Goal: Task Accomplishment & Management: Use online tool/utility

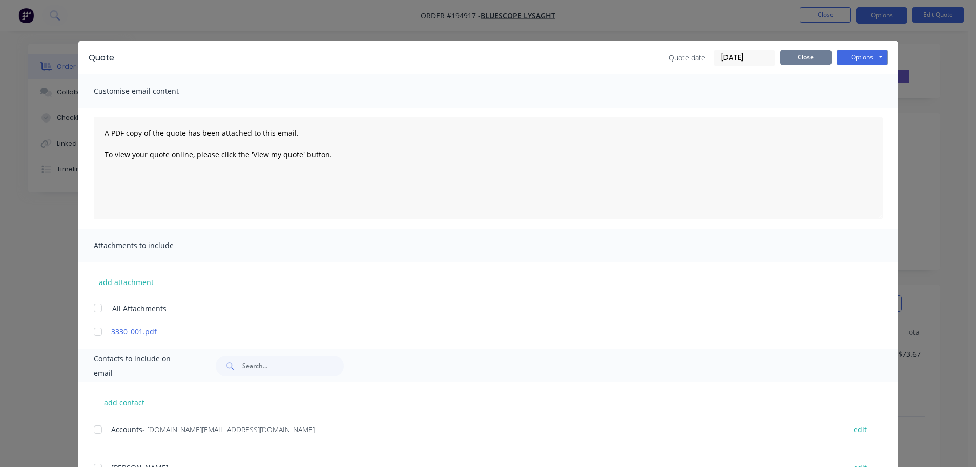
click at [806, 60] on button "Close" at bounding box center [805, 57] width 51 height 15
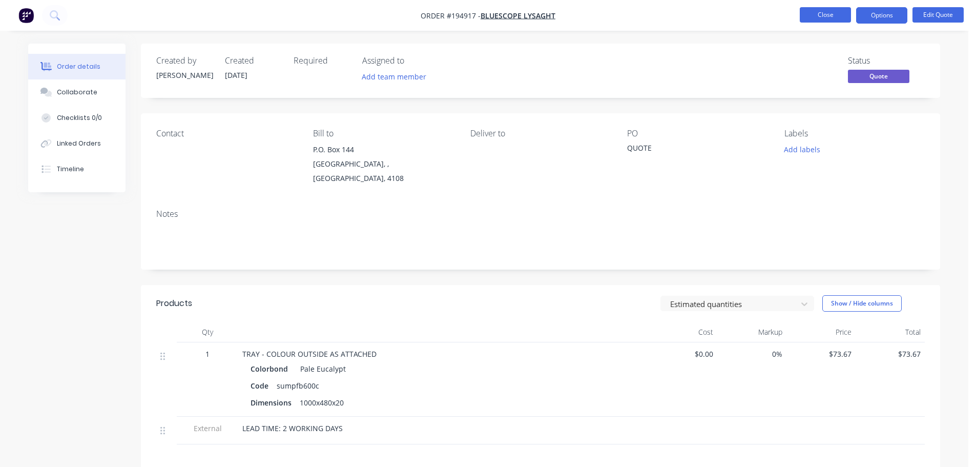
click at [823, 14] on button "Close" at bounding box center [824, 14] width 51 height 15
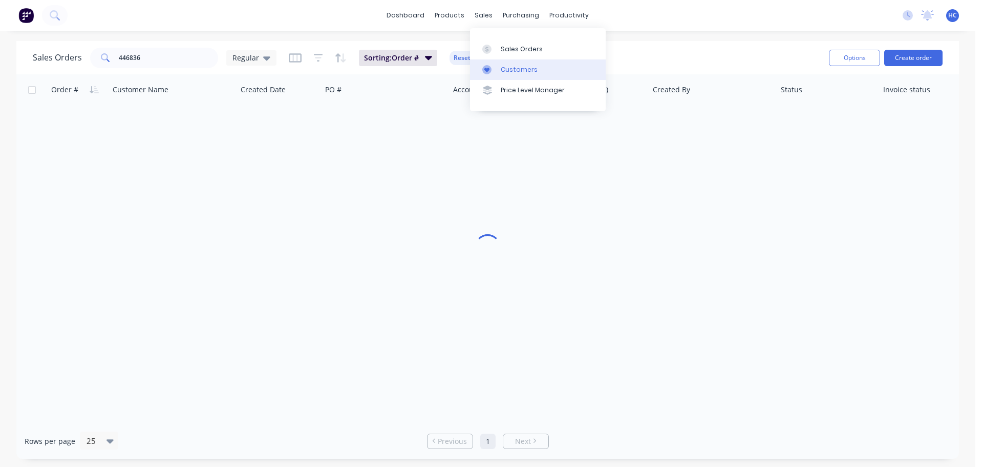
click at [498, 69] on link "Customers" at bounding box center [538, 69] width 136 height 20
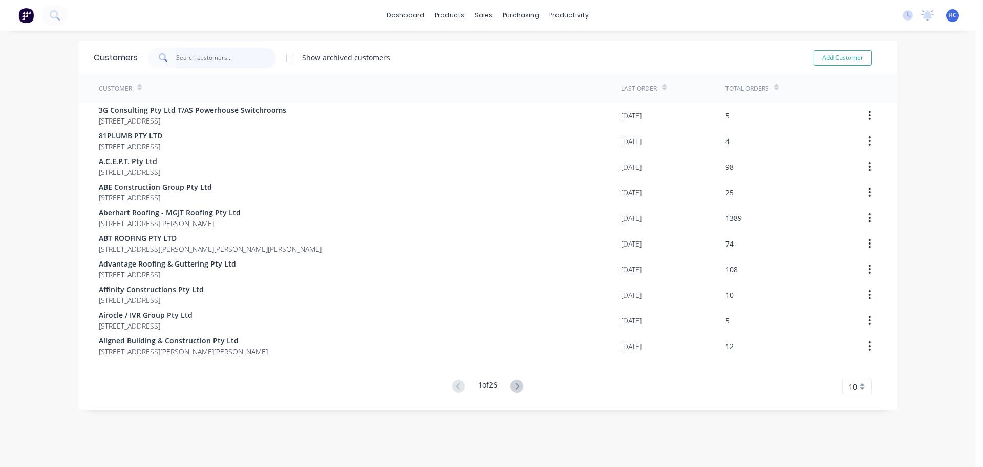
click at [235, 55] on input "text" at bounding box center [226, 58] width 100 height 20
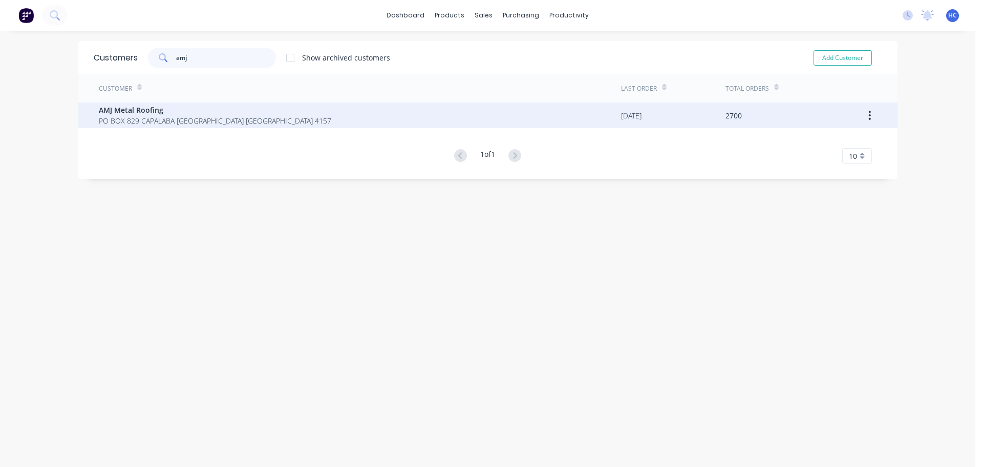
type input "amj"
click at [141, 108] on span "AMJ Metal Roofing" at bounding box center [215, 109] width 233 height 11
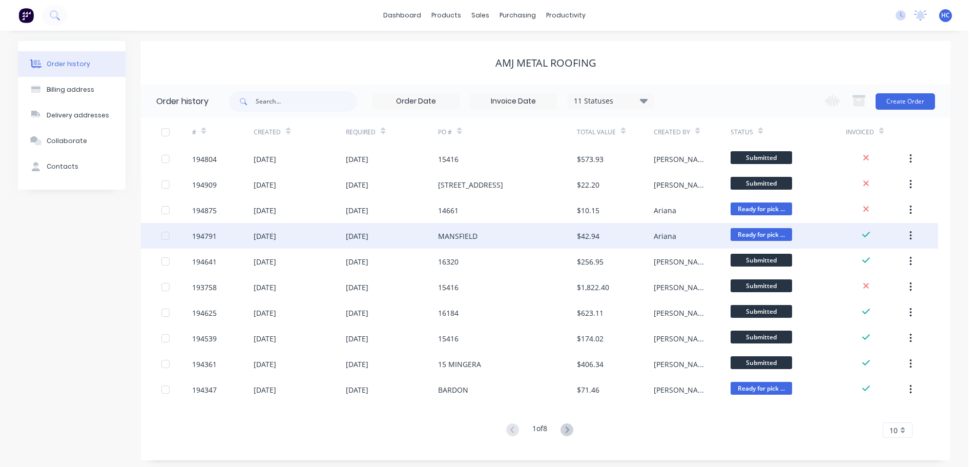
click at [479, 239] on div "MANSFIELD" at bounding box center [507, 236] width 138 height 26
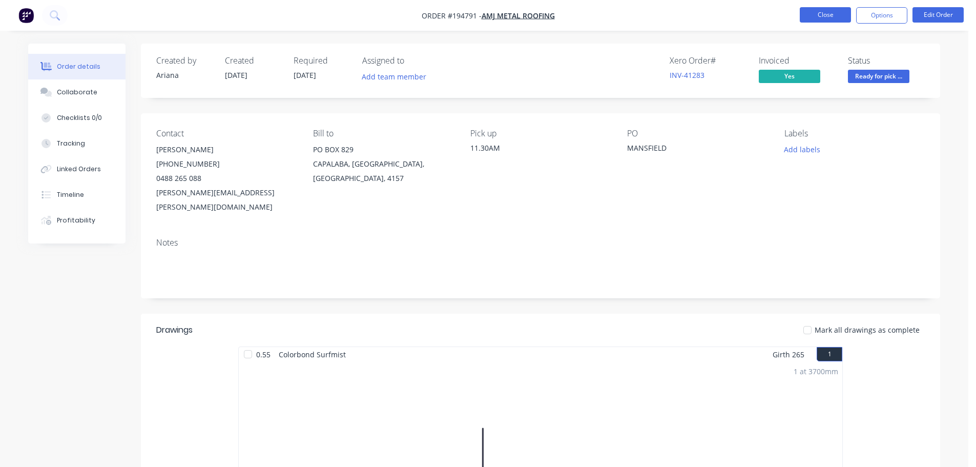
click at [817, 10] on button "Close" at bounding box center [824, 14] width 51 height 15
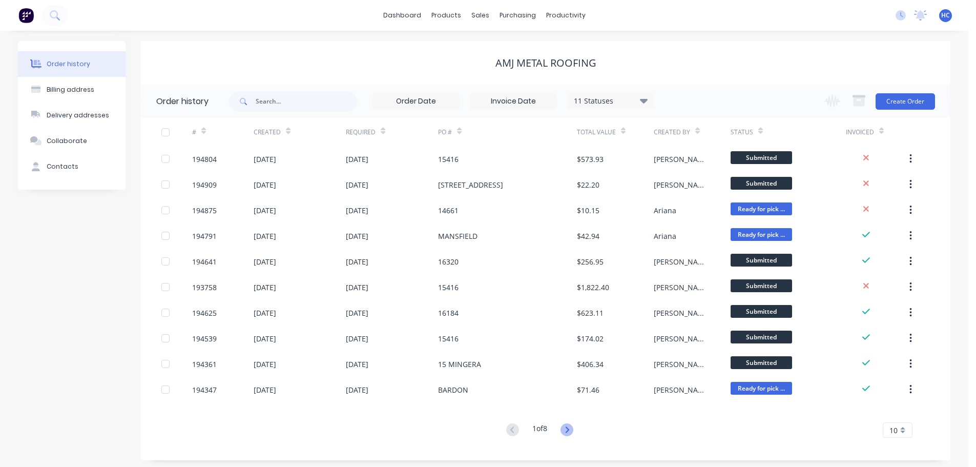
click at [564, 429] on icon at bounding box center [566, 429] width 13 height 13
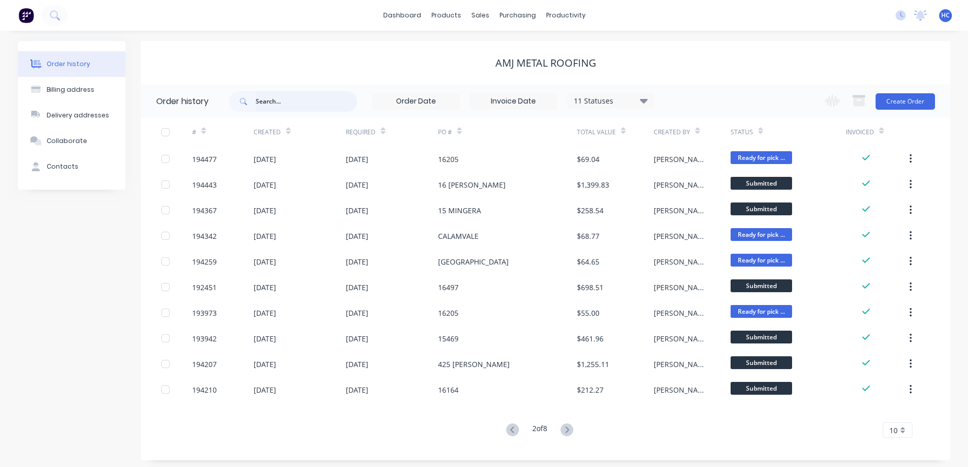
click at [325, 97] on input "text" at bounding box center [306, 101] width 101 height 20
type input "MANSFIELD"
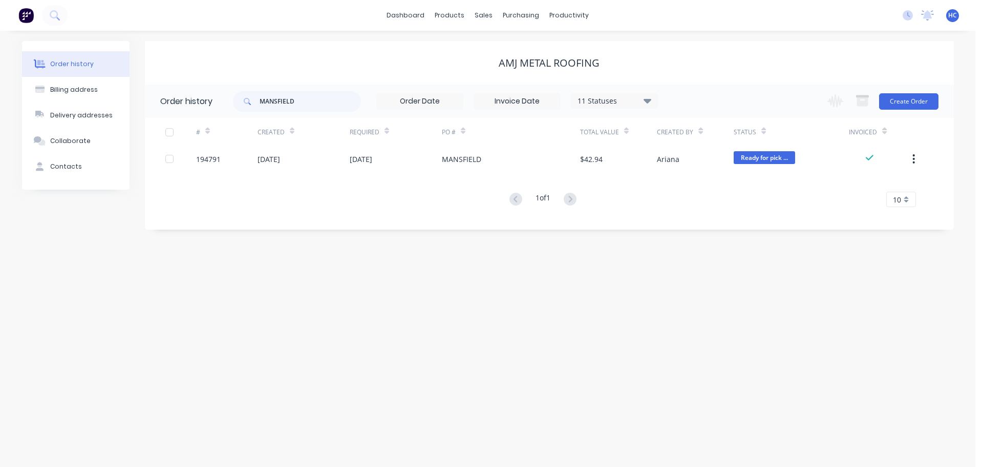
click at [621, 104] on div "11 Statuses" at bounding box center [615, 100] width 86 height 11
drag, startPoint x: 685, startPoint y: 246, endPoint x: 757, endPoint y: 268, distance: 75.2
click at [686, 246] on div "Archived" at bounding box center [636, 245] width 128 height 20
click at [757, 268] on div "Order history Billing address Delivery addresses Collaborate Contacts AMJ Metal…" at bounding box center [488, 249] width 976 height 436
click at [640, 95] on div "11 Statuses" at bounding box center [615, 100] width 86 height 11
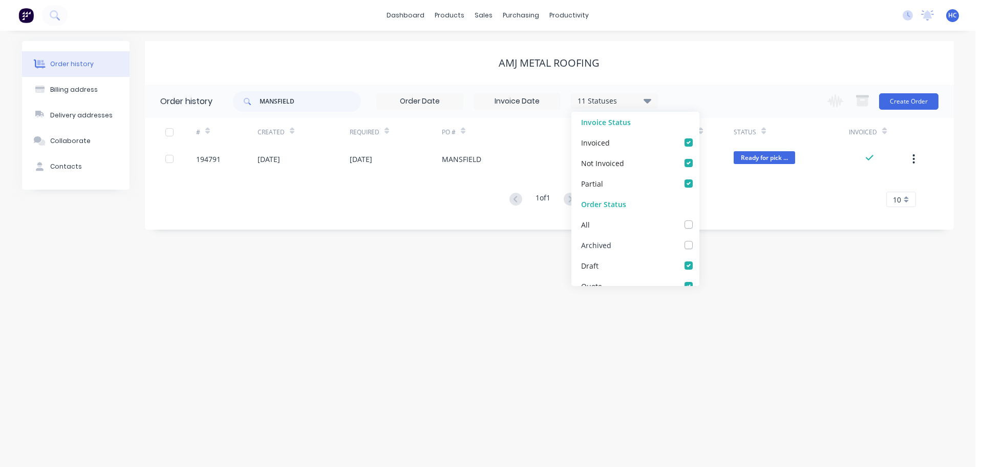
click at [699, 239] on label at bounding box center [699, 239] width 0 height 0
click at [699, 241] on input "checkbox" at bounding box center [703, 244] width 8 height 10
checkbox input "true"
click at [724, 256] on div "Order history Billing address Delivery addresses Collaborate Contacts AMJ Metal…" at bounding box center [488, 249] width 976 height 436
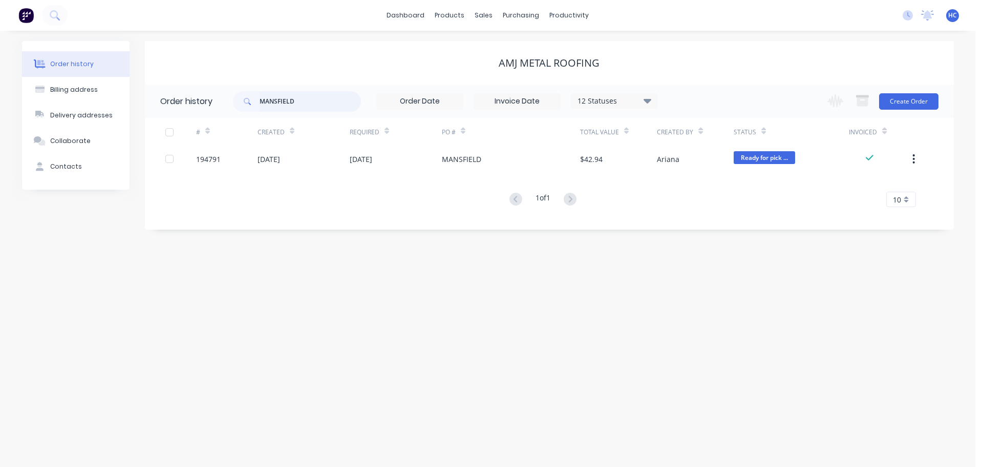
click at [316, 99] on input "MANSFIELD" at bounding box center [310, 101] width 101 height 20
type input "MINGERA"
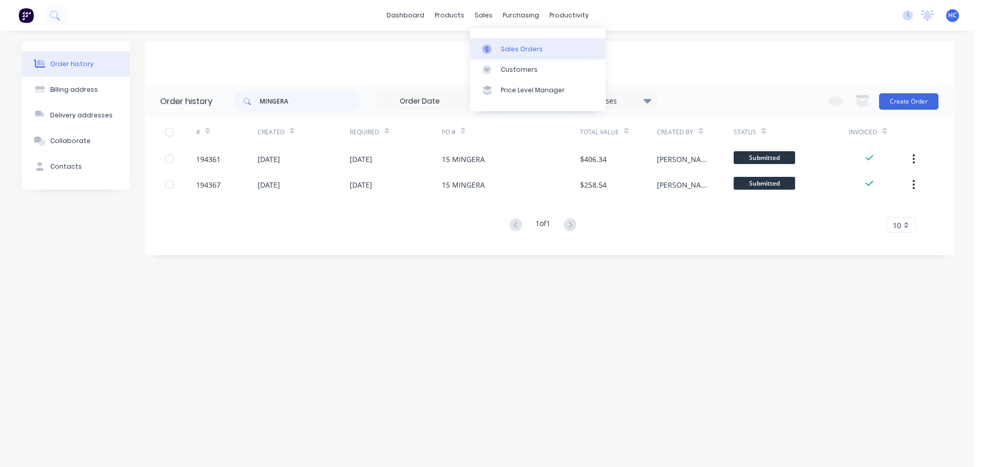
click at [511, 43] on link "Sales Orders" at bounding box center [538, 48] width 136 height 20
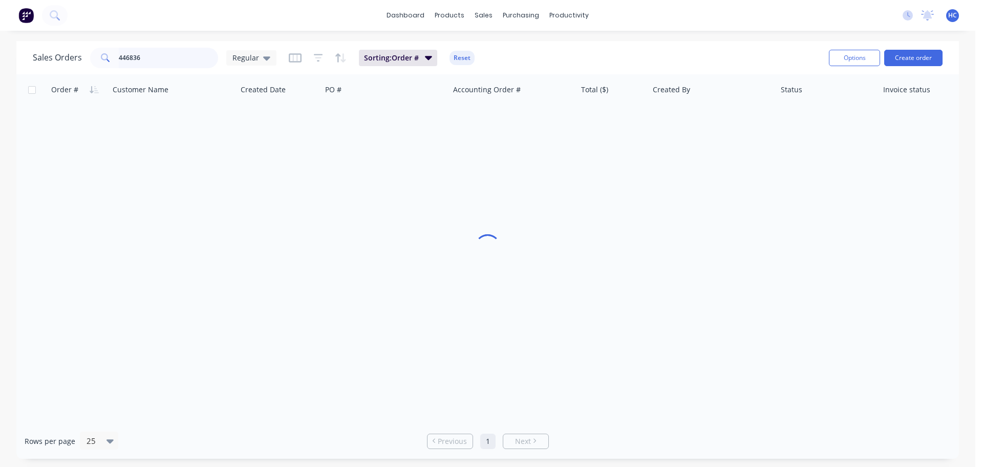
click at [175, 63] on input "446836" at bounding box center [169, 58] width 100 height 20
click at [171, 54] on input "446836" at bounding box center [169, 58] width 100 height 20
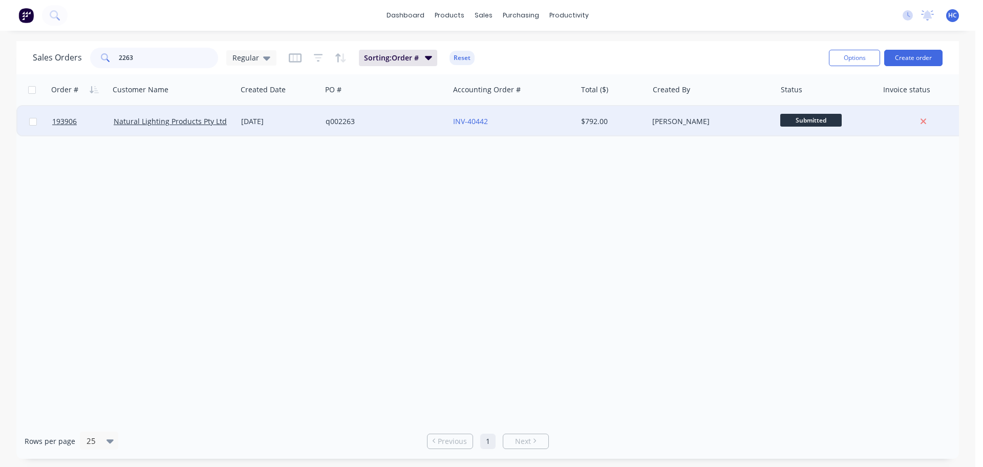
type input "2263"
click at [414, 118] on div "q002263" at bounding box center [383, 121] width 114 height 10
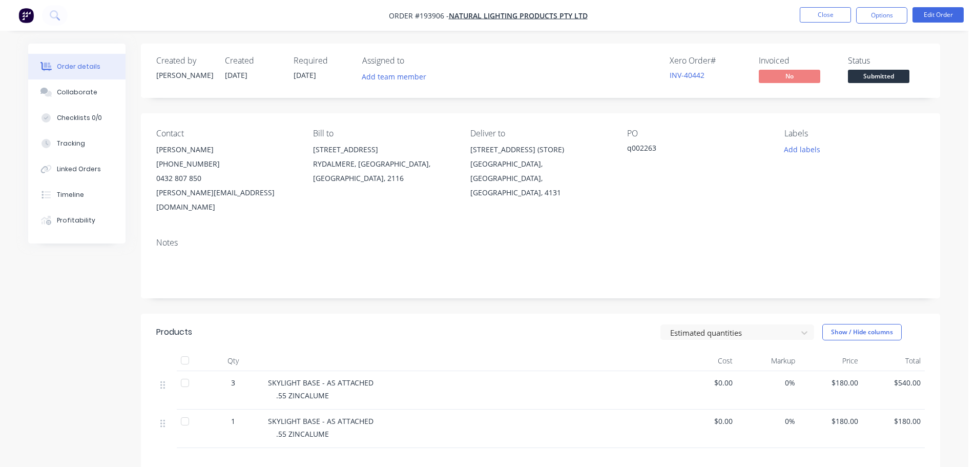
scroll to position [102, 0]
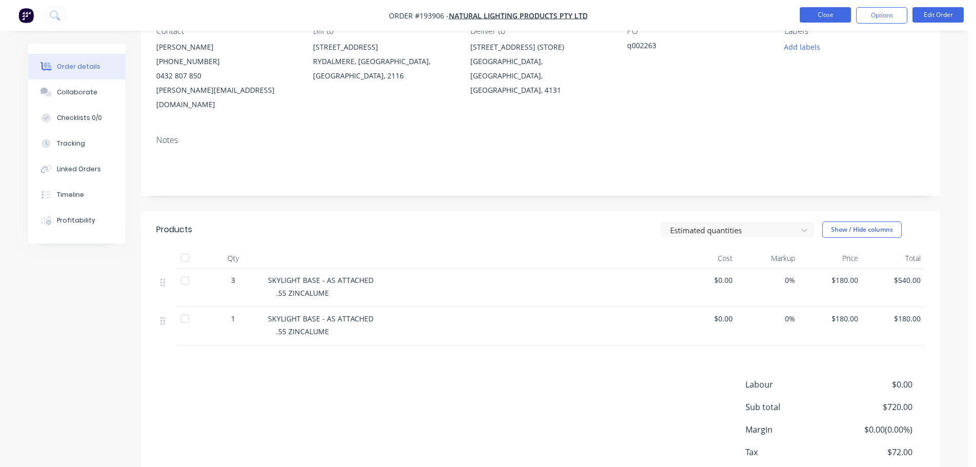
click at [840, 13] on button "Close" at bounding box center [824, 14] width 51 height 15
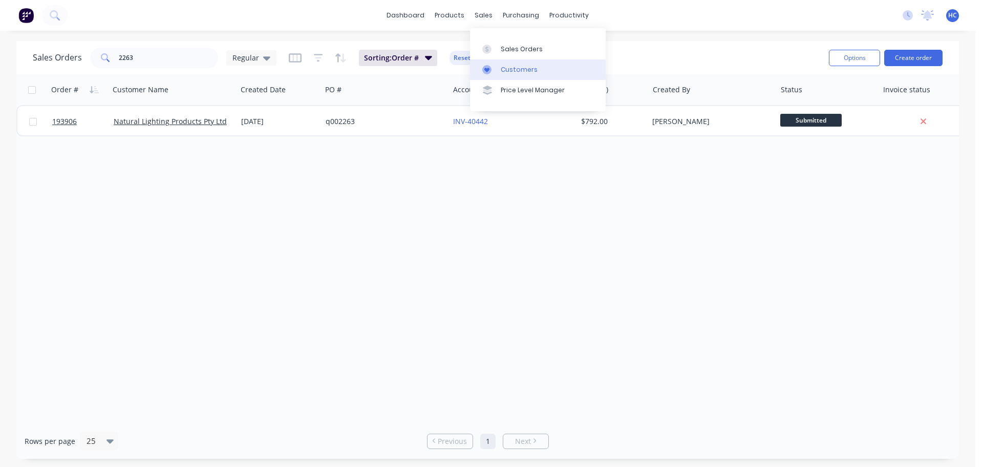
click at [517, 67] on div "Customers" at bounding box center [519, 69] width 37 height 9
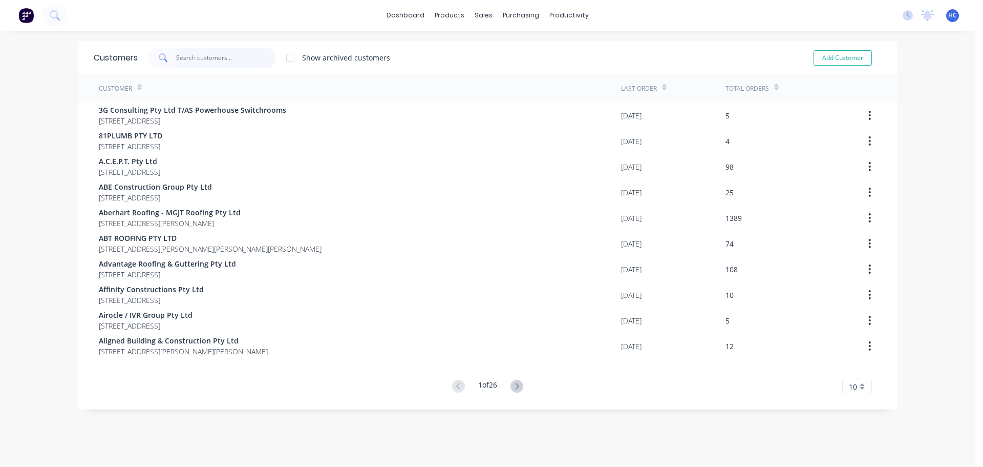
click at [221, 60] on input "text" at bounding box center [226, 58] width 100 height 20
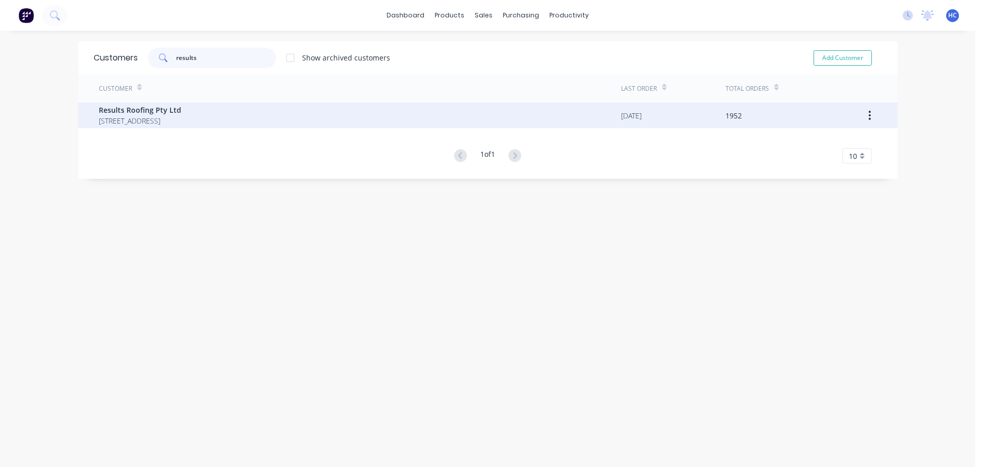
type input "results"
click at [153, 104] on div "Results Roofing Pty Ltd 71 York Street Coorparoo Queensland Australia 4151" at bounding box center [360, 115] width 522 height 26
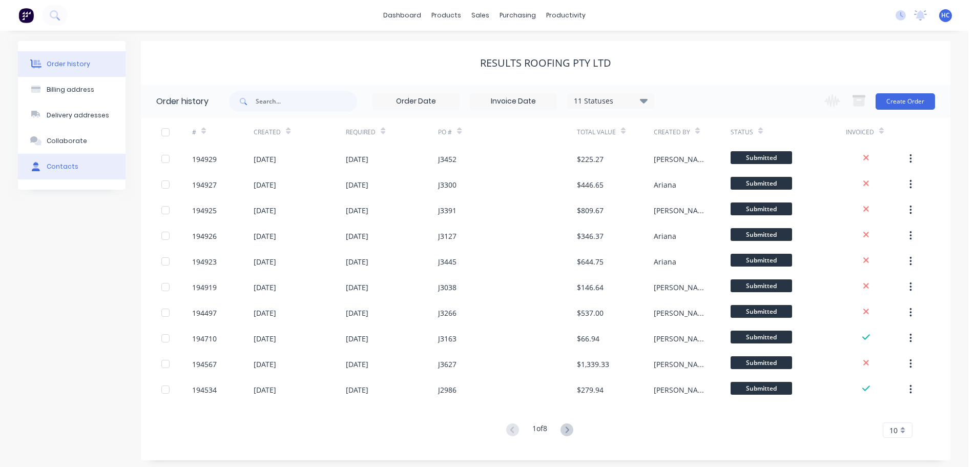
click at [69, 161] on button "Contacts" at bounding box center [72, 167] width 108 height 26
select select "AU"
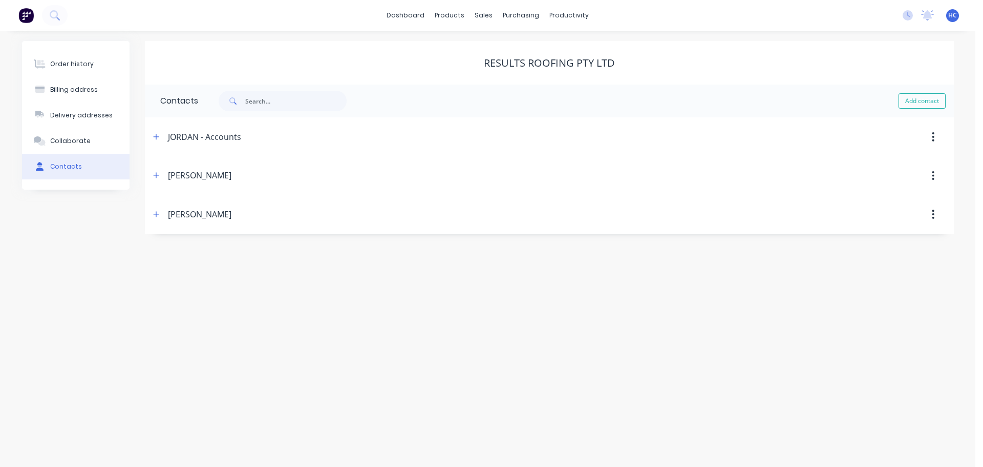
click at [151, 132] on span at bounding box center [156, 136] width 13 height 13
click at [153, 138] on icon "button" at bounding box center [156, 136] width 6 height 7
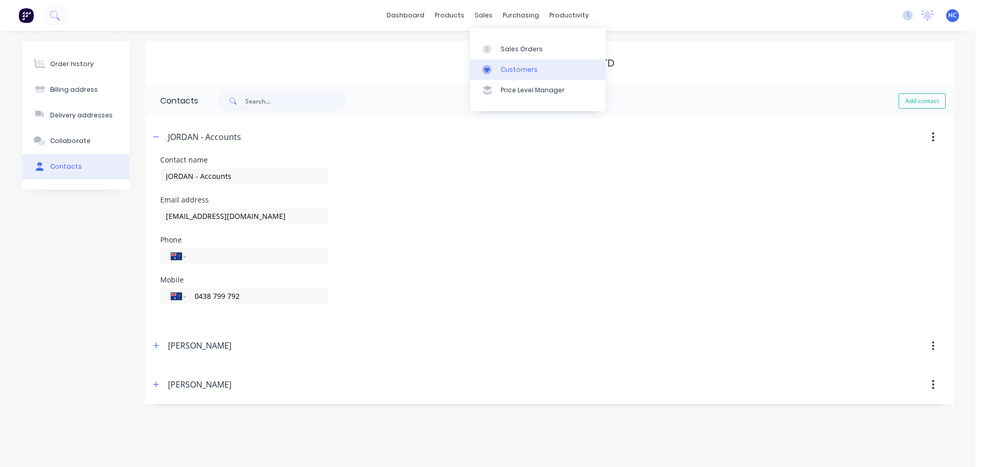
click at [521, 75] on link "Customers" at bounding box center [538, 69] width 136 height 20
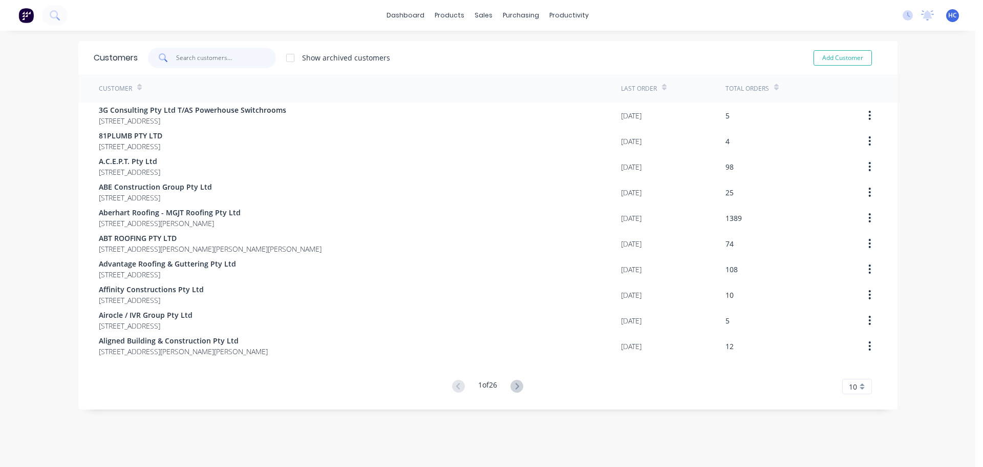
click at [212, 56] on input "text" at bounding box center [226, 58] width 100 height 20
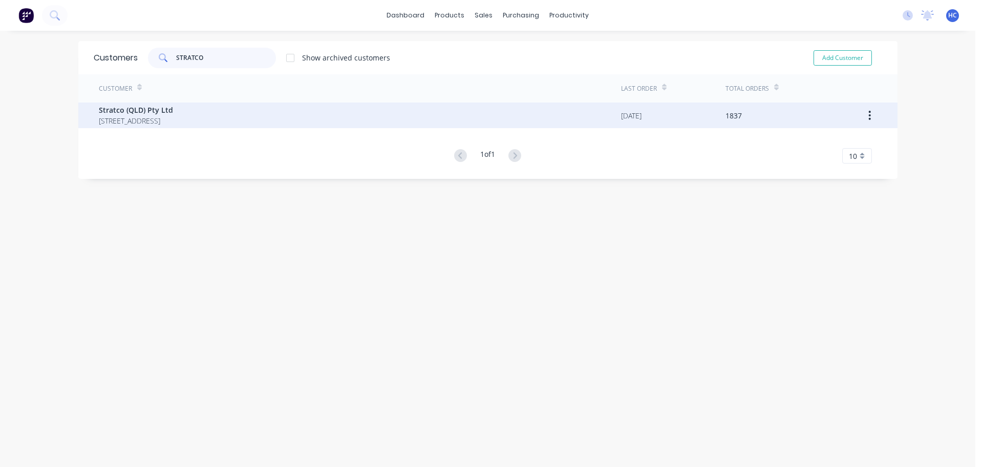
type input "STRATCO"
click at [150, 126] on div "Stratco (QLD) Pty Ltd PO BOX 6217 YATALA Queensland Australia 4207" at bounding box center [360, 115] width 522 height 26
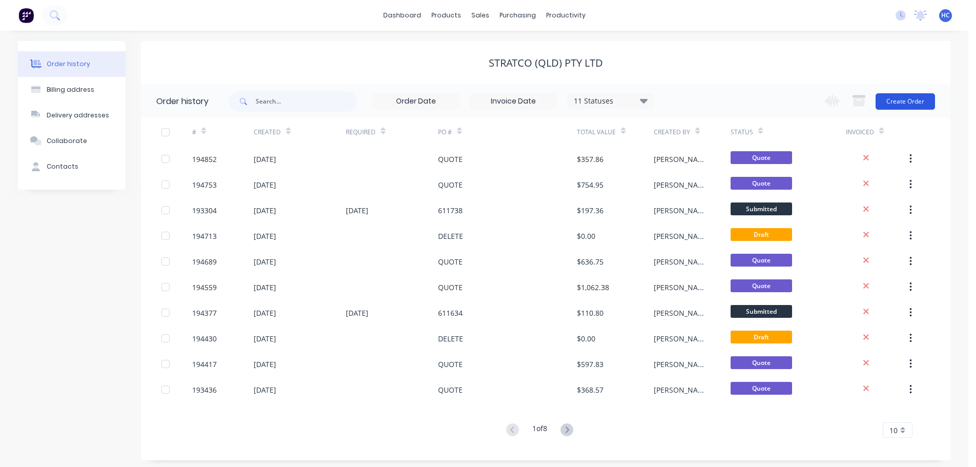
click at [909, 100] on button "Create Order" at bounding box center [904, 101] width 59 height 16
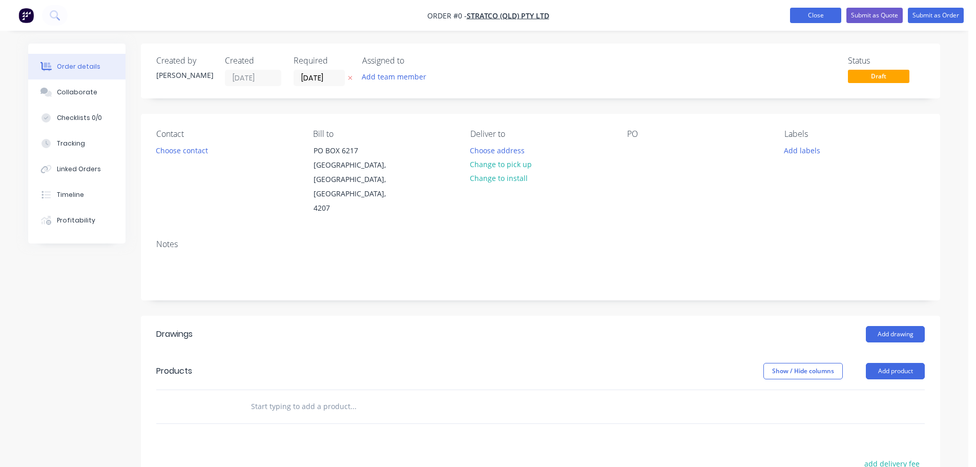
drag, startPoint x: 803, startPoint y: 20, endPoint x: 751, endPoint y: 15, distance: 51.5
click at [803, 20] on button "Close" at bounding box center [815, 15] width 51 height 15
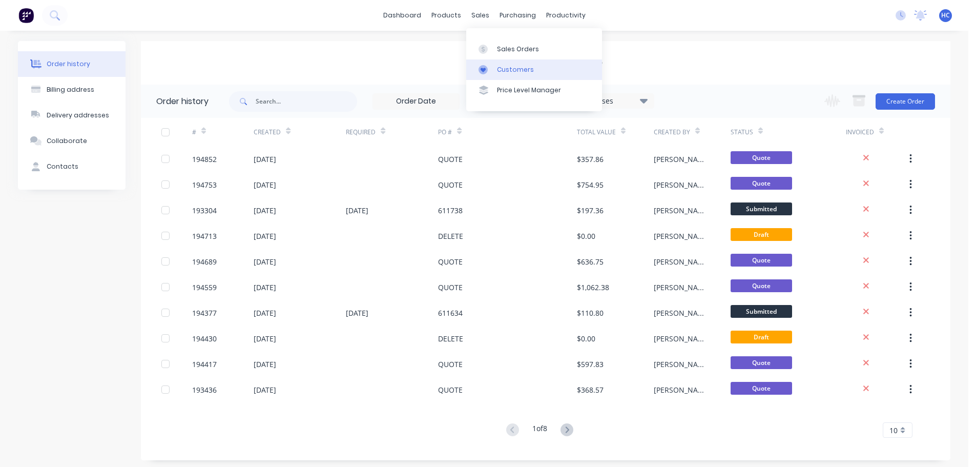
click at [522, 70] on div "Customers" at bounding box center [515, 69] width 37 height 9
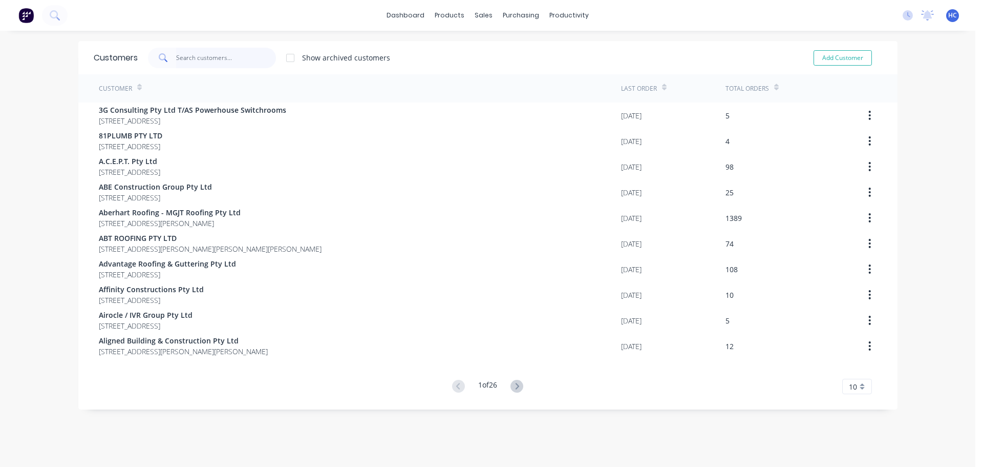
click at [221, 57] on input "text" at bounding box center [226, 58] width 100 height 20
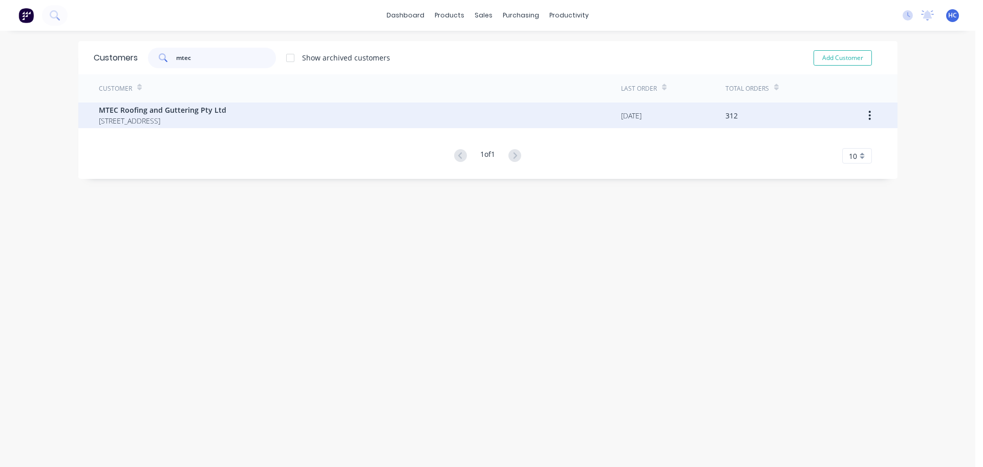
type input "mtec"
click at [122, 123] on span "UNIT 5 21 DEAKIN STREET BRENDALE Queensland Australia 4500" at bounding box center [163, 120] width 128 height 11
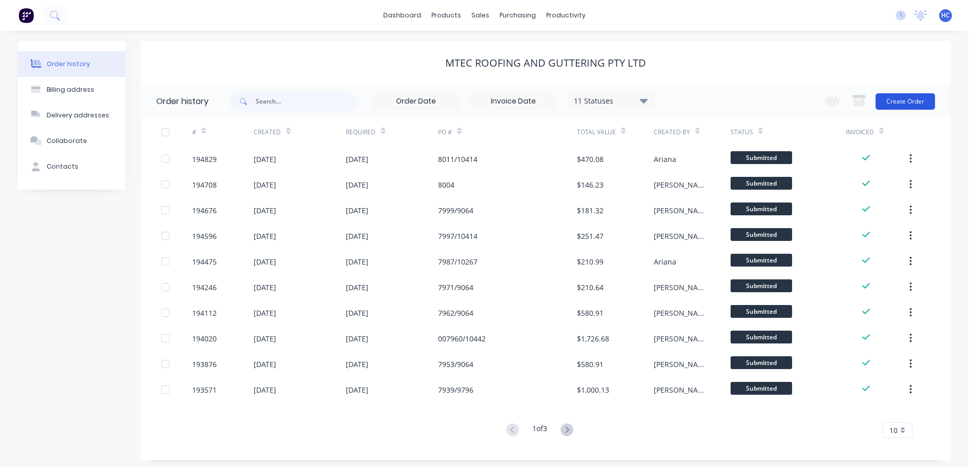
click at [906, 102] on button "Create Order" at bounding box center [904, 101] width 59 height 16
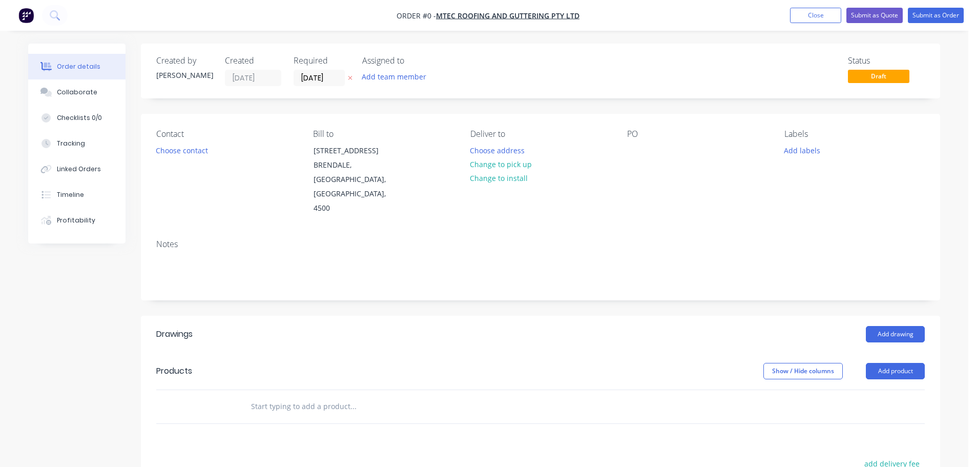
click at [353, 79] on button "button" at bounding box center [350, 78] width 11 height 12
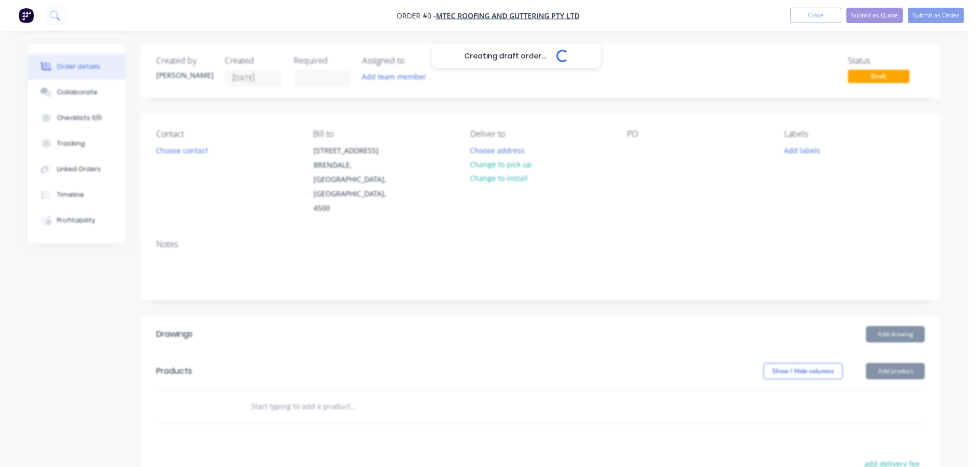
click at [638, 155] on div "Creating draft order... Loading..." at bounding box center [516, 277] width 976 height 467
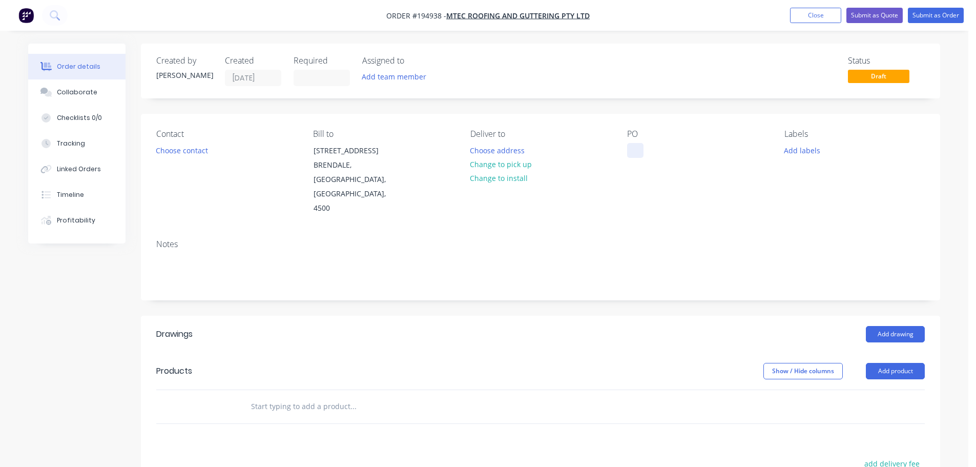
click at [639, 148] on div at bounding box center [635, 150] width 16 height 15
click at [635, 315] on header "Drawings Add drawing" at bounding box center [540, 333] width 799 height 37
click at [885, 363] on button "Add product" at bounding box center [894, 371] width 59 height 16
click at [866, 389] on div "Product catalogue" at bounding box center [875, 396] width 79 height 15
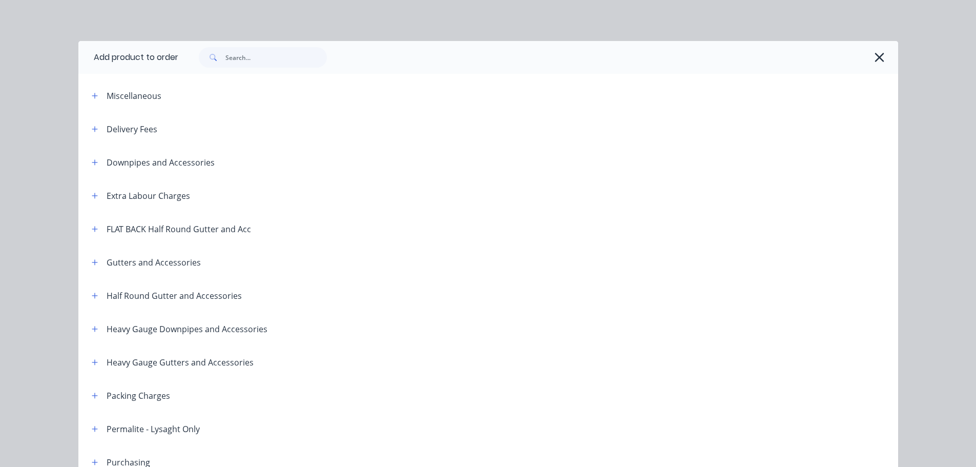
click at [90, 154] on header "Downpipes and Accessories" at bounding box center [487, 161] width 819 height 33
click at [90, 156] on button "button" at bounding box center [95, 162] width 13 height 13
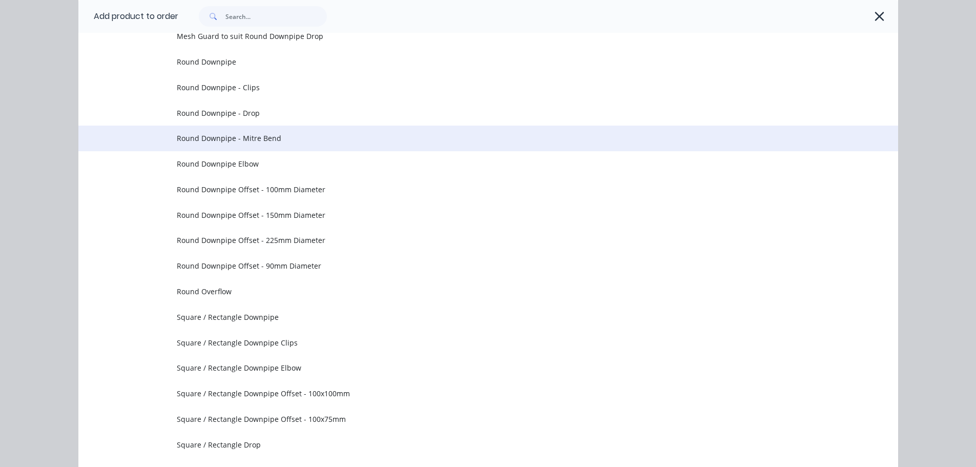
scroll to position [205, 0]
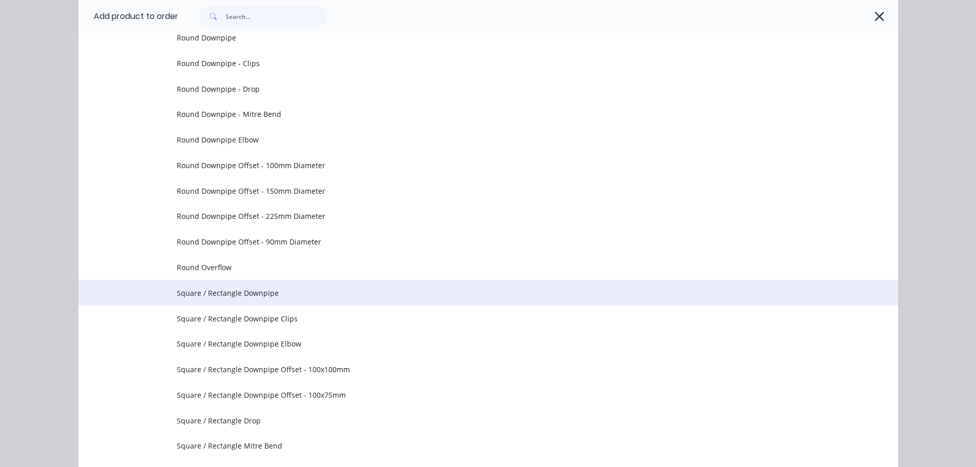
click at [260, 289] on span "Square / Rectangle Downpipe" at bounding box center [465, 292] width 577 height 11
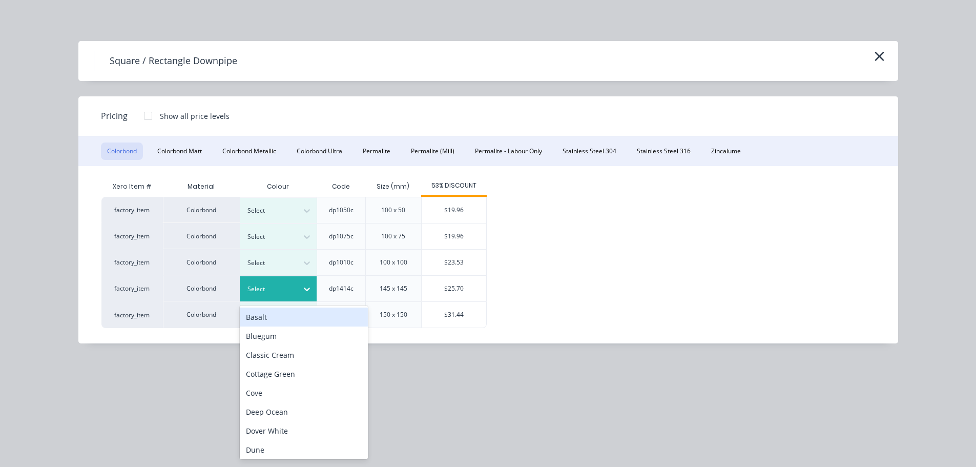
click at [304, 277] on div at bounding box center [307, 289] width 18 height 25
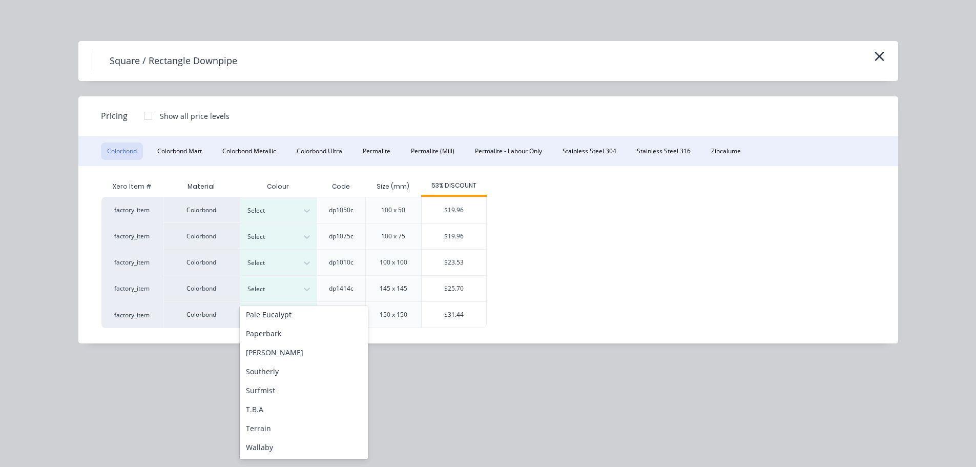
scroll to position [343, 0]
click at [280, 379] on div "T.B.A" at bounding box center [304, 371] width 128 height 19
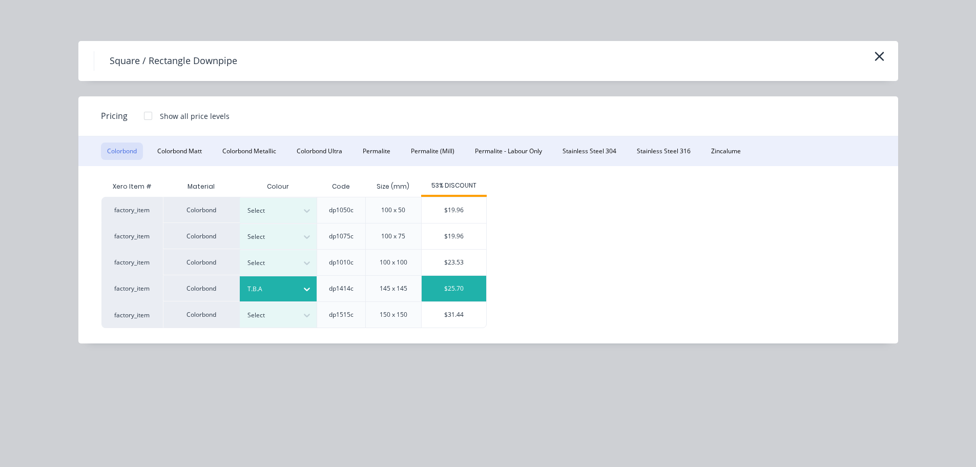
click at [430, 286] on div "$25.70" at bounding box center [453, 289] width 65 height 26
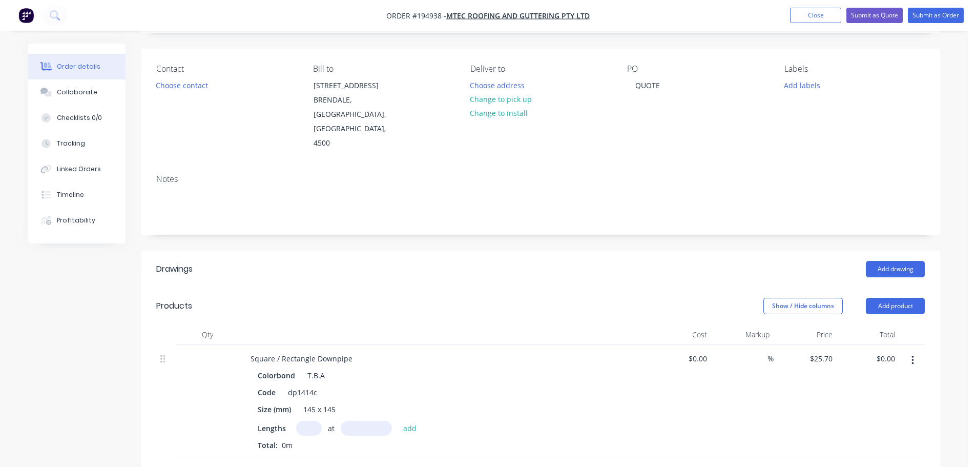
scroll to position [102, 0]
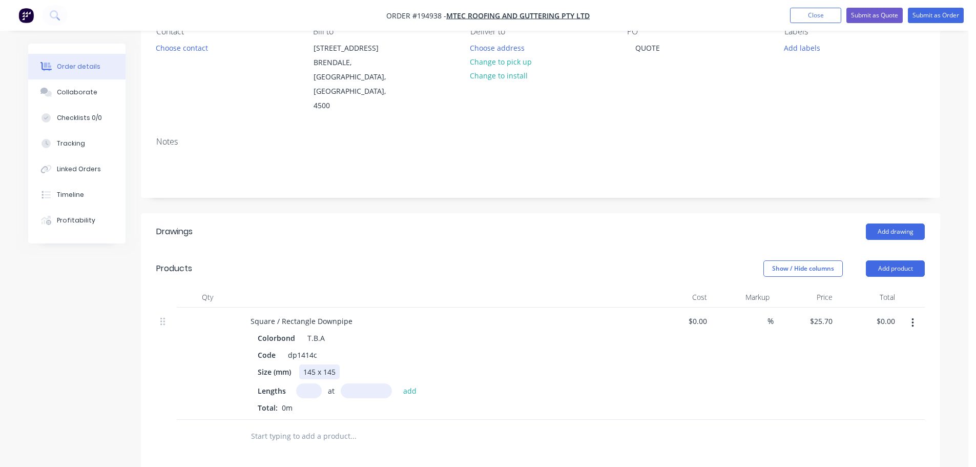
click at [313, 364] on div "145 x 145" at bounding box center [319, 371] width 40 height 15
click at [306, 383] on input "text" at bounding box center [309, 390] width 26 height 15
type input "1"
type input "1000"
click at [398, 383] on button "add" at bounding box center [410, 390] width 24 height 14
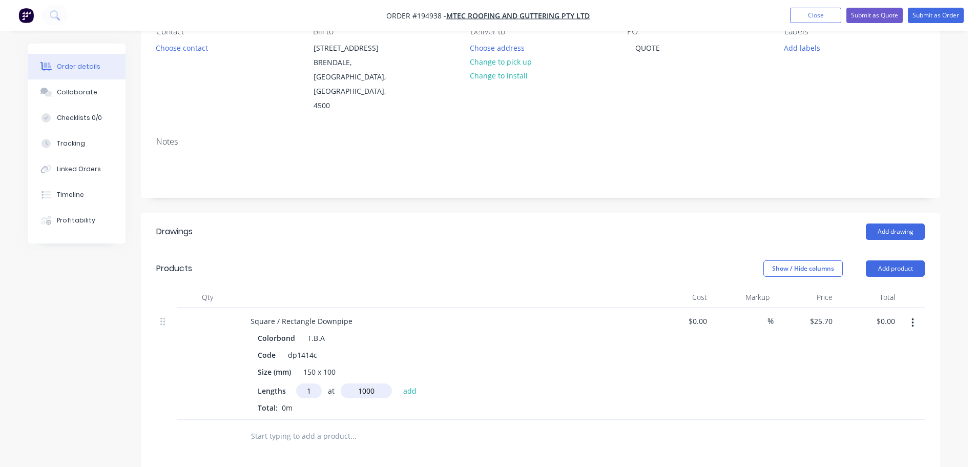
type input "$25.70"
click at [904, 260] on button "Add product" at bounding box center [894, 268] width 59 height 16
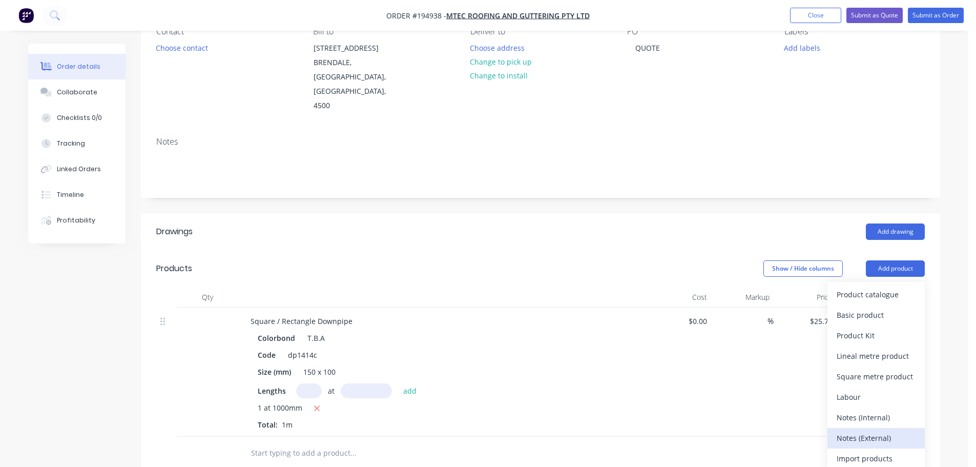
click at [897, 430] on div "Notes (External)" at bounding box center [875, 437] width 79 height 15
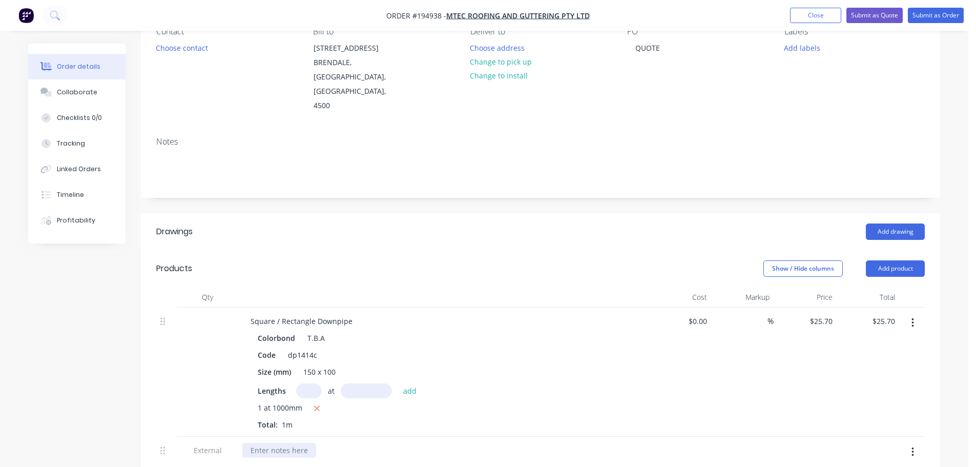
click at [286, 442] on div at bounding box center [279, 449] width 74 height 15
click at [869, 16] on button "Submit as Quote" at bounding box center [874, 15] width 56 height 15
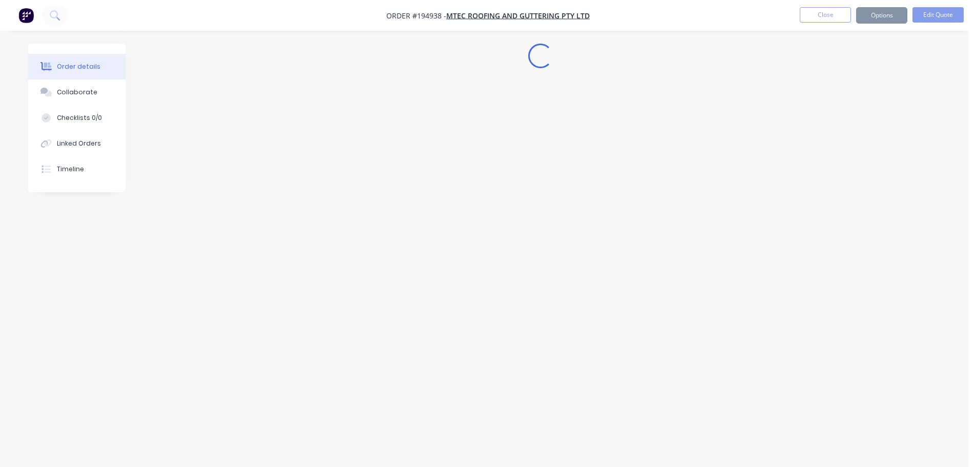
scroll to position [0, 0]
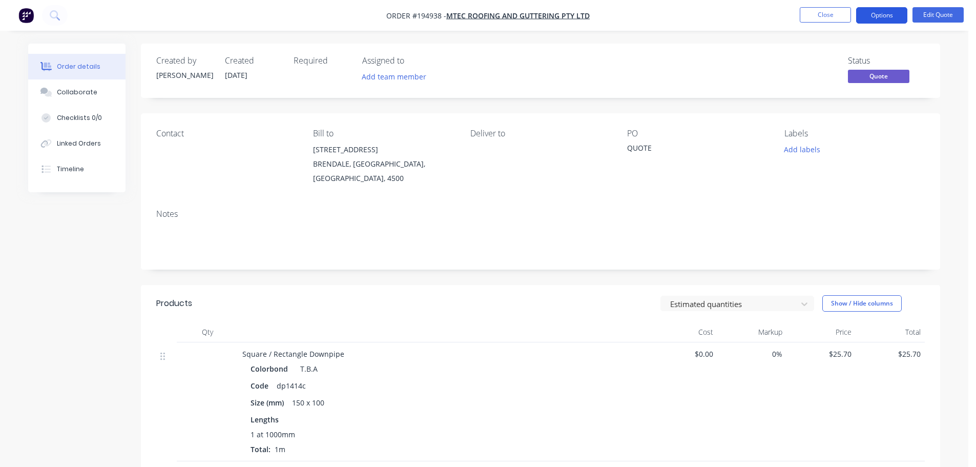
click at [884, 23] on button "Options" at bounding box center [881, 15] width 51 height 16
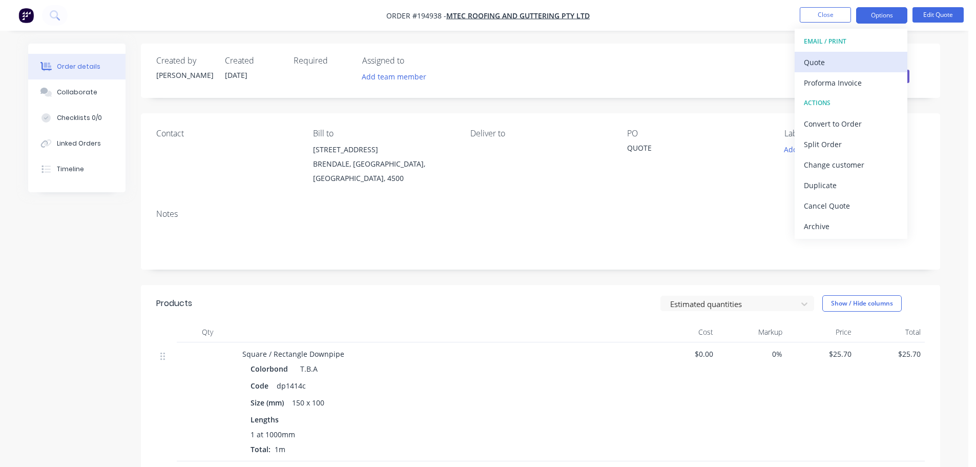
click at [854, 53] on button "Quote" at bounding box center [850, 62] width 113 height 20
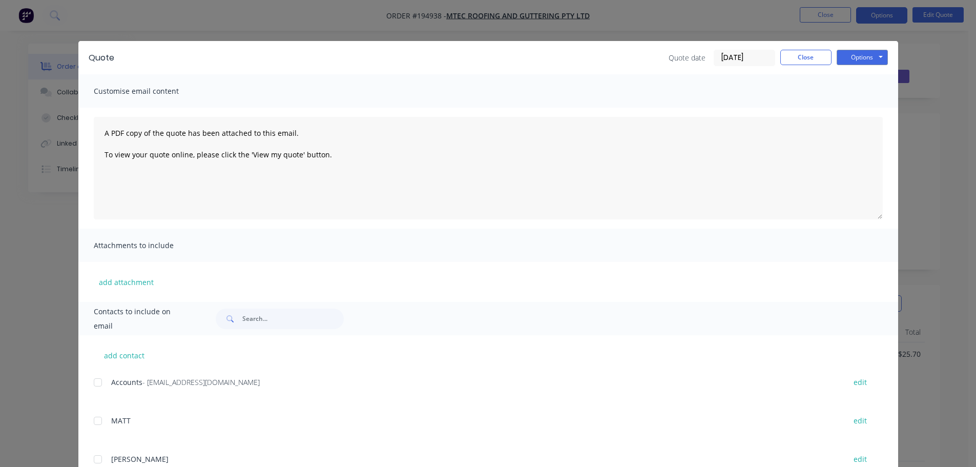
click at [868, 48] on div "Quote Quote date 08/10/25 Close Options Preview Print Email" at bounding box center [487, 57] width 819 height 33
click at [867, 56] on button "Options" at bounding box center [861, 57] width 51 height 15
click at [867, 94] on button "Print" at bounding box center [869, 92] width 66 height 17
drag, startPoint x: 788, startPoint y: 52, endPoint x: 820, endPoint y: 17, distance: 47.5
click at [788, 52] on button "Close" at bounding box center [805, 57] width 51 height 15
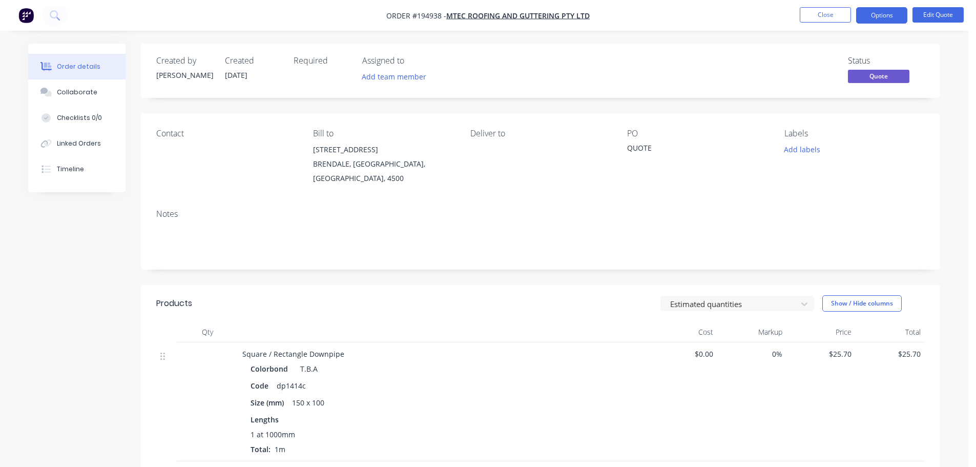
click at [828, 4] on nav "Order #194938 - MTEC Roofing and Guttering Pty Ltd Close Options Edit Quote" at bounding box center [488, 15] width 976 height 31
click at [819, 12] on button "Close" at bounding box center [824, 14] width 51 height 15
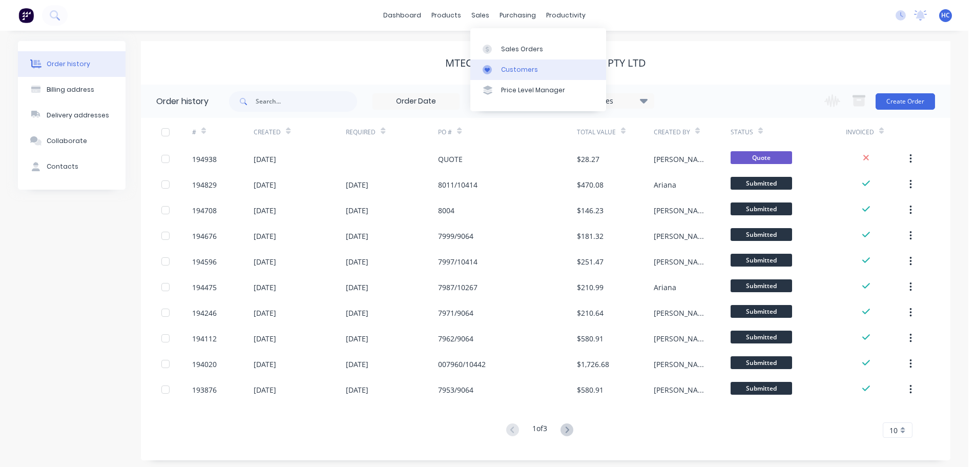
click at [522, 71] on div "Customers" at bounding box center [519, 69] width 37 height 9
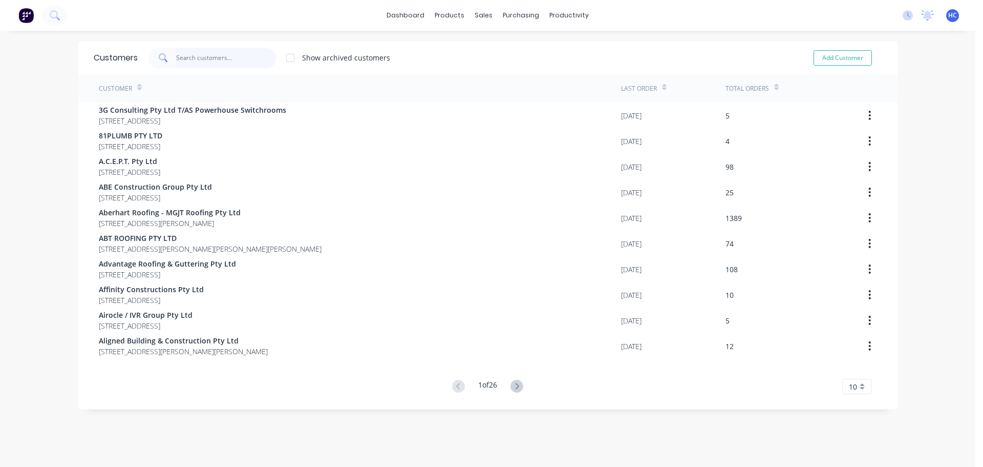
click at [257, 66] on input "text" at bounding box center [226, 58] width 100 height 20
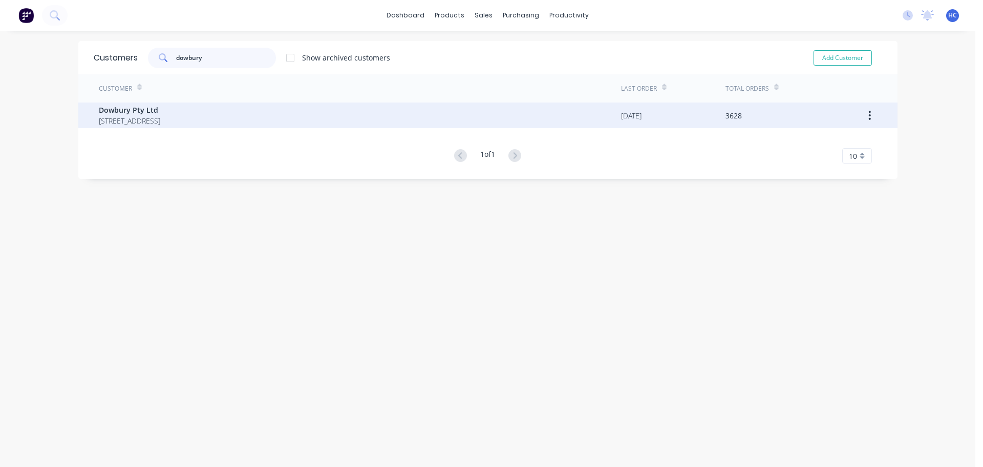
type input "dowbury"
click at [122, 110] on span "Dowbury Pty Ltd" at bounding box center [129, 109] width 61 height 11
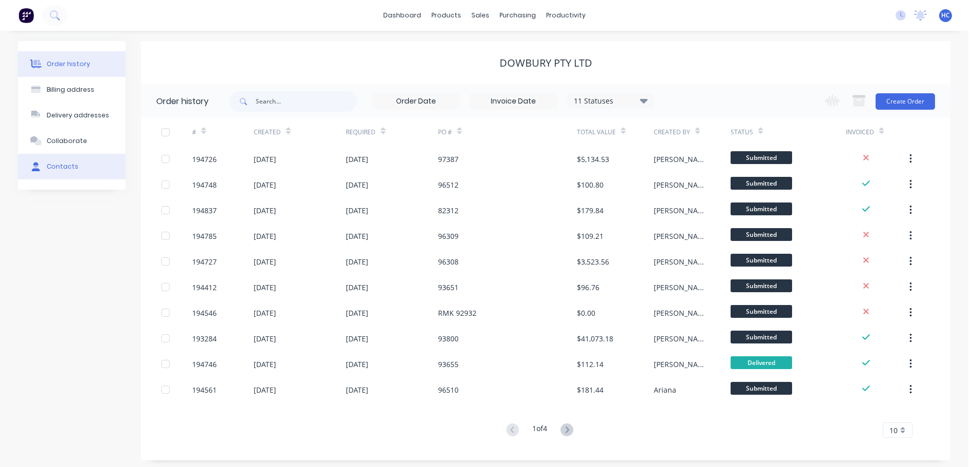
click at [71, 166] on div "Contacts" at bounding box center [63, 166] width 32 height 9
select select "AU"
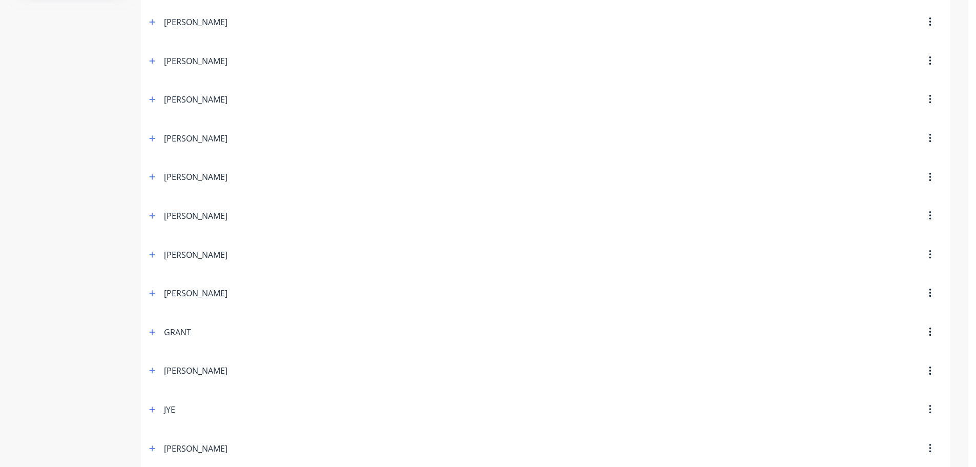
scroll to position [205, 0]
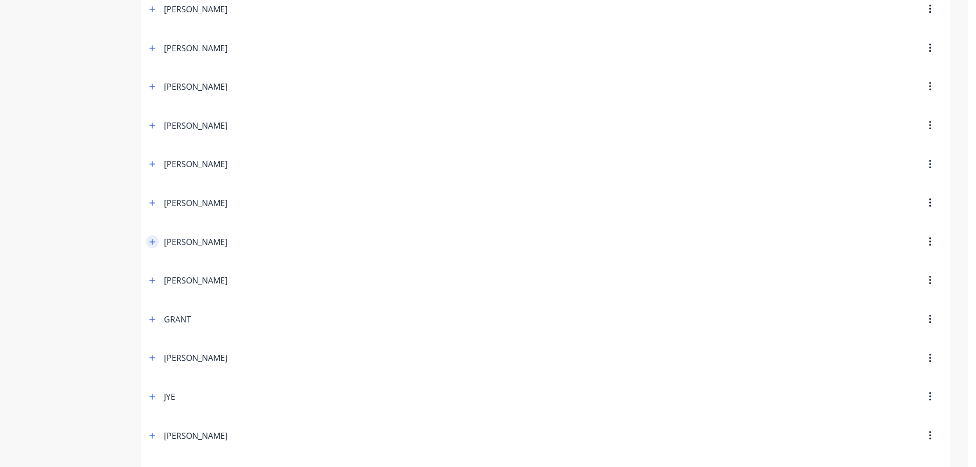
click at [152, 239] on icon "button" at bounding box center [153, 242] width 6 height 6
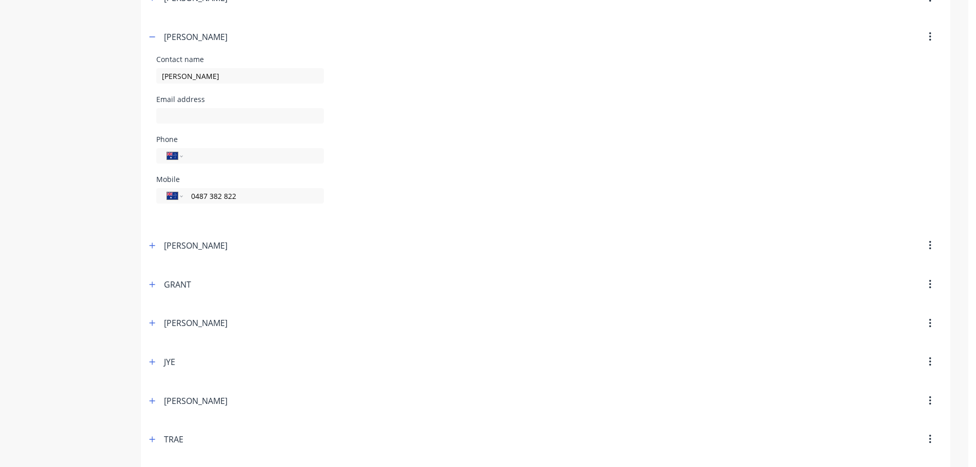
scroll to position [307, 0]
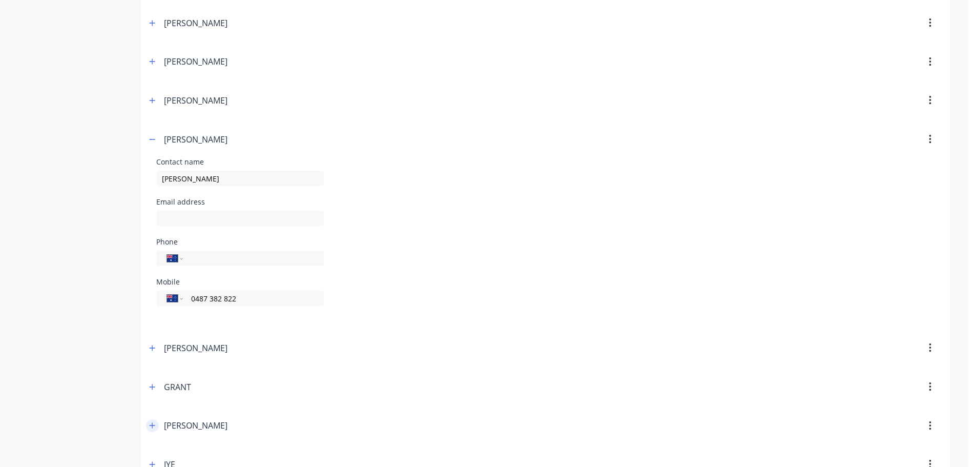
click at [150, 431] on button "button" at bounding box center [152, 425] width 13 height 13
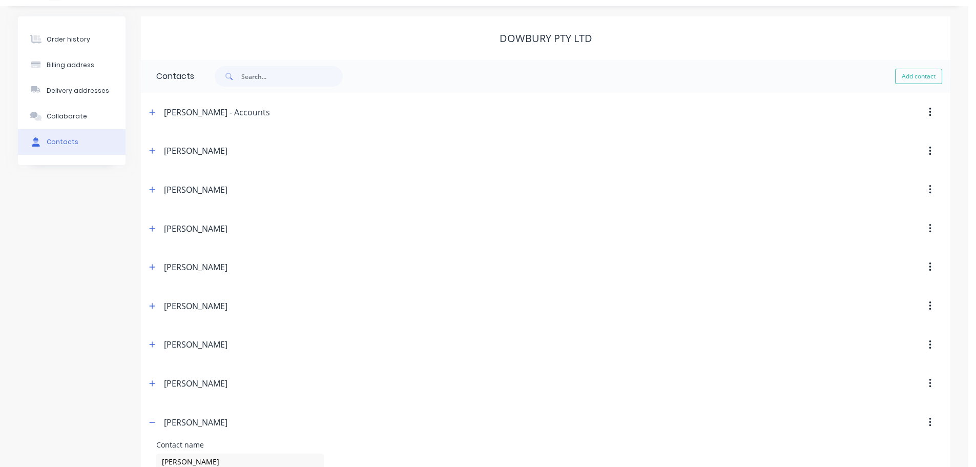
scroll to position [0, 0]
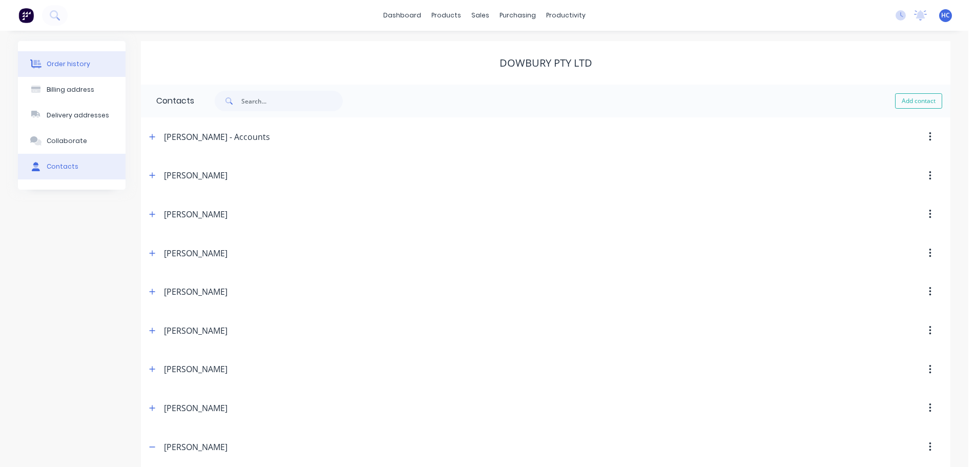
click at [71, 67] on div "Order history" at bounding box center [69, 63] width 44 height 9
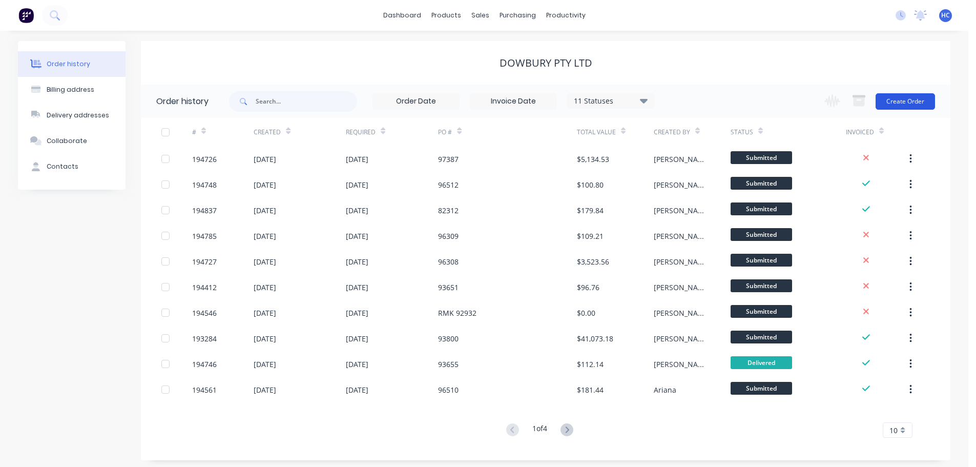
click at [893, 97] on button "Create Order" at bounding box center [904, 101] width 59 height 16
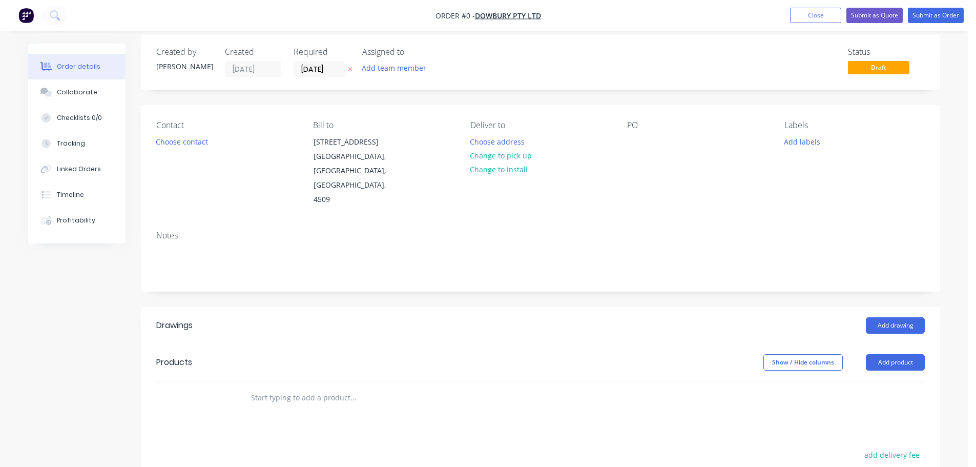
scroll to position [102, 0]
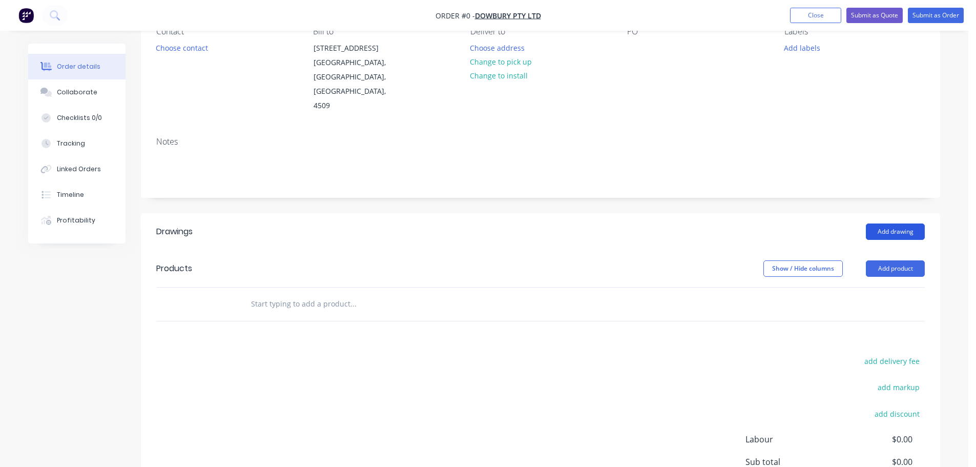
click at [892, 223] on button "Add drawing" at bounding box center [894, 231] width 59 height 16
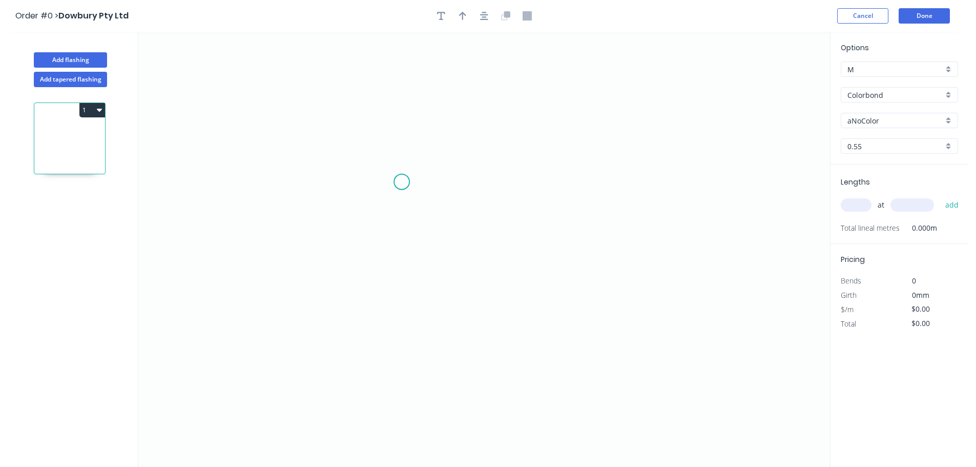
click at [430, 138] on icon "0" at bounding box center [483, 249] width 691 height 435
click at [432, 282] on icon "0" at bounding box center [483, 249] width 691 height 435
click at [552, 282] on icon "0 ?" at bounding box center [483, 249] width 691 height 435
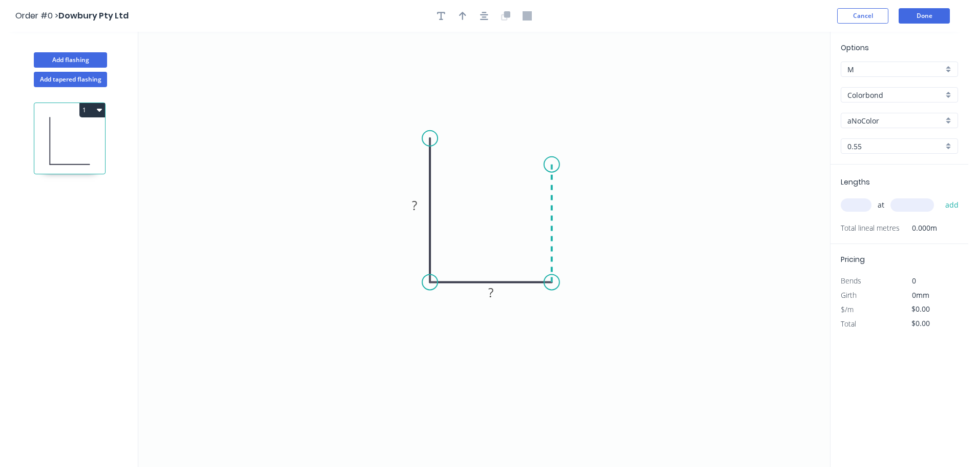
click at [553, 164] on icon "0 ? ?" at bounding box center [483, 249] width 691 height 435
click at [666, 164] on icon "0 ? ? ?" at bounding box center [483, 249] width 691 height 435
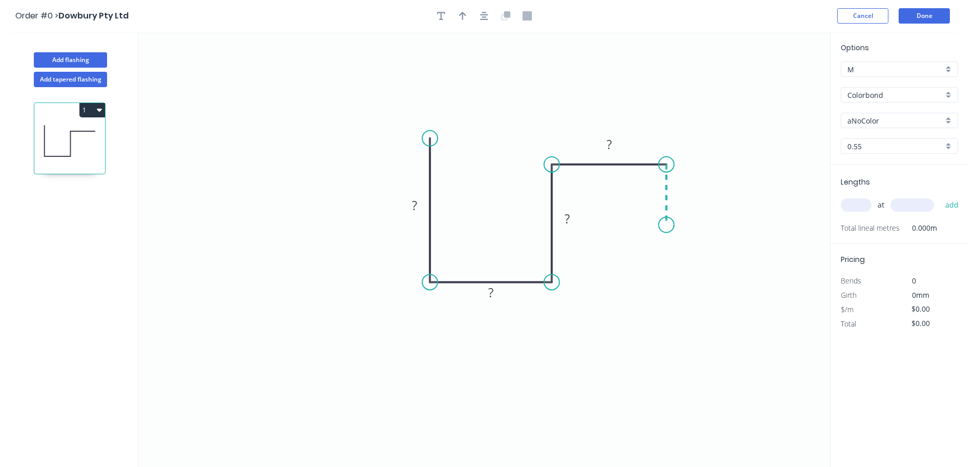
click at [663, 225] on icon "0 ? ? ? ?" at bounding box center [483, 249] width 691 height 435
click at [663, 225] on circle at bounding box center [666, 224] width 15 height 15
click at [683, 189] on tspan "?" at bounding box center [681, 189] width 5 height 17
type input "$10.28"
click at [768, 192] on icon "0 10 10 10 260 10" at bounding box center [483, 249] width 691 height 435
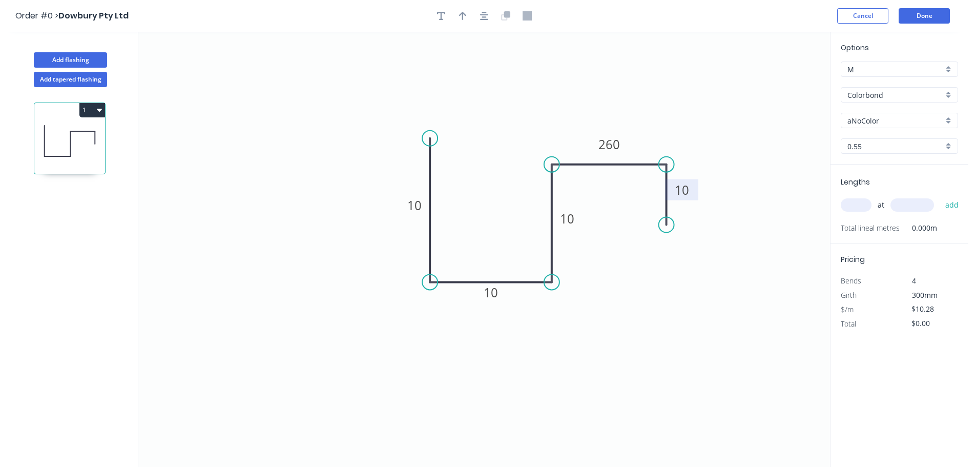
click at [881, 99] on input "Colorbond" at bounding box center [895, 95] width 96 height 11
click at [867, 110] on div "Colorbond" at bounding box center [899, 114] width 116 height 18
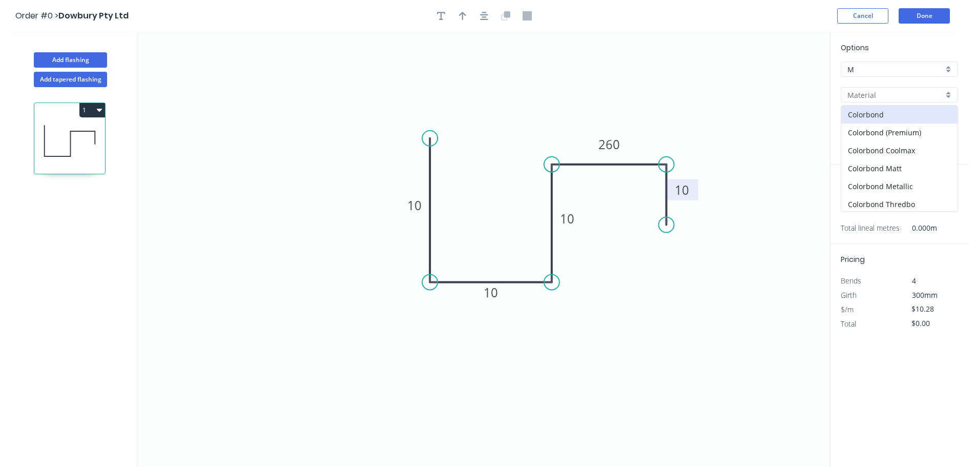
type input "Colorbond"
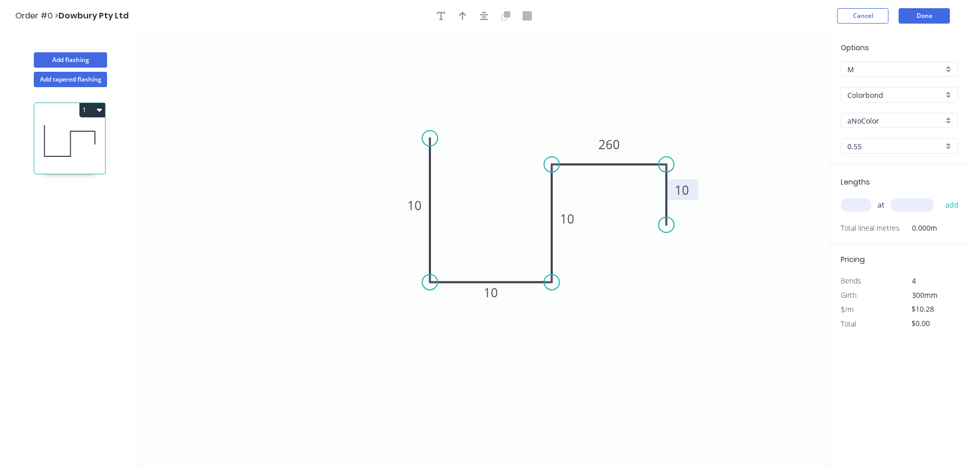
click at [894, 118] on input "aNoColor" at bounding box center [895, 120] width 96 height 11
click at [872, 98] on input "Colorbond" at bounding box center [895, 95] width 96 height 11
type input "aNoColor"
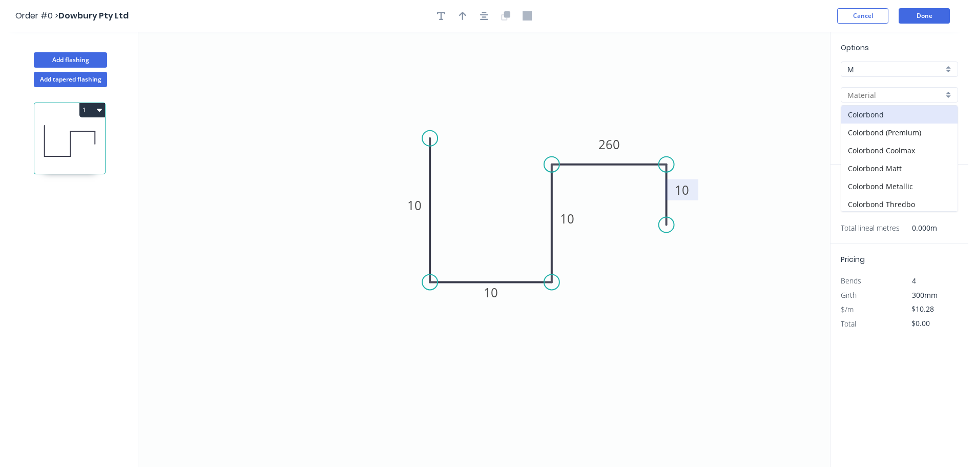
click at [810, 149] on icon "0 10 10 10 260 10" at bounding box center [483, 249] width 691 height 435
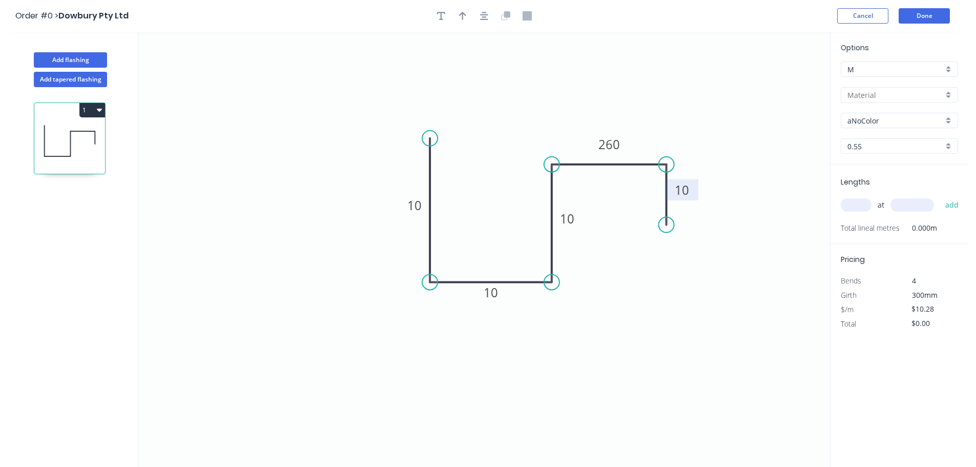
click at [862, 144] on input "0.55" at bounding box center [895, 146] width 96 height 11
click at [858, 182] on div "1.0" at bounding box center [899, 184] width 116 height 18
type input "1.0"
type input "$17.21"
click at [876, 103] on div "Options M M Colorbond Colorbond (Premium) Colorbond Coolmax Colorbond Matt Colo…" at bounding box center [899, 103] width 138 height 122
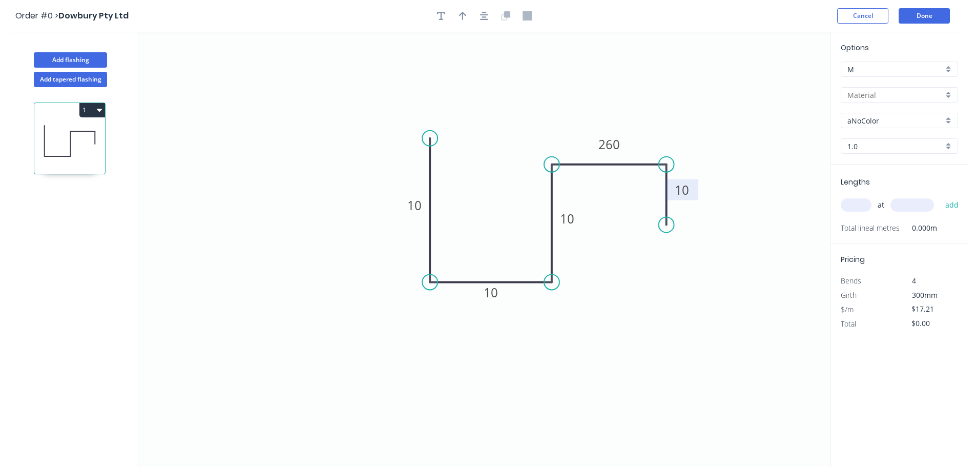
click at [889, 96] on input "text" at bounding box center [895, 95] width 96 height 11
click at [878, 119] on div "Colorbond" at bounding box center [899, 114] width 116 height 18
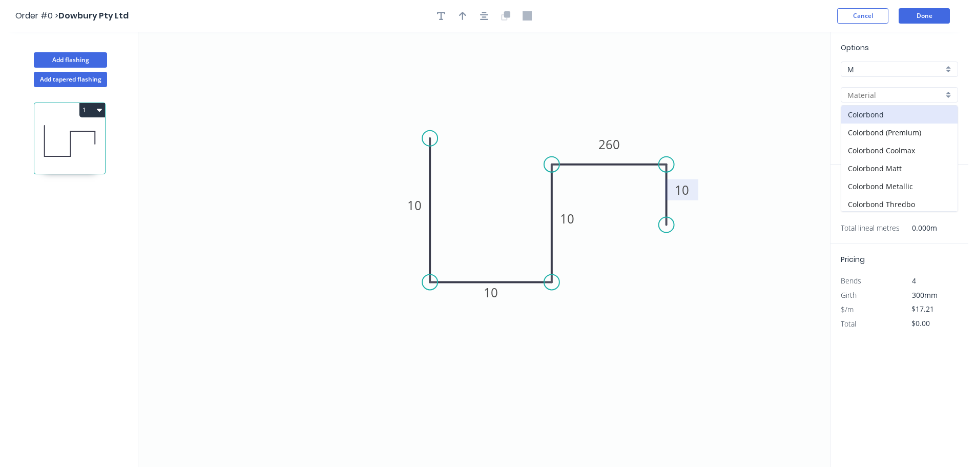
type input "Colorbond"
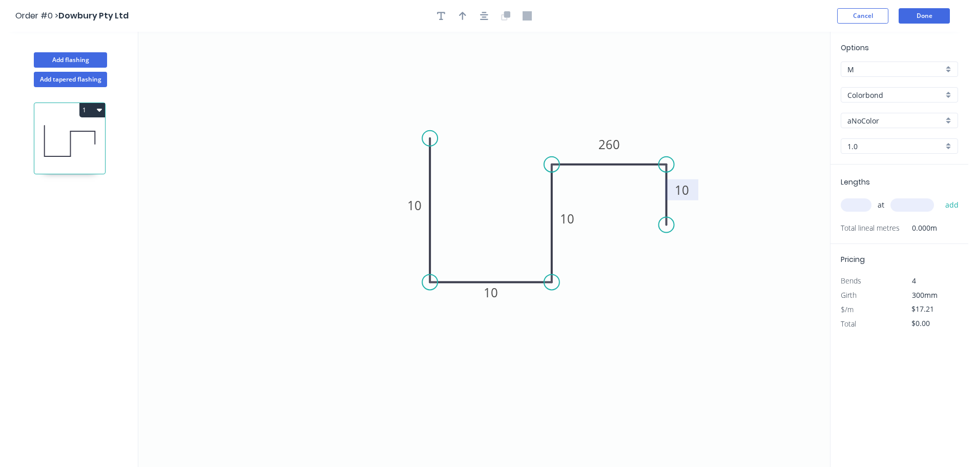
click at [877, 94] on input "Colorbond" at bounding box center [895, 95] width 96 height 11
click at [878, 186] on div "Zincalume" at bounding box center [899, 184] width 116 height 18
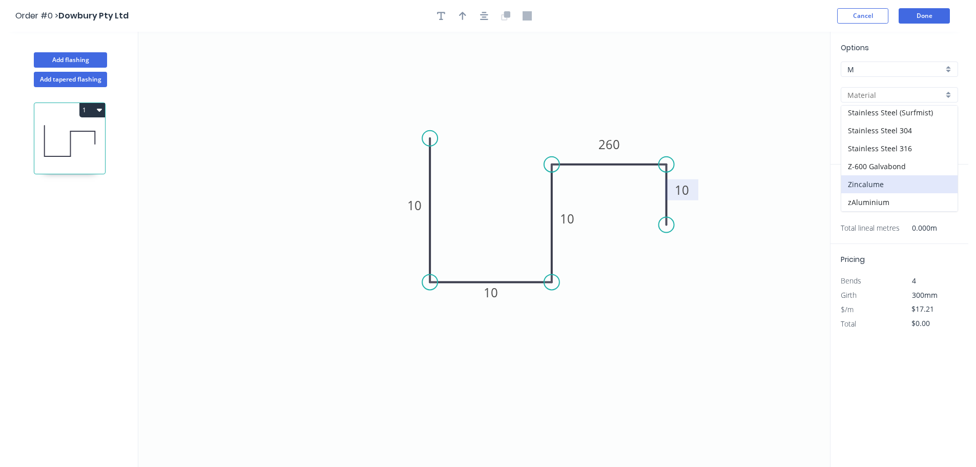
type input "Zincalume"
type input "$16.42"
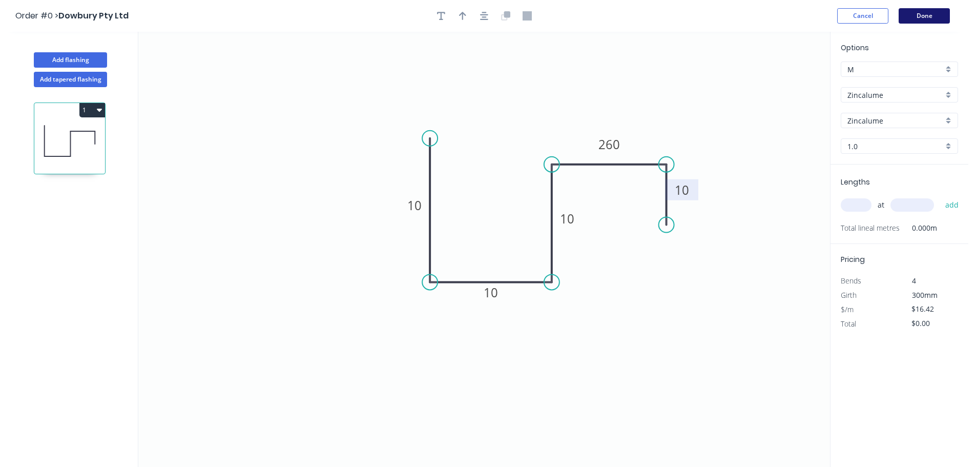
click at [910, 17] on button "Done" at bounding box center [923, 15] width 51 height 15
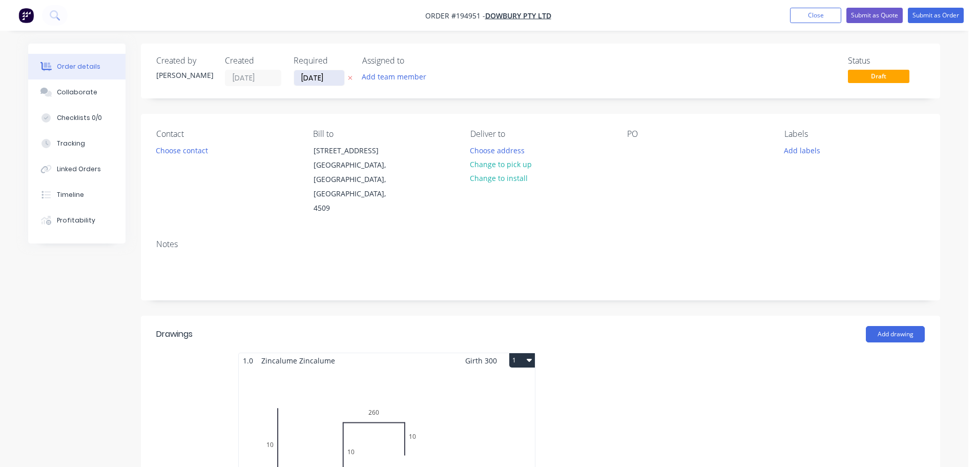
click at [326, 77] on input "[DATE]" at bounding box center [319, 77] width 50 height 15
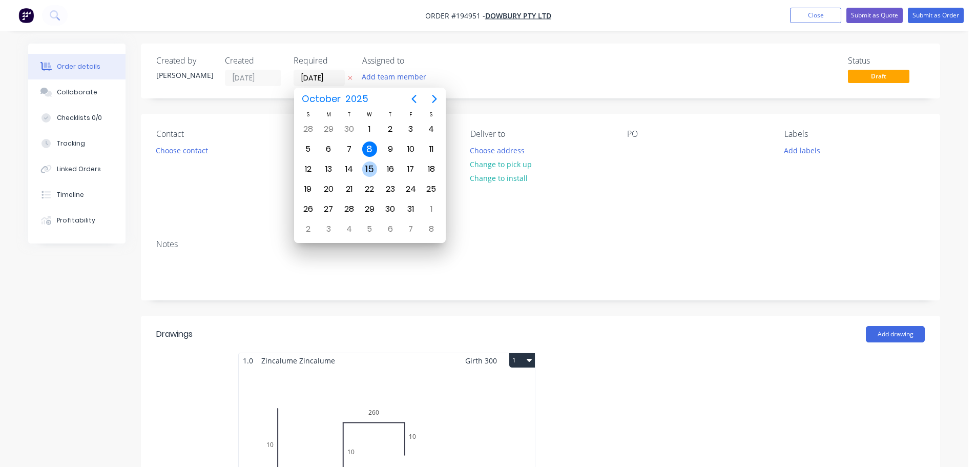
click at [376, 166] on div "15" at bounding box center [369, 168] width 15 height 15
type input "[DATE]"
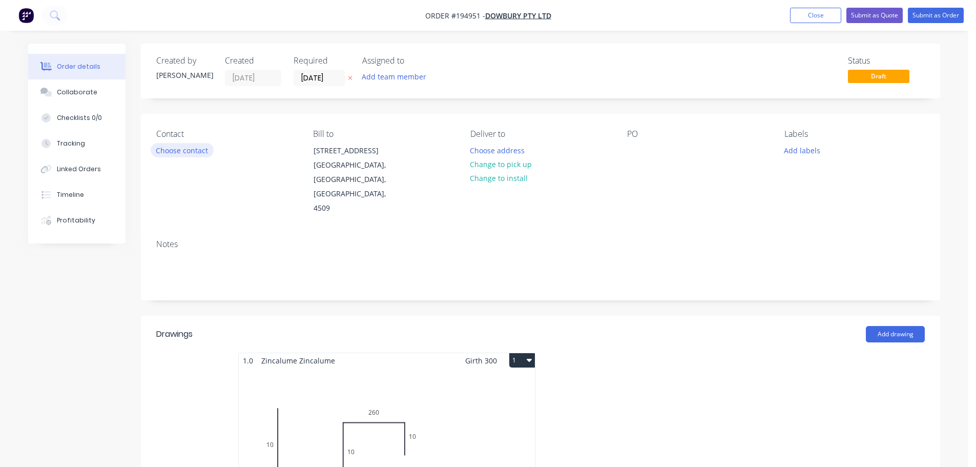
click at [187, 150] on button "Choose contact" at bounding box center [182, 150] width 63 height 14
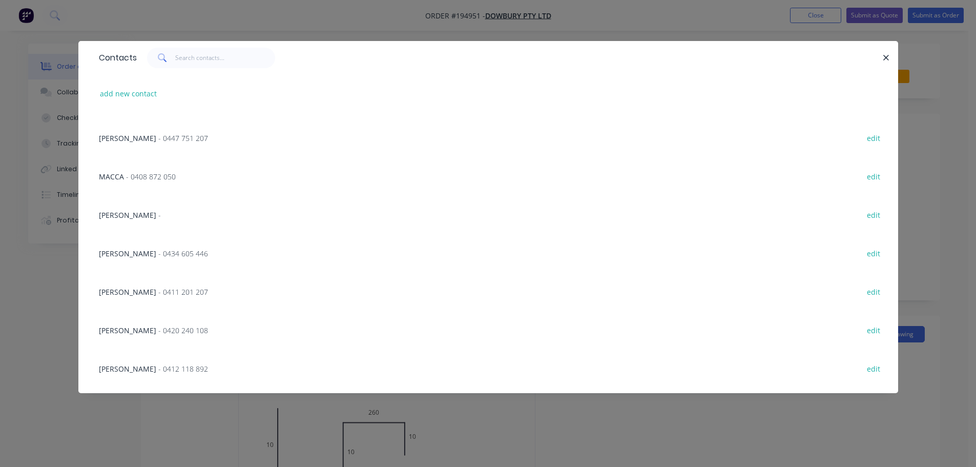
scroll to position [719, 0]
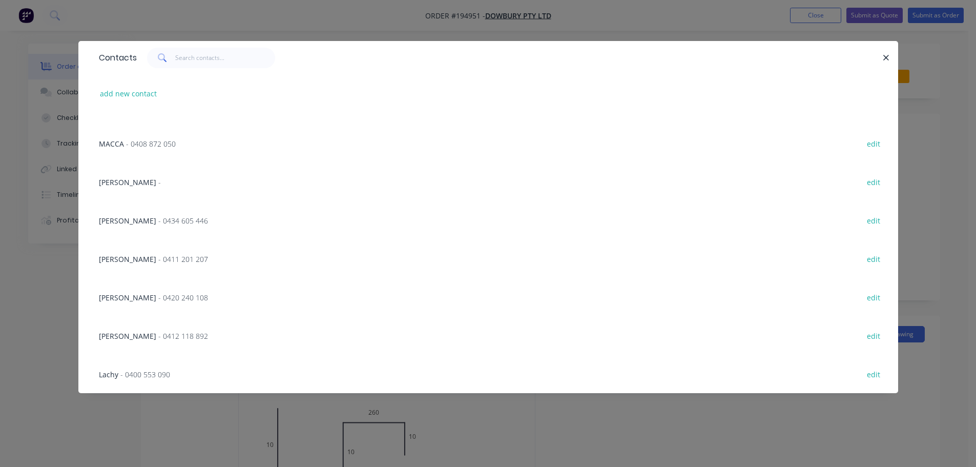
click at [169, 343] on div "wade - 0412 118 892 edit" at bounding box center [488, 335] width 789 height 38
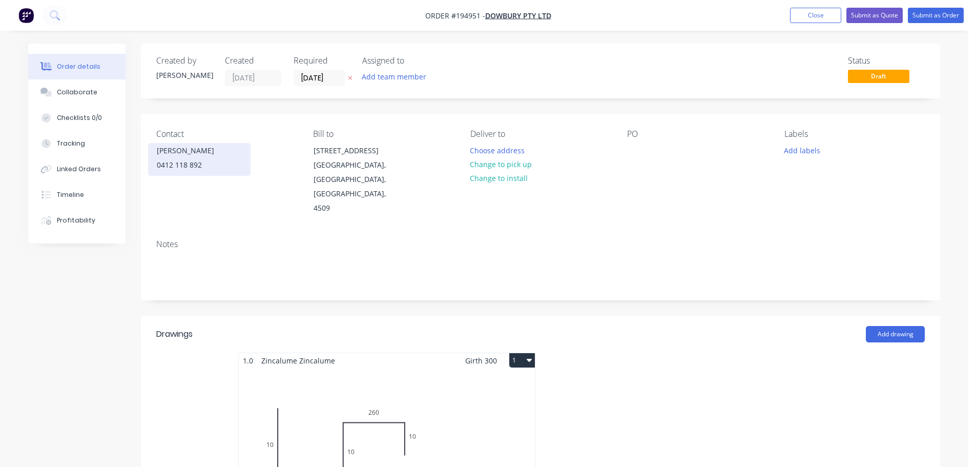
click at [189, 153] on div "wade" at bounding box center [199, 150] width 85 height 14
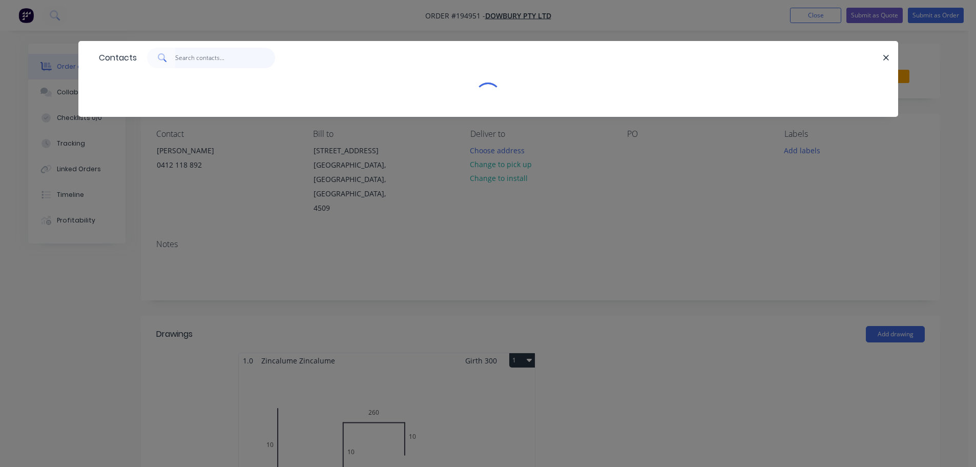
click at [215, 61] on input "text" at bounding box center [225, 58] width 100 height 20
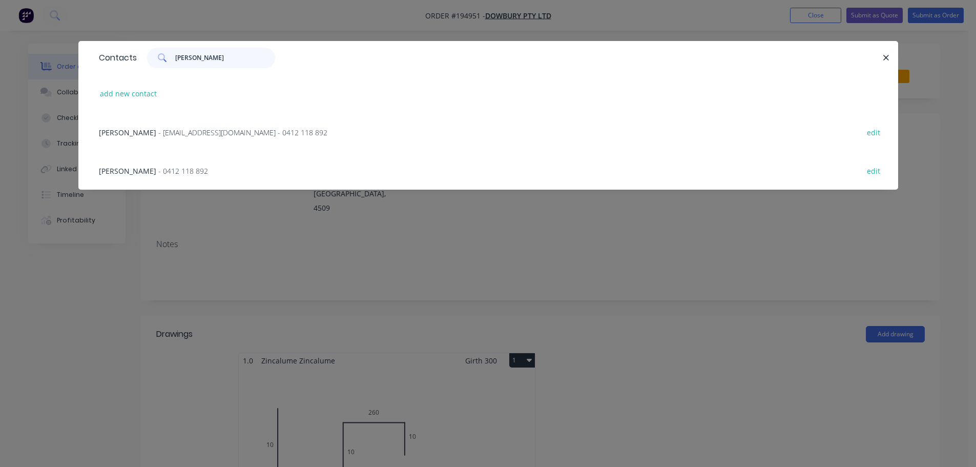
type input "WADE"
click at [209, 134] on span "- wadeo75@live.com.au - 0412 118 892" at bounding box center [242, 133] width 169 height 10
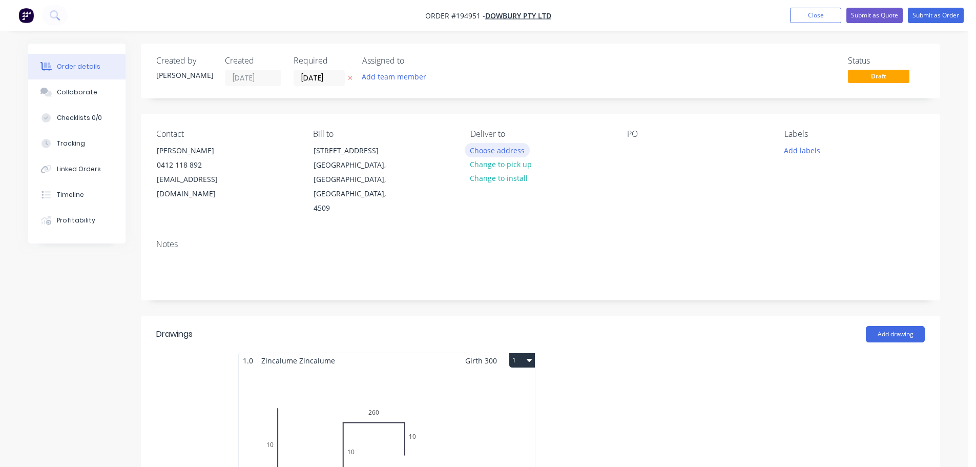
click at [513, 147] on button "Choose address" at bounding box center [497, 150] width 66 height 14
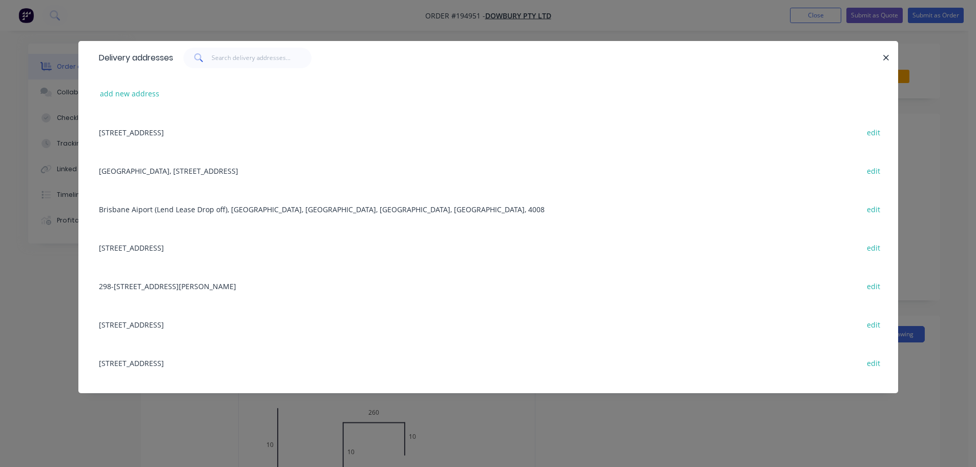
click at [154, 168] on div "HOPE ISLAND TRAIN STATION, 2 RIVER COVE PL, HELENSVALE, Australia, 4212 edit" at bounding box center [488, 170] width 789 height 38
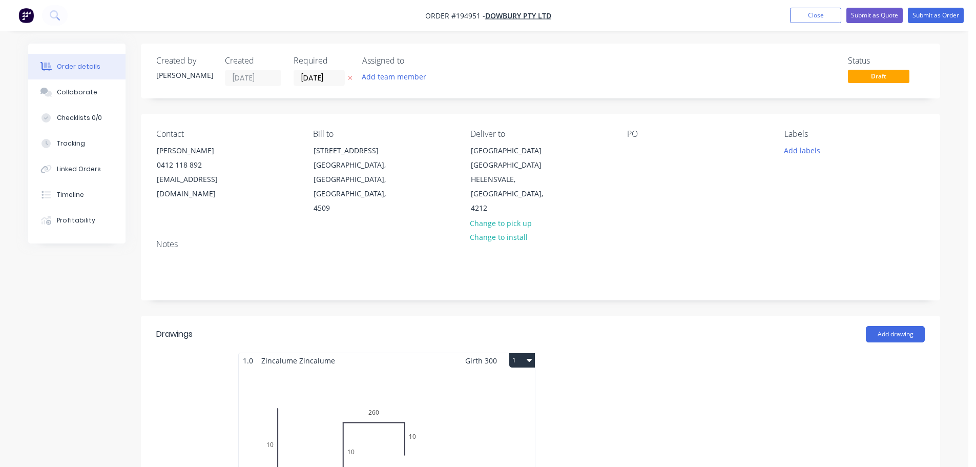
click at [649, 144] on div "PO" at bounding box center [697, 172] width 140 height 87
drag, startPoint x: 649, startPoint y: 152, endPoint x: 641, endPoint y: 156, distance: 8.7
click at [646, 153] on div "PO" at bounding box center [697, 172] width 140 height 87
click at [627, 159] on div "PO" at bounding box center [697, 172] width 140 height 87
click at [634, 156] on div at bounding box center [635, 150] width 16 height 15
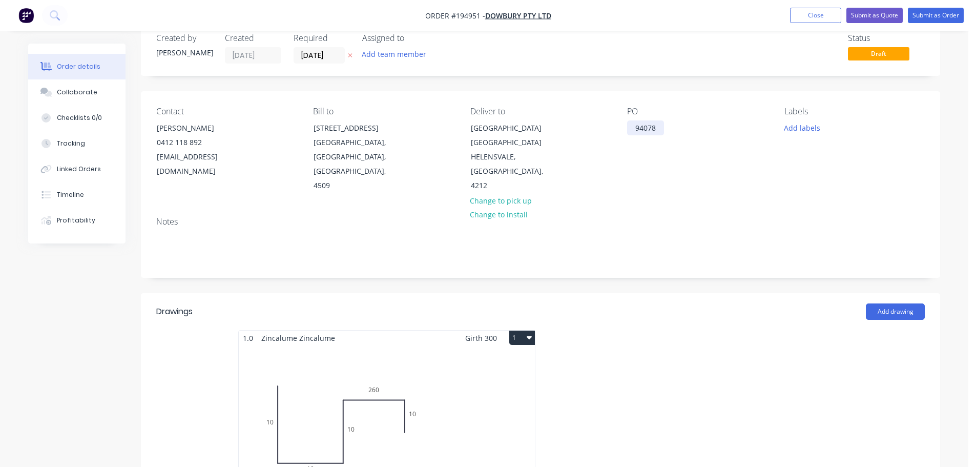
scroll to position [0, 0]
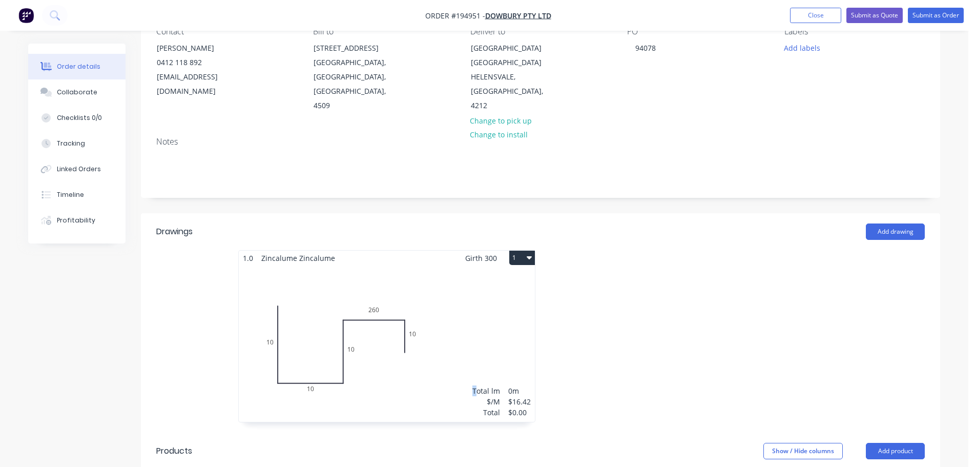
click at [475, 301] on div "Total lm $/M Total 0m $16.42 $0.00" at bounding box center [387, 343] width 296 height 156
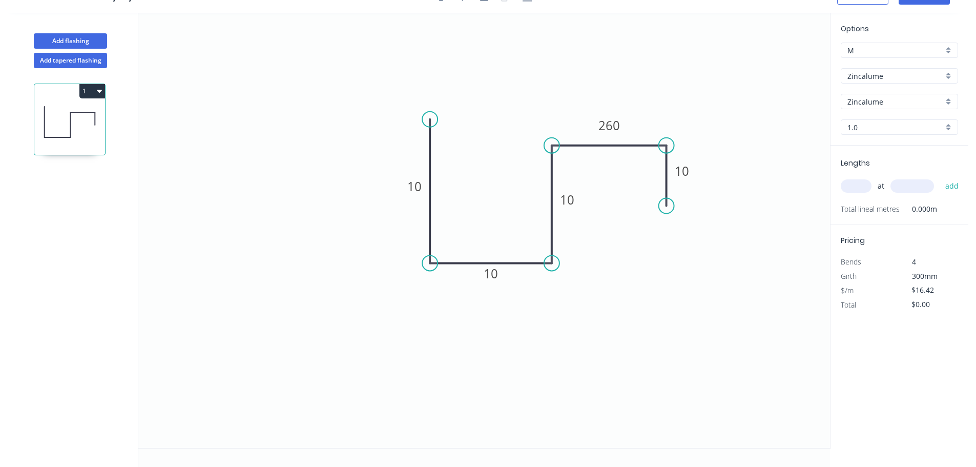
scroll to position [19, 0]
click at [86, 89] on button "1" at bounding box center [92, 91] width 26 height 14
click at [70, 128] on button "Delete" at bounding box center [56, 136] width 97 height 20
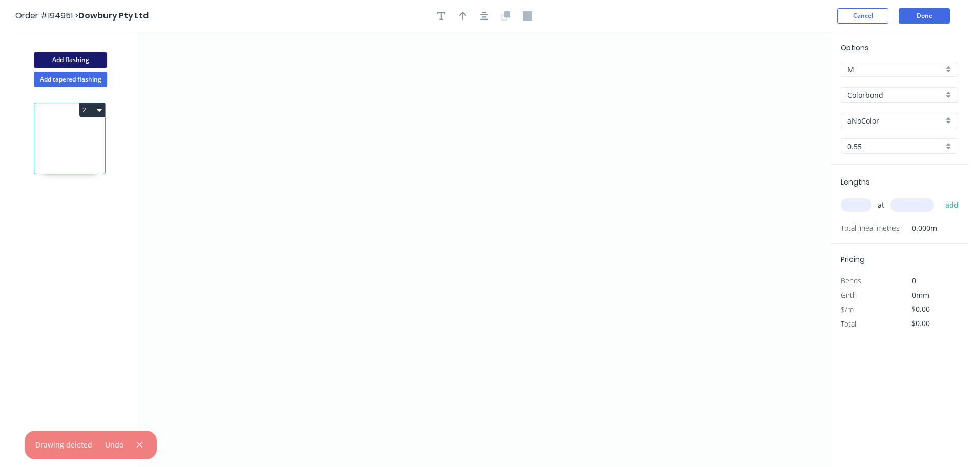
click at [72, 60] on button "Add flashing" at bounding box center [70, 59] width 73 height 15
click at [95, 108] on button "2" at bounding box center [92, 110] width 26 height 14
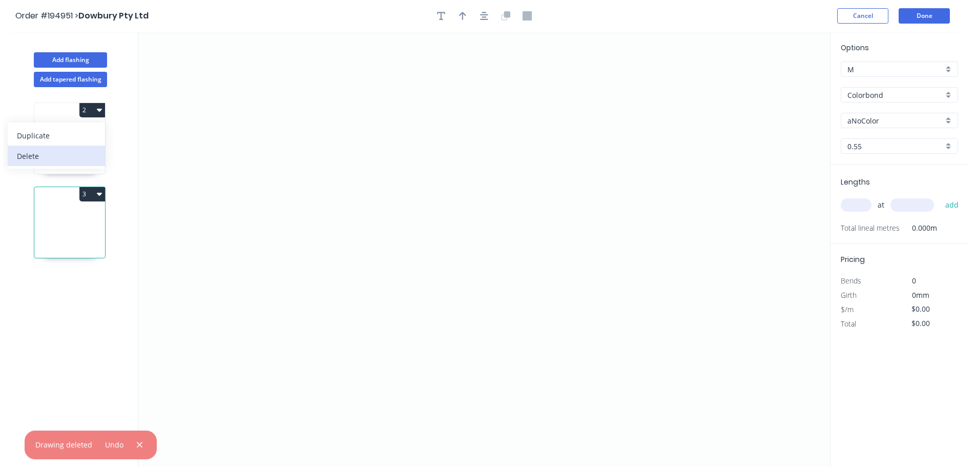
click at [62, 163] on div "Delete" at bounding box center [56, 156] width 79 height 15
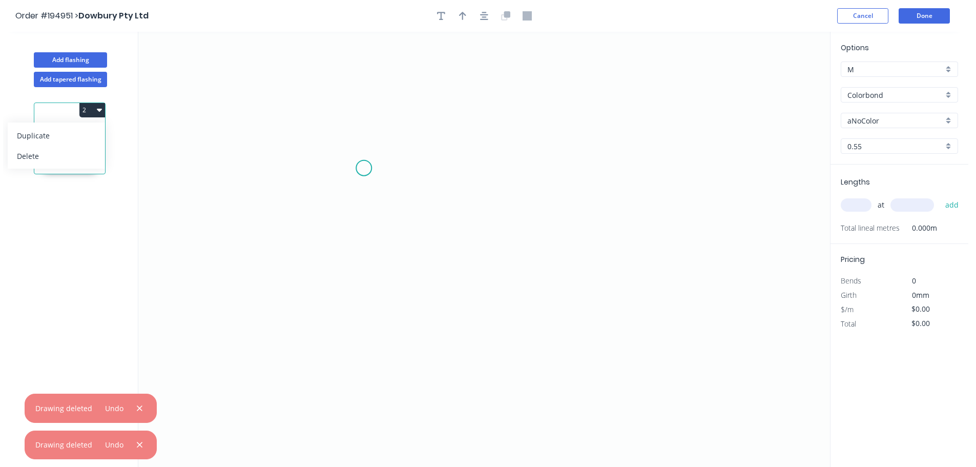
click at [398, 180] on icon "0" at bounding box center [483, 249] width 691 height 435
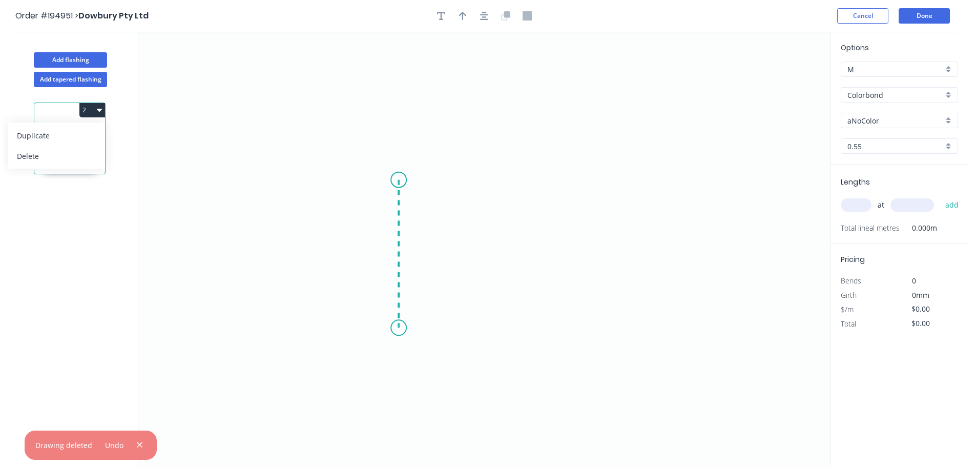
click at [394, 333] on icon "0" at bounding box center [483, 249] width 691 height 435
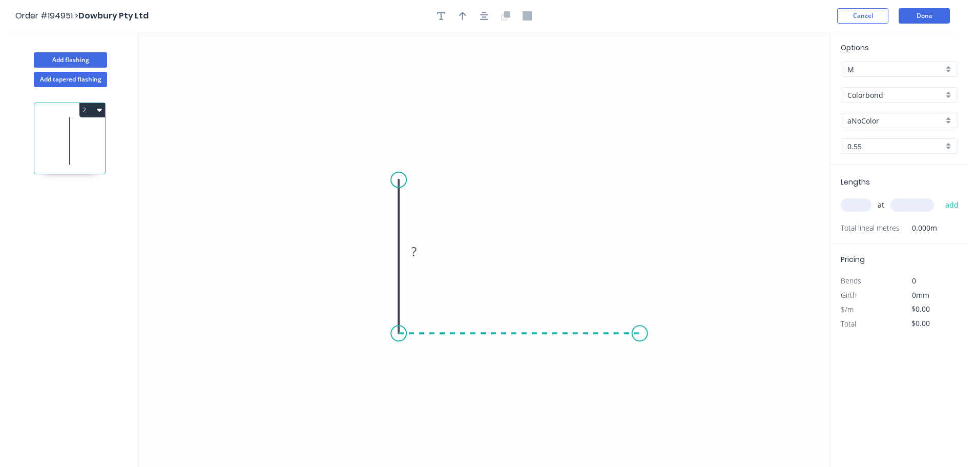
click at [638, 337] on icon "0 ?" at bounding box center [483, 249] width 691 height 435
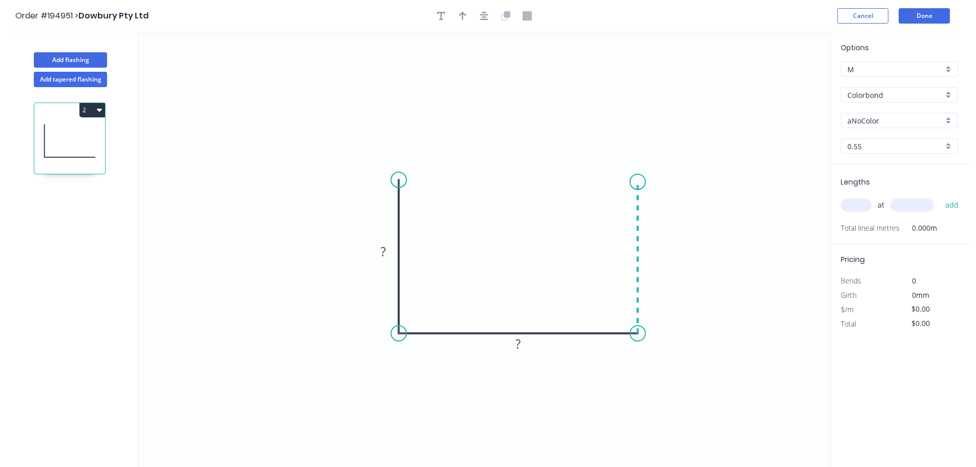
click at [638, 181] on icon "0 ? ?" at bounding box center [483, 249] width 691 height 435
click at [606, 183] on icon "0 ? ? ?" at bounding box center [483, 249] width 691 height 435
click at [628, 156] on rect at bounding box center [621, 162] width 20 height 14
type input "$13.09"
click at [415, 81] on icon "0 160 170 150 20" at bounding box center [483, 249] width 691 height 435
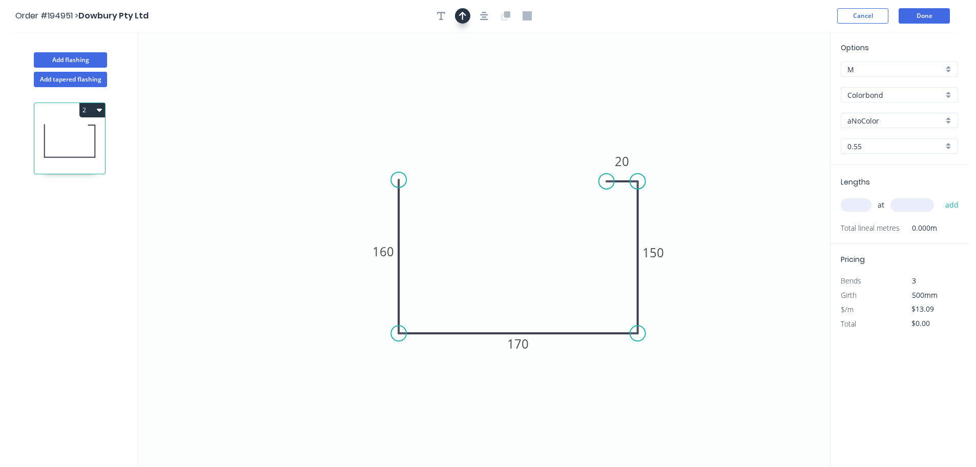
click at [467, 15] on button "button" at bounding box center [462, 15] width 15 height 15
click at [780, 80] on icon at bounding box center [777, 71] width 9 height 33
click at [780, 80] on icon at bounding box center [787, 75] width 30 height 30
drag, startPoint x: 666, startPoint y: 202, endPoint x: 704, endPoint y: 164, distance: 53.6
click at [676, 202] on icon at bounding box center [688, 201] width 33 height 9
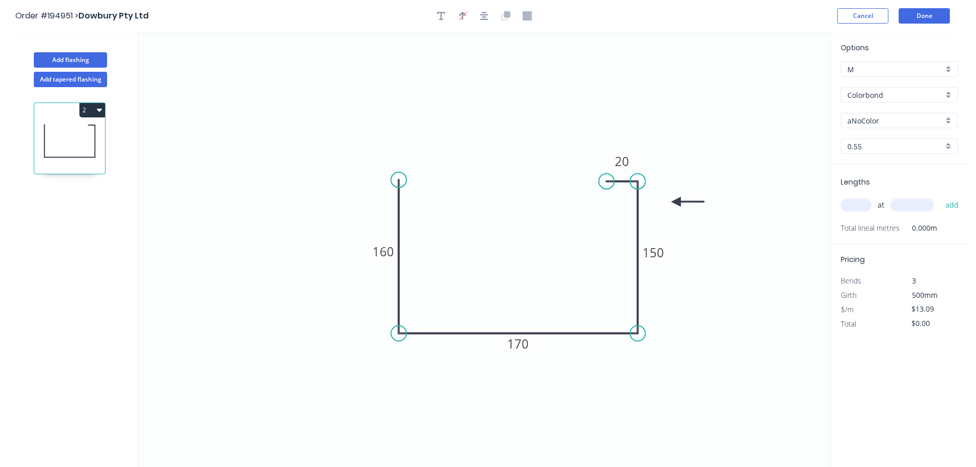
click at [742, 115] on icon "0 160 170 150 20" at bounding box center [483, 249] width 691 height 435
click at [934, 19] on button "Done" at bounding box center [923, 15] width 51 height 15
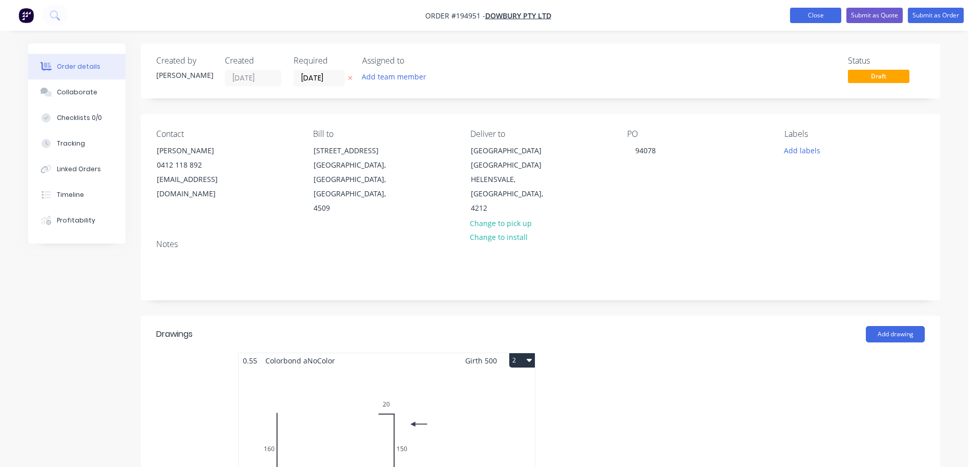
click at [803, 14] on button "Close" at bounding box center [815, 15] width 51 height 15
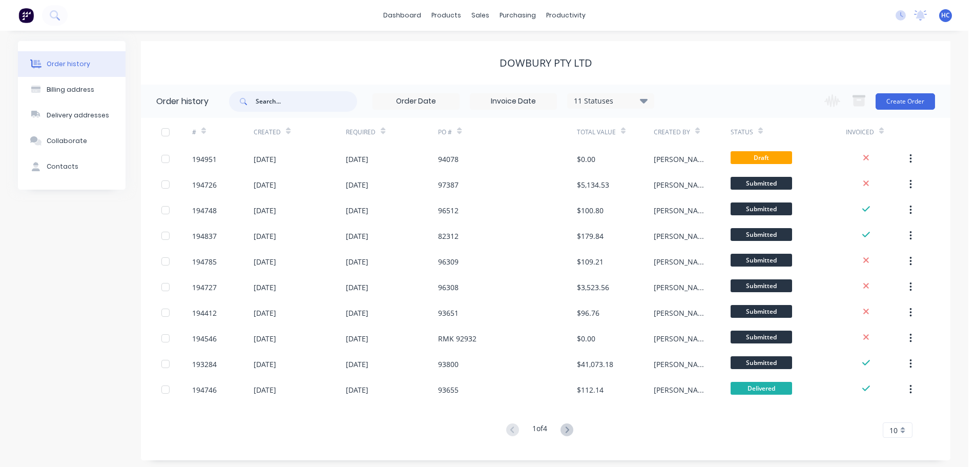
click at [261, 93] on input "text" at bounding box center [306, 101] width 101 height 20
type input "94054"
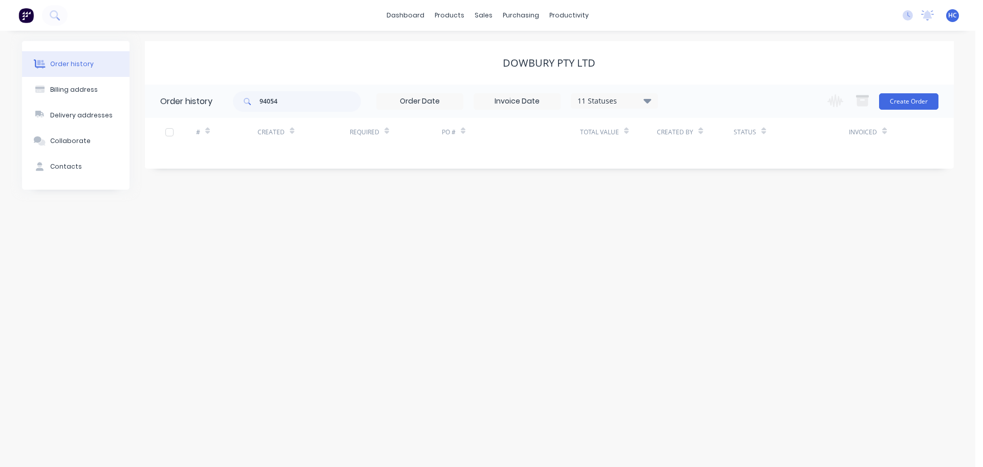
click at [606, 101] on div "11 Statuses" at bounding box center [615, 100] width 86 height 11
click at [699, 239] on label at bounding box center [699, 239] width 0 height 0
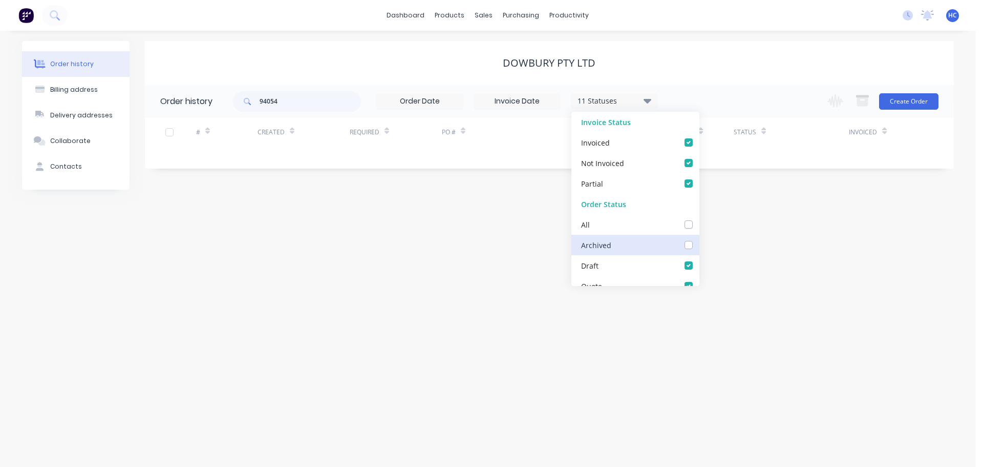
click at [699, 246] on input "checkbox" at bounding box center [703, 244] width 8 height 10
checkbox input "true"
click at [720, 251] on div "Order history Billing address Delivery addresses Collaborate Contacts Dowbury P…" at bounding box center [488, 249] width 976 height 436
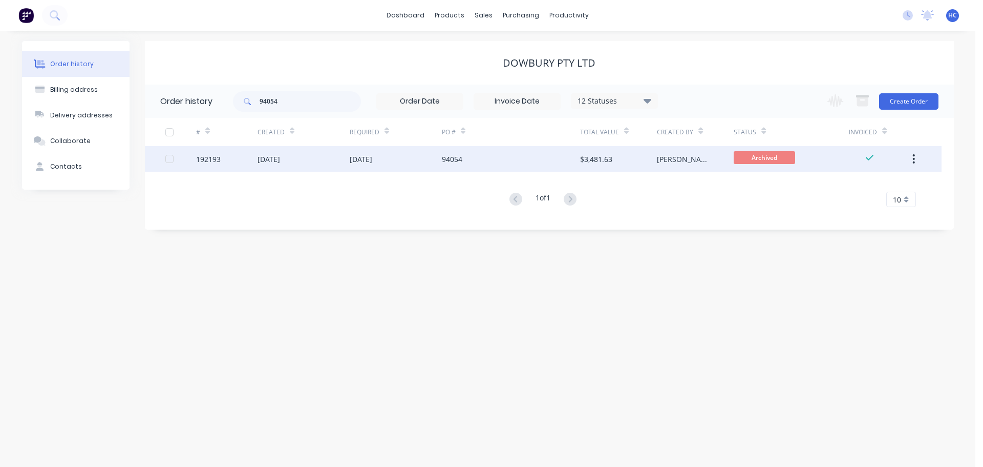
click at [451, 160] on div "94054" at bounding box center [452, 159] width 20 height 11
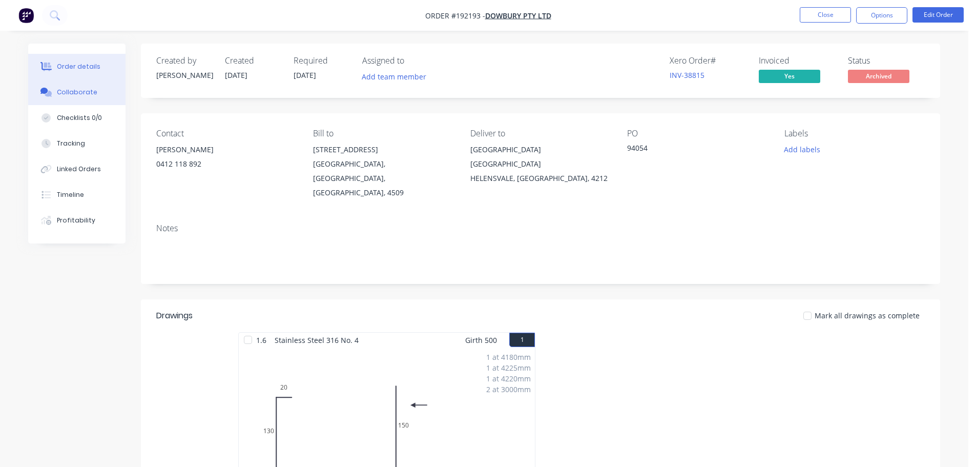
click at [67, 98] on button "Collaborate" at bounding box center [76, 92] width 97 height 26
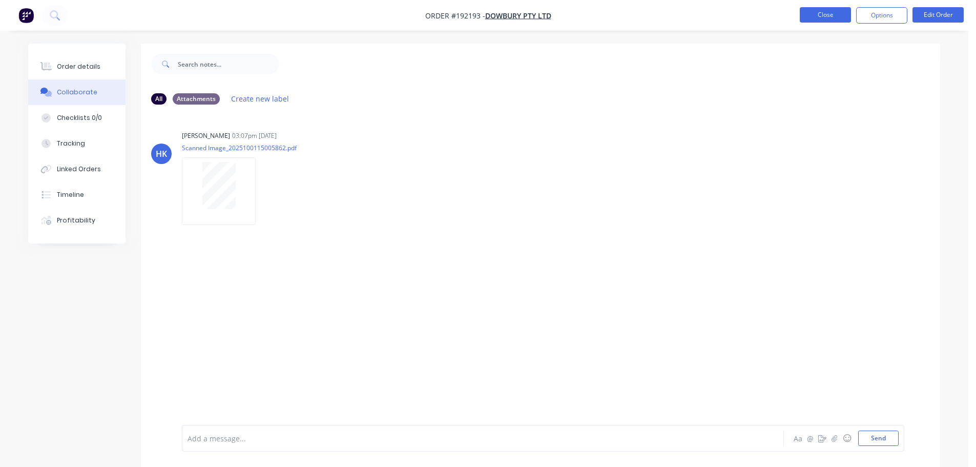
click at [815, 9] on button "Close" at bounding box center [824, 14] width 51 height 15
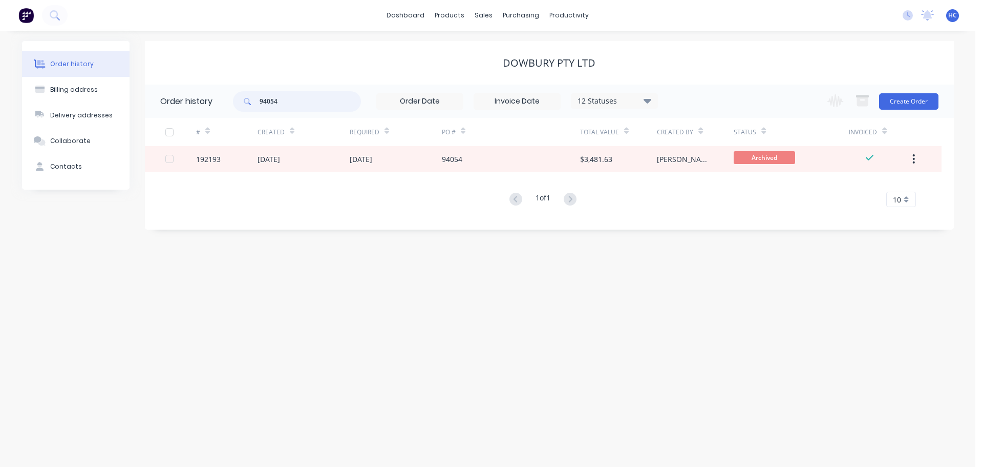
drag, startPoint x: 309, startPoint y: 99, endPoint x: 194, endPoint y: 97, distance: 114.7
click at [186, 93] on header "Order history 94054 12 Statuses Invoice Status Invoiced Not Invoiced Partial Or…" at bounding box center [549, 101] width 809 height 33
click at [349, 82] on div "Dowbury Pty Ltd" at bounding box center [549, 63] width 809 height 44
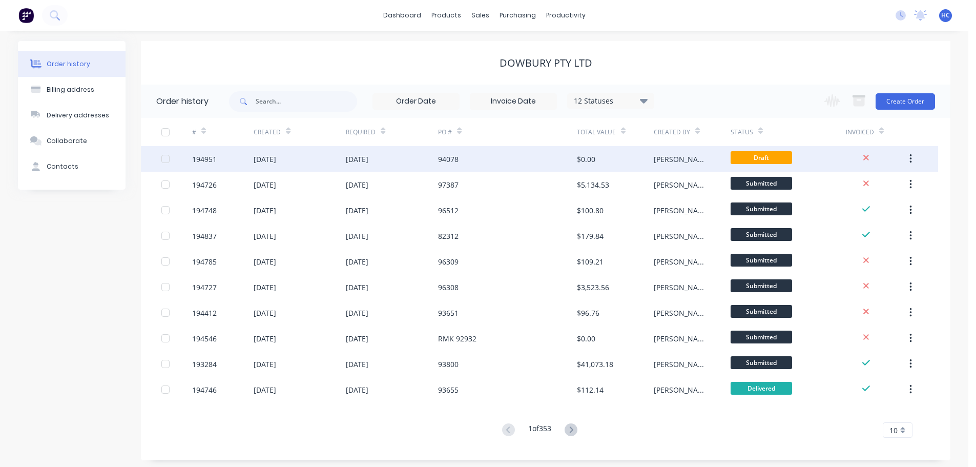
click at [467, 158] on div "94078" at bounding box center [507, 159] width 138 height 26
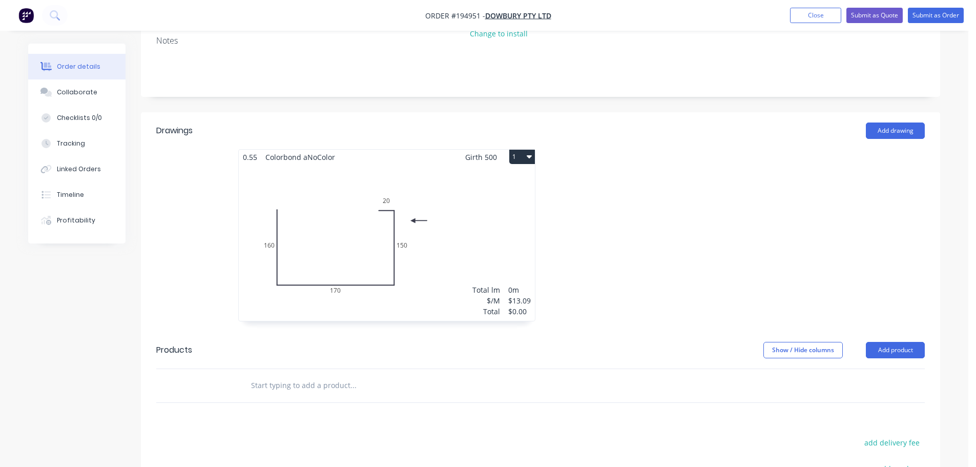
scroll to position [205, 0]
click at [460, 206] on div "Total lm $/M Total 0m $13.09 $0.00" at bounding box center [387, 241] width 296 height 156
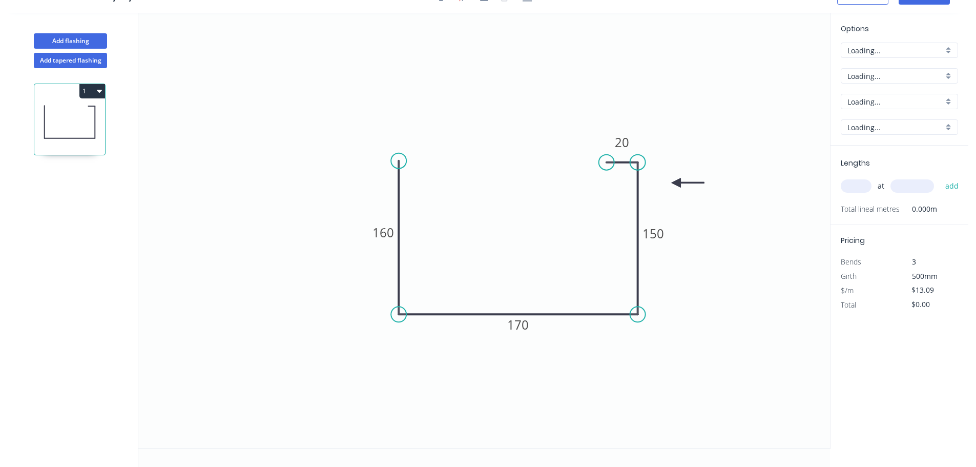
scroll to position [19, 0]
click at [882, 76] on input "Colorbond" at bounding box center [895, 76] width 96 height 11
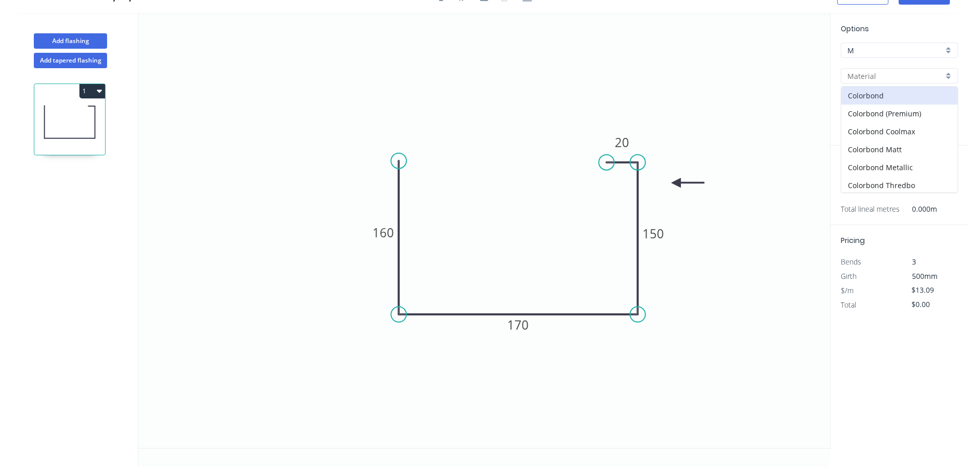
scroll to position [217, 0]
click at [903, 128] on div "Stainless Steel 316" at bounding box center [899, 129] width 116 height 18
type input "Stainless Steel 316"
type input "2B"
type input "$45.71"
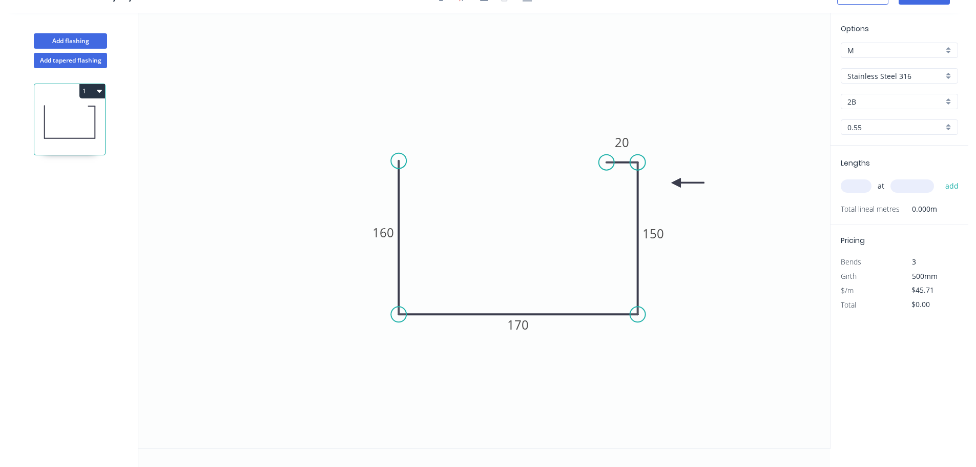
click at [885, 109] on div "Options M M Stainless Steel 316 Stainless Steel 316 2B 2B 0.55 0.55" at bounding box center [899, 84] width 138 height 122
click at [882, 102] on input "2B" at bounding box center [895, 101] width 96 height 11
click at [878, 143] on div "No. 4" at bounding box center [899, 139] width 116 height 18
type input "No. 4"
click at [868, 137] on div "Options M M Stainless Steel 316 Stainless Steel 316 No. 4 No. 4 0.55 0.55" at bounding box center [899, 84] width 138 height 122
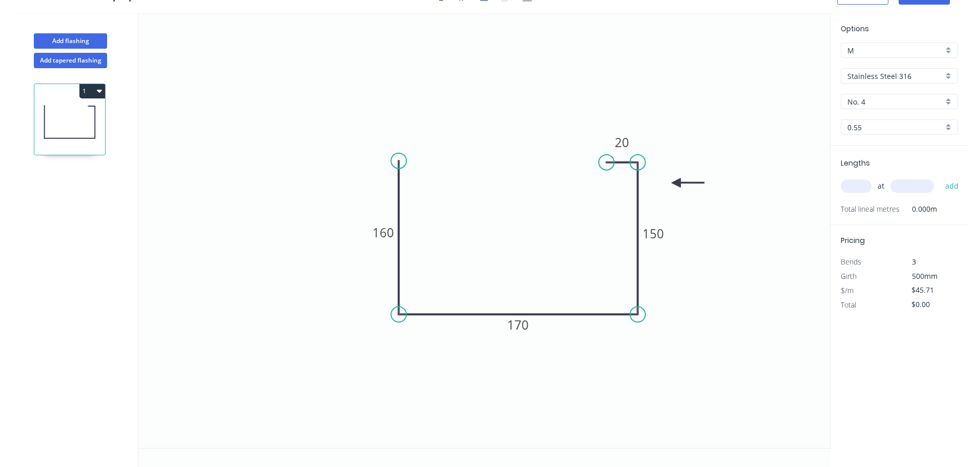
click at [874, 126] on input "0.55" at bounding box center [895, 127] width 96 height 11
click at [862, 205] on div "1.2" at bounding box center [899, 201] width 116 height 18
type input "1.2"
type input "$94.42"
click at [860, 180] on input "text" at bounding box center [855, 185] width 31 height 13
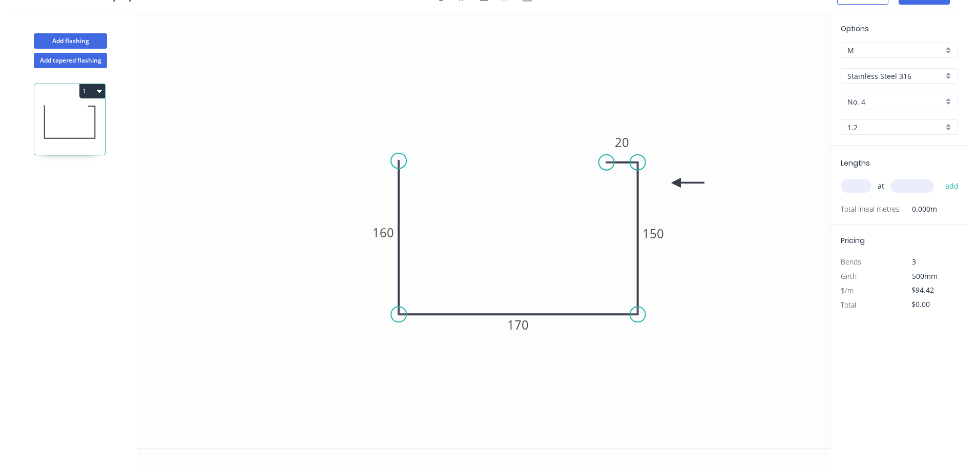
click at [877, 122] on input "1.2" at bounding box center [895, 127] width 96 height 11
click at [857, 219] on div "1.6" at bounding box center [899, 218] width 116 height 18
type input "1.6"
type input "$1.00"
click at [858, 185] on input "text" at bounding box center [855, 185] width 31 height 13
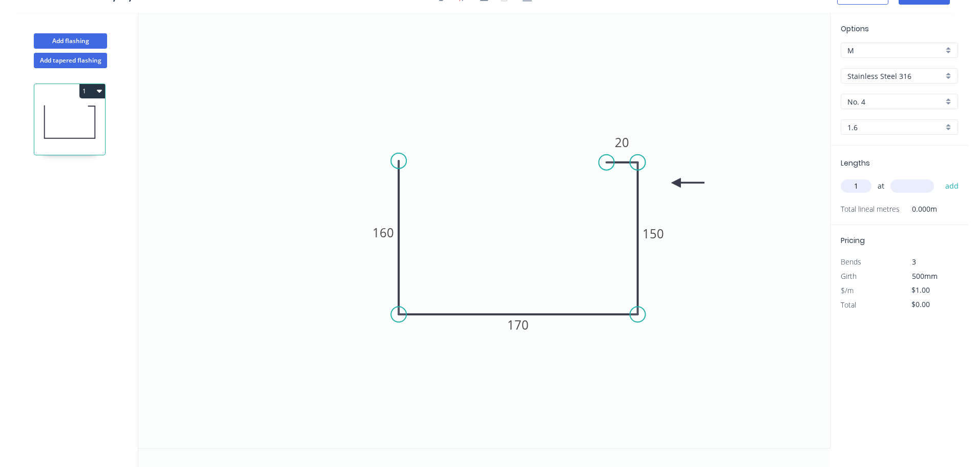
type input "1"
type input "3000"
click at [940, 177] on button "add" at bounding box center [952, 185] width 24 height 17
type input "$3.00"
type input "1"
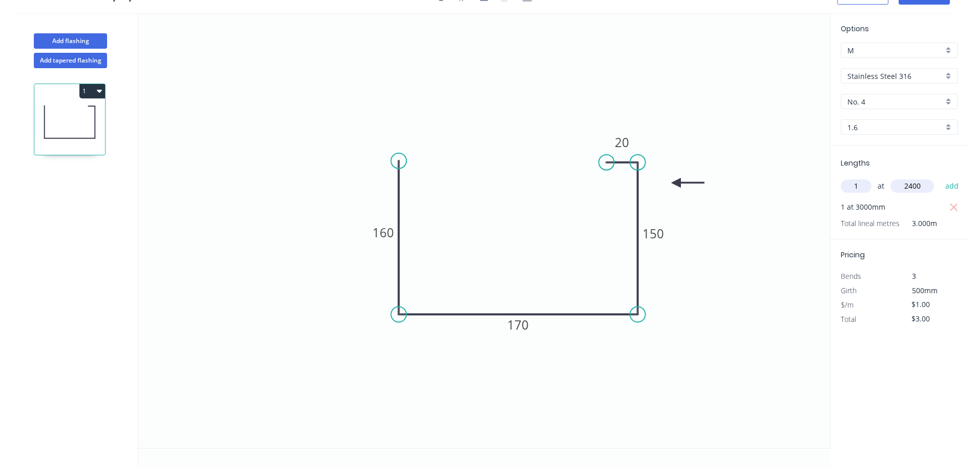
type input "2400"
click at [940, 177] on button "add" at bounding box center [952, 185] width 24 height 17
type input "$5.40"
type input "1"
type input "3000"
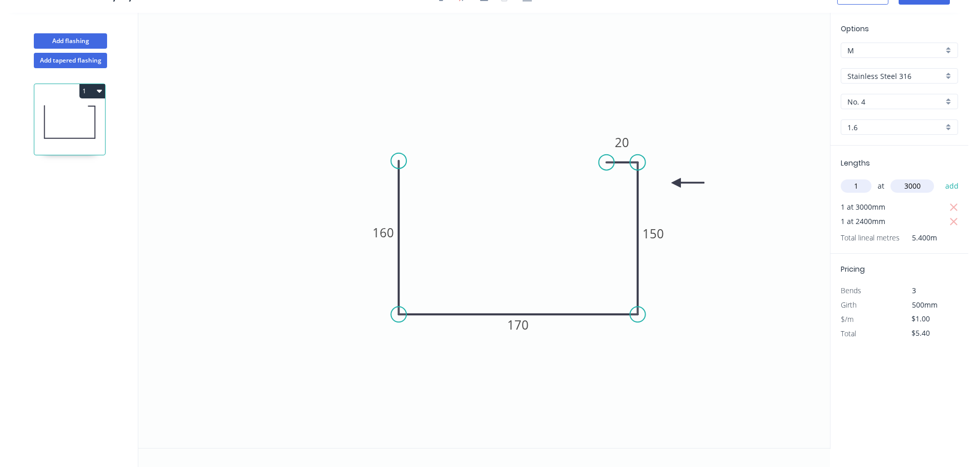
click at [940, 177] on button "add" at bounding box center [952, 185] width 24 height 17
type input "$8.40"
type input "1"
type input "900"
click at [940, 177] on button "add" at bounding box center [952, 185] width 24 height 17
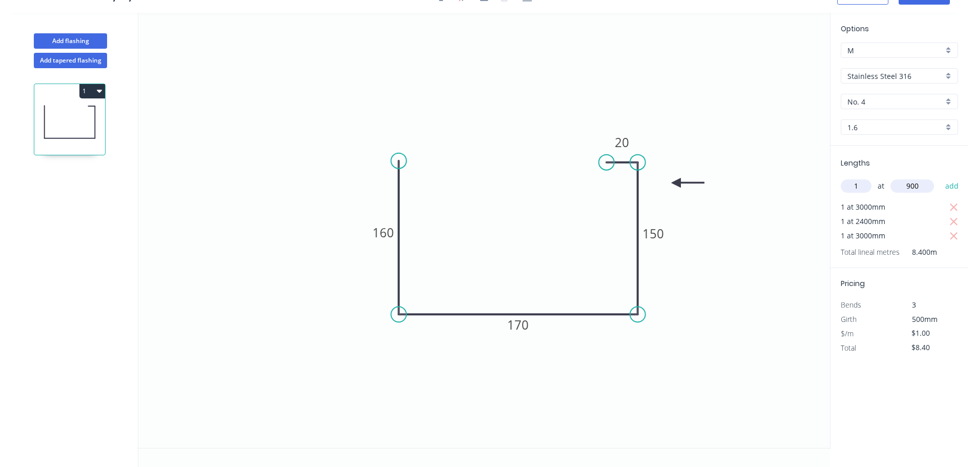
type input "$9.40"
type input "1"
type input "2550"
click at [940, 177] on button "add" at bounding box center [952, 185] width 24 height 17
type input "$11.95"
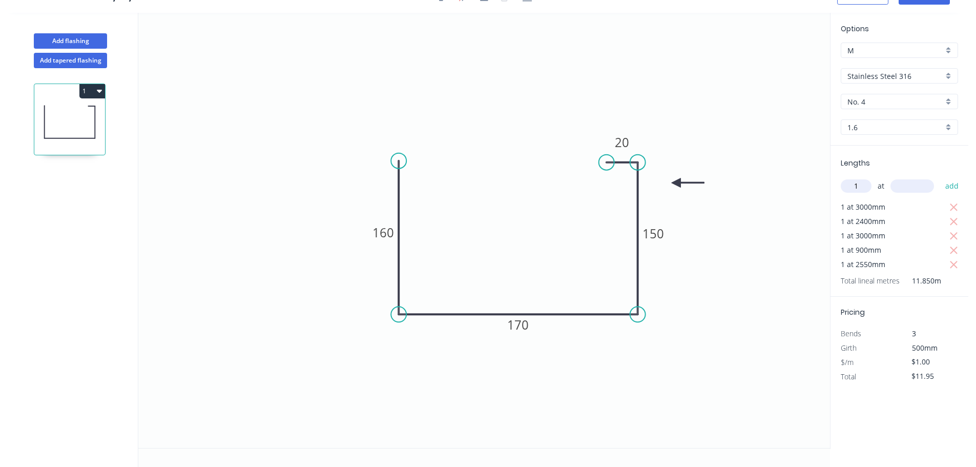
type input "1"
type input "2410"
click at [940, 177] on button "add" at bounding box center [952, 185] width 24 height 17
type input "$14.36"
type input "1"
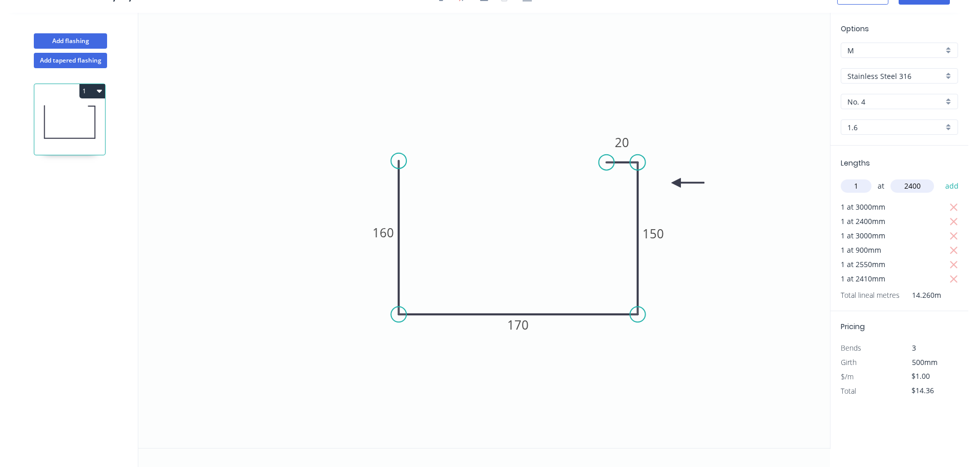
type input "2400"
click at [940, 177] on button "add" at bounding box center [952, 185] width 24 height 17
type input "$16.76"
type input "1"
type input "2400"
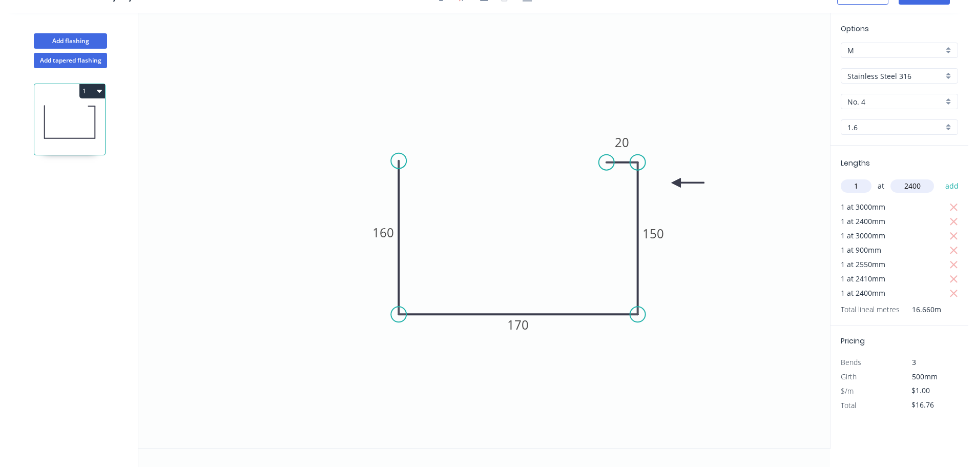
click at [940, 177] on button "add" at bounding box center [952, 185] width 24 height 17
type input "$19.16"
type input "1"
type input "2410"
click at [940, 177] on button "add" at bounding box center [952, 185] width 24 height 17
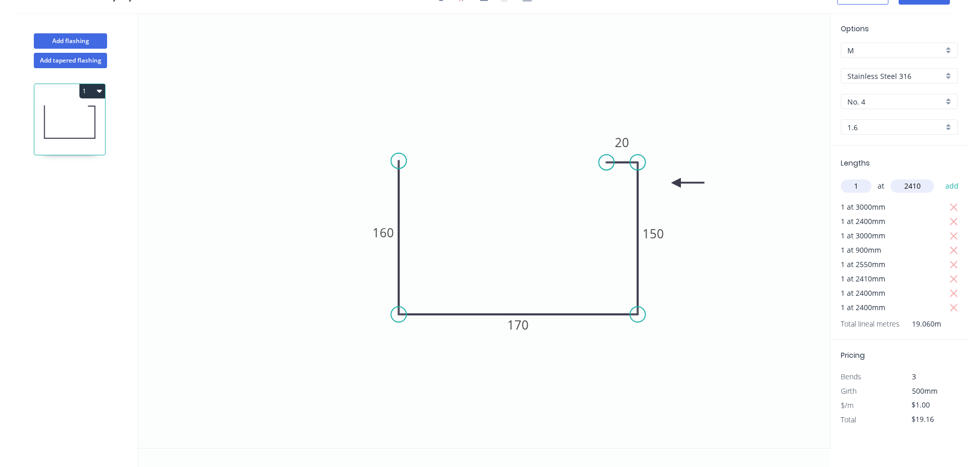
type input "$21.57"
type input "2"
type input "2400"
click at [940, 177] on button "add" at bounding box center [952, 185] width 24 height 17
click at [949, 281] on icon "button" at bounding box center [953, 279] width 8 height 8
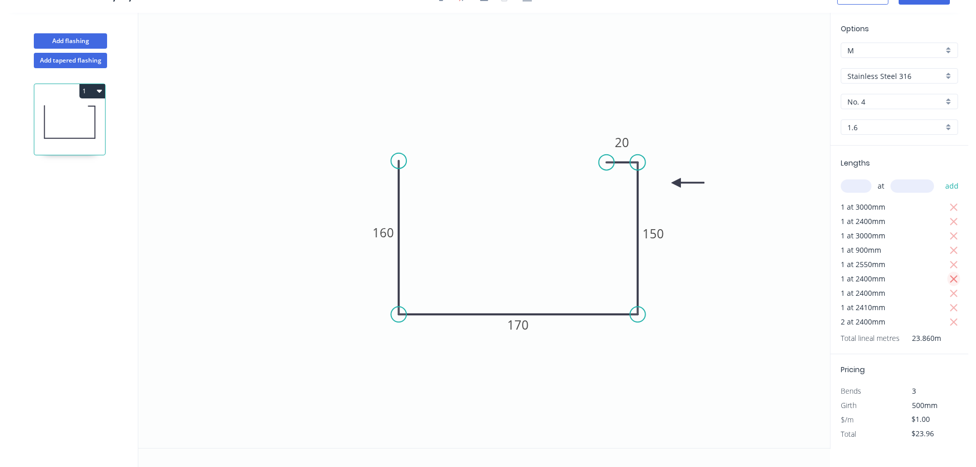
click at [949, 281] on icon "button" at bounding box center [953, 279] width 9 height 12
type input "$11.95"
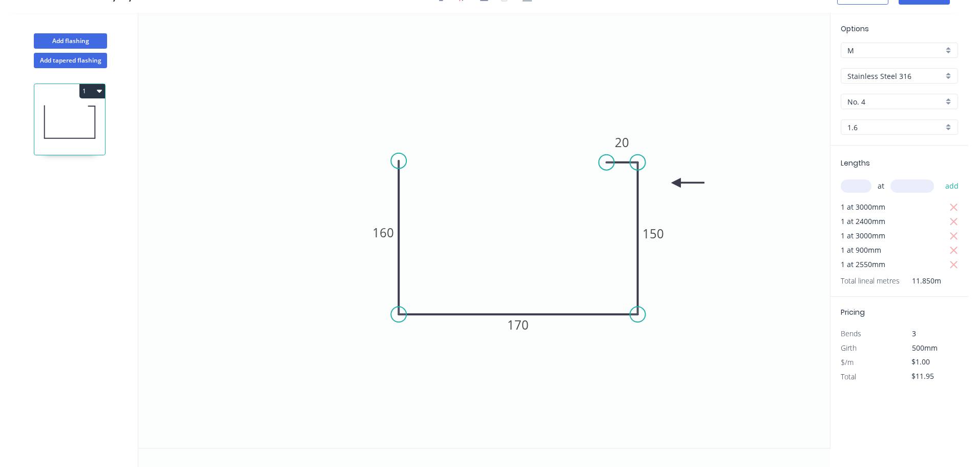
click at [865, 184] on input "text" at bounding box center [855, 185] width 31 height 13
type input "2"
type input "2410"
click at [940, 177] on button "add" at bounding box center [952, 185] width 24 height 17
type input "$16.77"
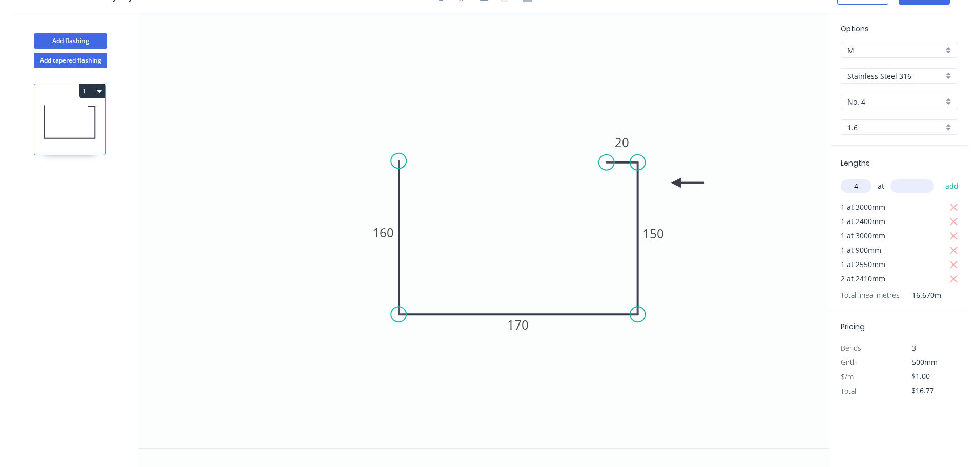
type input "4"
type input "2400"
click at [940, 177] on button "add" at bounding box center [952, 185] width 24 height 17
type input "$26.37"
type input "1"
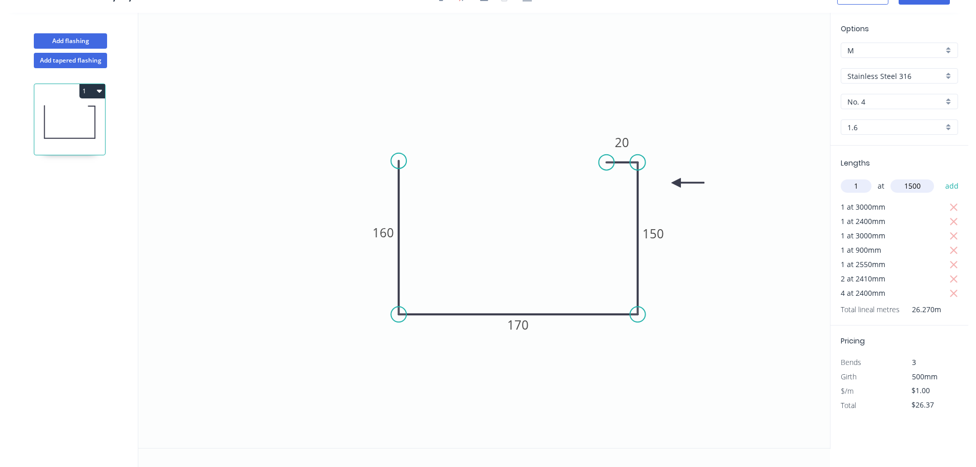
type input "1500"
click at [940, 177] on button "add" at bounding box center [952, 185] width 24 height 17
type input "$27.87"
type input "1"
type input "3000"
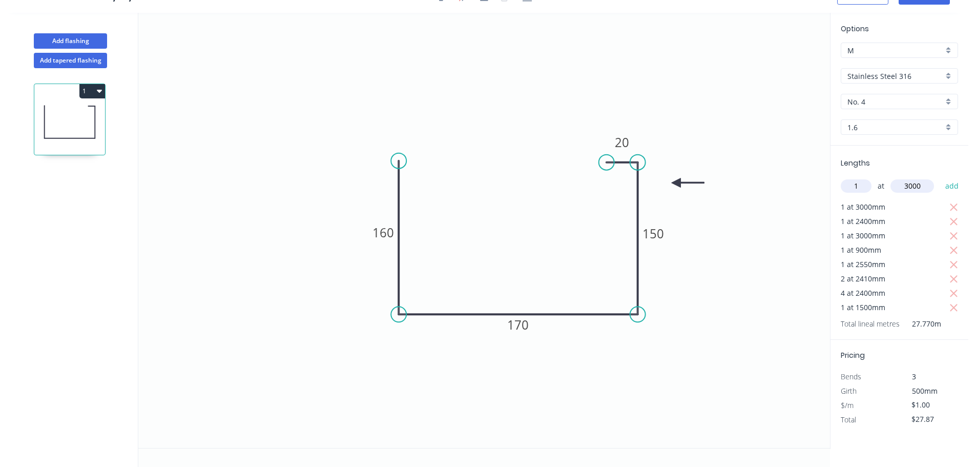
click at [940, 177] on button "add" at bounding box center [952, 185] width 24 height 17
type input "$30.87"
type input "1"
type input "2410"
click at [940, 177] on button "add" at bounding box center [952, 185] width 24 height 17
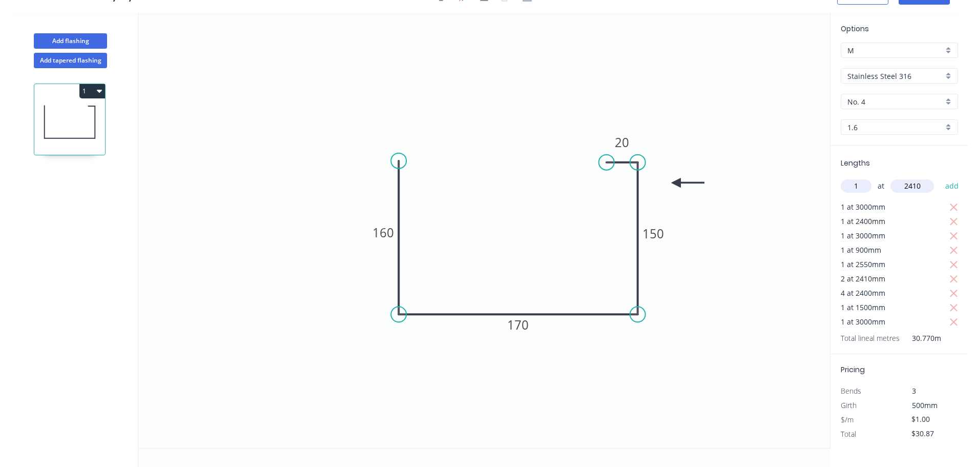
type input "$33.28"
type input "1"
type input "3000"
click at [940, 177] on button "add" at bounding box center [952, 185] width 24 height 17
click at [101, 93] on icon "button" at bounding box center [99, 91] width 5 height 8
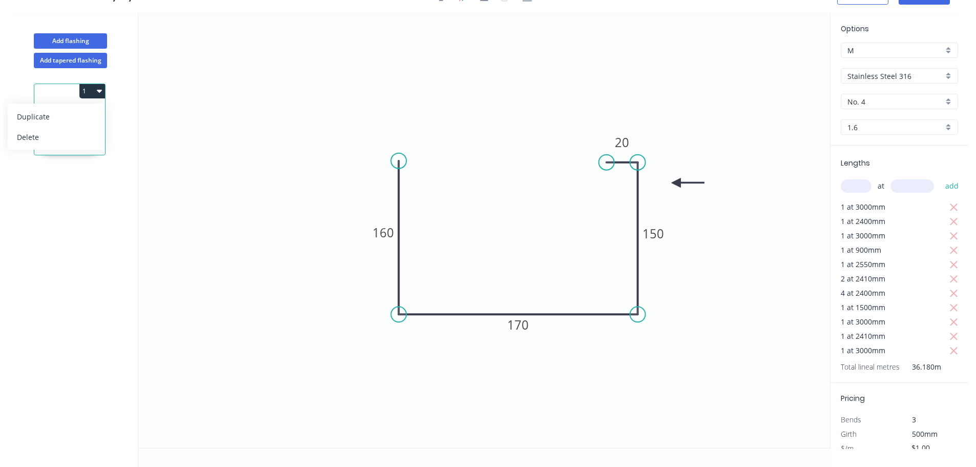
click at [88, 110] on div "Duplicate" at bounding box center [56, 116] width 79 height 15
type input "$0.00"
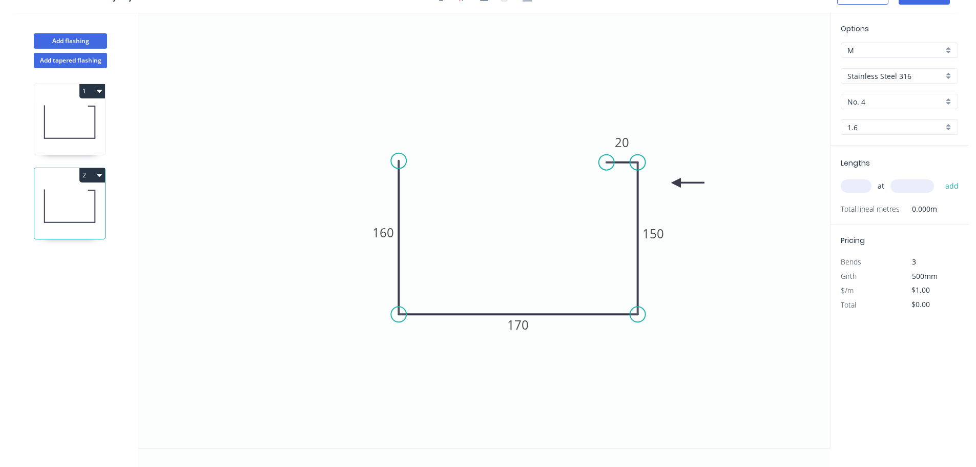
click at [853, 177] on div "at add" at bounding box center [899, 185] width 119 height 17
click at [853, 179] on input "text" at bounding box center [855, 185] width 31 height 13
type input "1"
type input "1000"
click at [940, 177] on button "add" at bounding box center [952, 185] width 24 height 17
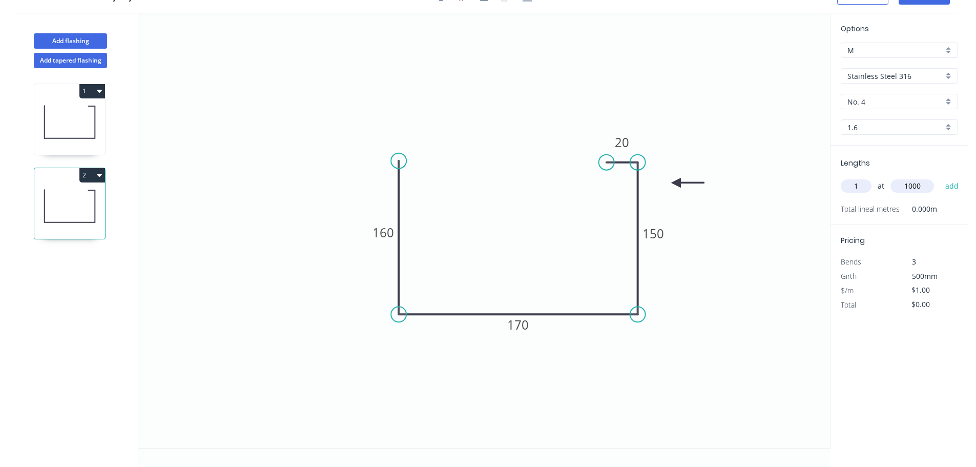
type input "$1.00"
type input "2"
type input "3250"
click at [940, 177] on button "add" at bounding box center [952, 185] width 24 height 17
type input "$7.50"
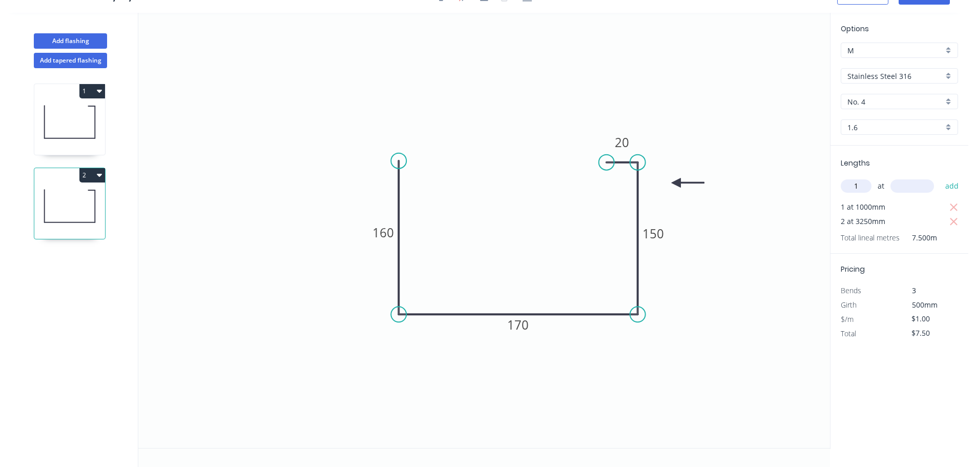
type input "1"
type input "5400"
click at [940, 177] on button "add" at bounding box center [952, 185] width 24 height 17
type input "$12.90"
type input "2"
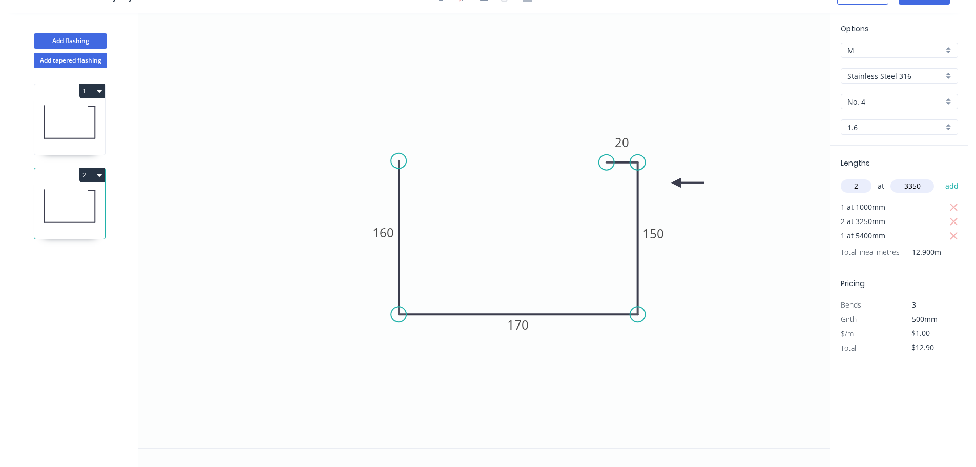
type input "3350"
click at [940, 177] on button "add" at bounding box center [952, 185] width 24 height 17
type input "$19.60"
type input "1"
type input "5900"
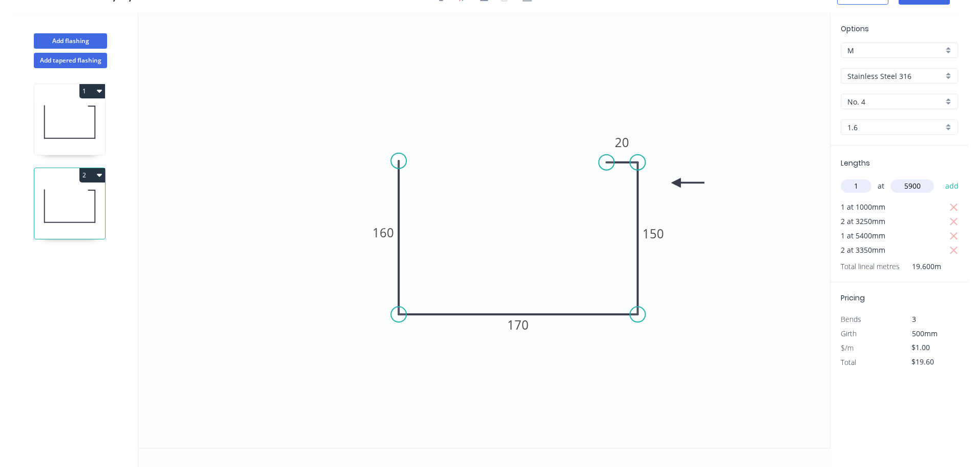
click at [940, 177] on button "add" at bounding box center [952, 185] width 24 height 17
type input "$25.50"
type input "1"
type input "4300"
click at [940, 177] on button "add" at bounding box center [952, 185] width 24 height 17
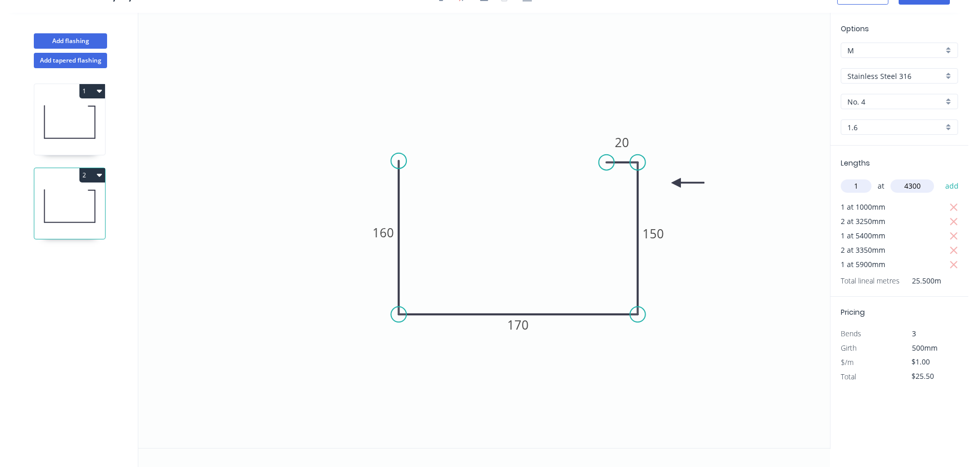
type input "$29.80"
type input "1"
type input "4000"
click at [940, 177] on button "add" at bounding box center [952, 185] width 24 height 17
type input "$33.80"
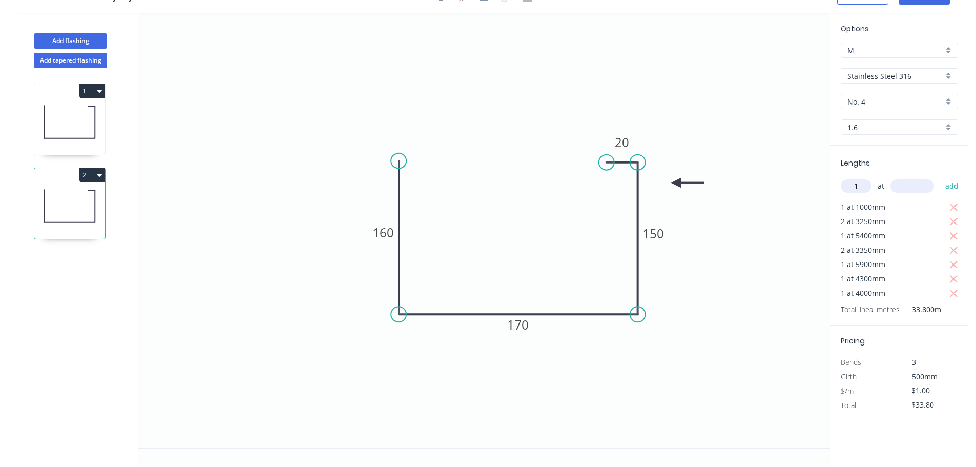
type input "1"
type input "2500"
click at [940, 177] on button "add" at bounding box center [952, 185] width 24 height 17
type input "$36.30"
type input "1"
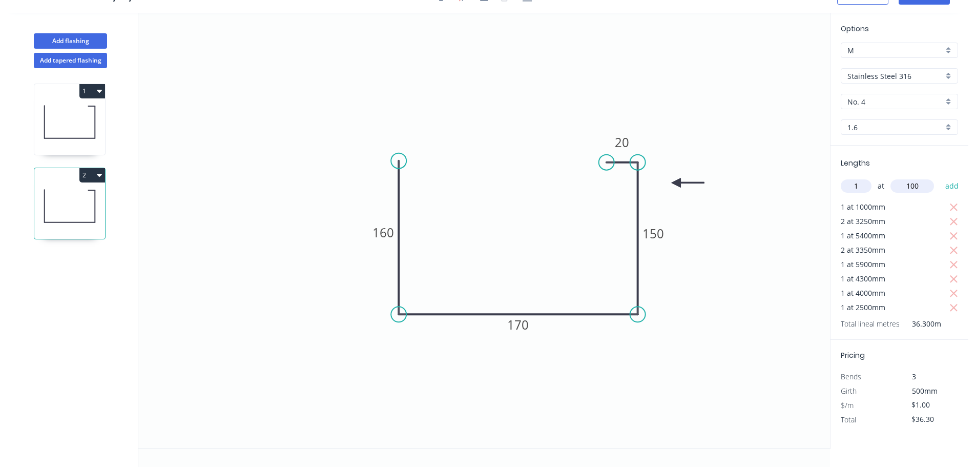
type input "100"
click at [940, 177] on button "add" at bounding box center [952, 185] width 24 height 17
type input "$37.30"
type input "1"
type input "1000"
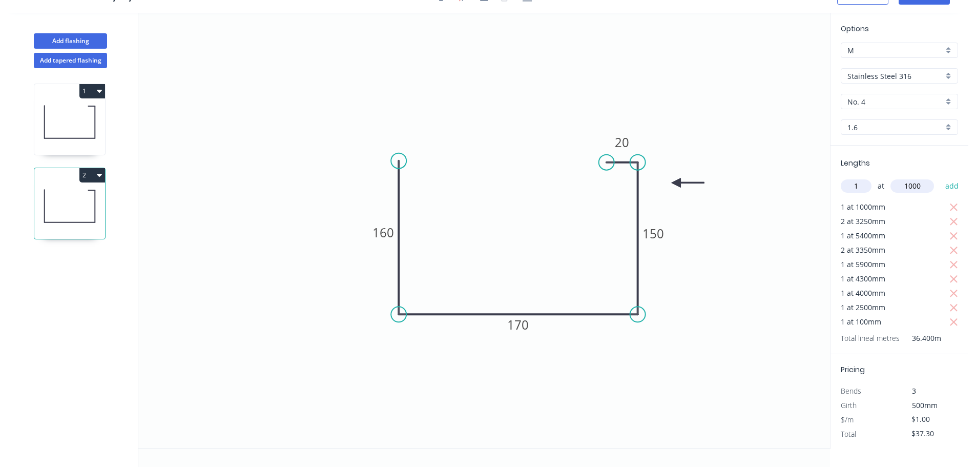
click at [940, 177] on button "add" at bounding box center [952, 185] width 24 height 17
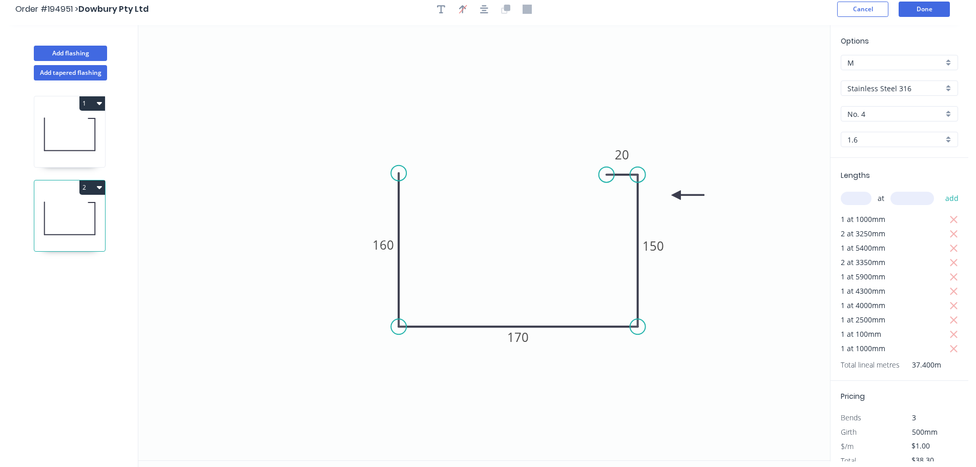
scroll to position [0, 0]
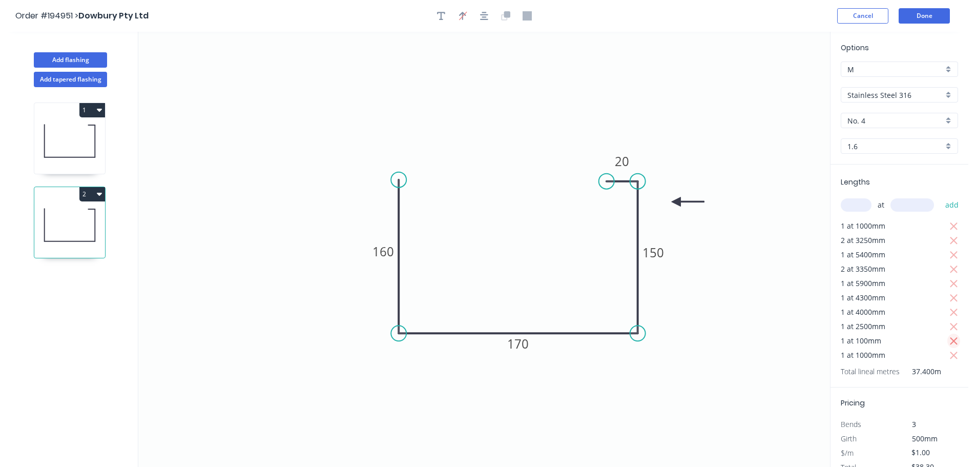
click at [949, 342] on icon "button" at bounding box center [953, 341] width 9 height 12
click at [86, 193] on button "2" at bounding box center [92, 194] width 26 height 14
click at [956, 225] on icon "button" at bounding box center [953, 226] width 9 height 12
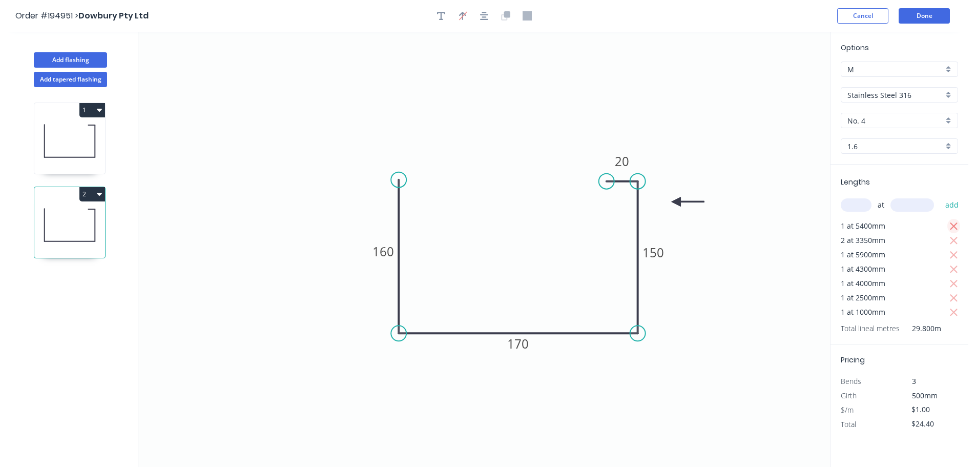
click at [956, 225] on icon "button" at bounding box center [953, 226] width 9 height 12
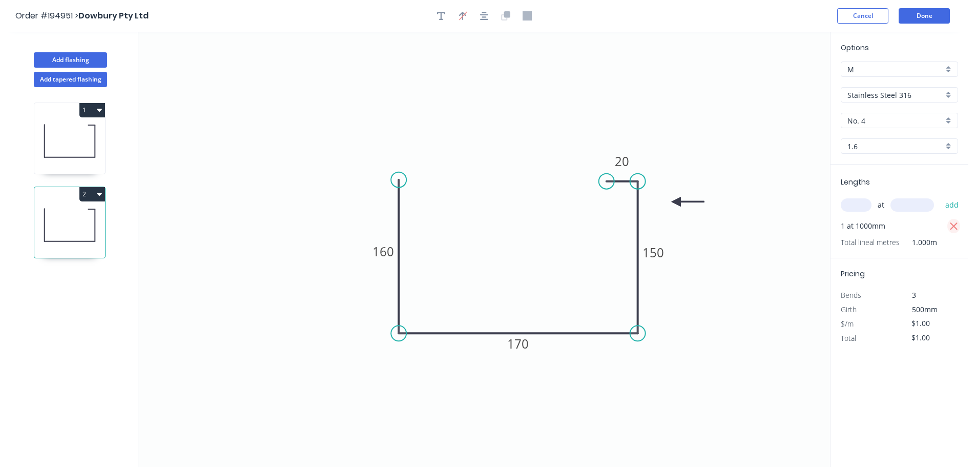
click at [956, 225] on icon "button" at bounding box center [953, 226] width 9 height 12
click at [79, 153] on icon at bounding box center [69, 141] width 71 height 66
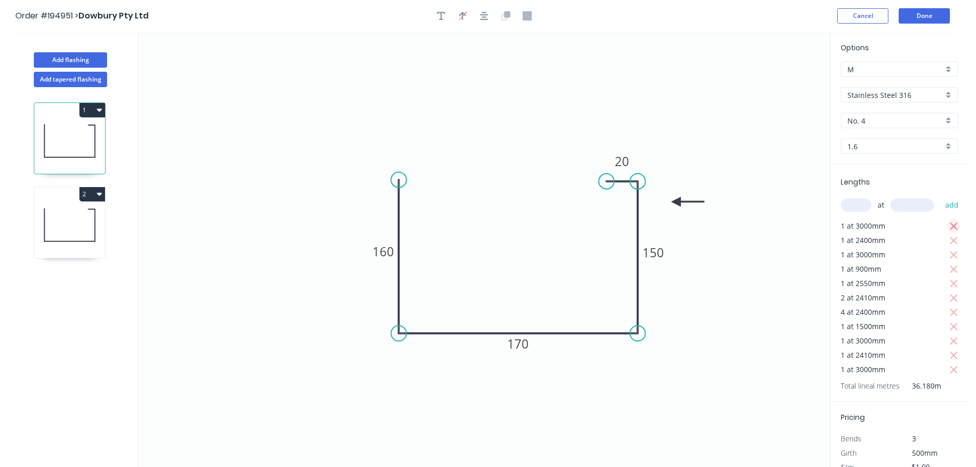
click at [949, 227] on icon "button" at bounding box center [953, 226] width 8 height 8
click at [945, 227] on div "1 at 3000mm" at bounding box center [899, 226] width 119 height 14
click at [952, 222] on icon "button" at bounding box center [953, 226] width 9 height 12
click at [953, 223] on icon "button" at bounding box center [953, 226] width 9 height 12
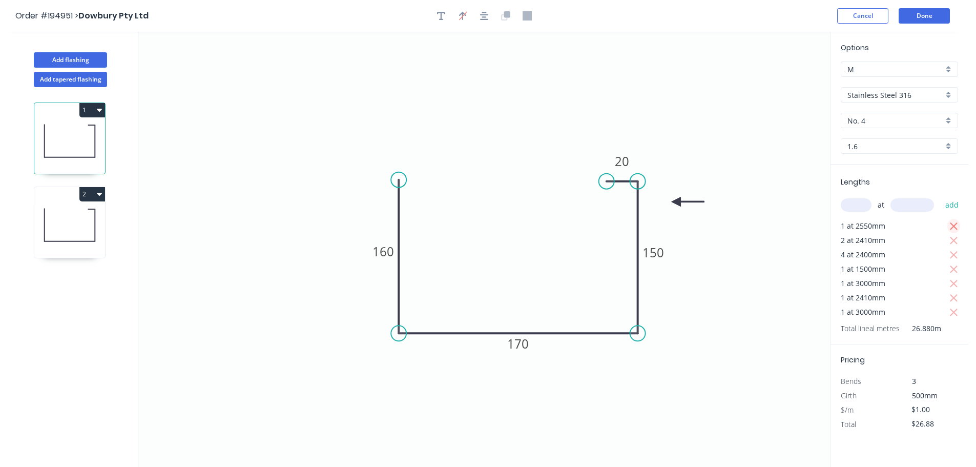
click at [953, 223] on icon "button" at bounding box center [953, 226] width 9 height 12
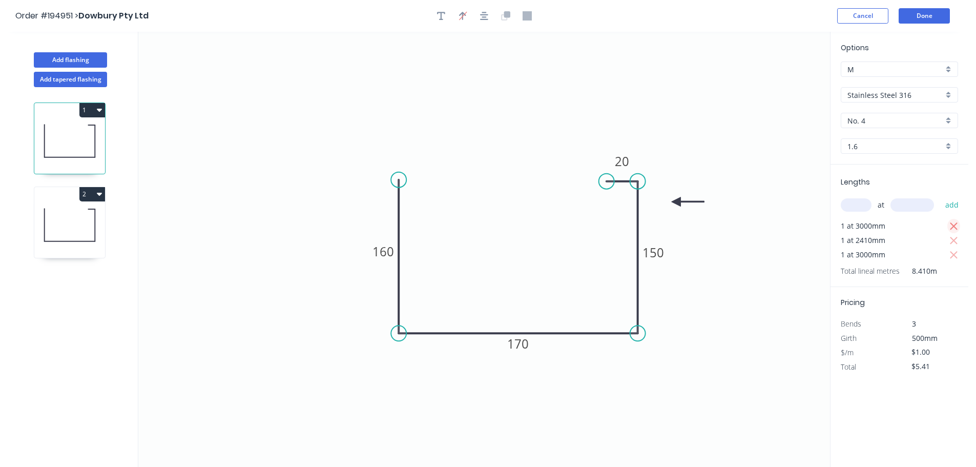
click at [953, 223] on icon "button" at bounding box center [953, 226] width 9 height 12
type input "$0.00"
click at [859, 206] on input "text" at bounding box center [855, 204] width 31 height 13
type input "1"
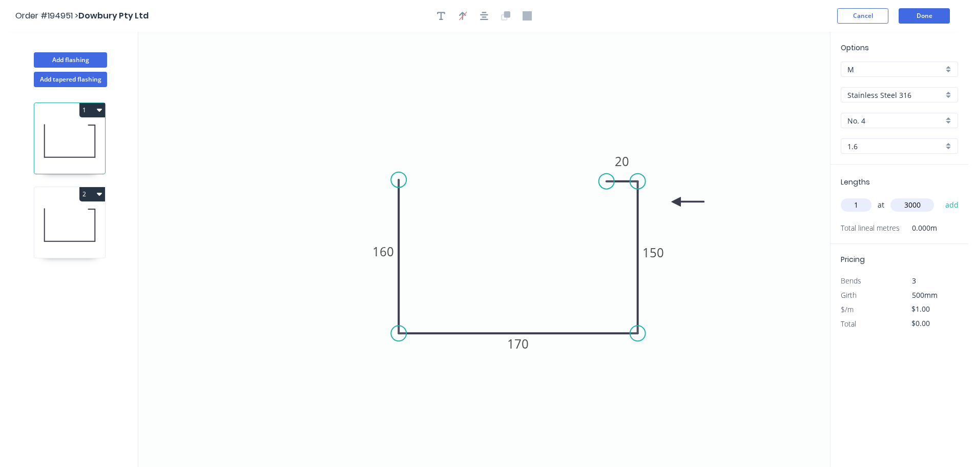
type input "3000"
click at [940, 196] on button "add" at bounding box center [952, 204] width 24 height 17
type input "$3.00"
type input "1"
type input "2400"
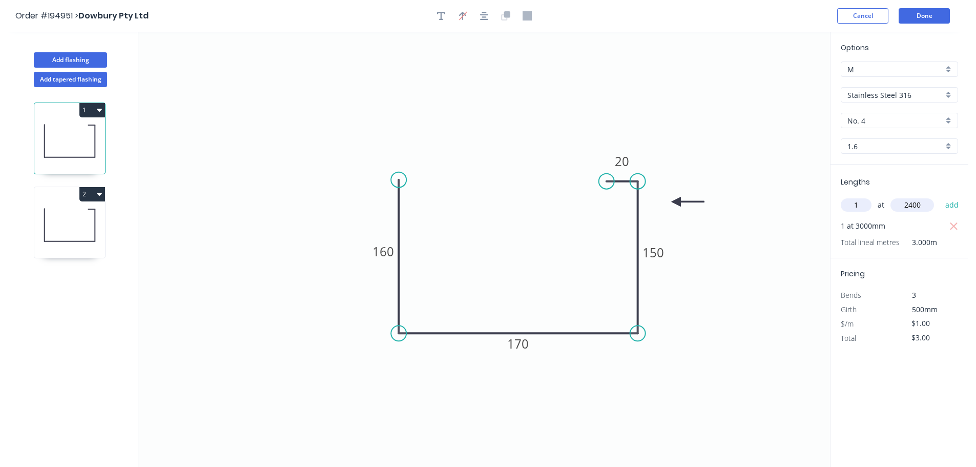
click at [940, 196] on button "add" at bounding box center [952, 204] width 24 height 17
type input "$5.40"
type input "1"
type input "3000"
click at [940, 196] on button "add" at bounding box center [952, 204] width 24 height 17
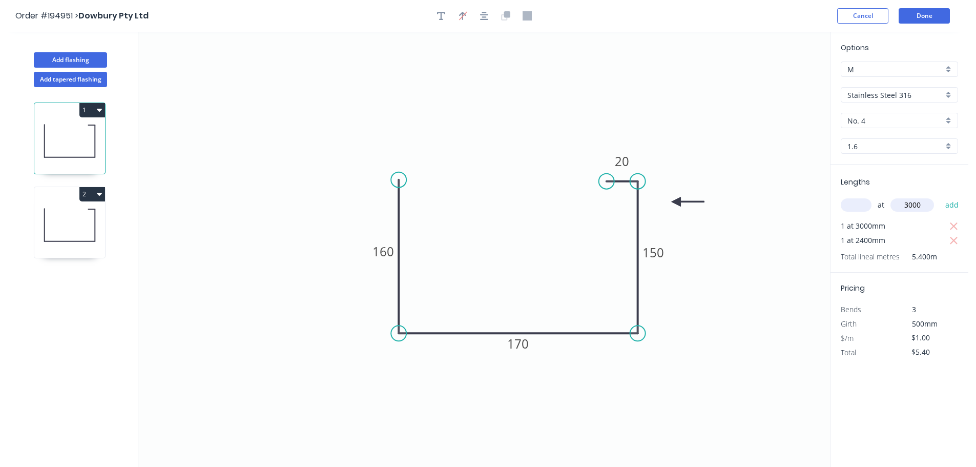
type input "$8.40"
type input "1"
type input "900"
click at [940, 196] on button "add" at bounding box center [952, 204] width 24 height 17
type input "$9.40"
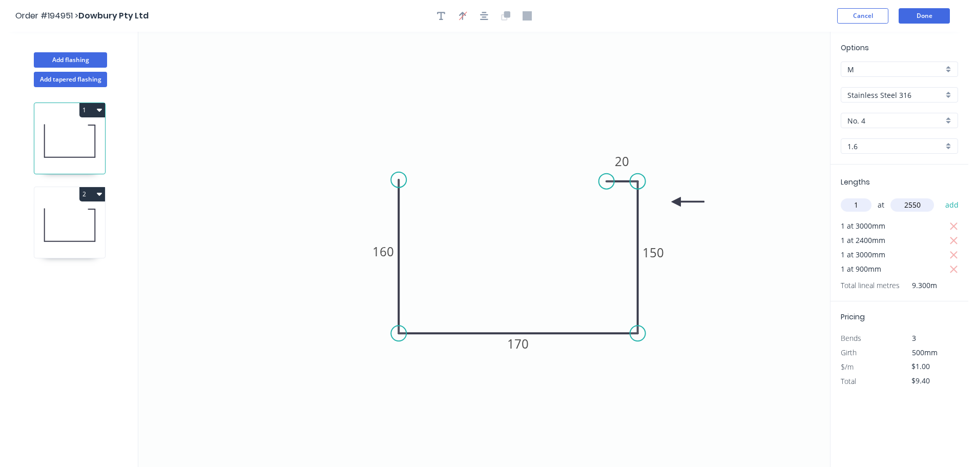
click at [940, 196] on button "add" at bounding box center [952, 204] width 24 height 17
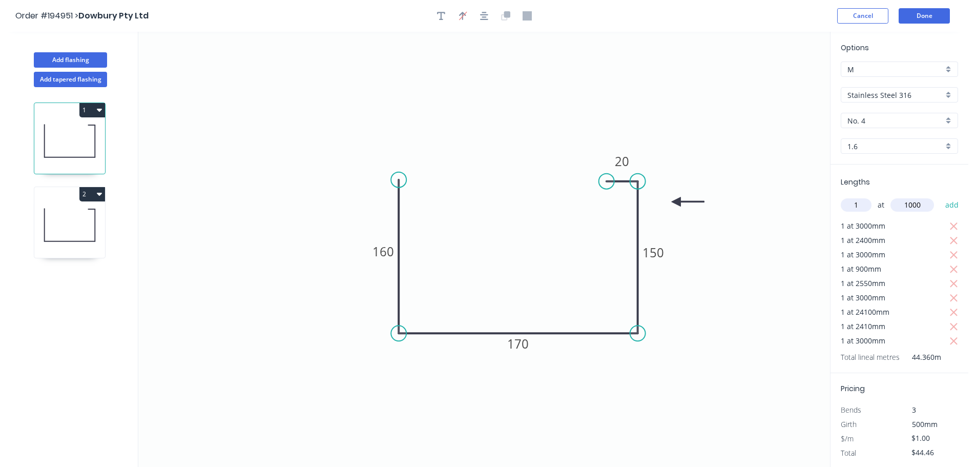
click at [940, 196] on button "add" at bounding box center [952, 204] width 24 height 17
click at [949, 229] on icon "button" at bounding box center [953, 226] width 8 height 8
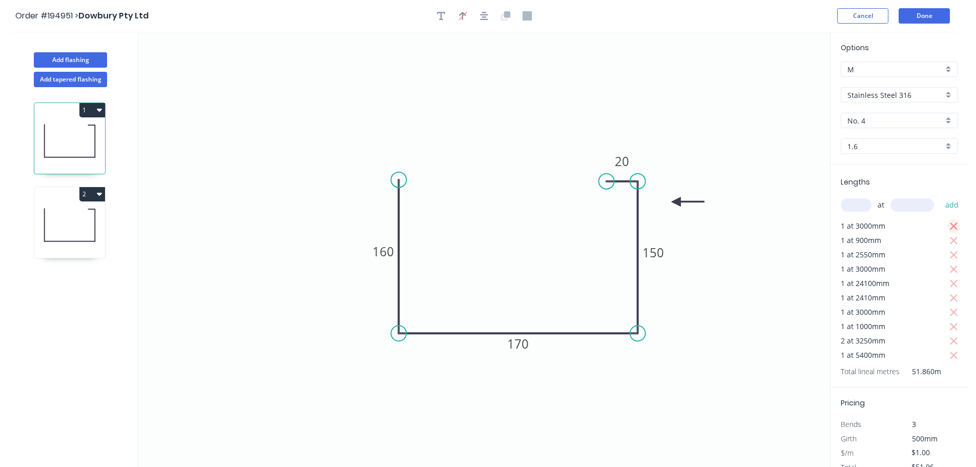
click at [949, 229] on icon "button" at bounding box center [953, 226] width 8 height 8
click at [949, 229] on icon "button" at bounding box center [953, 226] width 9 height 12
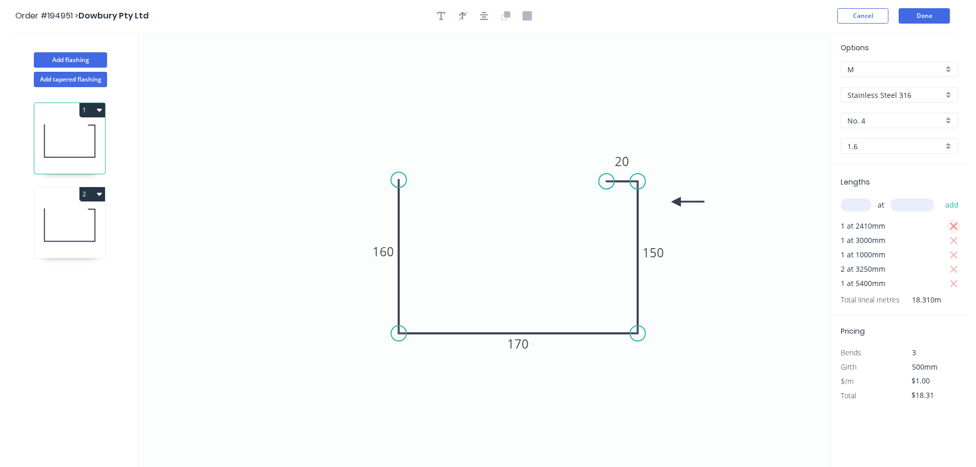
click at [949, 229] on icon "button" at bounding box center [953, 226] width 9 height 12
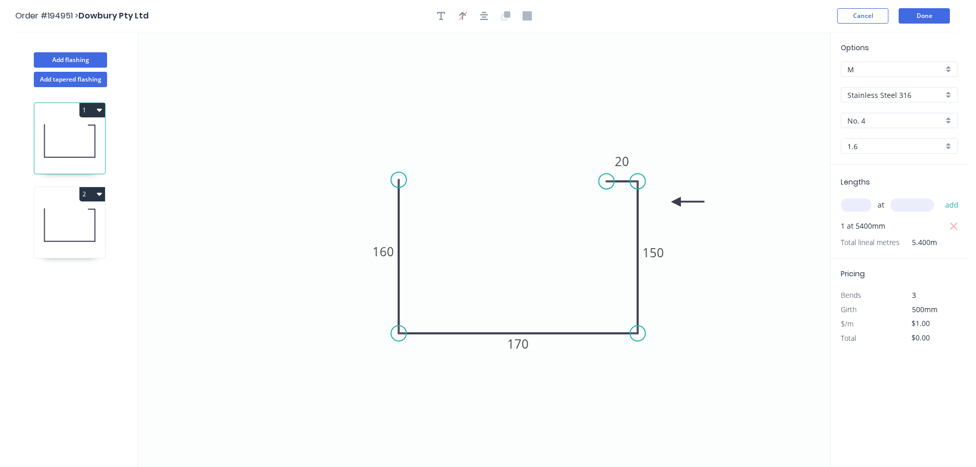
click at [949, 235] on div "Total lineal metres 5.400m" at bounding box center [899, 242] width 119 height 14
click at [863, 209] on input "text" at bounding box center [855, 204] width 31 height 13
click at [940, 196] on button "add" at bounding box center [952, 204] width 24 height 17
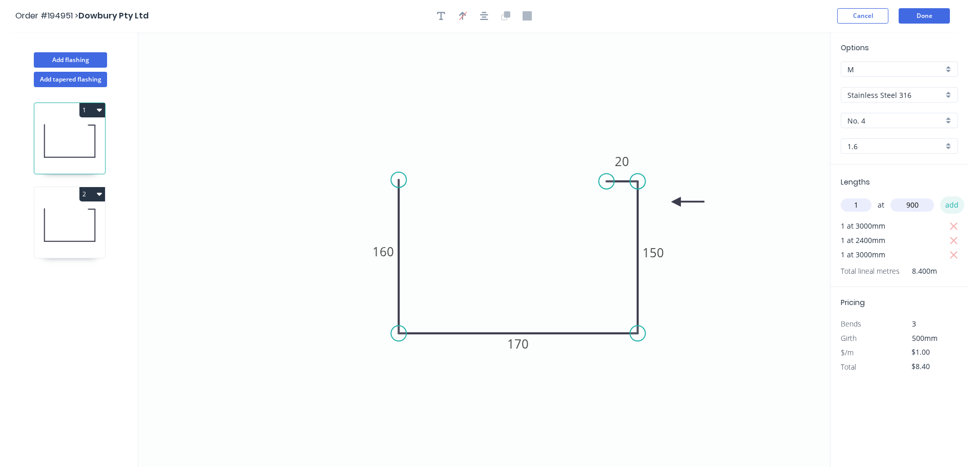
click at [940, 196] on button "add" at bounding box center [952, 204] width 24 height 17
click at [858, 207] on input "1" at bounding box center [855, 204] width 31 height 13
click at [858, 207] on input "2" at bounding box center [855, 204] width 31 height 13
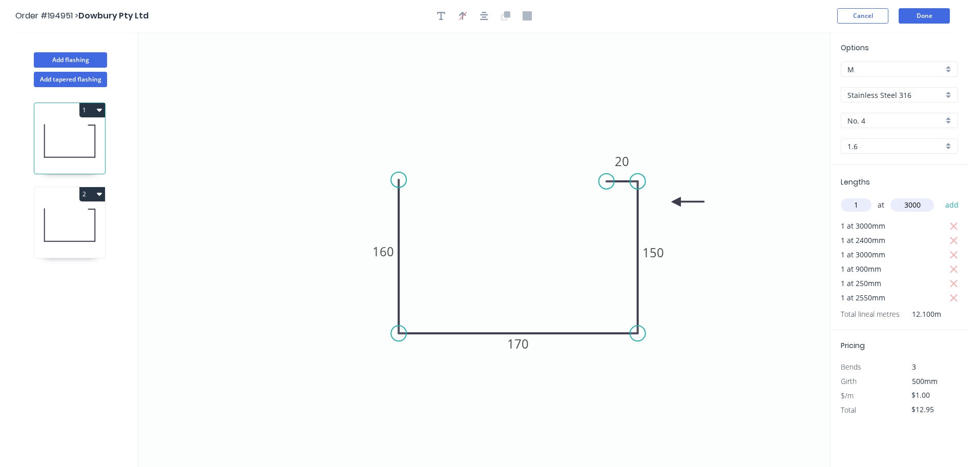
click at [940, 196] on button "add" at bounding box center [952, 204] width 24 height 17
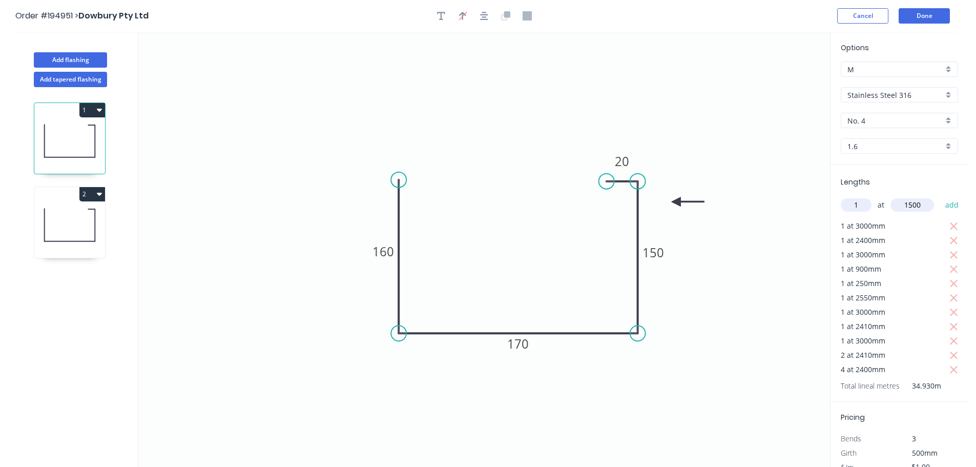
click at [940, 196] on button "add" at bounding box center [952, 204] width 24 height 17
click at [79, 195] on button "2" at bounding box center [92, 194] width 26 height 14
click at [237, 183] on icon "0 160 170 150 20" at bounding box center [483, 249] width 691 height 435
click at [67, 194] on div "2" at bounding box center [69, 194] width 71 height 14
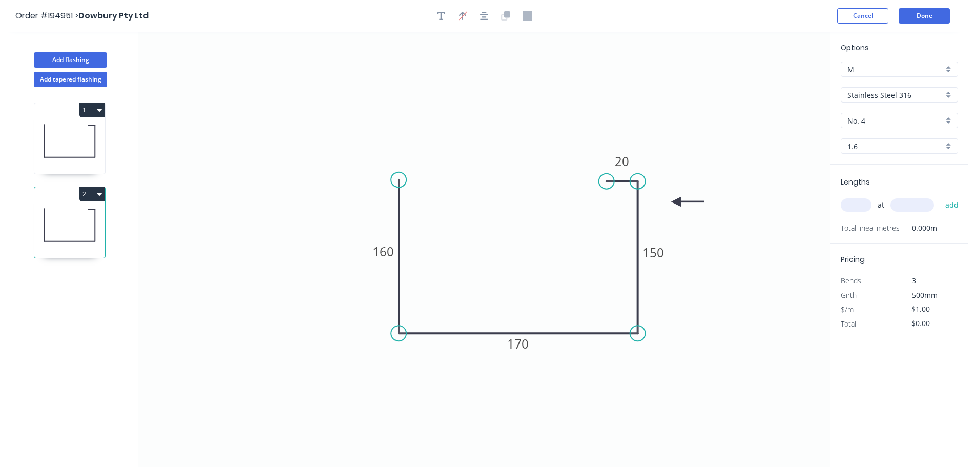
click at [845, 203] on input "text" at bounding box center [855, 204] width 31 height 13
click at [940, 196] on button "add" at bounding box center [952, 204] width 24 height 17
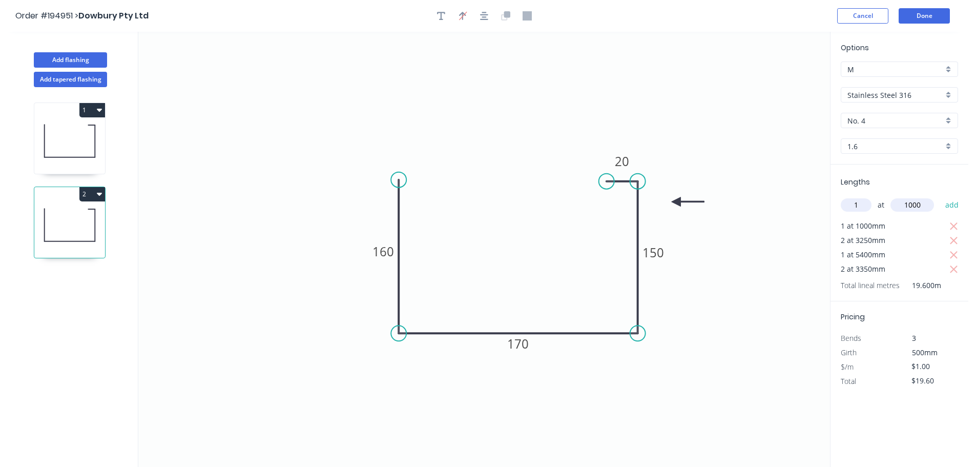
click at [940, 196] on button "add" at bounding box center [952, 204] width 24 height 17
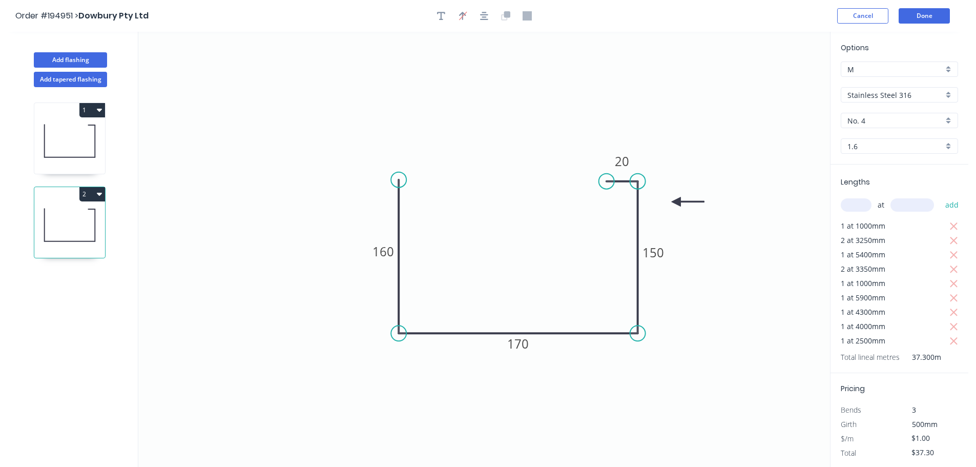
click at [74, 131] on icon at bounding box center [69, 141] width 71 height 66
click at [949, 282] on icon "button" at bounding box center [953, 284] width 8 height 8
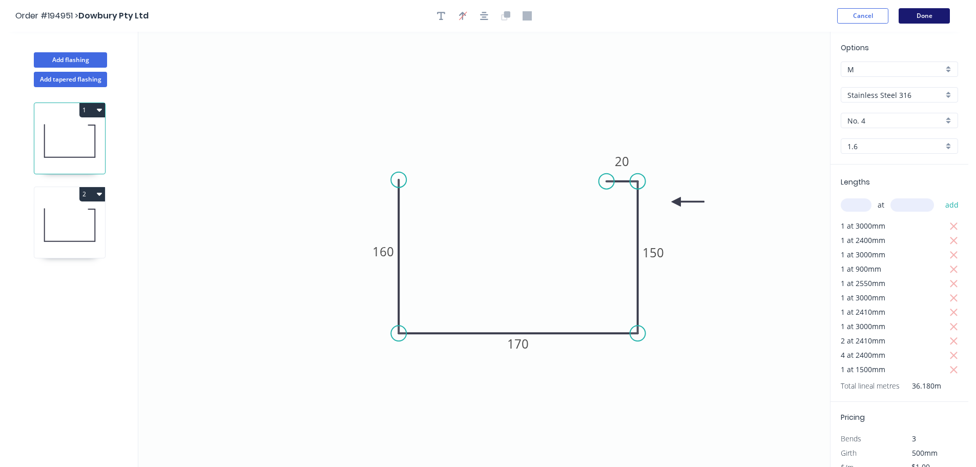
click at [928, 20] on button "Done" at bounding box center [923, 15] width 51 height 15
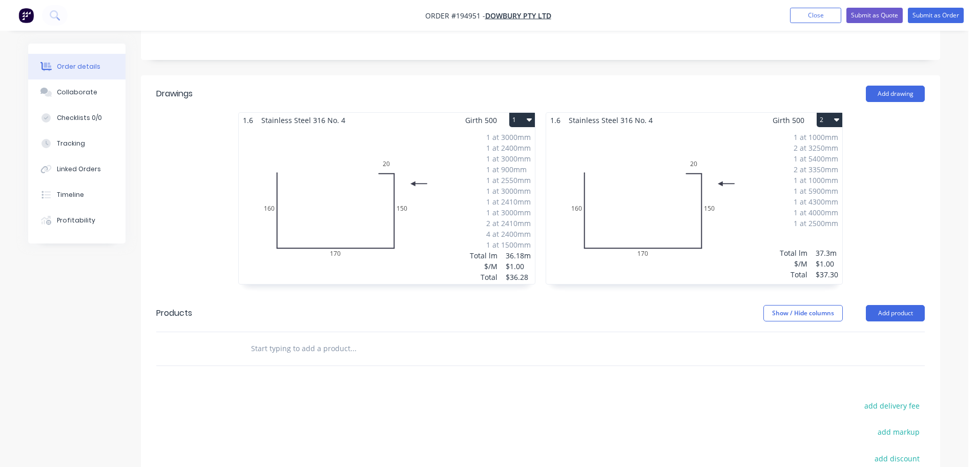
scroll to position [205, 0]
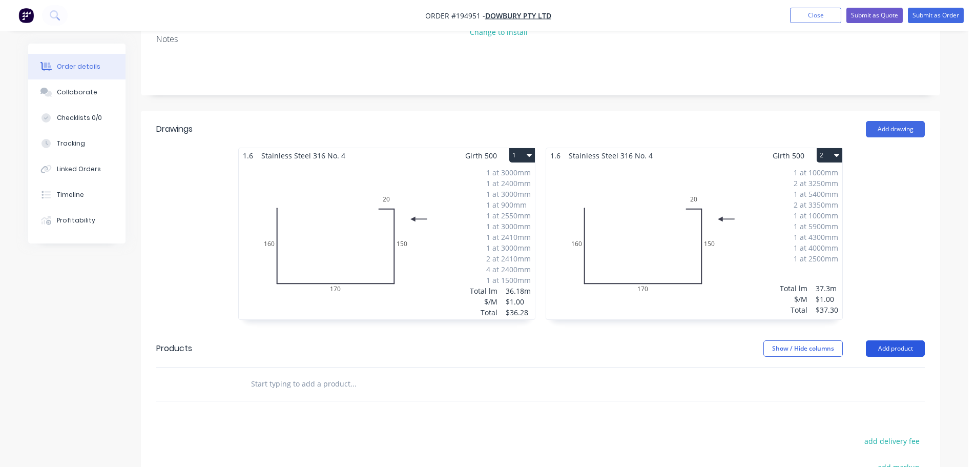
click at [902, 343] on button "Add product" at bounding box center [894, 348] width 59 height 16
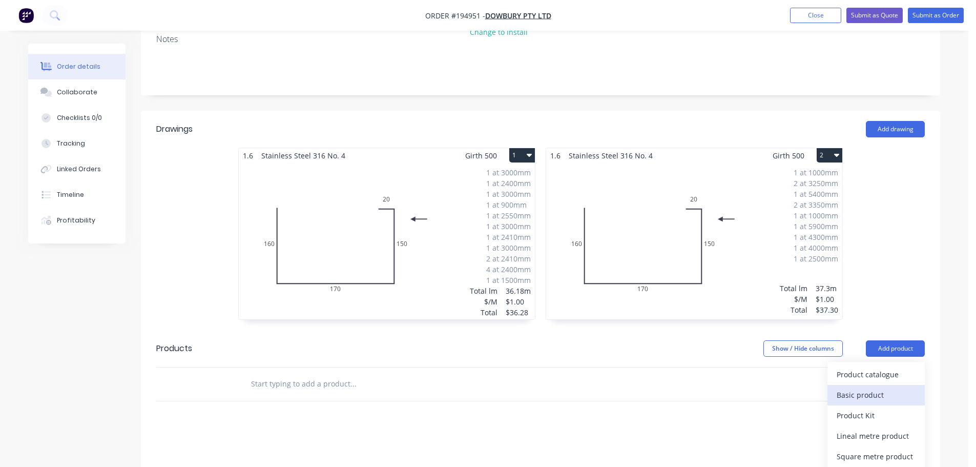
click at [869, 396] on div "Basic product" at bounding box center [875, 394] width 79 height 15
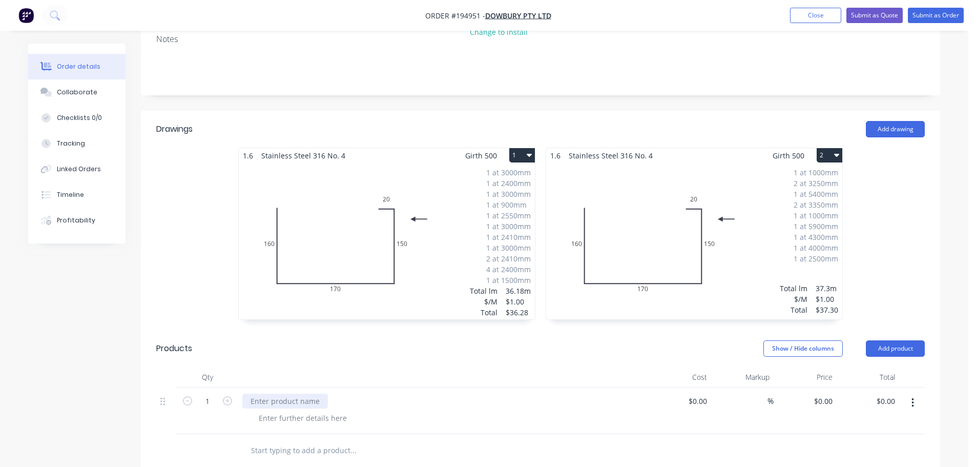
click at [314, 398] on div at bounding box center [285, 400] width 86 height 15
click at [310, 420] on div at bounding box center [302, 417] width 104 height 15
click at [226, 404] on icon "button" at bounding box center [227, 400] width 9 height 9
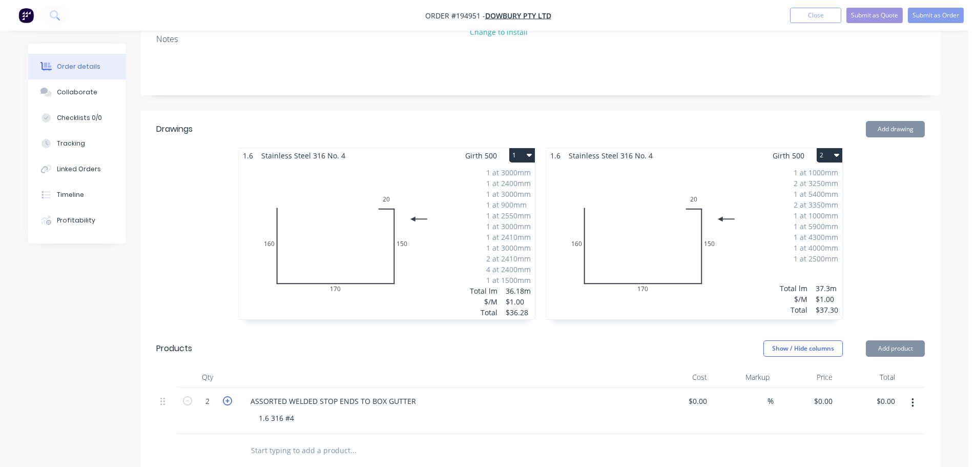
click at [226, 404] on icon "button" at bounding box center [227, 400] width 9 height 9
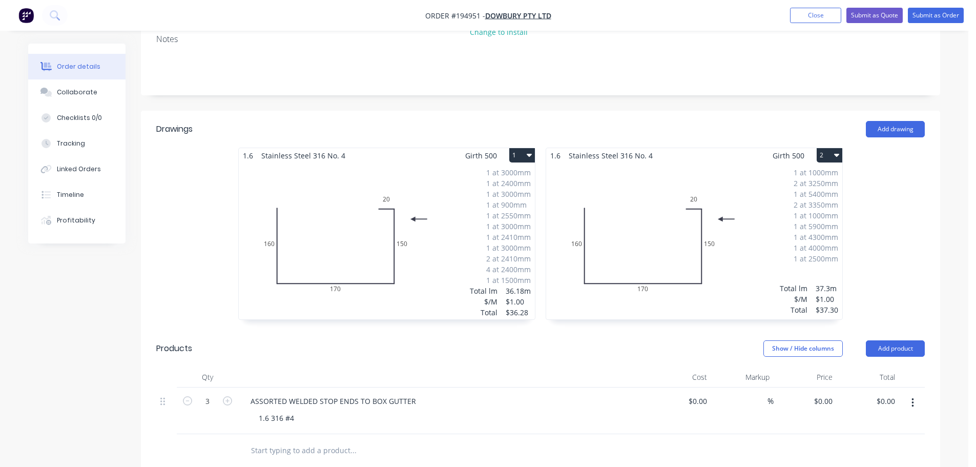
click at [915, 394] on button "button" at bounding box center [912, 402] width 24 height 18
click at [865, 434] on div "Duplicate" at bounding box center [875, 429] width 79 height 15
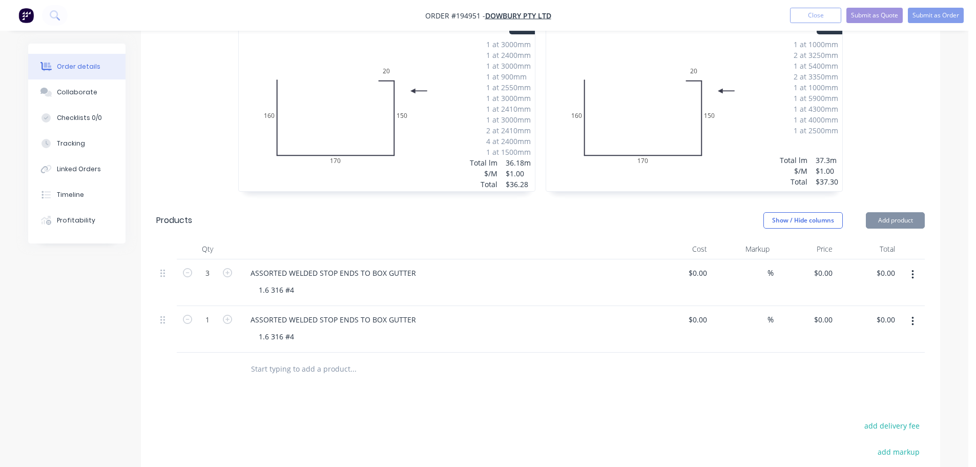
scroll to position [410, 0]
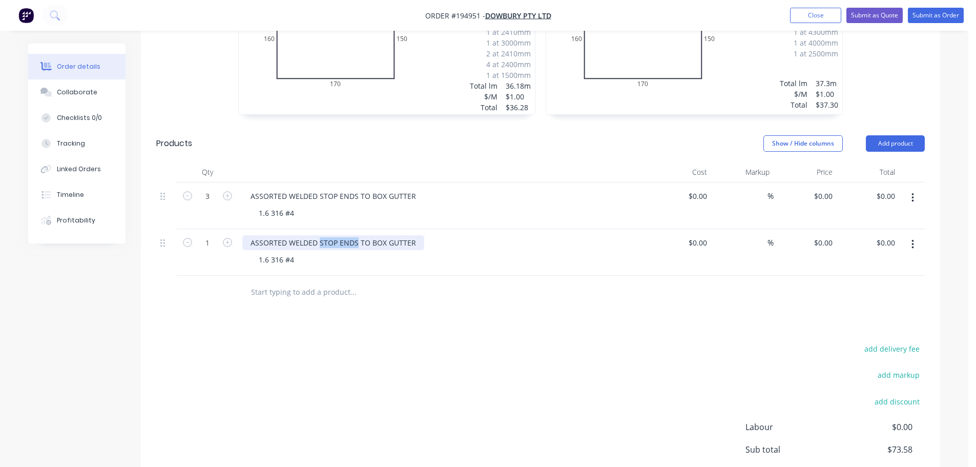
drag, startPoint x: 356, startPoint y: 243, endPoint x: 318, endPoint y: 242, distance: 38.4
click at [318, 242] on div "ASSORTED WELDED STOP ENDS TO BOX GUTTER" at bounding box center [333, 242] width 182 height 15
click at [420, 198] on div "ASSORTED WELDED STOP ENDS TO BOX GUTTER" at bounding box center [333, 195] width 182 height 15
click at [411, 191] on div "ASSORTED WELDED STOP ENDS TO BOX GUTTER" at bounding box center [333, 195] width 182 height 15
click at [402, 239] on div "ASSORTED WELDED DROPS TO BOX GUTTER" at bounding box center [325, 242] width 166 height 15
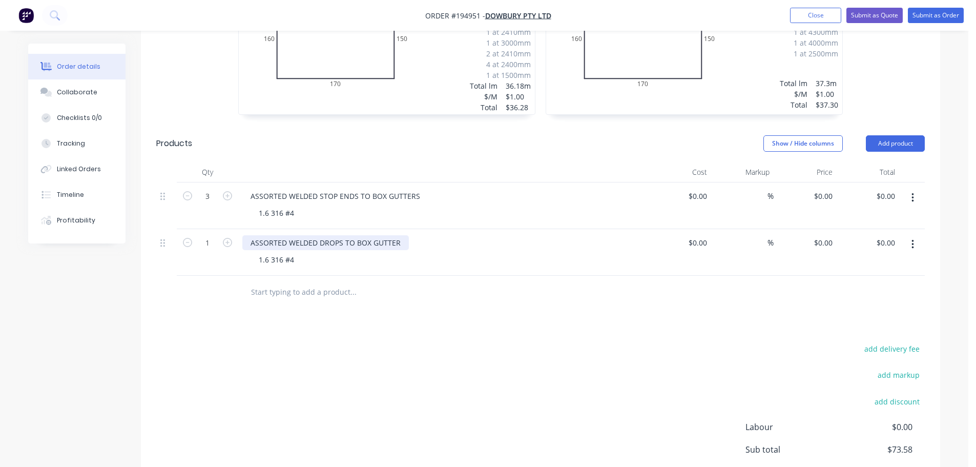
click at [405, 240] on div "ASSORTED WELDED DROPS TO BOX GUTTER" at bounding box center [325, 242] width 166 height 15
click at [428, 243] on div "ASSORTED WELDED DROPS TO BOX GUTTERS" at bounding box center [443, 242] width 402 height 15
drag, startPoint x: 211, startPoint y: 238, endPoint x: 221, endPoint y: 249, distance: 14.5
click at [211, 238] on input "1" at bounding box center [207, 242] width 27 height 15
click at [504, 401] on div "add delivery fee add markup add discount Labour $0.00 Sub total $73.58 Margin $…" at bounding box center [540, 441] width 768 height 198
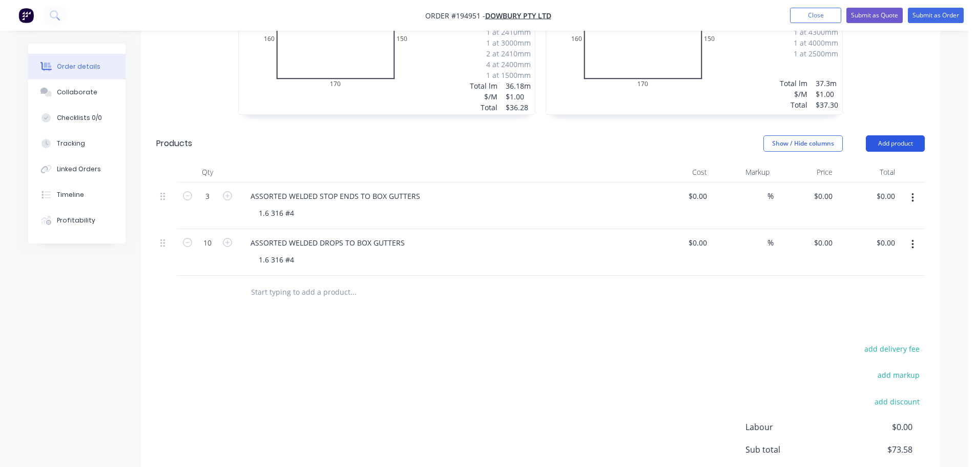
click at [871, 144] on button "Add product" at bounding box center [894, 143] width 59 height 16
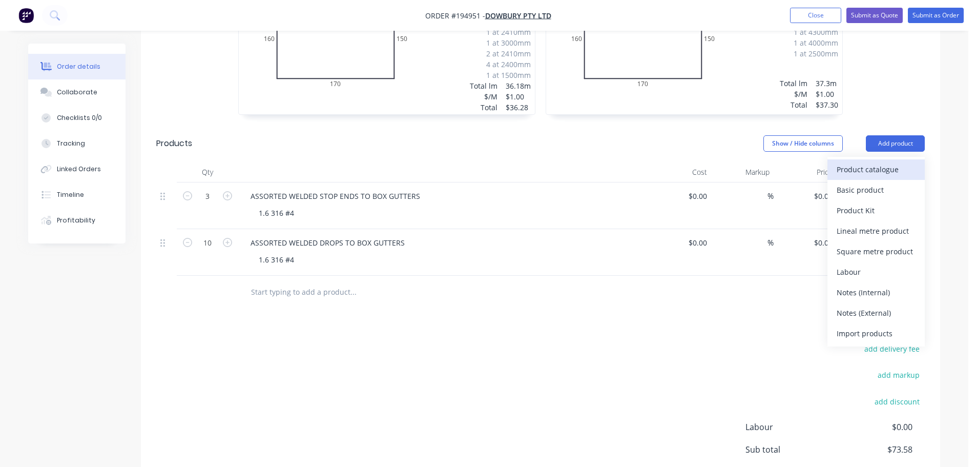
click at [869, 171] on div "Product catalogue" at bounding box center [875, 169] width 79 height 15
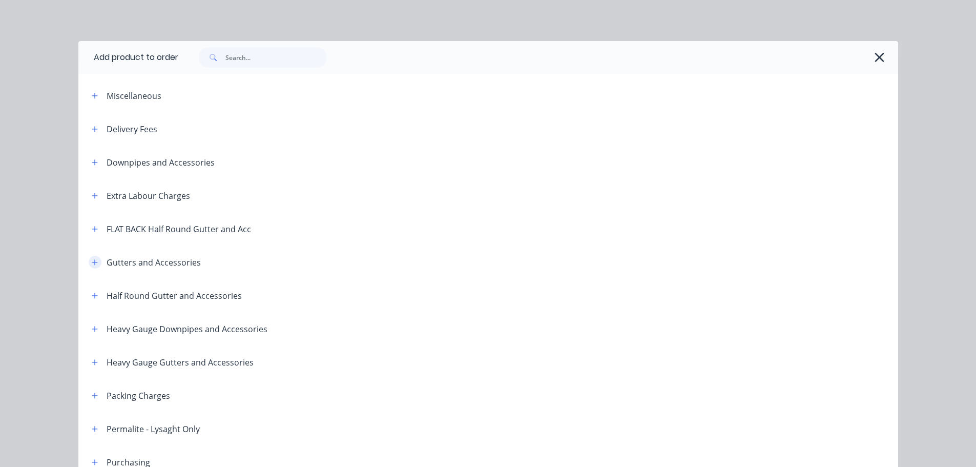
click at [92, 258] on button "button" at bounding box center [95, 262] width 13 height 13
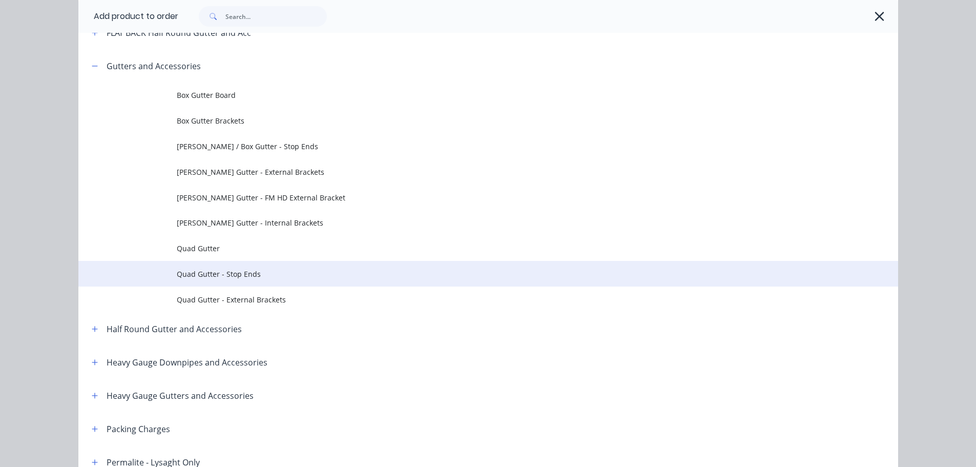
scroll to position [205, 0]
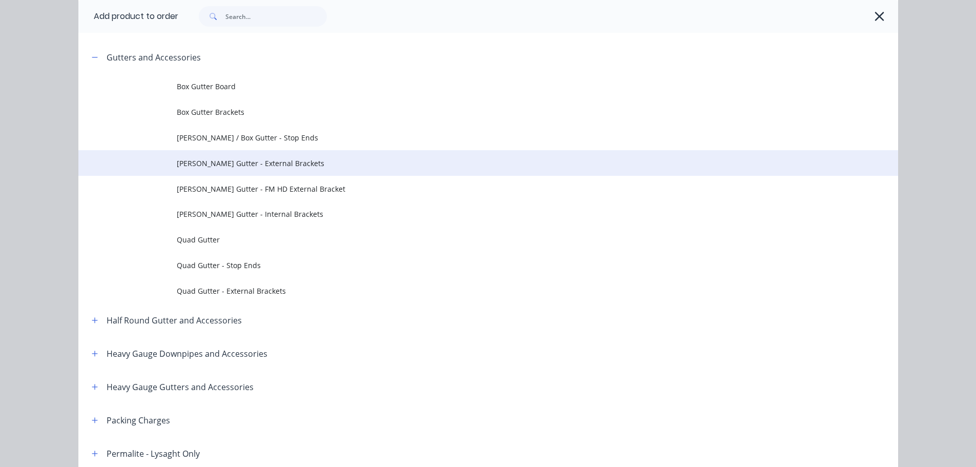
click at [282, 161] on span "Eaves Gutter - External Brackets" at bounding box center [465, 163] width 577 height 11
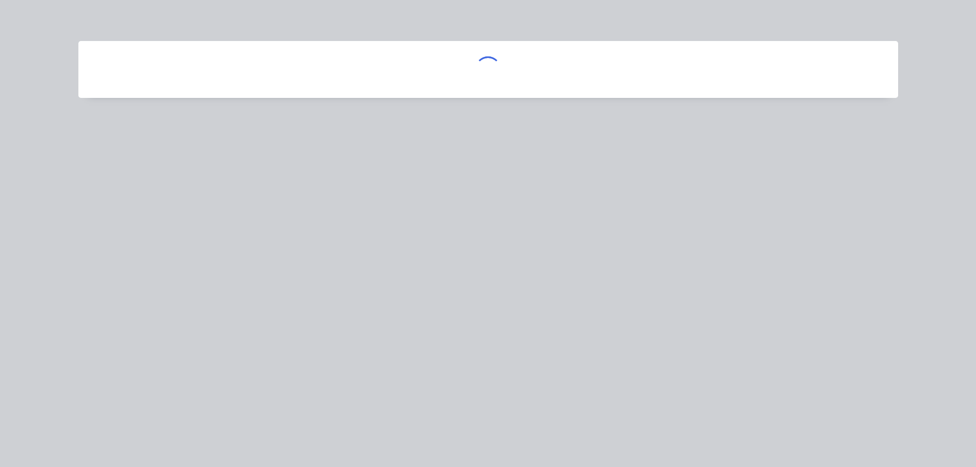
scroll to position [0, 0]
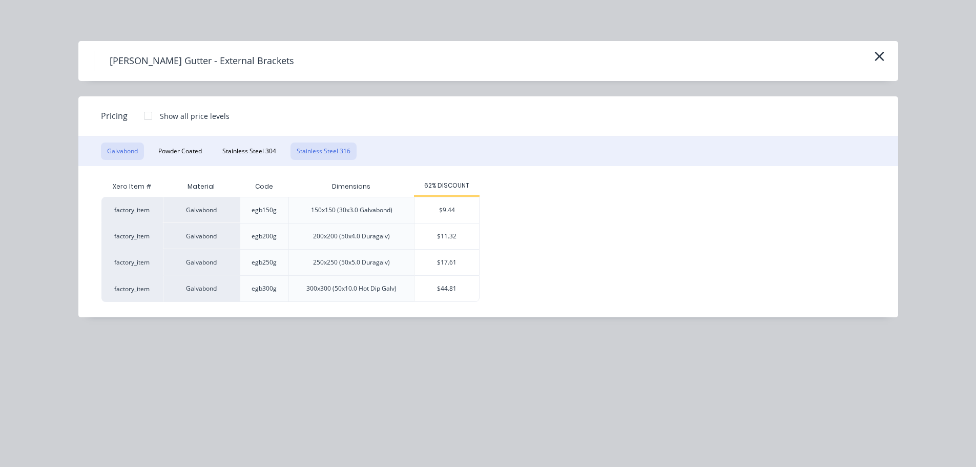
click at [321, 153] on button "Stainless Steel 316" at bounding box center [323, 150] width 66 height 17
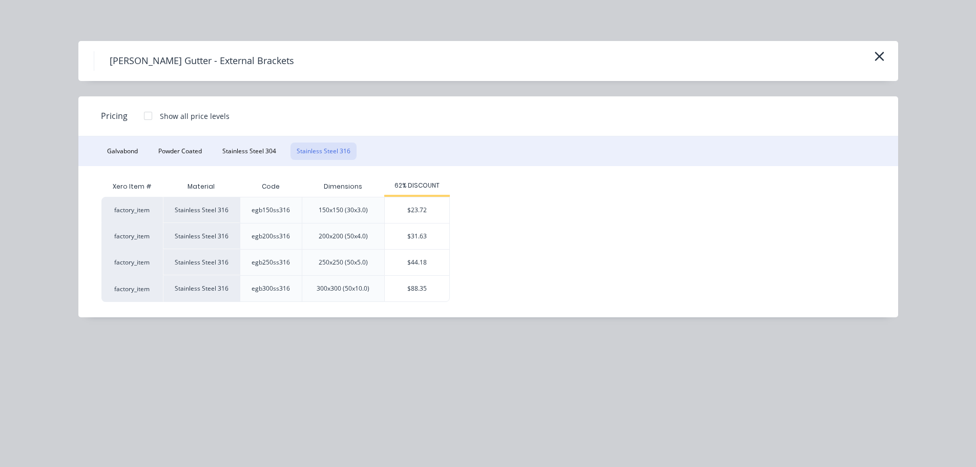
drag, startPoint x: 407, startPoint y: 265, endPoint x: 398, endPoint y: 262, distance: 9.2
click at [407, 265] on div "$44.18" at bounding box center [417, 262] width 65 height 26
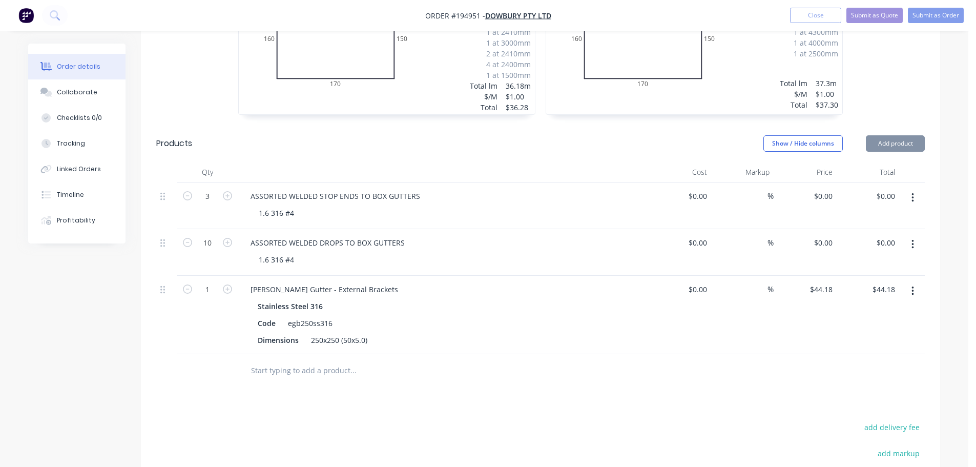
scroll to position [512, 0]
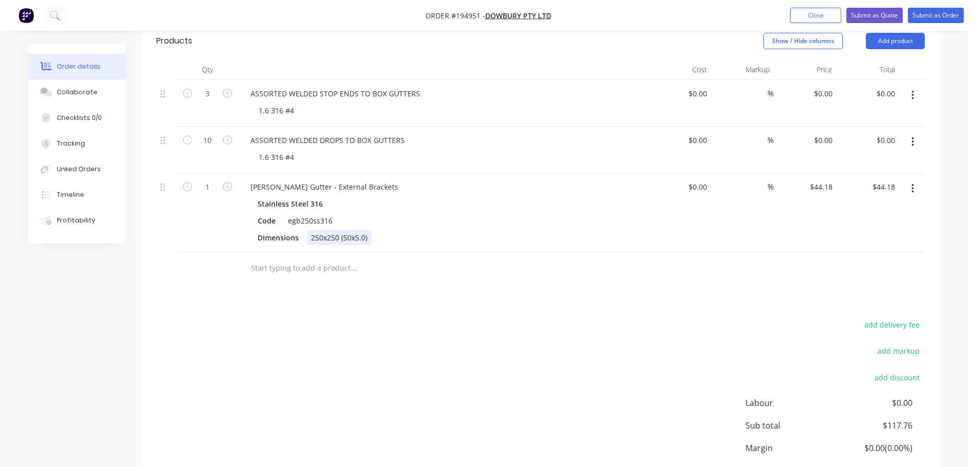
click at [325, 243] on div "250x250 (50x5.0)" at bounding box center [339, 237] width 65 height 15
click at [261, 218] on div "Code" at bounding box center [267, 220] width 26 height 15
drag, startPoint x: 198, startPoint y: 193, endPoint x: 204, endPoint y: 192, distance: 6.2
click at [198, 193] on input "1" at bounding box center [207, 186] width 27 height 15
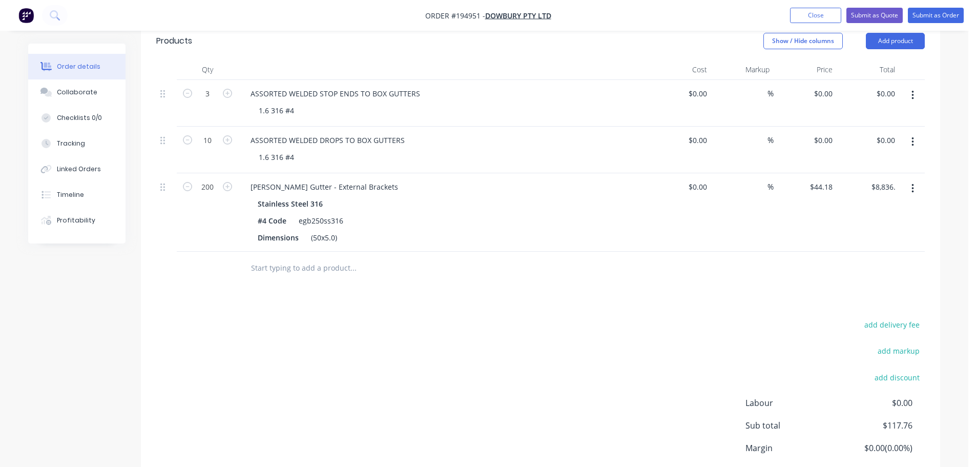
drag, startPoint x: 577, startPoint y: 326, endPoint x: 597, endPoint y: 329, distance: 19.7
click at [578, 326] on div "add delivery fee add markup add discount Labour $0.00 Sub total $117.76 Margin …" at bounding box center [540, 417] width 768 height 198
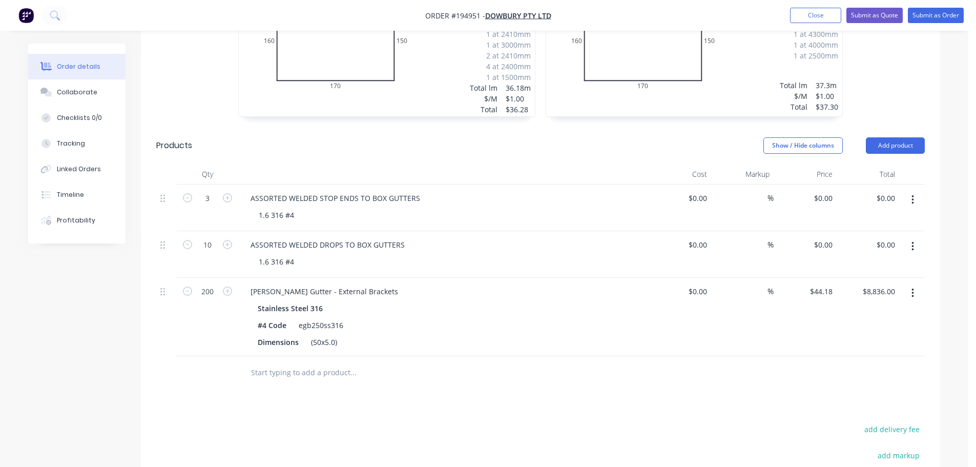
scroll to position [205, 0]
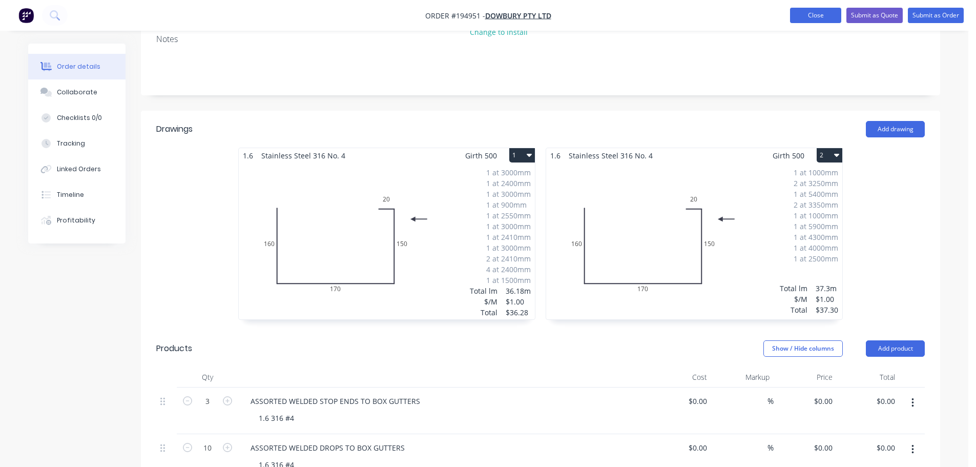
click at [811, 14] on button "Close" at bounding box center [815, 15] width 51 height 15
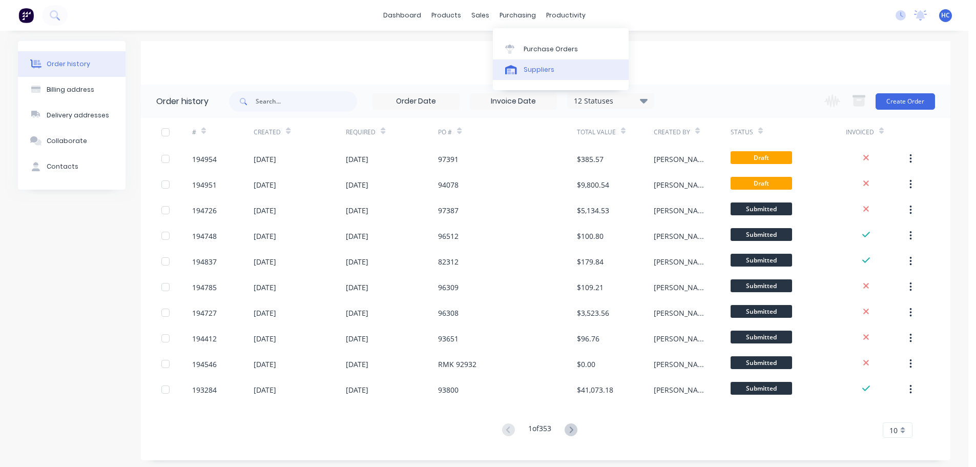
click at [545, 67] on div "Suppliers" at bounding box center [538, 69] width 31 height 9
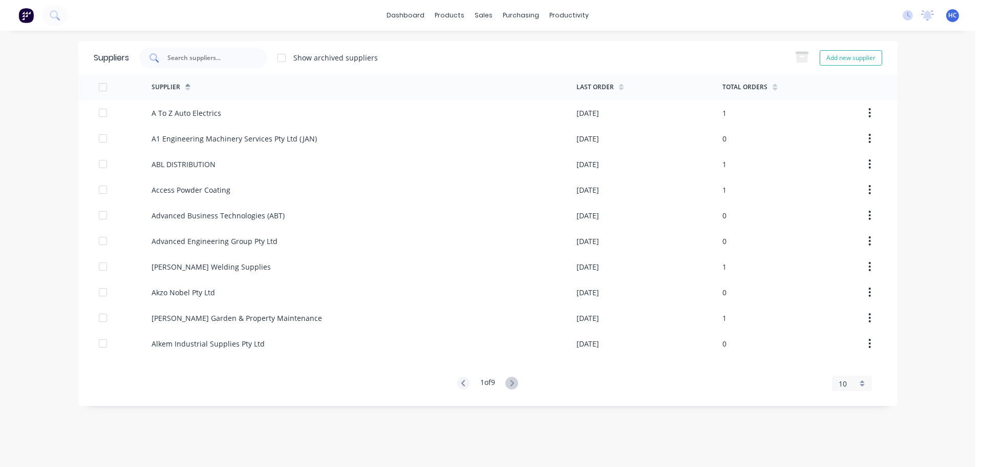
click at [205, 53] on input "text" at bounding box center [208, 58] width 85 height 10
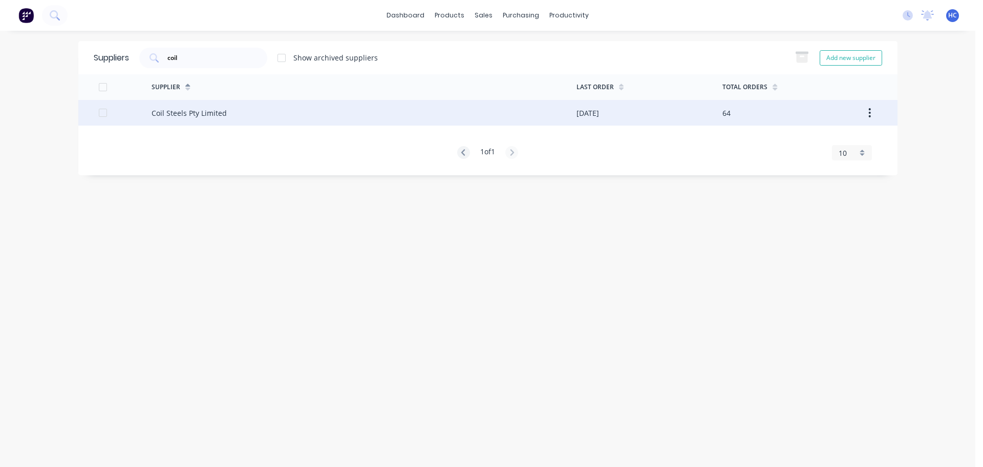
click at [223, 118] on div "Coil Steels Pty Limited" at bounding box center [189, 113] width 75 height 11
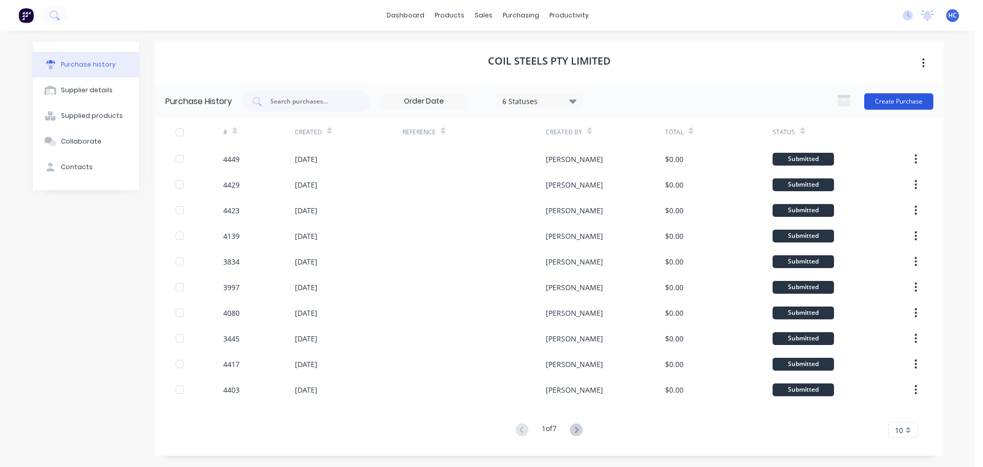
click at [874, 103] on button "Create Purchase" at bounding box center [898, 101] width 69 height 16
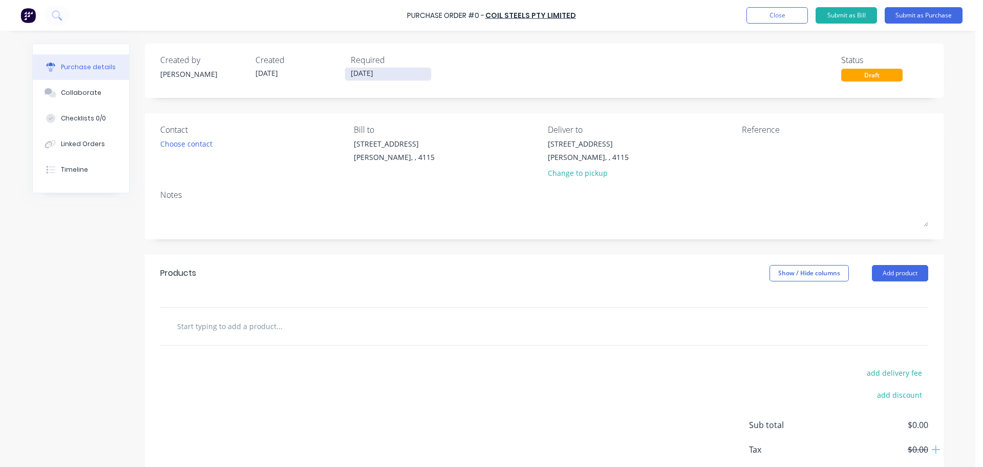
click at [366, 75] on input "[DATE]" at bounding box center [388, 74] width 86 height 13
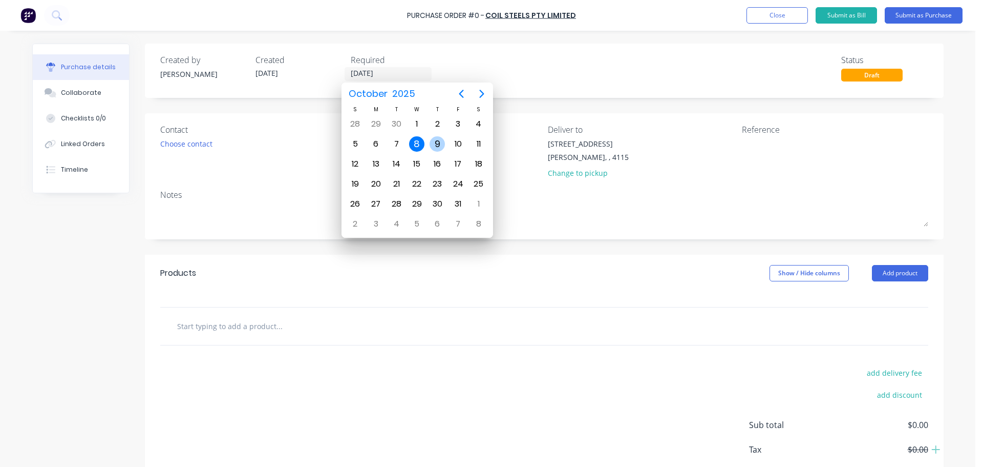
click at [435, 139] on div "9" at bounding box center [437, 143] width 15 height 15
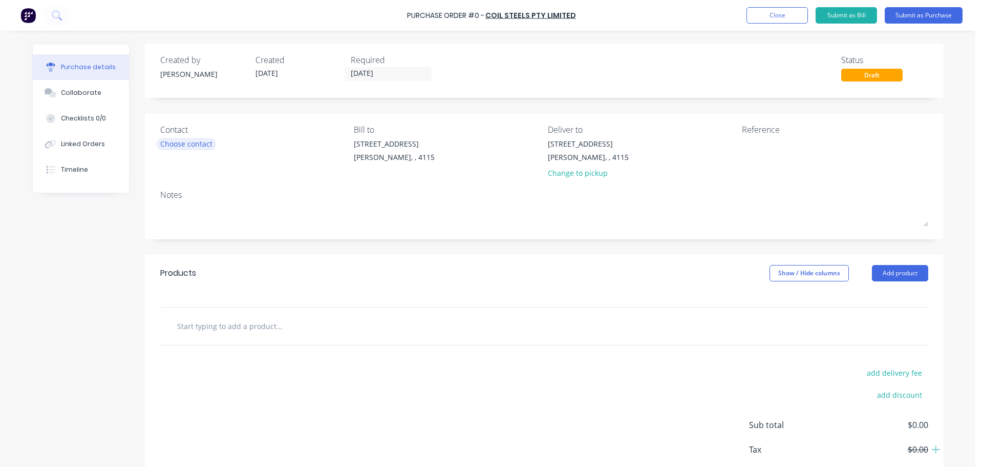
click at [185, 145] on div "Choose contact" at bounding box center [186, 143] width 52 height 11
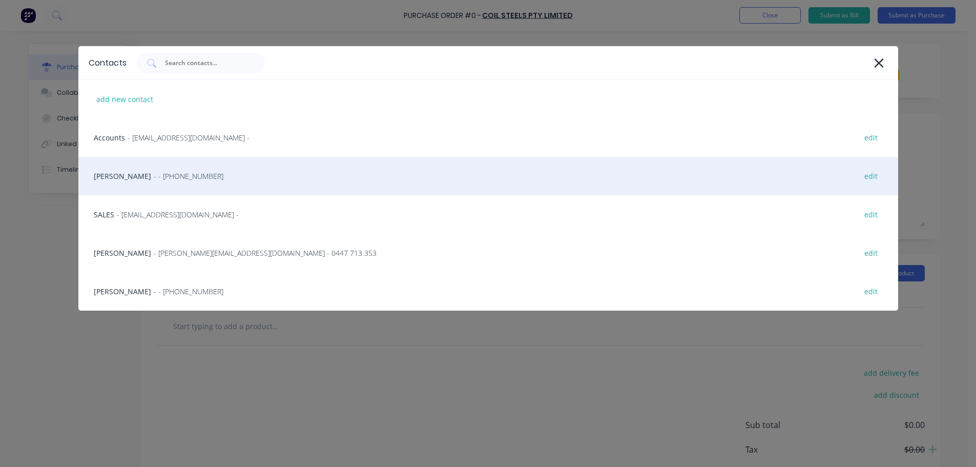
click at [154, 173] on span "- - (07) 3372 3005" at bounding box center [189, 176] width 70 height 11
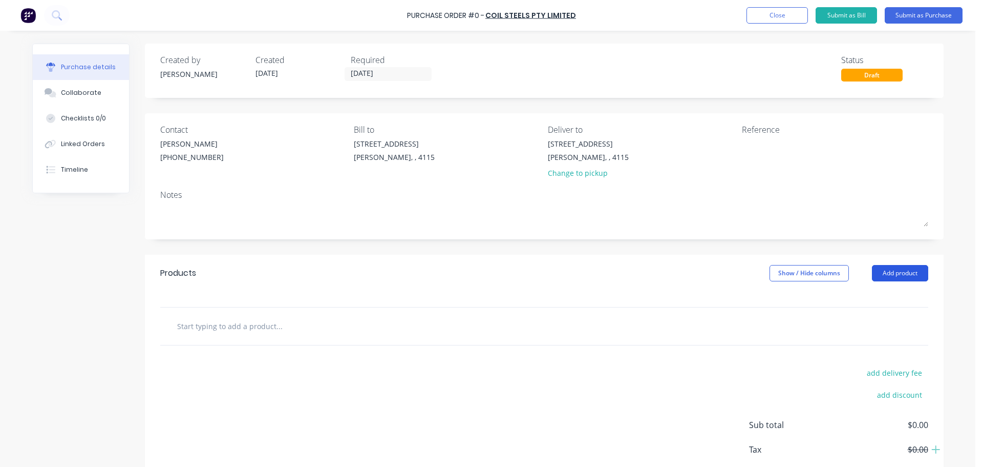
click at [883, 272] on button "Add product" at bounding box center [900, 273] width 56 height 16
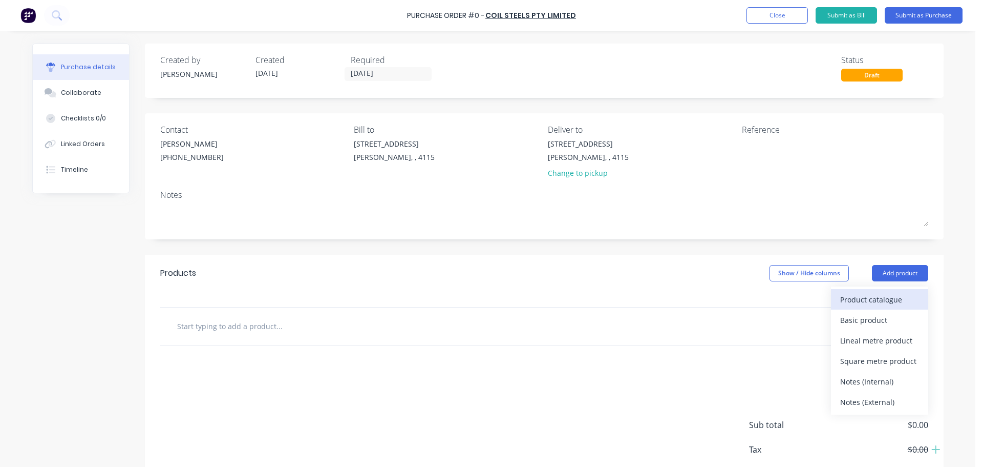
click at [864, 297] on div "Product catalogue" at bounding box center [879, 299] width 79 height 15
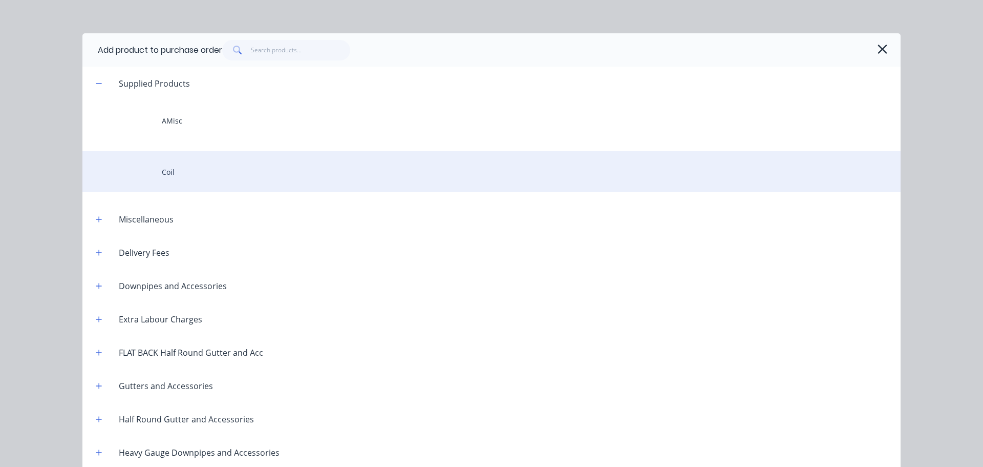
click at [200, 189] on div "Coil" at bounding box center [491, 171] width 818 height 41
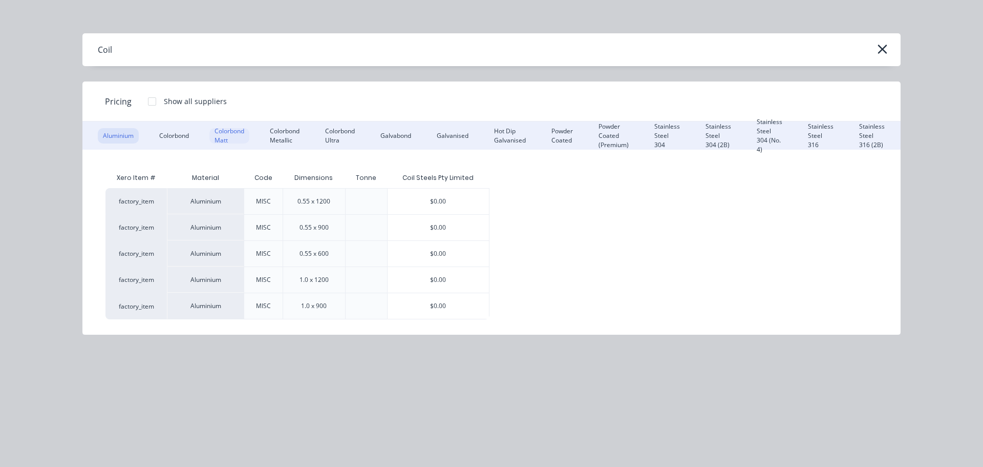
click at [185, 134] on div "Colorbond" at bounding box center [174, 135] width 40 height 15
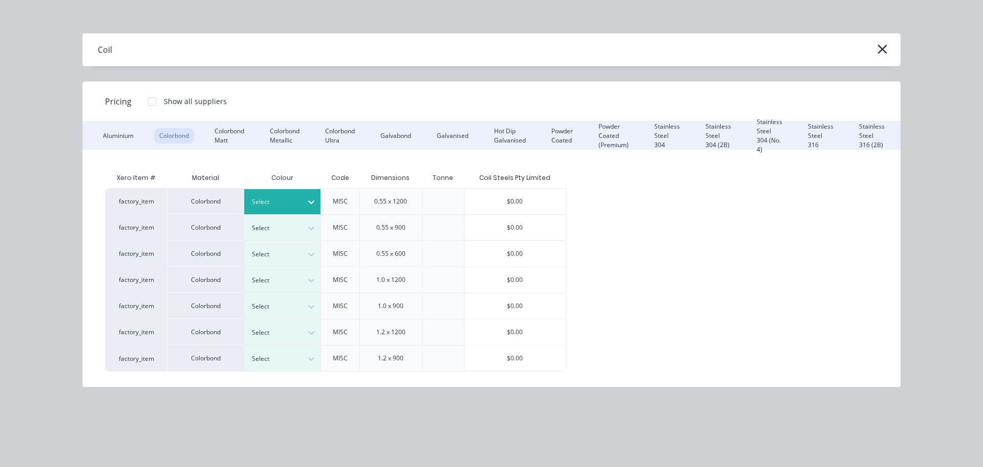
click at [298, 198] on div at bounding box center [275, 201] width 46 height 11
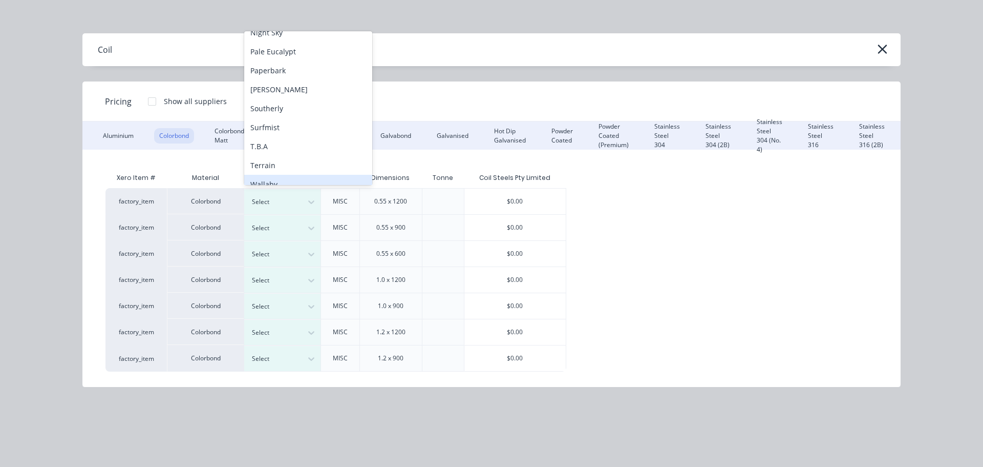
scroll to position [332, 0]
click at [294, 87] on div "Surfmist" at bounding box center [308, 89] width 128 height 19
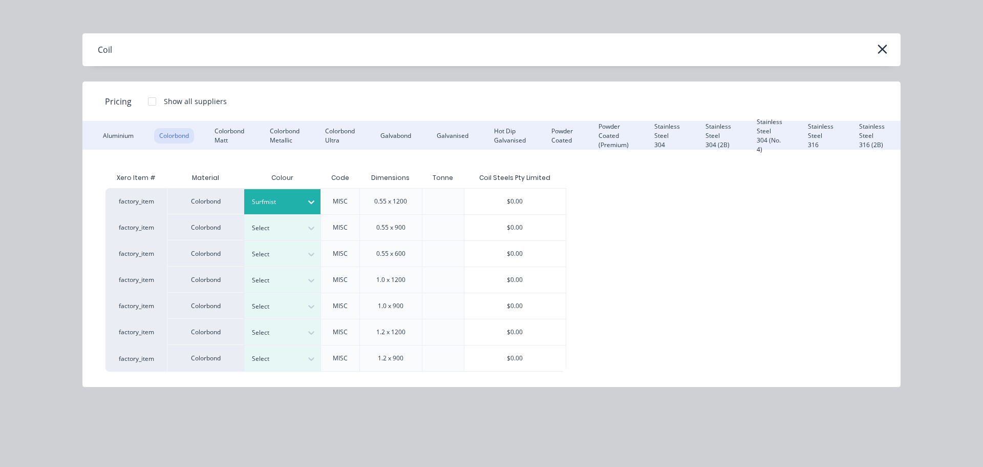
click at [505, 203] on div "$0.00" at bounding box center [514, 201] width 101 height 26
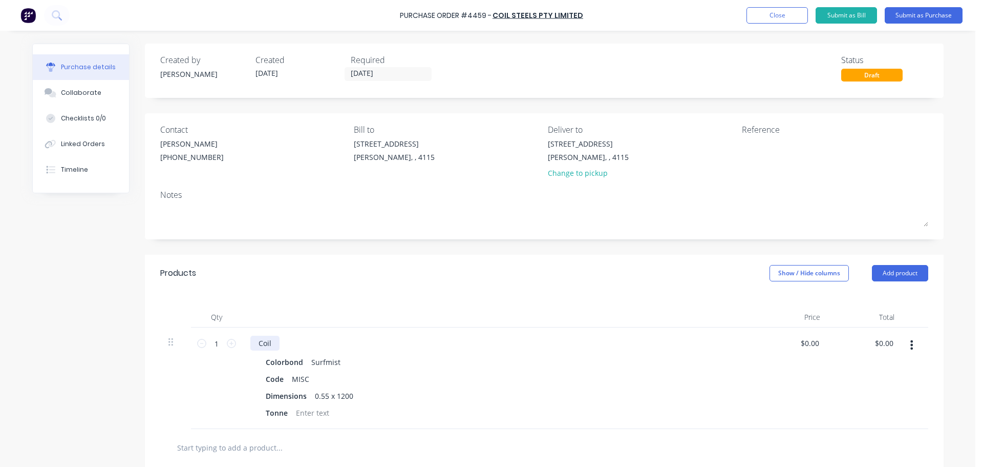
click at [272, 344] on div "Coil" at bounding box center [264, 342] width 29 height 15
click at [291, 340] on div "Coil - 4 tonne" at bounding box center [281, 342] width 62 height 15
click at [281, 305] on div "Qty Price Total 1 1 Coil - 4 TONNE Colorbond Surfmist Code MISC Dimensions 0.55…" at bounding box center [544, 359] width 799 height 137
drag, startPoint x: 905, startPoint y: 278, endPoint x: 900, endPoint y: 282, distance: 7.0
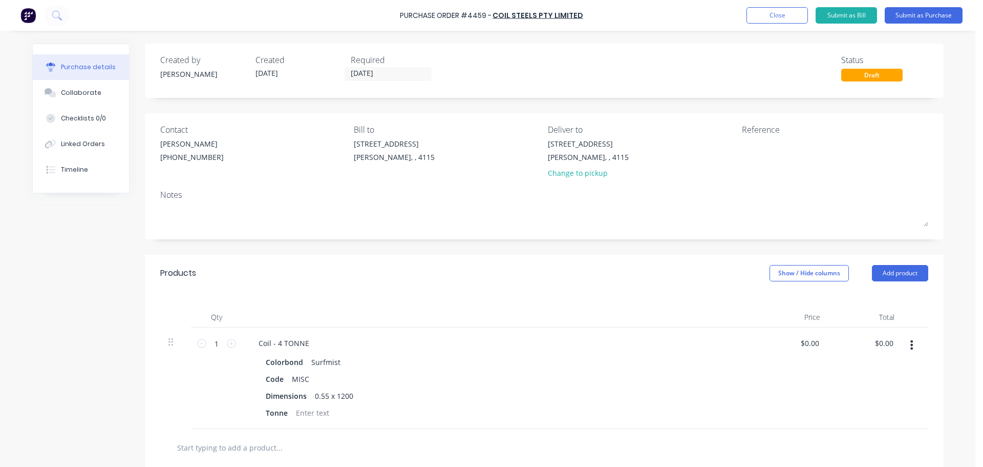
click at [904, 278] on button "Add product" at bounding box center [900, 273] width 56 height 16
click at [880, 292] on div "Product catalogue" at bounding box center [879, 299] width 79 height 15
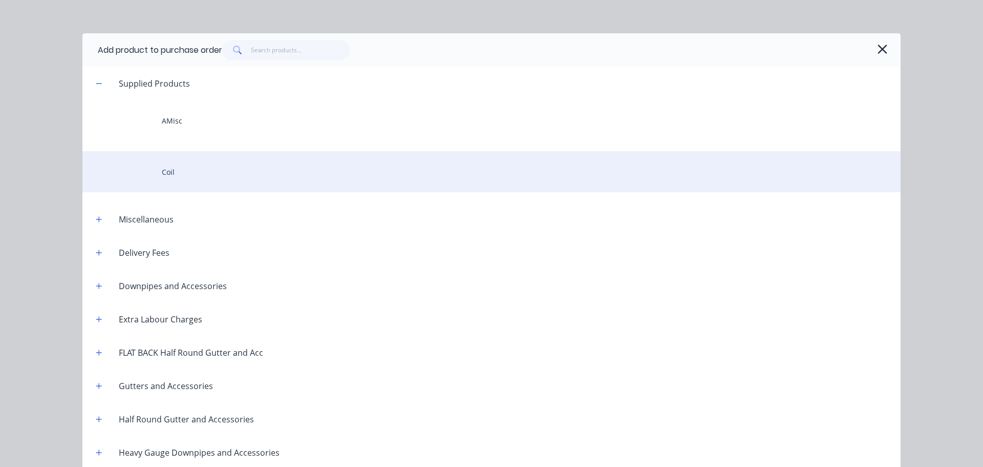
click at [174, 167] on div "Coil" at bounding box center [491, 171] width 818 height 41
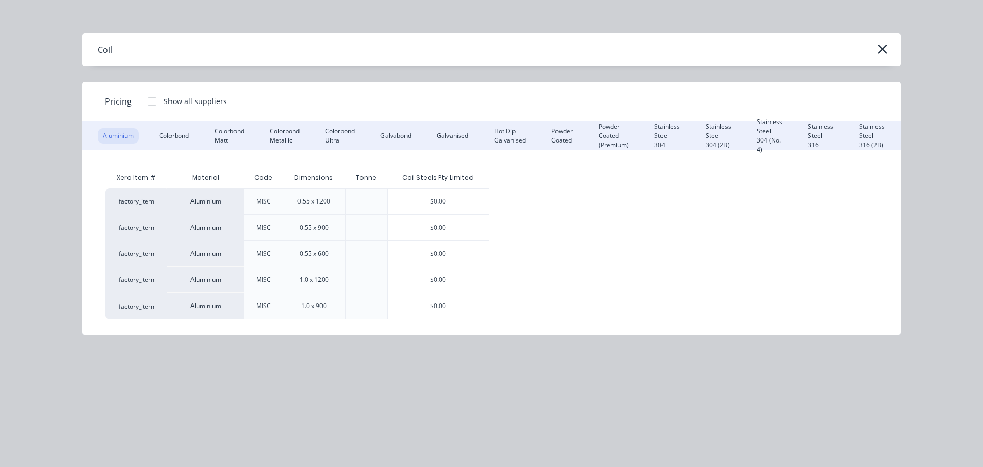
click at [163, 124] on div "Aluminium Colorbond Colorbond Matt Colorbond Metallic Colorbond Ultra Galvabond…" at bounding box center [491, 135] width 818 height 28
click at [189, 137] on div "Colorbond" at bounding box center [174, 135] width 40 height 15
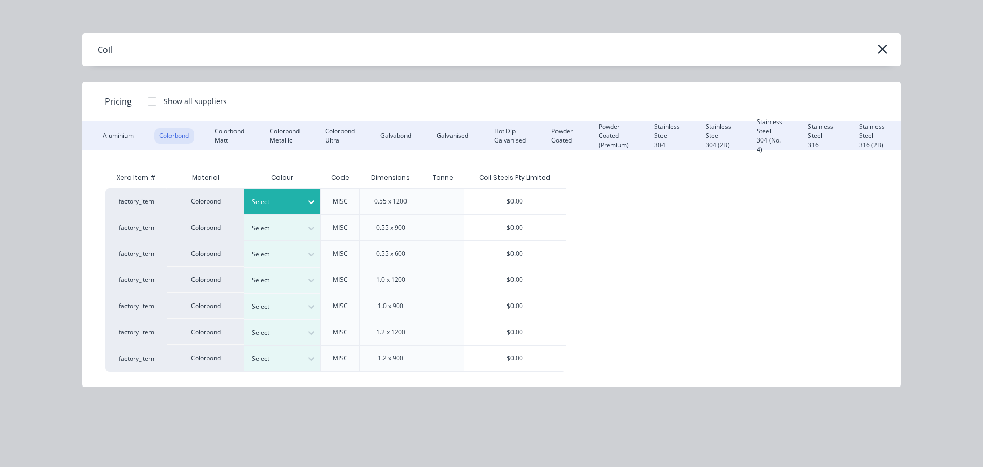
click at [297, 207] on div "Select" at bounding box center [273, 201] width 57 height 13
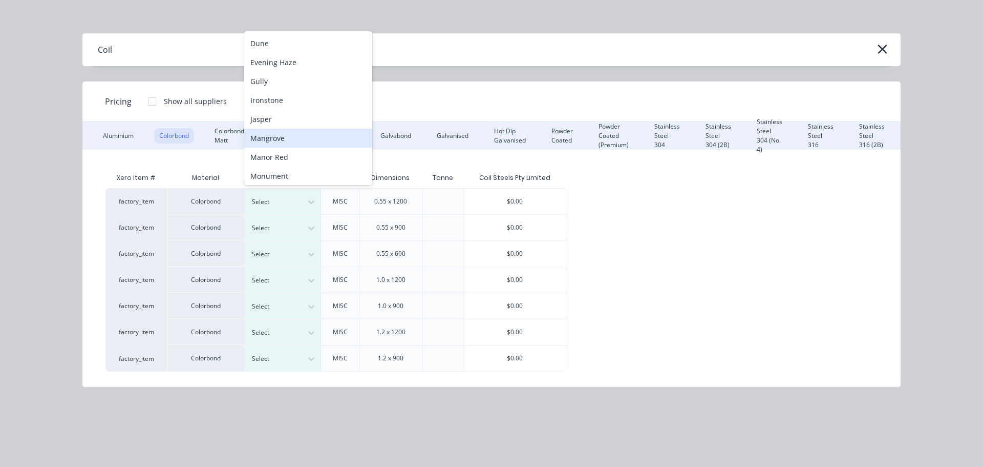
scroll to position [109, 0]
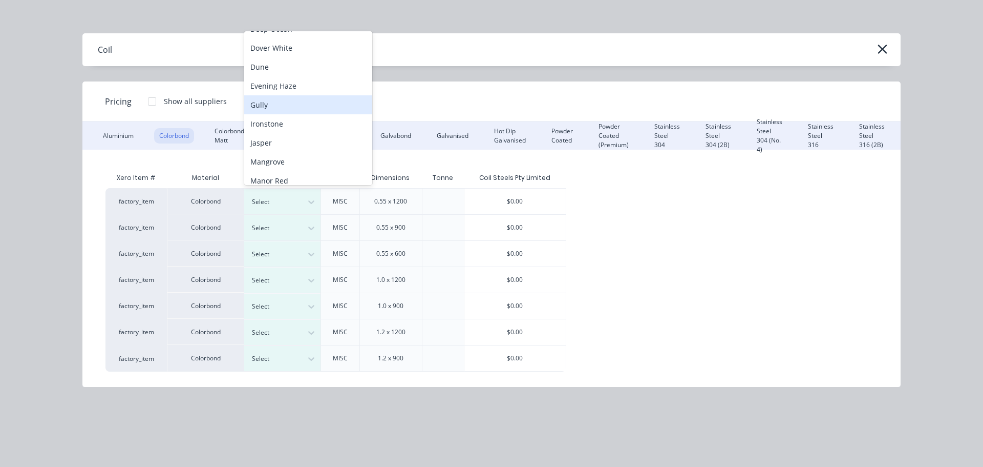
click at [268, 108] on div "Gully" at bounding box center [308, 104] width 128 height 19
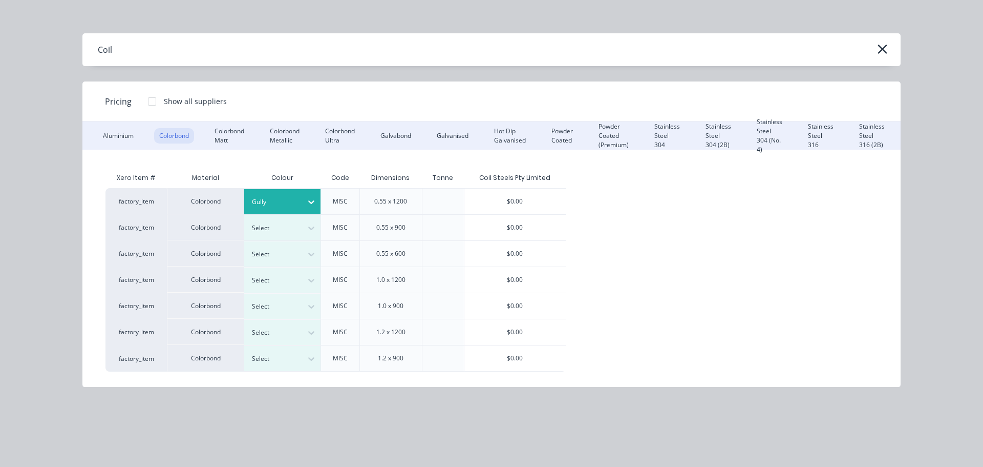
click at [501, 204] on div "$0.00" at bounding box center [514, 201] width 101 height 26
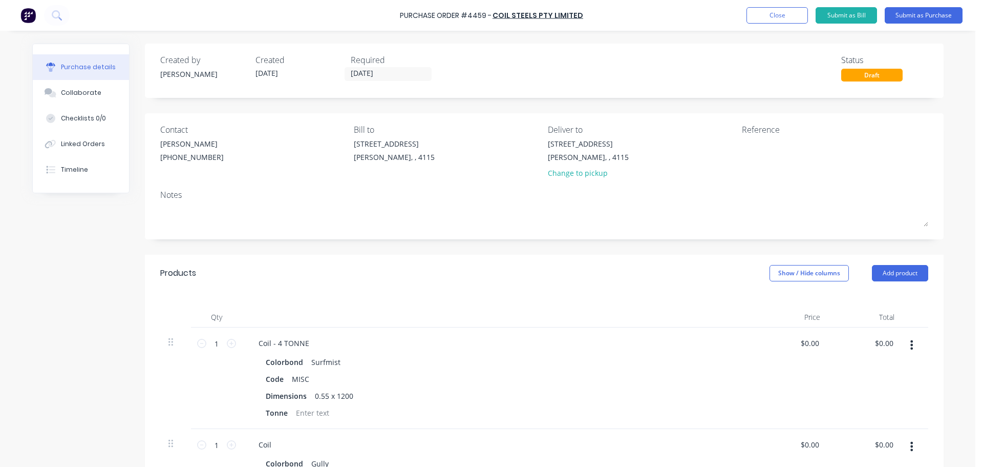
click at [272, 450] on div "Coil" at bounding box center [264, 444] width 29 height 15
click at [347, 290] on div "Products Show / Hide columns Add product" at bounding box center [544, 273] width 799 height 37
click at [926, 276] on div "Products Show / Hide columns Add product" at bounding box center [544, 273] width 799 height 37
click at [893, 277] on button "Add product" at bounding box center [900, 273] width 56 height 16
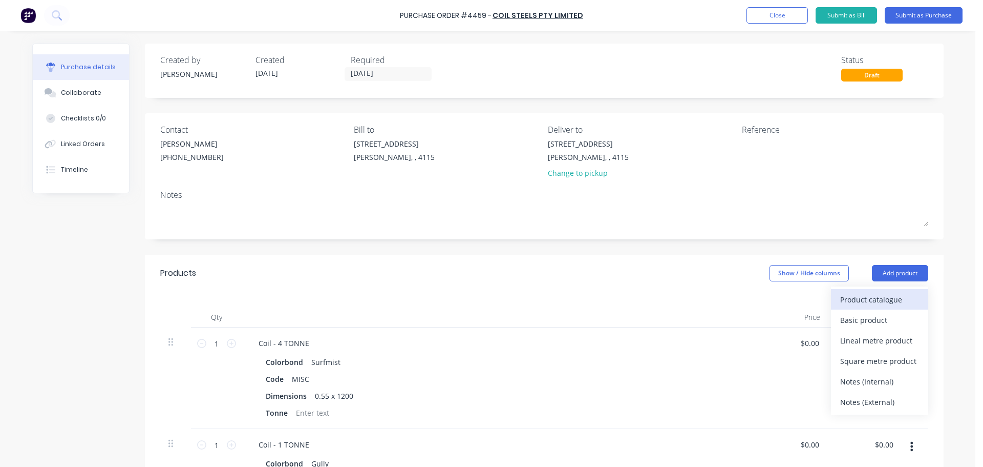
click at [860, 297] on div "Product catalogue" at bounding box center [879, 299] width 79 height 15
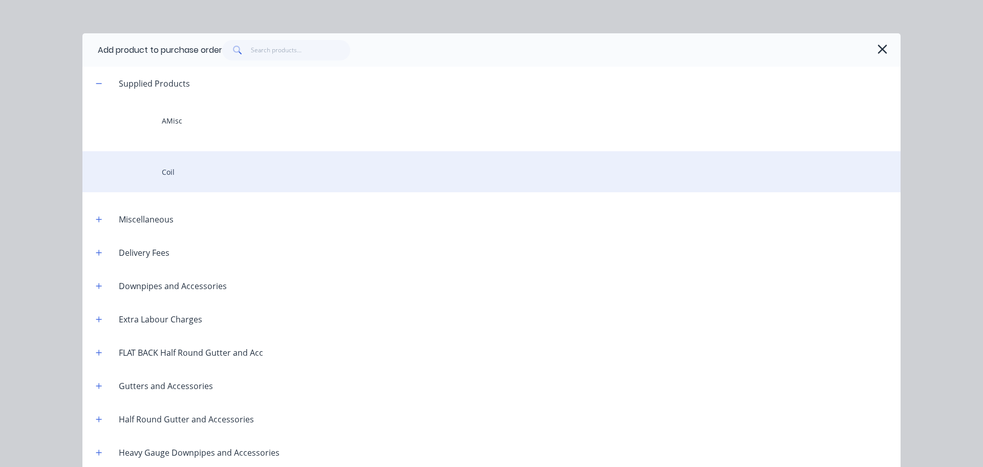
click at [258, 171] on div "Coil" at bounding box center [491, 171] width 818 height 41
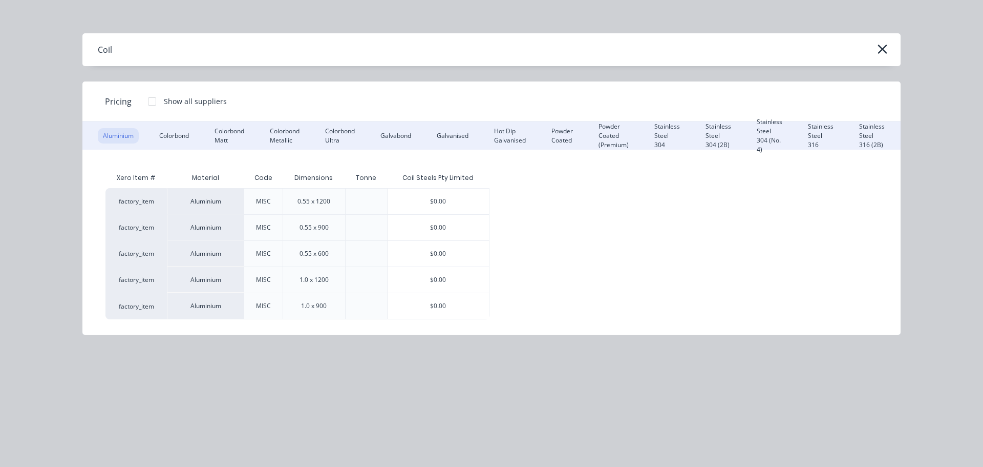
click at [177, 135] on div "Colorbond" at bounding box center [174, 135] width 40 height 15
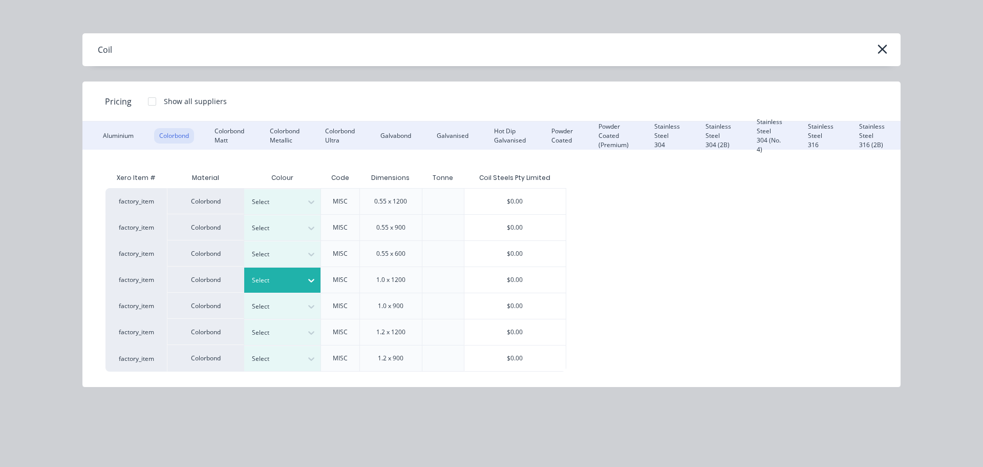
click at [302, 276] on div "Select" at bounding box center [282, 279] width 77 height 25
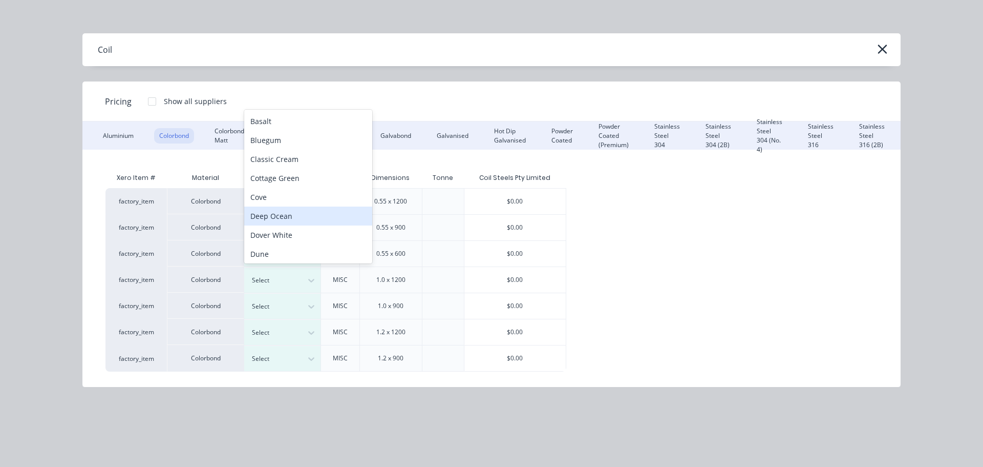
scroll to position [6, 0]
click at [276, 227] on div "Dover White" at bounding box center [308, 228] width 128 height 19
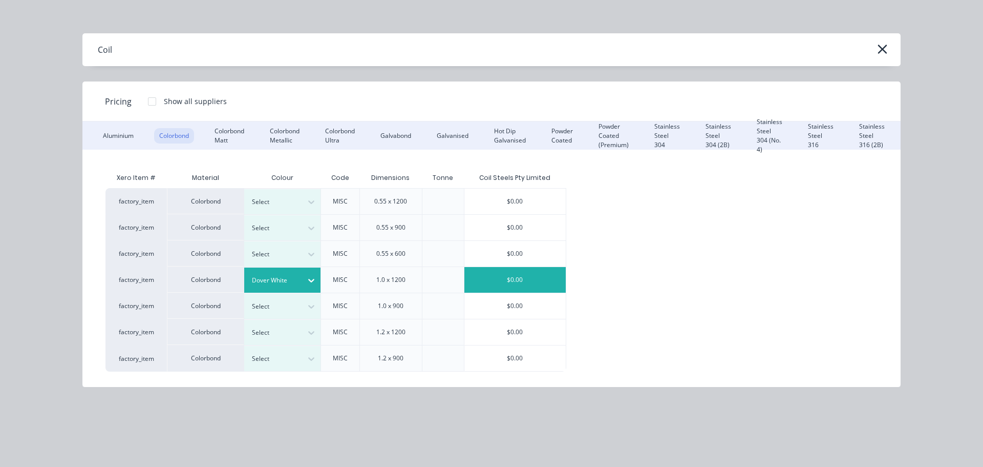
click at [512, 276] on div "$0.00" at bounding box center [514, 280] width 101 height 26
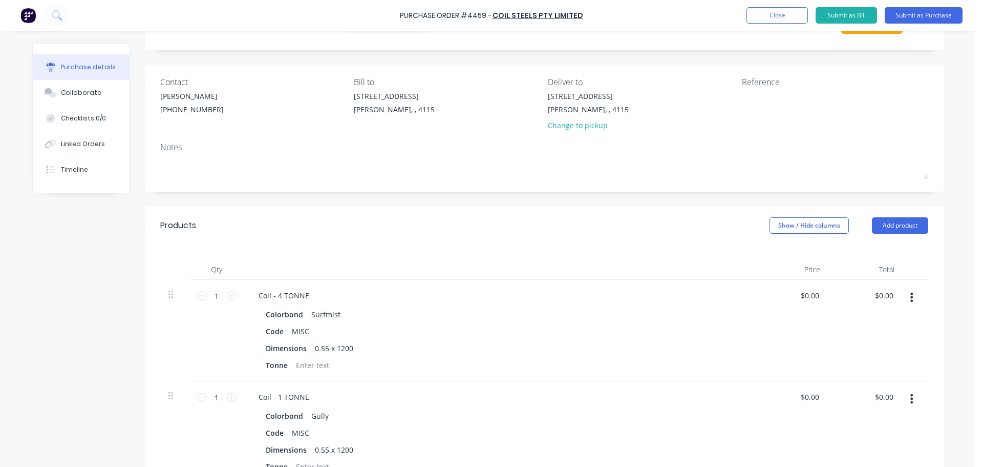
scroll to position [102, 0]
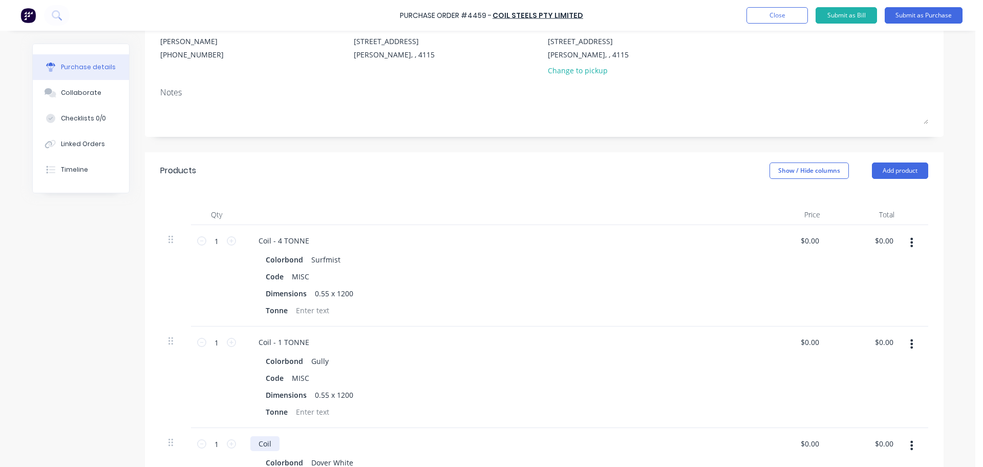
click at [270, 445] on div "Coil" at bounding box center [264, 443] width 29 height 15
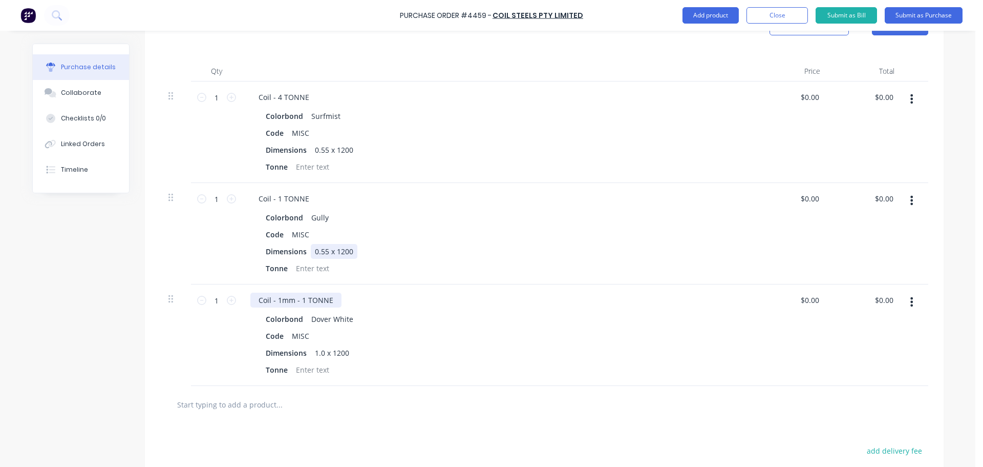
scroll to position [307, 0]
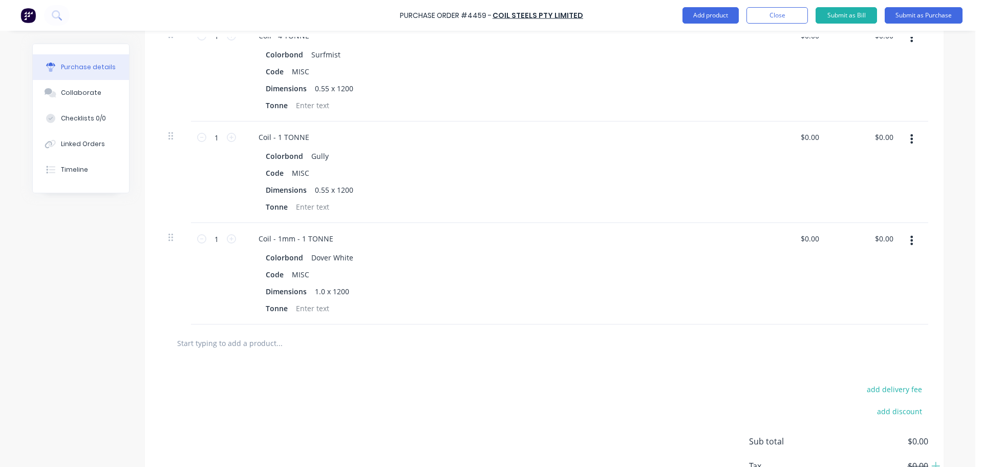
click at [283, 347] on input "text" at bounding box center [279, 342] width 205 height 20
click at [368, 396] on div "add delivery fee add discount Sub total $0.00 Tax $0.00 Total $0.00" at bounding box center [544, 446] width 799 height 168
click at [904, 7] on button "Submit as Purchase" at bounding box center [924, 15] width 78 height 16
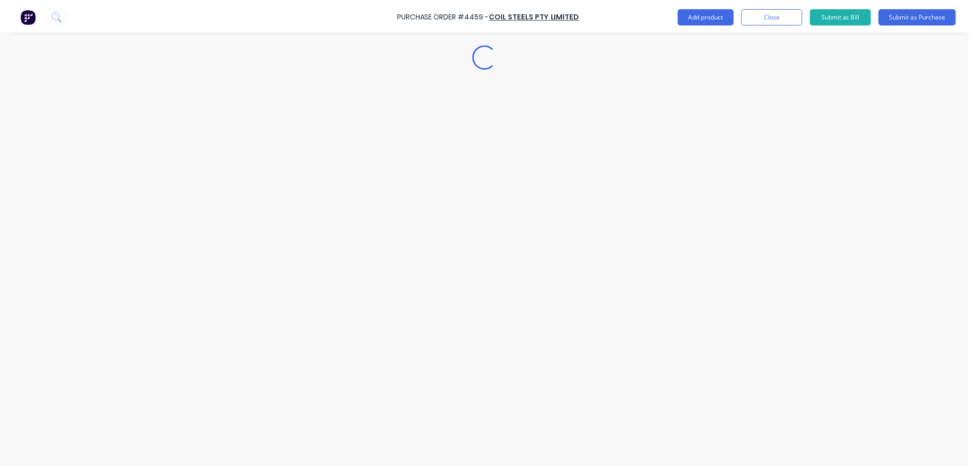
scroll to position [0, 0]
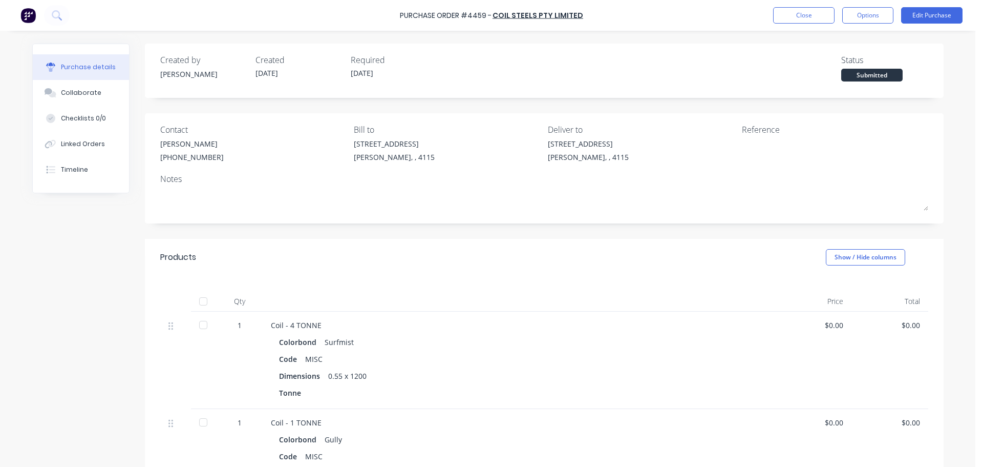
drag, startPoint x: 861, startPoint y: 9, endPoint x: 858, endPoint y: 26, distance: 17.2
click at [861, 9] on button "Options" at bounding box center [867, 15] width 51 height 16
click at [838, 42] on div "Print / Email" at bounding box center [845, 41] width 79 height 15
click at [834, 85] on div "Without pricing" at bounding box center [845, 82] width 79 height 15
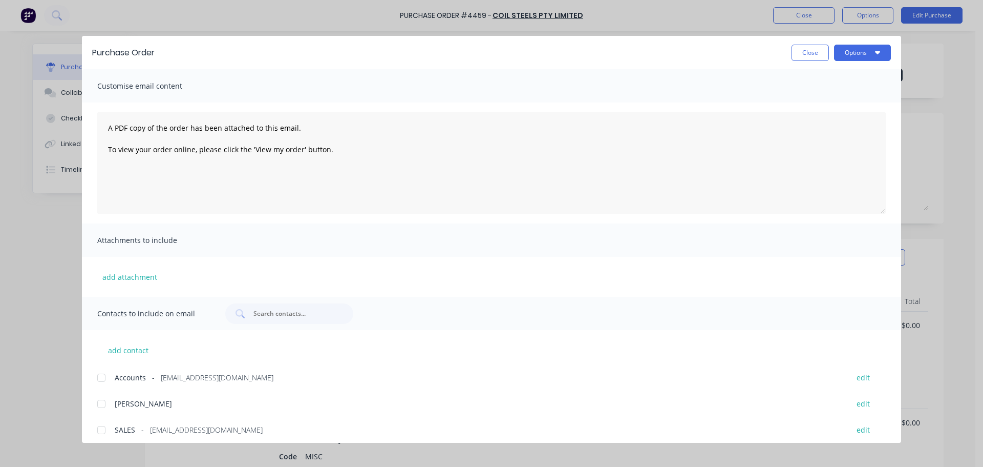
click at [851, 60] on button "Options" at bounding box center [862, 53] width 57 height 16
click at [829, 95] on div "Print" at bounding box center [842, 99] width 79 height 15
click at [816, 56] on button "Close" at bounding box center [810, 53] width 37 height 16
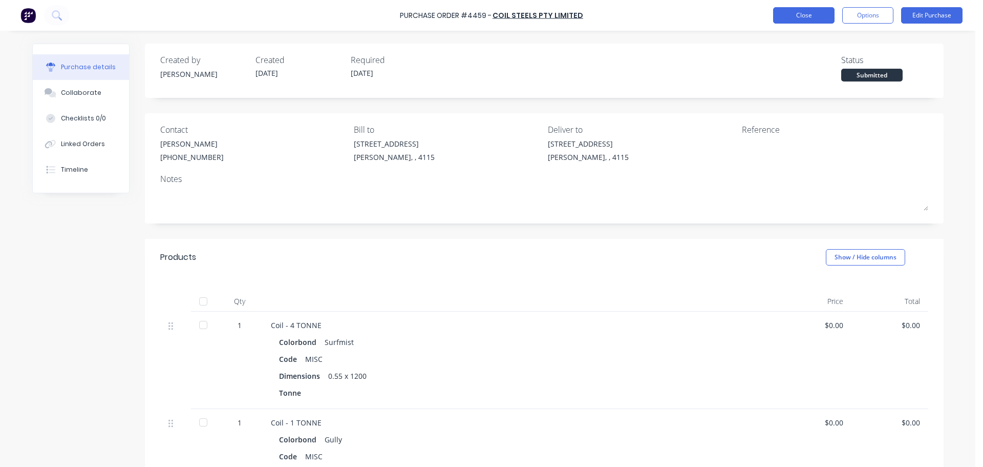
click at [808, 20] on button "Close" at bounding box center [803, 15] width 61 height 16
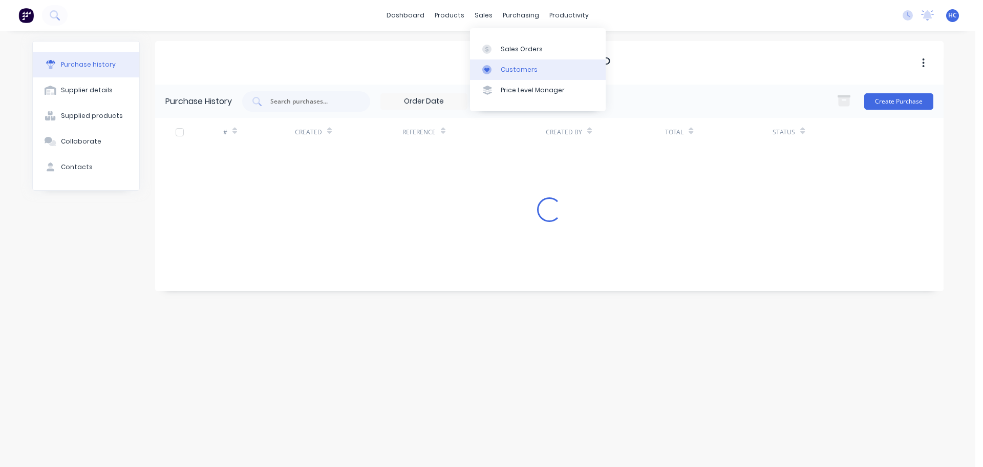
click at [524, 70] on div "Customers" at bounding box center [519, 69] width 37 height 9
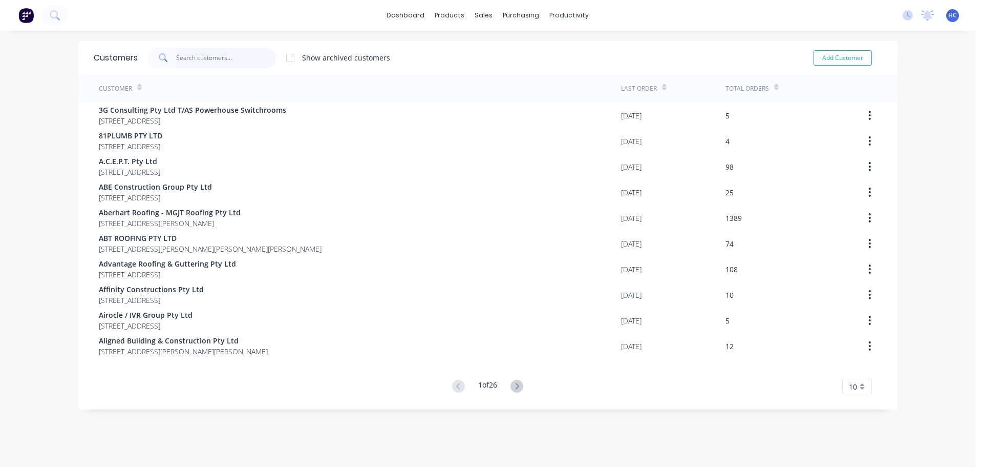
click at [246, 58] on input "text" at bounding box center [226, 58] width 100 height 20
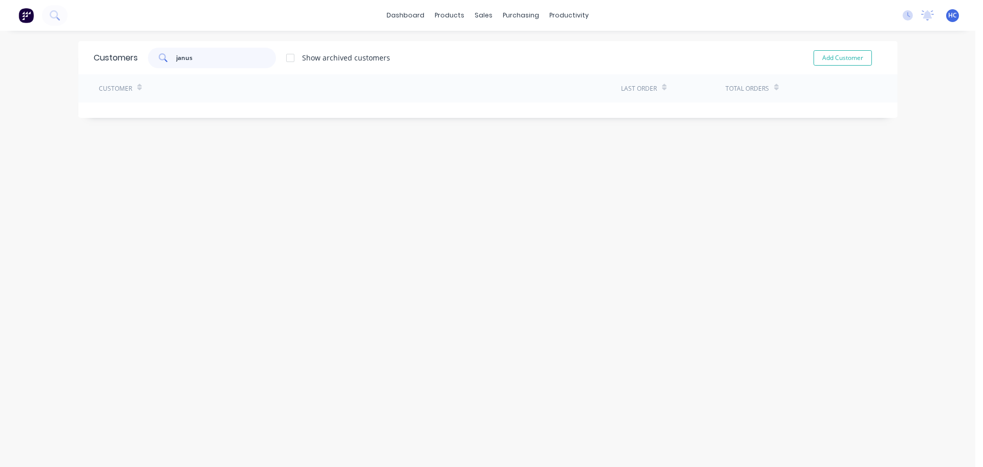
click at [182, 56] on input "janus" at bounding box center [226, 58] width 100 height 20
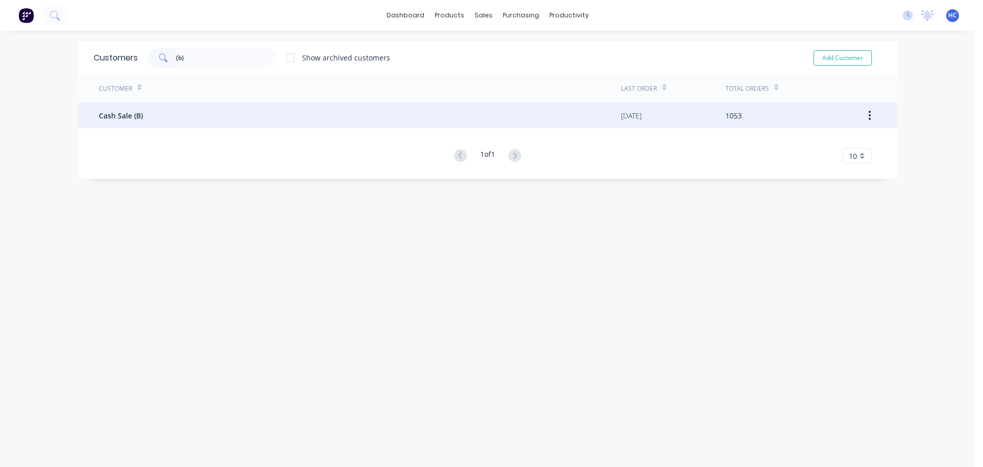
click at [172, 120] on div "Cash Sale (B)" at bounding box center [360, 115] width 522 height 26
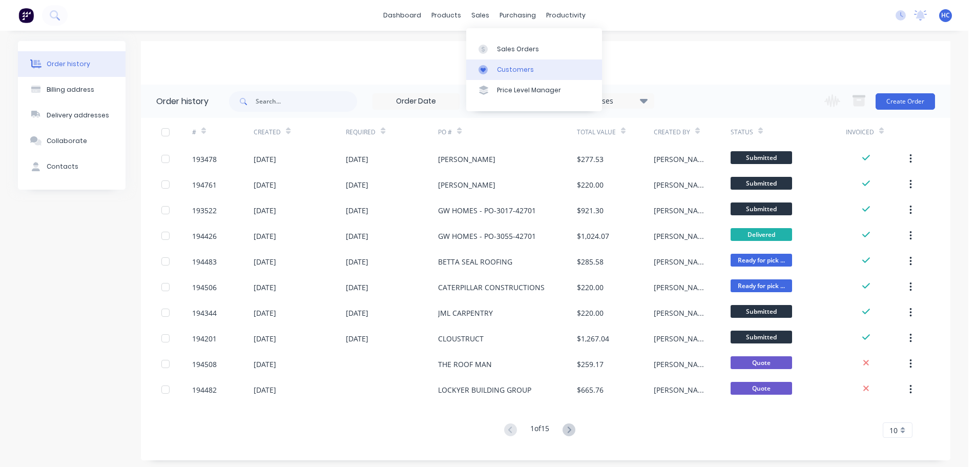
click at [518, 73] on div "Customers" at bounding box center [515, 69] width 37 height 9
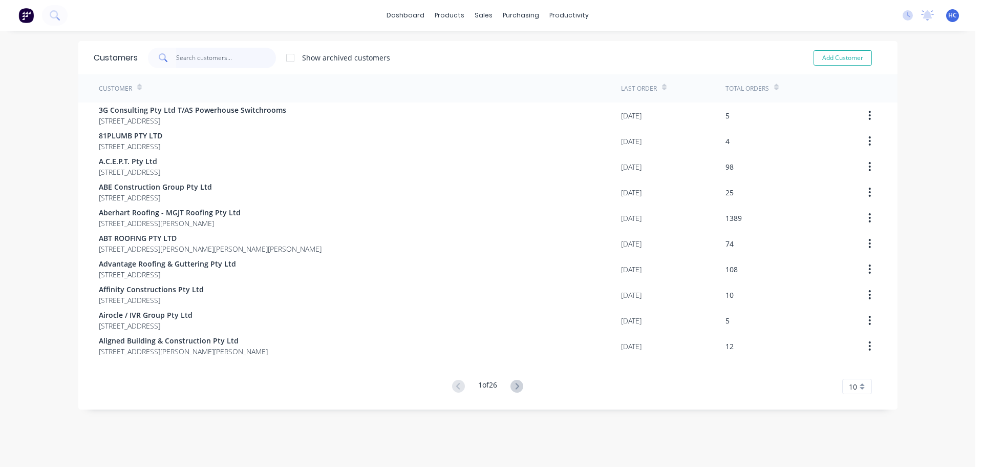
click at [207, 64] on input "text" at bounding box center [226, 58] width 100 height 20
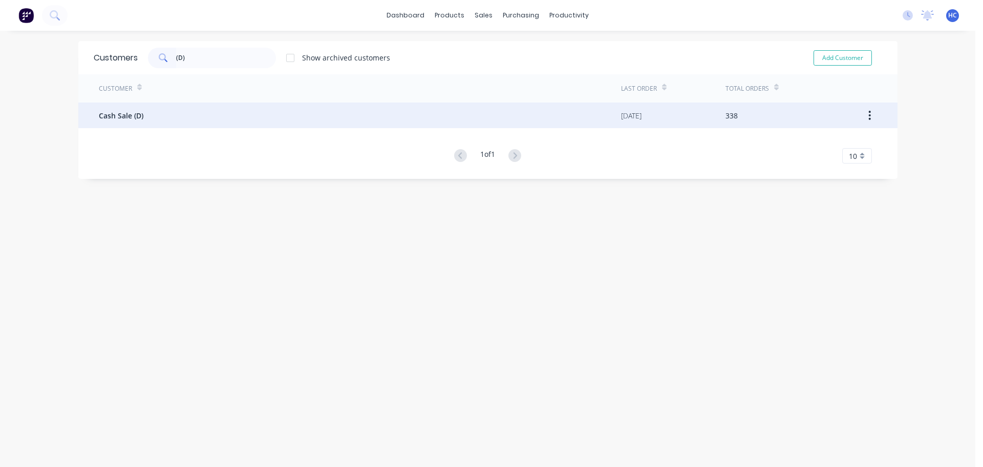
click at [144, 126] on div "Cash Sale (D)" at bounding box center [360, 115] width 522 height 26
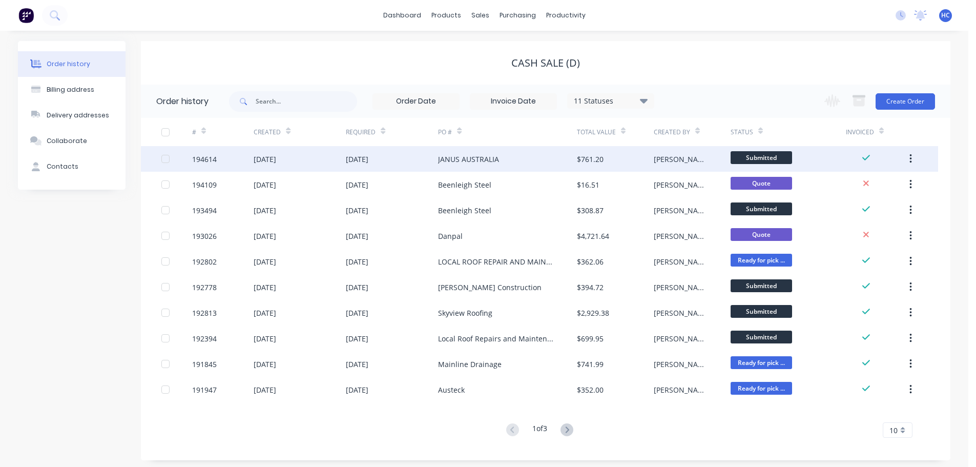
click at [906, 156] on button "button" at bounding box center [910, 159] width 24 height 18
click at [855, 203] on div "Duplicate" at bounding box center [873, 206] width 79 height 15
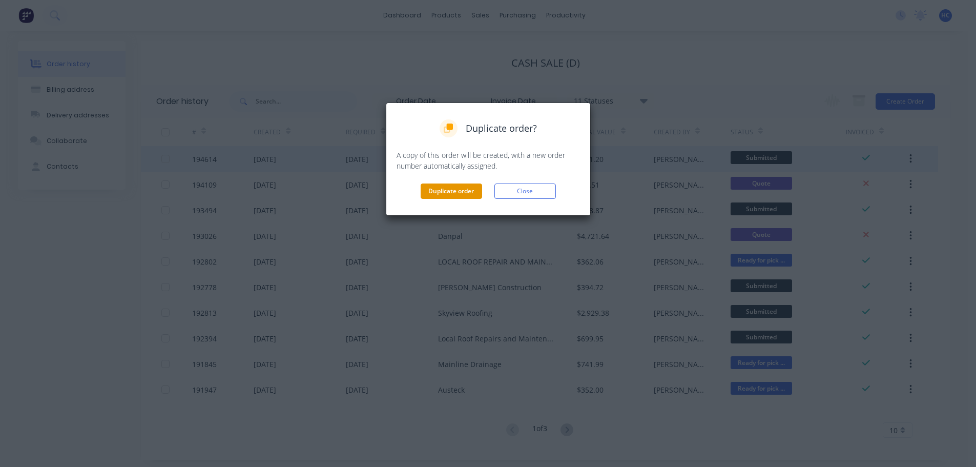
click at [429, 183] on button "Duplicate order" at bounding box center [450, 190] width 61 height 15
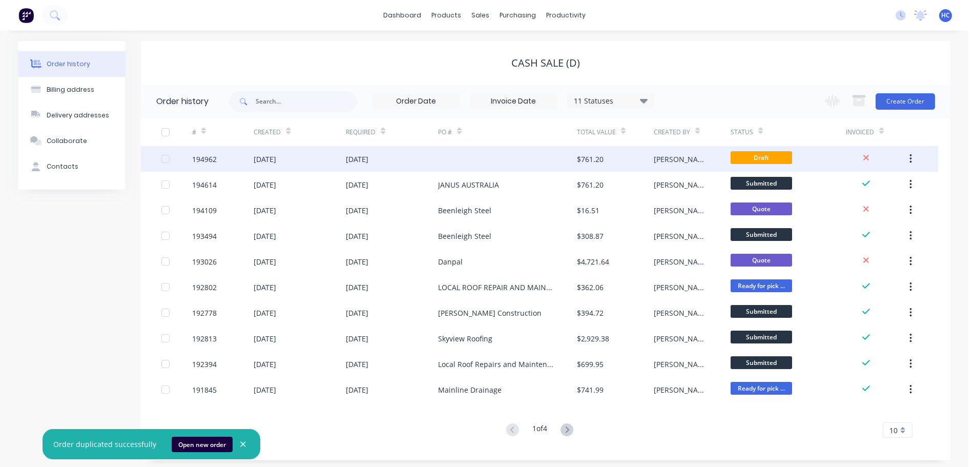
click at [390, 155] on div "08 Oct 2025" at bounding box center [392, 159] width 92 height 26
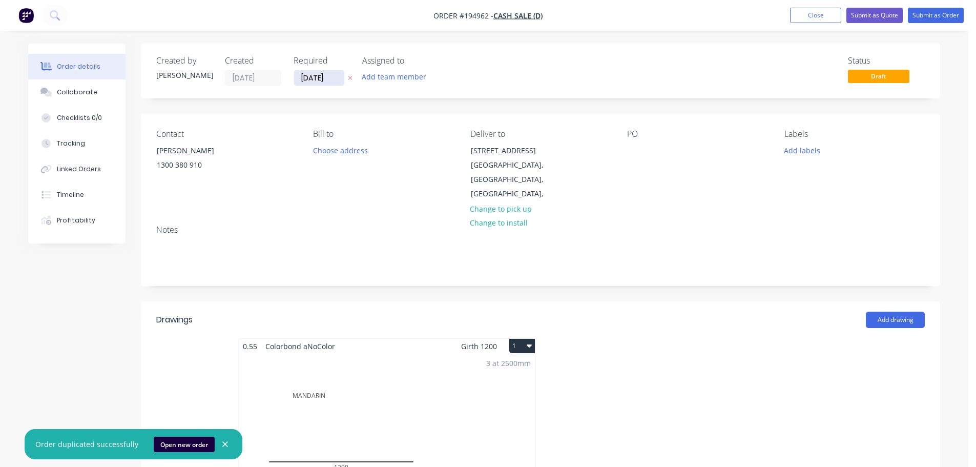
click at [328, 82] on input "[DATE]" at bounding box center [319, 77] width 50 height 15
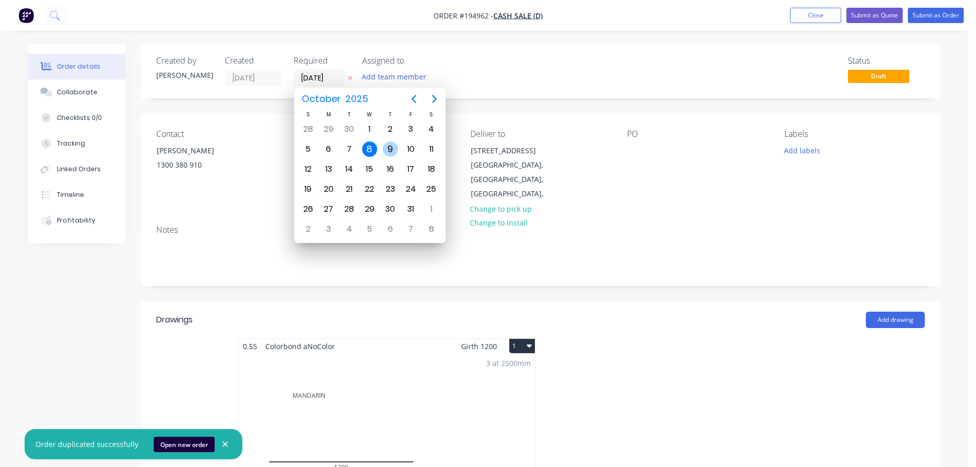
click at [386, 147] on div "9" at bounding box center [390, 148] width 15 height 15
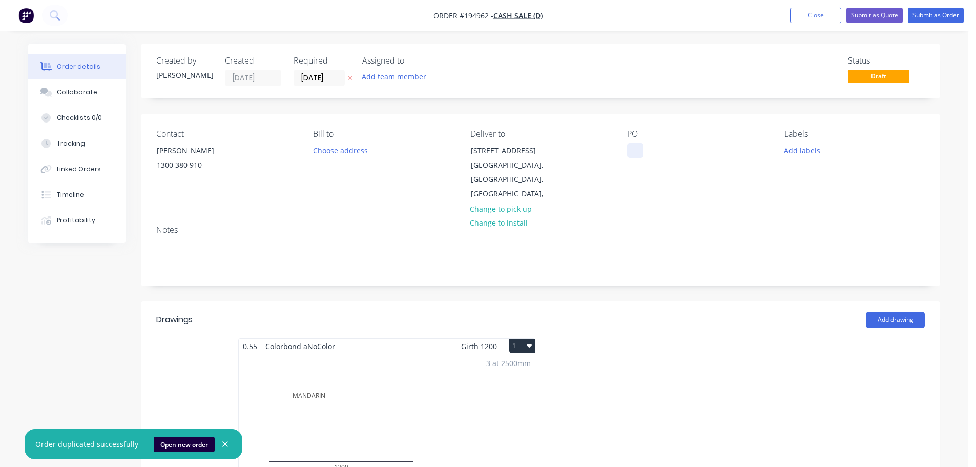
click at [638, 143] on div at bounding box center [635, 150] width 16 height 15
click at [471, 397] on div "3 at 2500mm Total lm $/M Total 7.5m $81.60 $612.00" at bounding box center [387, 431] width 296 height 156
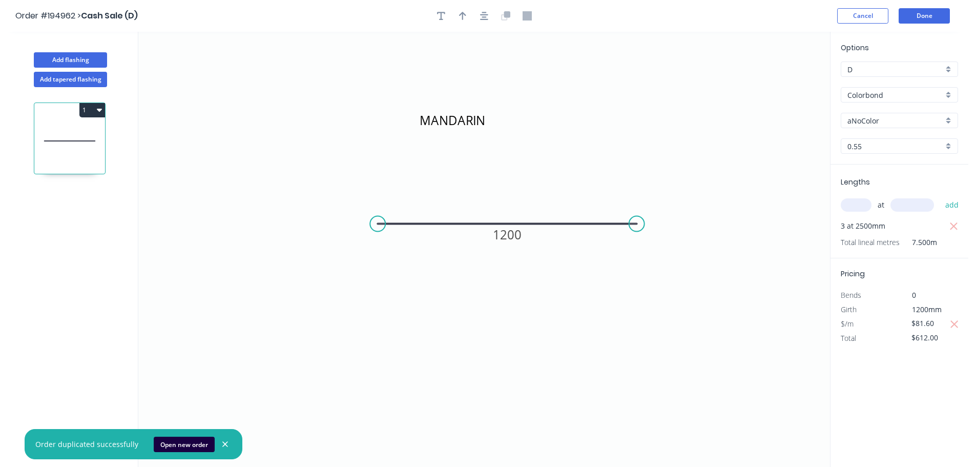
click at [857, 207] on input "text" at bounding box center [855, 204] width 31 height 13
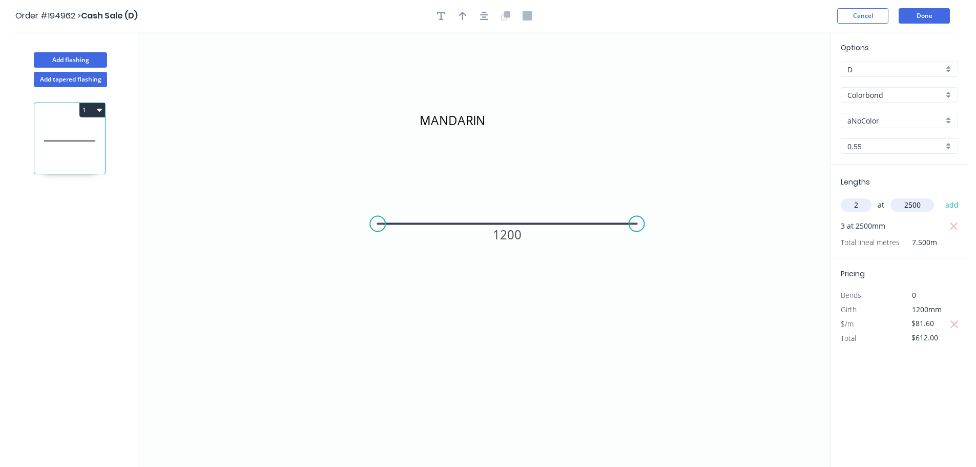
click at [940, 196] on button "add" at bounding box center [952, 204] width 24 height 17
click at [954, 227] on icon "button" at bounding box center [953, 226] width 8 height 8
click at [952, 328] on icon "button" at bounding box center [953, 324] width 9 height 12
click at [923, 322] on input "$30.66" at bounding box center [928, 323] width 35 height 14
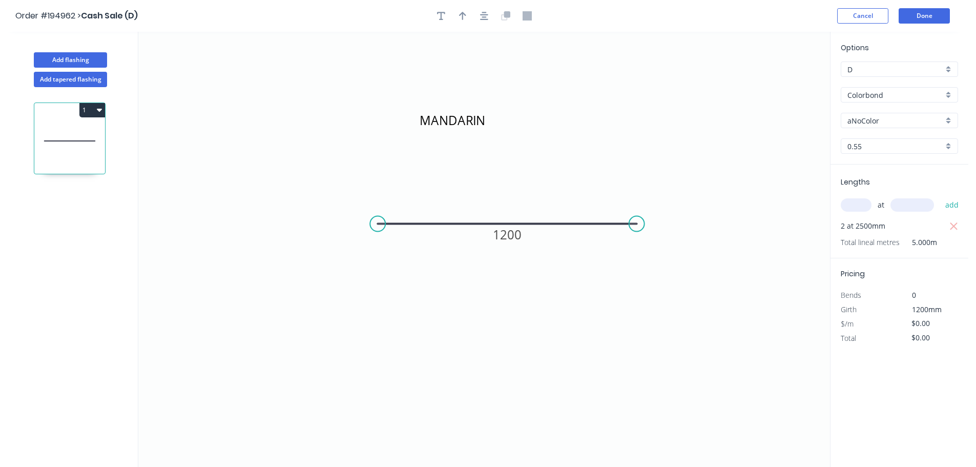
click at [936, 411] on div "Options D D Colorbond Colorbond Colorbond (Premium) Colorbond Coolmax Colorbond…" at bounding box center [899, 250] width 138 height 436
click at [937, 6] on header "Order #194962 > Cash Sale (D) Cancel Done" at bounding box center [484, 16] width 968 height 32
click at [925, 14] on button "Done" at bounding box center [923, 15] width 51 height 15
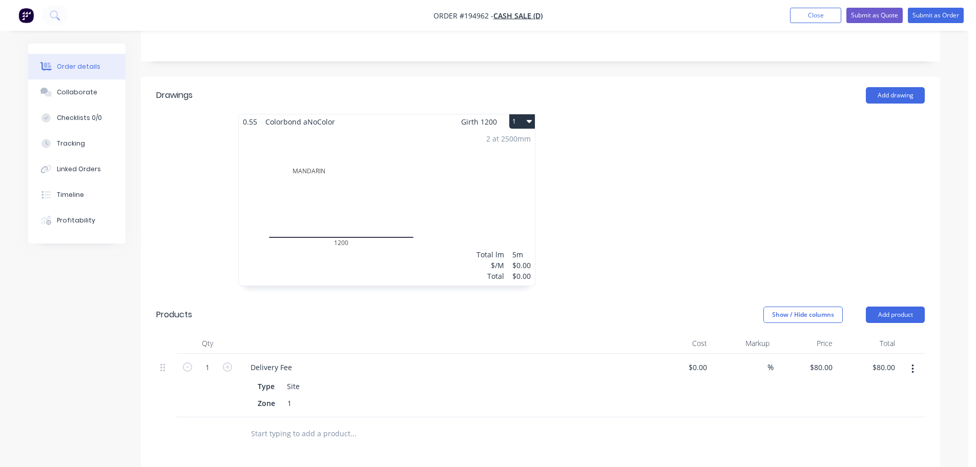
scroll to position [307, 0]
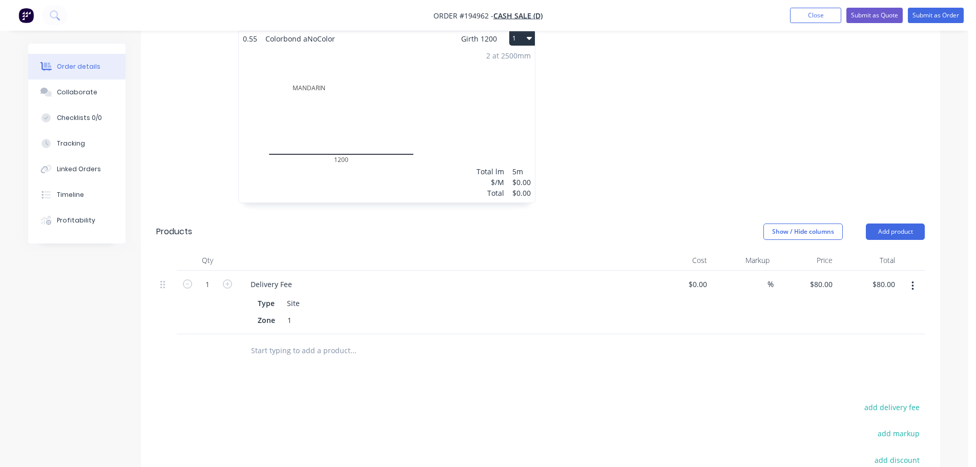
click at [917, 277] on button "button" at bounding box center [912, 286] width 24 height 18
click at [861, 367] on button "Delete" at bounding box center [875, 374] width 97 height 20
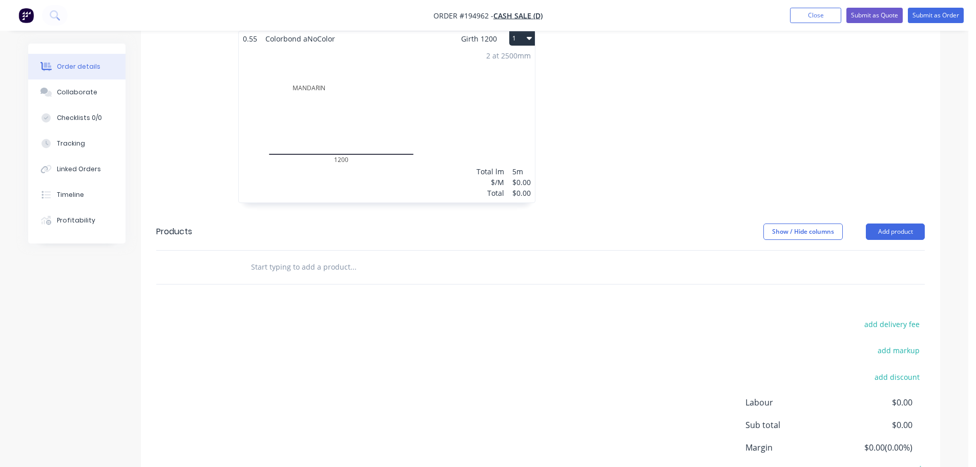
click at [714, 156] on div at bounding box center [693, 122] width 307 height 182
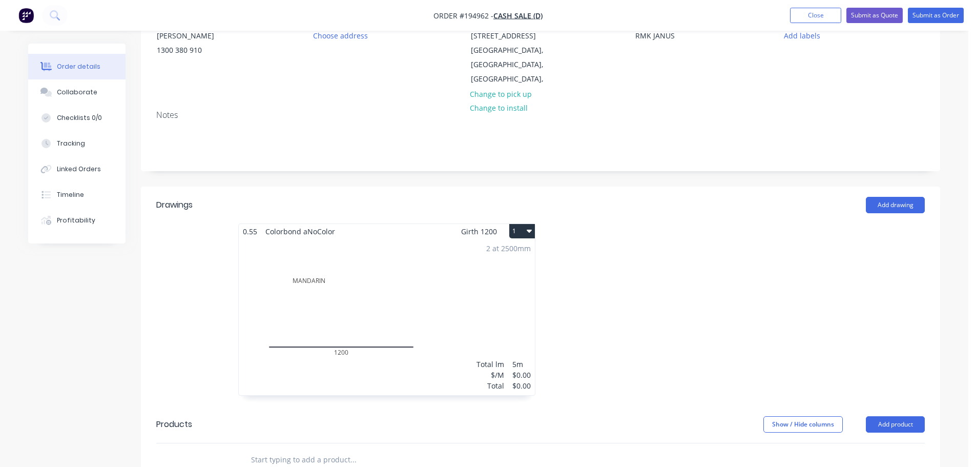
scroll to position [0, 0]
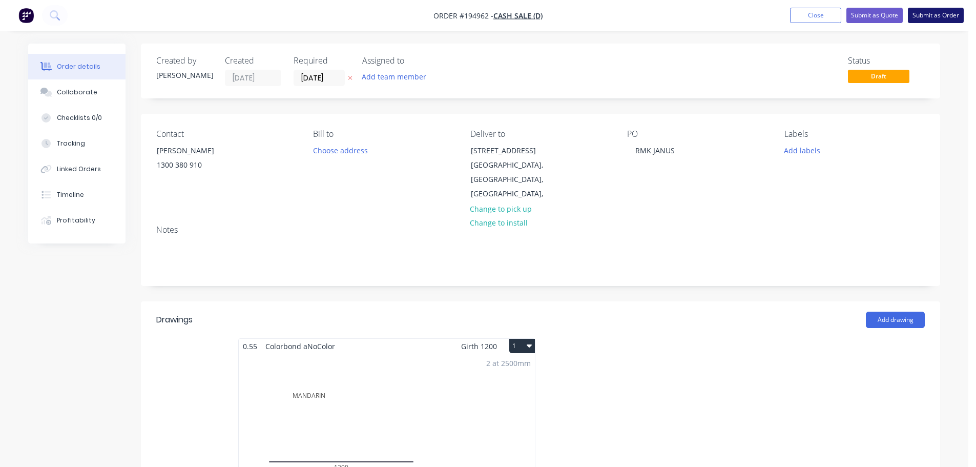
click at [926, 15] on button "Submit as Order" at bounding box center [935, 15] width 56 height 15
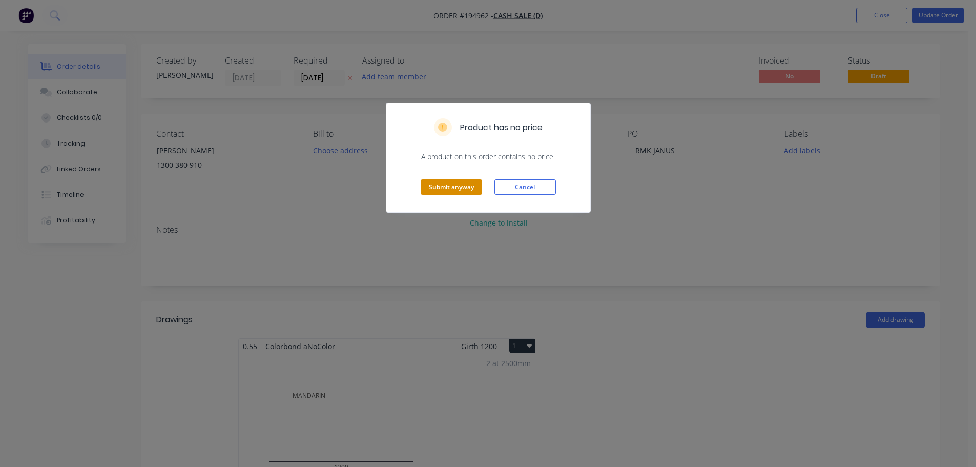
click at [458, 182] on button "Submit anyway" at bounding box center [450, 186] width 61 height 15
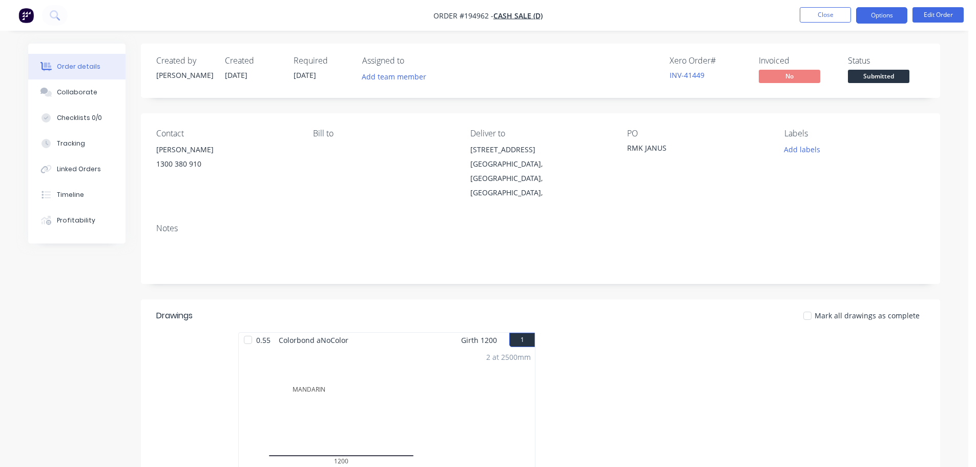
click at [890, 18] on button "Options" at bounding box center [881, 15] width 51 height 16
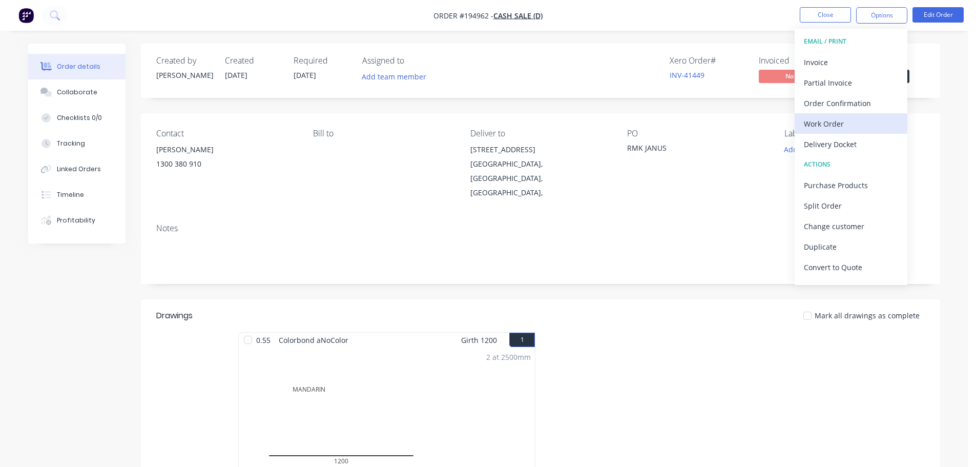
click at [833, 122] on div "Work Order" at bounding box center [851, 123] width 94 height 15
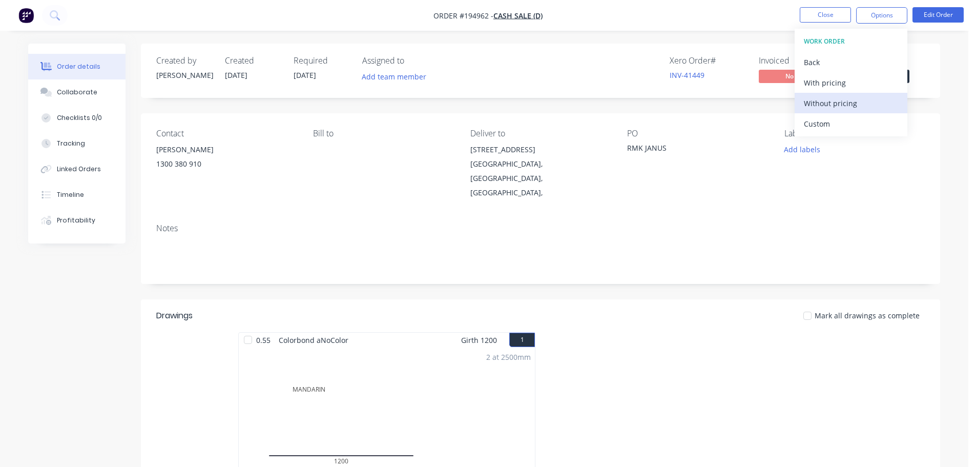
click at [826, 105] on div "Without pricing" at bounding box center [851, 103] width 94 height 15
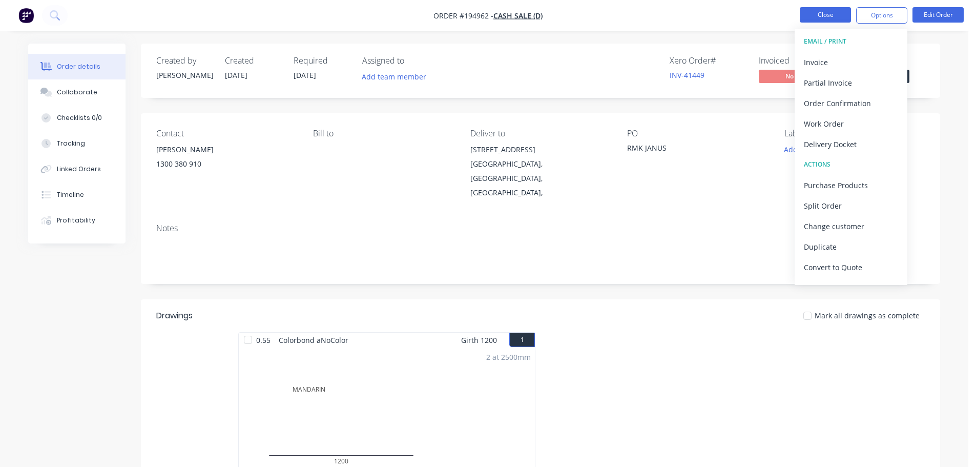
click at [842, 17] on button "Close" at bounding box center [824, 14] width 51 height 15
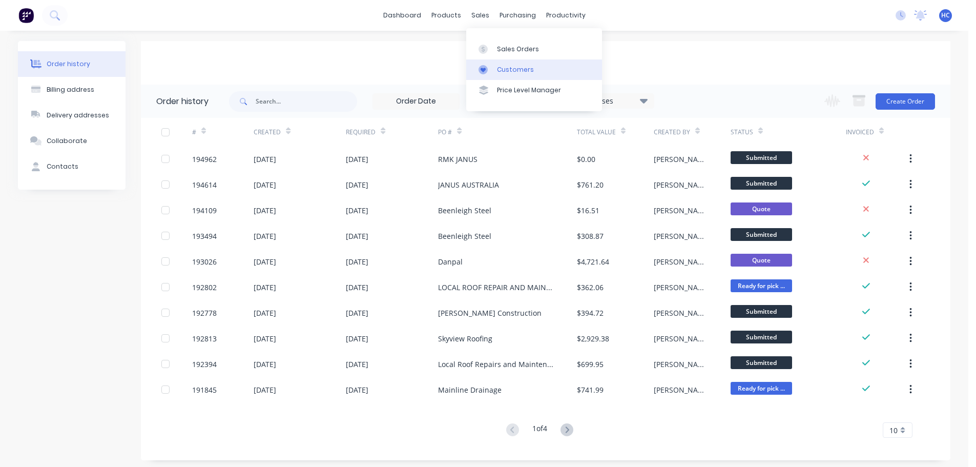
click at [516, 64] on link "Customers" at bounding box center [534, 69] width 136 height 20
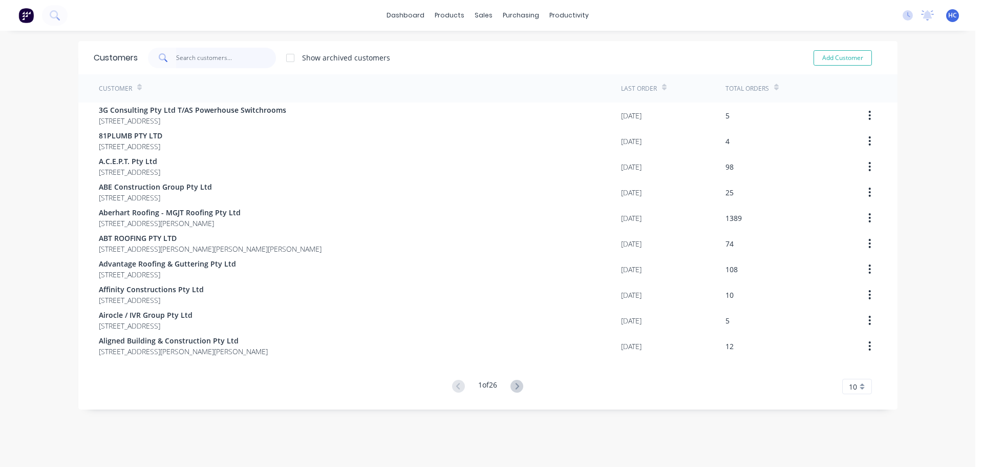
click at [222, 52] on input "text" at bounding box center [226, 58] width 100 height 20
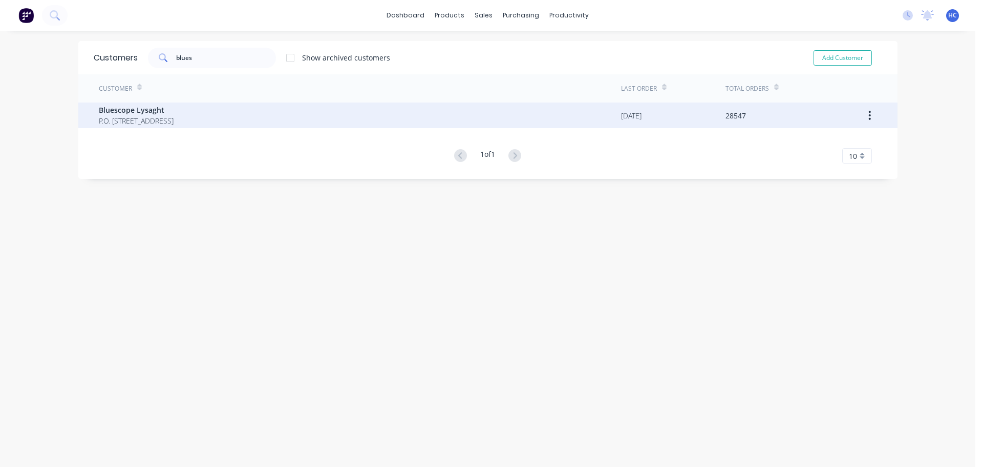
click at [145, 128] on div "Bluescope Lysaght P.O. Box 144 Archerfield Australia 4108" at bounding box center [360, 115] width 522 height 26
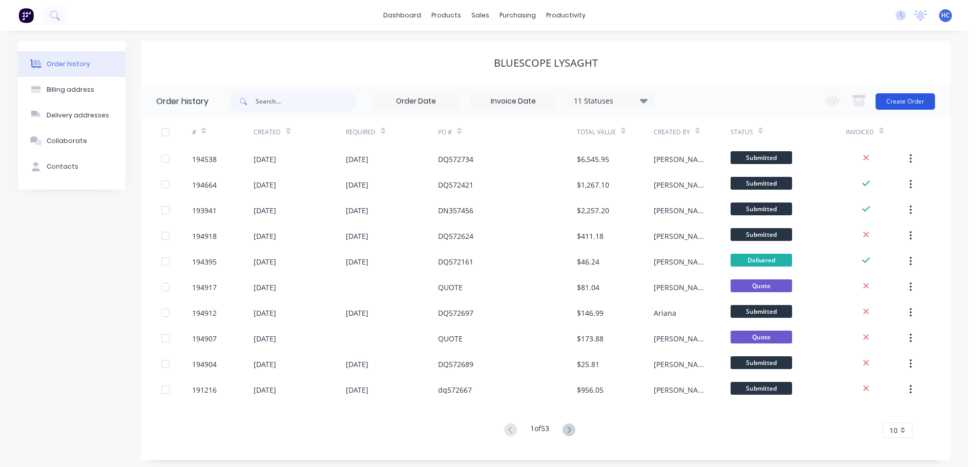
click at [899, 93] on button "Create Order" at bounding box center [904, 101] width 59 height 16
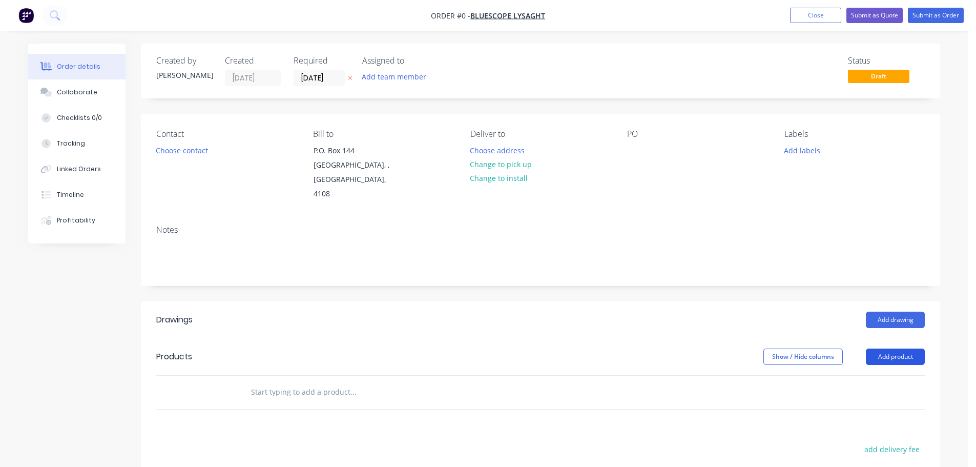
click at [868, 348] on button "Add product" at bounding box center [894, 356] width 59 height 16
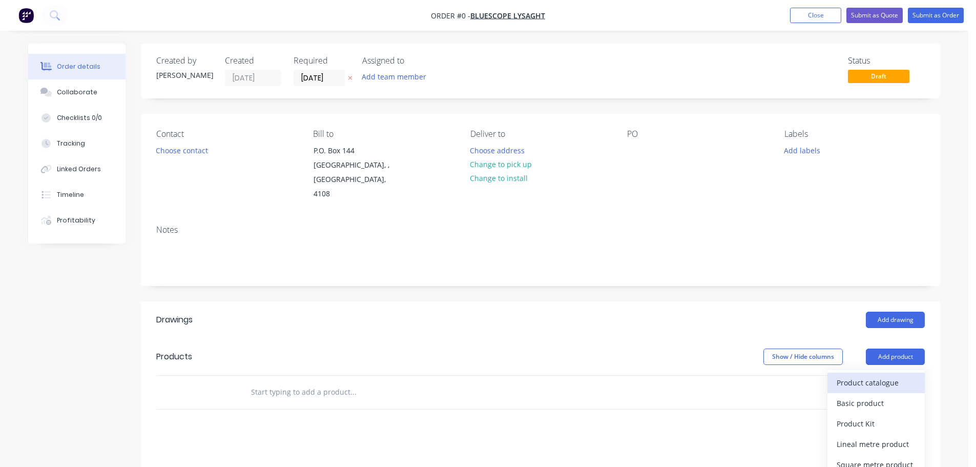
click at [866, 375] on div "Product catalogue" at bounding box center [875, 382] width 79 height 15
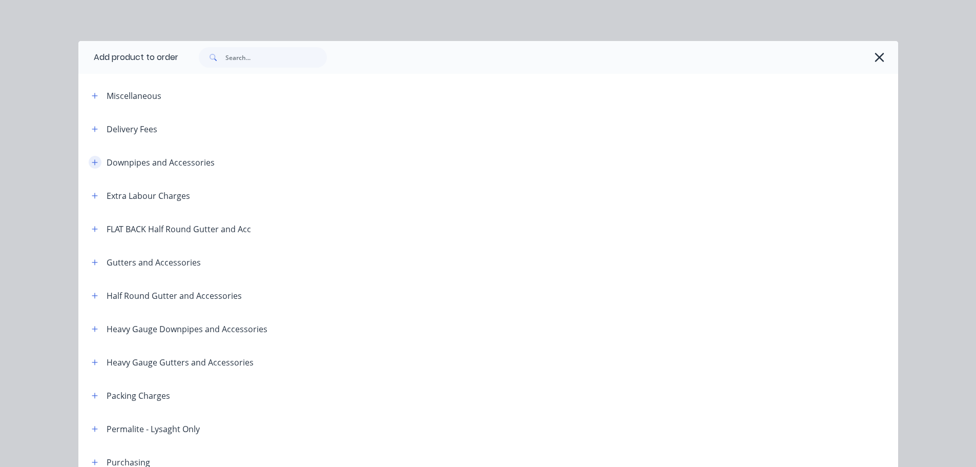
click at [89, 164] on button "button" at bounding box center [95, 162] width 13 height 13
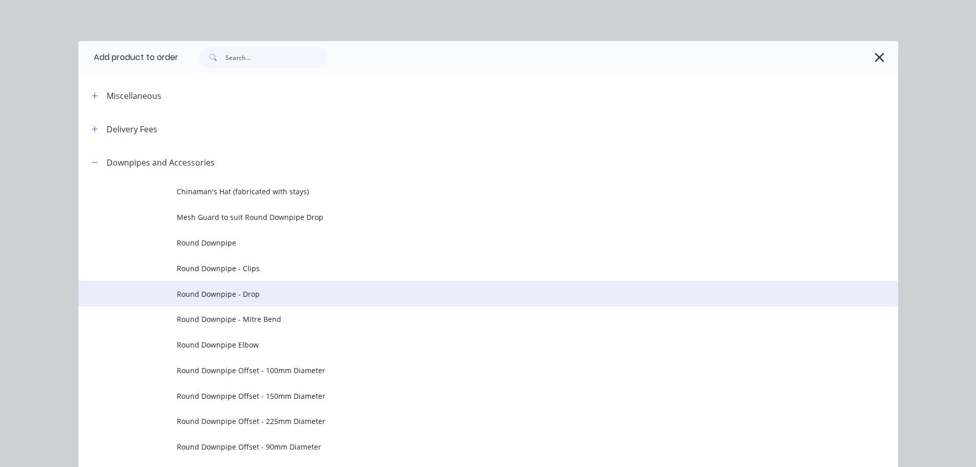
click at [262, 287] on td "Round Downpipe - Drop" at bounding box center [537, 294] width 721 height 26
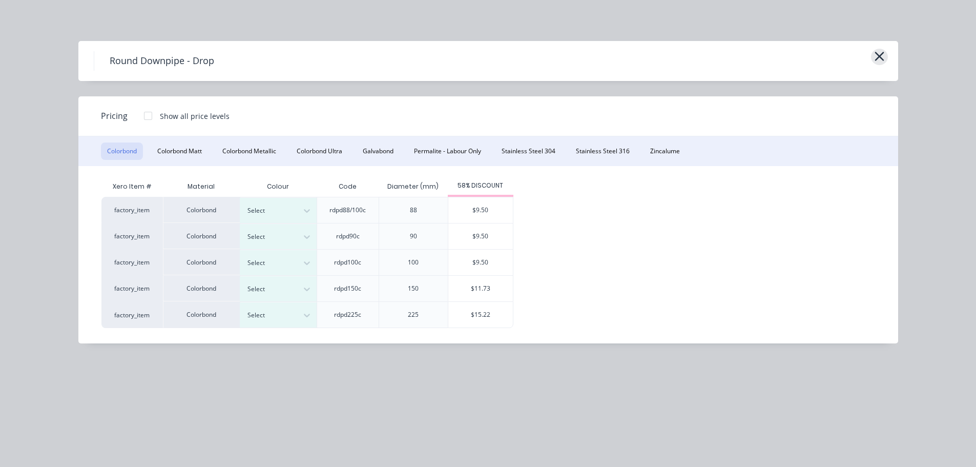
click at [881, 54] on icon "button" at bounding box center [878, 56] width 9 height 9
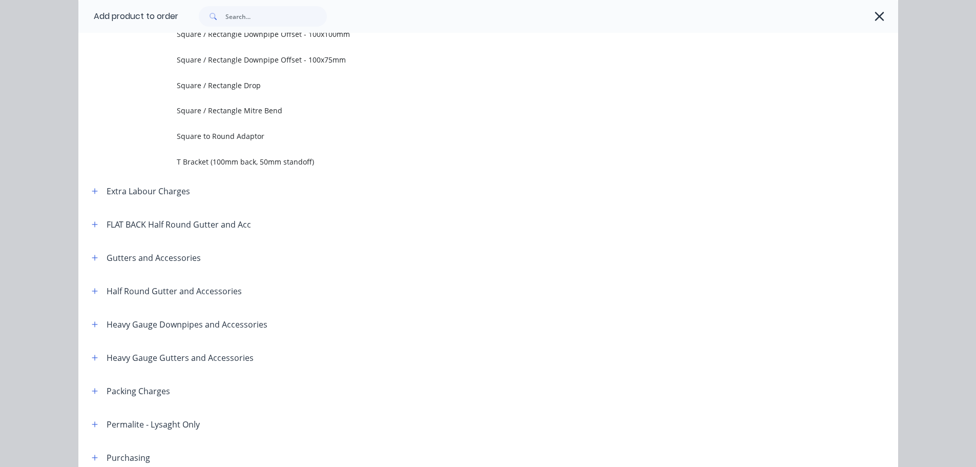
scroll to position [658, 0]
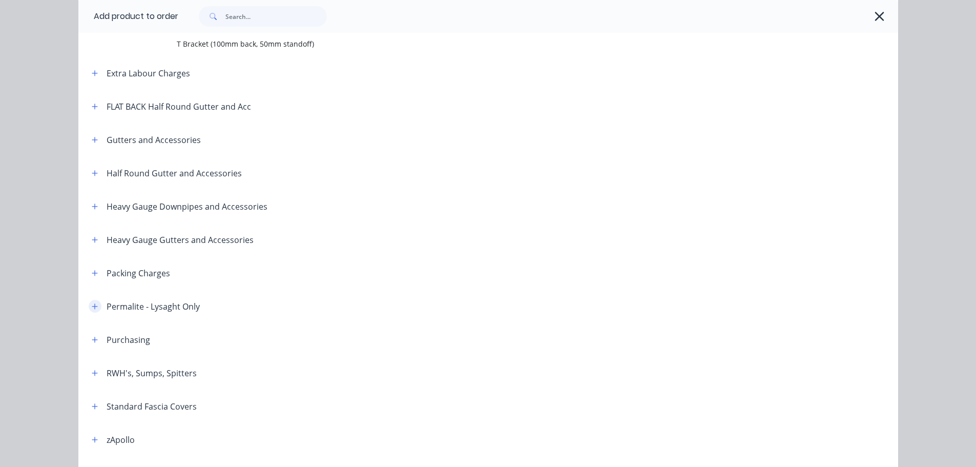
drag, startPoint x: 84, startPoint y: 305, endPoint x: 92, endPoint y: 306, distance: 7.8
click at [85, 305] on div "Permalite - Lysaght Only" at bounding box center [141, 306] width 116 height 13
click at [92, 306] on icon "button" at bounding box center [95, 306] width 6 height 6
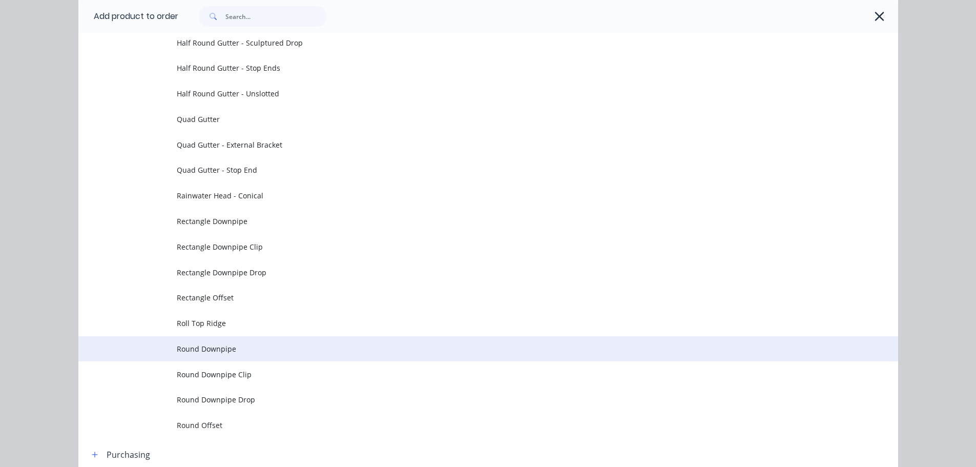
scroll to position [1375, 0]
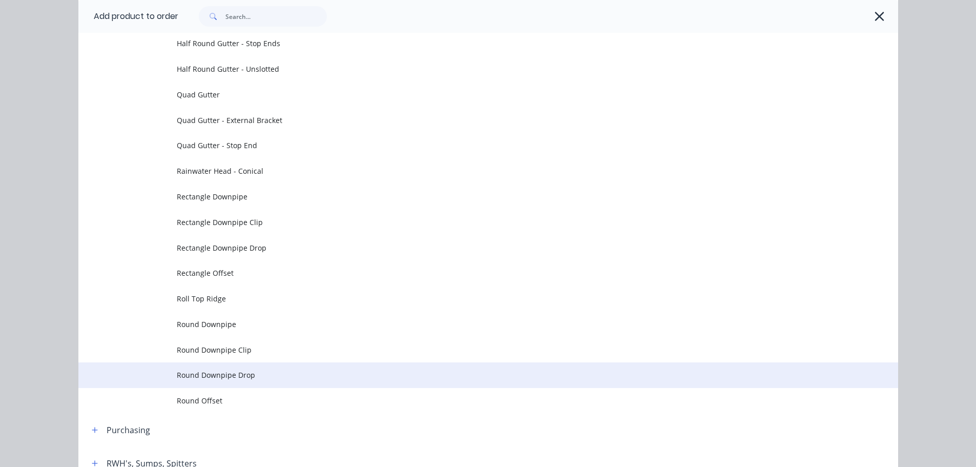
click at [246, 375] on span "Round Downpipe Drop" at bounding box center [465, 374] width 577 height 11
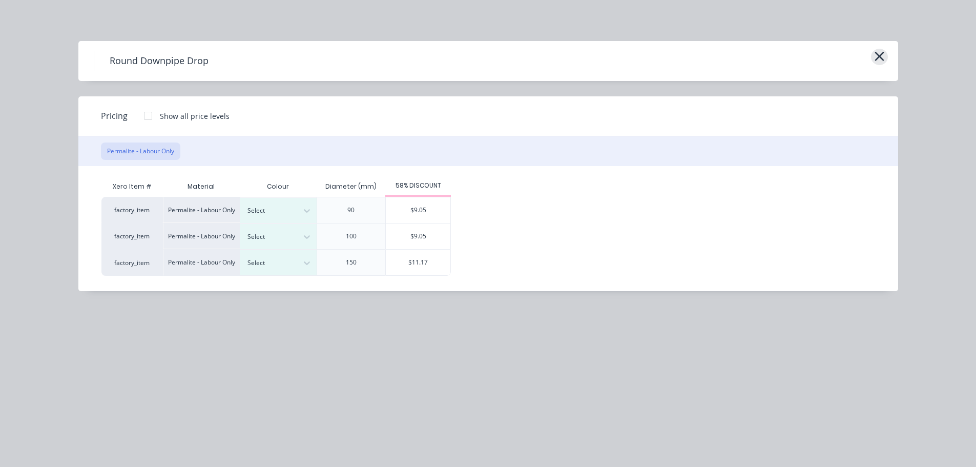
click at [881, 65] on button "button" at bounding box center [879, 57] width 17 height 16
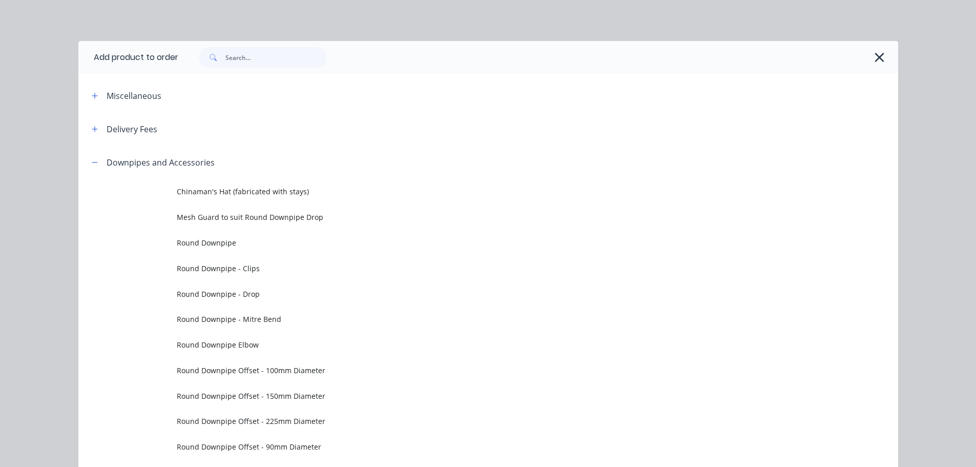
scroll to position [947, 0]
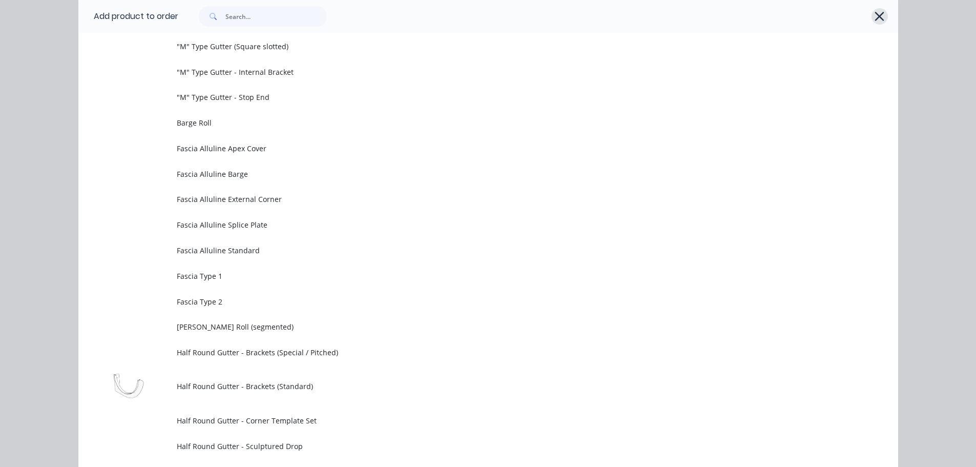
click at [871, 16] on button "button" at bounding box center [879, 16] width 16 height 16
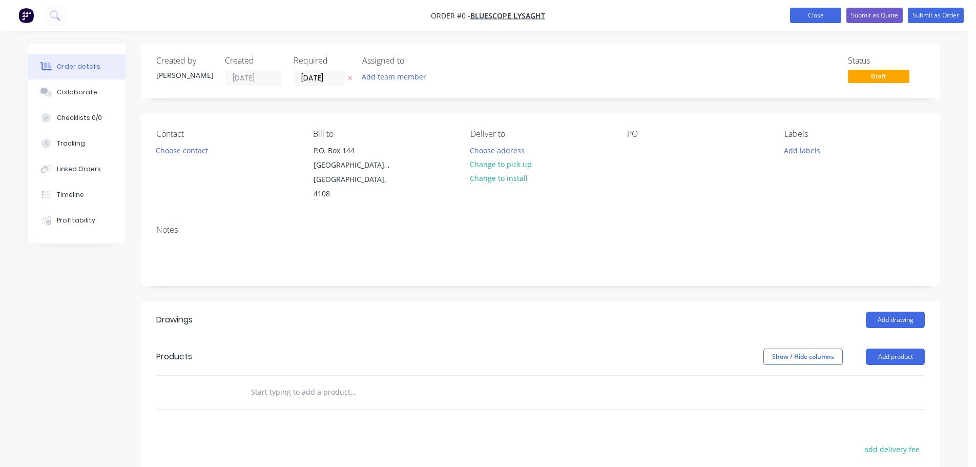
click at [820, 19] on button "Close" at bounding box center [815, 15] width 51 height 15
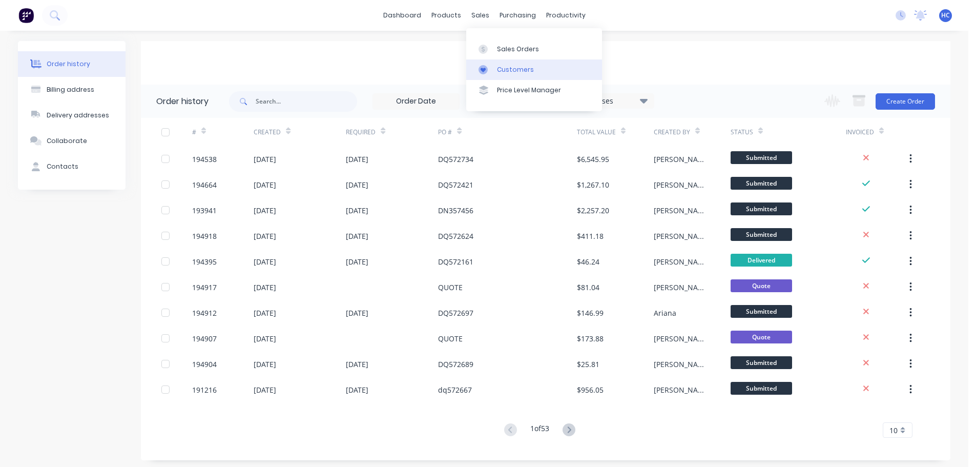
click at [521, 72] on div "Customers" at bounding box center [515, 69] width 37 height 9
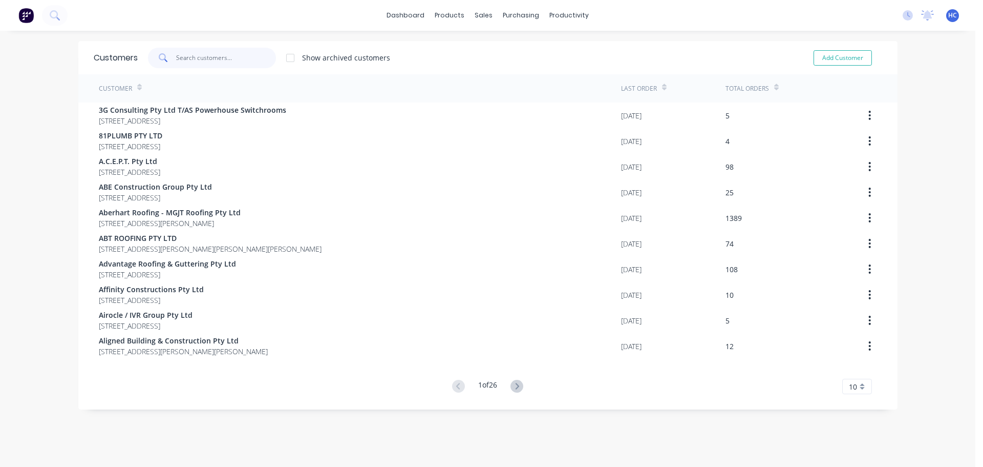
click at [243, 63] on input "text" at bounding box center [226, 58] width 100 height 20
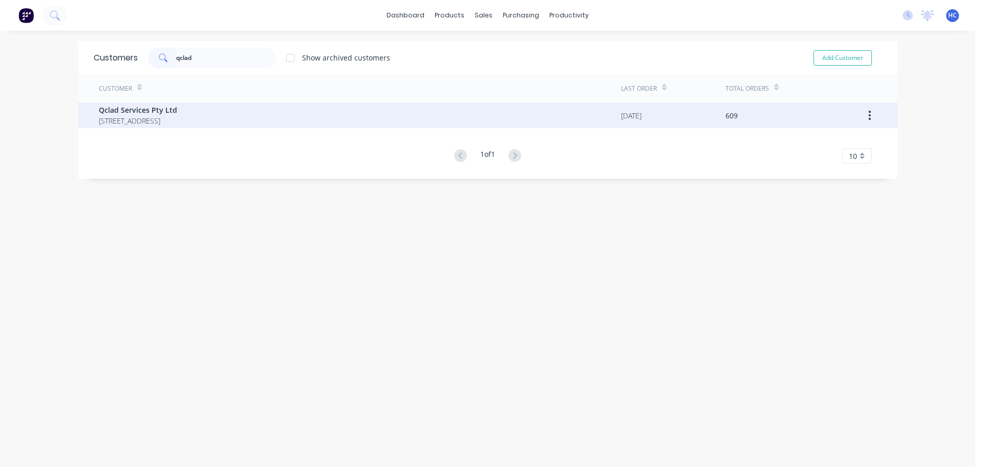
click at [135, 108] on span "Qclad Services Pty Ltd" at bounding box center [138, 109] width 78 height 11
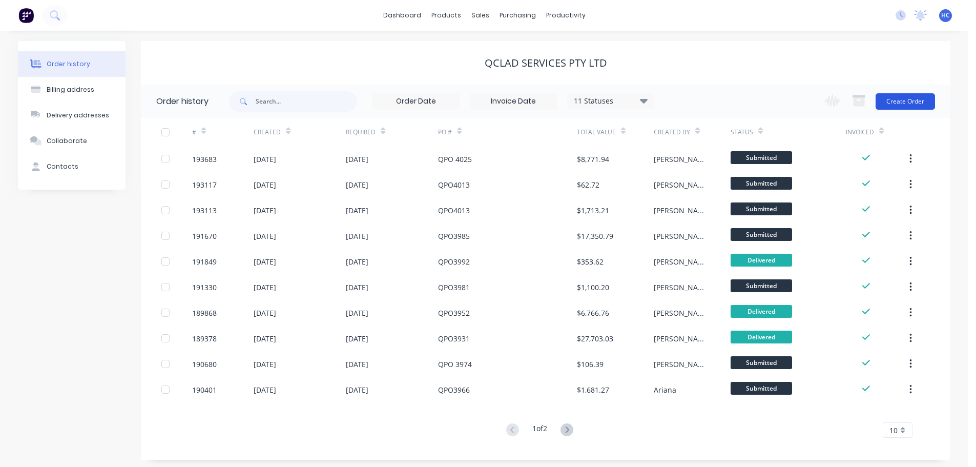
click at [916, 107] on button "Create Order" at bounding box center [904, 101] width 59 height 16
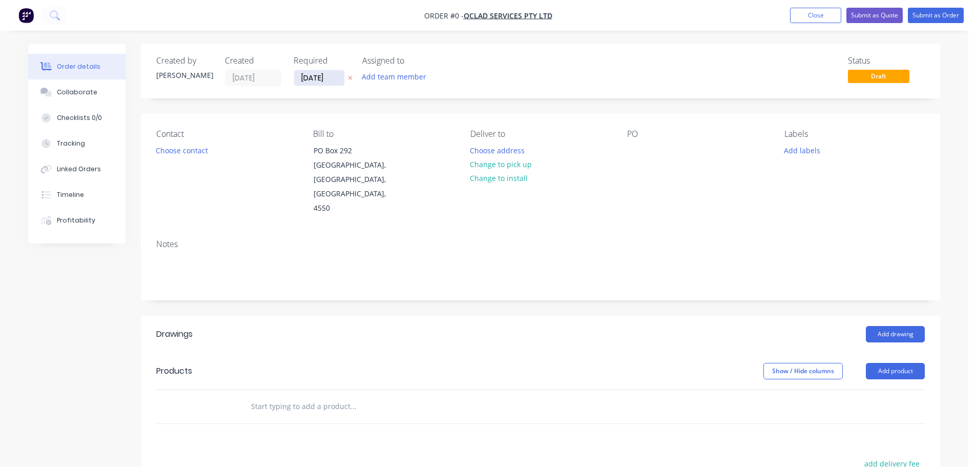
click at [308, 77] on input "[DATE]" at bounding box center [319, 77] width 50 height 15
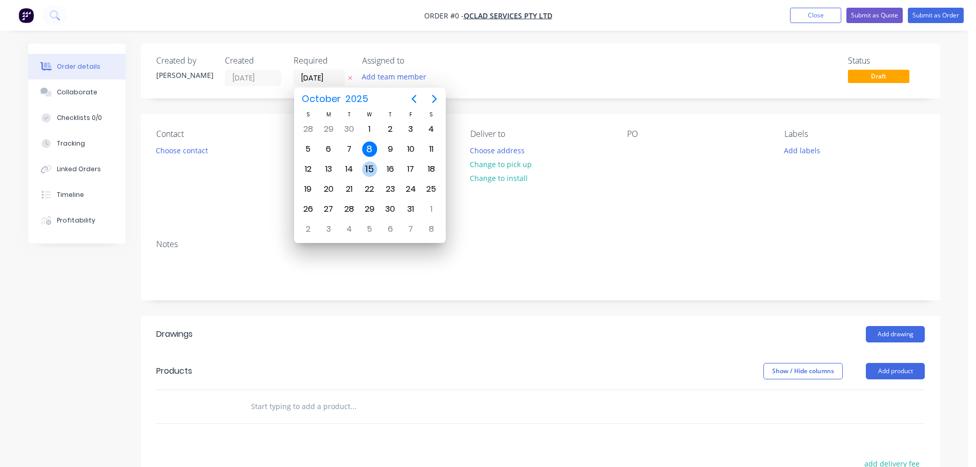
click at [369, 170] on div "15" at bounding box center [369, 168] width 15 height 15
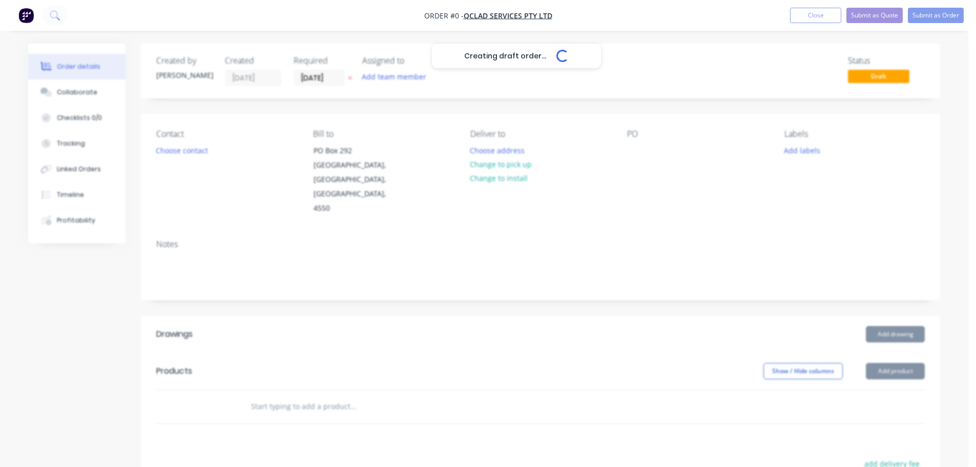
click at [183, 154] on button "Choose contact" at bounding box center [182, 150] width 63 height 14
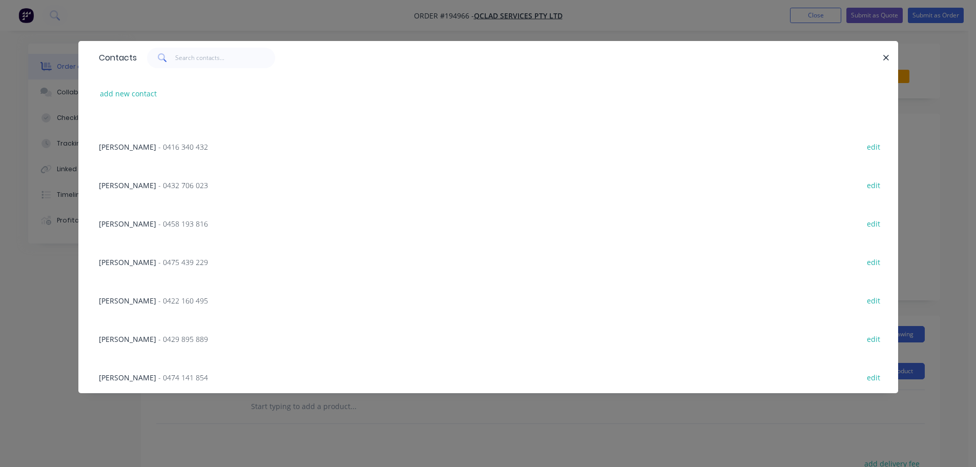
scroll to position [296, 0]
click at [158, 259] on span "- 0475 439 229" at bounding box center [183, 259] width 50 height 10
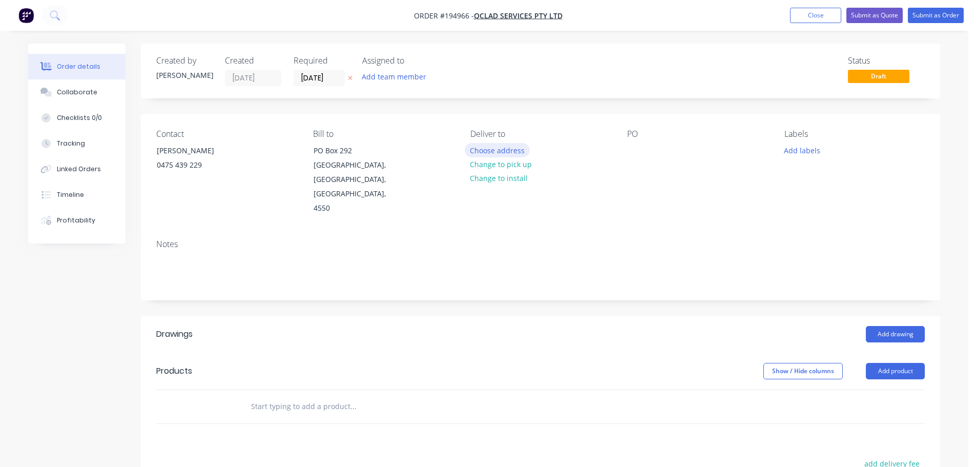
click at [502, 153] on button "Choose address" at bounding box center [497, 150] width 66 height 14
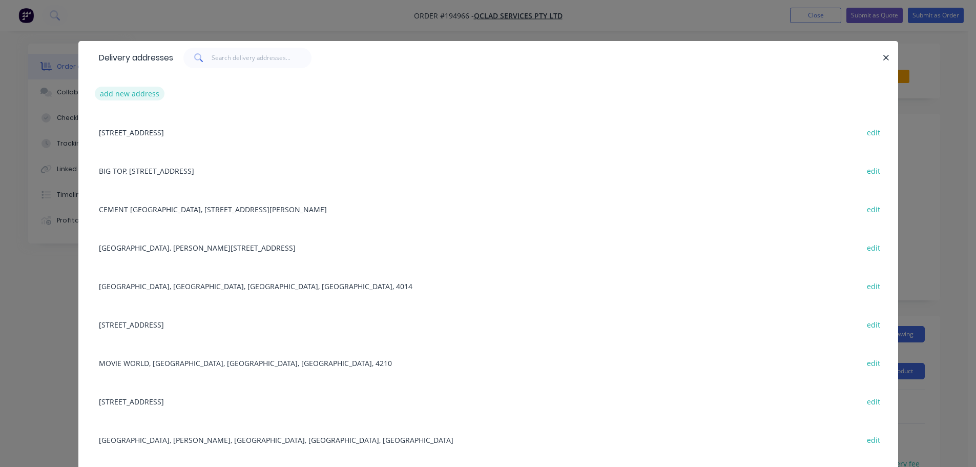
click at [126, 95] on button "add new address" at bounding box center [130, 94] width 70 height 14
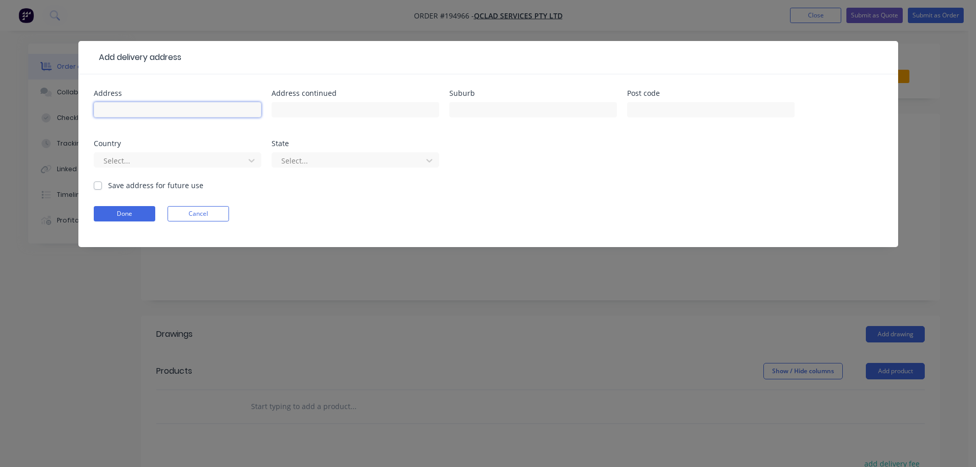
click at [137, 115] on input "text" at bounding box center [177, 109] width 167 height 15
click at [117, 159] on div at bounding box center [170, 160] width 137 height 13
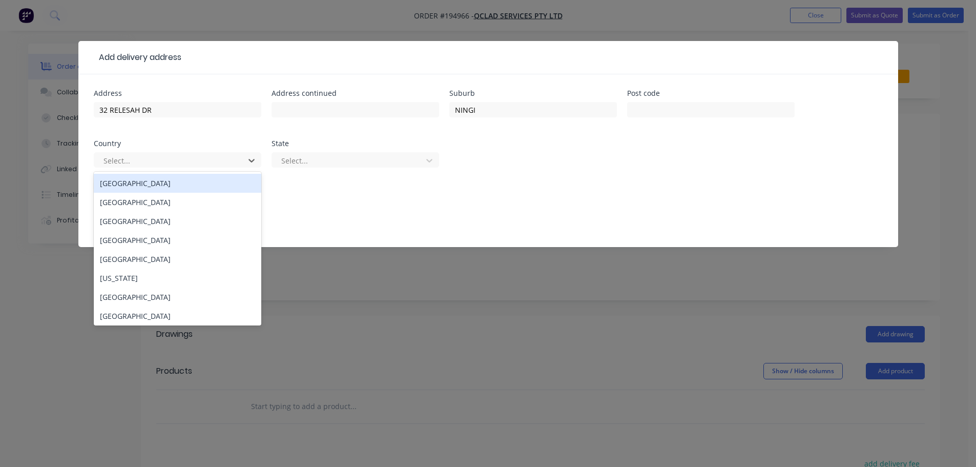
click at [133, 189] on div "Australia" at bounding box center [177, 183] width 167 height 19
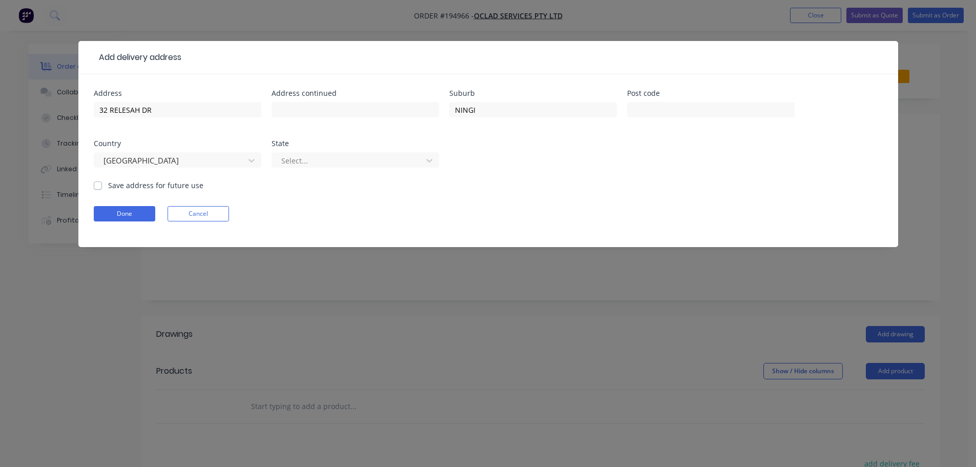
click at [328, 163] on div at bounding box center [348, 160] width 137 height 13
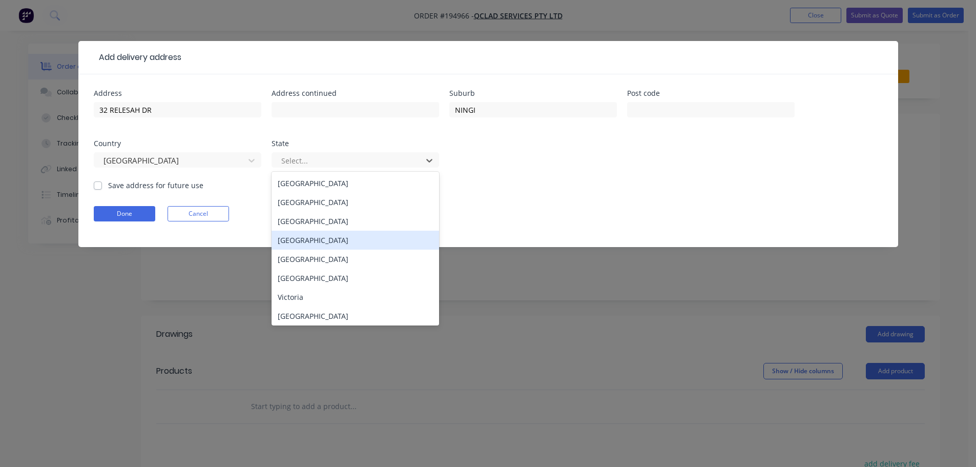
click at [318, 240] on div "Queensland" at bounding box center [354, 239] width 167 height 19
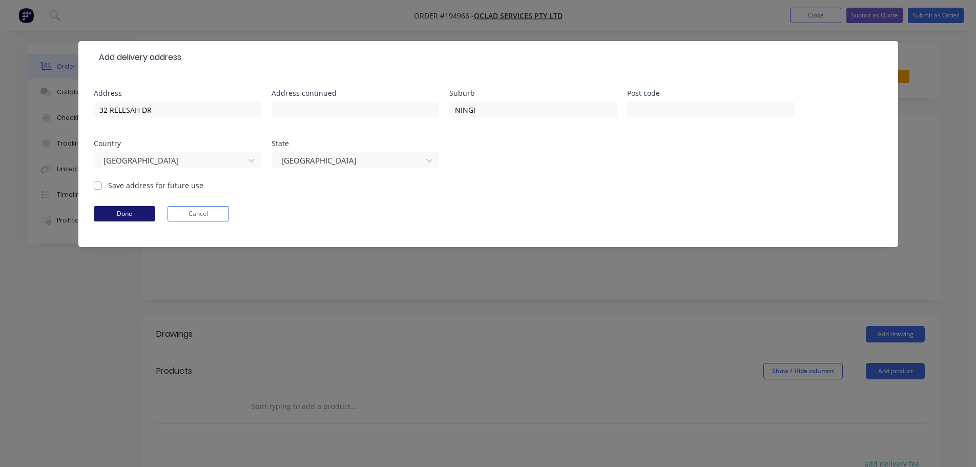
click at [139, 218] on button "Done" at bounding box center [124, 213] width 61 height 15
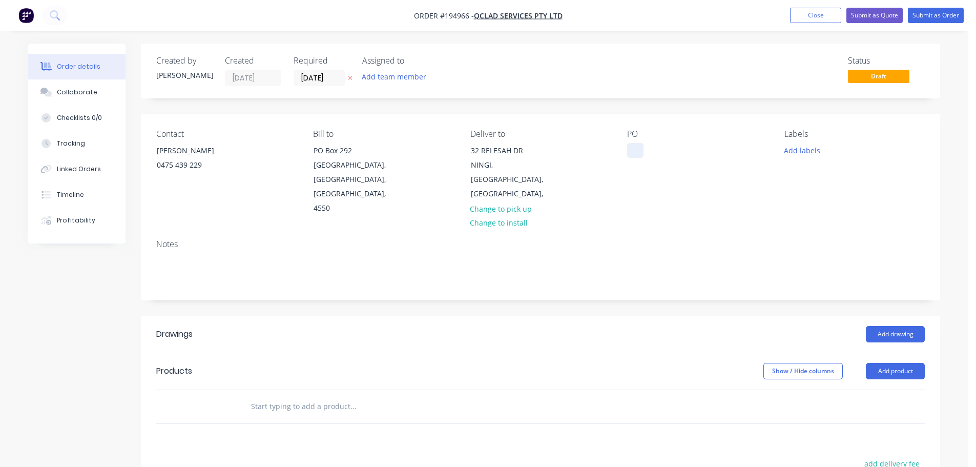
click at [635, 151] on div at bounding box center [635, 150] width 16 height 15
click at [891, 326] on button "Add drawing" at bounding box center [894, 334] width 59 height 16
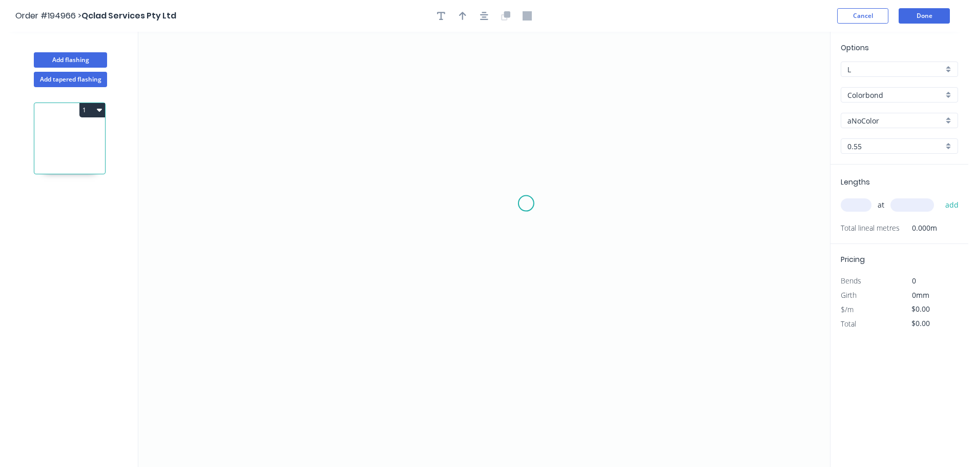
click at [520, 188] on icon "0" at bounding box center [483, 249] width 691 height 435
click at [514, 309] on icon "0" at bounding box center [483, 249] width 691 height 435
click at [651, 313] on icon "0 ?" at bounding box center [483, 249] width 691 height 435
click at [585, 316] on tspan "?" at bounding box center [585, 318] width 5 height 17
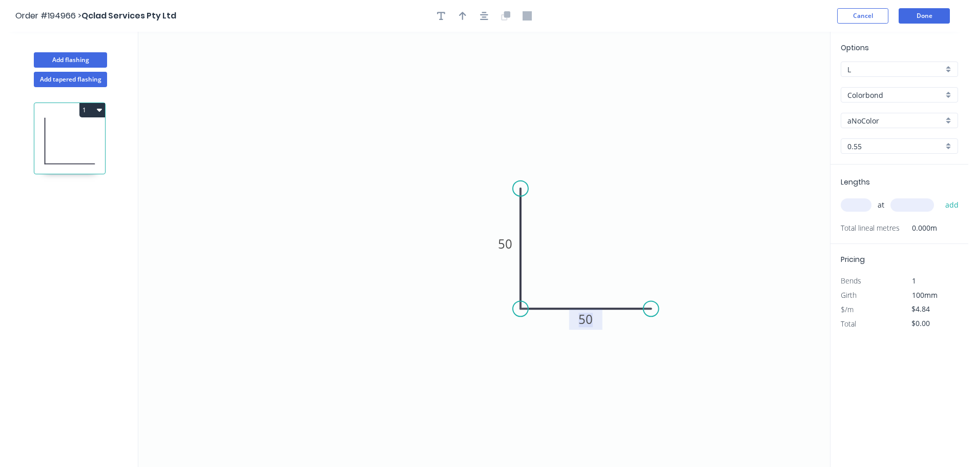
click at [703, 218] on icon "0 50 50" at bounding box center [483, 249] width 691 height 435
click at [875, 91] on input "Colorbond" at bounding box center [895, 95] width 96 height 11
click at [874, 164] on div "Galvabond" at bounding box center [899, 161] width 116 height 18
click at [861, 148] on input "0.55" at bounding box center [895, 146] width 96 height 11
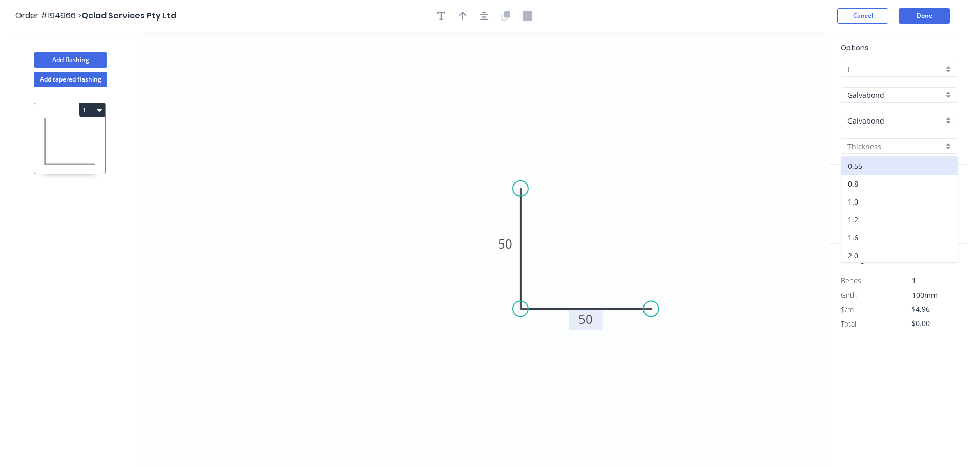
click at [861, 255] on div "2.0" at bounding box center [899, 255] width 116 height 18
click at [855, 202] on input "text" at bounding box center [855, 204] width 31 height 13
click at [940, 196] on button "add" at bounding box center [952, 204] width 24 height 17
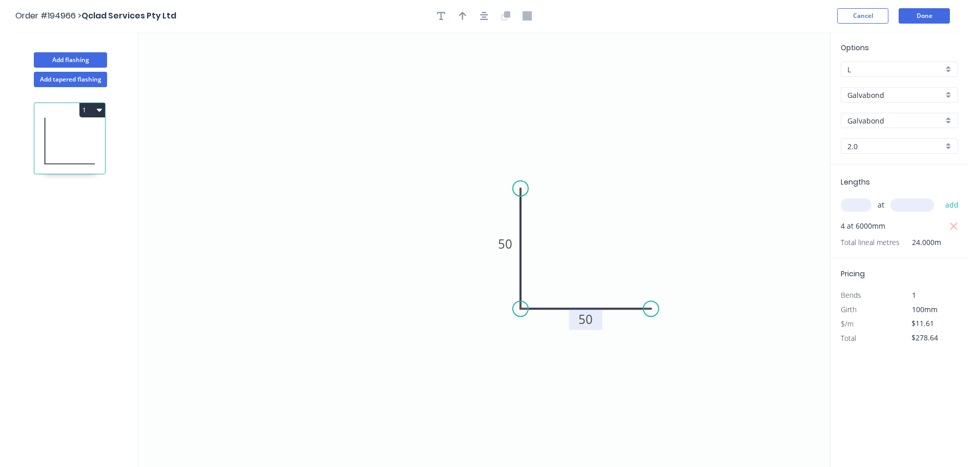
click at [747, 172] on icon "0 50 50" at bounding box center [483, 249] width 691 height 435
click at [918, 18] on button "Done" at bounding box center [923, 15] width 51 height 15
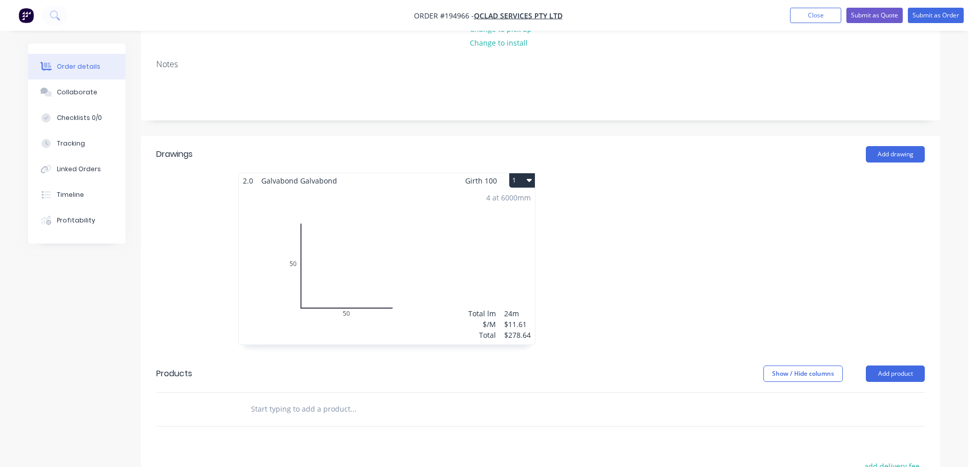
scroll to position [205, 0]
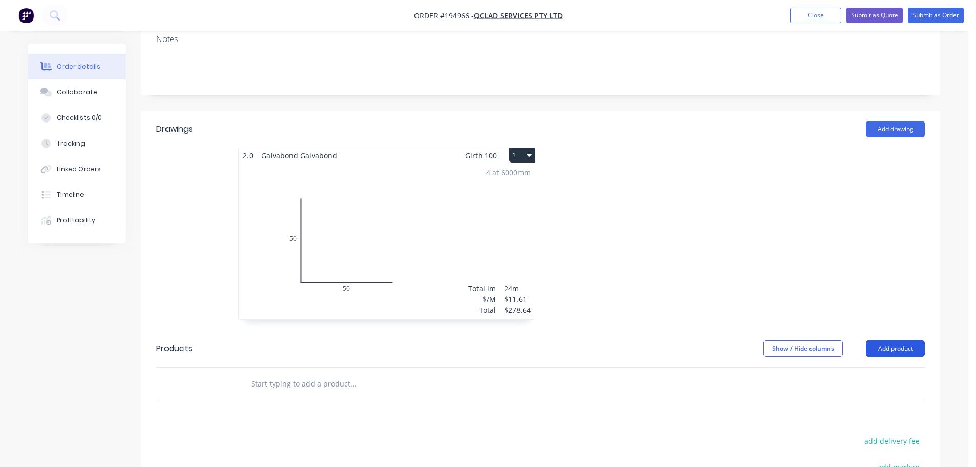
click at [893, 340] on button "Add product" at bounding box center [894, 348] width 59 height 16
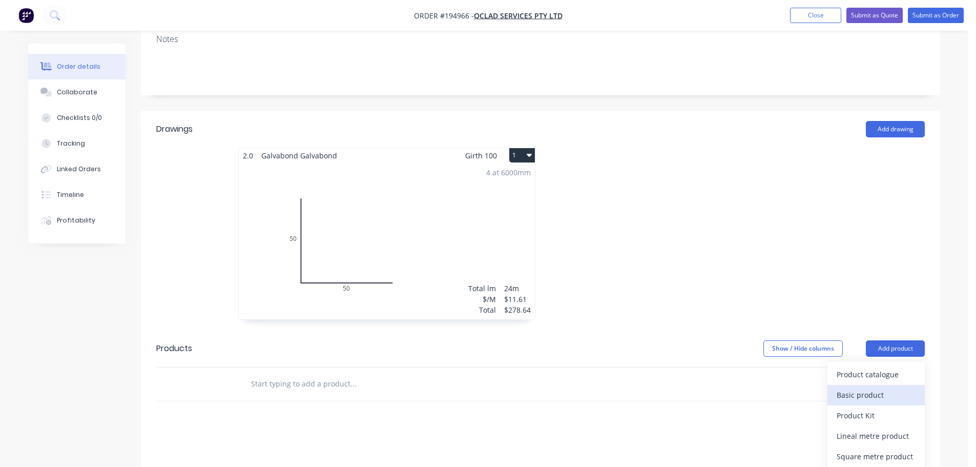
click at [871, 387] on div "Basic product" at bounding box center [875, 394] width 79 height 15
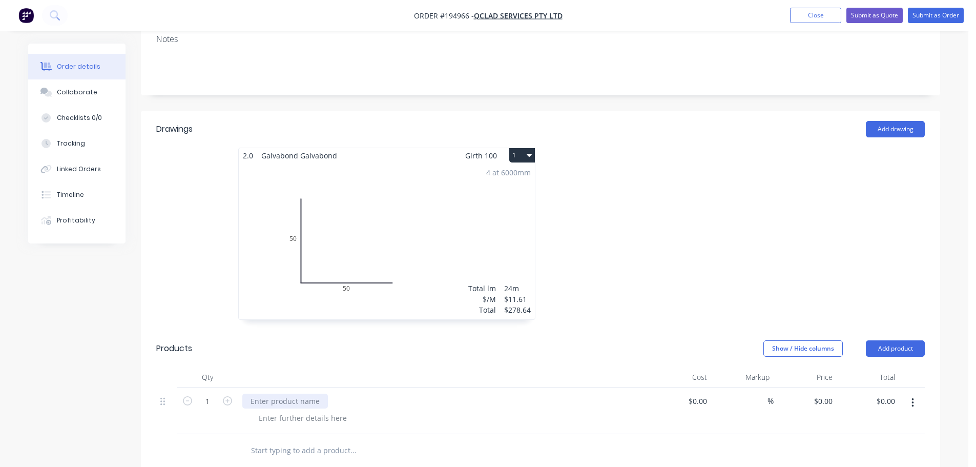
click at [280, 393] on div at bounding box center [285, 400] width 86 height 15
click at [310, 410] on div at bounding box center [302, 417] width 104 height 15
drag, startPoint x: 207, startPoint y: 391, endPoint x: 222, endPoint y: 389, distance: 15.4
click at [207, 393] on input "1" at bounding box center [207, 400] width 27 height 15
click at [274, 340] on div "Products" at bounding box center [237, 348] width 163 height 16
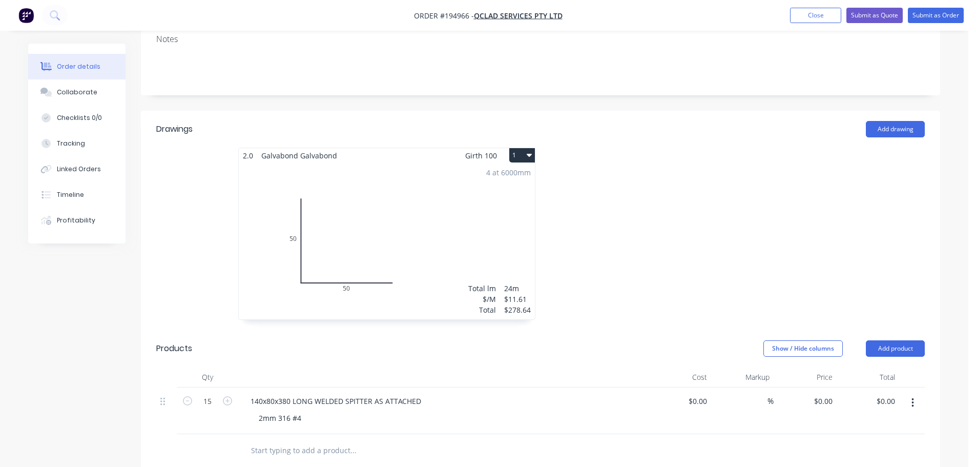
click at [671, 224] on div at bounding box center [693, 238] width 307 height 182
click at [647, 254] on div at bounding box center [693, 238] width 307 height 182
click at [594, 292] on div at bounding box center [693, 238] width 307 height 182
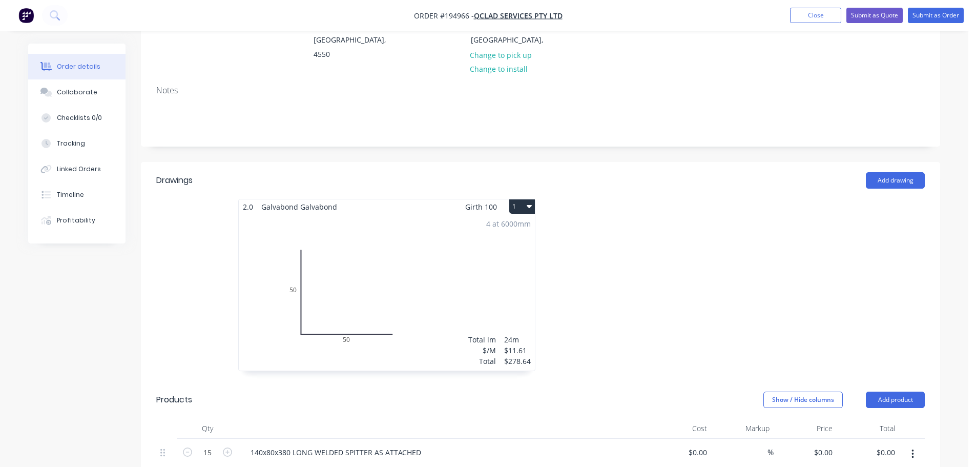
scroll to position [307, 0]
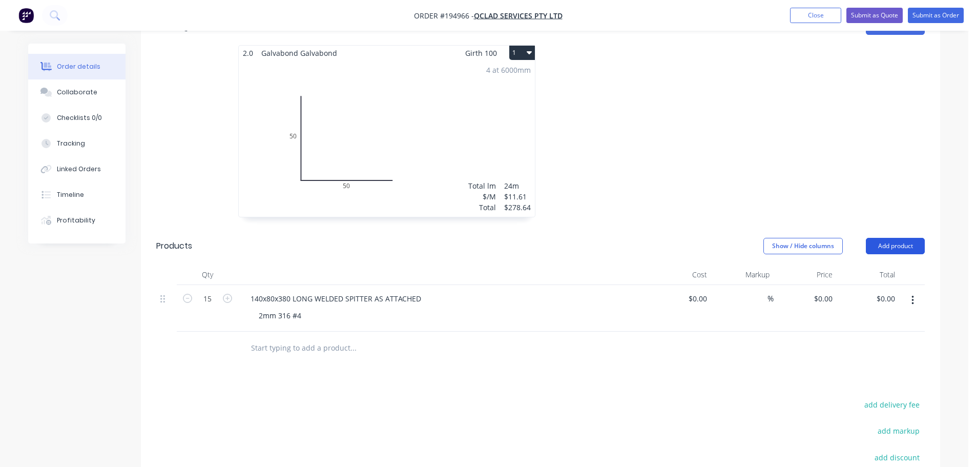
click at [882, 238] on button "Add product" at bounding box center [894, 246] width 59 height 16
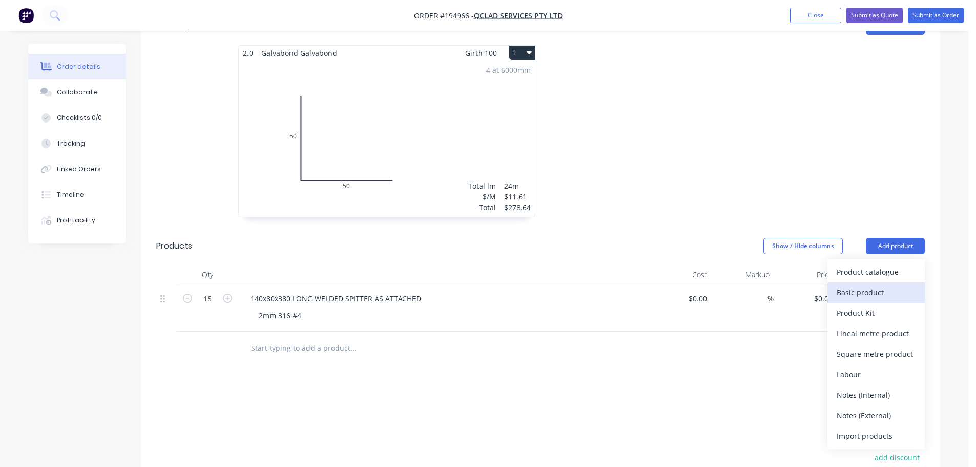
click at [868, 285] on div "Basic product" at bounding box center [875, 292] width 79 height 15
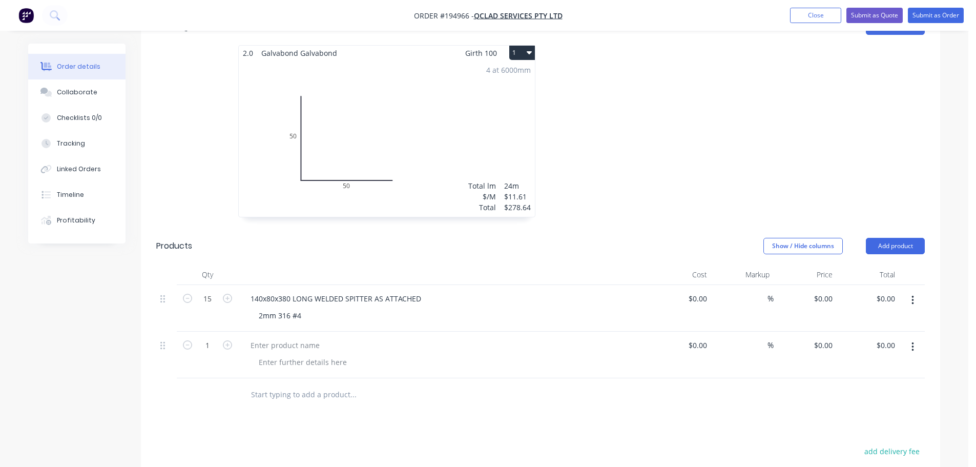
click at [913, 337] on button "button" at bounding box center [912, 346] width 24 height 18
click at [877, 407] on div "Delete" at bounding box center [875, 414] width 79 height 15
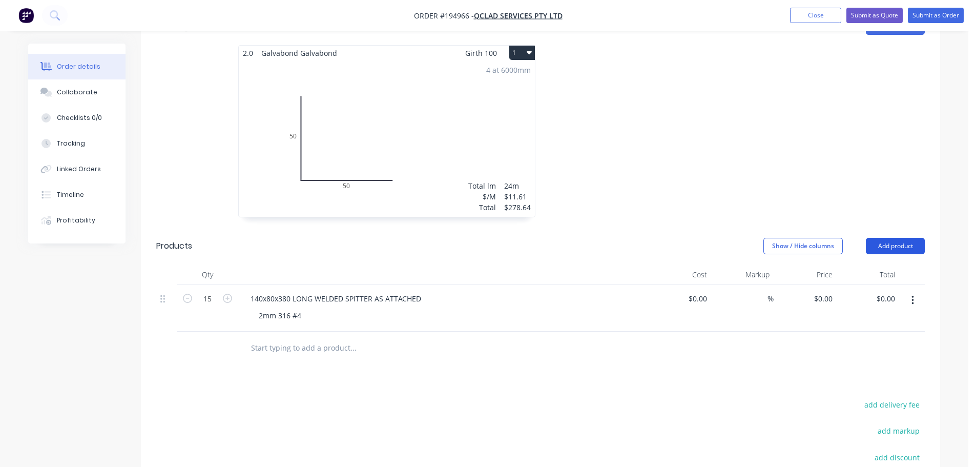
click at [894, 238] on button "Add product" at bounding box center [894, 246] width 59 height 16
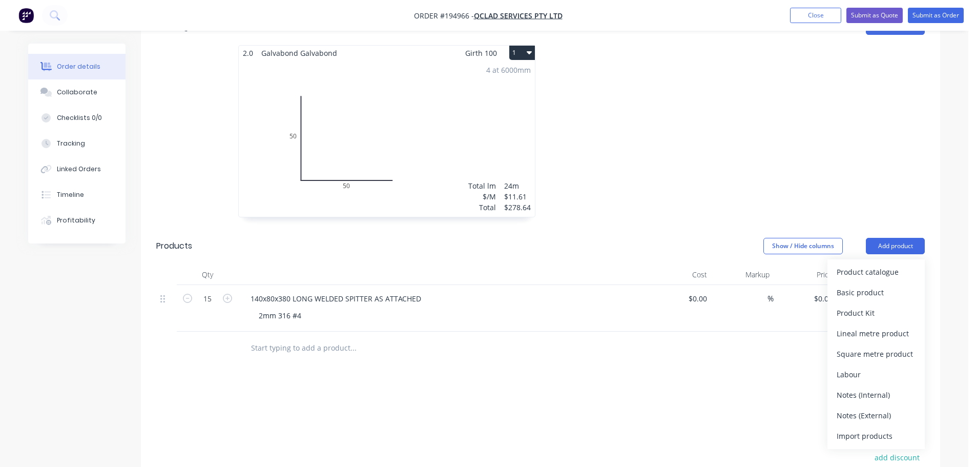
click at [861, 264] on div "Product catalogue" at bounding box center [875, 271] width 79 height 15
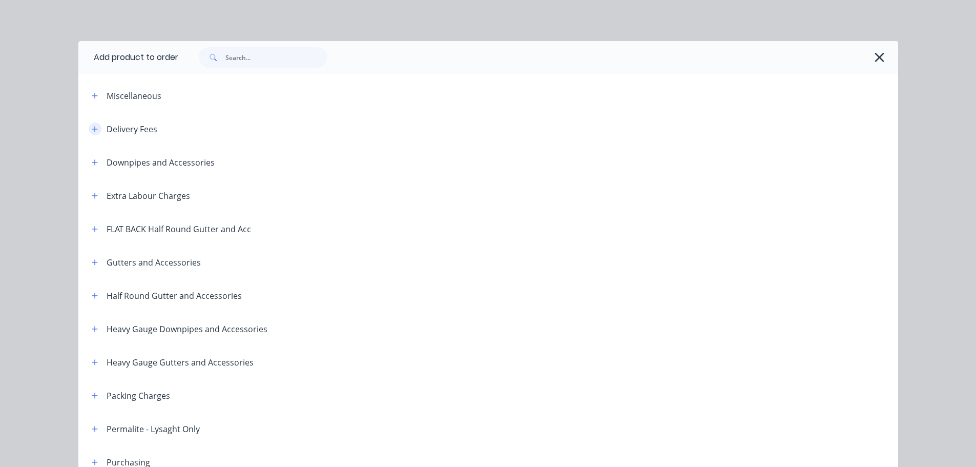
click at [92, 125] on icon "button" at bounding box center [95, 128] width 6 height 7
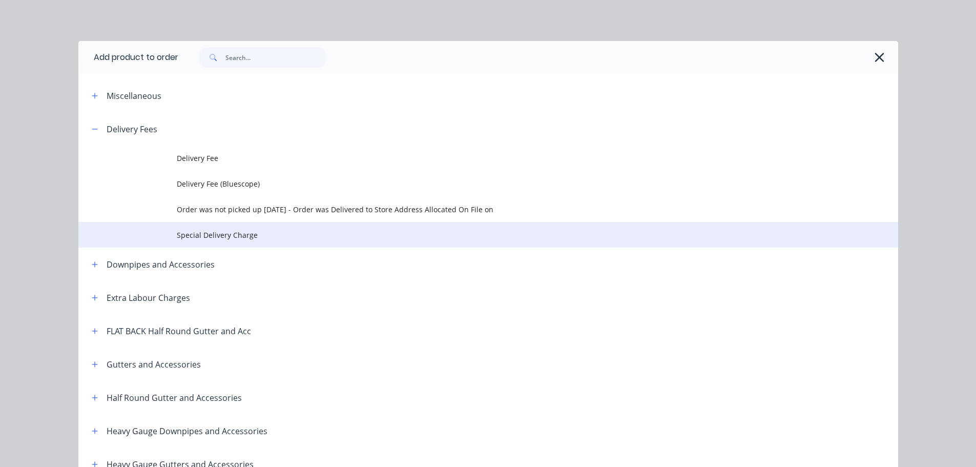
click at [221, 228] on td "Special Delivery Charge" at bounding box center [537, 235] width 721 height 26
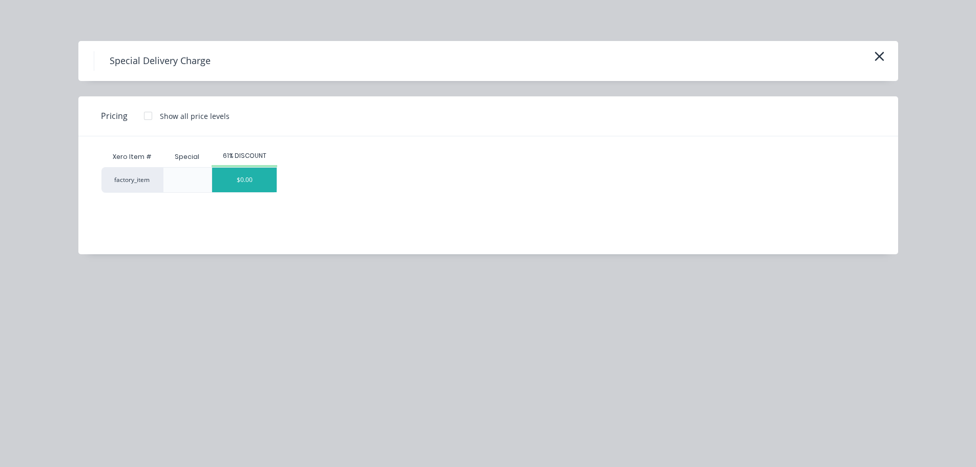
click at [262, 182] on div "$0.00" at bounding box center [244, 179] width 65 height 25
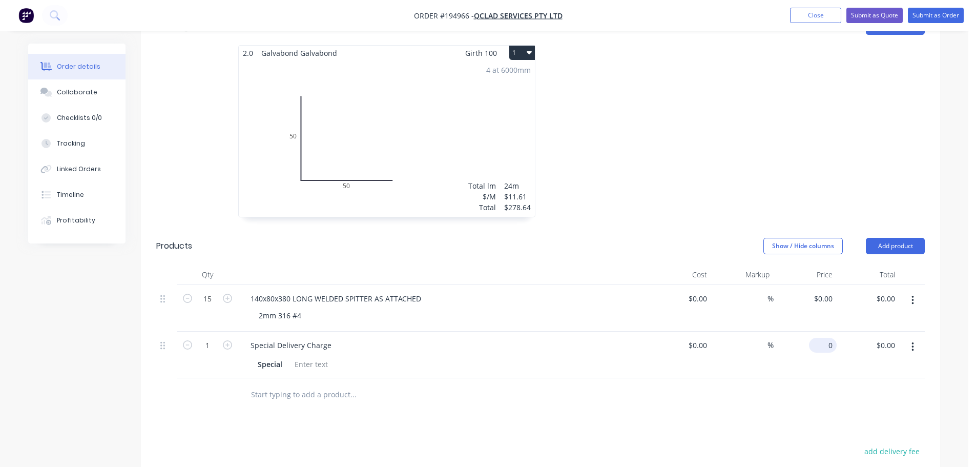
click at [825, 337] on div "0 $0.00" at bounding box center [825, 344] width 24 height 15
click at [610, 264] on div at bounding box center [443, 274] width 410 height 20
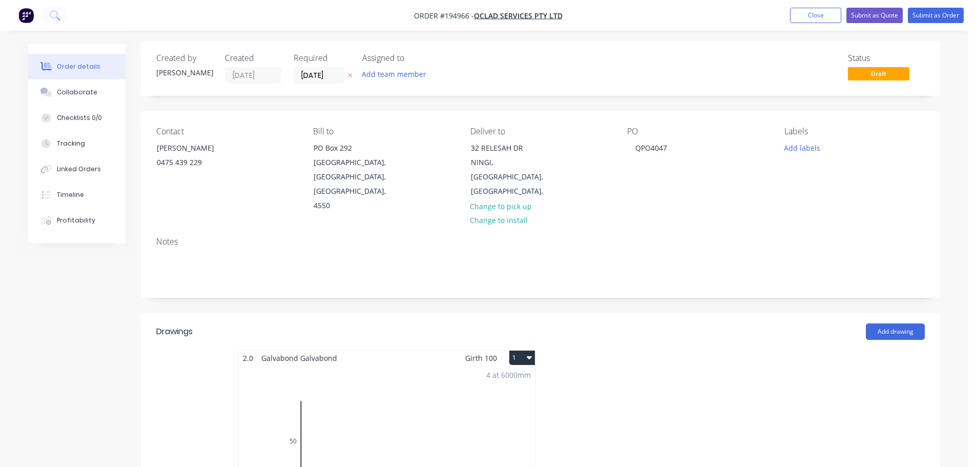
scroll to position [0, 0]
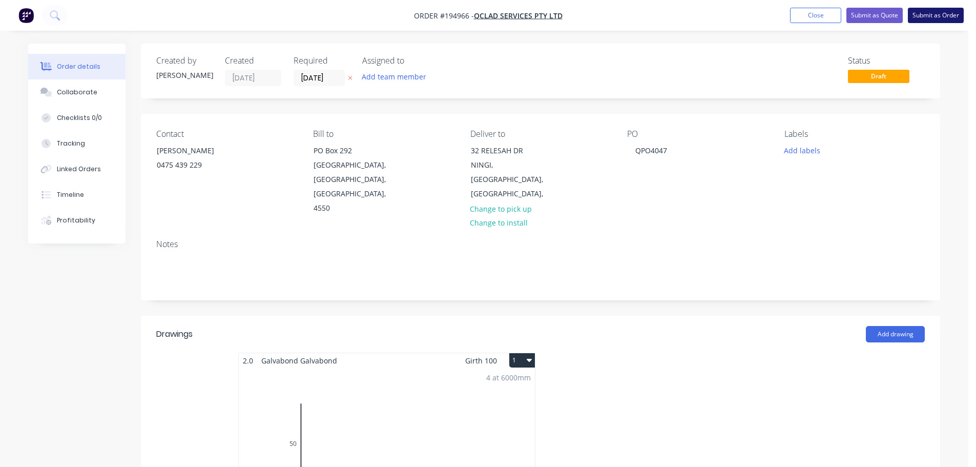
click at [940, 18] on button "Submit as Order" at bounding box center [935, 15] width 56 height 15
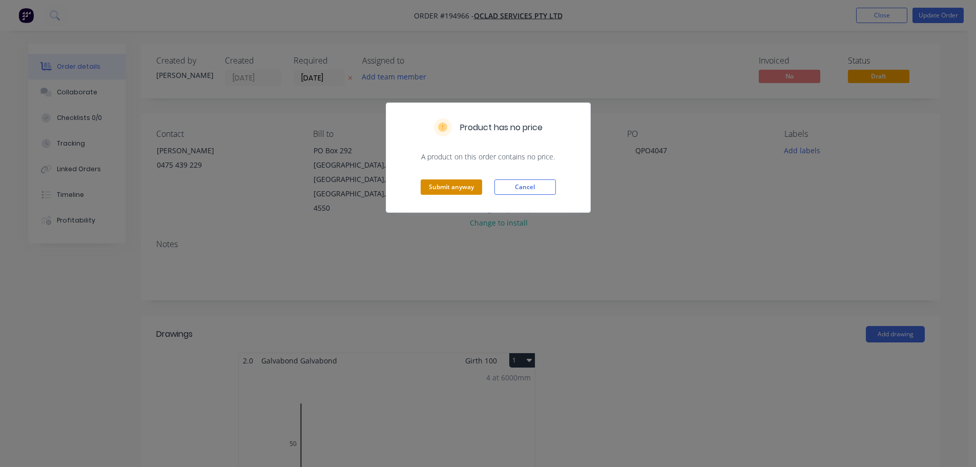
click at [453, 180] on button "Submit anyway" at bounding box center [450, 186] width 61 height 15
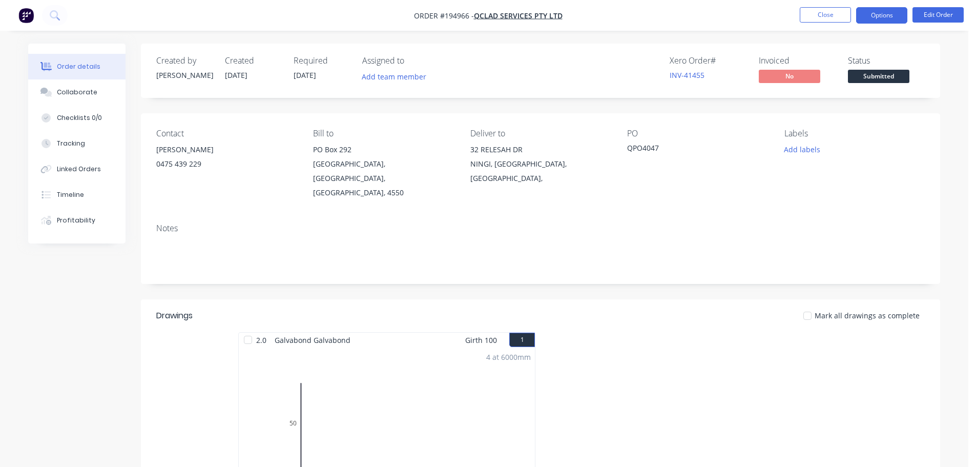
click at [893, 16] on button "Options" at bounding box center [881, 15] width 51 height 16
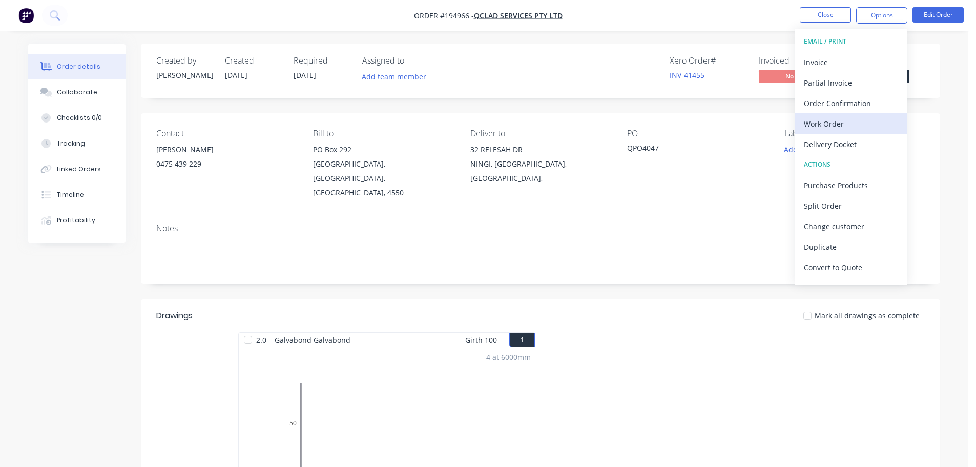
click at [832, 123] on div "Work Order" at bounding box center [851, 123] width 94 height 15
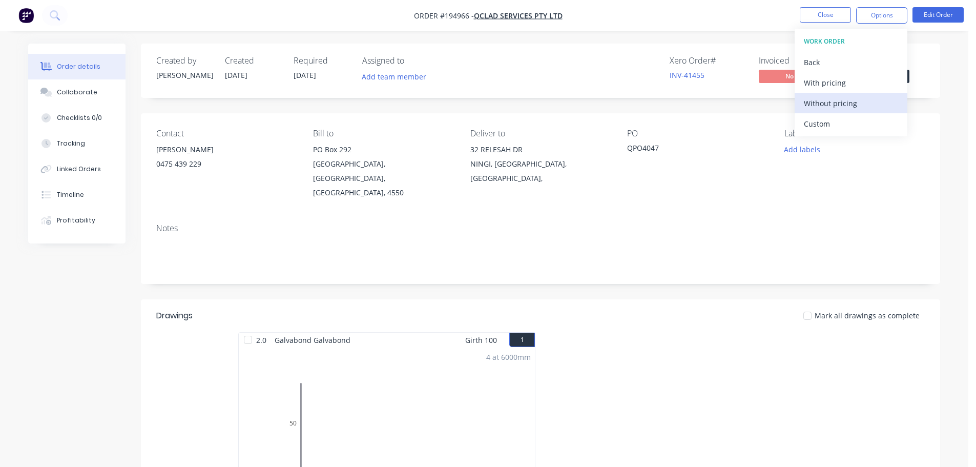
click at [832, 98] on div "Without pricing" at bounding box center [851, 103] width 94 height 15
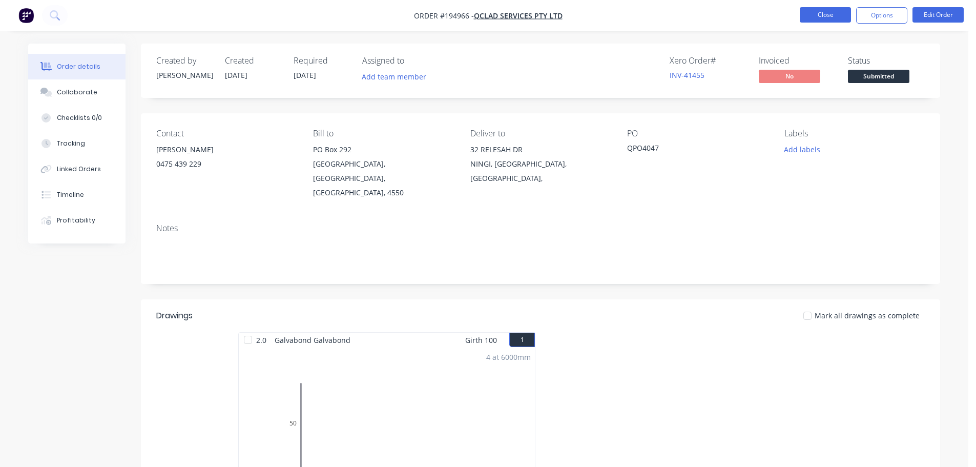
click at [821, 19] on button "Close" at bounding box center [824, 14] width 51 height 15
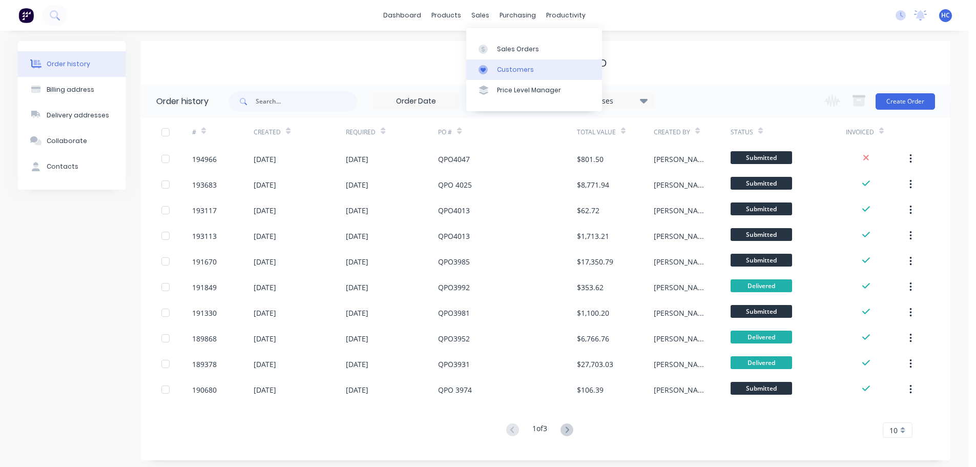
click at [502, 72] on div "Customers" at bounding box center [515, 69] width 37 height 9
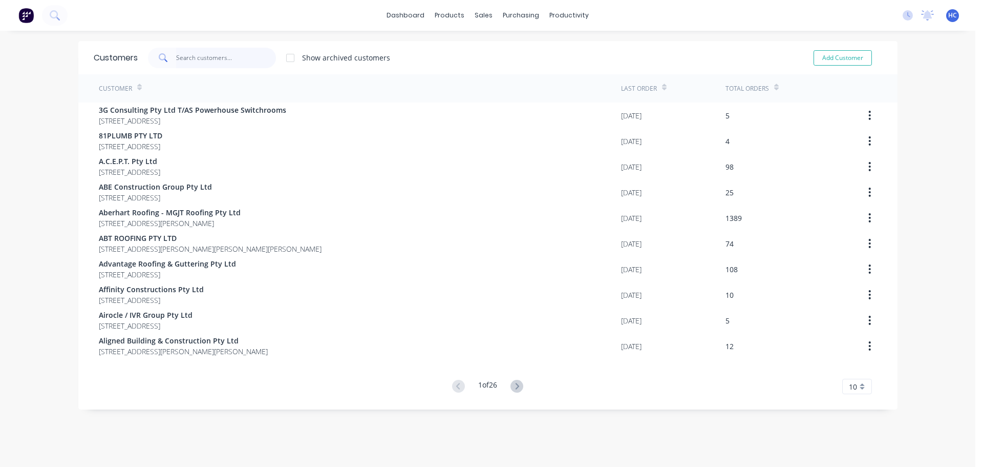
click at [218, 59] on input "text" at bounding box center [226, 58] width 100 height 20
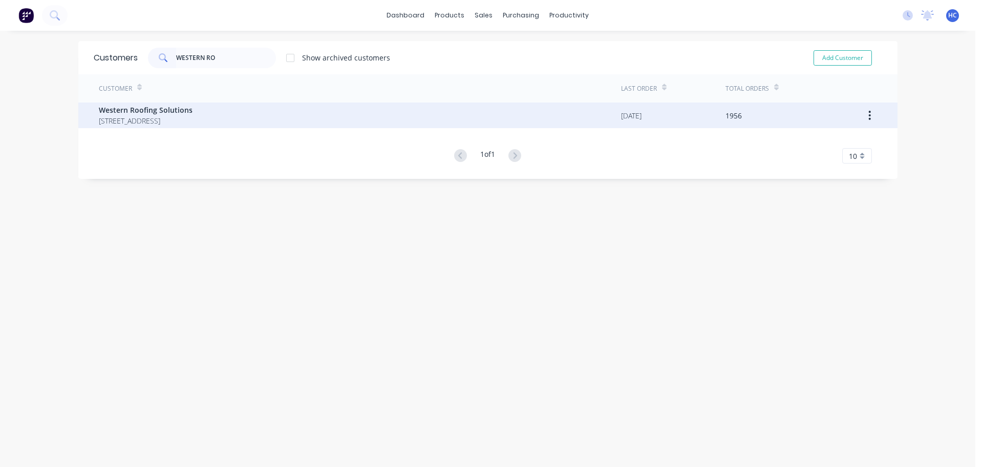
click at [187, 117] on span "81-89 PAKENHAM RD GREENBANK Queensland Australia" at bounding box center [146, 120] width 94 height 11
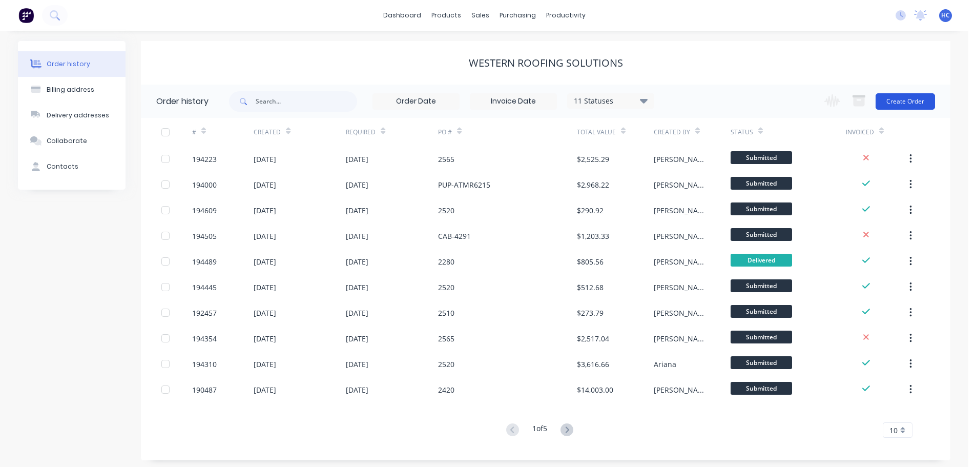
click at [897, 99] on button "Create Order" at bounding box center [904, 101] width 59 height 16
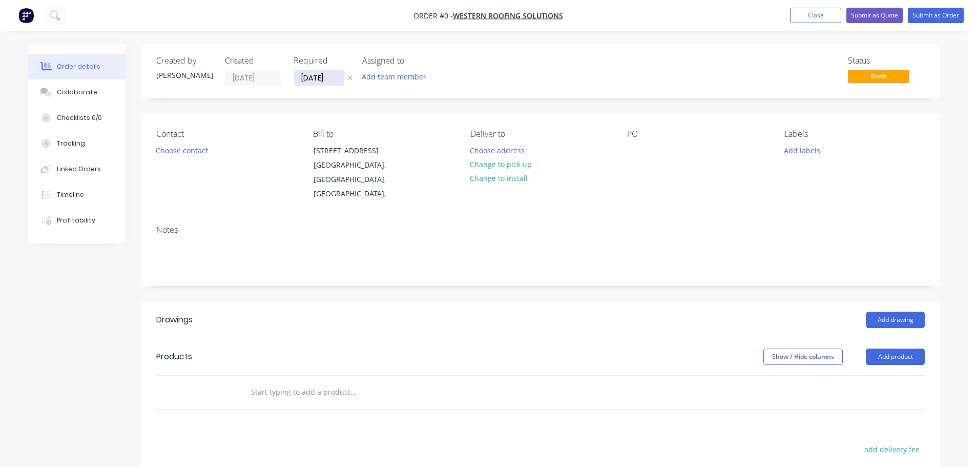
click at [317, 78] on input "[DATE]" at bounding box center [319, 77] width 50 height 15
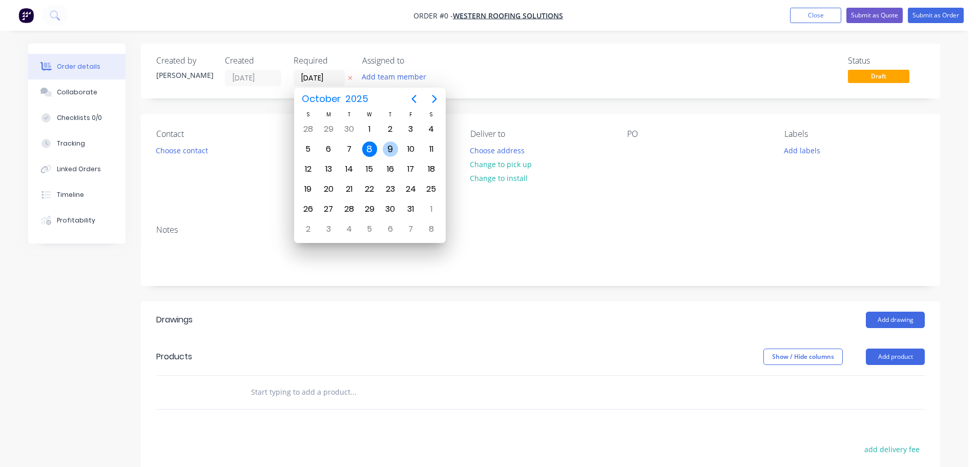
click at [386, 150] on div "9" at bounding box center [390, 148] width 15 height 15
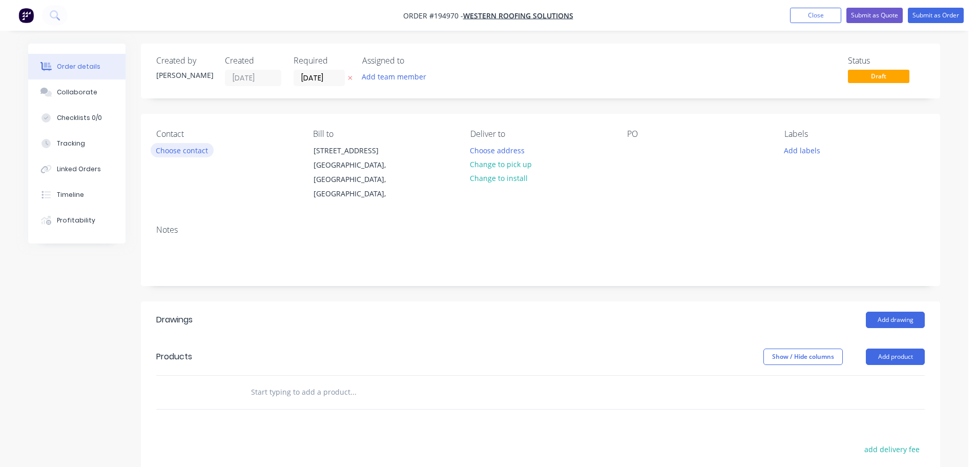
click at [199, 148] on button "Choose contact" at bounding box center [182, 150] width 63 height 14
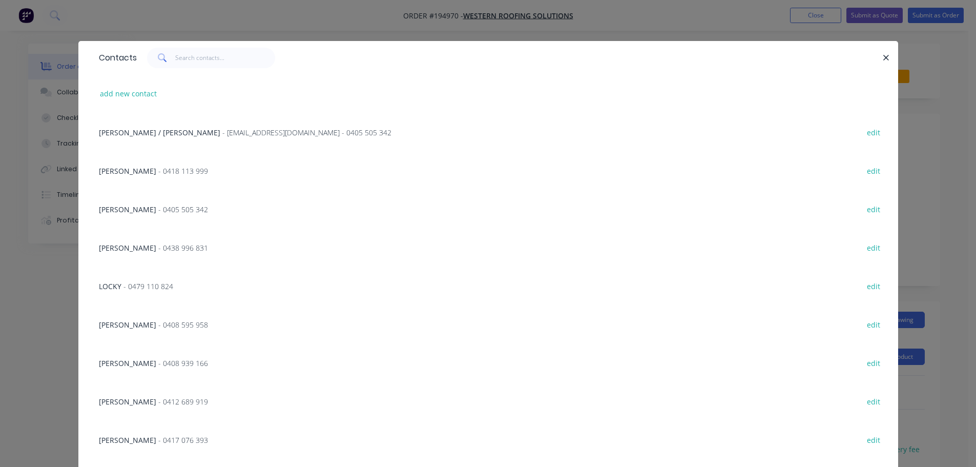
click at [140, 326] on span "LUKE KIRWAN" at bounding box center [127, 325] width 57 height 10
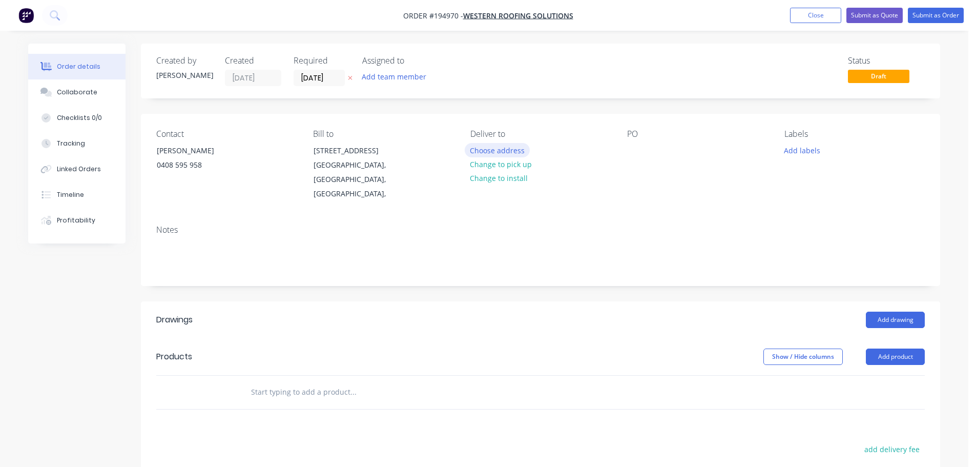
click at [494, 146] on button "Choose address" at bounding box center [497, 150] width 66 height 14
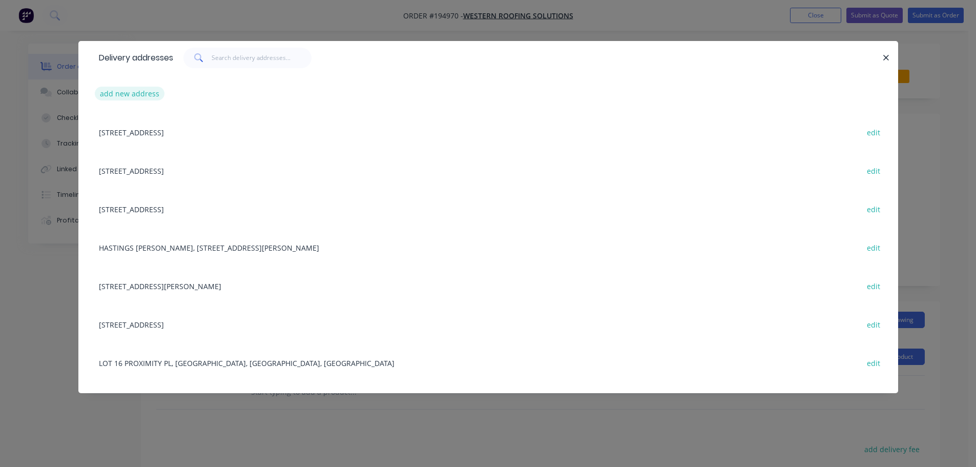
click at [136, 89] on button "add new address" at bounding box center [130, 94] width 70 height 14
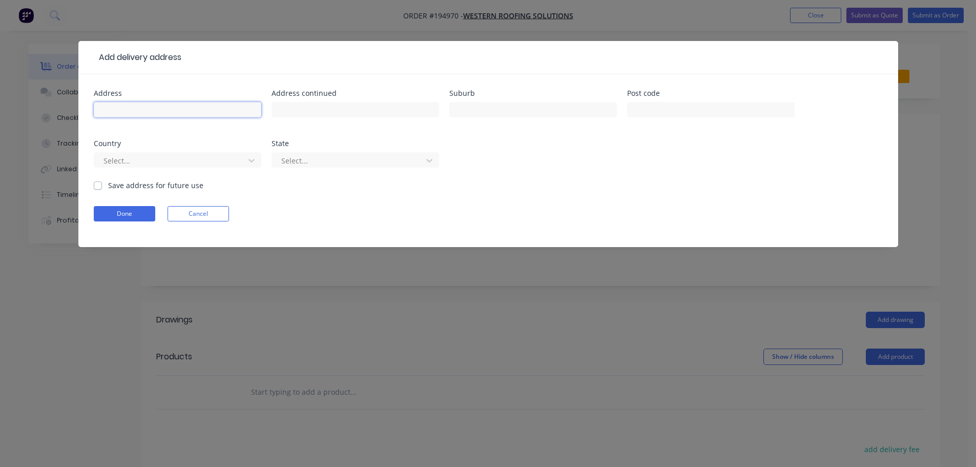
click at [127, 106] on input "text" at bounding box center [177, 109] width 167 height 15
click at [169, 163] on div at bounding box center [170, 160] width 137 height 13
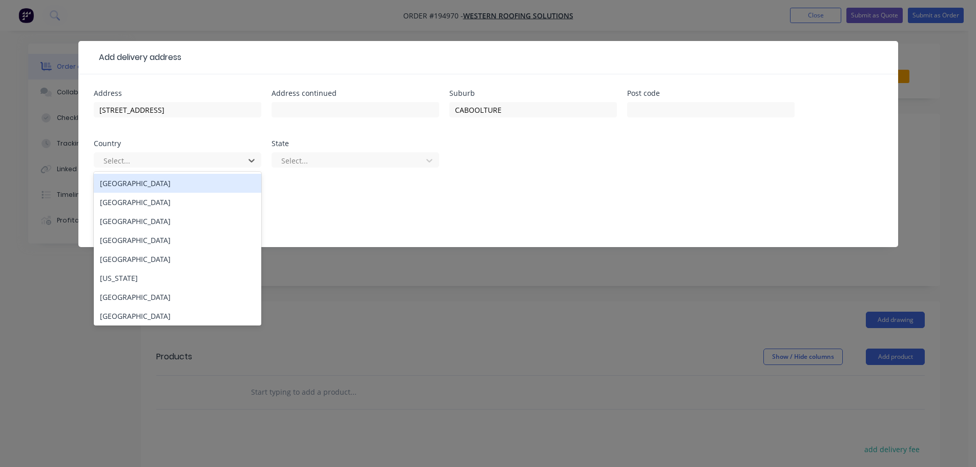
click at [134, 187] on div "Australia" at bounding box center [177, 183] width 167 height 19
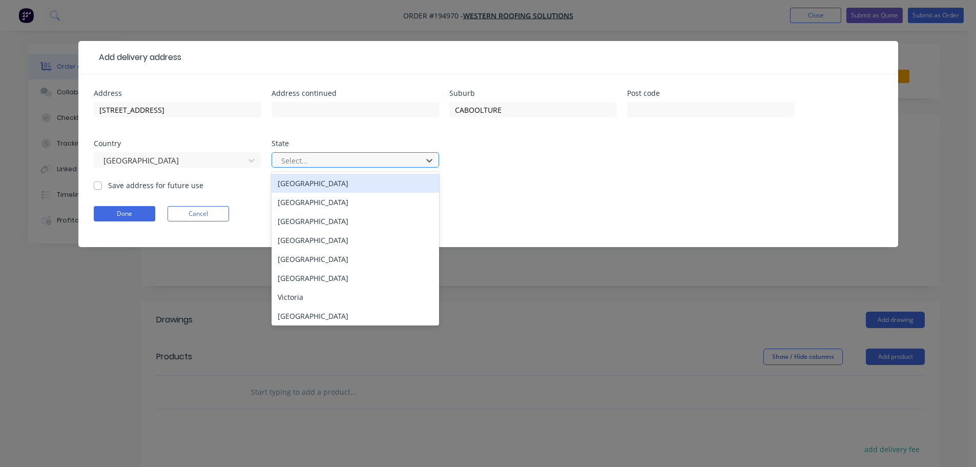
click at [287, 156] on div at bounding box center [348, 160] width 137 height 13
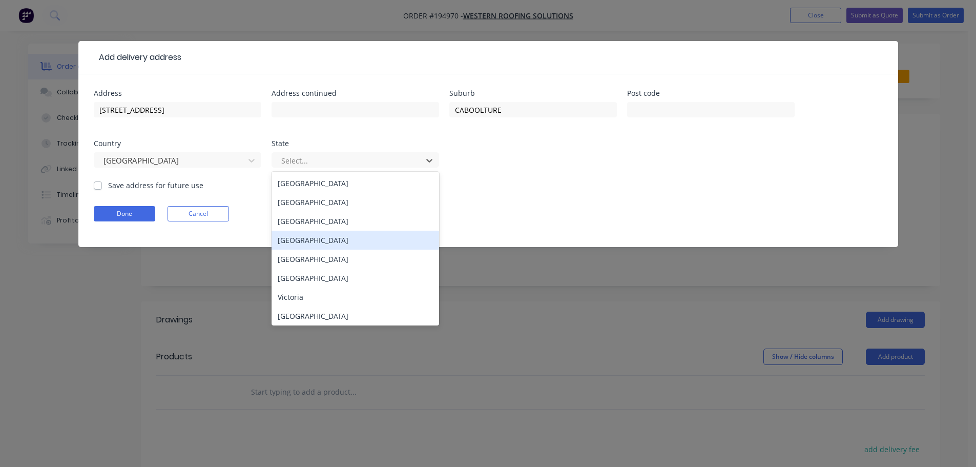
click at [298, 241] on div "Queensland" at bounding box center [354, 239] width 167 height 19
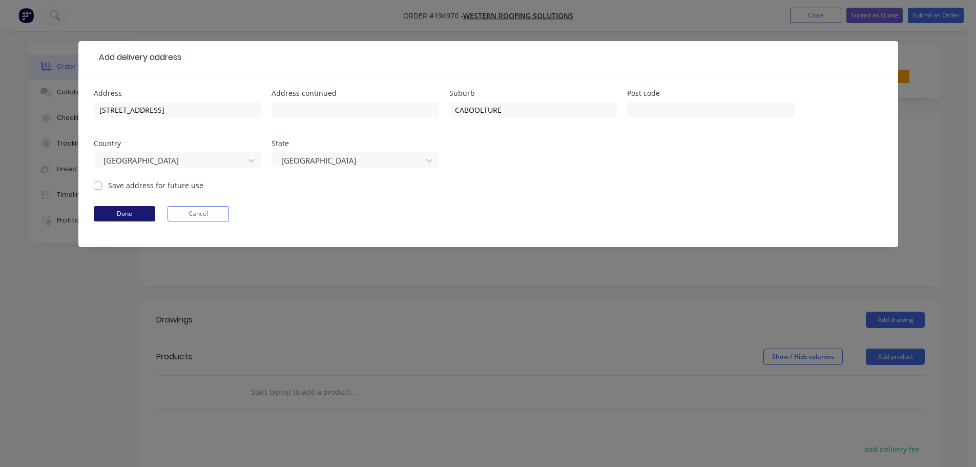
click at [119, 217] on button "Done" at bounding box center [124, 213] width 61 height 15
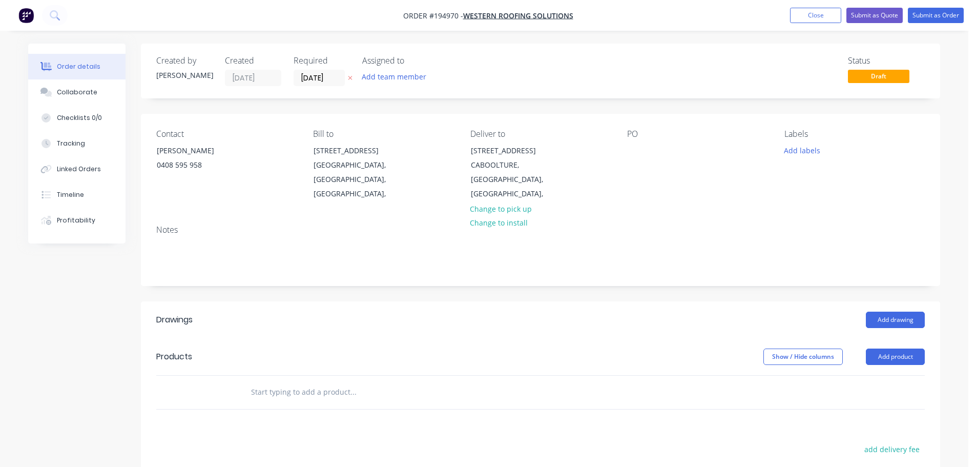
click at [643, 142] on div "PO" at bounding box center [697, 165] width 140 height 72
click at [635, 147] on div at bounding box center [635, 150] width 16 height 15
click at [820, 152] on button "Add labels" at bounding box center [801, 150] width 47 height 14
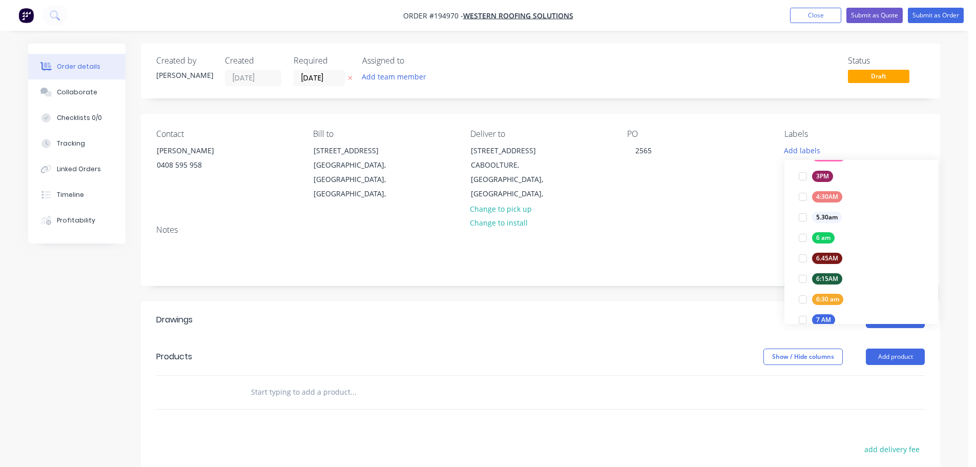
scroll to position [205, 0]
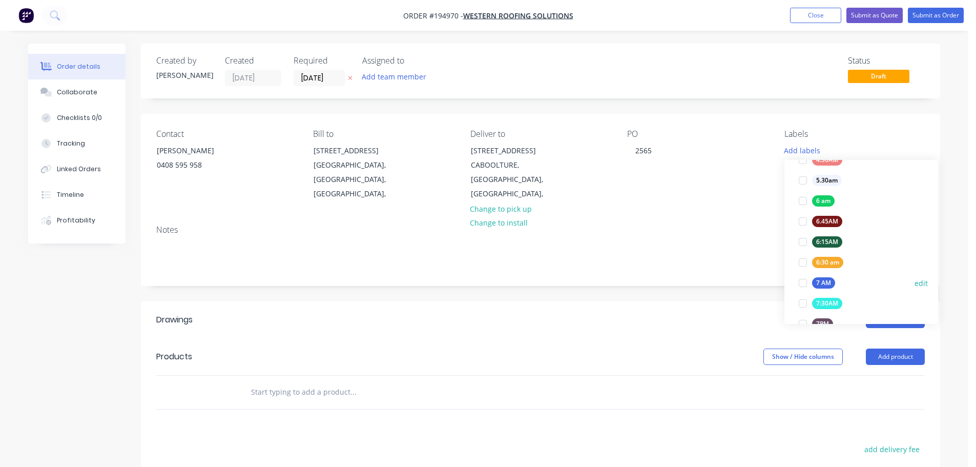
click at [817, 277] on div "7 AM" at bounding box center [823, 282] width 23 height 11
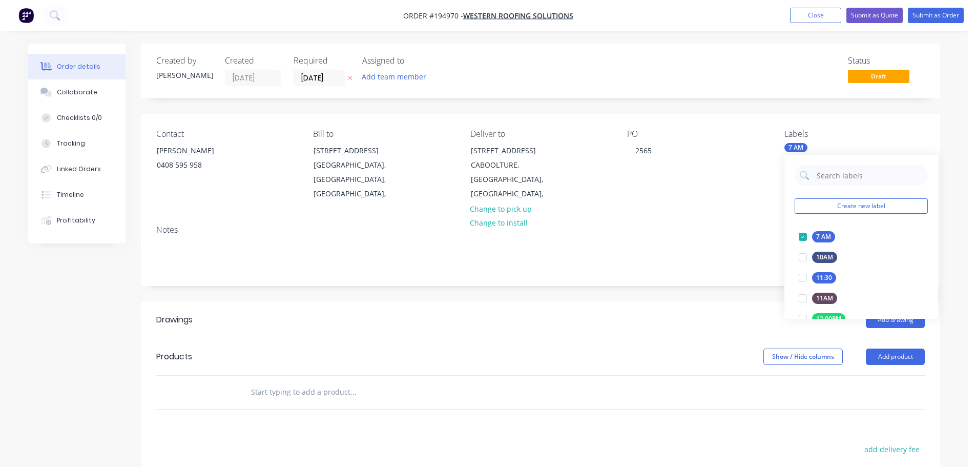
click at [678, 311] on div "Add drawing" at bounding box center [622, 319] width 605 height 16
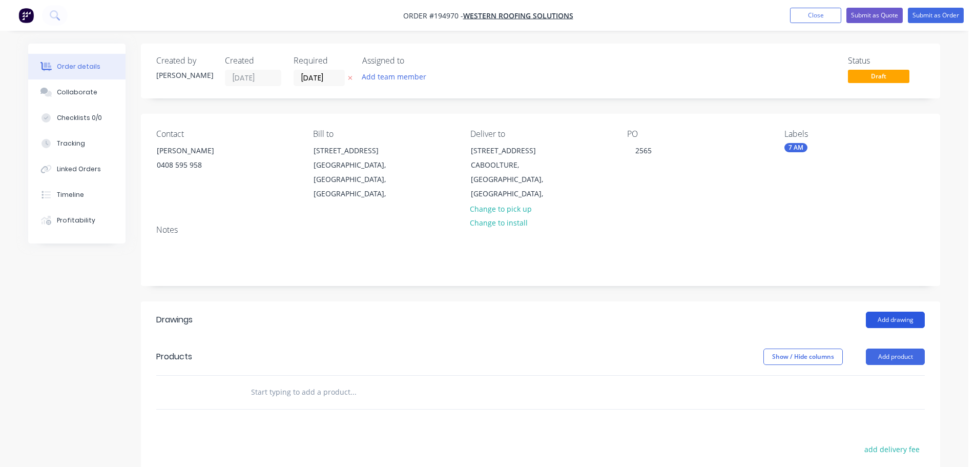
click at [896, 311] on button "Add drawing" at bounding box center [894, 319] width 59 height 16
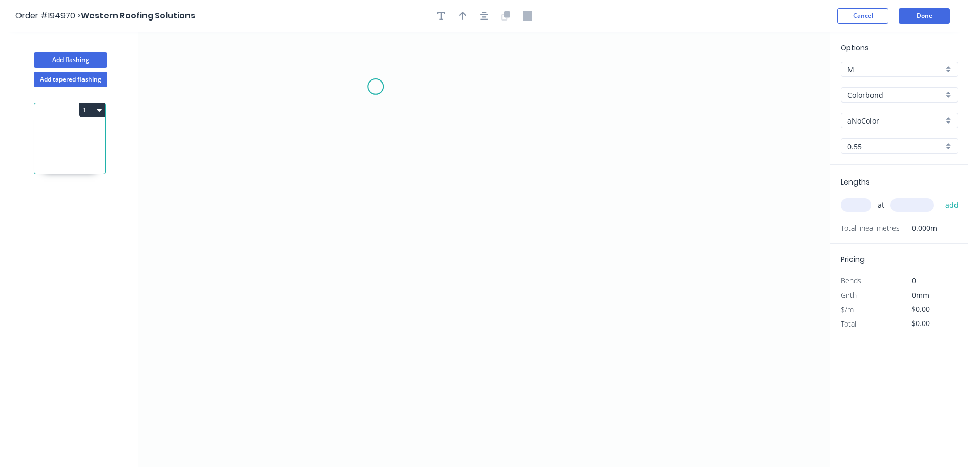
click at [417, 69] on icon "0" at bounding box center [483, 249] width 691 height 435
click at [412, 391] on icon "0" at bounding box center [483, 249] width 691 height 435
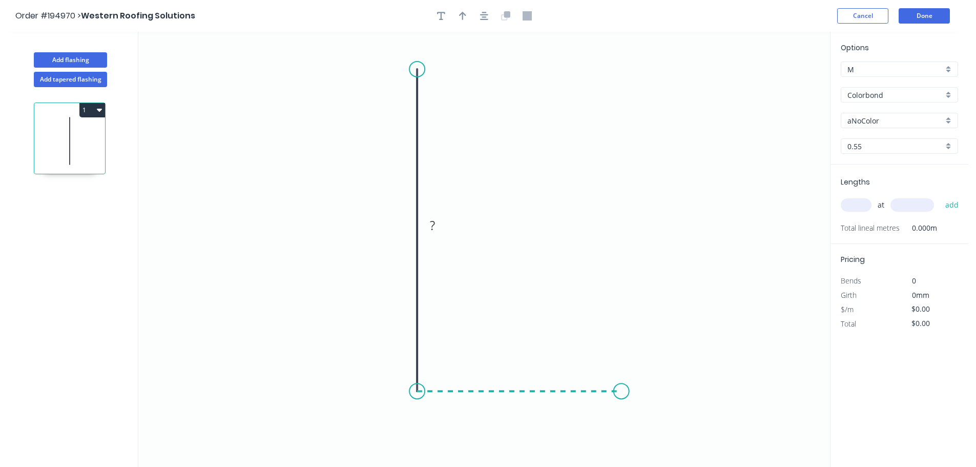
click at [621, 397] on icon "0 ?" at bounding box center [483, 249] width 691 height 435
click at [644, 413] on icon "0 ? ?" at bounding box center [483, 249] width 691 height 435
click at [644, 413] on circle at bounding box center [643, 413] width 15 height 15
click at [646, 387] on tspan "?" at bounding box center [643, 386] width 5 height 17
click at [578, 365] on icon "0 800 250 30" at bounding box center [483, 249] width 691 height 435
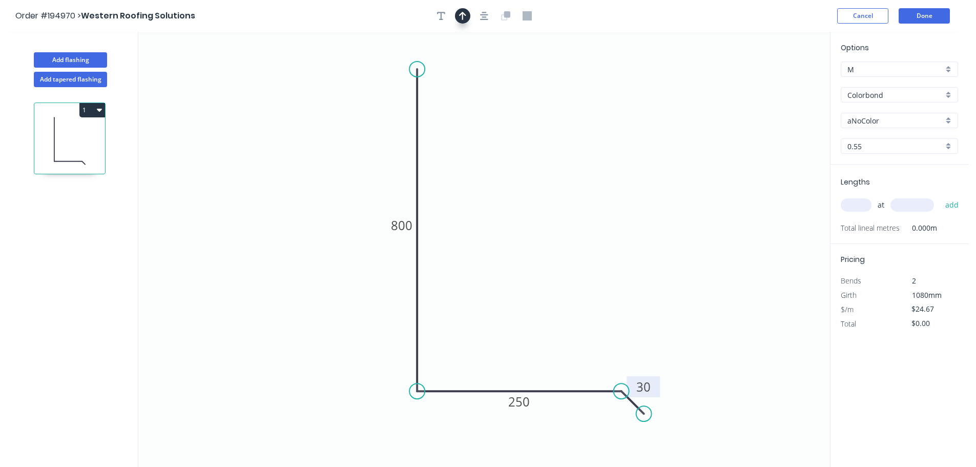
click at [467, 17] on button "button" at bounding box center [462, 15] width 15 height 15
drag, startPoint x: 781, startPoint y: 81, endPoint x: 545, endPoint y: 293, distance: 317.0
click at [544, 278] on icon at bounding box center [548, 261] width 9 height 33
click at [878, 124] on input "aNoColor" at bounding box center [895, 120] width 96 height 11
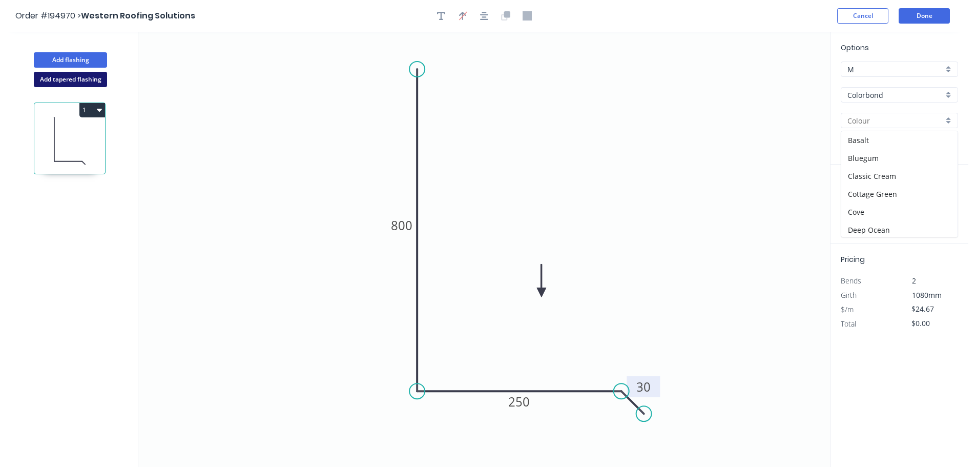
click at [82, 75] on button "Add tapered flashing" at bounding box center [70, 79] width 73 height 15
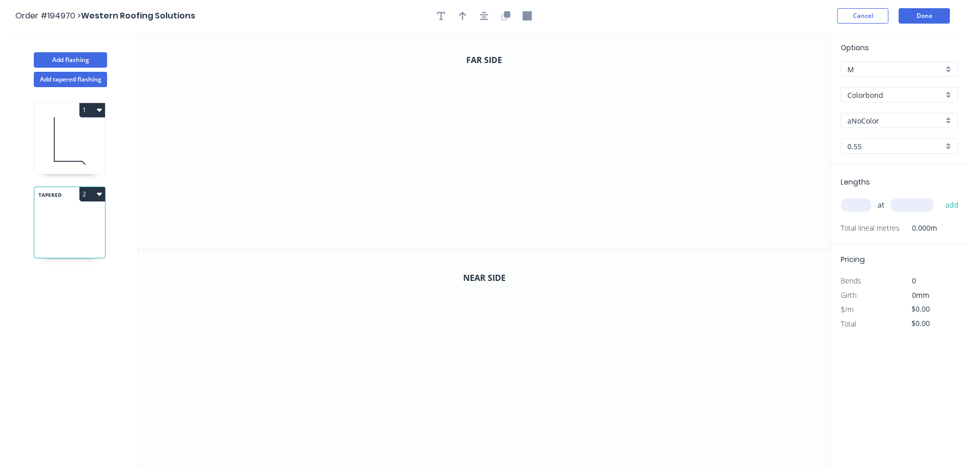
click at [89, 112] on button "1" at bounding box center [92, 110] width 26 height 14
click at [78, 159] on div "Delete" at bounding box center [56, 156] width 79 height 15
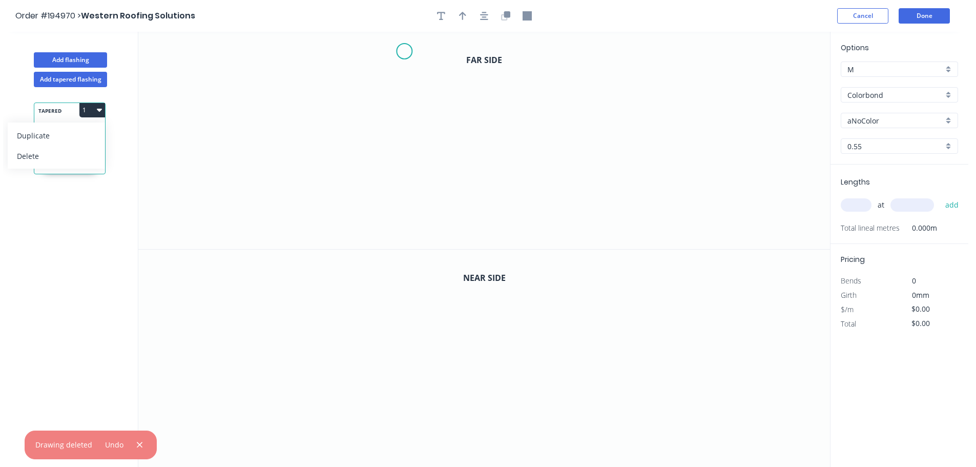
click at [404, 51] on icon "0" at bounding box center [483, 140] width 691 height 217
click at [403, 228] on icon "0" at bounding box center [483, 140] width 691 height 217
click at [529, 229] on icon "0 ?" at bounding box center [483, 140] width 691 height 217
click at [545, 245] on icon "0 ? ?" at bounding box center [483, 140] width 691 height 217
click at [545, 245] on circle at bounding box center [544, 243] width 15 height 15
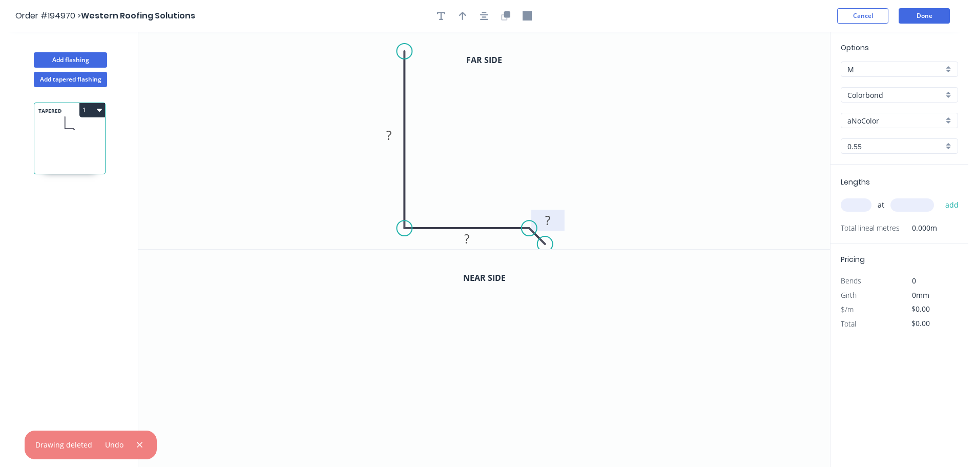
click at [555, 225] on rect at bounding box center [547, 221] width 20 height 14
click at [533, 165] on icon "0 450 250 30" at bounding box center [483, 140] width 691 height 217
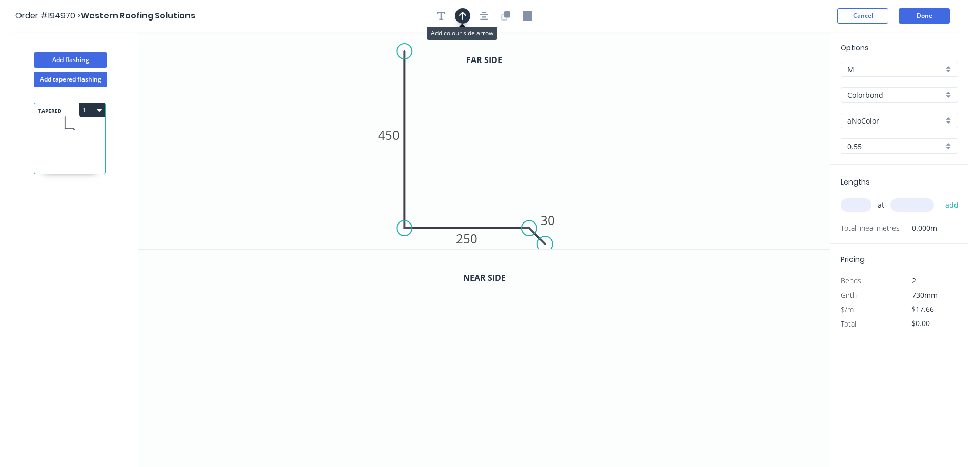
click at [461, 18] on icon "button" at bounding box center [462, 15] width 7 height 9
drag, startPoint x: 780, startPoint y: 81, endPoint x: 469, endPoint y: 151, distance: 319.2
click at [469, 151] on icon at bounding box center [471, 138] width 9 height 33
click at [503, 19] on icon "button" at bounding box center [505, 15] width 9 height 9
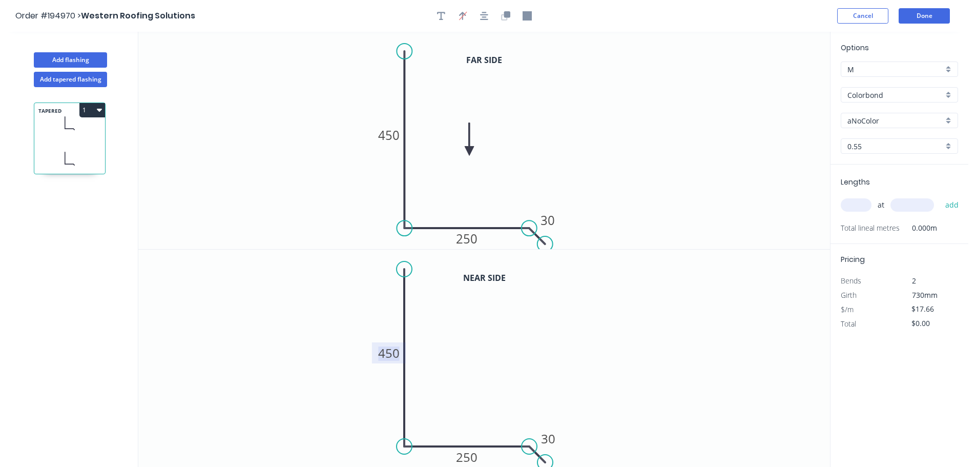
click at [388, 358] on tspan "450" at bounding box center [389, 352] width 22 height 17
click at [879, 114] on div "aNoColor" at bounding box center [898, 120] width 117 height 15
click at [878, 182] on div "Monument" at bounding box center [899, 186] width 116 height 18
click at [858, 199] on input "text" at bounding box center [855, 204] width 31 height 13
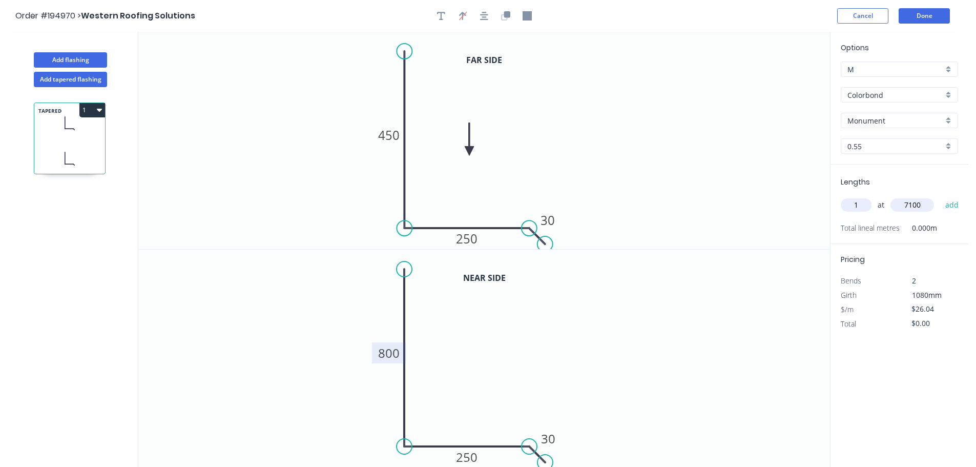
click at [940, 196] on button "add" at bounding box center [952, 204] width 24 height 17
click at [76, 60] on button "Add flashing" at bounding box center [70, 59] width 73 height 15
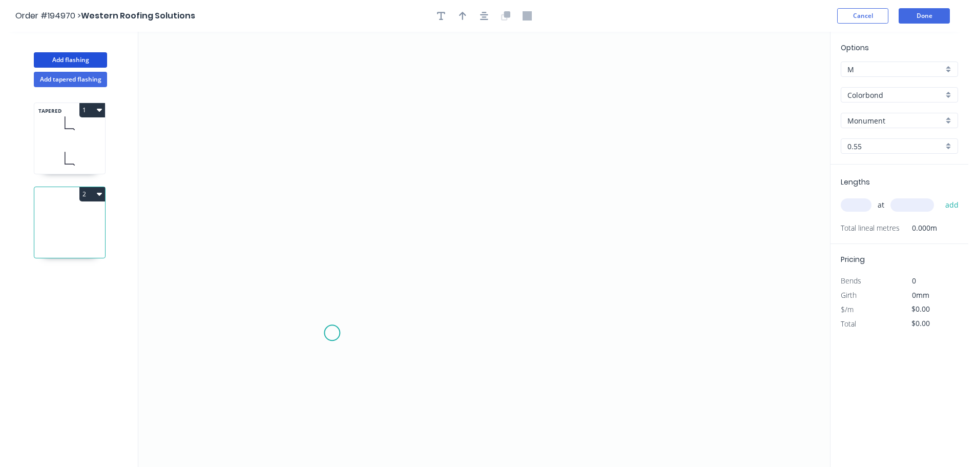
click at [306, 332] on icon "0" at bounding box center [483, 249] width 691 height 435
click at [338, 302] on icon at bounding box center [322, 316] width 32 height 32
click at [616, 297] on icon "0 ?" at bounding box center [483, 249] width 691 height 435
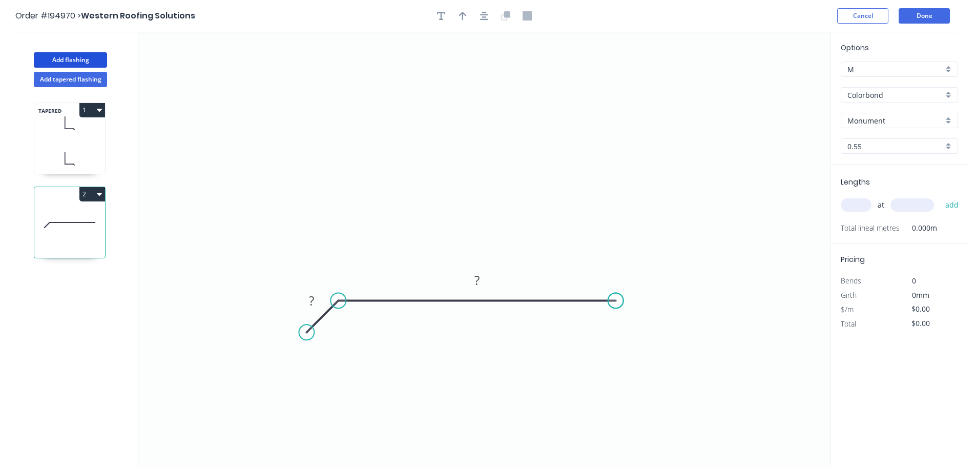
click at [616, 297] on circle at bounding box center [615, 299] width 15 height 15
click at [481, 275] on rect at bounding box center [477, 280] width 20 height 14
click at [456, 11] on button "button" at bounding box center [462, 15] width 15 height 15
drag, startPoint x: 756, startPoint y: 109, endPoint x: 870, endPoint y: 126, distance: 115.1
click at [584, 264] on icon at bounding box center [584, 252] width 9 height 33
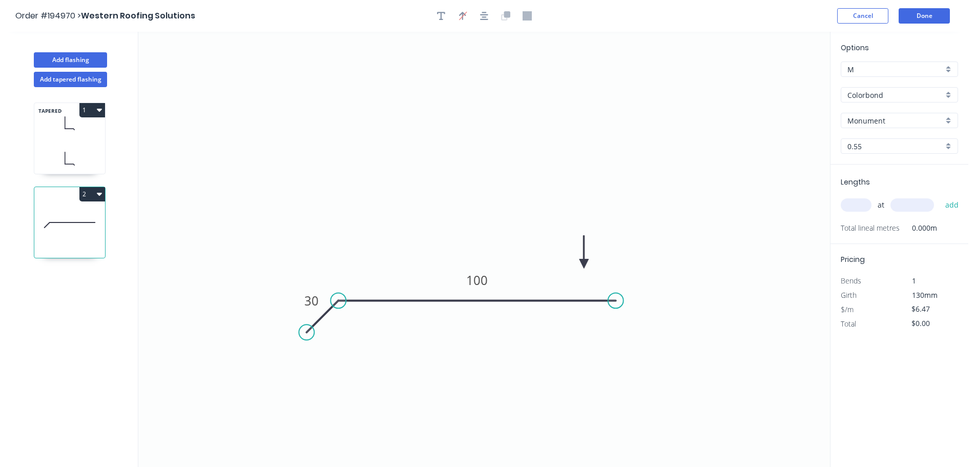
click at [880, 115] on input "Monument" at bounding box center [895, 120] width 96 height 11
click at [862, 224] on div "Surfmist" at bounding box center [899, 227] width 116 height 18
click at [860, 206] on input "text" at bounding box center [855, 204] width 31 height 13
click at [940, 196] on button "add" at bounding box center [952, 204] width 24 height 17
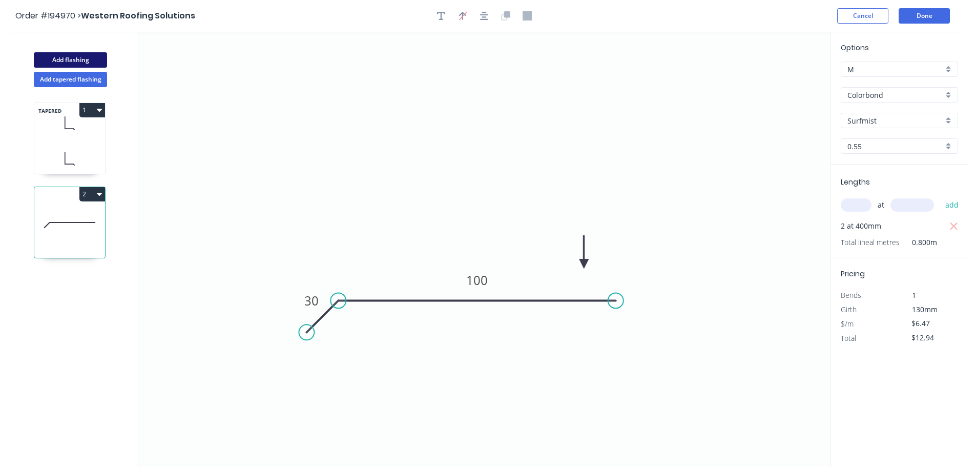
click at [77, 59] on button "Add flashing" at bounding box center [70, 59] width 73 height 15
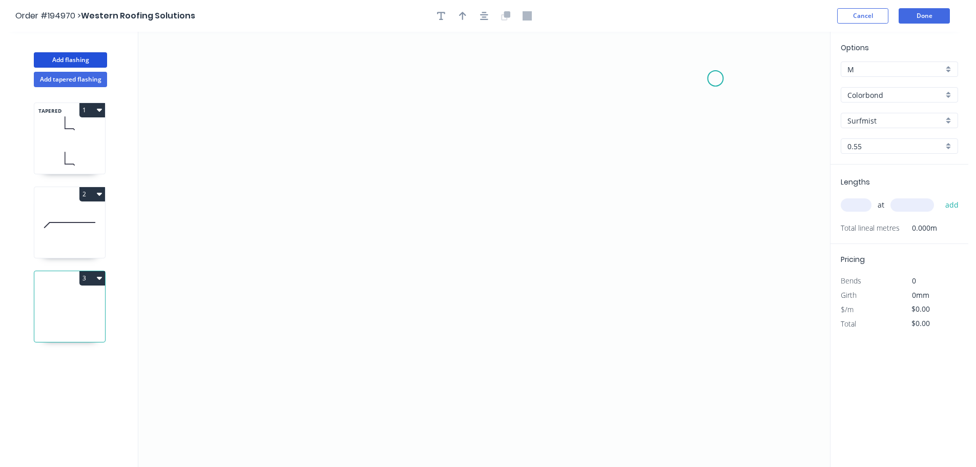
click at [722, 80] on icon "0" at bounding box center [483, 249] width 691 height 435
click at [700, 59] on icon "0" at bounding box center [483, 249] width 691 height 435
click at [314, 65] on icon "0 ?" at bounding box center [483, 249] width 691 height 435
click at [322, 57] on circle at bounding box center [314, 58] width 15 height 15
click at [313, 64] on circle at bounding box center [314, 58] width 15 height 15
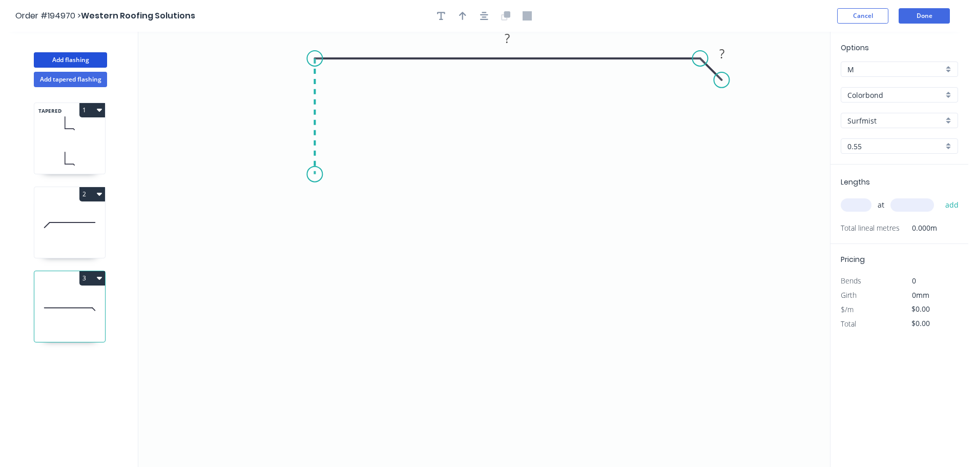
click at [314, 174] on icon "0 ? ?" at bounding box center [483, 249] width 691 height 435
click at [911, 16] on button "Done" at bounding box center [923, 15] width 51 height 15
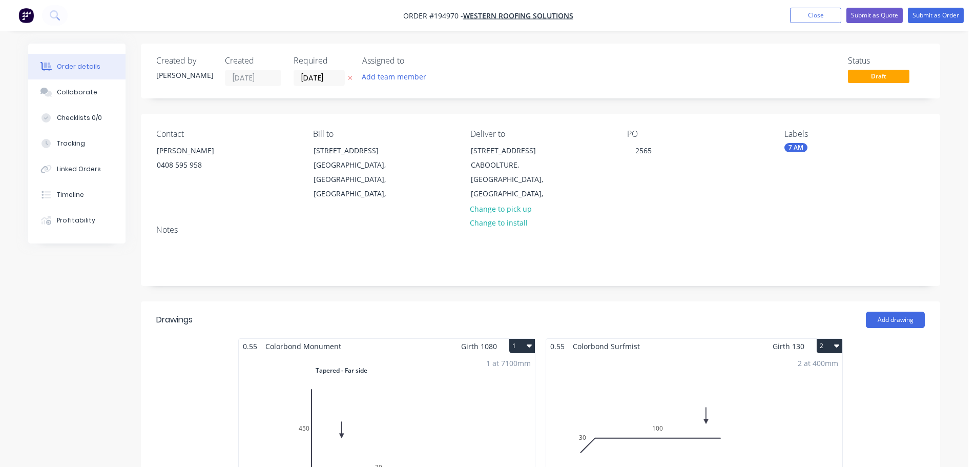
click at [177, 140] on div "Contact LUKE KIRWAN 0408 595 958" at bounding box center [226, 165] width 140 height 72
click at [184, 155] on div "LUKE KIRWAN" at bounding box center [199, 150] width 85 height 14
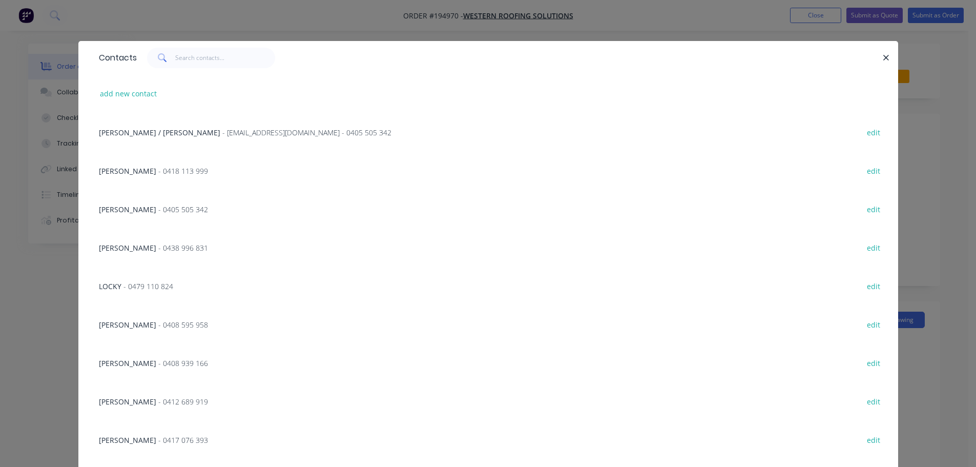
click at [39, 301] on div "Contacts add new contact Tim / Rebecca - accounts@westernroofing.com.au - 0405 …" at bounding box center [488, 233] width 976 height 467
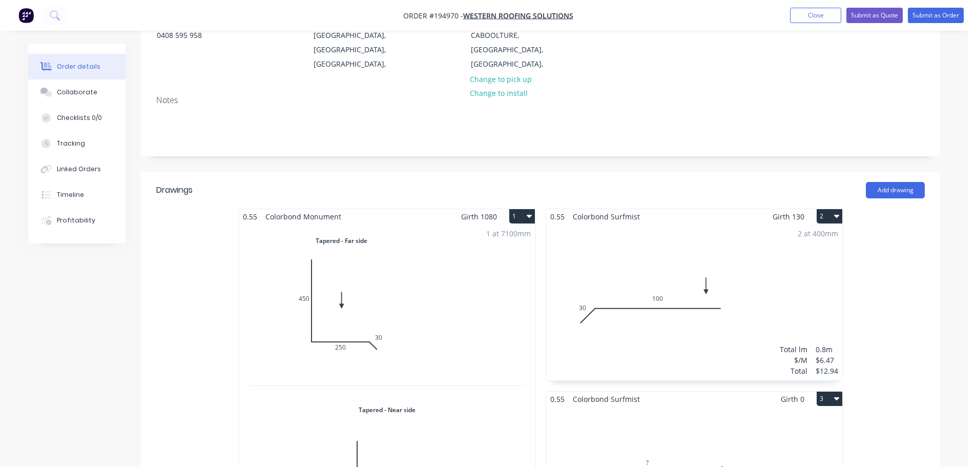
scroll to position [307, 0]
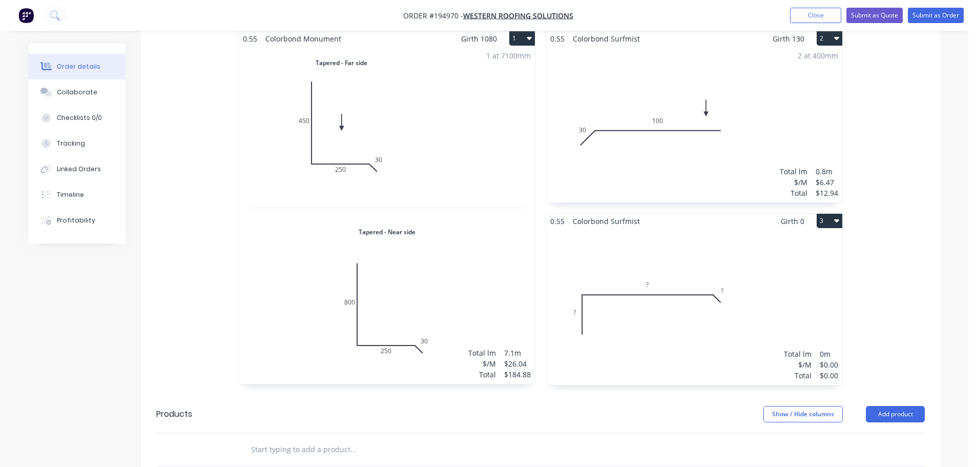
click at [660, 298] on div "Total lm $/M Total 0m $0.00 $0.00" at bounding box center [694, 306] width 296 height 156
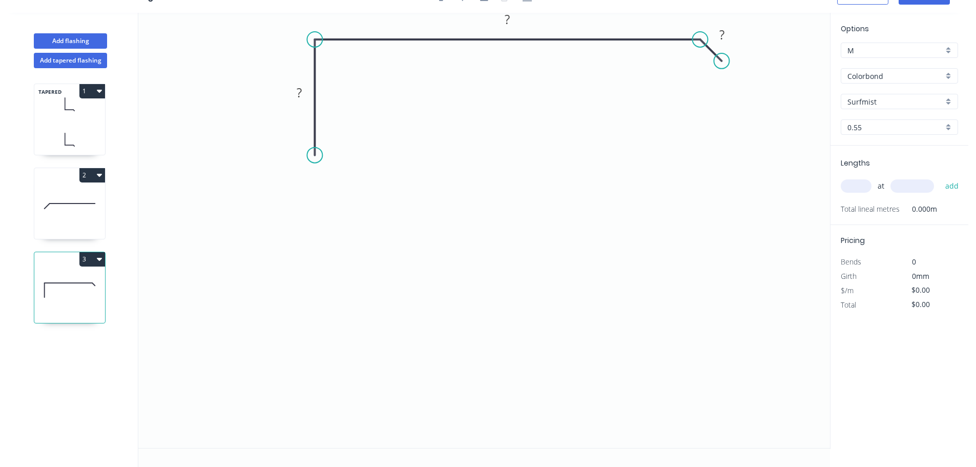
scroll to position [19, 0]
click at [312, 151] on circle at bounding box center [314, 154] width 15 height 15
click at [315, 158] on circle at bounding box center [314, 154] width 15 height 15
click at [319, 123] on circle at bounding box center [314, 122] width 15 height 15
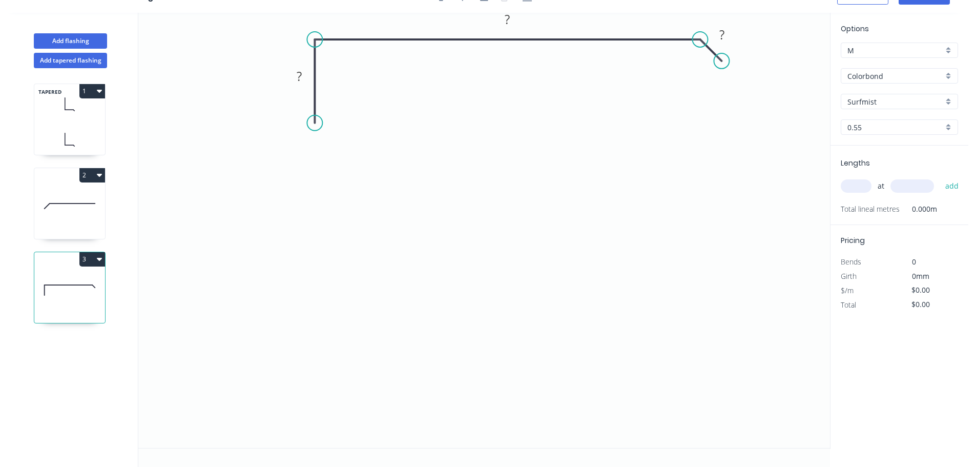
click at [319, 123] on circle at bounding box center [314, 122] width 15 height 15
click at [324, 134] on icon "0 ? ? ?" at bounding box center [483, 230] width 691 height 435
click at [319, 204] on icon "0 ? ? ? ?" at bounding box center [483, 230] width 691 height 435
click at [315, 213] on icon "0 ? ? ? ? ?" at bounding box center [483, 230] width 691 height 435
click at [316, 293] on icon "0 ? ? ? ? ? ?" at bounding box center [483, 230] width 691 height 435
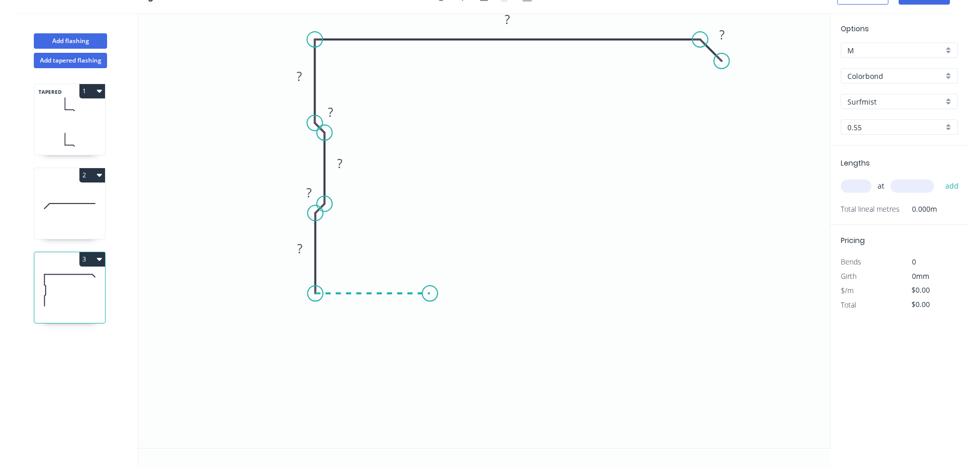
click at [430, 297] on icon "0 ? ? ? ? ? ? ?" at bounding box center [483, 230] width 691 height 435
click at [450, 323] on div "Crush & Fold" at bounding box center [481, 331] width 103 height 21
click at [433, 311] on g "CF 10" at bounding box center [416, 310] width 41 height 21
drag, startPoint x: 433, startPoint y: 311, endPoint x: 493, endPoint y: 289, distance: 64.0
click at [493, 289] on rect at bounding box center [476, 287] width 41 height 21
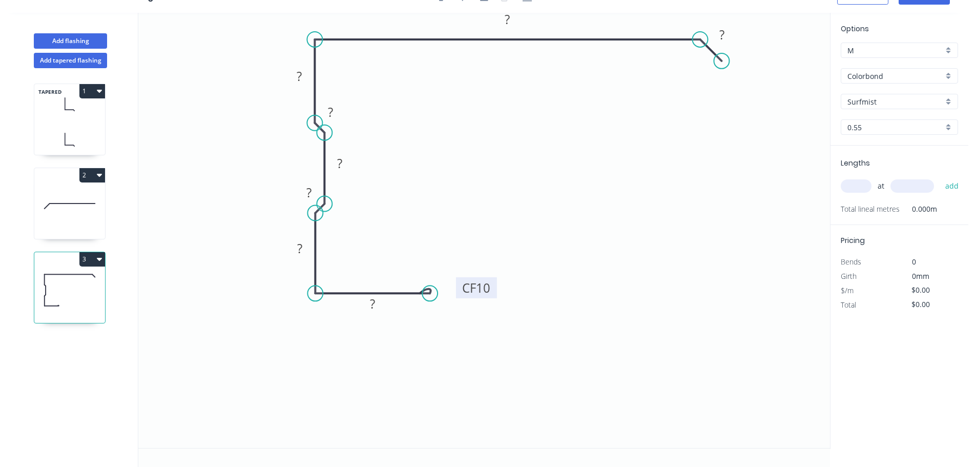
click at [481, 288] on tspan "10" at bounding box center [483, 287] width 14 height 17
click at [358, 244] on div "Show angle" at bounding box center [368, 246] width 103 height 21
click at [335, 224] on tspan "?" at bounding box center [337, 222] width 6 height 17
click at [350, 169] on div "Show angle" at bounding box center [370, 166] width 103 height 21
click at [311, 143] on rect at bounding box center [300, 142] width 20 height 14
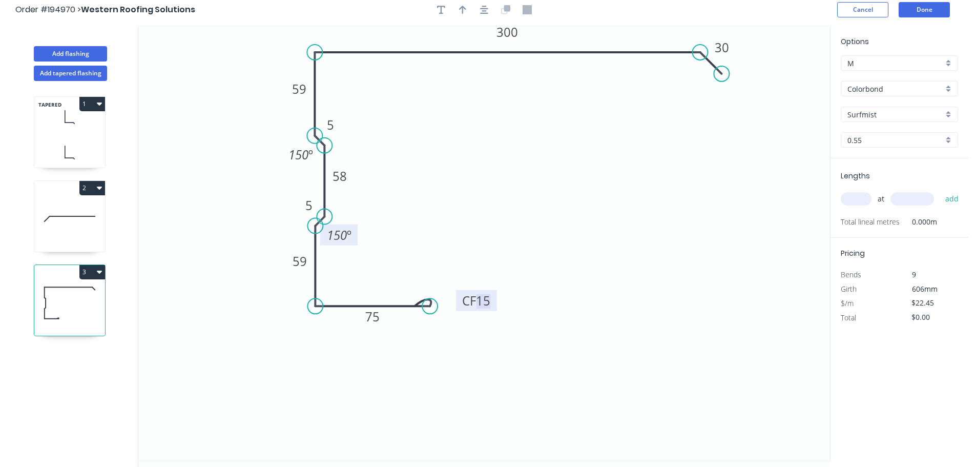
scroll to position [0, 0]
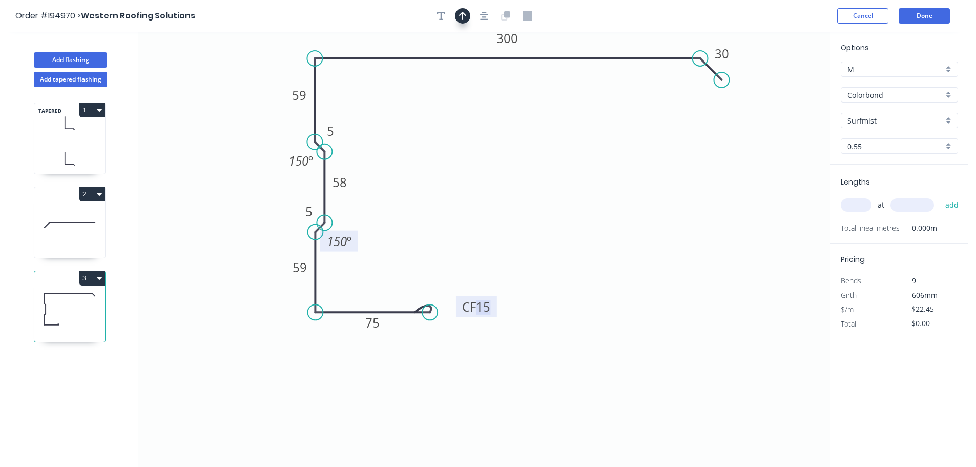
click at [462, 14] on icon "button" at bounding box center [462, 16] width 7 height 8
drag, startPoint x: 778, startPoint y: 80, endPoint x: 645, endPoint y: 39, distance: 139.3
click at [645, 39] on icon at bounding box center [644, 27] width 9 height 33
click at [857, 212] on input "text" at bounding box center [855, 204] width 31 height 13
click at [940, 196] on button "add" at bounding box center [952, 204] width 24 height 17
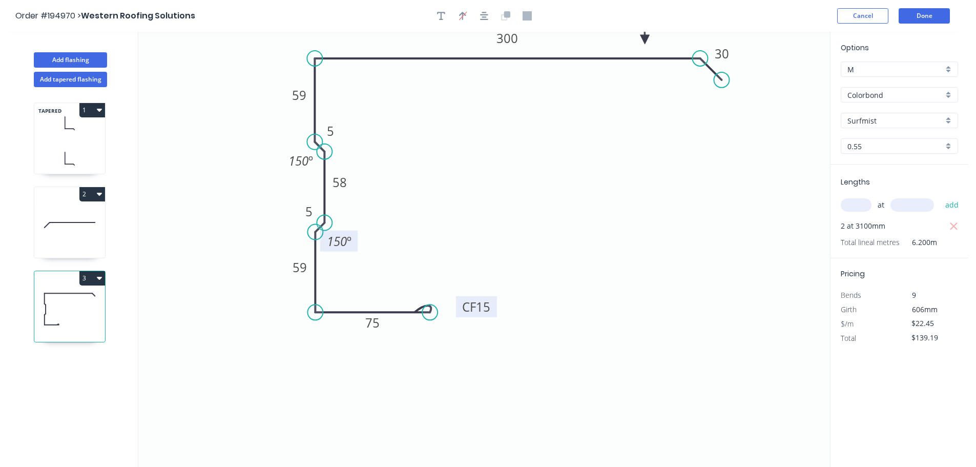
click at [546, 211] on icon "0 CF 15 75 59 5 58 5 59 300 30 150 º 150 º" at bounding box center [483, 249] width 691 height 435
click at [84, 282] on button "3" at bounding box center [92, 278] width 26 height 14
click at [73, 300] on div "Duplicate" at bounding box center [56, 303] width 79 height 15
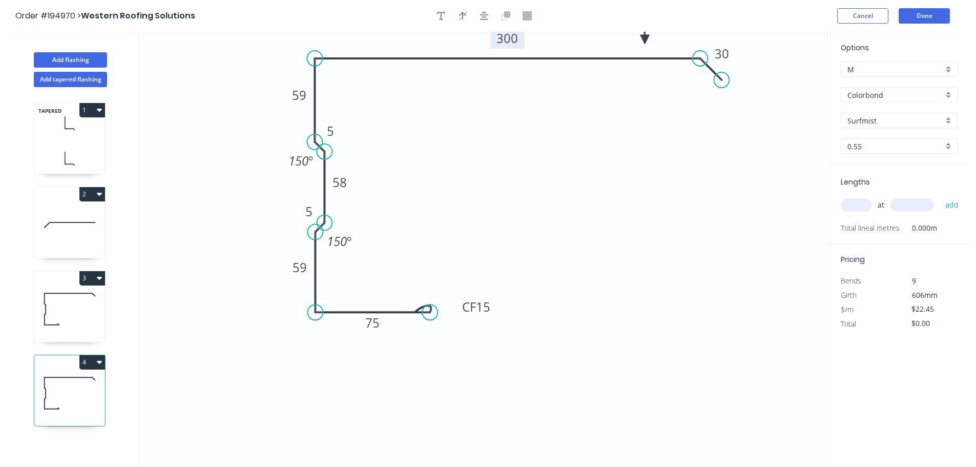
click at [520, 44] on rect at bounding box center [507, 38] width 34 height 21
click at [506, 40] on tspan "300" at bounding box center [507, 38] width 22 height 17
click at [588, 186] on icon "0 CF 15 75 59 5 58 5 59 120 30 150 º 150 º" at bounding box center [483, 249] width 691 height 435
click at [846, 205] on input "text" at bounding box center [855, 204] width 31 height 13
click at [940, 196] on button "add" at bounding box center [952, 204] width 24 height 17
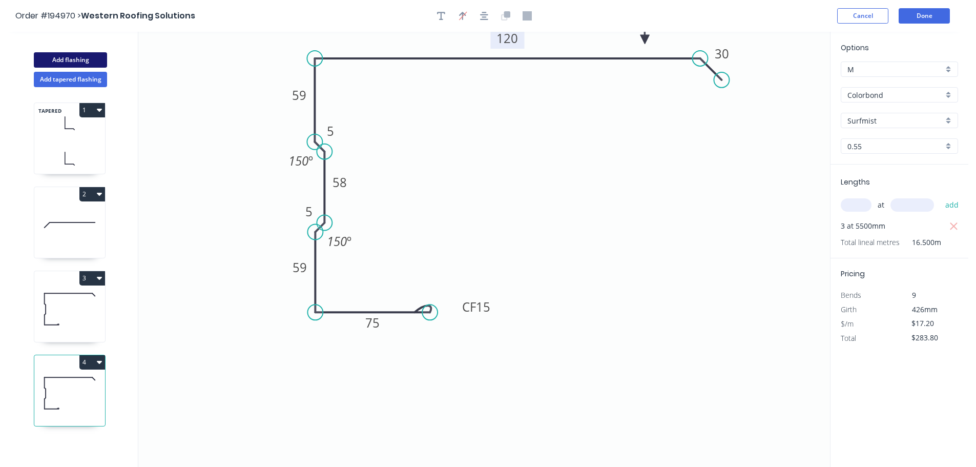
click at [75, 60] on button "Add flashing" at bounding box center [70, 59] width 73 height 15
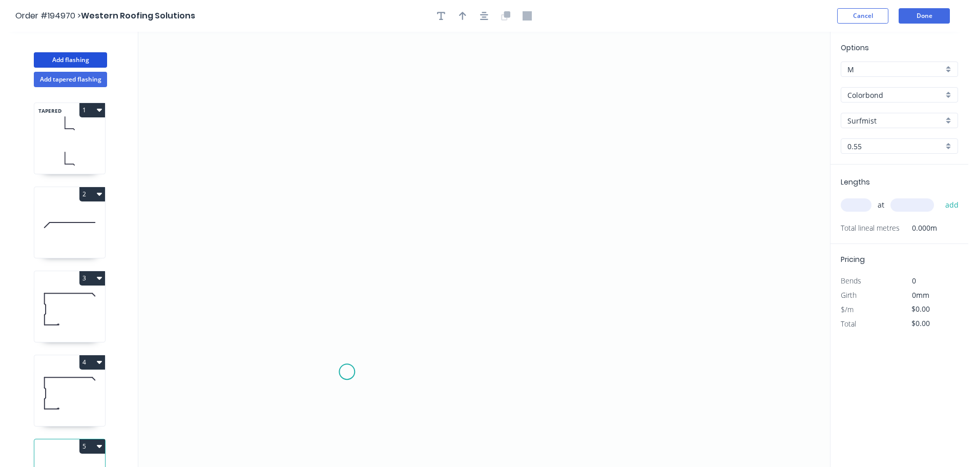
click at [347, 372] on icon "0" at bounding box center [483, 249] width 691 height 435
click at [327, 353] on icon "0" at bounding box center [483, 249] width 691 height 435
click at [346, 336] on icon "0 ?" at bounding box center [483, 249] width 691 height 435
click at [346, 156] on icon at bounding box center [346, 245] width 0 height 178
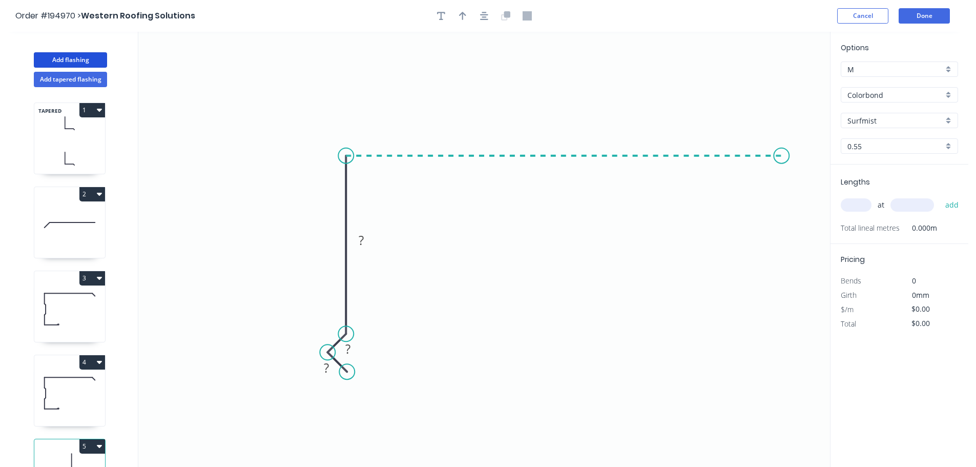
click at [782, 163] on icon "0 ? ? ?" at bounding box center [483, 249] width 691 height 435
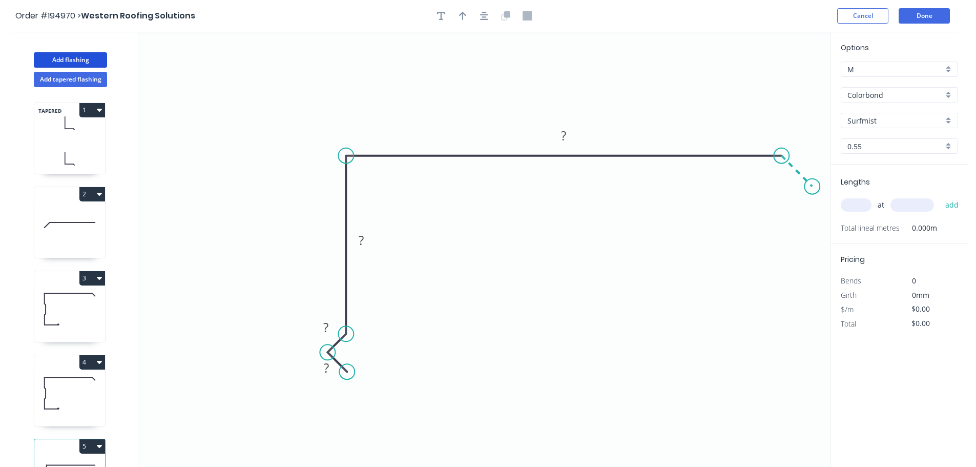
click at [812, 189] on icon "0 ? ? ? ?" at bounding box center [483, 249] width 691 height 435
click at [810, 162] on tspan "?" at bounding box center [807, 154] width 5 height 17
click at [460, 12] on icon "button" at bounding box center [462, 15] width 7 height 9
drag, startPoint x: 779, startPoint y: 78, endPoint x: 901, endPoint y: 250, distance: 210.7
click at [727, 117] on icon at bounding box center [727, 105] width 9 height 33
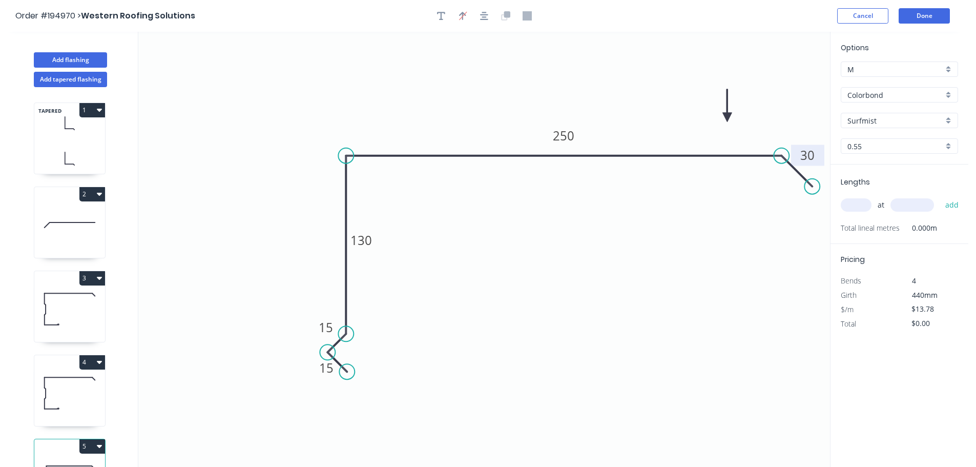
click at [859, 207] on input "text" at bounding box center [855, 204] width 31 height 13
click at [940, 196] on button "add" at bounding box center [952, 204] width 24 height 17
click at [919, 30] on header "Order #194970 > Western Roofing Solutions Cancel Done" at bounding box center [484, 16] width 968 height 32
click at [925, 19] on button "Done" at bounding box center [923, 15] width 51 height 15
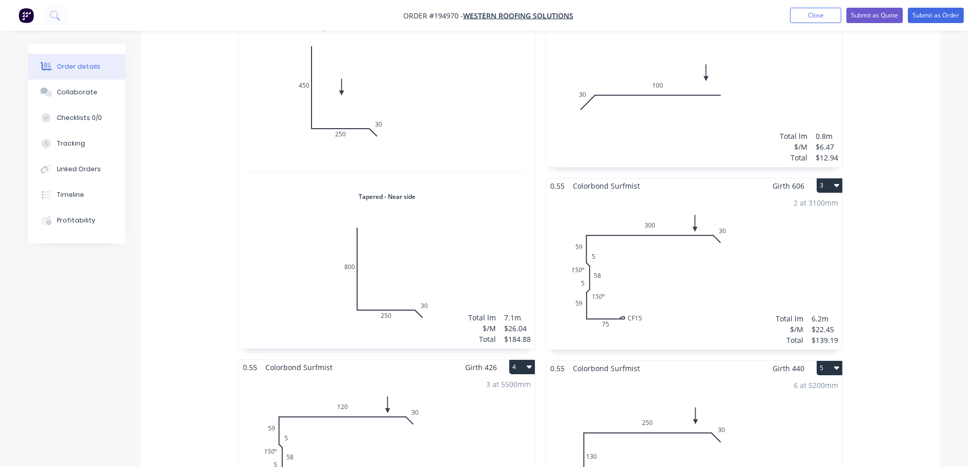
scroll to position [410, 0]
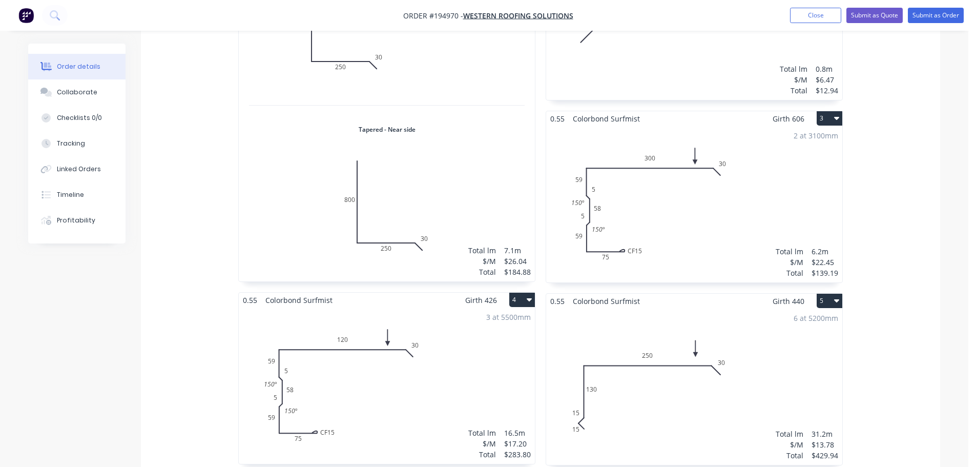
click at [750, 214] on div "2 at 3100mm Total lm $/M Total 6.2m $22.45 $139.19" at bounding box center [694, 204] width 296 height 156
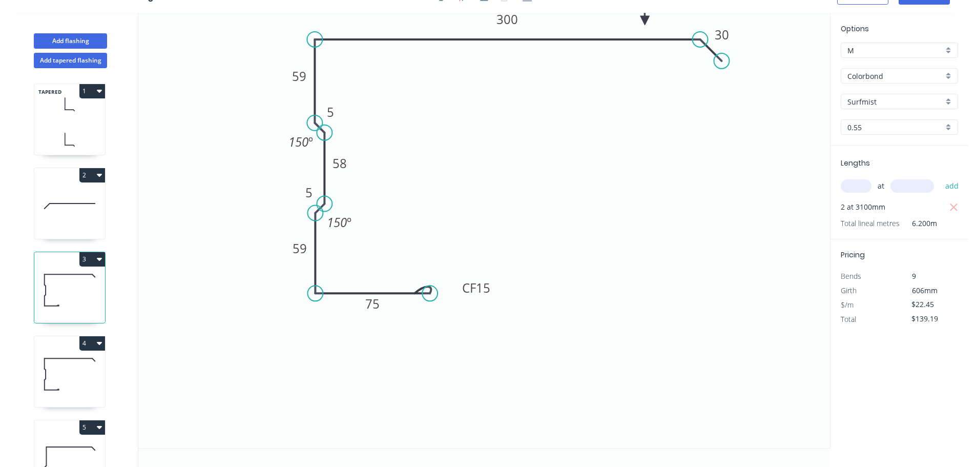
scroll to position [19, 0]
click at [476, 288] on tspan "15" at bounding box center [483, 287] width 14 height 17
click at [529, 120] on icon "0 CF 11 75 59 5 58 5 59 300 30 150 º 150 º" at bounding box center [483, 230] width 691 height 435
click at [485, 290] on tspan "11" at bounding box center [483, 287] width 14 height 17
click at [609, 206] on icon "0 CF 10 75 59 5 58 5 59 300 30 150 º 150 º" at bounding box center [483, 230] width 691 height 435
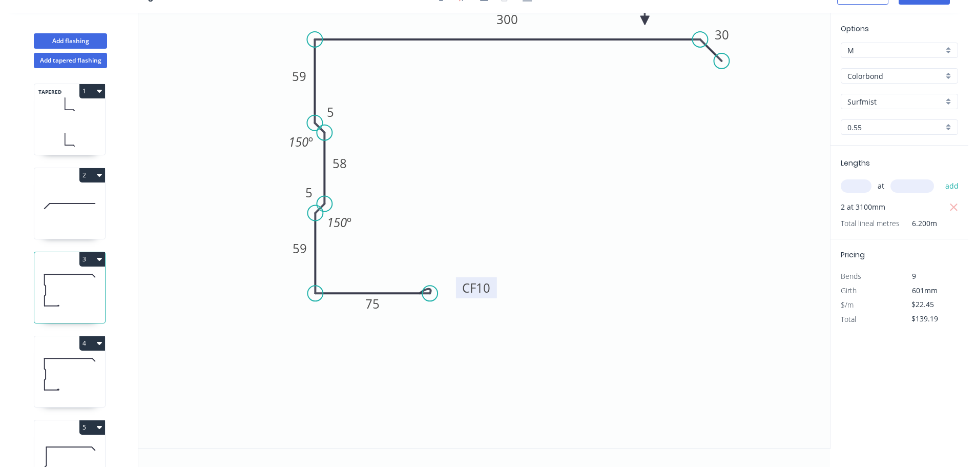
click at [482, 295] on tspan "10" at bounding box center [483, 287] width 14 height 17
click at [562, 215] on icon "0 CF 15 75 59 5 58 5 59 300 30 150 º 150 º" at bounding box center [483, 230] width 691 height 435
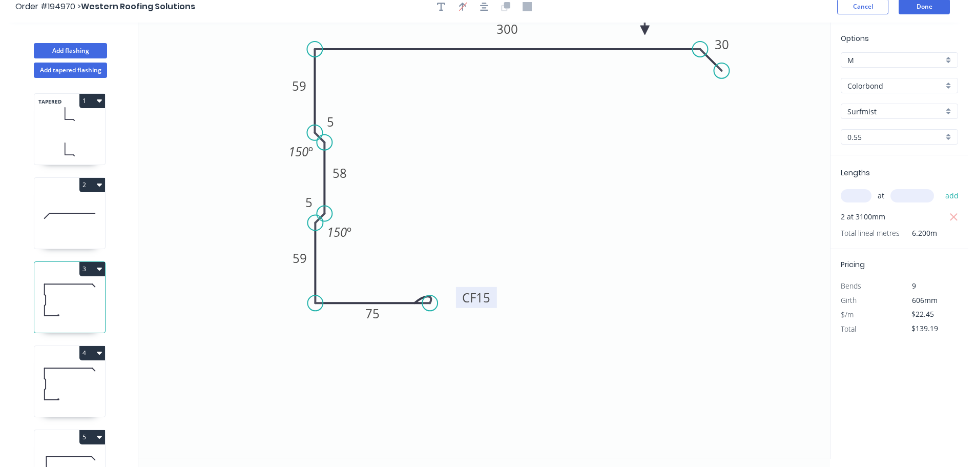
scroll to position [0, 0]
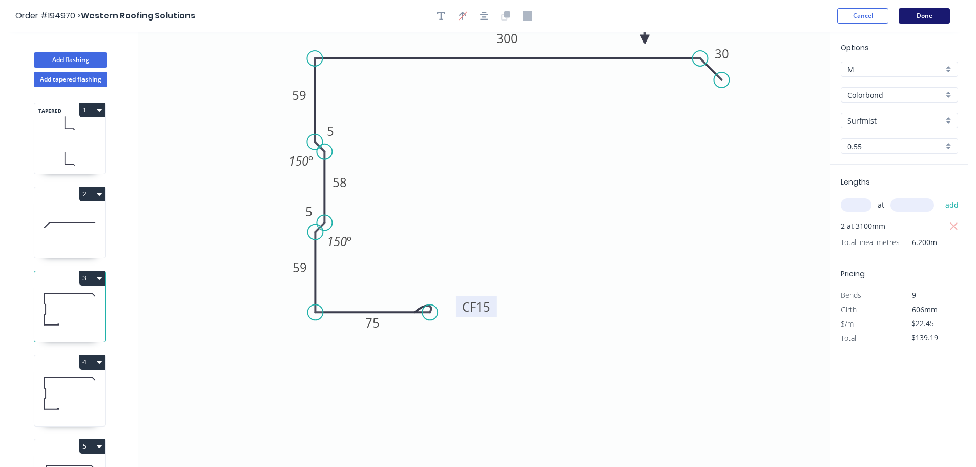
click at [916, 13] on button "Done" at bounding box center [923, 15] width 51 height 15
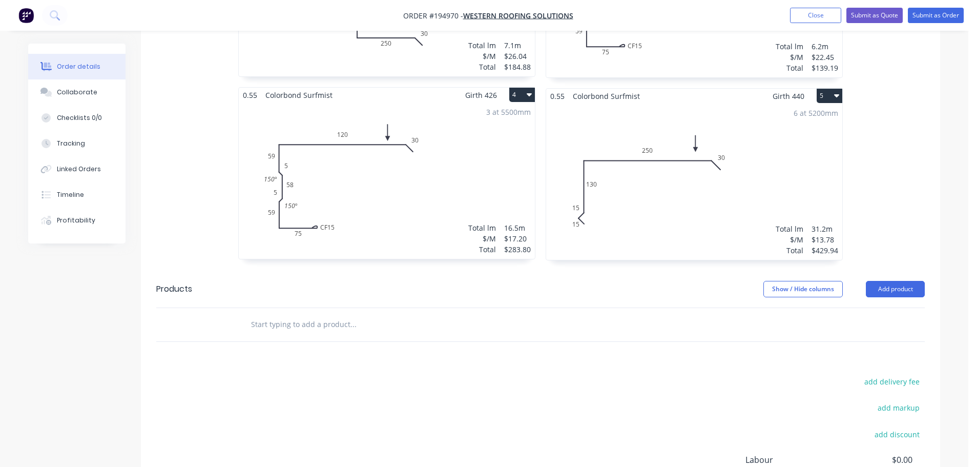
scroll to position [736, 0]
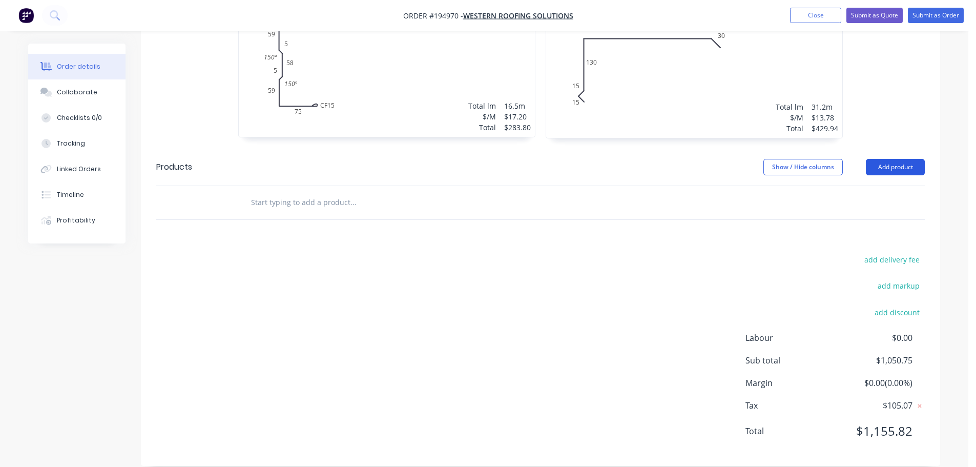
click at [894, 159] on button "Add product" at bounding box center [894, 167] width 59 height 16
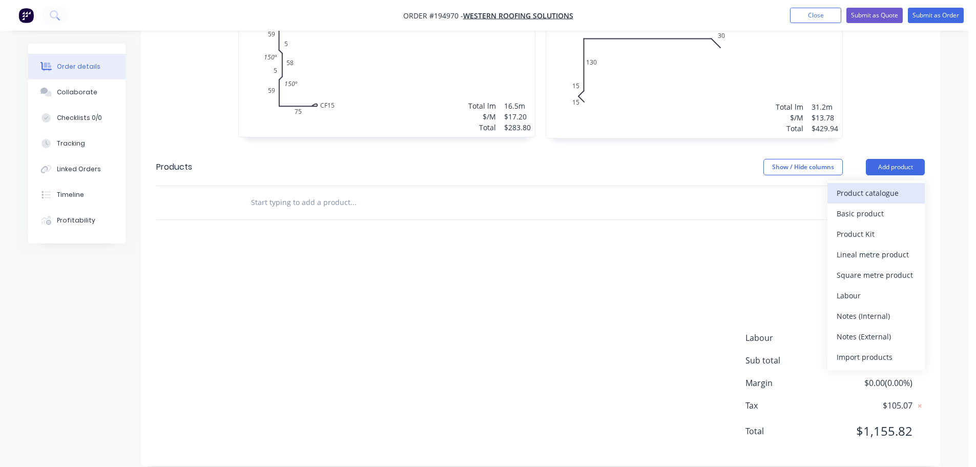
click at [862, 185] on div "Product catalogue" at bounding box center [875, 192] width 79 height 15
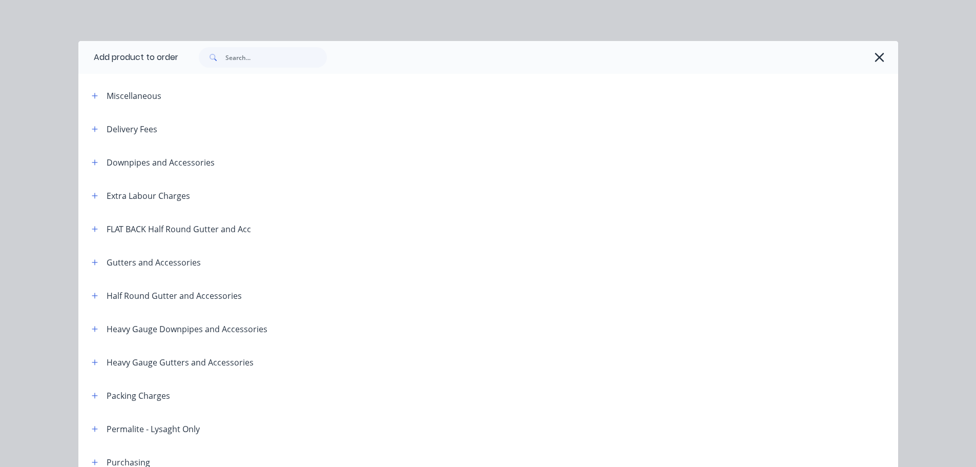
click at [89, 123] on span at bounding box center [95, 128] width 13 height 13
click at [96, 133] on span at bounding box center [95, 128] width 13 height 13
click at [90, 124] on button "button" at bounding box center [95, 128] width 13 height 13
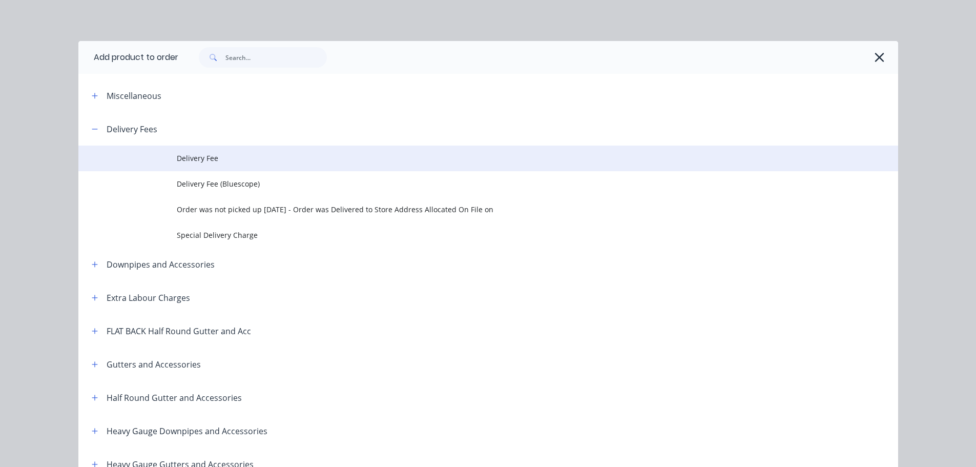
click at [183, 150] on td "Delivery Fee" at bounding box center [537, 158] width 721 height 26
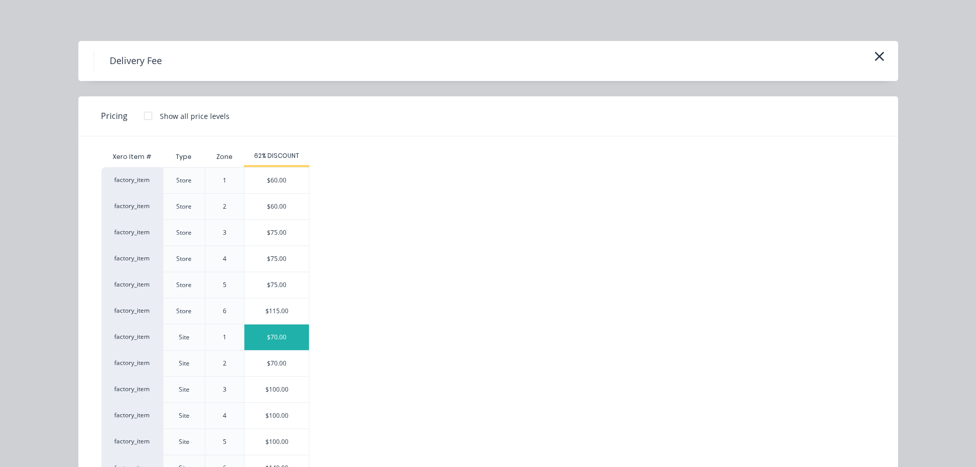
click at [271, 333] on div "$70.00" at bounding box center [276, 337] width 65 height 26
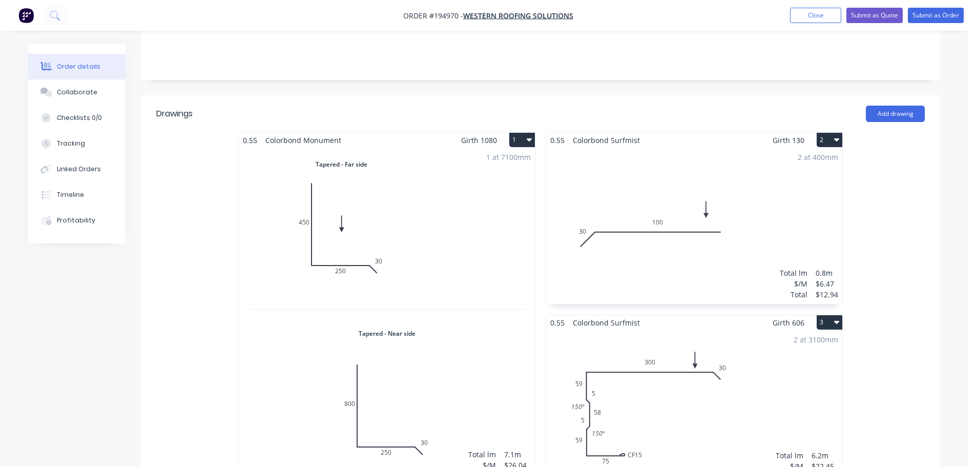
scroll to position [0, 0]
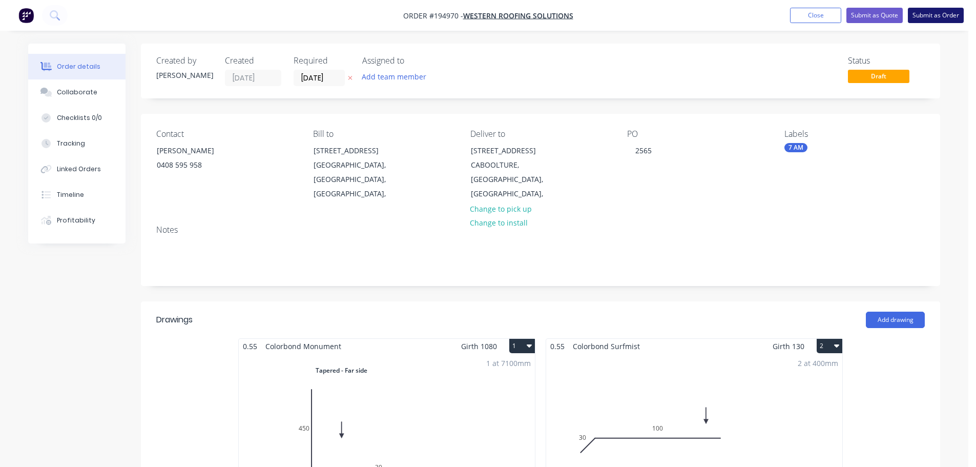
click at [928, 10] on button "Submit as Order" at bounding box center [935, 15] width 56 height 15
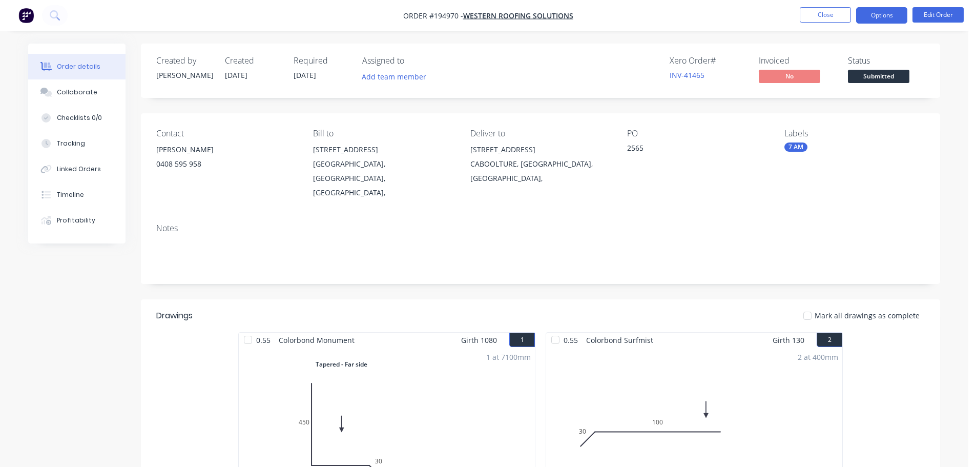
click at [880, 17] on button "Options" at bounding box center [881, 15] width 51 height 16
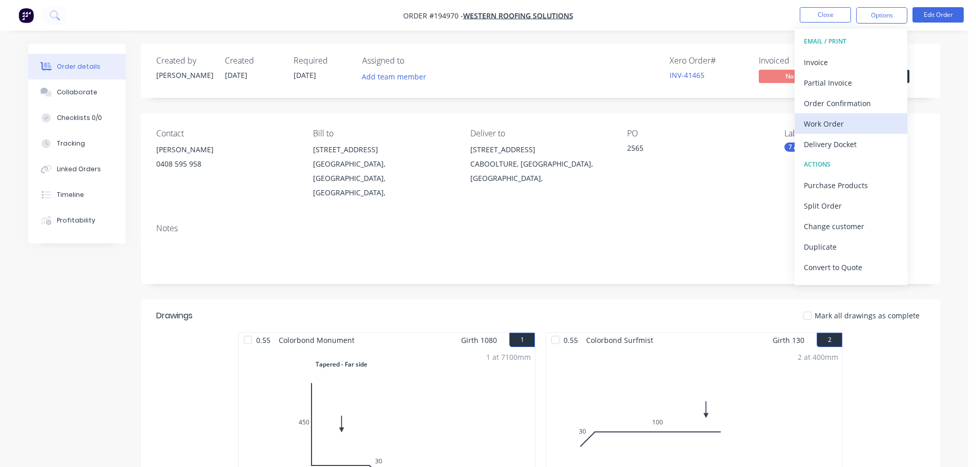
click at [834, 119] on div "Work Order" at bounding box center [851, 123] width 94 height 15
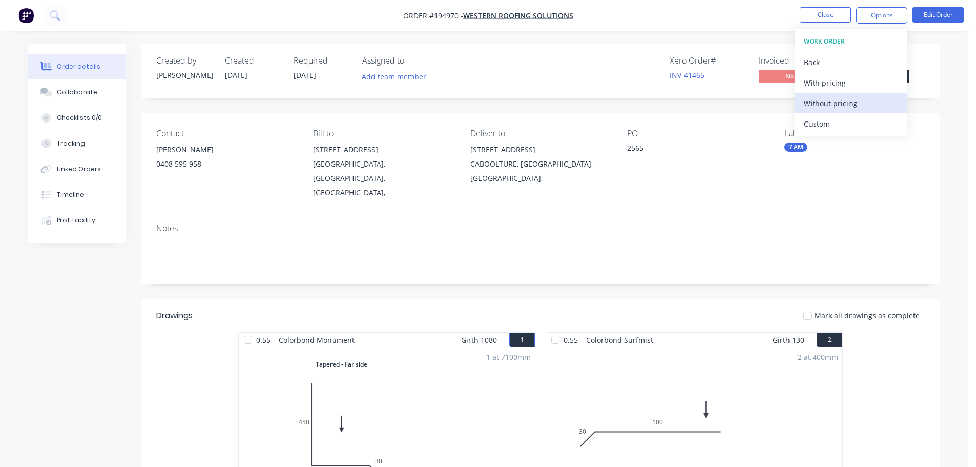
click at [829, 100] on div "Without pricing" at bounding box center [851, 103] width 94 height 15
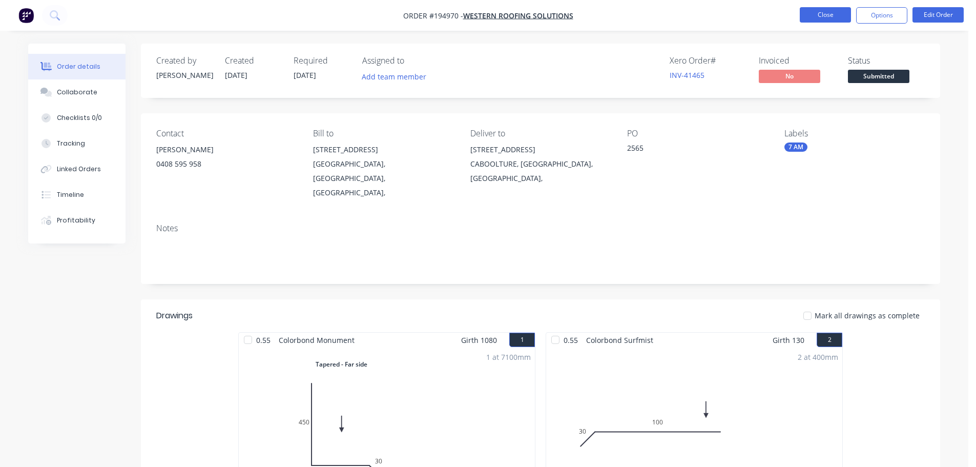
click at [829, 16] on button "Close" at bounding box center [824, 14] width 51 height 15
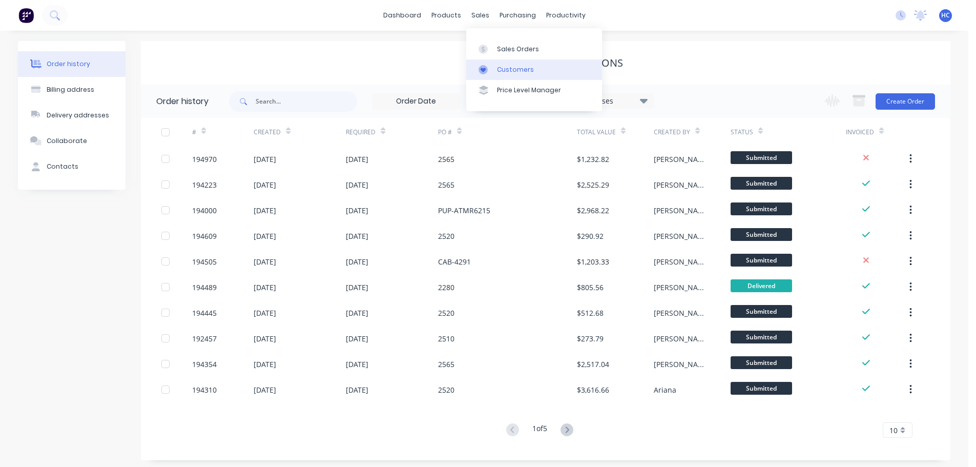
click at [527, 69] on div "Customers" at bounding box center [515, 69] width 37 height 9
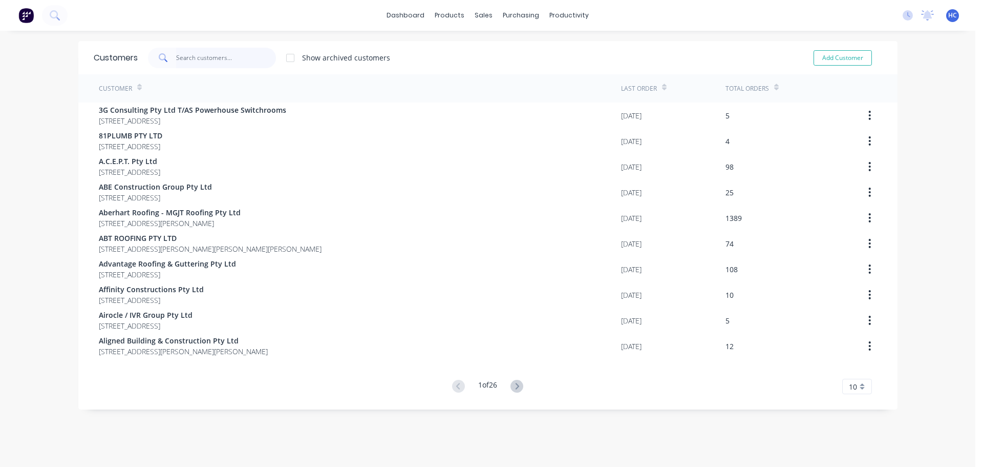
click at [231, 61] on input "text" at bounding box center [226, 58] width 100 height 20
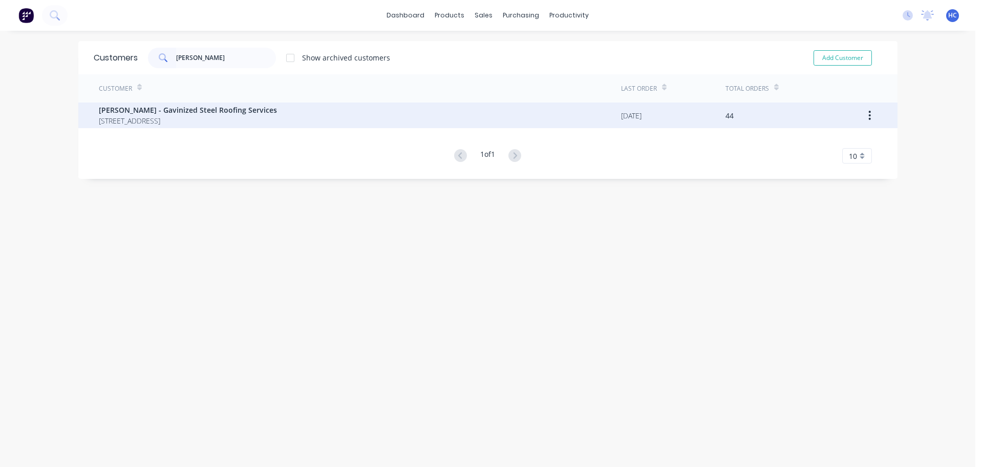
click at [145, 125] on span "2 Act Court Alexandra Hills Queensland Australia 4161" at bounding box center [188, 120] width 178 height 11
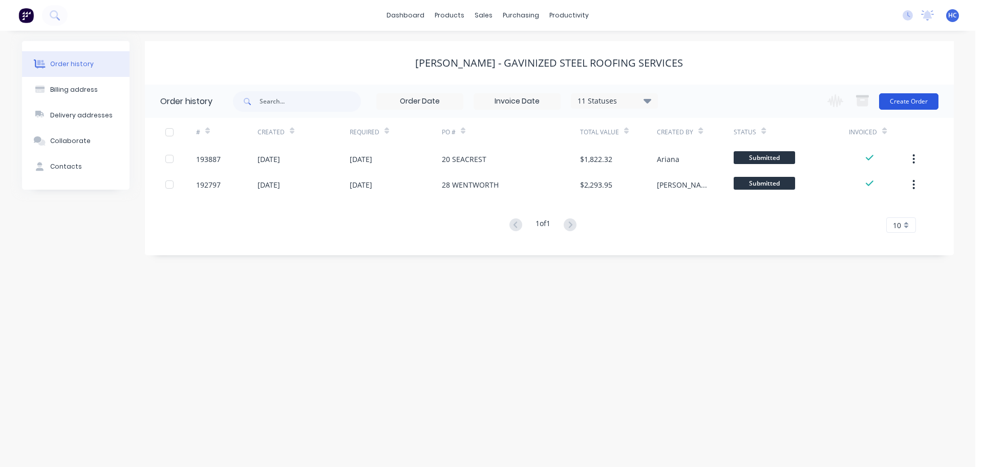
click at [907, 96] on button "Create Order" at bounding box center [908, 101] width 59 height 16
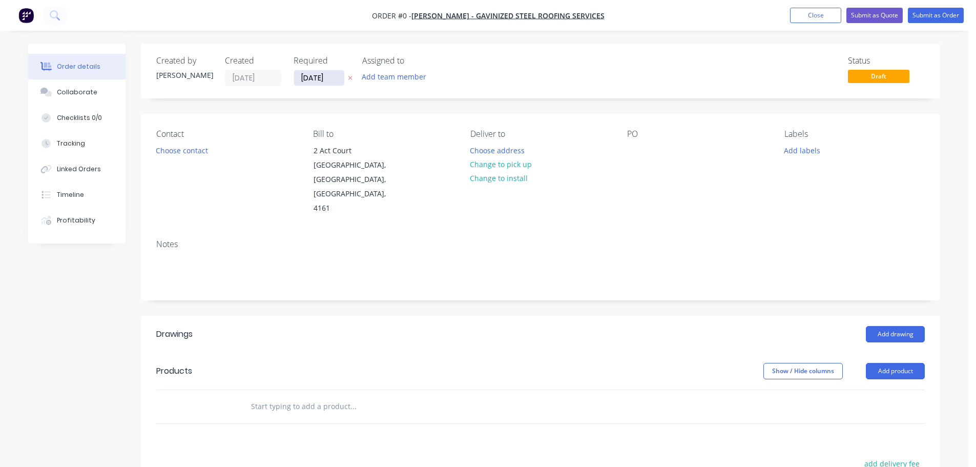
click at [326, 79] on input "[DATE]" at bounding box center [319, 77] width 50 height 15
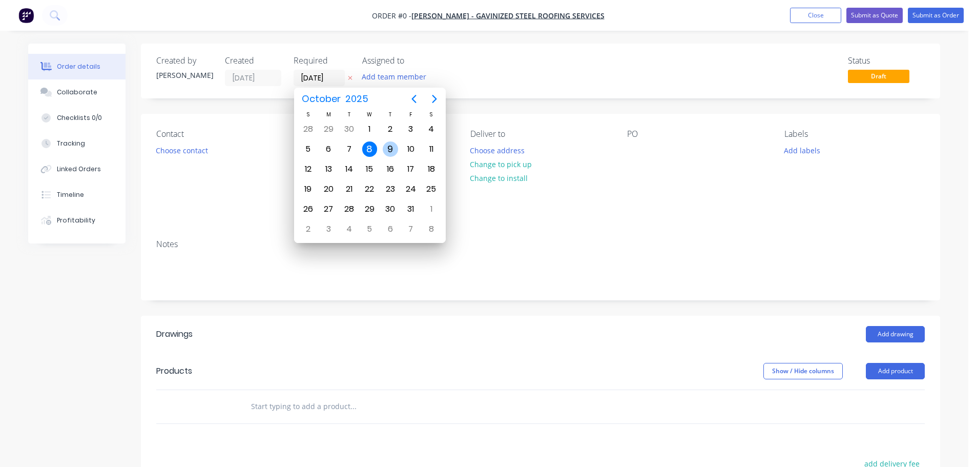
click at [394, 148] on div "9" at bounding box center [390, 148] width 15 height 15
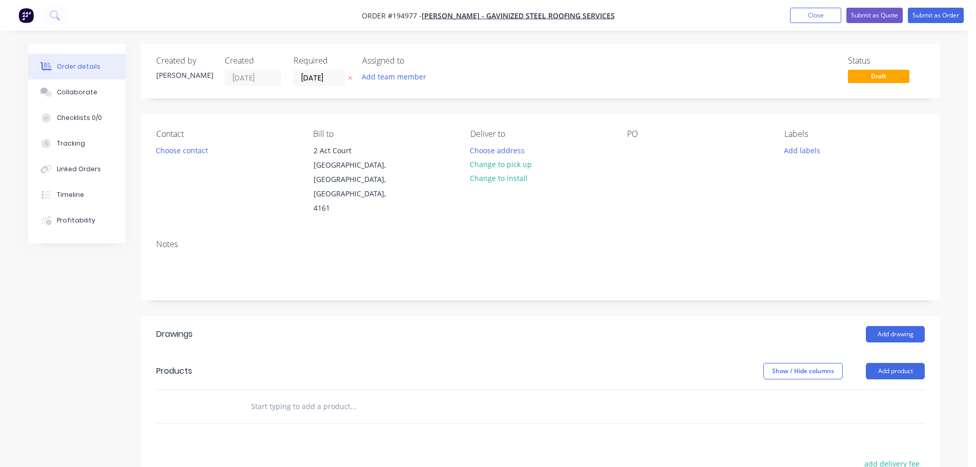
click at [142, 142] on div "Contact Choose contact Bill to 2 Act Court Alexandra Hills, Queensland, Austral…" at bounding box center [540, 172] width 799 height 117
click at [180, 147] on button "Choose contact" at bounding box center [182, 150] width 63 height 14
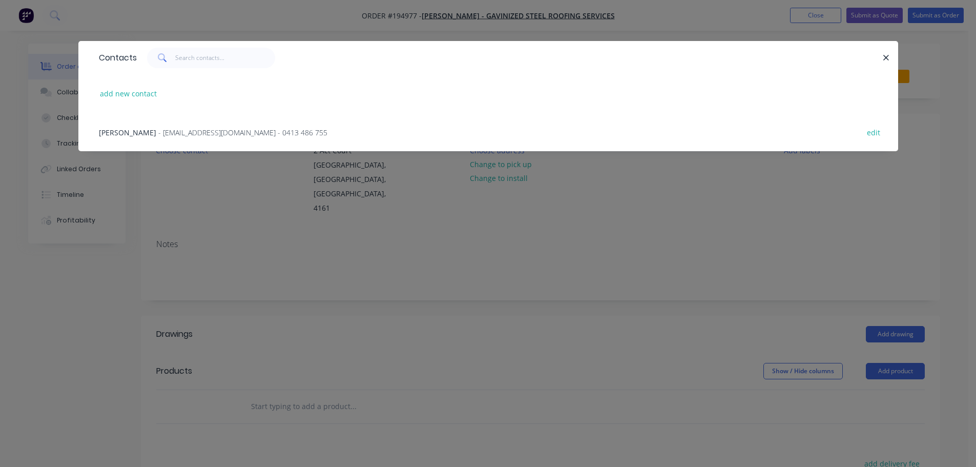
click at [196, 132] on span "- gavinizedsrs@gmail.com - 0413 486 755" at bounding box center [242, 133] width 169 height 10
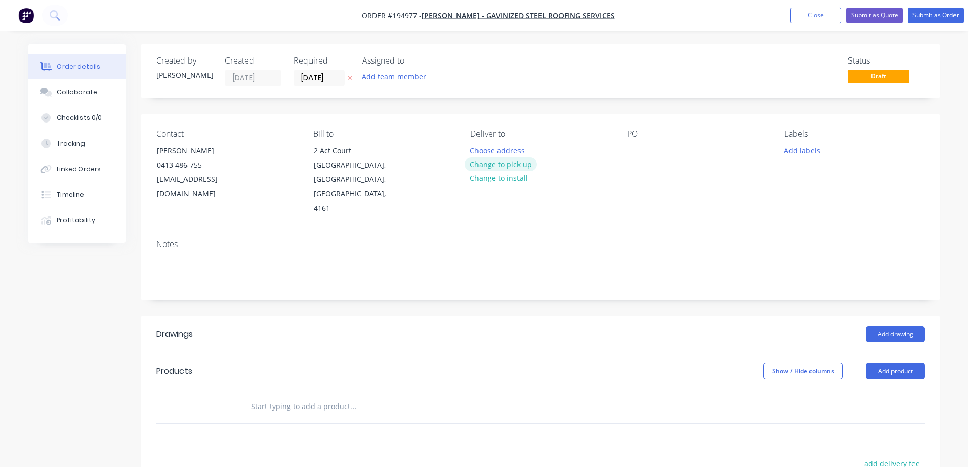
click at [476, 158] on button "Change to pick up" at bounding box center [500, 164] width 73 height 14
click at [487, 159] on button "Change to delivery" at bounding box center [501, 165] width 75 height 14
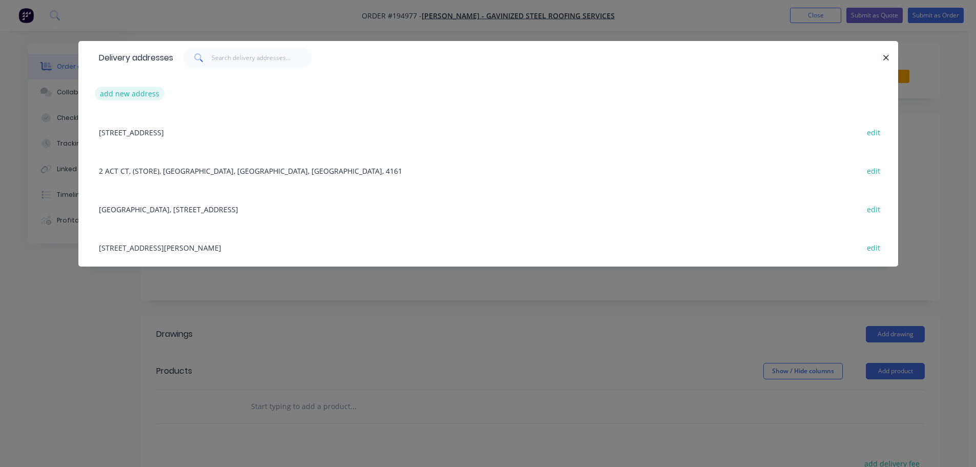
click at [102, 93] on button "add new address" at bounding box center [130, 94] width 70 height 14
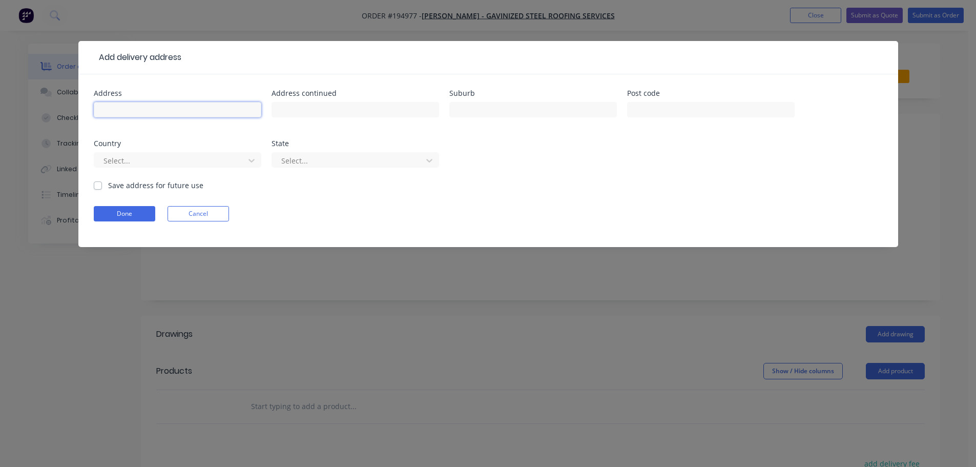
click at [139, 114] on input "text" at bounding box center [177, 109] width 167 height 15
click at [140, 171] on div "Select..." at bounding box center [177, 165] width 167 height 30
click at [144, 161] on div at bounding box center [170, 160] width 137 height 13
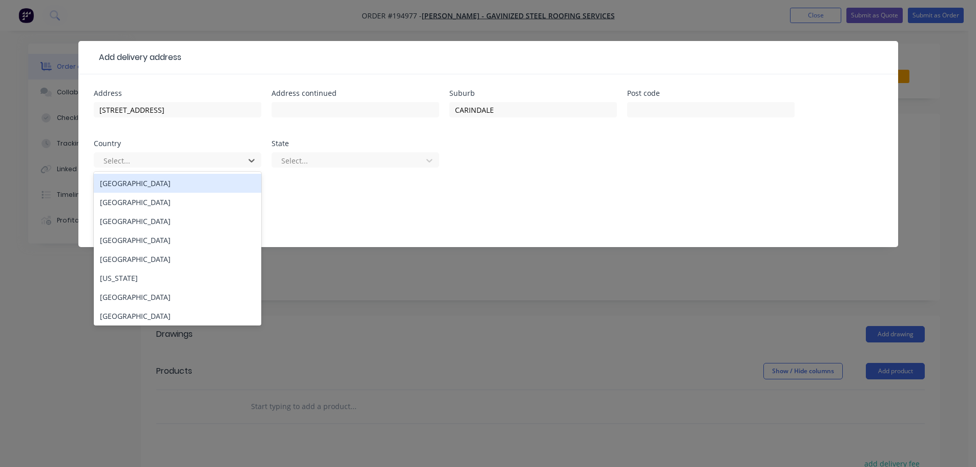
click at [114, 181] on div "Australia" at bounding box center [177, 183] width 167 height 19
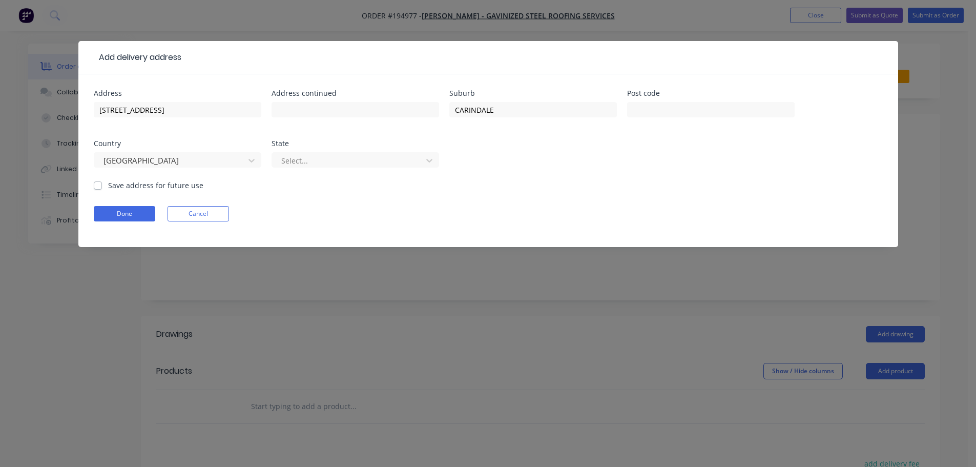
click at [320, 150] on div "Select..." at bounding box center [354, 165] width 167 height 30
click at [316, 162] on div at bounding box center [348, 160] width 137 height 13
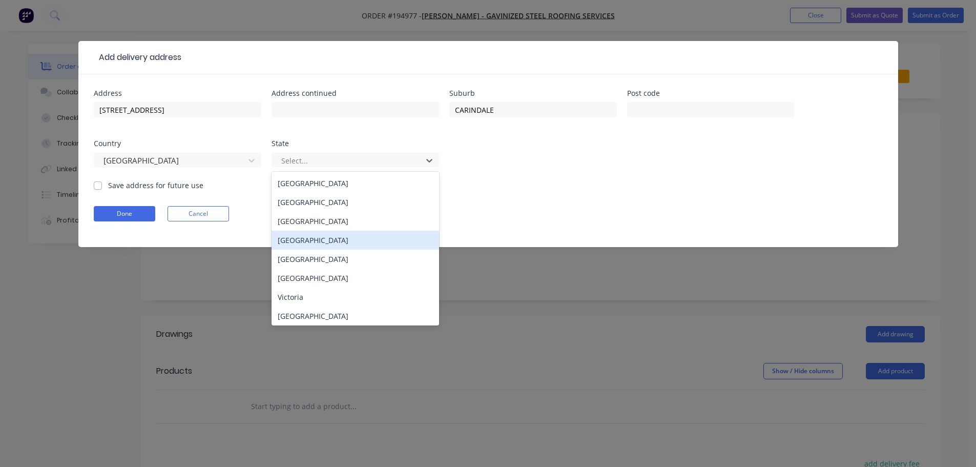
click at [310, 238] on div "Queensland" at bounding box center [354, 239] width 167 height 19
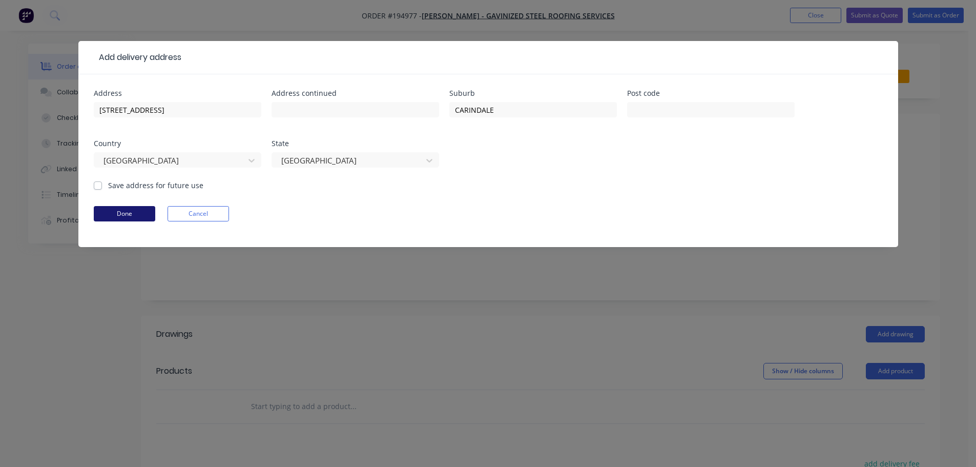
click at [147, 212] on button "Done" at bounding box center [124, 213] width 61 height 15
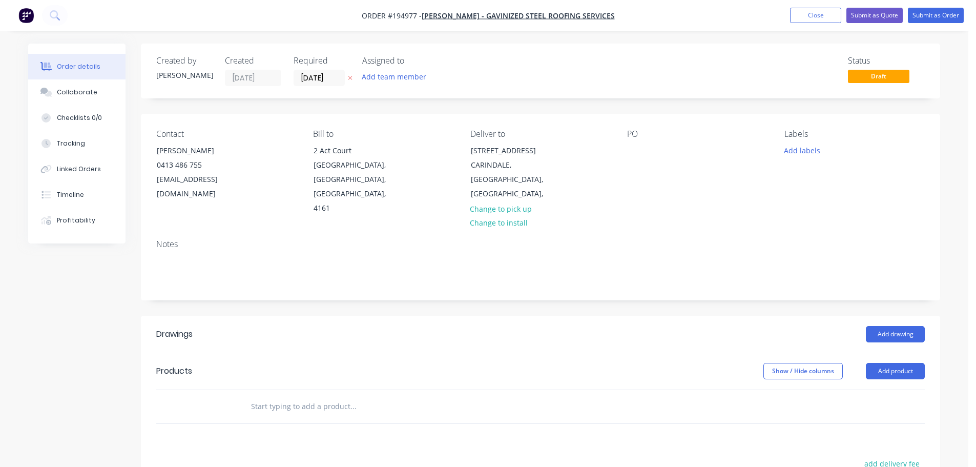
click at [621, 155] on div "Contact Gavin 0413 486 755 gavinizedsrs@gmail.com Bill to 2 Act Court Alexandra…" at bounding box center [540, 172] width 799 height 117
click at [634, 151] on div at bounding box center [635, 150] width 16 height 15
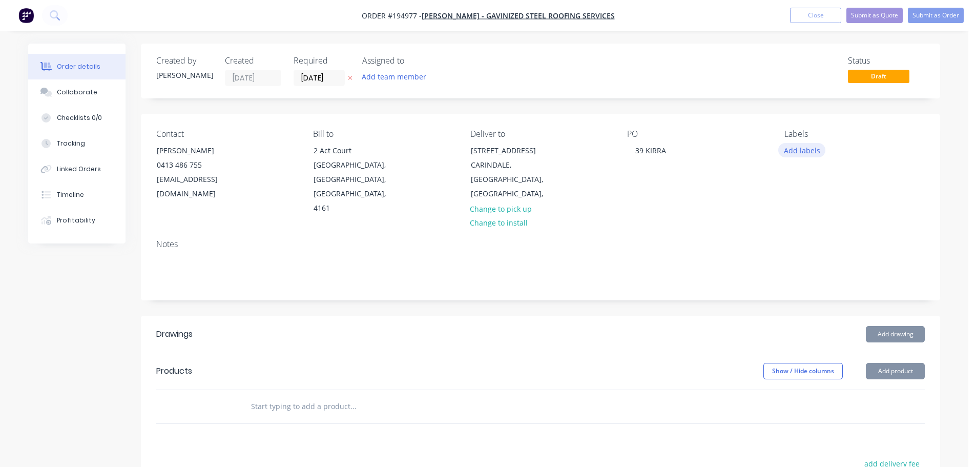
click at [792, 147] on button "Add labels" at bounding box center [801, 150] width 47 height 14
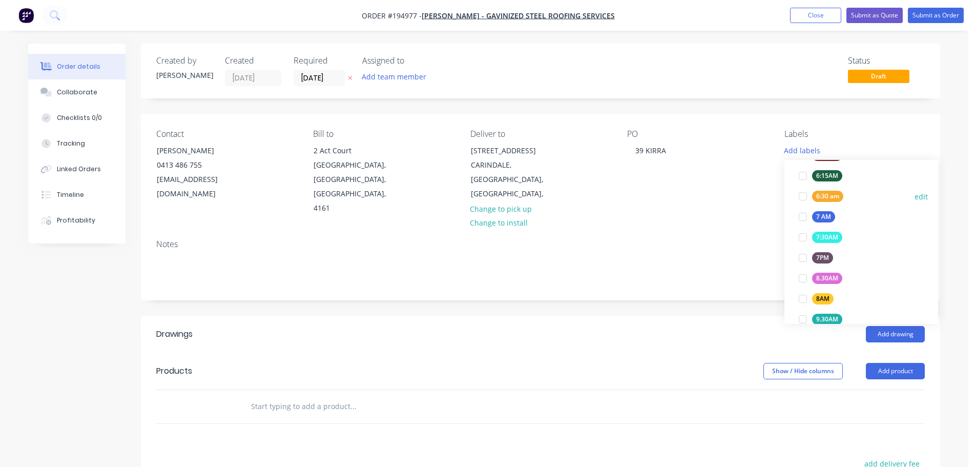
scroll to position [307, 0]
click at [819, 259] on div "8AM" at bounding box center [823, 262] width 22 height 11
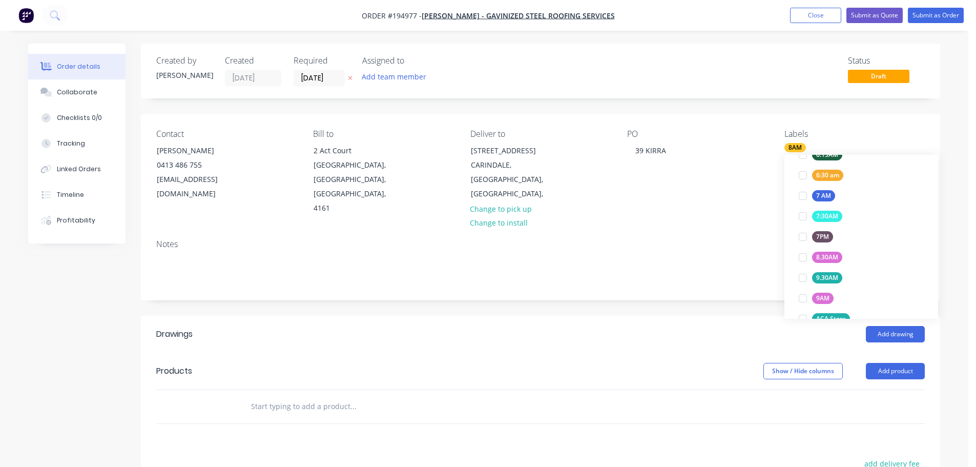
scroll to position [0, 0]
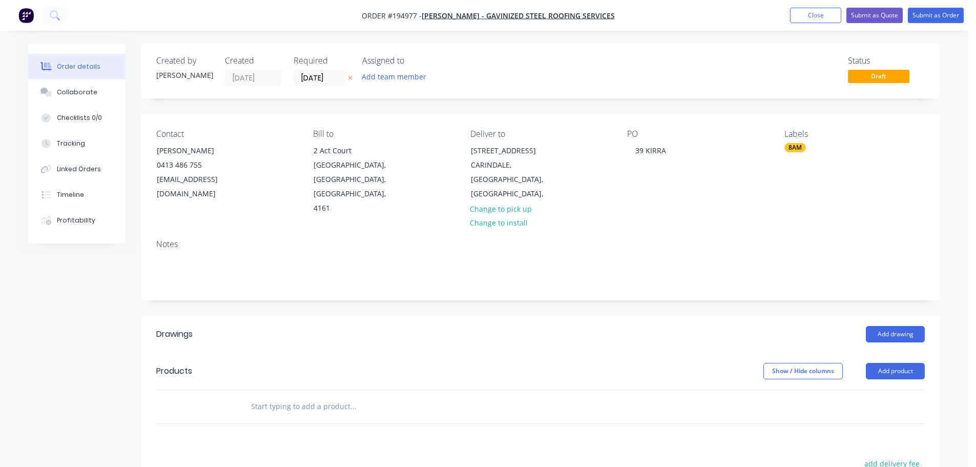
click at [699, 292] on div "Created by Hayden Created 08/10/25 Required 09/10/25 Assigned to Add team membe…" at bounding box center [540, 357] width 799 height 626
click at [889, 326] on button "Add drawing" at bounding box center [894, 334] width 59 height 16
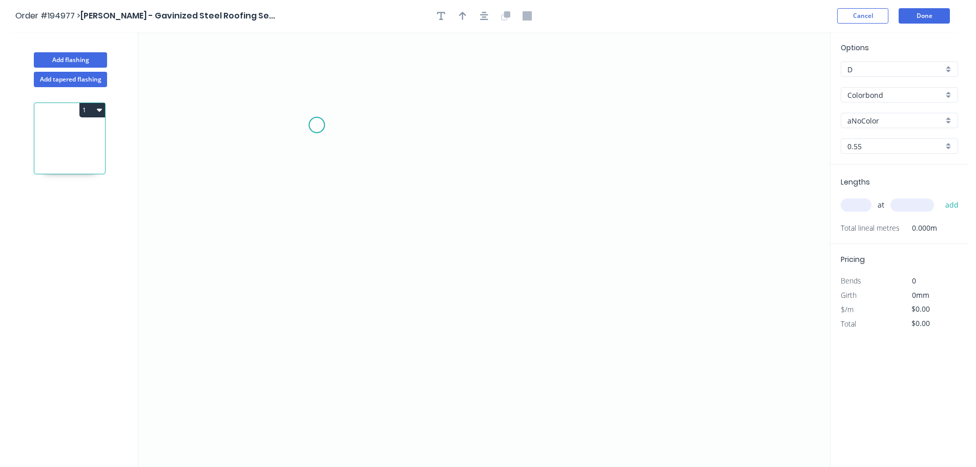
click at [327, 115] on icon "0" at bounding box center [483, 249] width 691 height 435
click at [301, 135] on icon "0" at bounding box center [483, 249] width 691 height 435
click at [419, 154] on icon "0 ?" at bounding box center [483, 249] width 691 height 435
click at [417, 208] on icon "0 ? ? ? º" at bounding box center [483, 249] width 691 height 435
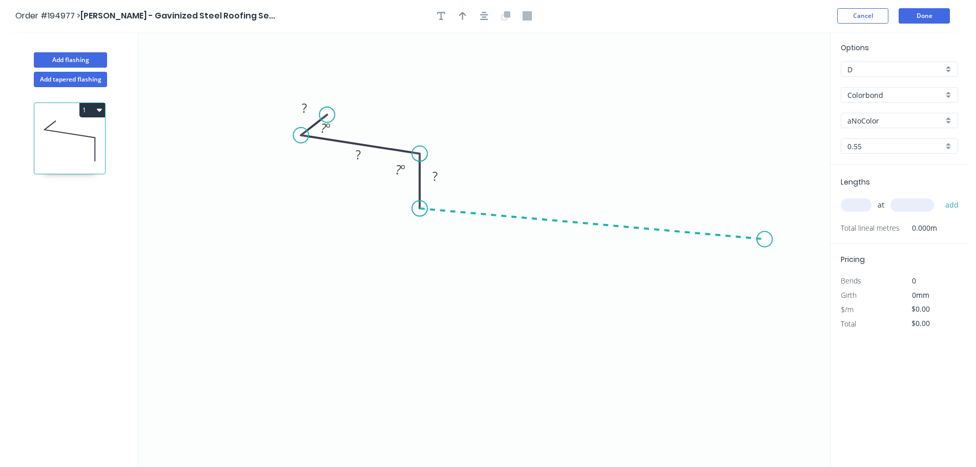
click at [765, 239] on icon "0 ? ? ? ? º ? º" at bounding box center [483, 249] width 691 height 435
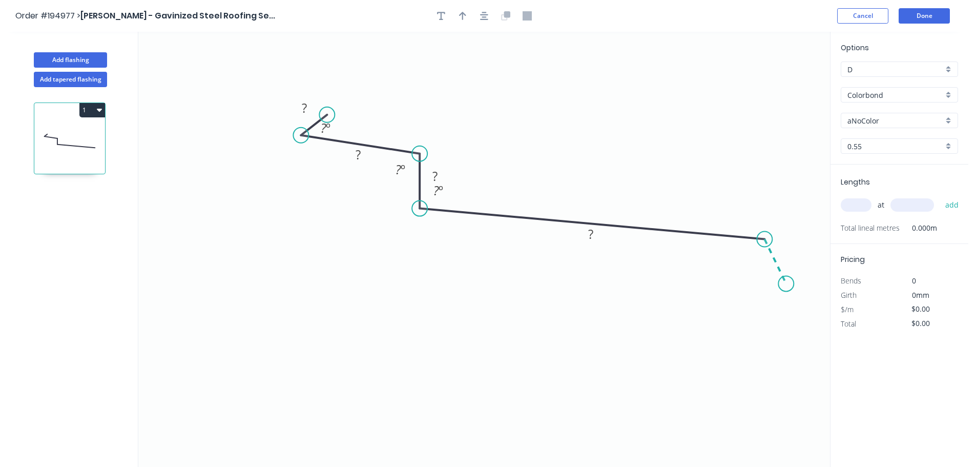
click at [786, 284] on icon "0 ? ? ? ? ? º ? º ? º" at bounding box center [483, 249] width 691 height 435
click at [757, 260] on rect at bounding box center [750, 260] width 20 height 14
drag, startPoint x: 456, startPoint y: 158, endPoint x: 479, endPoint y: 141, distance: 28.2
click at [479, 141] on rect at bounding box center [463, 146] width 33 height 21
click at [463, 15] on icon "button" at bounding box center [462, 15] width 7 height 9
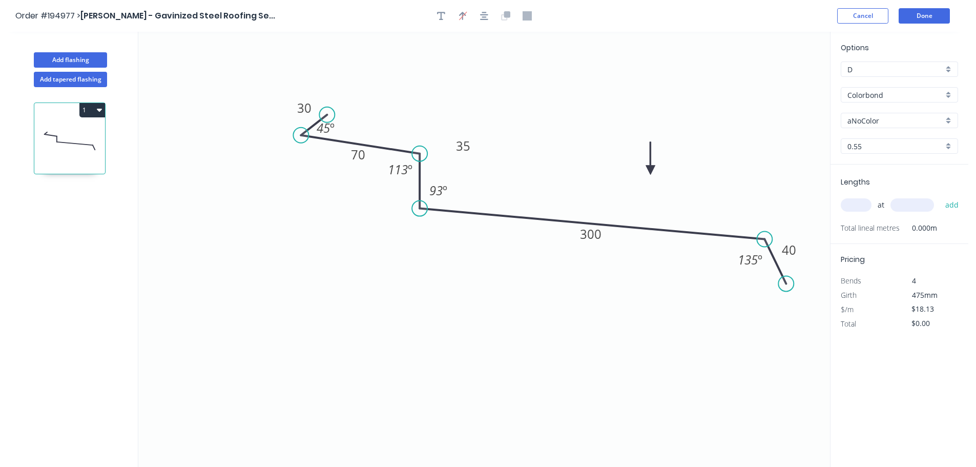
drag, startPoint x: 776, startPoint y: 82, endPoint x: 641, endPoint y: 169, distance: 160.4
click at [646, 173] on icon at bounding box center [650, 158] width 9 height 33
click at [861, 118] on input "aNoColor" at bounding box center [895, 120] width 96 height 11
click at [864, 189] on div "Monument" at bounding box center [899, 186] width 116 height 18
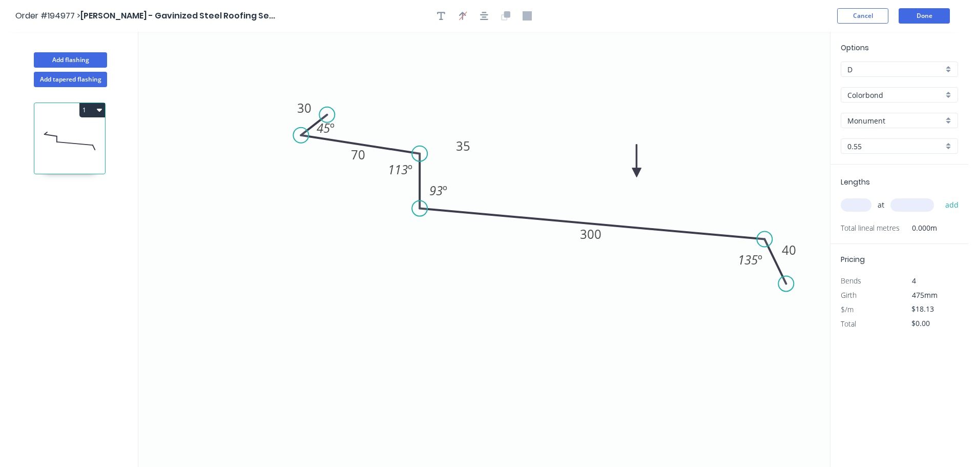
click at [852, 200] on input "text" at bounding box center [855, 204] width 31 height 13
click at [940, 196] on button "add" at bounding box center [952, 204] width 24 height 17
click at [99, 113] on icon "button" at bounding box center [99, 109] width 5 height 8
click at [71, 132] on div "Duplicate" at bounding box center [56, 135] width 79 height 15
click at [461, 148] on tspan "35" at bounding box center [463, 145] width 14 height 17
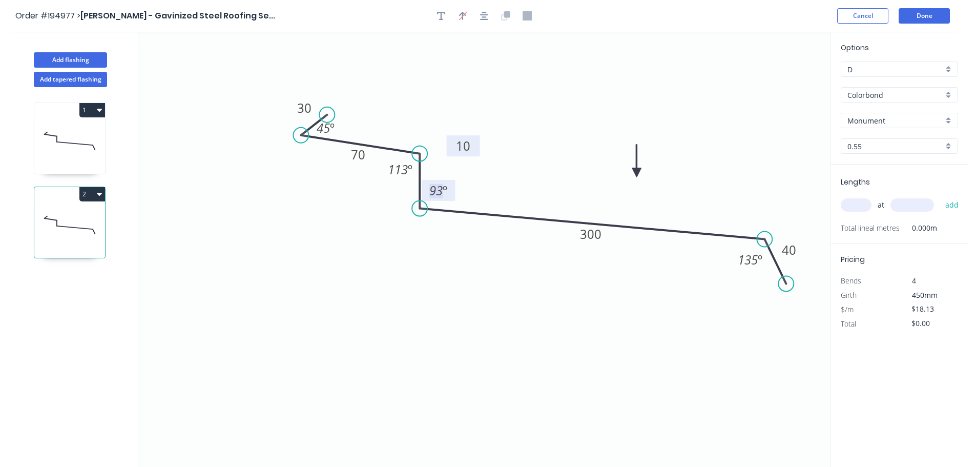
click at [865, 198] on input "text" at bounding box center [855, 204] width 31 height 13
click at [940, 196] on button "add" at bounding box center [952, 204] width 24 height 17
click at [71, 83] on button "Add tapered flashing" at bounding box center [70, 79] width 73 height 15
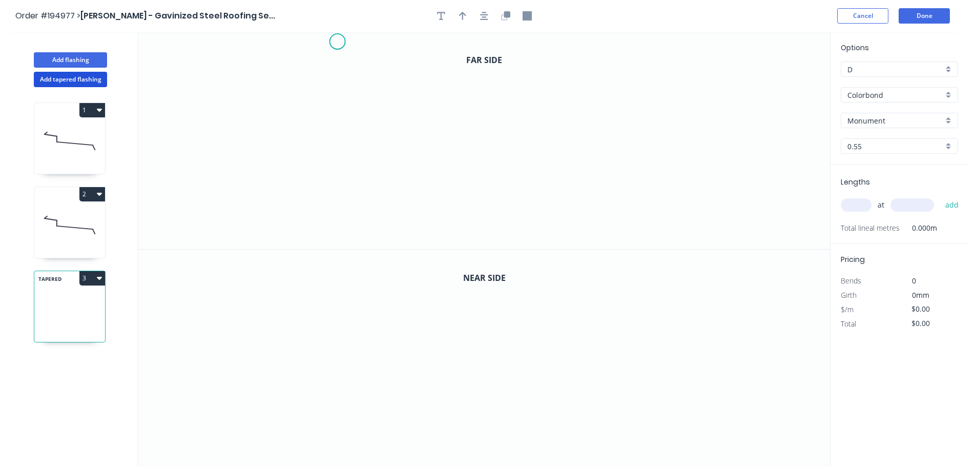
click at [350, 41] on icon "0" at bounding box center [483, 140] width 691 height 217
click at [331, 60] on icon "0" at bounding box center [483, 140] width 691 height 217
click at [421, 75] on icon "0 ?" at bounding box center [483, 140] width 691 height 217
click at [420, 113] on icon "0 ? ? ? º" at bounding box center [483, 140] width 691 height 217
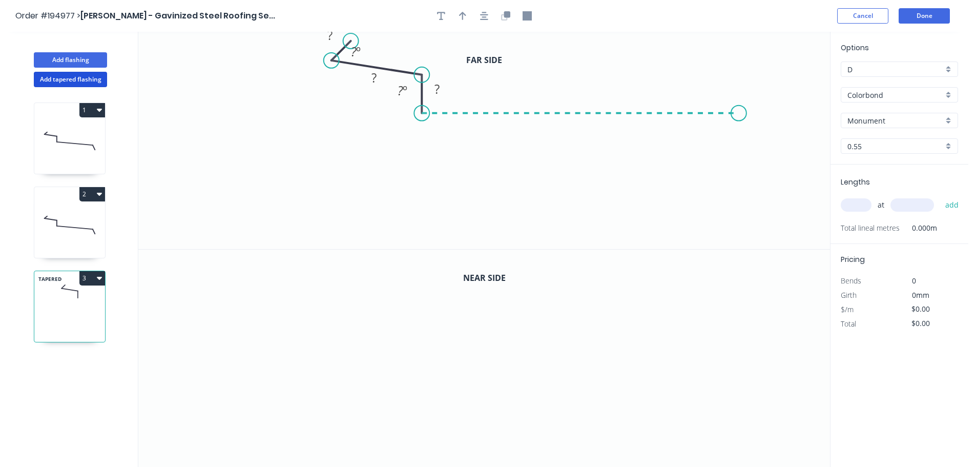
click at [739, 119] on icon "0 ? ? ? ? º ? º" at bounding box center [483, 140] width 691 height 217
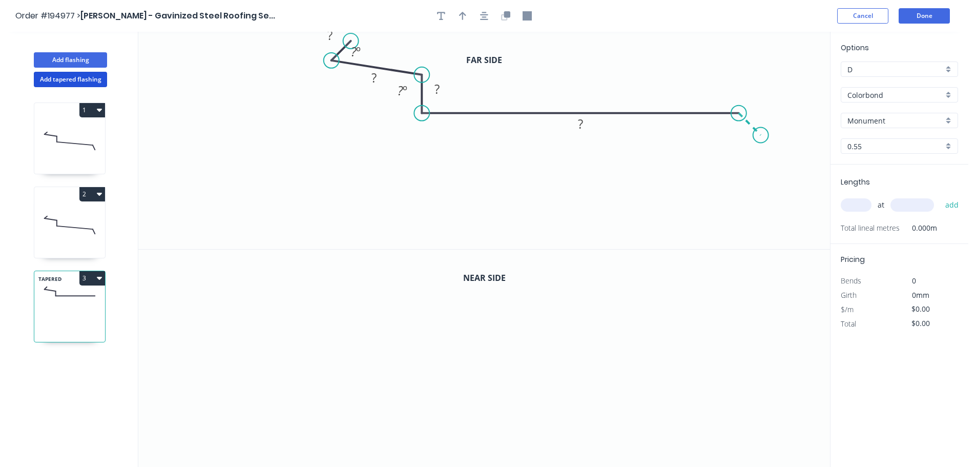
click at [761, 137] on icon "0 ? ? ? ? ? º ? º" at bounding box center [483, 140] width 691 height 217
click at [761, 137] on circle at bounding box center [759, 134] width 15 height 15
click at [765, 114] on rect at bounding box center [760, 108] width 20 height 14
drag, startPoint x: 389, startPoint y: 79, endPoint x: 426, endPoint y: 44, distance: 50.7
click at [426, 44] on rect at bounding box center [410, 42] width 33 height 21
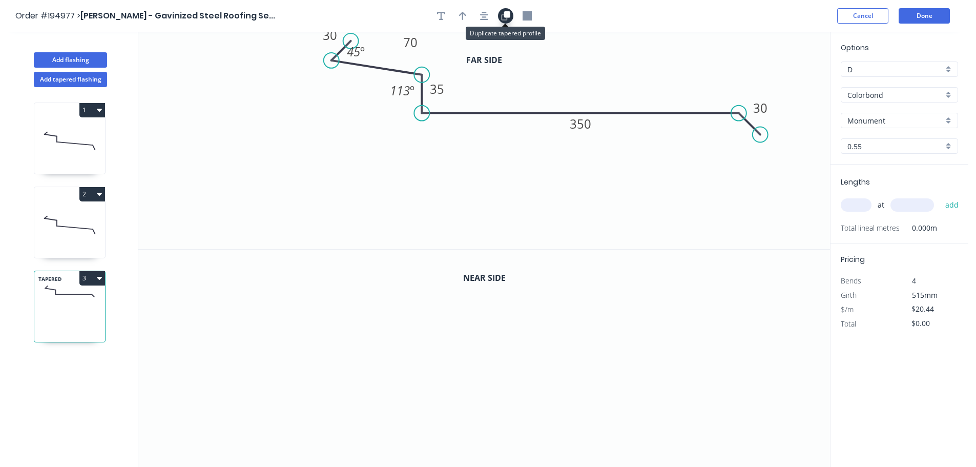
click at [498, 17] on button "button" at bounding box center [505, 15] width 15 height 15
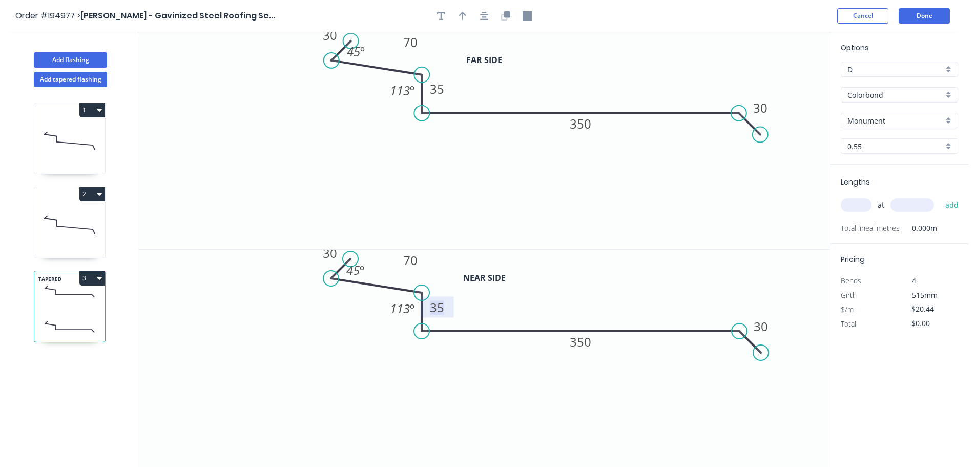
click at [439, 306] on tspan "35" at bounding box center [437, 307] width 14 height 17
click at [850, 201] on input "text" at bounding box center [855, 204] width 31 height 13
click at [940, 196] on button "add" at bounding box center [952, 204] width 24 height 17
click at [933, 15] on button "Done" at bounding box center [923, 15] width 51 height 15
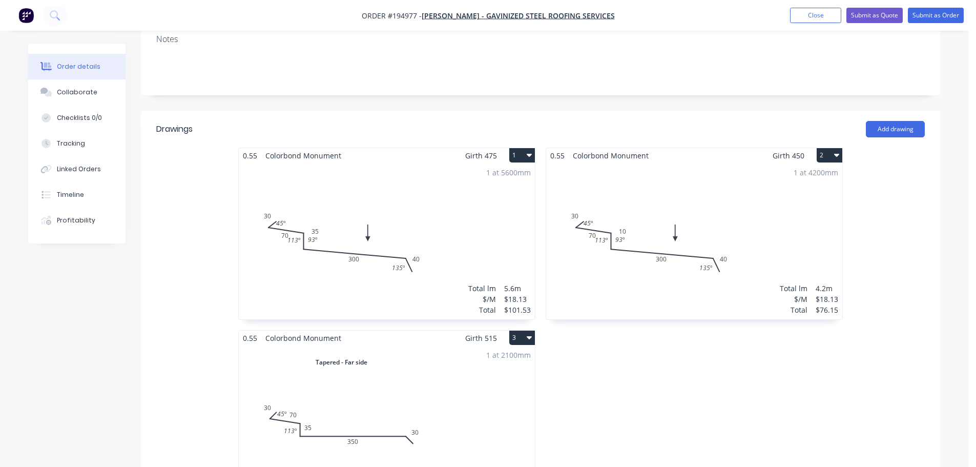
click at [322, 236] on div "1 at 5600mm Total lm $/M Total 5.6m $18.13 $101.53" at bounding box center [387, 241] width 296 height 156
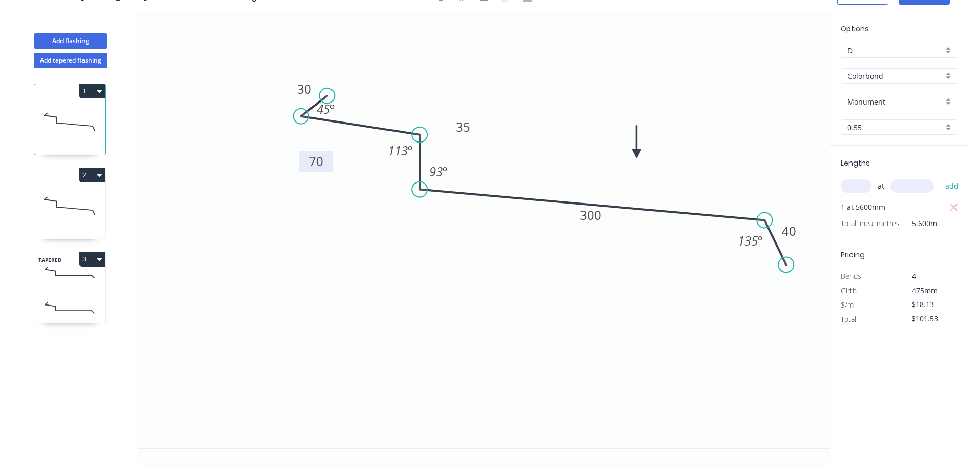
drag, startPoint x: 373, startPoint y: 137, endPoint x: 326, endPoint y: 164, distance: 53.9
click at [326, 164] on rect at bounding box center [315, 161] width 33 height 21
click at [70, 216] on icon at bounding box center [69, 206] width 71 height 66
click at [367, 138] on rect at bounding box center [358, 136] width 20 height 14
drag, startPoint x: 370, startPoint y: 138, endPoint x: 319, endPoint y: 171, distance: 60.1
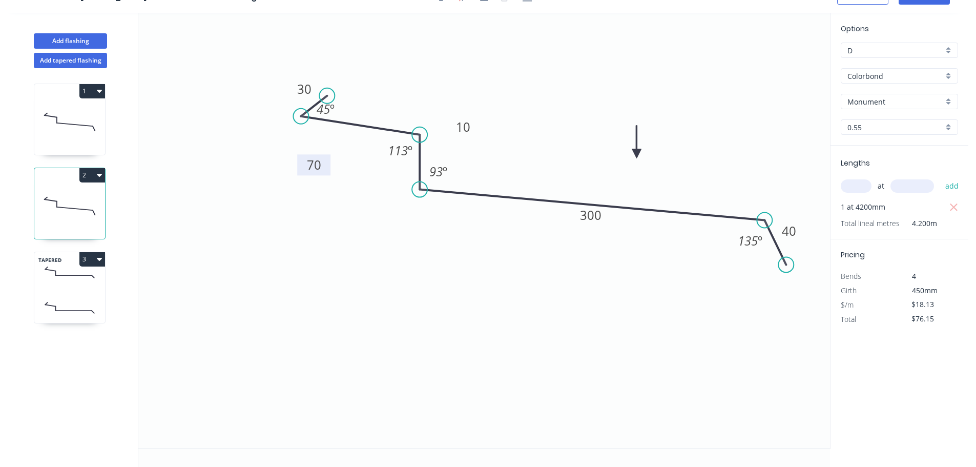
click at [319, 171] on rect at bounding box center [313, 164] width 33 height 21
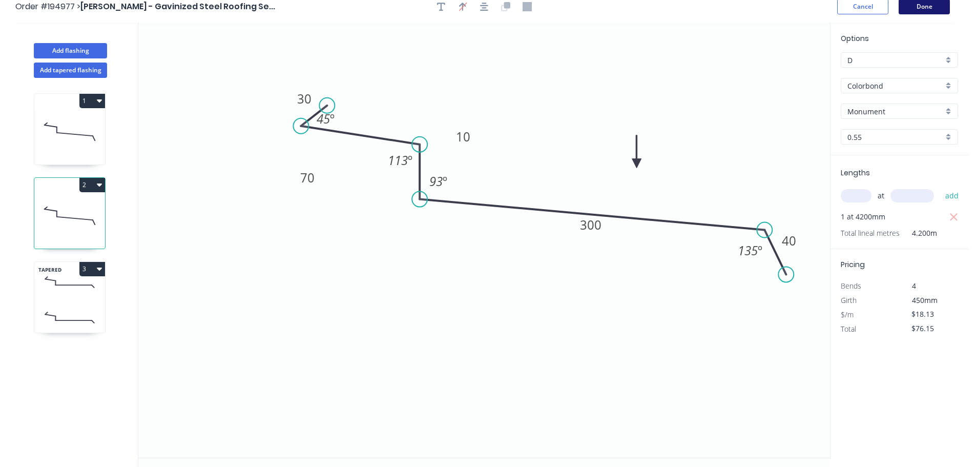
scroll to position [0, 0]
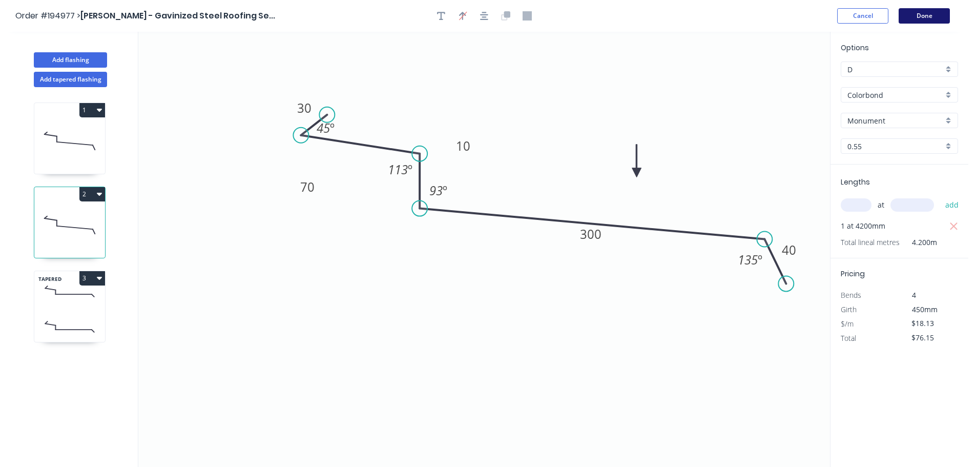
click at [918, 17] on button "Done" at bounding box center [923, 15] width 51 height 15
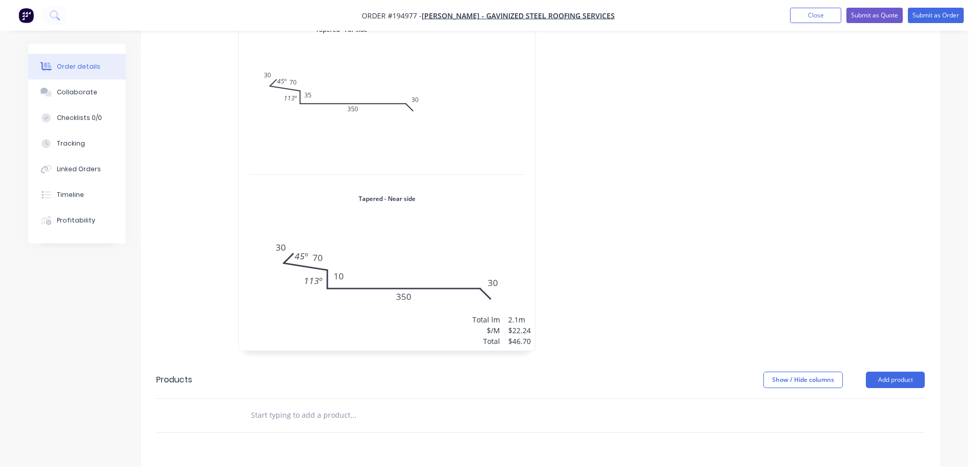
scroll to position [615, 0]
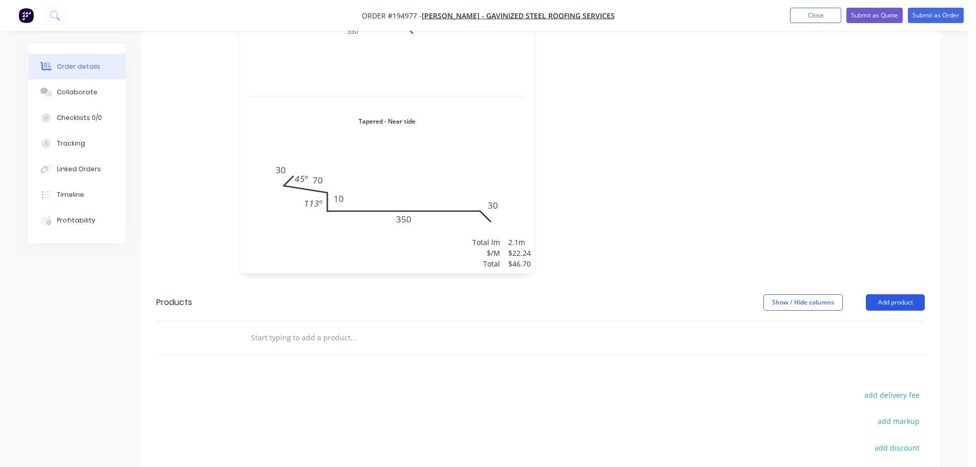
click at [884, 294] on button "Add product" at bounding box center [894, 302] width 59 height 16
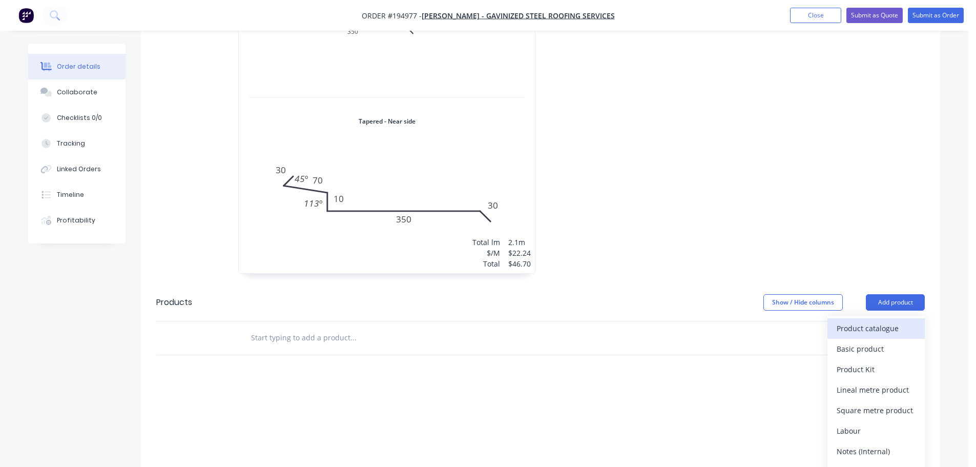
click at [863, 321] on div "Product catalogue" at bounding box center [875, 328] width 79 height 15
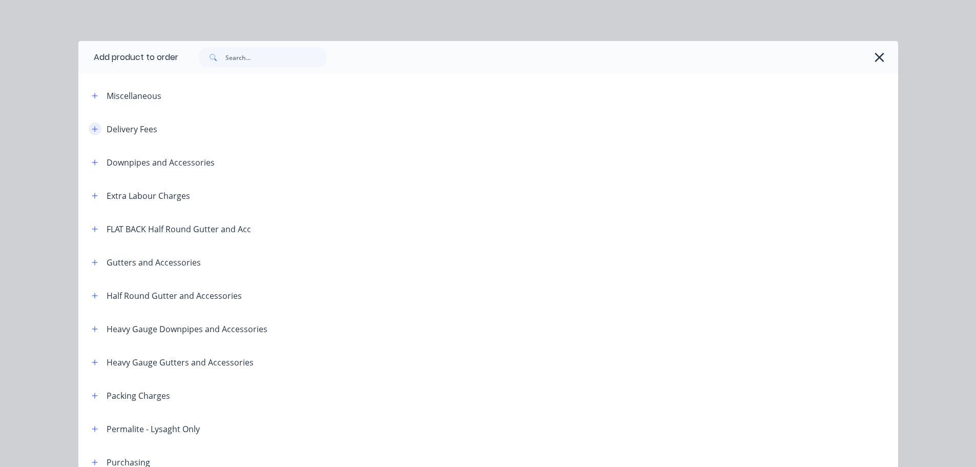
click at [92, 128] on icon "button" at bounding box center [95, 128] width 6 height 7
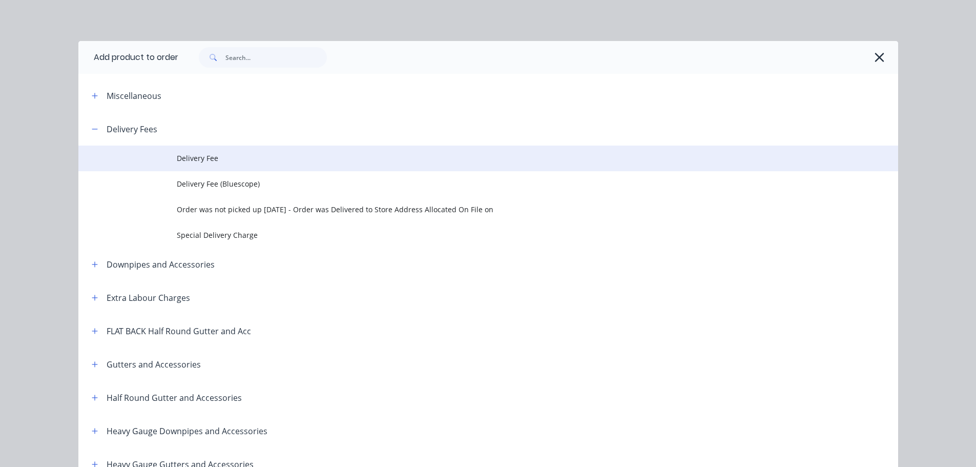
click at [203, 155] on span "Delivery Fee" at bounding box center [465, 158] width 577 height 11
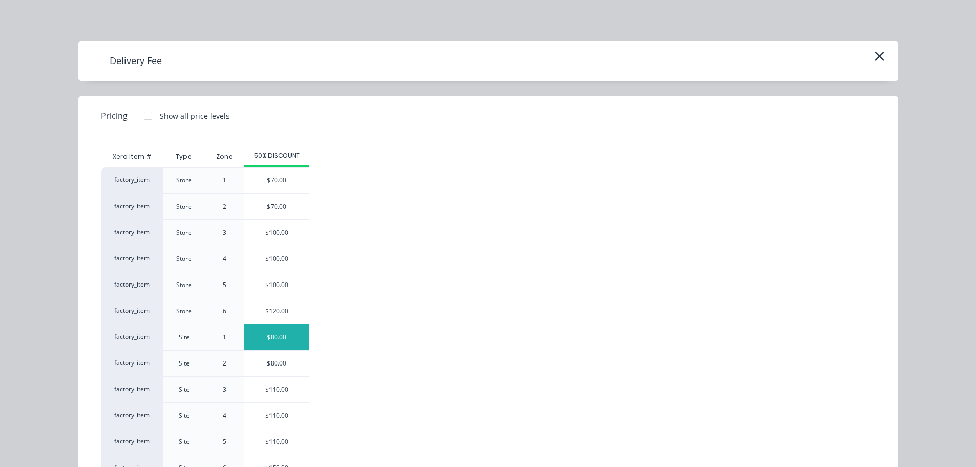
click at [281, 347] on div "$80.00" at bounding box center [276, 337] width 65 height 26
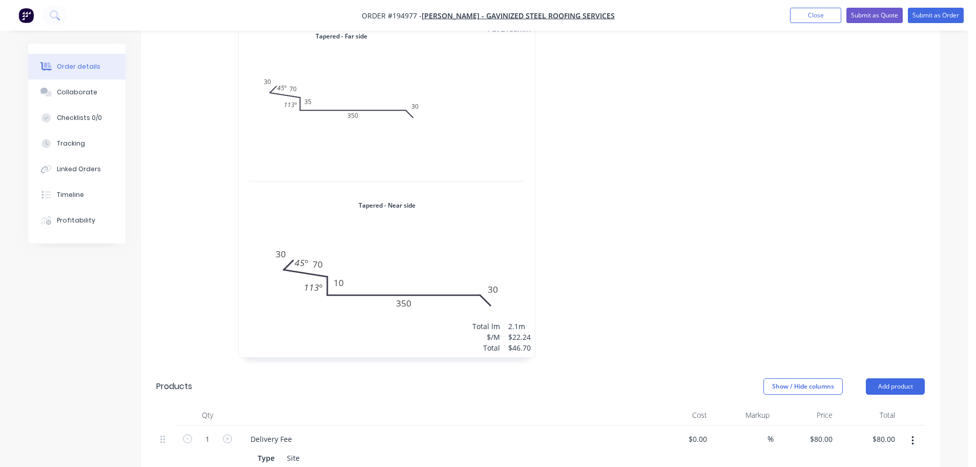
scroll to position [218, 0]
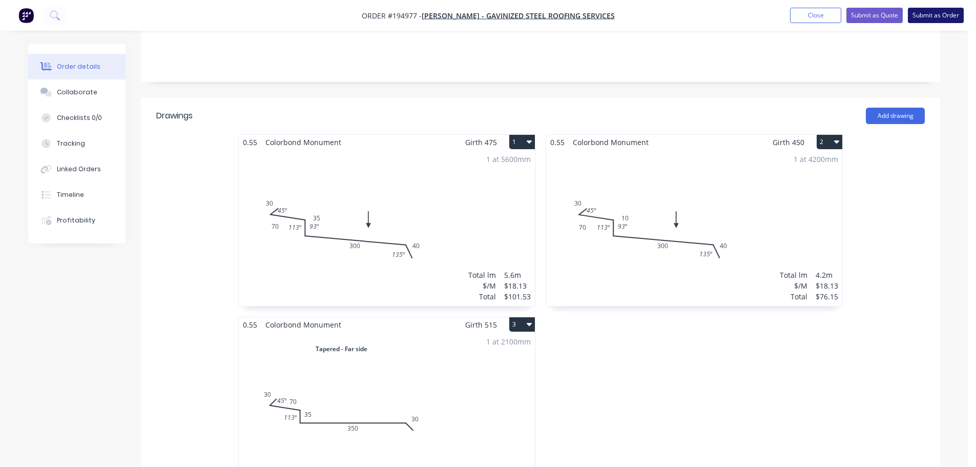
click at [945, 14] on button "Submit as Order" at bounding box center [935, 15] width 56 height 15
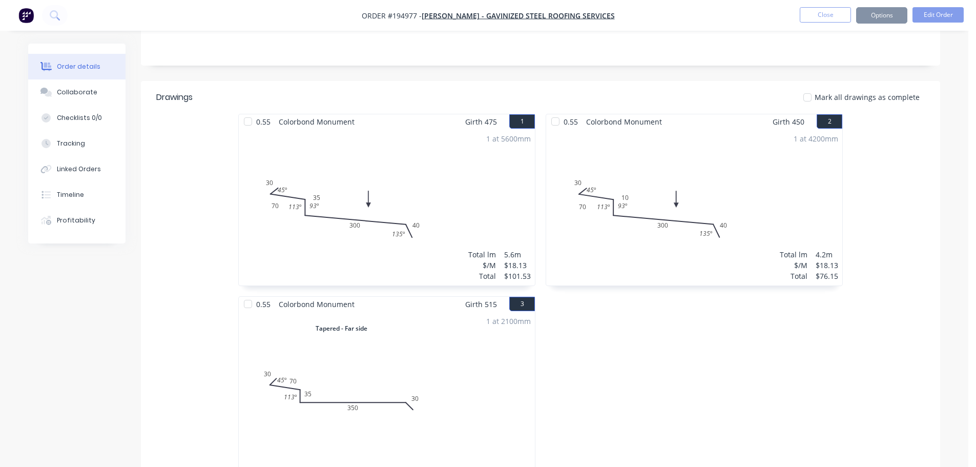
scroll to position [0, 0]
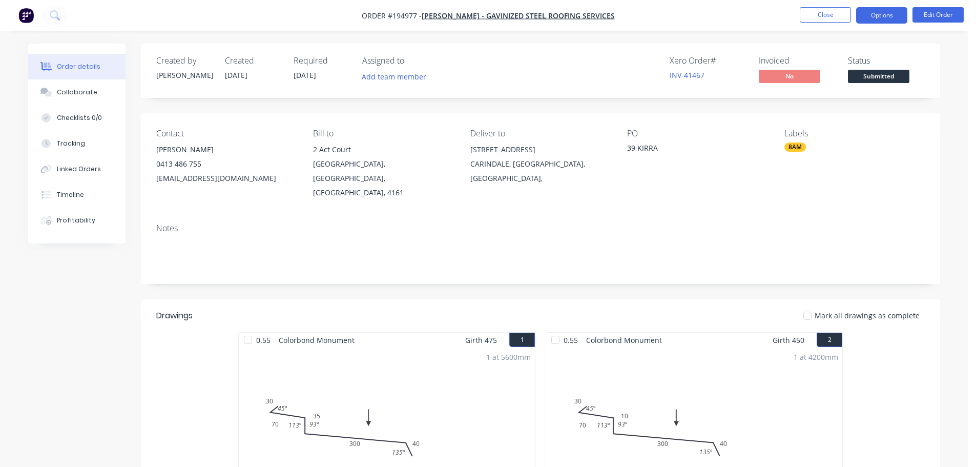
click at [881, 14] on button "Options" at bounding box center [881, 15] width 51 height 16
drag, startPoint x: 881, startPoint y: 14, endPoint x: 882, endPoint y: 9, distance: 5.2
click at [882, 10] on button "Options" at bounding box center [881, 15] width 51 height 16
click at [878, 13] on button "Options" at bounding box center [881, 15] width 51 height 16
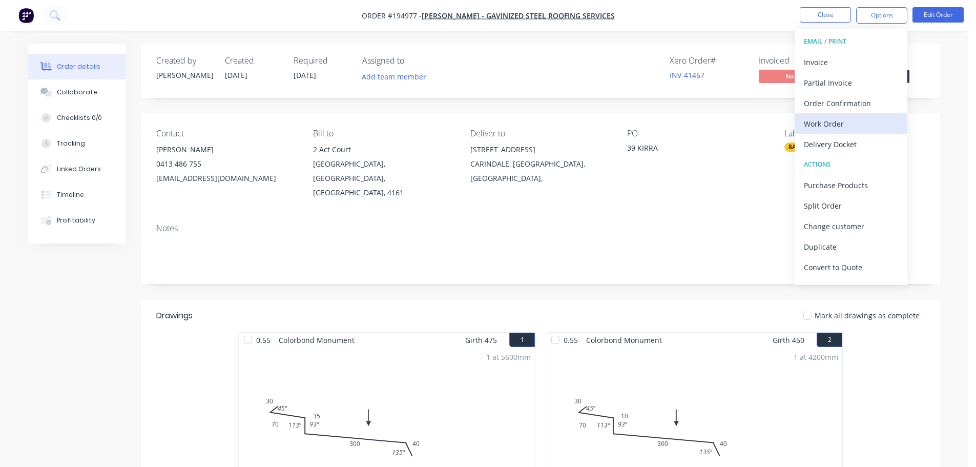
click at [830, 116] on div "Work Order" at bounding box center [851, 123] width 94 height 15
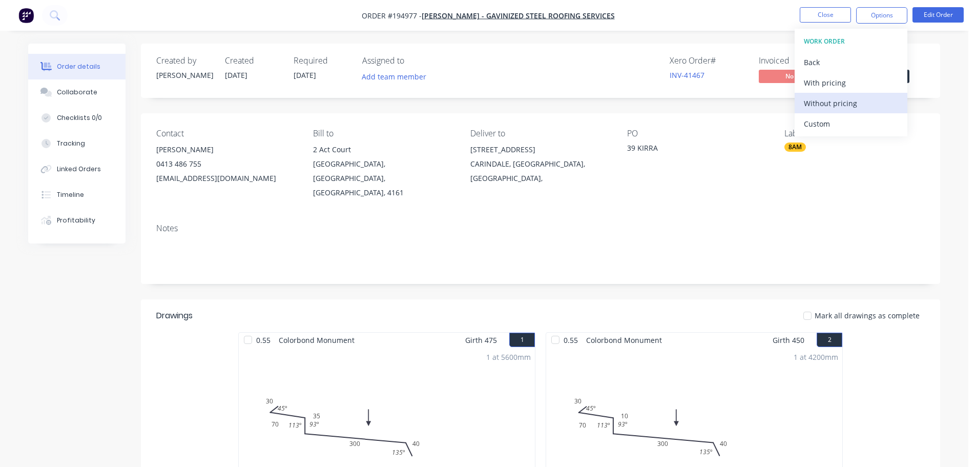
click at [832, 94] on button "Without pricing" at bounding box center [850, 103] width 113 height 20
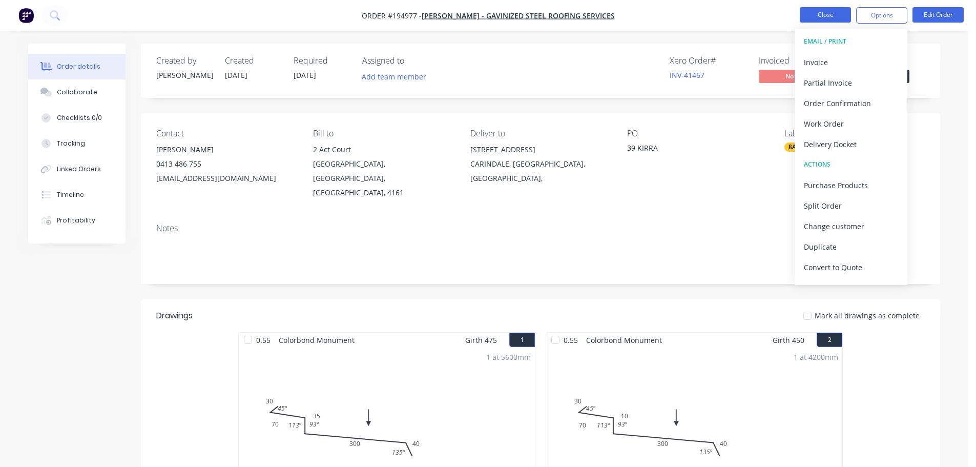
click at [820, 17] on button "Close" at bounding box center [824, 14] width 51 height 15
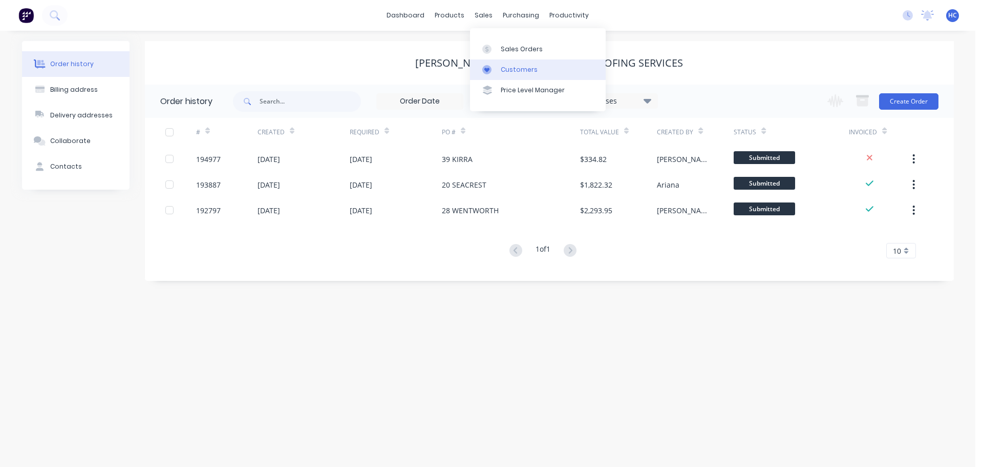
click at [515, 60] on link "Customers" at bounding box center [538, 69] width 136 height 20
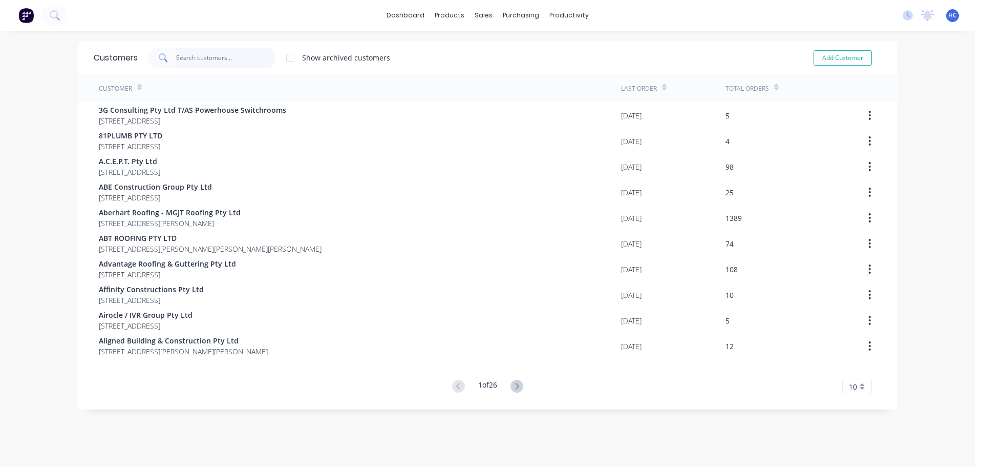
click at [240, 60] on input "text" at bounding box center [226, 58] width 100 height 20
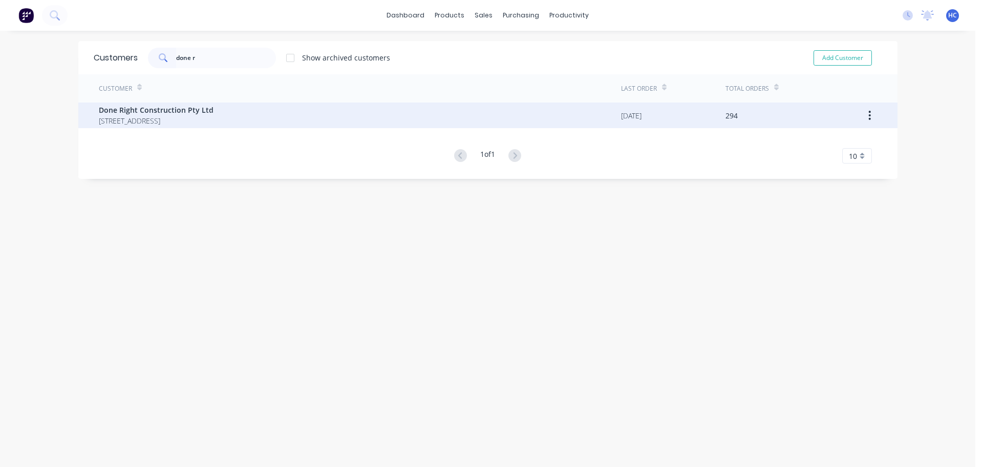
click at [181, 112] on span "Done Right Construction Pty Ltd" at bounding box center [156, 109] width 115 height 11
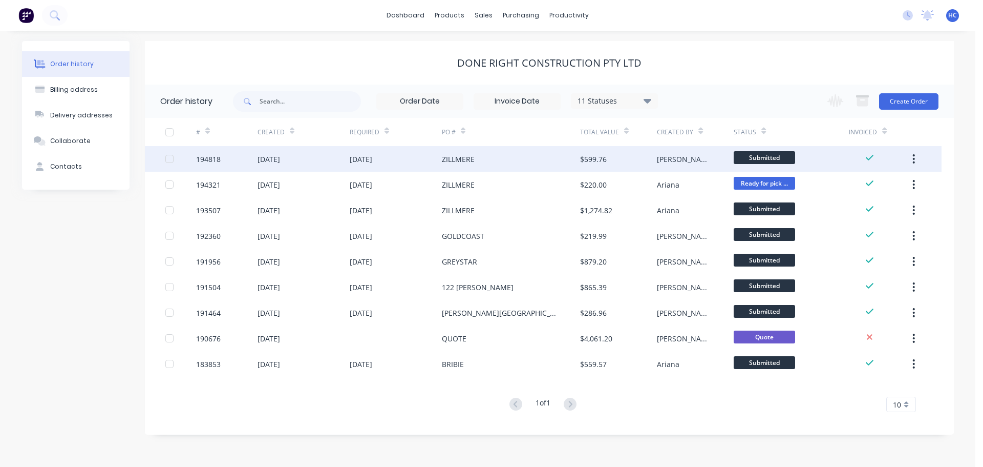
click at [533, 167] on div "ZILLMERE" at bounding box center [511, 159] width 138 height 26
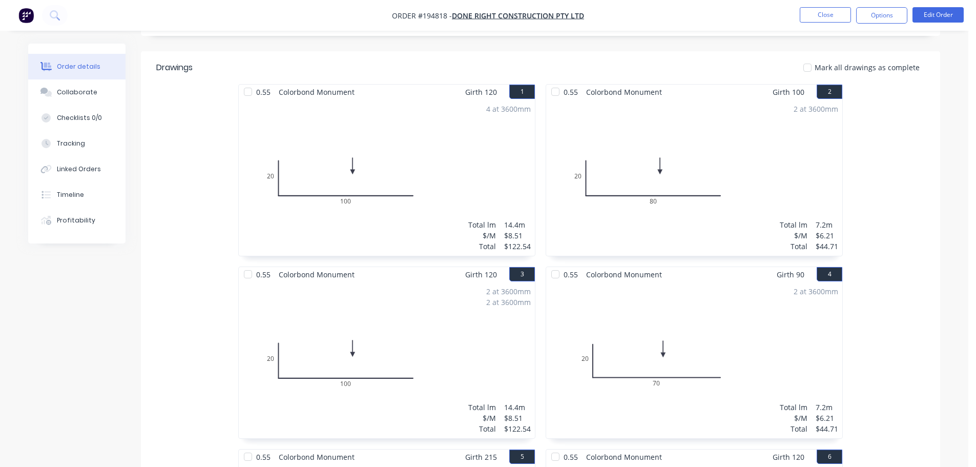
scroll to position [572, 0]
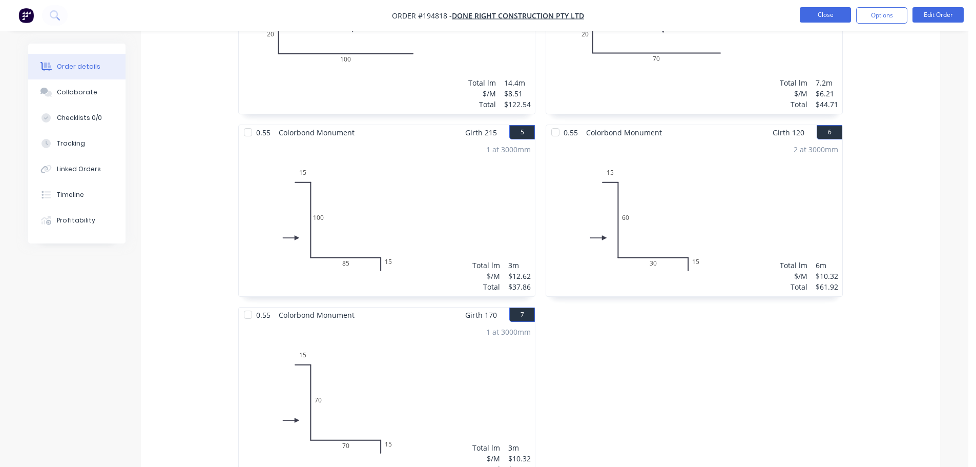
click at [808, 11] on button "Close" at bounding box center [824, 14] width 51 height 15
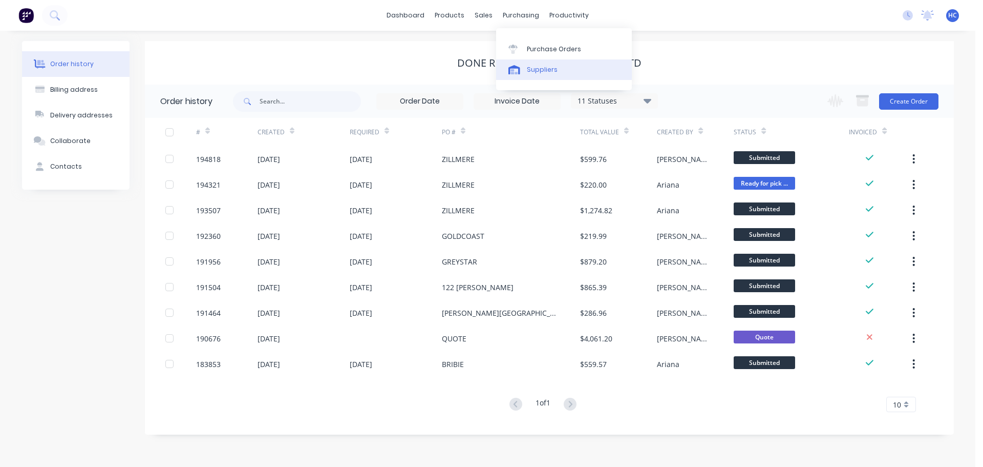
click at [556, 76] on link "Suppliers" at bounding box center [564, 69] width 136 height 20
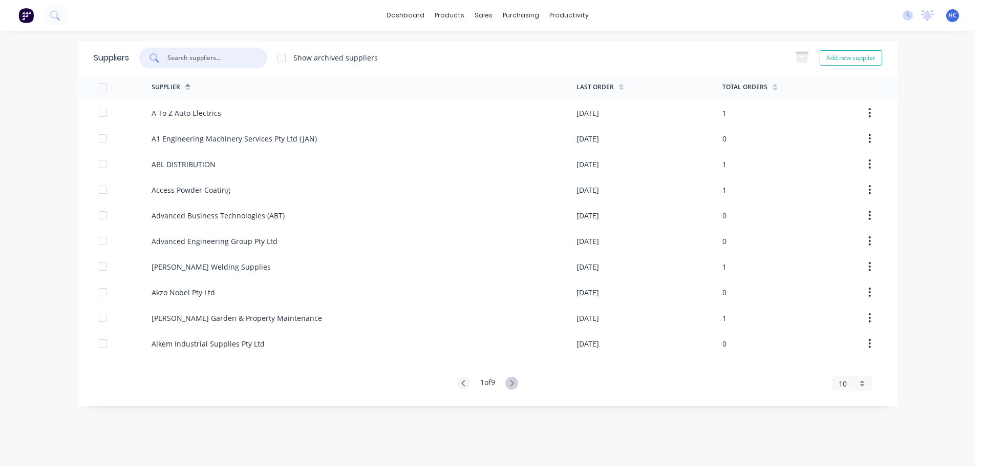
click at [218, 55] on input "text" at bounding box center [208, 58] width 85 height 10
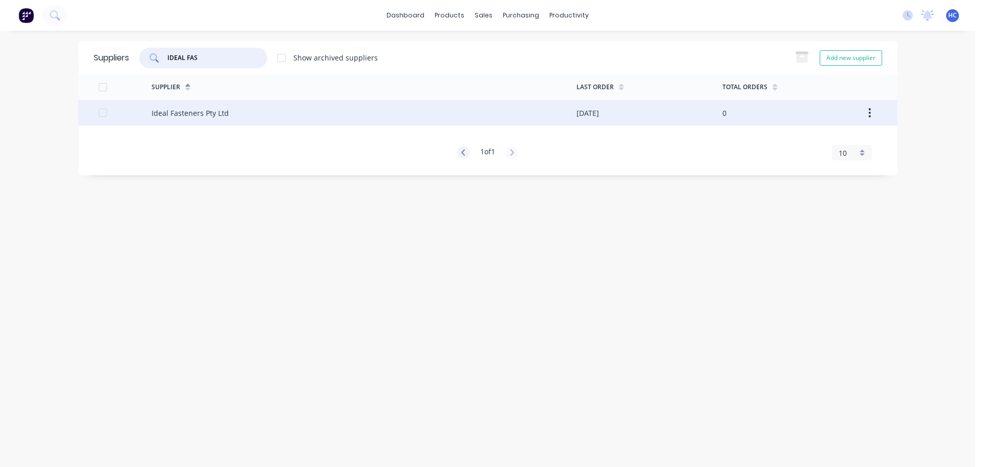
click at [183, 116] on div "Ideal Fasteners Pty Ltd" at bounding box center [190, 113] width 77 height 11
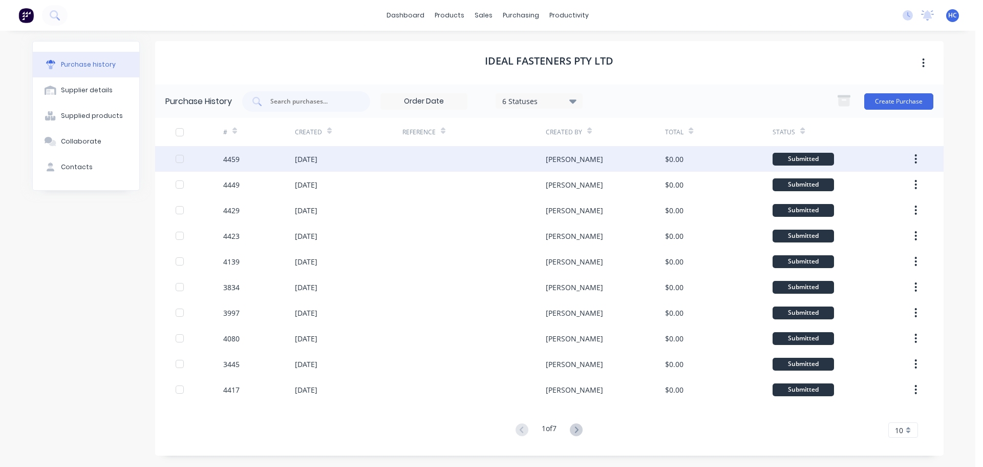
click at [345, 161] on div "08 Oct 2025" at bounding box center [349, 159] width 108 height 26
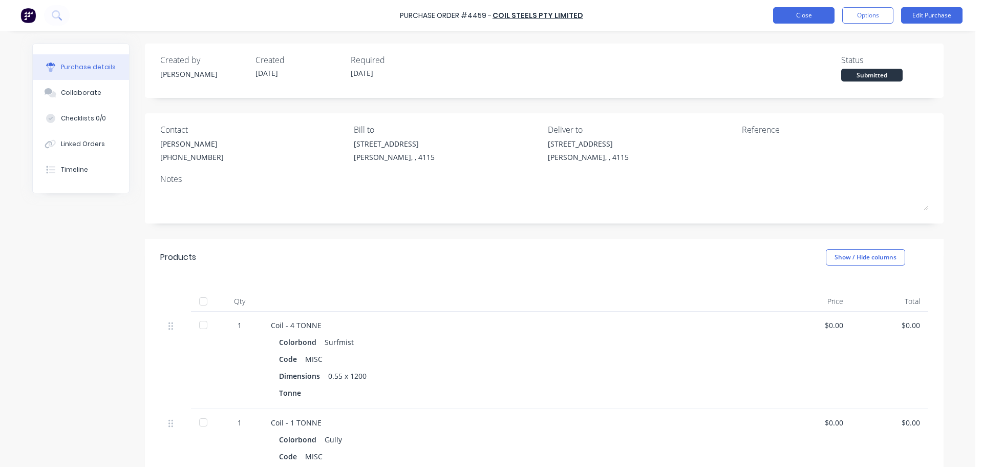
click at [807, 16] on button "Close" at bounding box center [803, 15] width 61 height 16
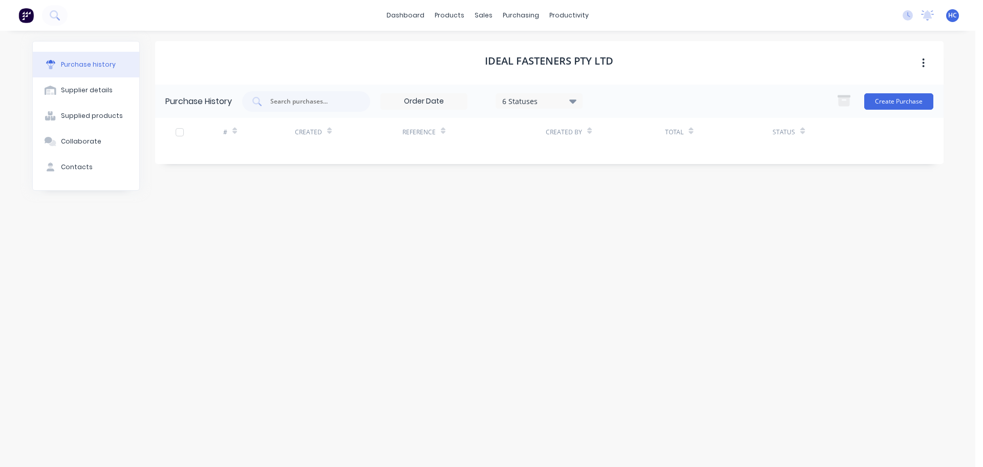
click at [534, 88] on div "Purchase History 6 Statuses 6 Statuses Create Purchase" at bounding box center [549, 101] width 789 height 33
click at [533, 97] on div "6 Statuses" at bounding box center [538, 100] width 73 height 11
click at [606, 148] on div at bounding box center [608, 148] width 20 height 20
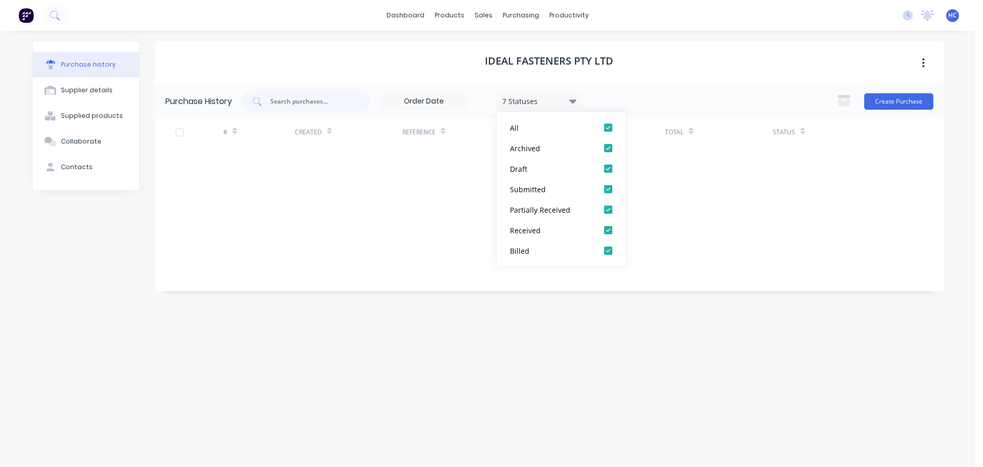
click at [743, 245] on div "Purchase History 7 Statuses 7 Statuses Create Purchase # Created Reference Crea…" at bounding box center [549, 188] width 789 height 206
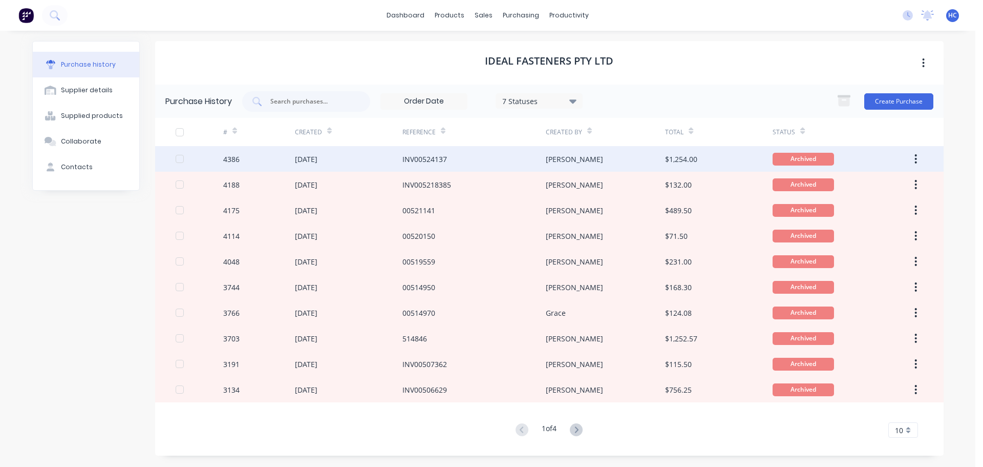
click at [557, 162] on div "[PERSON_NAME]" at bounding box center [574, 159] width 57 height 11
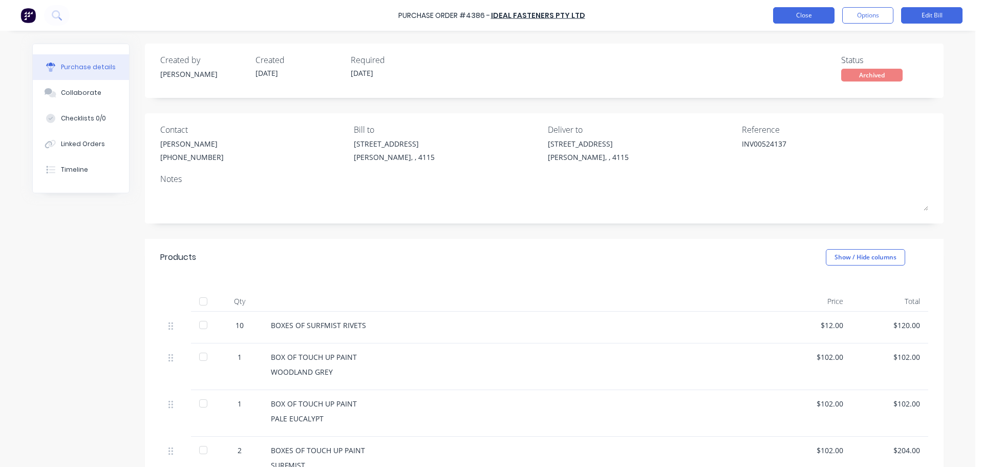
click at [816, 14] on button "Close" at bounding box center [803, 15] width 61 height 16
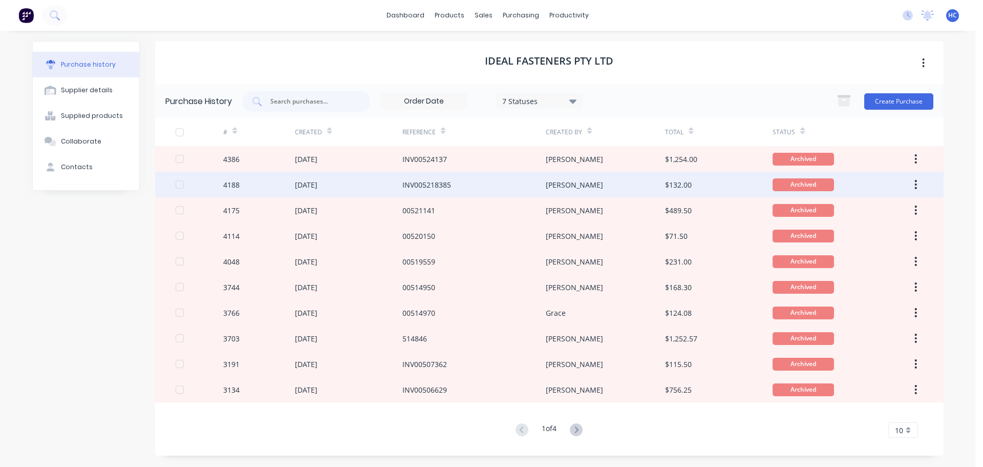
click at [442, 186] on div "INV005218385" at bounding box center [427, 184] width 49 height 11
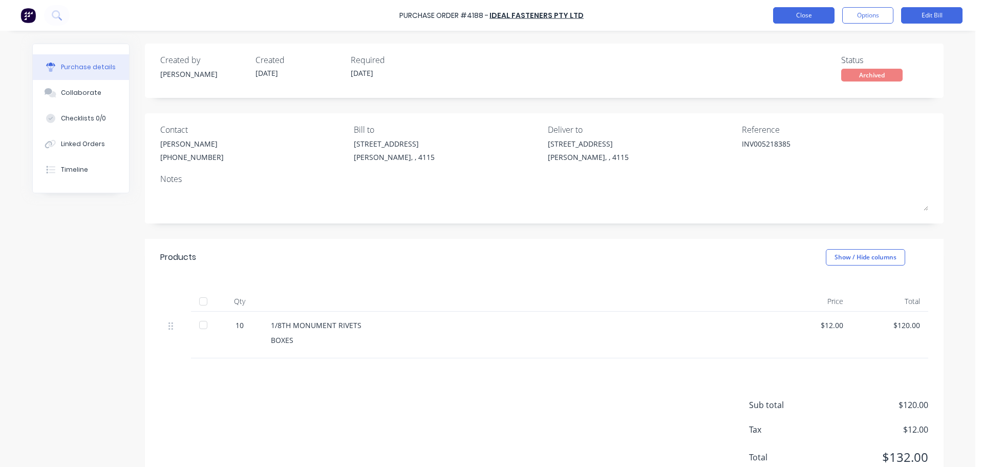
click at [806, 17] on button "Close" at bounding box center [803, 15] width 61 height 16
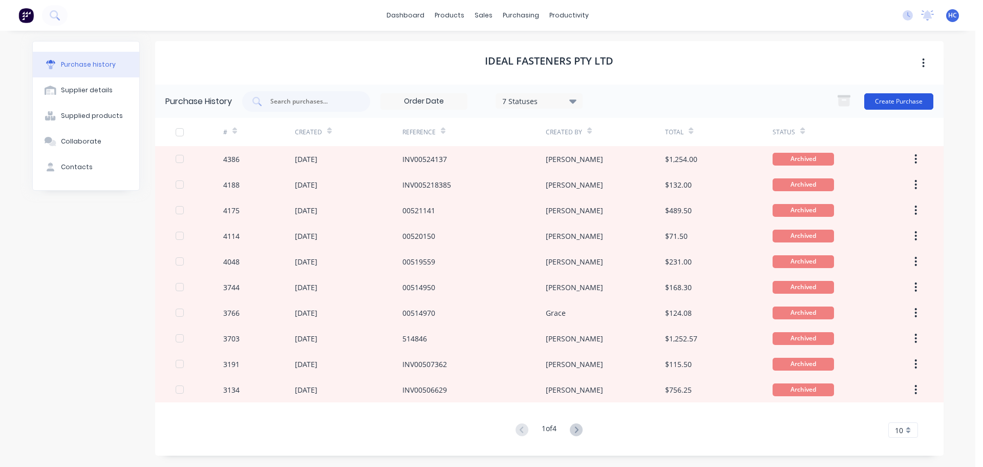
click at [887, 103] on button "Create Purchase" at bounding box center [898, 101] width 69 height 16
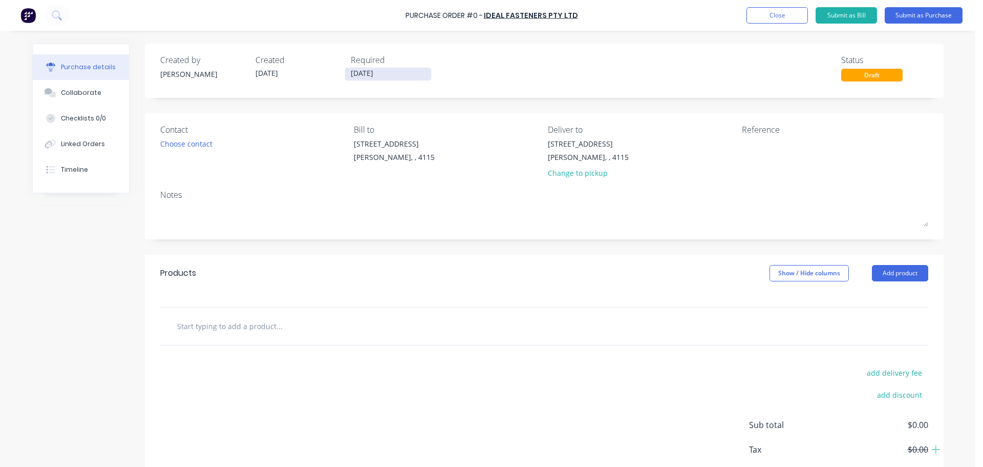
click at [362, 68] on input "[DATE]" at bounding box center [388, 74] width 86 height 13
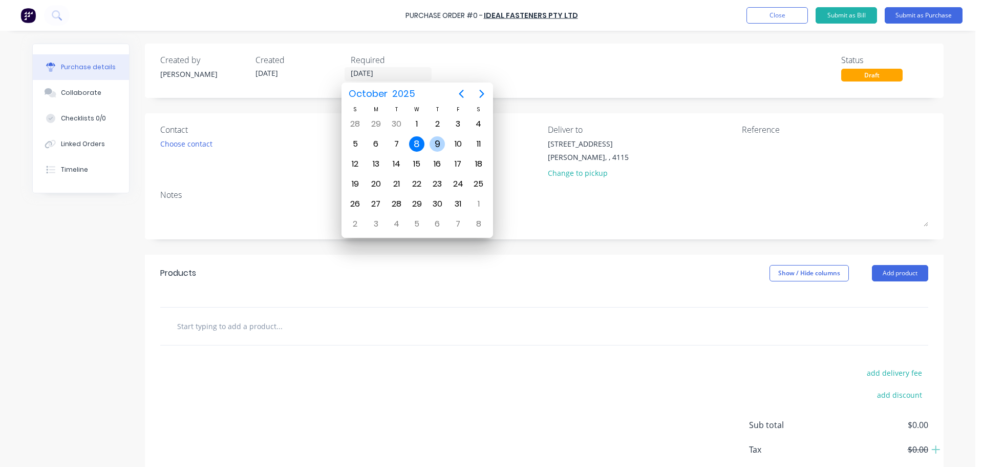
click at [439, 141] on div "9" at bounding box center [437, 143] width 15 height 15
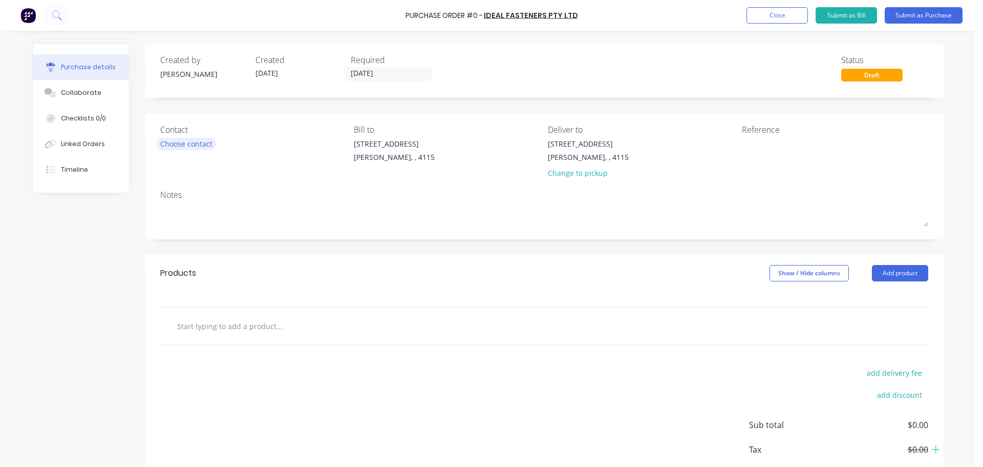
click at [178, 139] on div "Choose contact" at bounding box center [186, 143] width 52 height 11
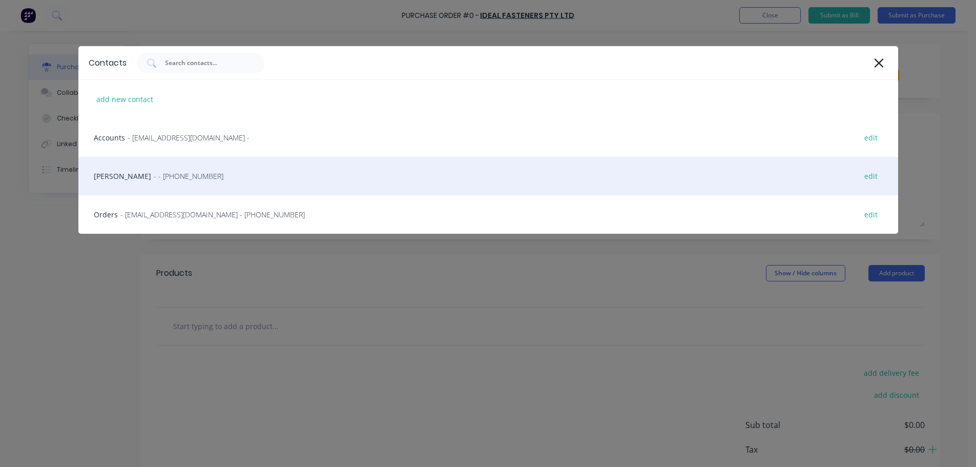
click at [202, 175] on div "HAYDEN - - (07) 3372 3005 edit" at bounding box center [487, 176] width 819 height 38
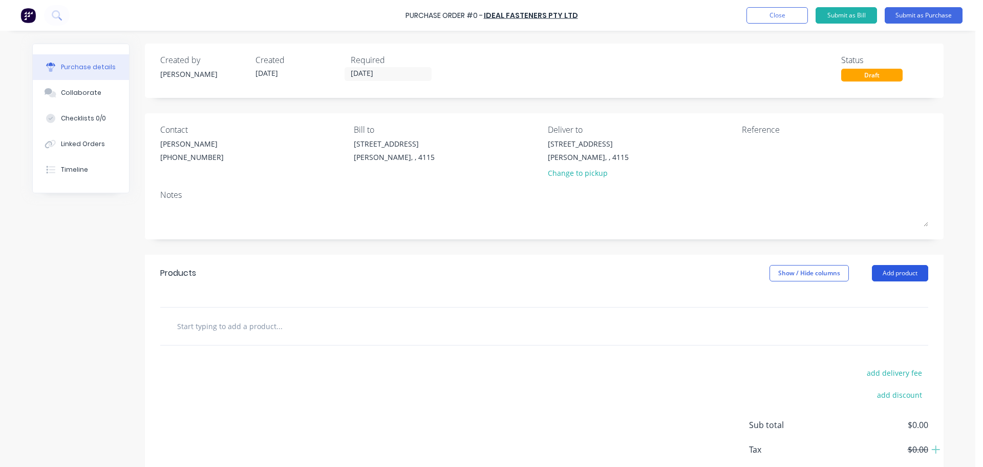
click at [887, 273] on button "Add product" at bounding box center [900, 273] width 56 height 16
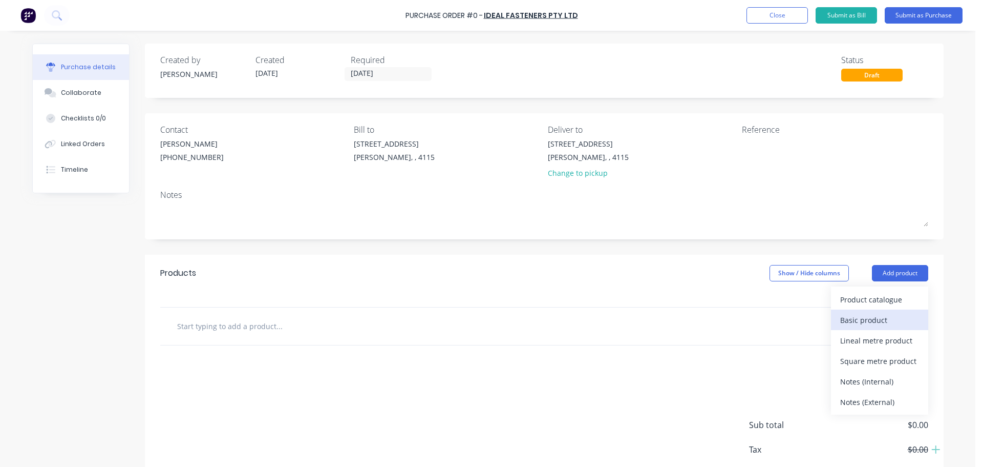
click at [878, 317] on div "Basic product" at bounding box center [879, 319] width 79 height 15
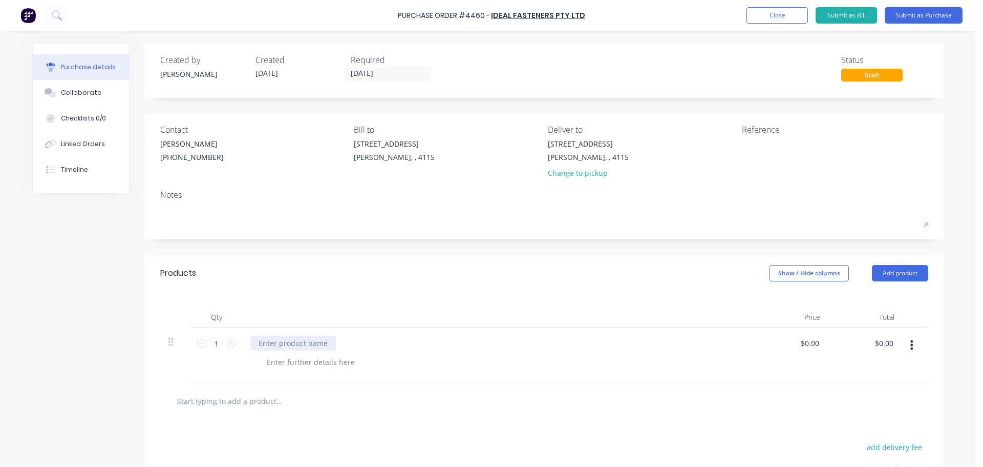
click at [291, 346] on div at bounding box center [293, 342] width 86 height 15
click at [208, 346] on input "1" at bounding box center [216, 342] width 20 height 15
click at [288, 309] on div at bounding box center [498, 317] width 512 height 20
click at [910, 10] on button "Submit as Purchase" at bounding box center [924, 15] width 78 height 16
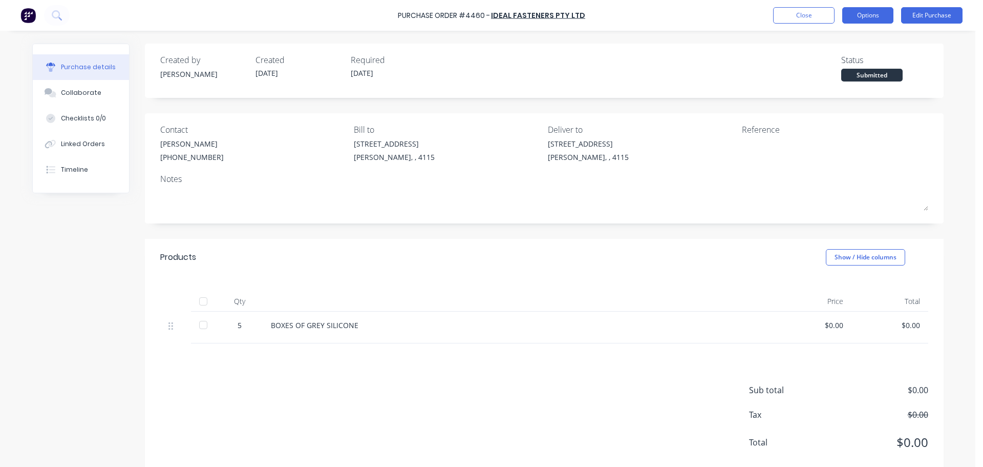
click at [879, 14] on button "Options" at bounding box center [867, 15] width 51 height 16
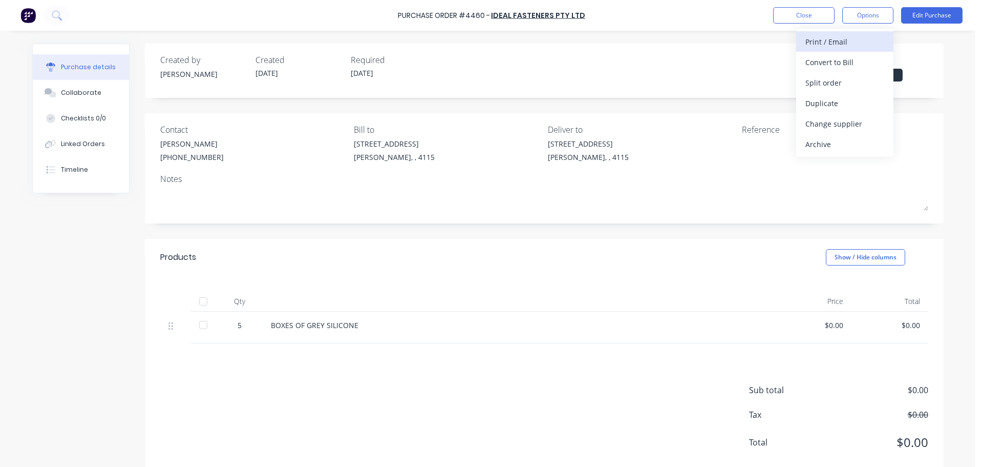
click at [833, 44] on div "Print / Email" at bounding box center [845, 41] width 79 height 15
click at [846, 73] on button "Without pricing" at bounding box center [844, 82] width 97 height 20
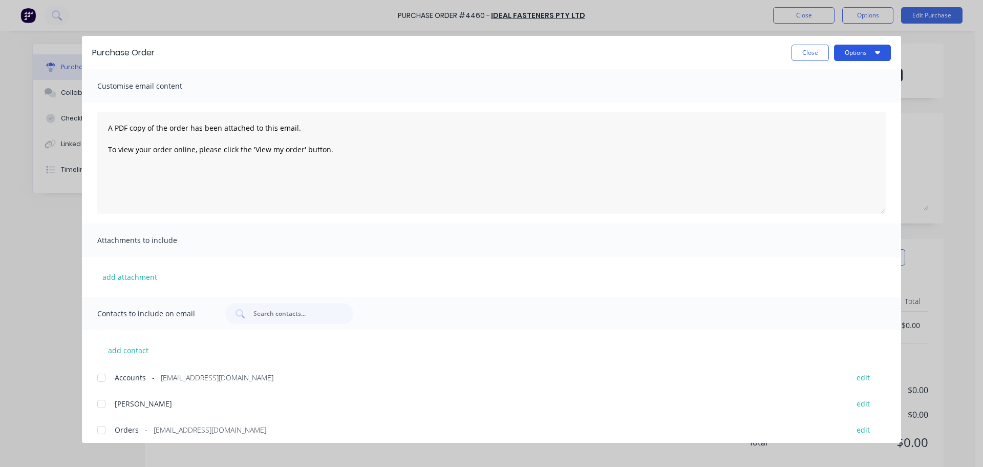
click at [851, 56] on button "Options" at bounding box center [862, 53] width 57 height 16
click at [833, 100] on div "Print" at bounding box center [842, 99] width 79 height 15
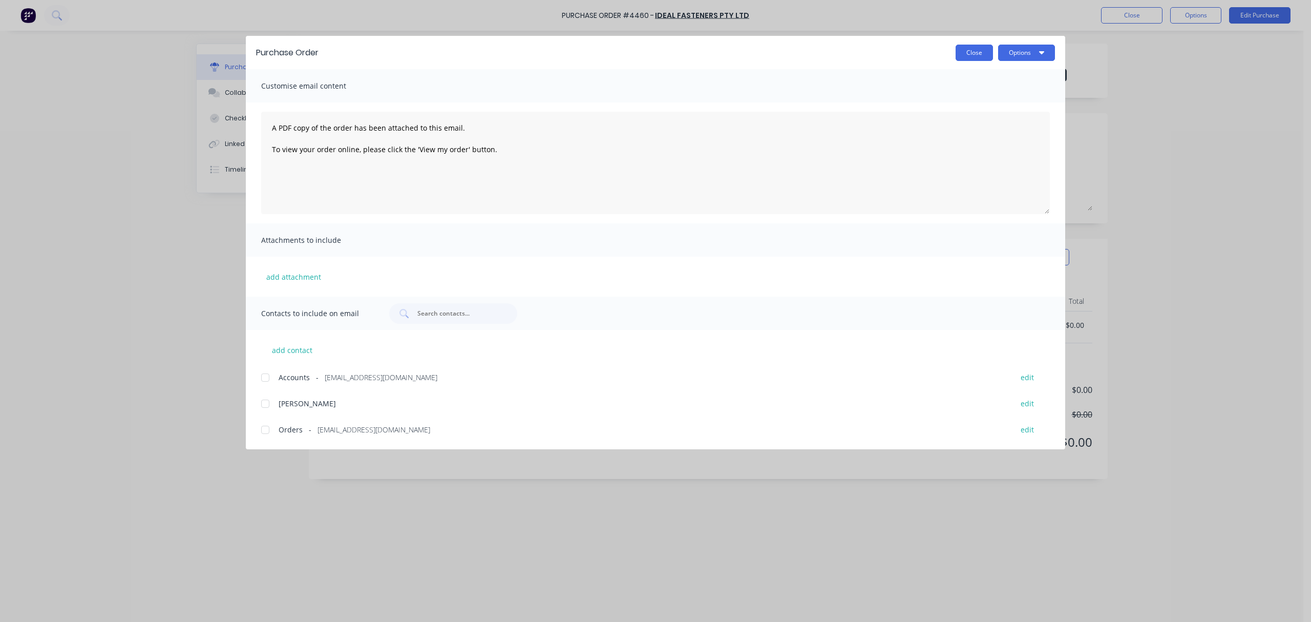
click at [975, 51] on button "Close" at bounding box center [974, 53] width 37 height 16
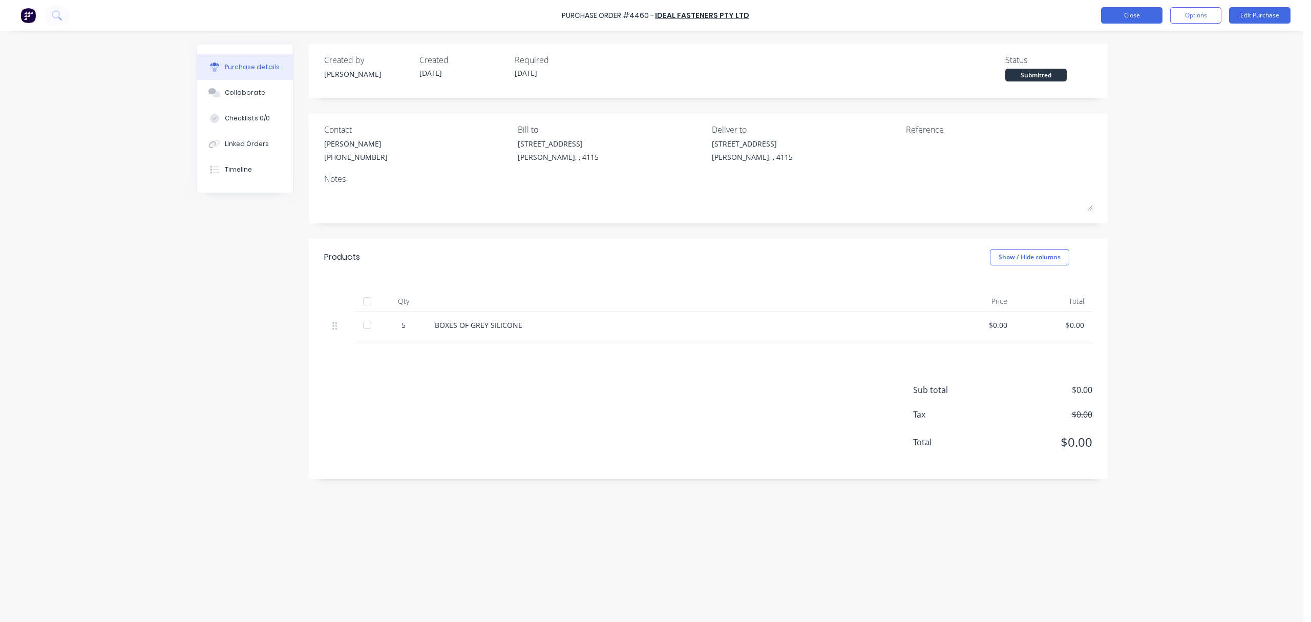
click at [975, 17] on button "Close" at bounding box center [1131, 15] width 61 height 16
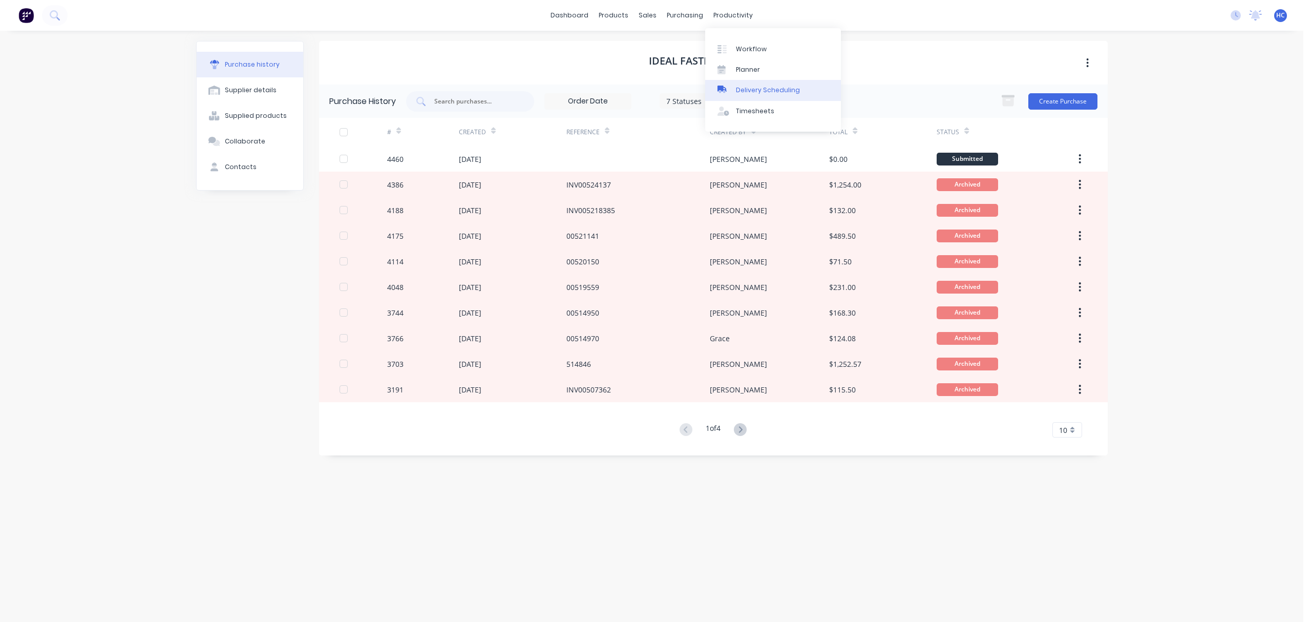
click at [761, 91] on div "Delivery Scheduling" at bounding box center [768, 90] width 64 height 9
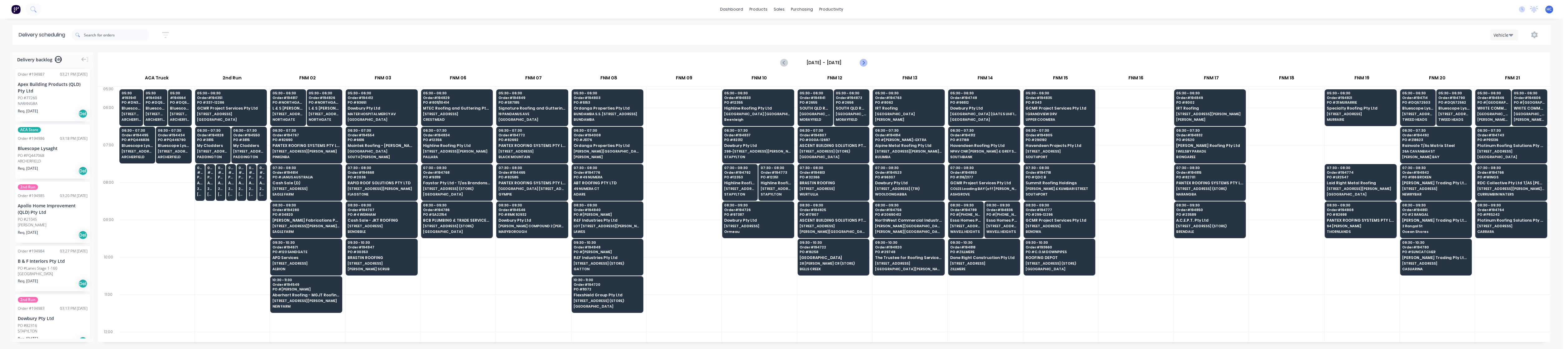
click at [593, 62] on button "Next page" at bounding box center [863, 63] width 12 height 12
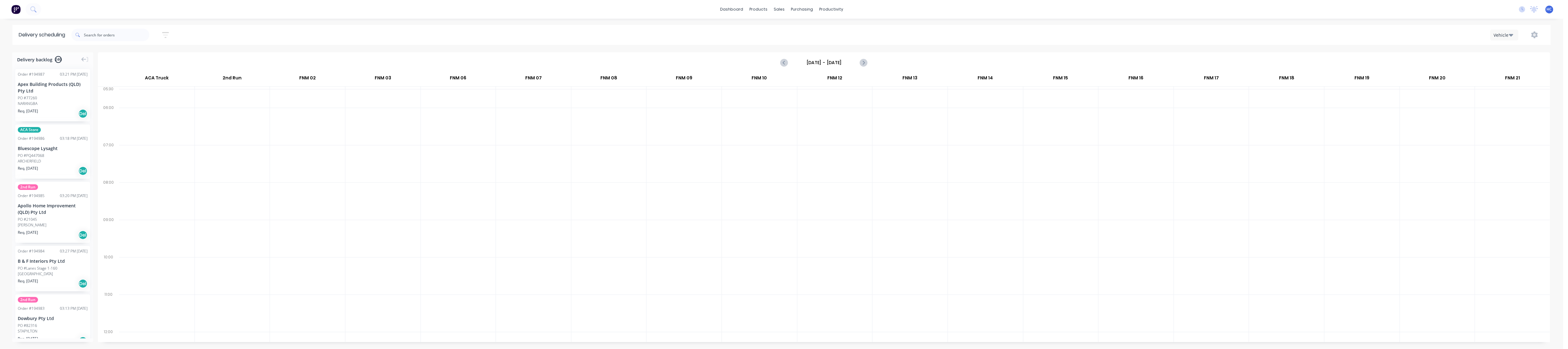
click at [586, 221] on div at bounding box center [609, 238] width 75 height 37
click at [166, 40] on button "button" at bounding box center [166, 35] width 20 height 12
click at [145, 58] on input at bounding box center [136, 58] width 58 height 9
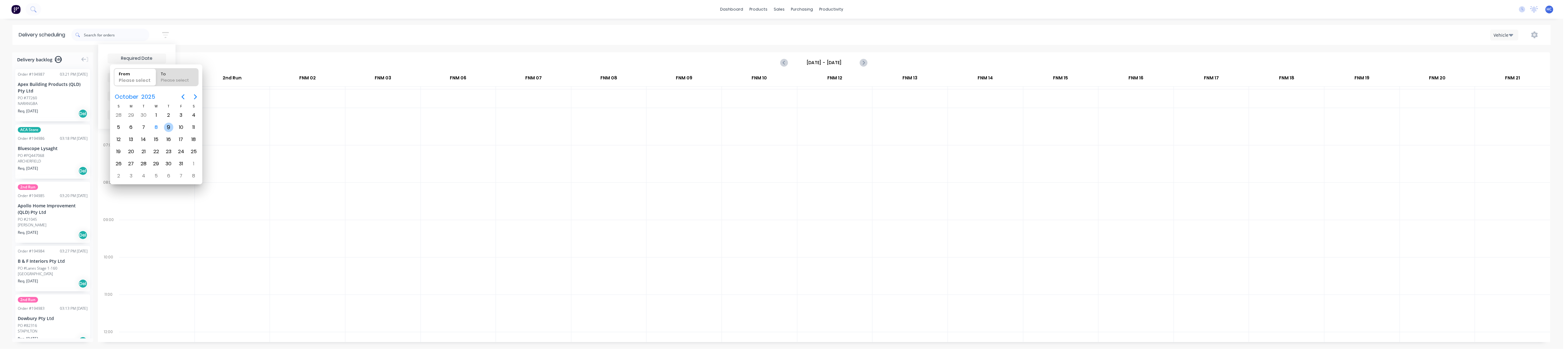
click at [169, 126] on div "9" at bounding box center [168, 127] width 9 height 9
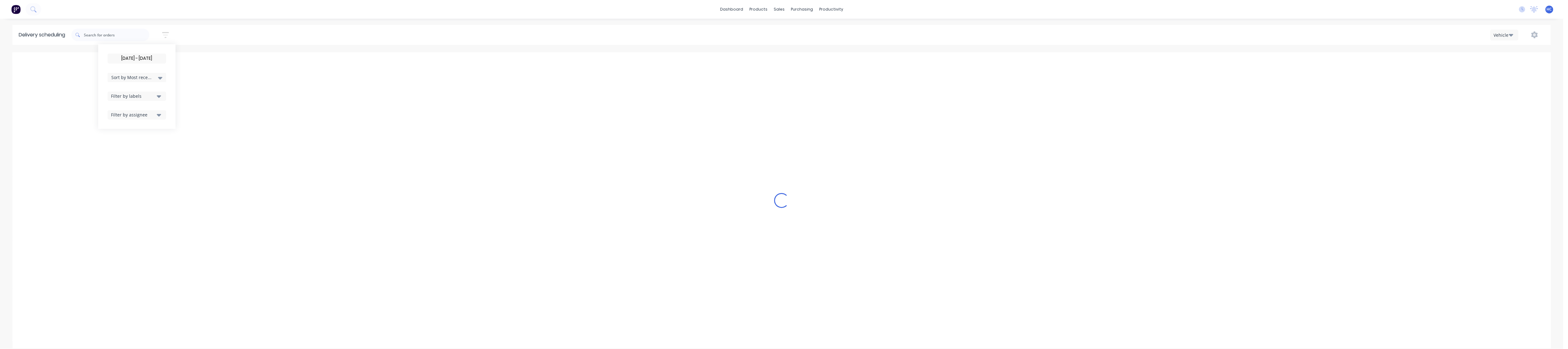
click at [141, 58] on input "[DATE] - [DATE]" at bounding box center [136, 58] width 58 height 9
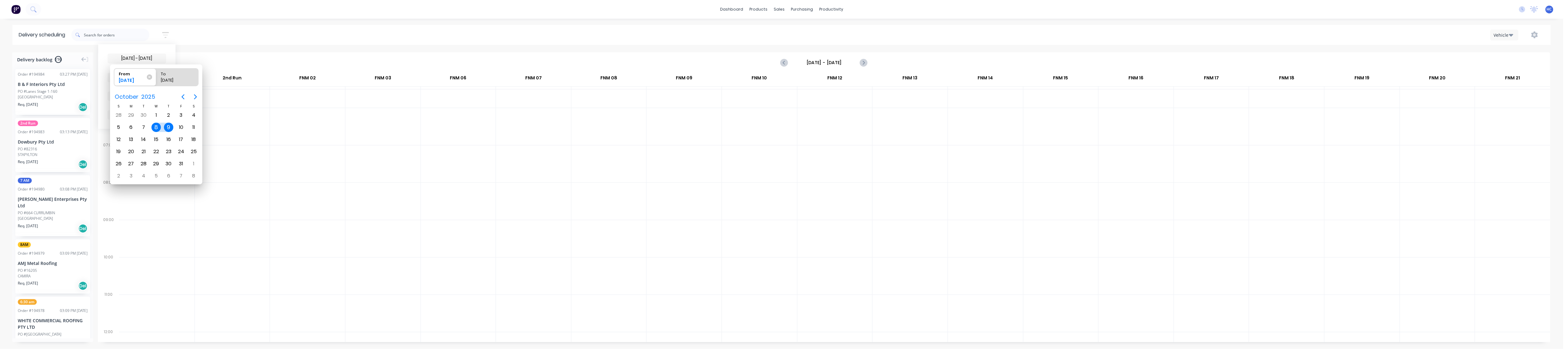
click at [169, 124] on div "9" at bounding box center [168, 127] width 9 height 9
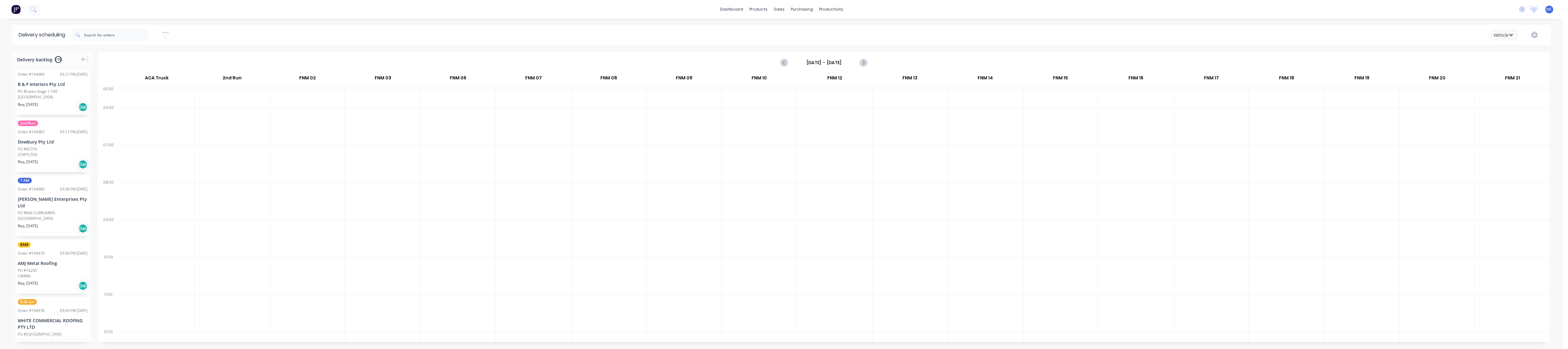
click at [166, 33] on icon "button" at bounding box center [165, 35] width 7 height 6
click at [138, 98] on div "Filter by labels" at bounding box center [133, 96] width 44 height 7
click at [122, 142] on div "button" at bounding box center [117, 142] width 12 height 12
click at [149, 80] on span "Sort by Most recent" at bounding box center [131, 77] width 41 height 7
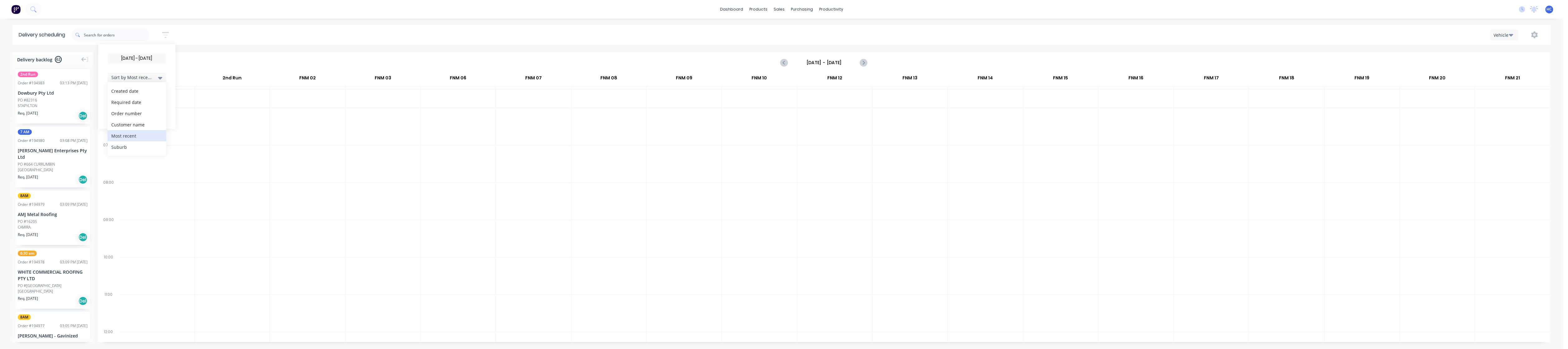
click at [131, 148] on div "Suburb" at bounding box center [137, 147] width 58 height 11
click at [183, 174] on div at bounding box center [157, 164] width 75 height 37
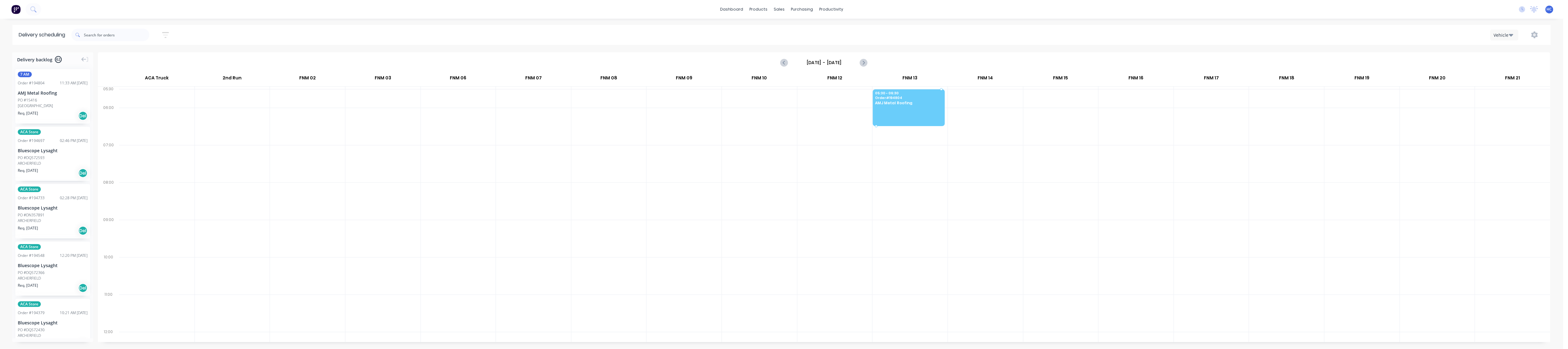
drag, startPoint x: 58, startPoint y: 103, endPoint x: 896, endPoint y: 102, distance: 838.0
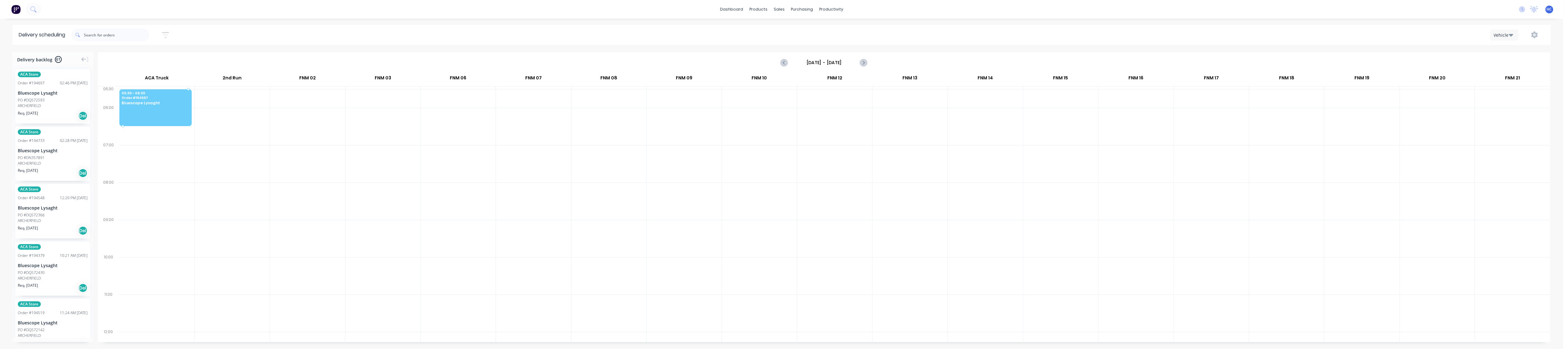
drag, startPoint x: 46, startPoint y: 102, endPoint x: 136, endPoint y: 97, distance: 90.1
drag, startPoint x: 50, startPoint y: 90, endPoint x: 144, endPoint y: 95, distance: 94.1
drag, startPoint x: 45, startPoint y: 104, endPoint x: 52, endPoint y: 104, distance: 7.0
drag, startPoint x: 41, startPoint y: 100, endPoint x: 130, endPoint y: 98, distance: 89.0
drag, startPoint x: 20, startPoint y: 97, endPoint x: 32, endPoint y: 98, distance: 12.0
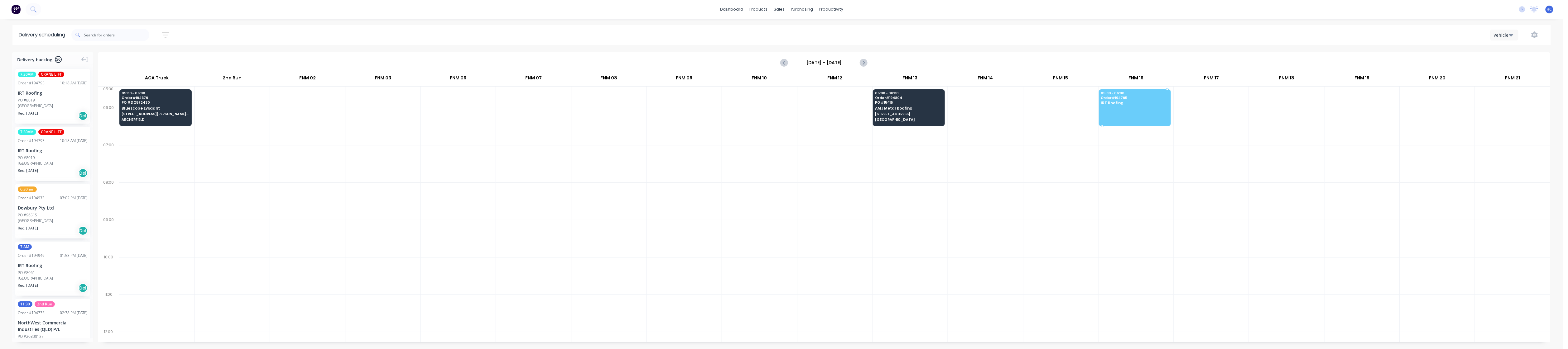
drag, startPoint x: 58, startPoint y: 98, endPoint x: 1165, endPoint y: 99, distance: 1107.0
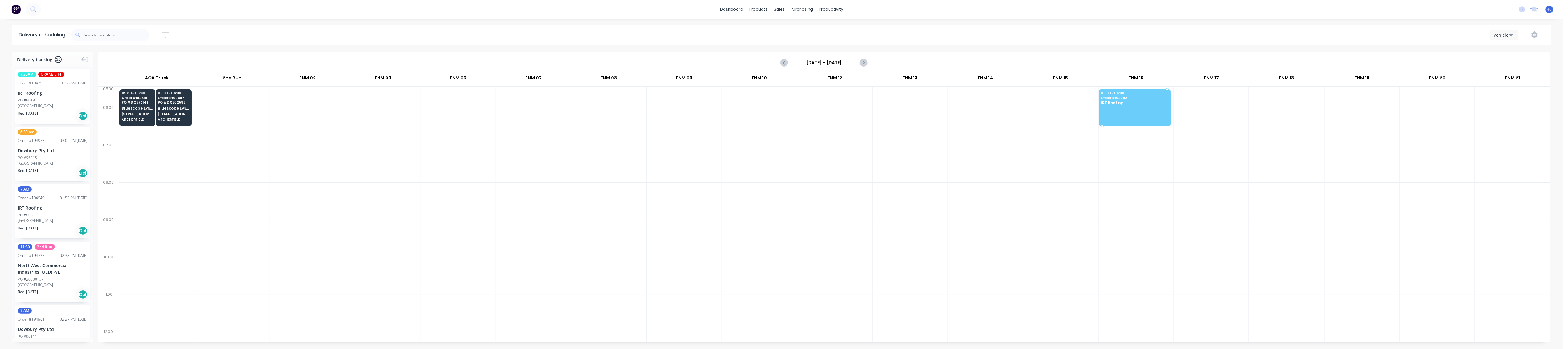
drag, startPoint x: 43, startPoint y: 101, endPoint x: 1121, endPoint y: 103, distance: 1078.0
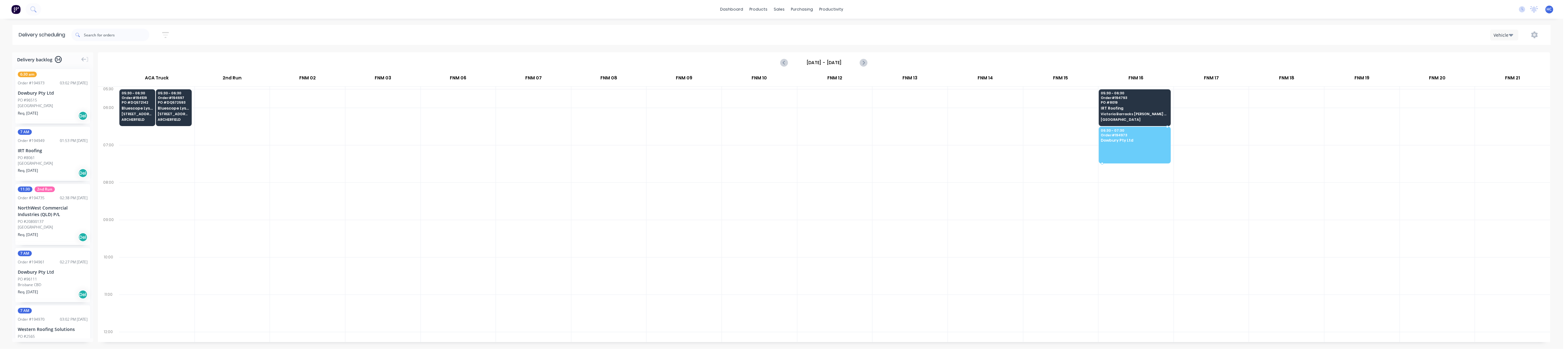
drag, startPoint x: 54, startPoint y: 95, endPoint x: 1129, endPoint y: 139, distance: 1075.9
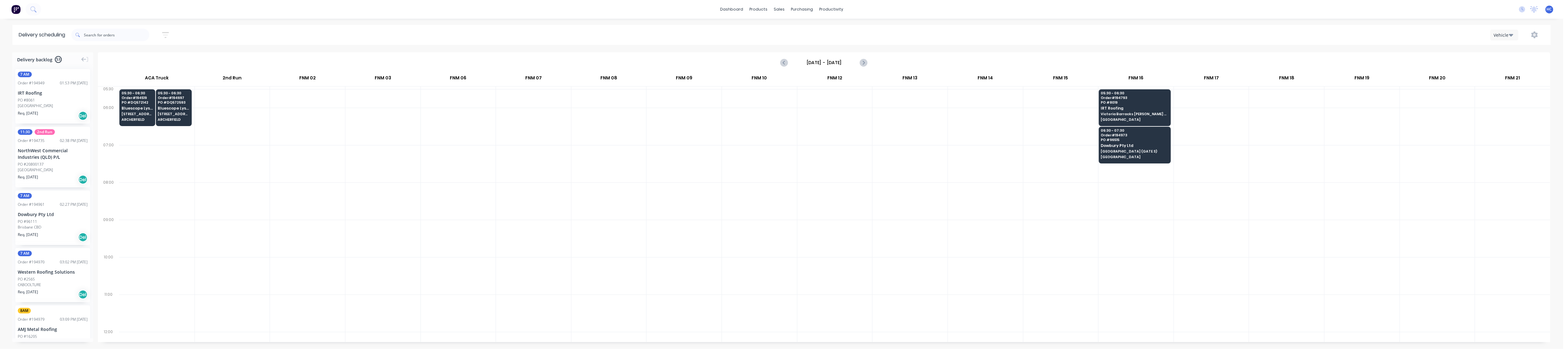
click at [530, 163] on div at bounding box center [533, 164] width 75 height 37
click at [353, 151] on div at bounding box center [382, 164] width 75 height 37
drag, startPoint x: 47, startPoint y: 97, endPoint x: 1340, endPoint y: 102, distance: 1293.0
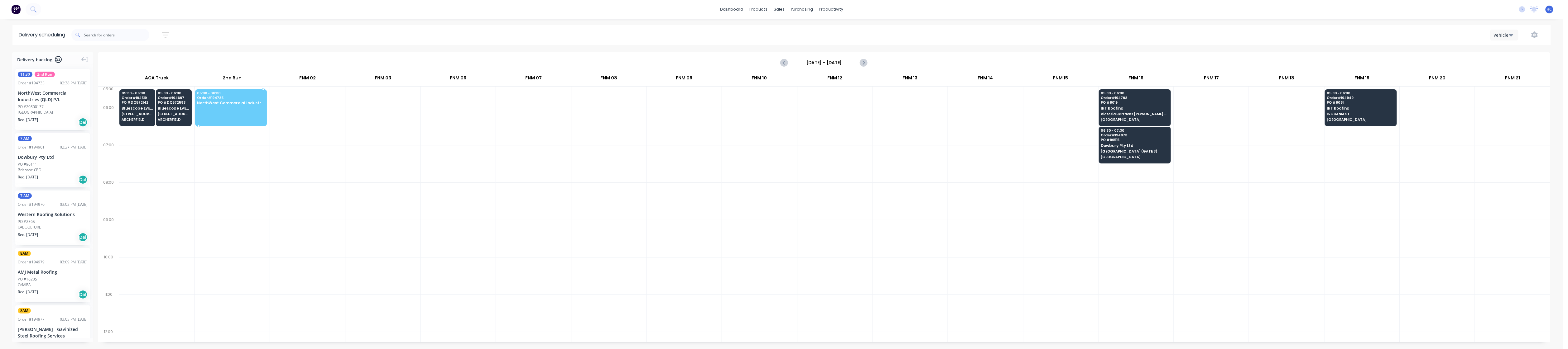
drag, startPoint x: 21, startPoint y: 118, endPoint x: 248, endPoint y: 97, distance: 228.0
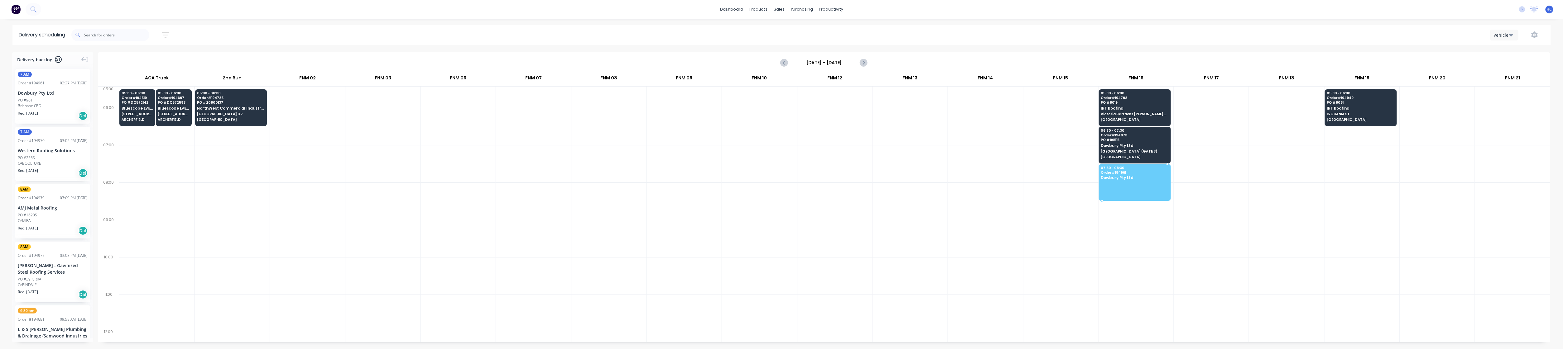
drag, startPoint x: 40, startPoint y: 108, endPoint x: 1108, endPoint y: 179, distance: 1070.4
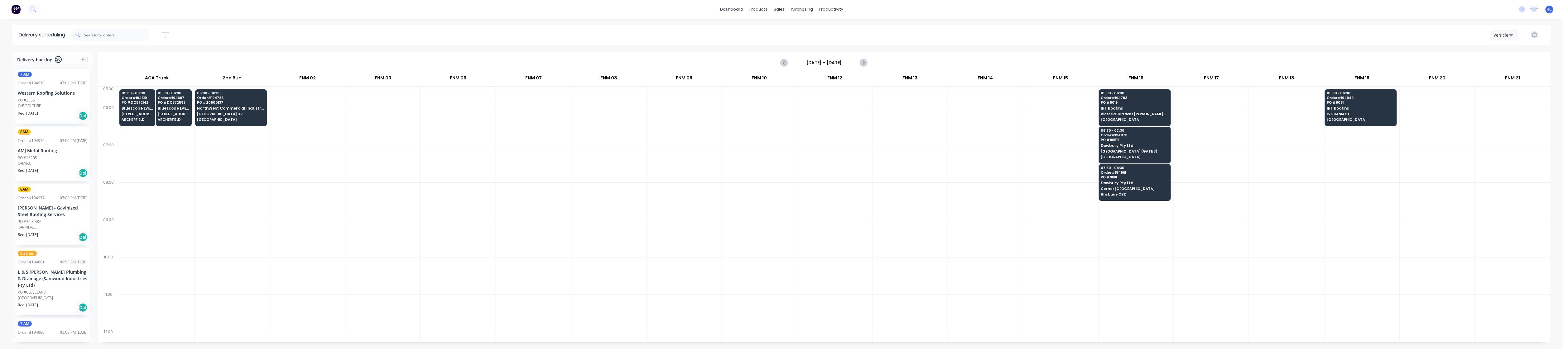
click at [295, 215] on div at bounding box center [307, 201] width 75 height 37
drag, startPoint x: 48, startPoint y: 101, endPoint x: 1216, endPoint y: 106, distance: 1168.0
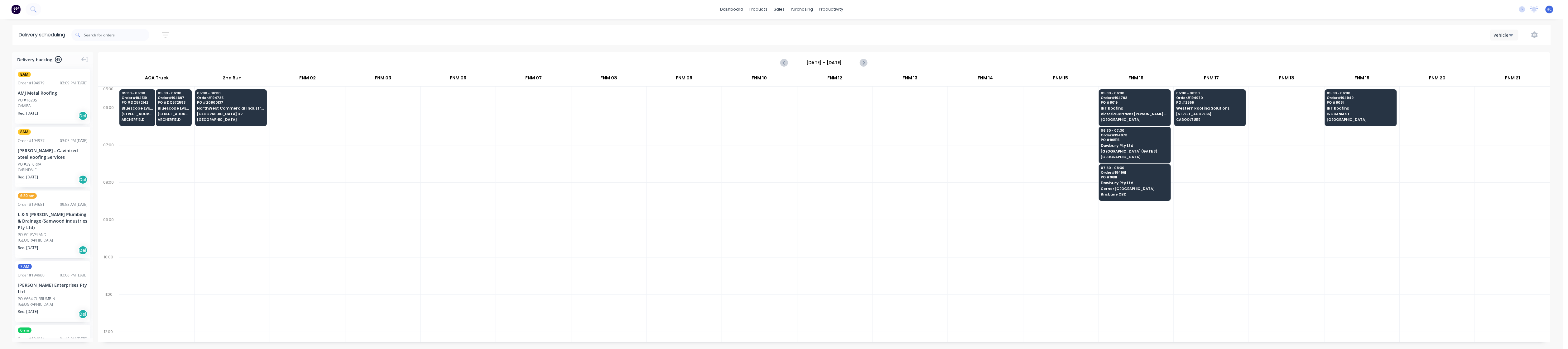
click at [593, 185] on div at bounding box center [684, 201] width 75 height 37
drag, startPoint x: 34, startPoint y: 120, endPoint x: 623, endPoint y: 101, distance: 589.3
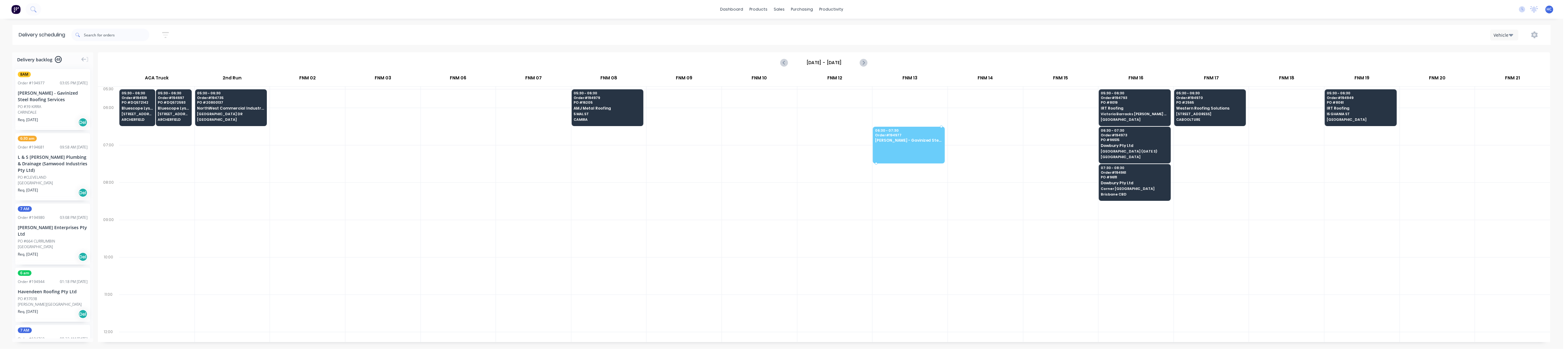
drag, startPoint x: 33, startPoint y: 107, endPoint x: 911, endPoint y: 139, distance: 878.6
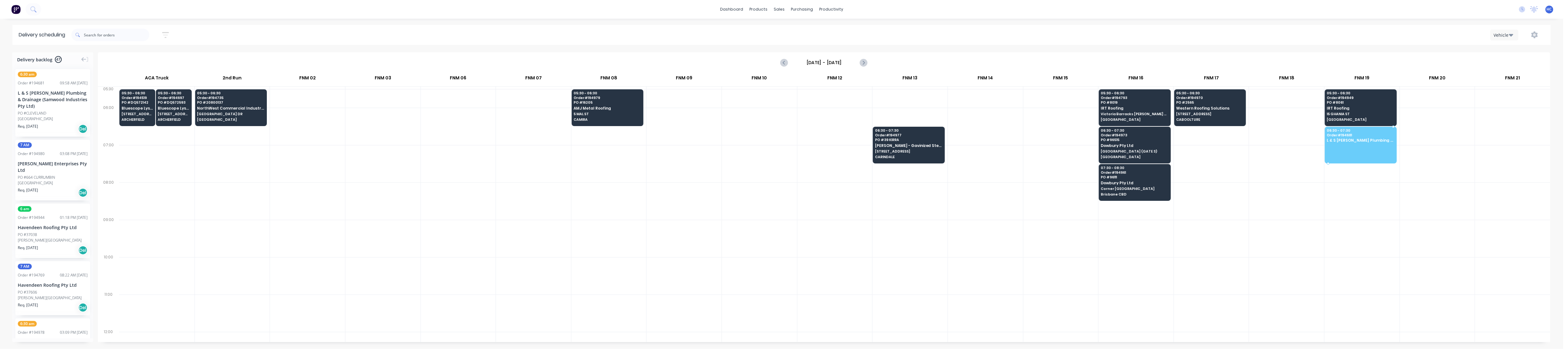
drag, startPoint x: 34, startPoint y: 108, endPoint x: 1376, endPoint y: 139, distance: 1342.4
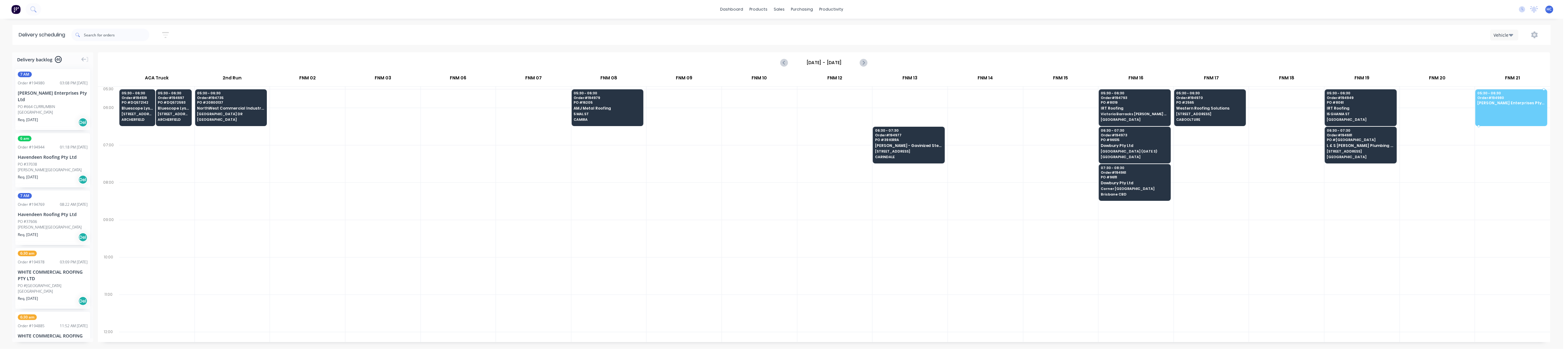
drag, startPoint x: 51, startPoint y: 100, endPoint x: 1491, endPoint y: 97, distance: 1440.0
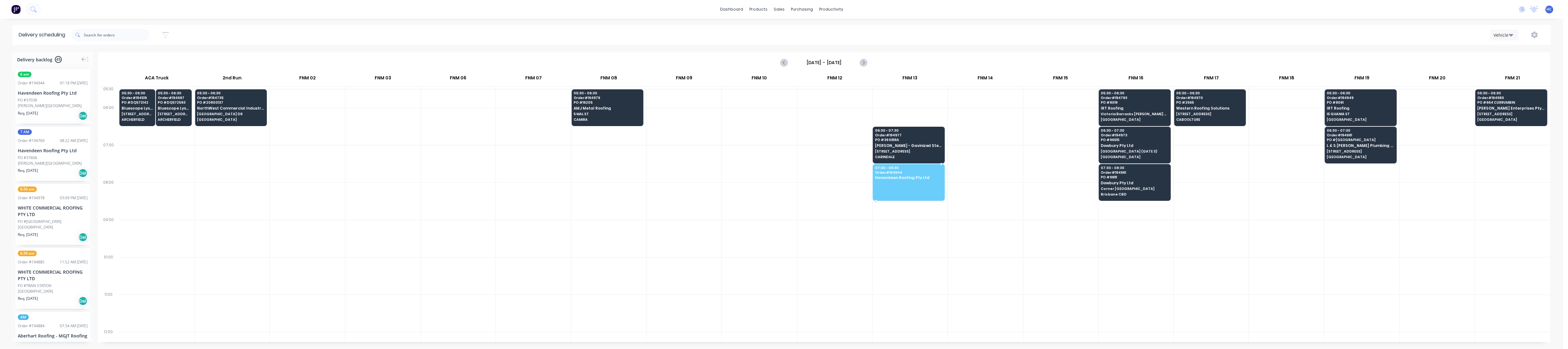
drag, startPoint x: 27, startPoint y: 104, endPoint x: 914, endPoint y: 182, distance: 890.4
drag, startPoint x: 49, startPoint y: 97, endPoint x: 916, endPoint y: 178, distance: 870.8
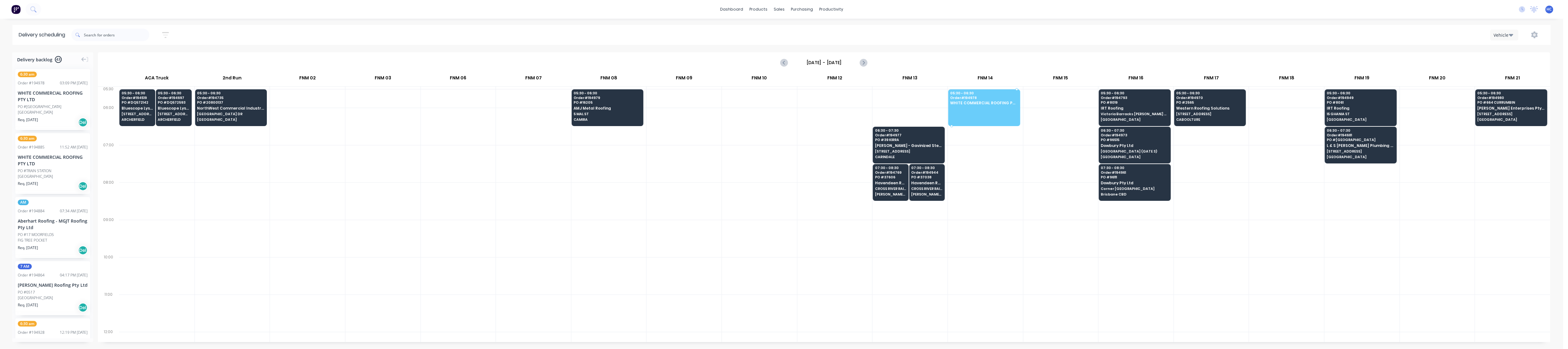
drag, startPoint x: 46, startPoint y: 106, endPoint x: 973, endPoint y: 95, distance: 927.1
click at [18, 130] on div "6:30 am Order # 194885 11:52 AM 08/10/25 WHITE COMMERCIAL ROOFING PTY LTD PO #T…" at bounding box center [52, 100] width 75 height 61
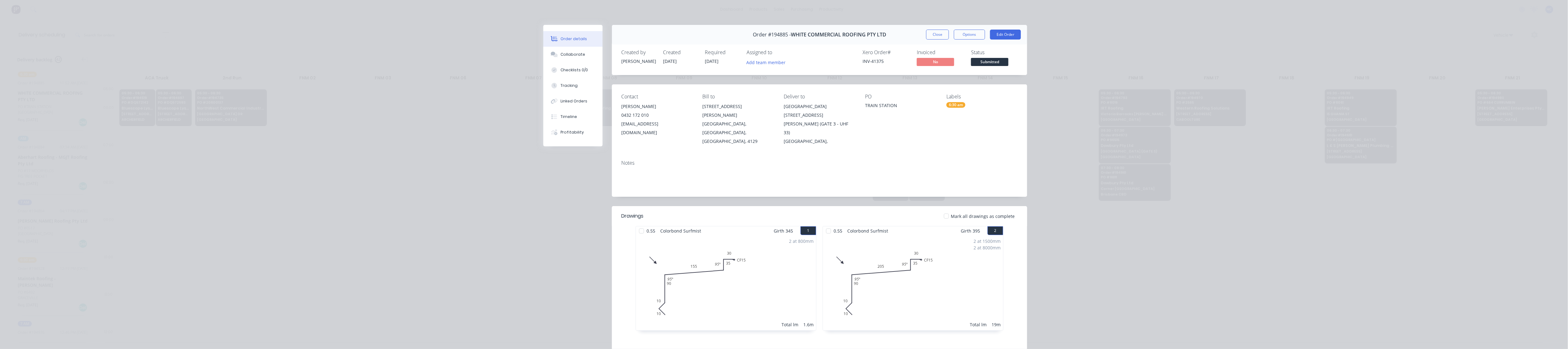
drag, startPoint x: 44, startPoint y: 102, endPoint x: 995, endPoint y: 104, distance: 951.0
click at [593, 30] on button "Close" at bounding box center [937, 35] width 23 height 10
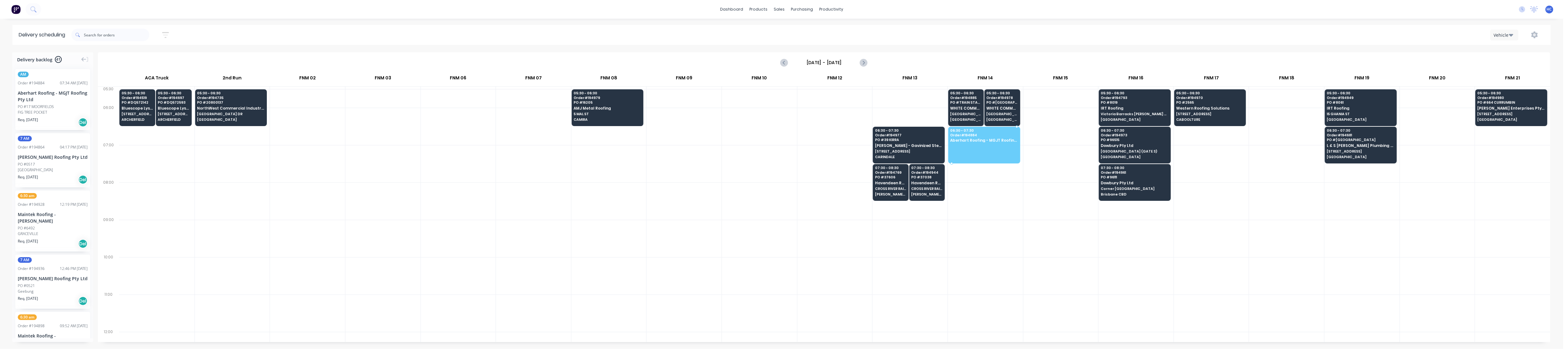
drag, startPoint x: 35, startPoint y: 108, endPoint x: 983, endPoint y: 142, distance: 948.6
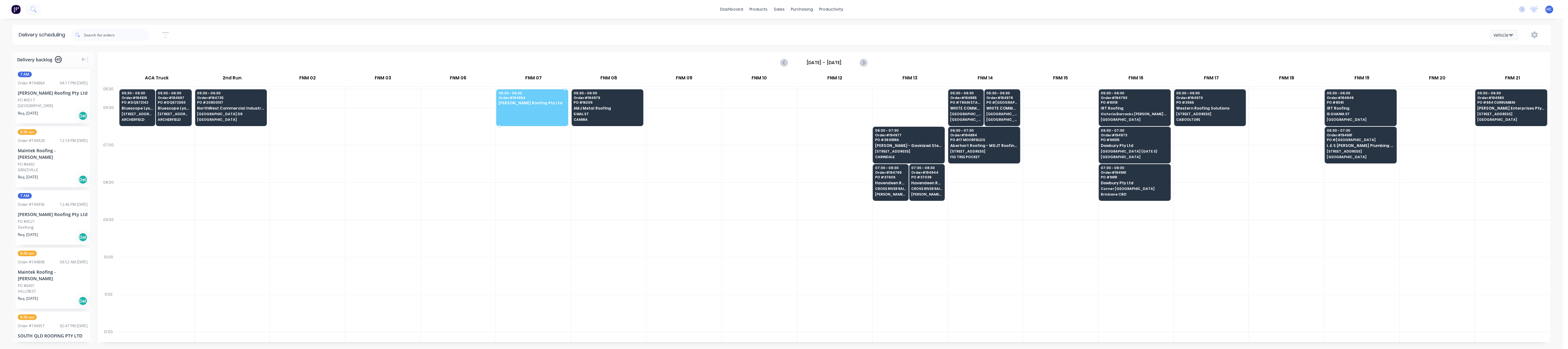
drag, startPoint x: 56, startPoint y: 104, endPoint x: 565, endPoint y: 103, distance: 509.0
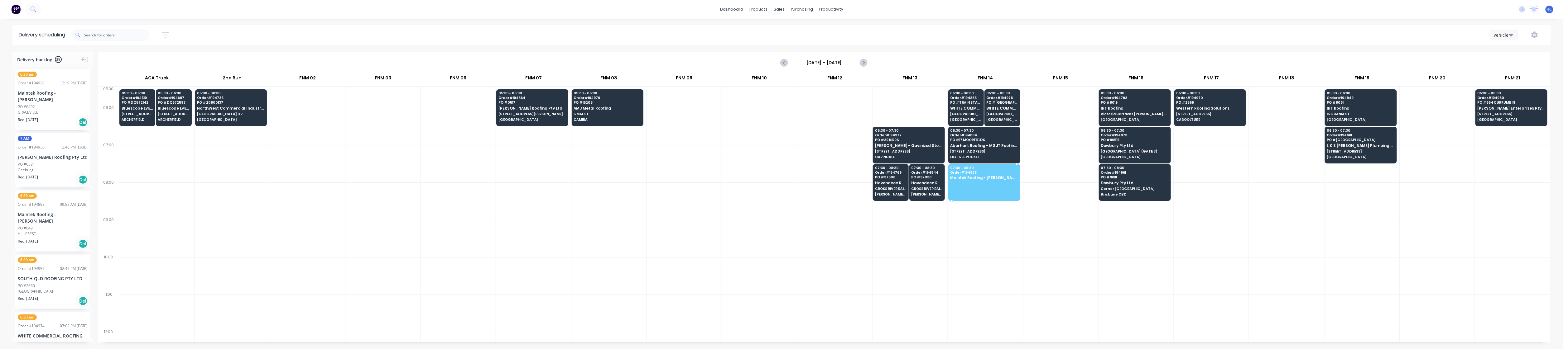
drag, startPoint x: 39, startPoint y: 105, endPoint x: 992, endPoint y: 181, distance: 956.0
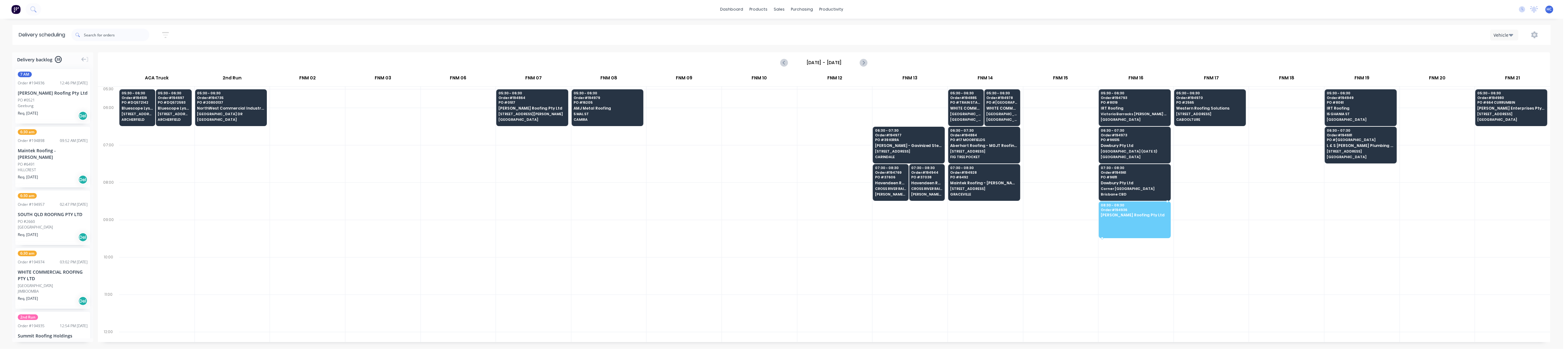
drag, startPoint x: 57, startPoint y: 102, endPoint x: 1113, endPoint y: 219, distance: 1062.5
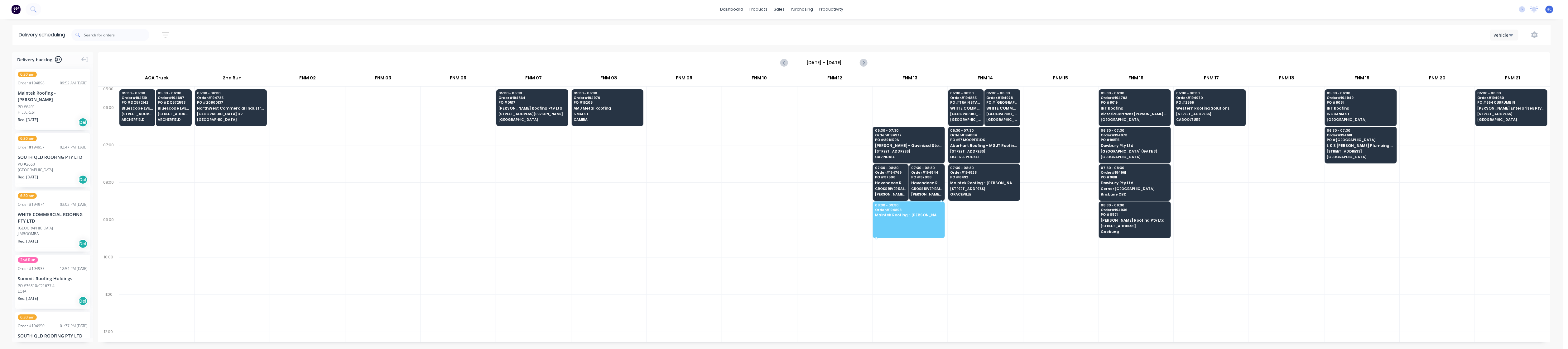
drag, startPoint x: 57, startPoint y: 109, endPoint x: 922, endPoint y: 215, distance: 871.5
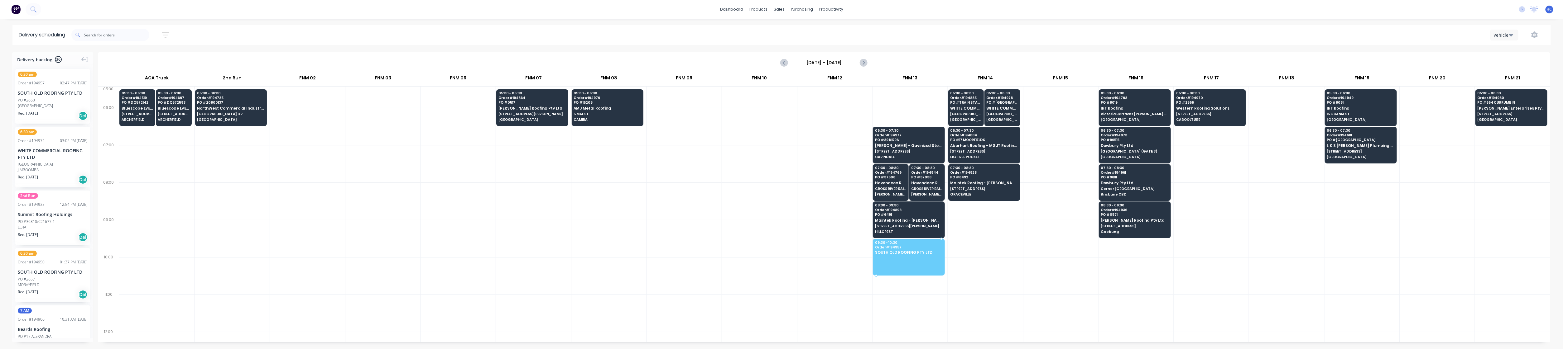
drag, startPoint x: 38, startPoint y: 98, endPoint x: 897, endPoint y: 246, distance: 871.7
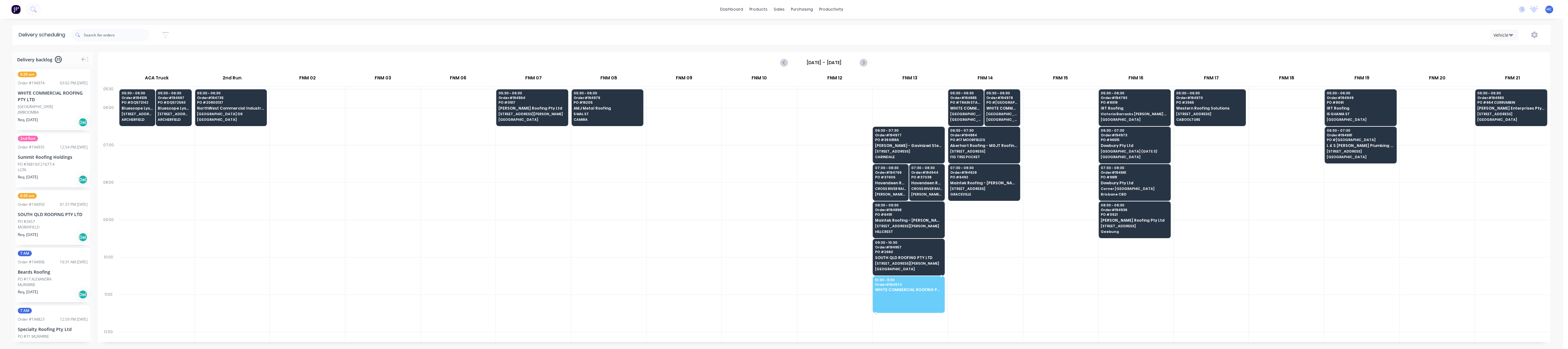
drag, startPoint x: 44, startPoint y: 103, endPoint x: 905, endPoint y: 286, distance: 880.2
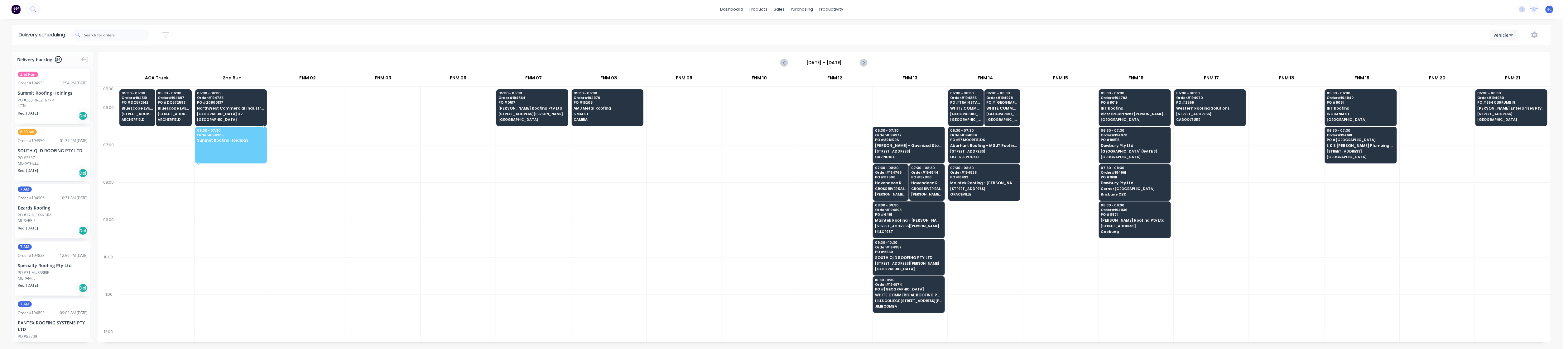
drag, startPoint x: 54, startPoint y: 98, endPoint x: 247, endPoint y: 132, distance: 196.0
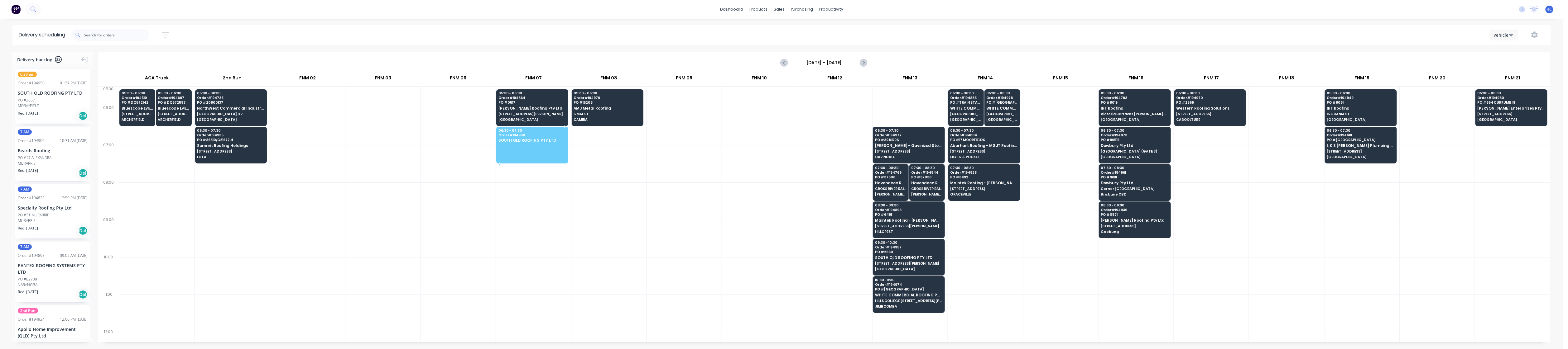
drag, startPoint x: 66, startPoint y: 96, endPoint x: 547, endPoint y: 130, distance: 482.2
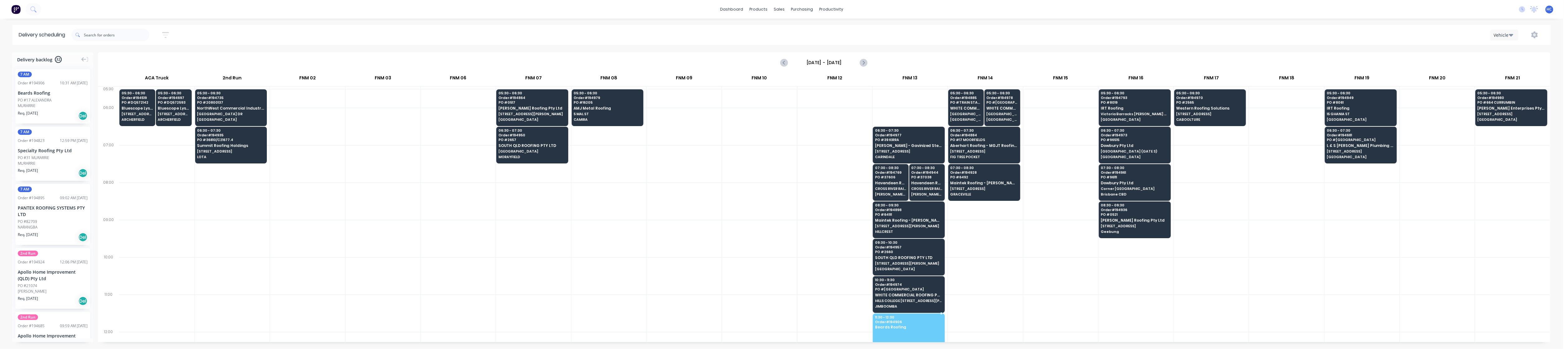
drag, startPoint x: 46, startPoint y: 89, endPoint x: 931, endPoint y: 320, distance: 914.7
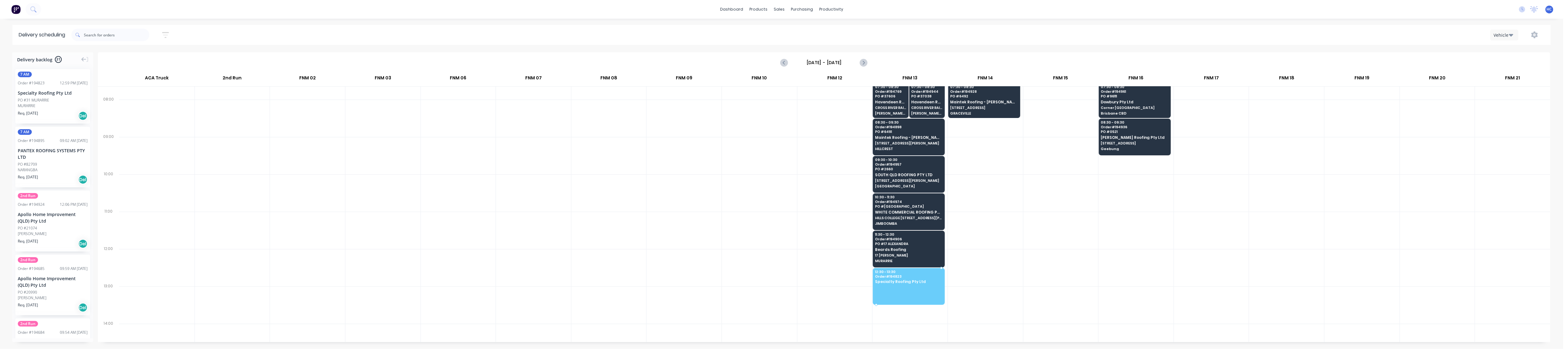
drag, startPoint x: 61, startPoint y: 104, endPoint x: 896, endPoint y: 285, distance: 854.4
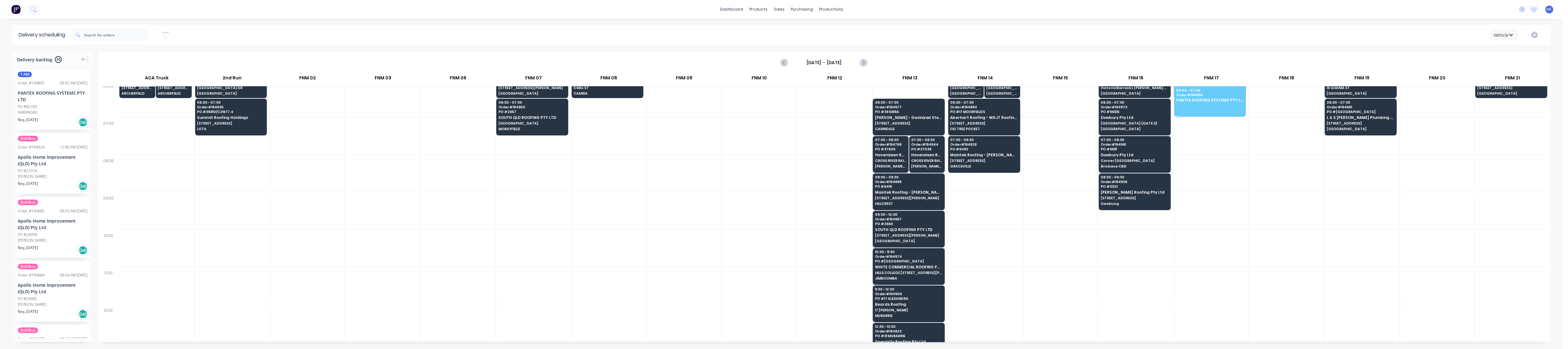
scroll to position [8, 0]
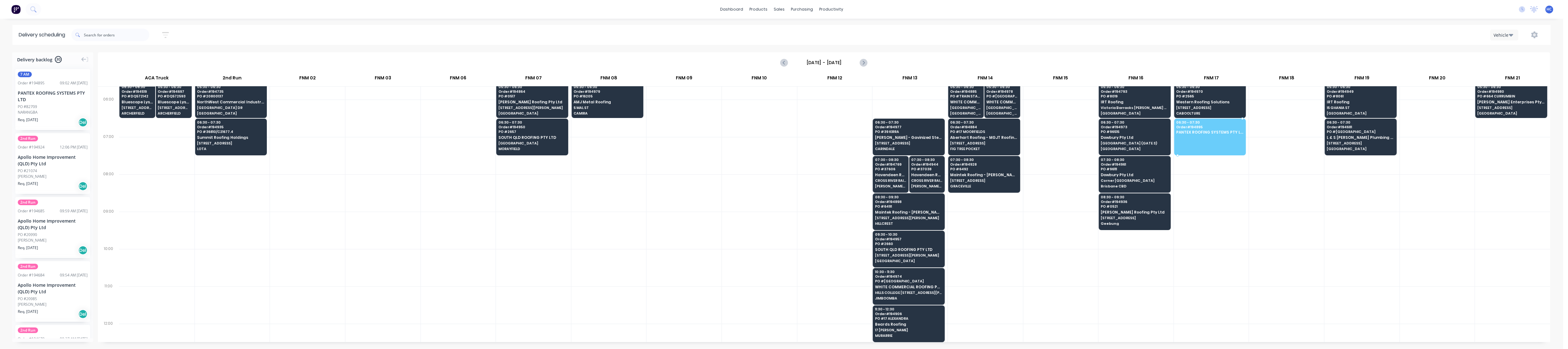
drag, startPoint x: 60, startPoint y: 109, endPoint x: 1232, endPoint y: 131, distance: 1172.2
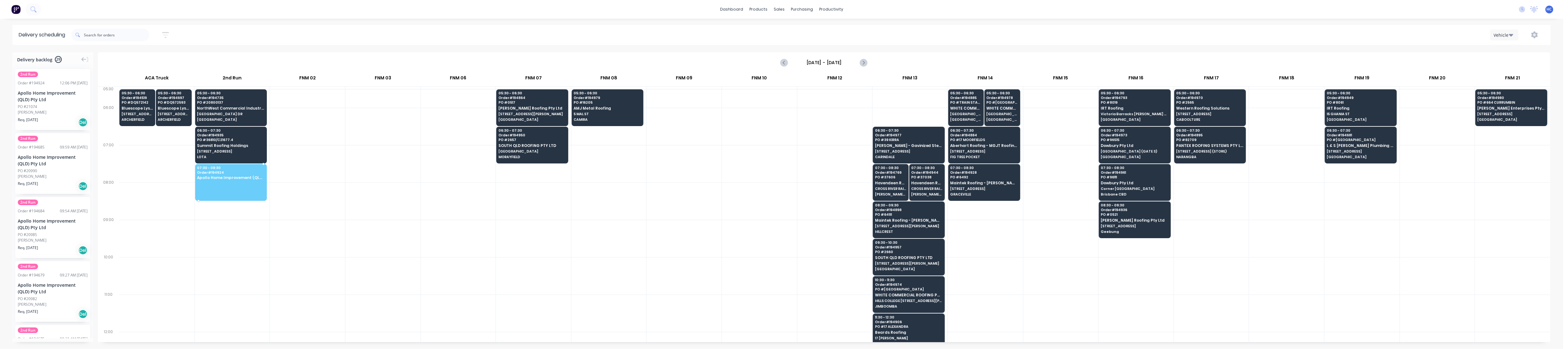
drag, startPoint x: 72, startPoint y: 107, endPoint x: 216, endPoint y: 167, distance: 156.0
drag, startPoint x: 54, startPoint y: 108, endPoint x: 214, endPoint y: 179, distance: 175.0
drag, startPoint x: 73, startPoint y: 105, endPoint x: 236, endPoint y: 181, distance: 179.8
drag, startPoint x: 55, startPoint y: 108, endPoint x: 215, endPoint y: 171, distance: 172.0
drag, startPoint x: 49, startPoint y: 101, endPoint x: 235, endPoint y: 179, distance: 201.7
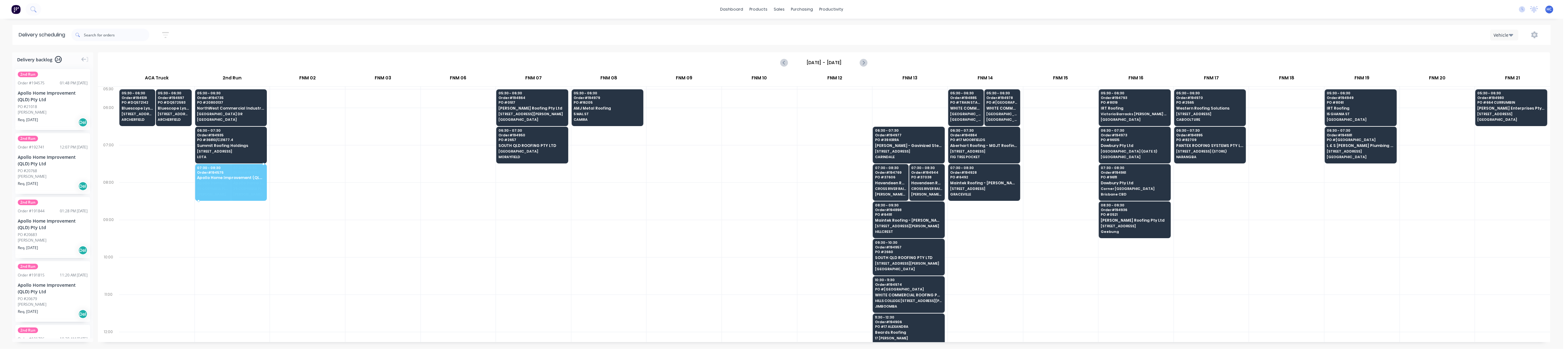
drag, startPoint x: 47, startPoint y: 99, endPoint x: 220, endPoint y: 173, distance: 188.2
drag, startPoint x: 55, startPoint y: 102, endPoint x: 253, endPoint y: 179, distance: 212.4
drag, startPoint x: 58, startPoint y: 109, endPoint x: 236, endPoint y: 176, distance: 190.2
drag, startPoint x: 50, startPoint y: 110, endPoint x: 188, endPoint y: 160, distance: 146.8
drag, startPoint x: 25, startPoint y: 103, endPoint x: 245, endPoint y: 174, distance: 231.2
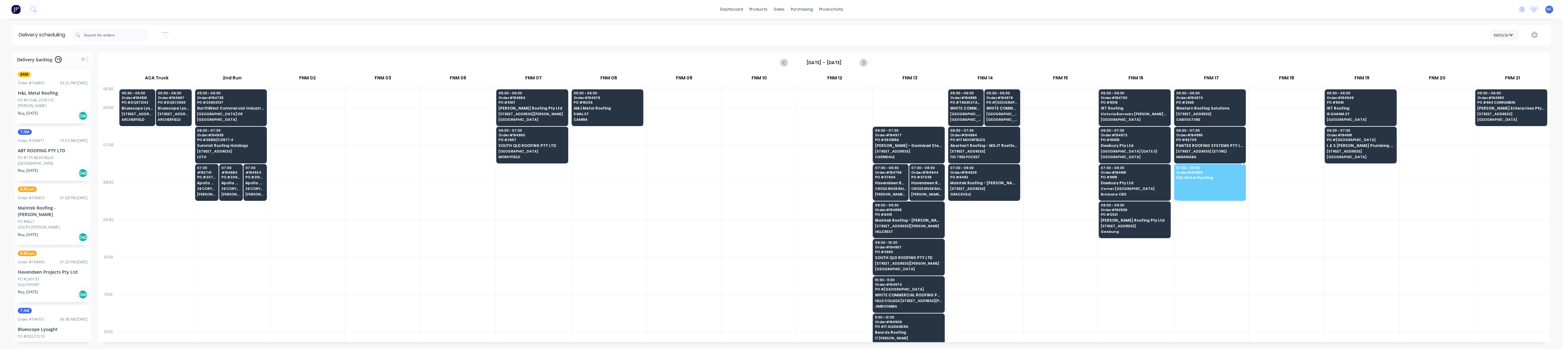
drag, startPoint x: 54, startPoint y: 95, endPoint x: 1209, endPoint y: 181, distance: 1158.2
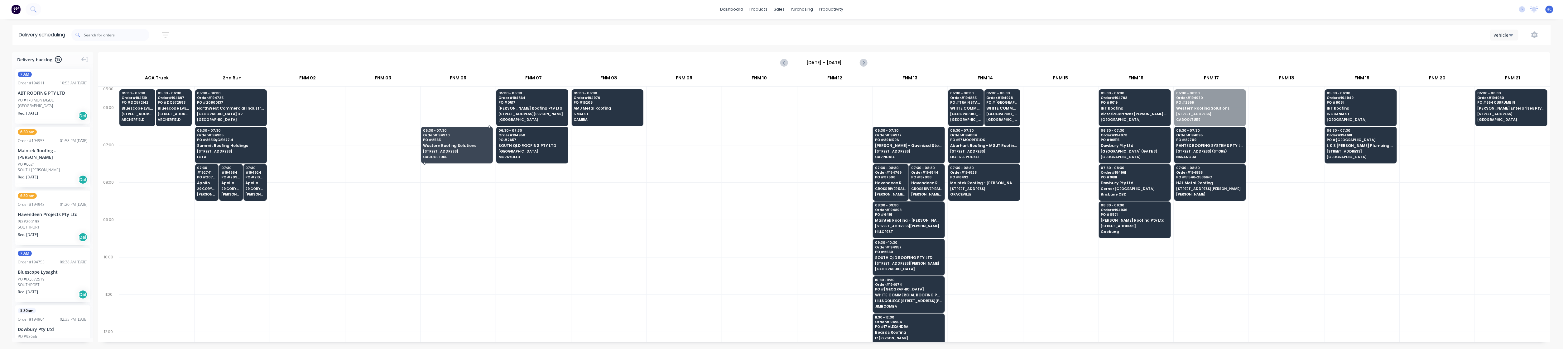
drag, startPoint x: 1203, startPoint y: 109, endPoint x: 461, endPoint y: 147, distance: 743.0
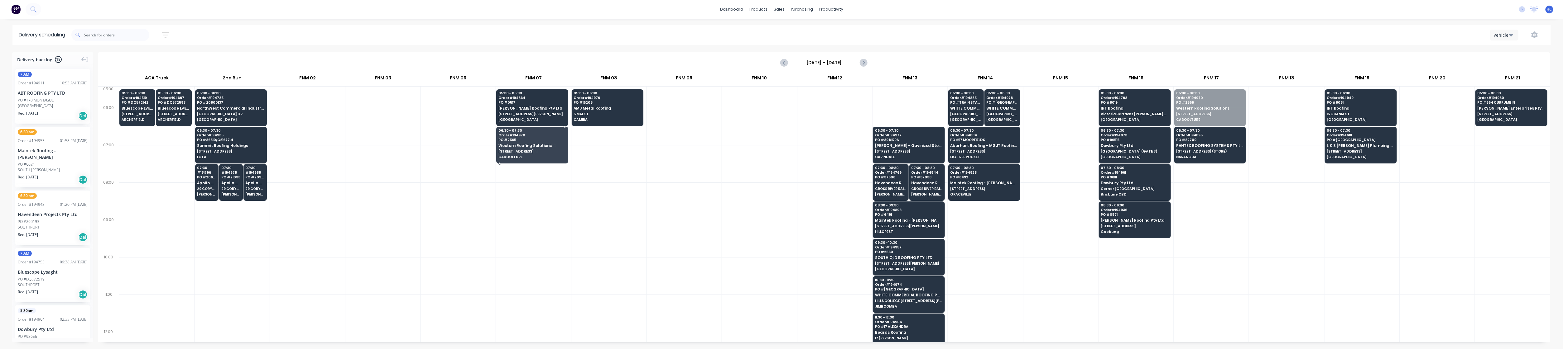
drag, startPoint x: 1215, startPoint y: 112, endPoint x: 516, endPoint y: 150, distance: 700.0
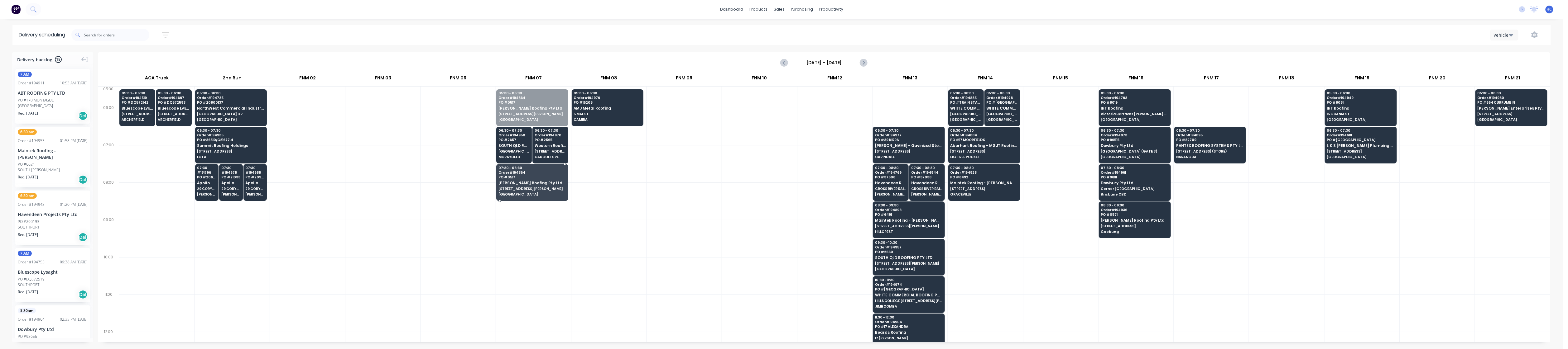
drag, startPoint x: 524, startPoint y: 110, endPoint x: 508, endPoint y: 179, distance: 70.8
drag, startPoint x: 514, startPoint y: 143, endPoint x: 523, endPoint y: 113, distance: 31.3
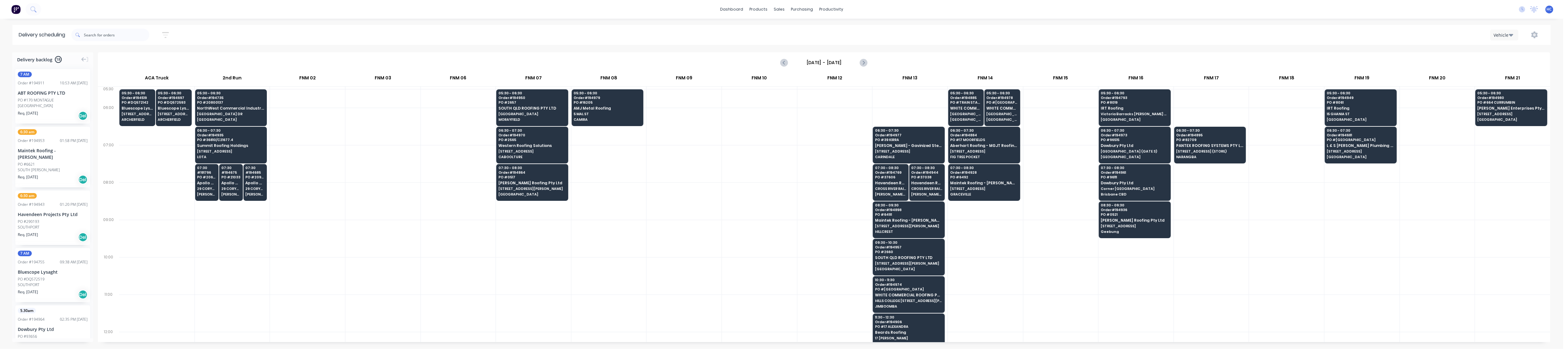
click at [436, 143] on div at bounding box center [458, 126] width 75 height 37
drag, startPoint x: 33, startPoint y: 164, endPoint x: 611, endPoint y: 133, distance: 578.8
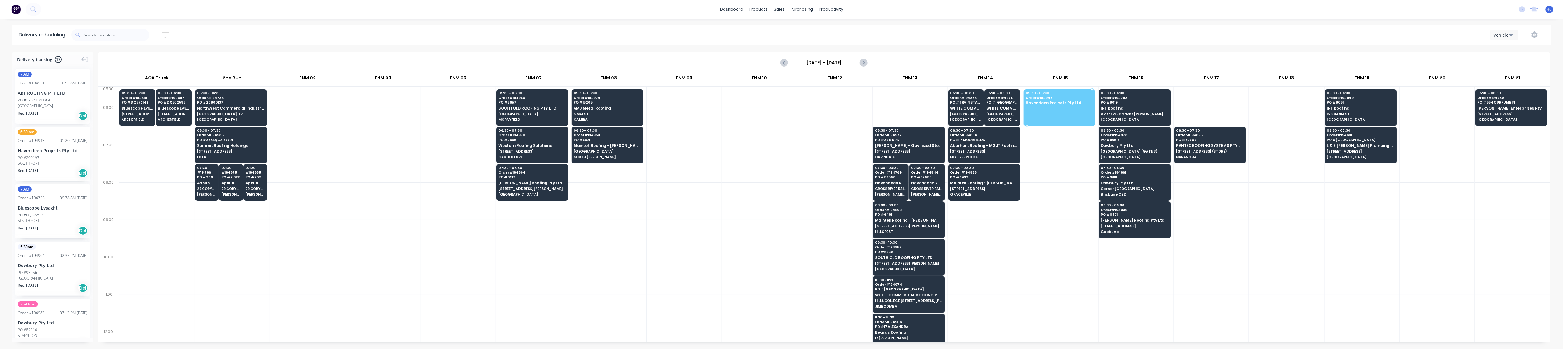
drag, startPoint x: 52, startPoint y: 152, endPoint x: 1044, endPoint y: 98, distance: 993.5
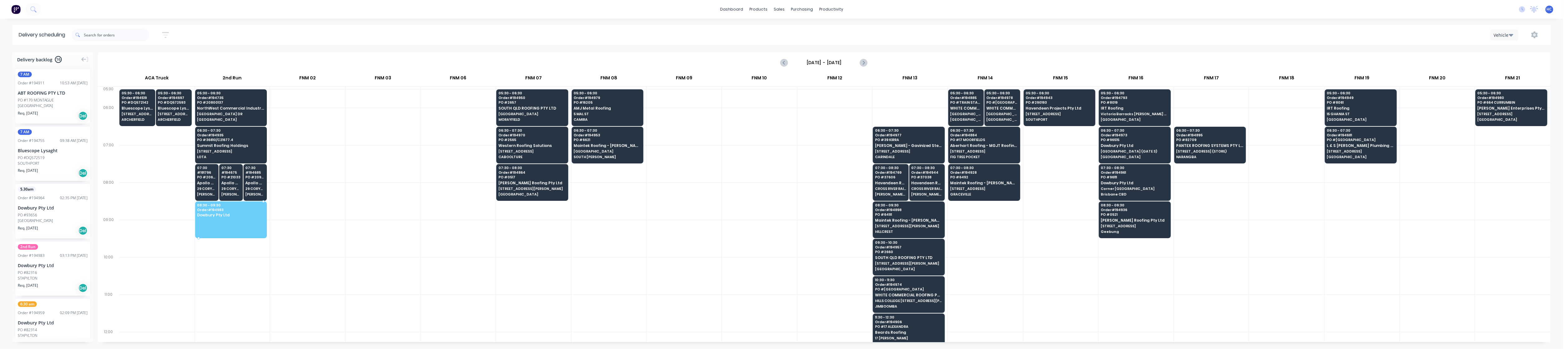
drag, startPoint x: 44, startPoint y: 282, endPoint x: 256, endPoint y: 216, distance: 222.0
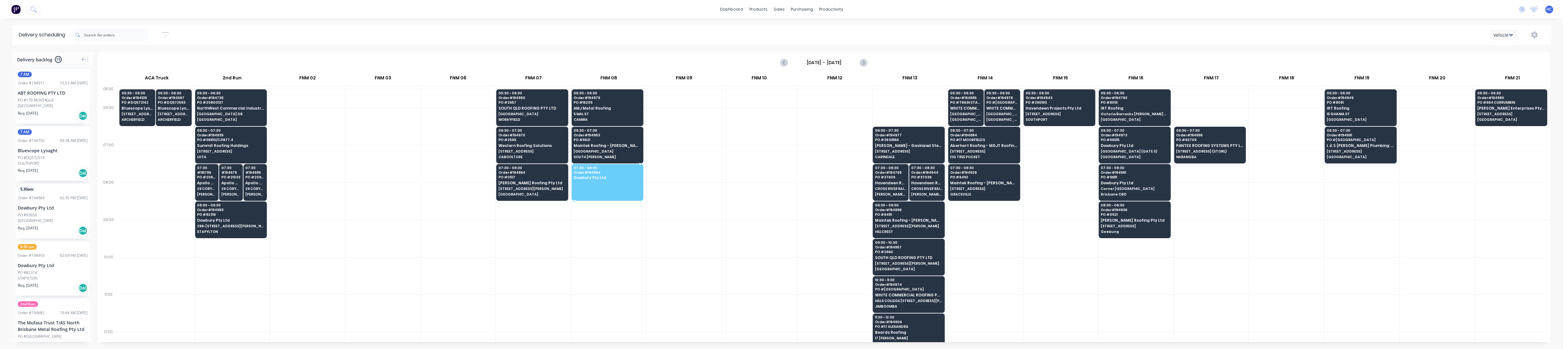
drag, startPoint x: 46, startPoint y: 221, endPoint x: 605, endPoint y: 171, distance: 561.2
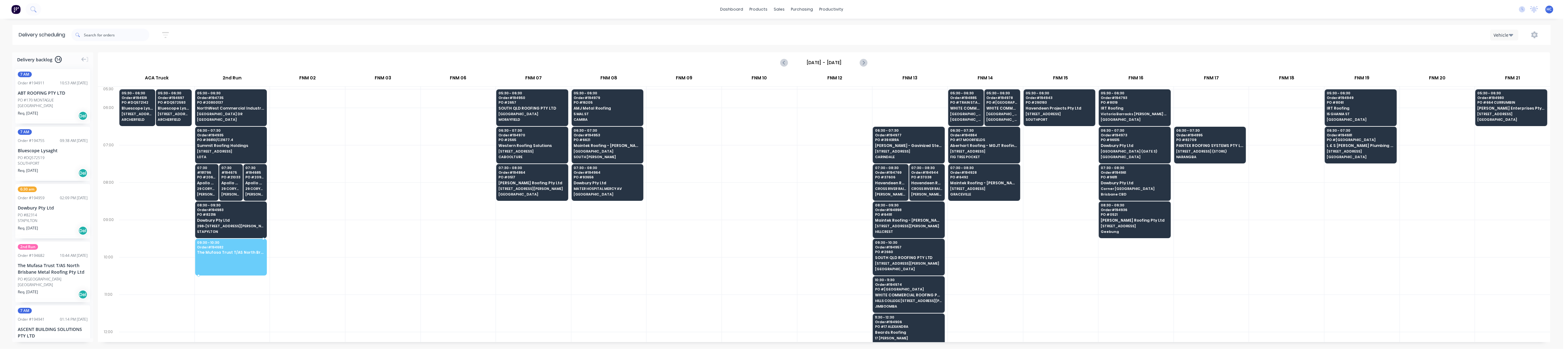
drag, startPoint x: 48, startPoint y: 265, endPoint x: 222, endPoint y: 246, distance: 175.0
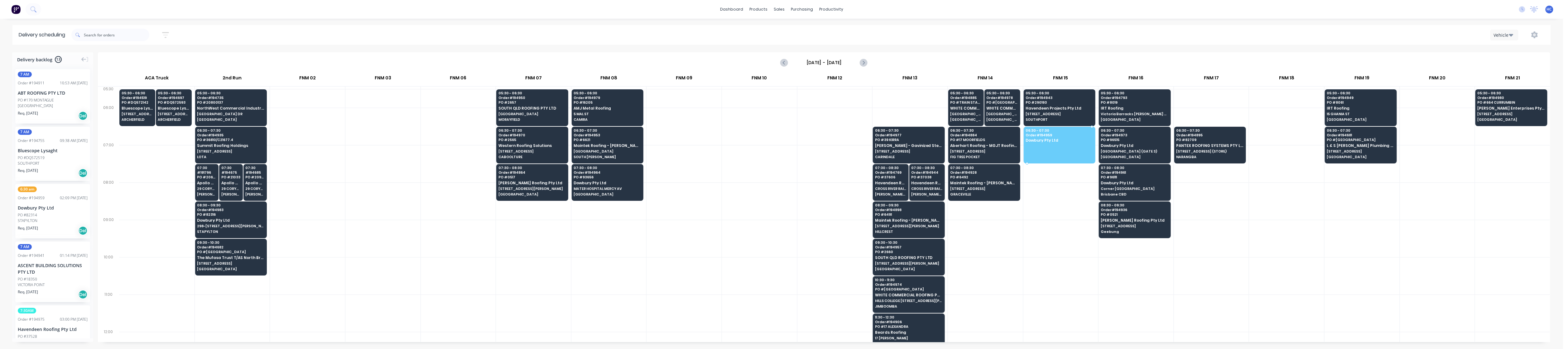
drag, startPoint x: 43, startPoint y: 209, endPoint x: 1049, endPoint y: 130, distance: 1009.1
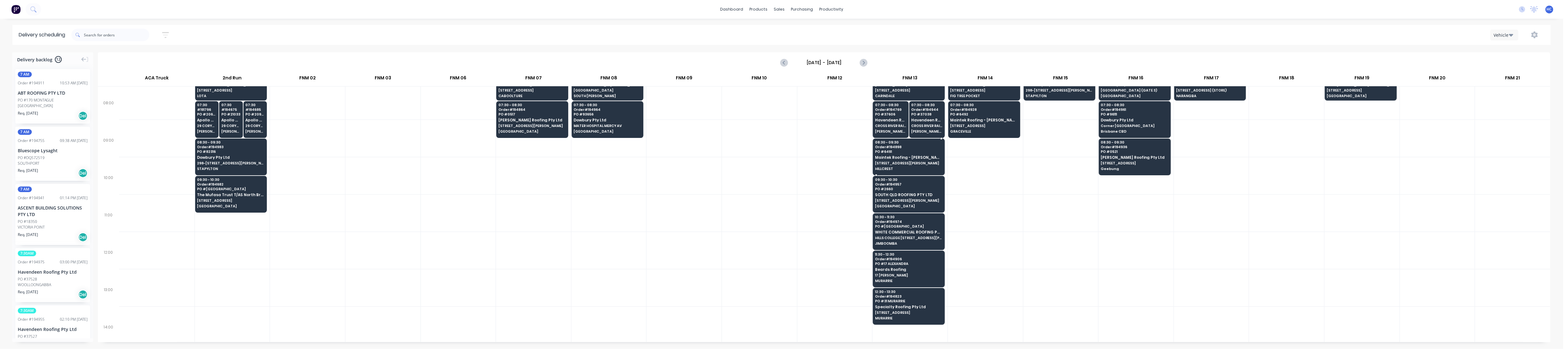
scroll to position [83, 0]
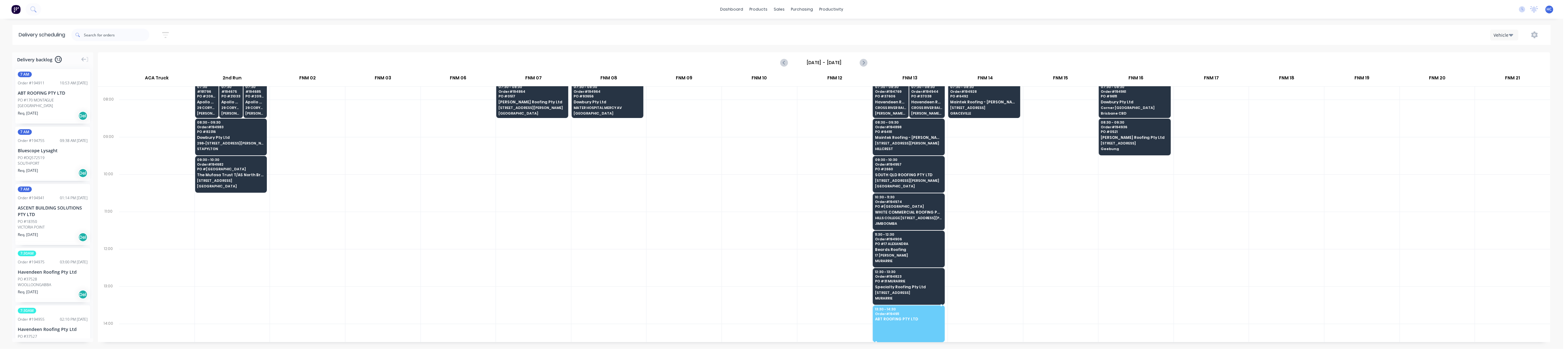
drag, startPoint x: 57, startPoint y: 100, endPoint x: 916, endPoint y: 320, distance: 886.7
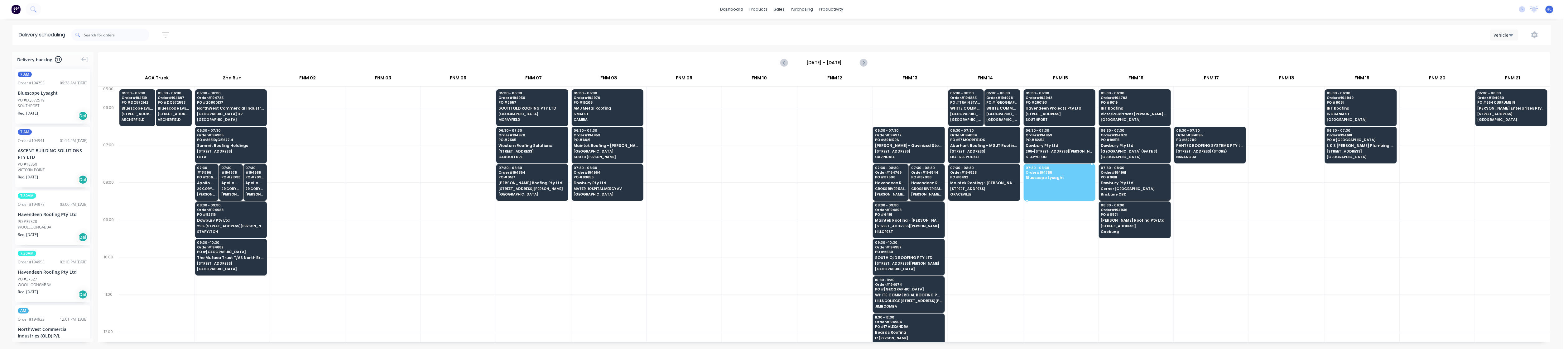
drag, startPoint x: 47, startPoint y: 105, endPoint x: 1051, endPoint y: 179, distance: 1006.7
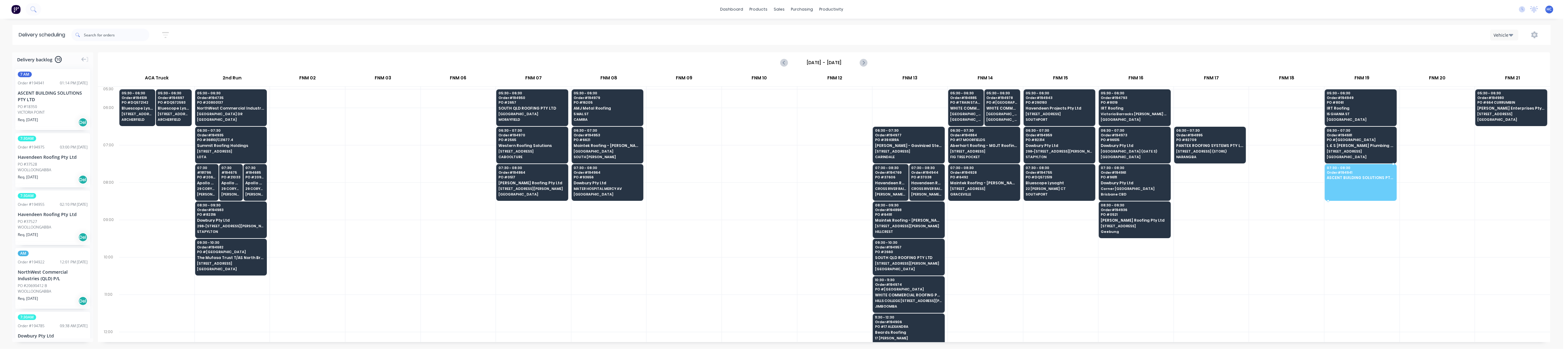
drag, startPoint x: 54, startPoint y: 98, endPoint x: 1350, endPoint y: 178, distance: 1298.5
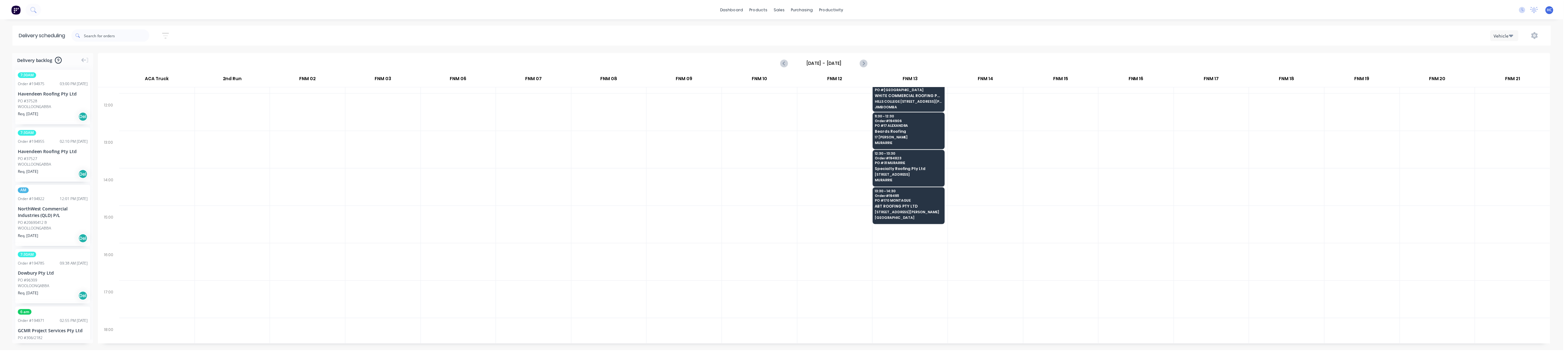
scroll to position [251, 0]
drag, startPoint x: 48, startPoint y: 104, endPoint x: 929, endPoint y: 193, distance: 885.5
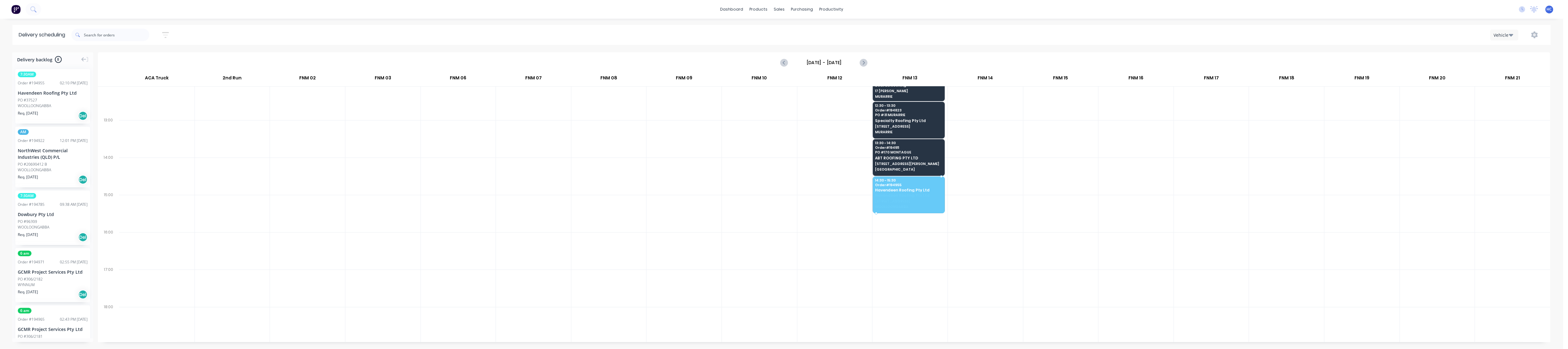
drag, startPoint x: 38, startPoint y: 108, endPoint x: 925, endPoint y: 189, distance: 890.7
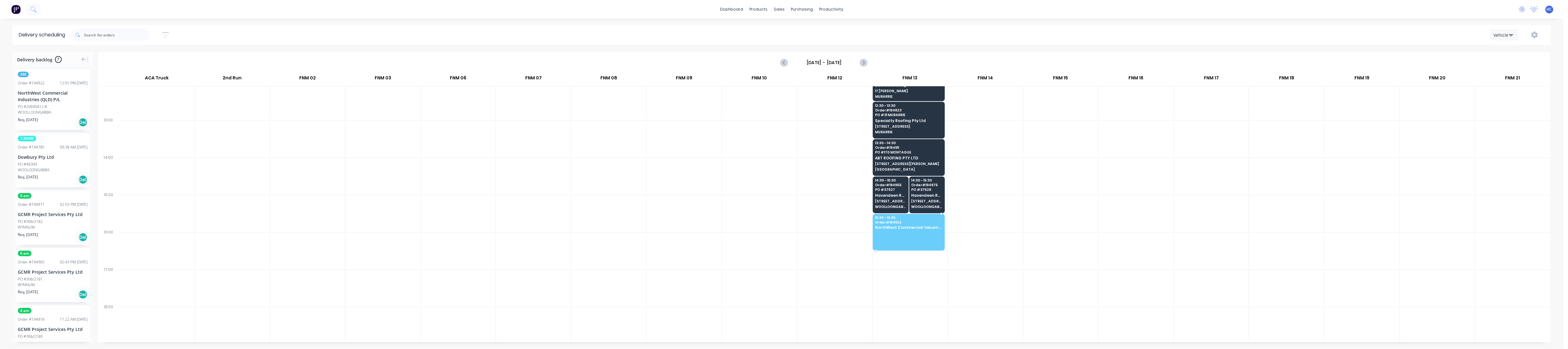
drag, startPoint x: 55, startPoint y: 109, endPoint x: 934, endPoint y: 230, distance: 887.3
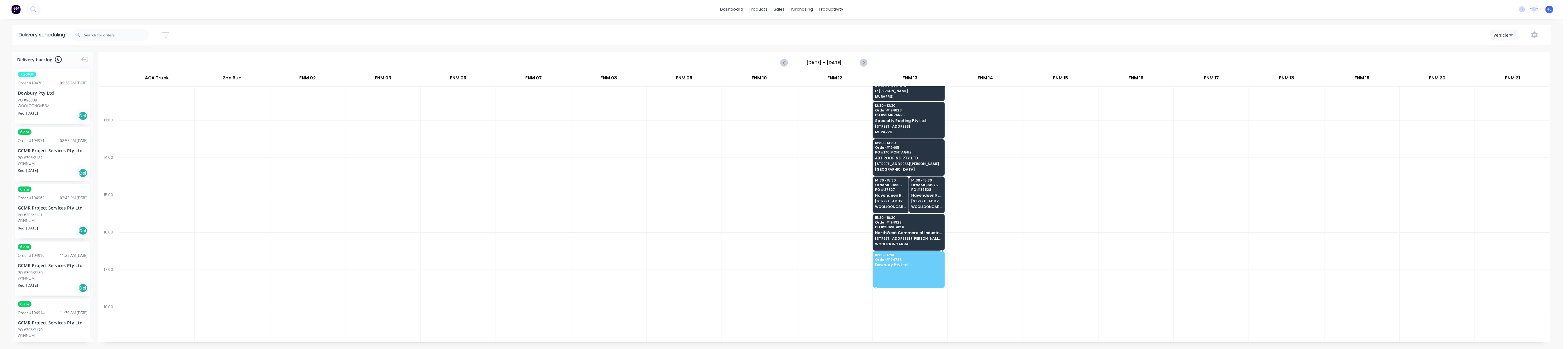
drag, startPoint x: 49, startPoint y: 100, endPoint x: 907, endPoint y: 254, distance: 871.7
drag, startPoint x: 586, startPoint y: 232, endPoint x: 915, endPoint y: 170, distance: 334.8
click at [586, 232] on div at bounding box center [609, 213] width 75 height 37
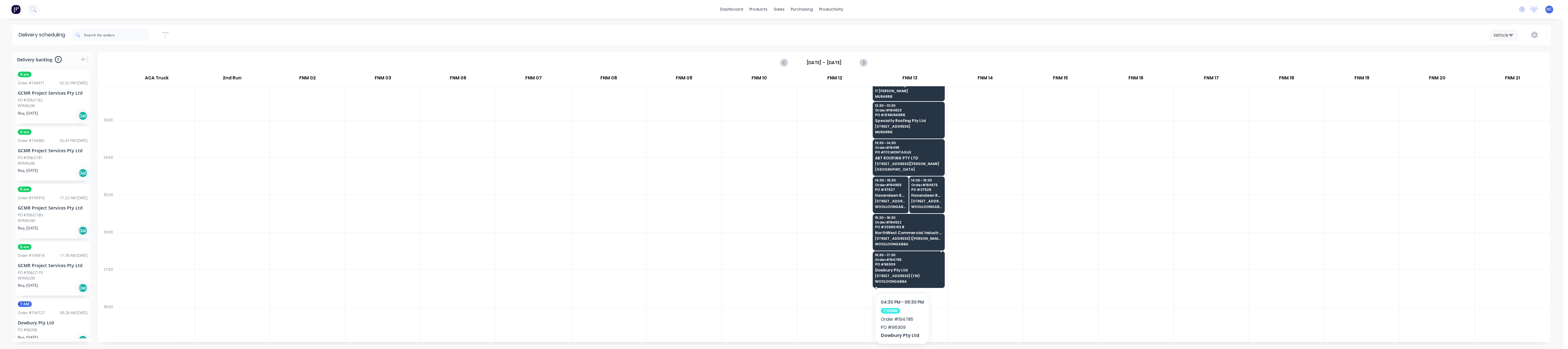
click at [593, 274] on span "[STREET_ADDRESS] (TRI)" at bounding box center [909, 276] width 67 height 4
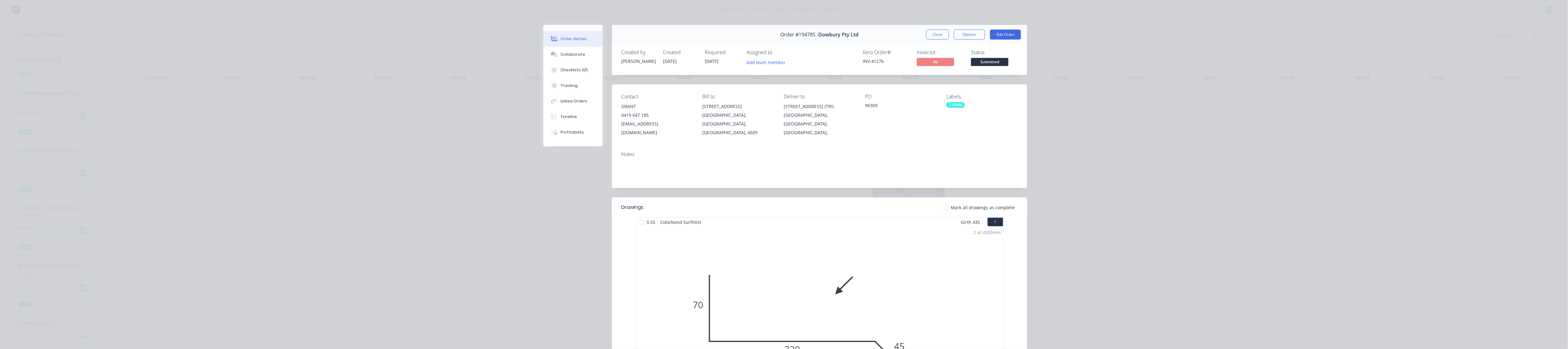
click at [593, 20] on div "Order details Collaborate Checklists 0/0 Tracking Linked Orders Timeline Profit…" at bounding box center [784, 174] width 1568 height 349
click at [567, 195] on div "Order #194785 - Dowbury Pty Ltd Close Options Edit Order Created by Darryn Crea…" at bounding box center [785, 283] width 484 height 516
click at [593, 38] on button "Close" at bounding box center [937, 35] width 23 height 10
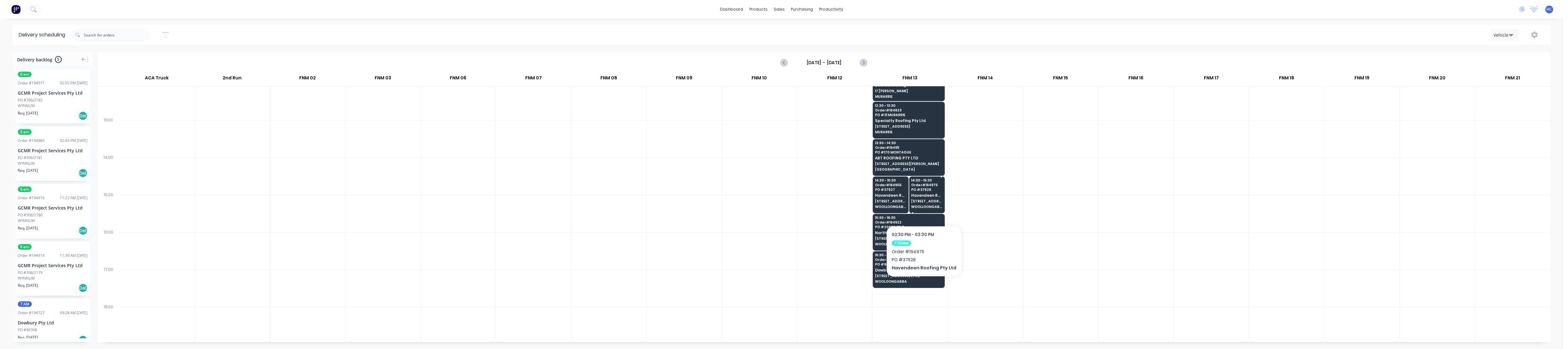
click at [593, 206] on span "WOOLLOONGABBA" at bounding box center [926, 207] width 31 height 4
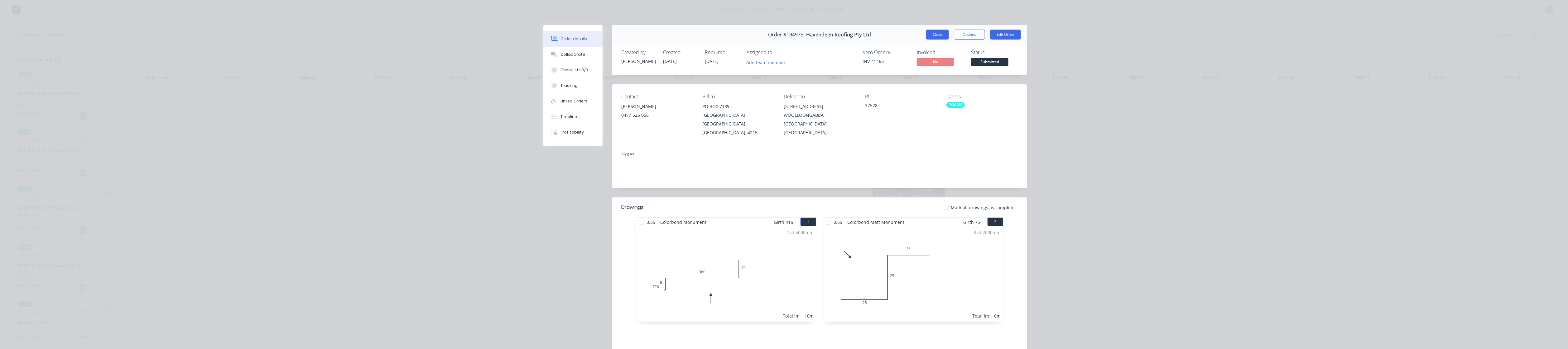
click at [593, 35] on button "Close" at bounding box center [937, 35] width 23 height 10
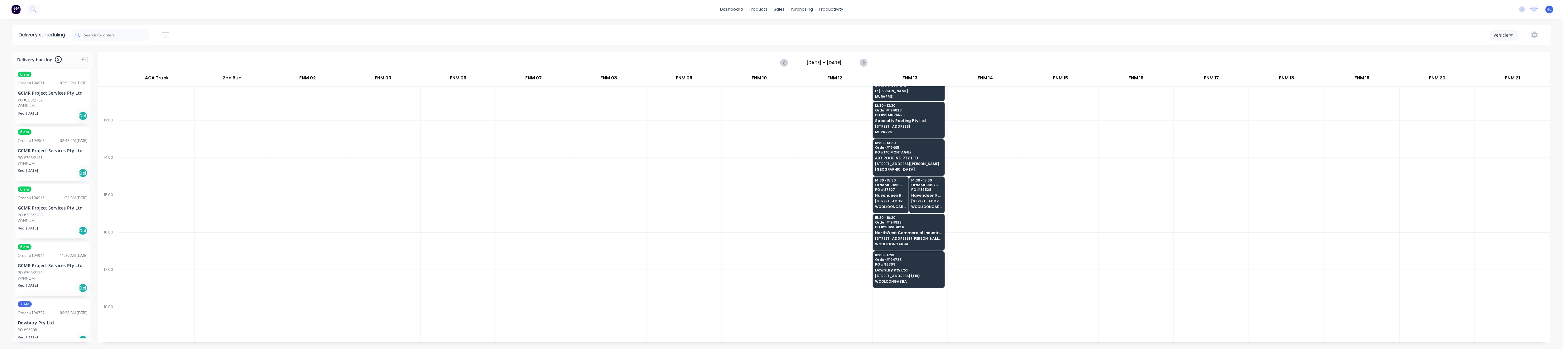
click at [593, 170] on div at bounding box center [609, 176] width 75 height 37
click at [593, 39] on link "Customers" at bounding box center [812, 42] width 83 height 12
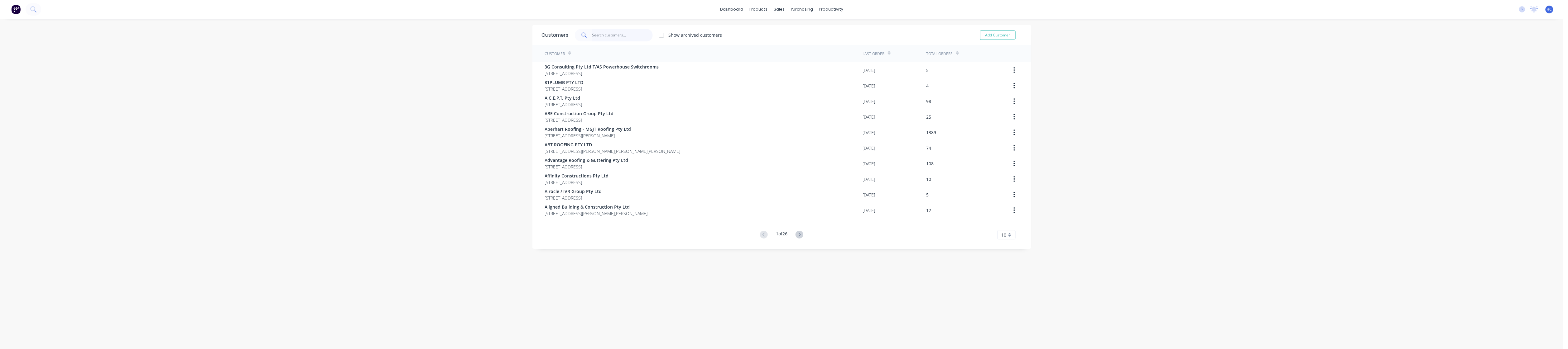
click at [593, 35] on input "text" at bounding box center [623, 35] width 61 height 12
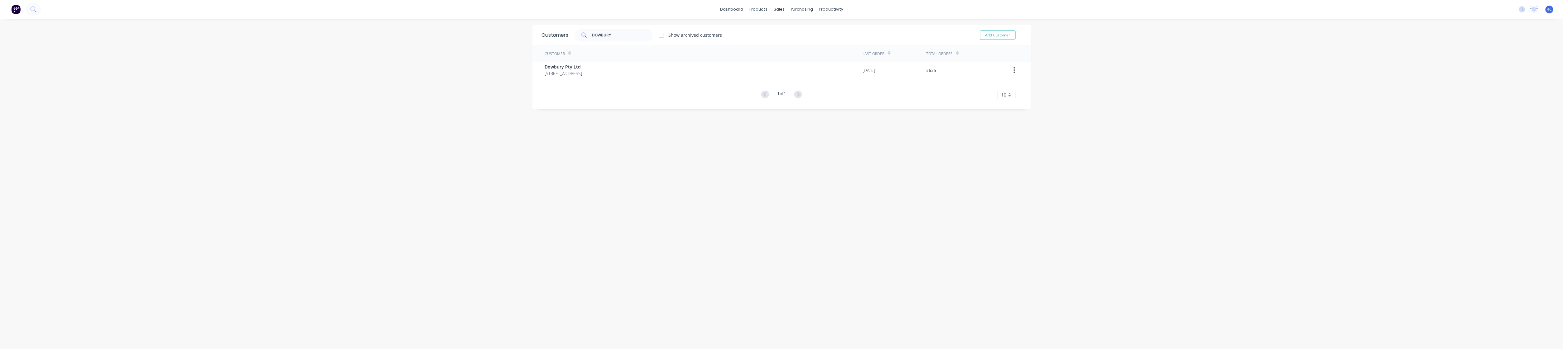
click at [545, 61] on div "Customer" at bounding box center [704, 54] width 318 height 17
click at [568, 69] on span "Dowbury Pty Ltd" at bounding box center [563, 66] width 37 height 7
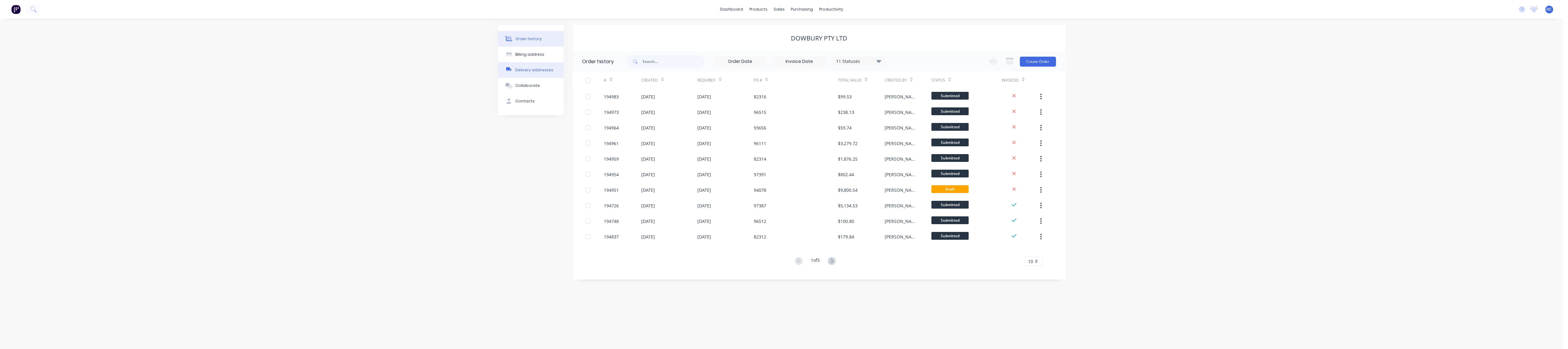
click at [536, 70] on div "Delivery addresses" at bounding box center [534, 70] width 38 height 5
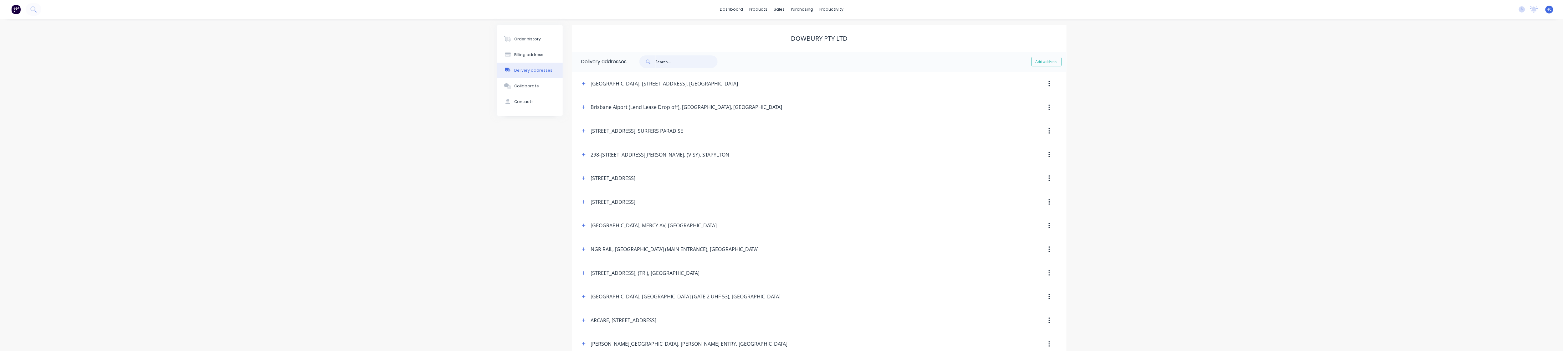
click at [596, 56] on input "text" at bounding box center [686, 62] width 62 height 12
click at [596, 84] on button "button" at bounding box center [1052, 84] width 15 height 11
click at [587, 81] on button "button" at bounding box center [587, 83] width 8 height 8
drag, startPoint x: 612, startPoint y: 127, endPoint x: 584, endPoint y: 130, distance: 28.2
click at [575, 133] on div "37 KENT ST, (TRI), WOOLOONGABBA Address 37 KENT ST Address continued (TRI) Subu…" at bounding box center [822, 160] width 494 height 177
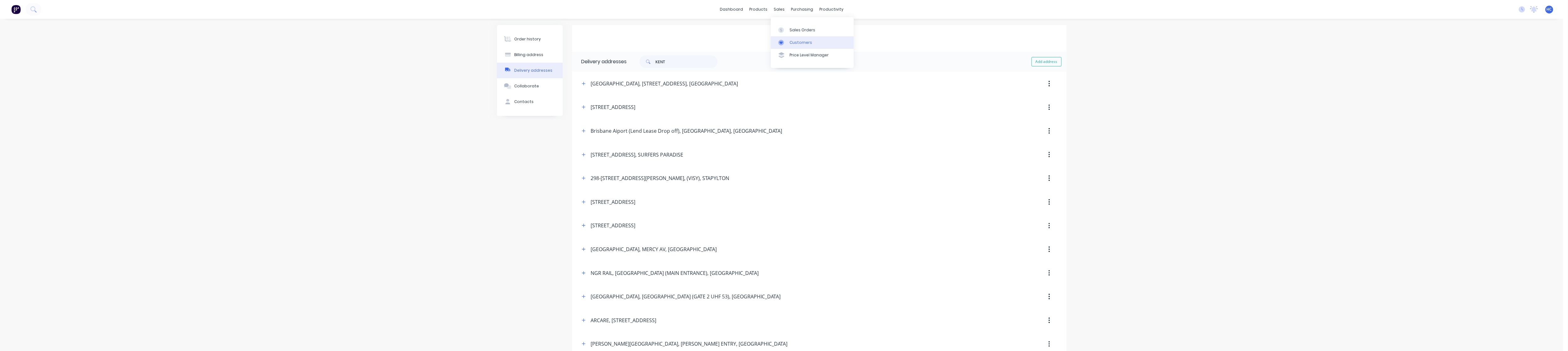
click at [596, 39] on link "Customers" at bounding box center [812, 42] width 83 height 12
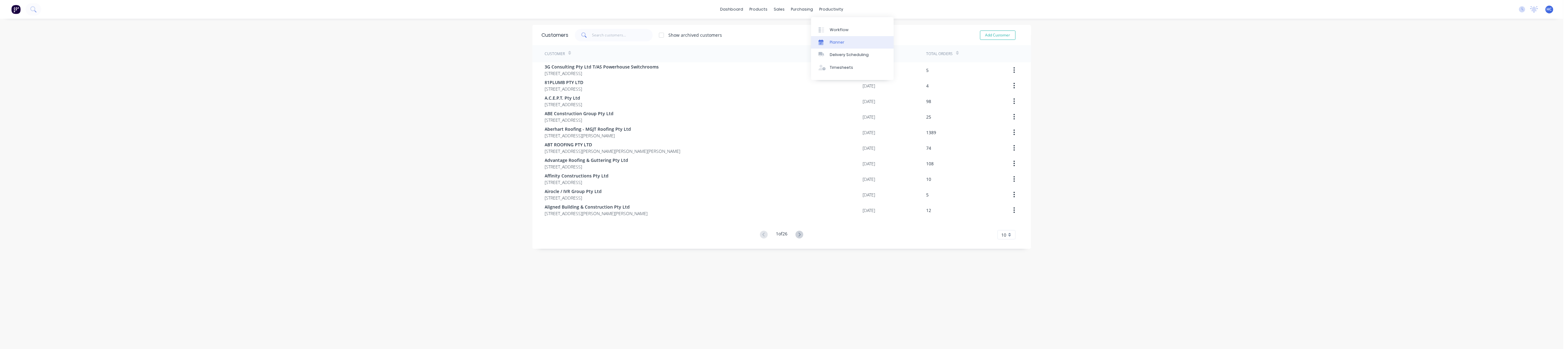
click at [593, 47] on link "Planner" at bounding box center [853, 42] width 83 height 12
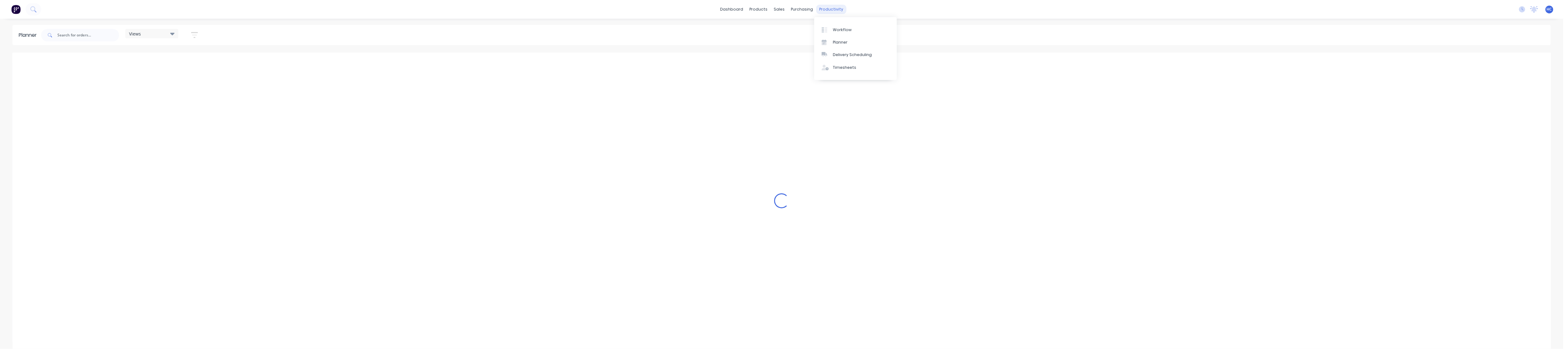
scroll to position [0, 1017]
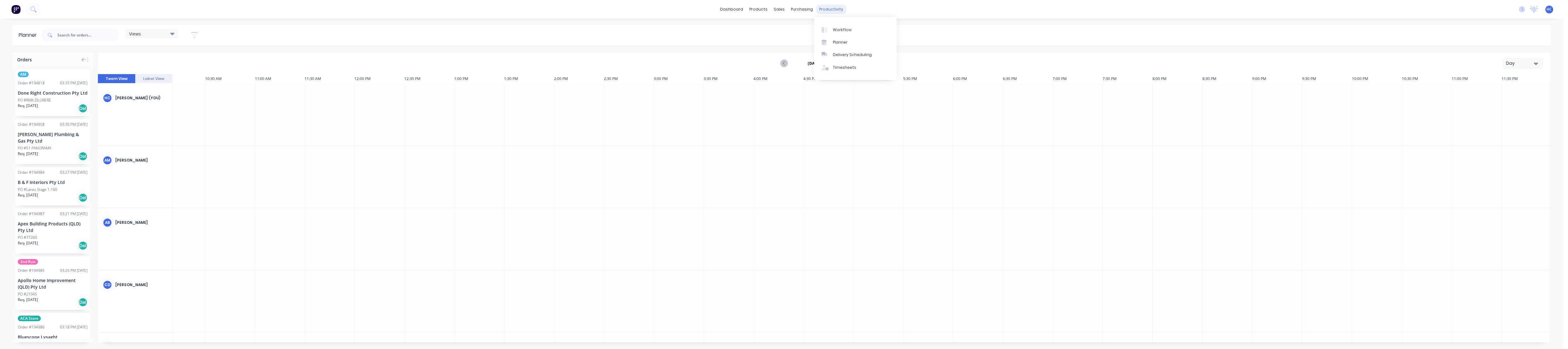
click at [593, 10] on div "productivity" at bounding box center [831, 9] width 30 height 9
click at [593, 55] on div "Delivery Scheduling" at bounding box center [852, 55] width 39 height 5
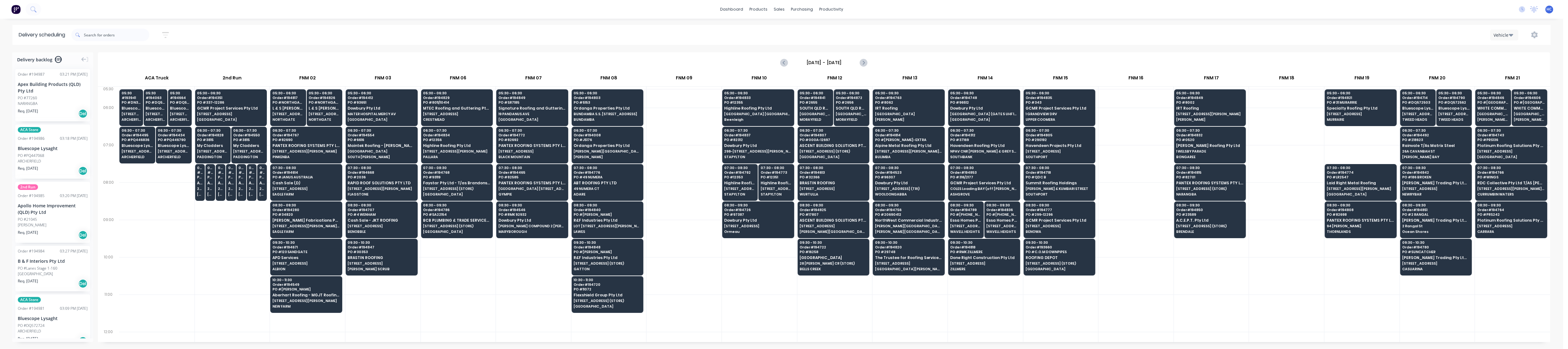
click at [593, 81] on div "FNM 09" at bounding box center [684, 79] width 75 height 14
click at [593, 66] on button "Next page" at bounding box center [863, 63] width 12 height 12
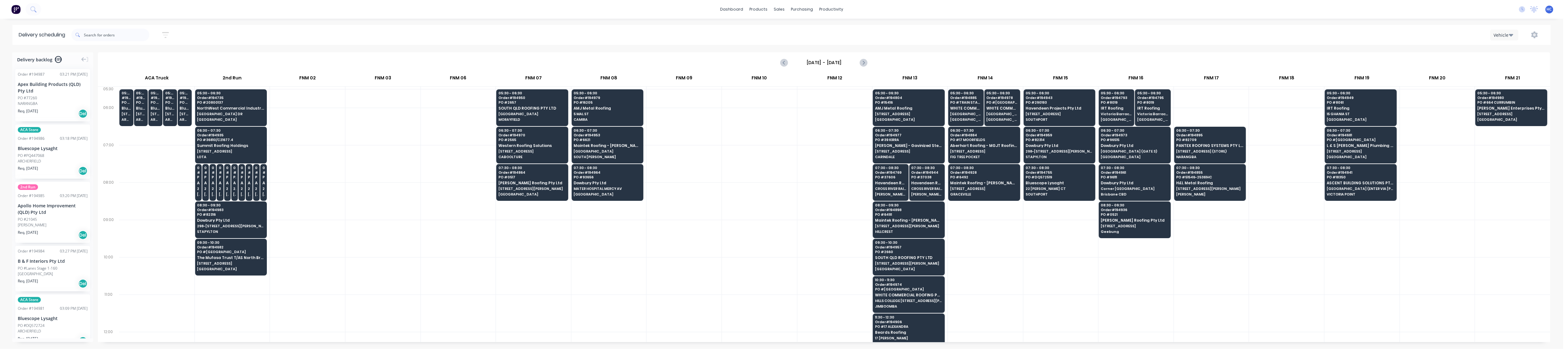
click at [169, 33] on icon "button" at bounding box center [165, 35] width 7 height 8
click at [167, 31] on icon "button" at bounding box center [165, 35] width 7 height 8
click at [164, 35] on button "button" at bounding box center [166, 35] width 20 height 12
click at [138, 60] on input at bounding box center [136, 58] width 58 height 9
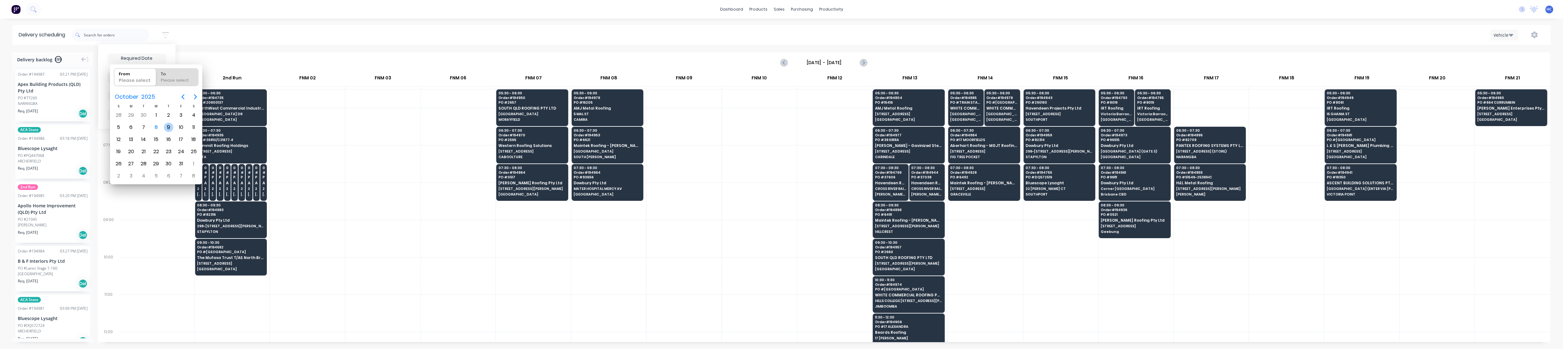
click at [171, 125] on div "9" at bounding box center [168, 127] width 9 height 9
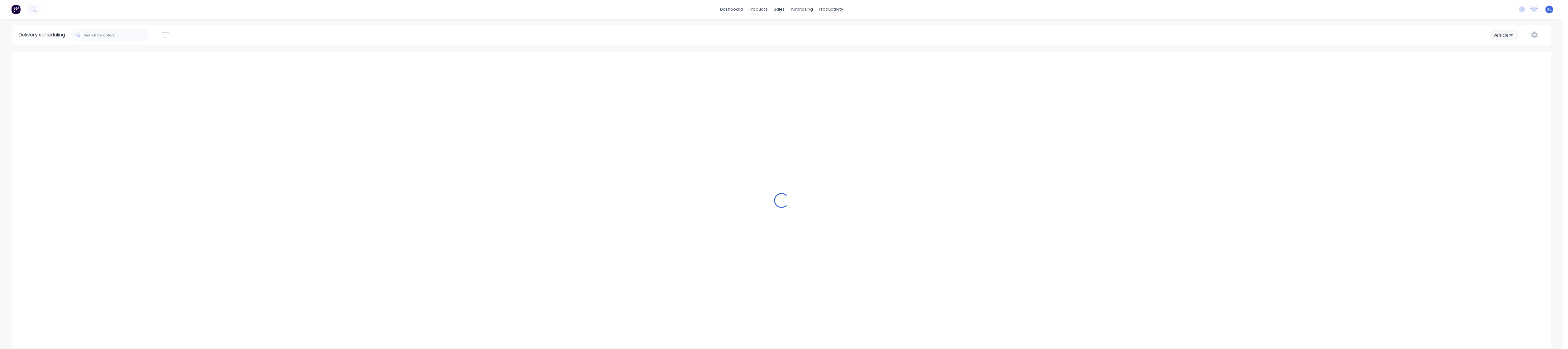
click at [593, 227] on div "Loading..." at bounding box center [781, 200] width 1538 height 296
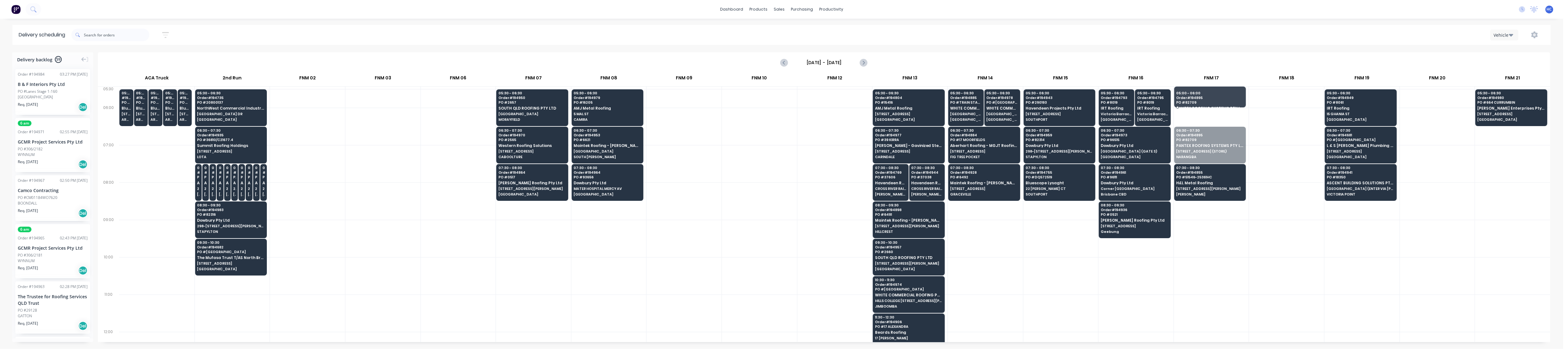
drag, startPoint x: 1203, startPoint y: 152, endPoint x: 1211, endPoint y: 102, distance: 50.6
drag, startPoint x: 1208, startPoint y: 151, endPoint x: 1213, endPoint y: 110, distance: 41.3
click at [593, 135] on div at bounding box center [1286, 126] width 75 height 37
click at [593, 254] on div at bounding box center [759, 238] width 75 height 37
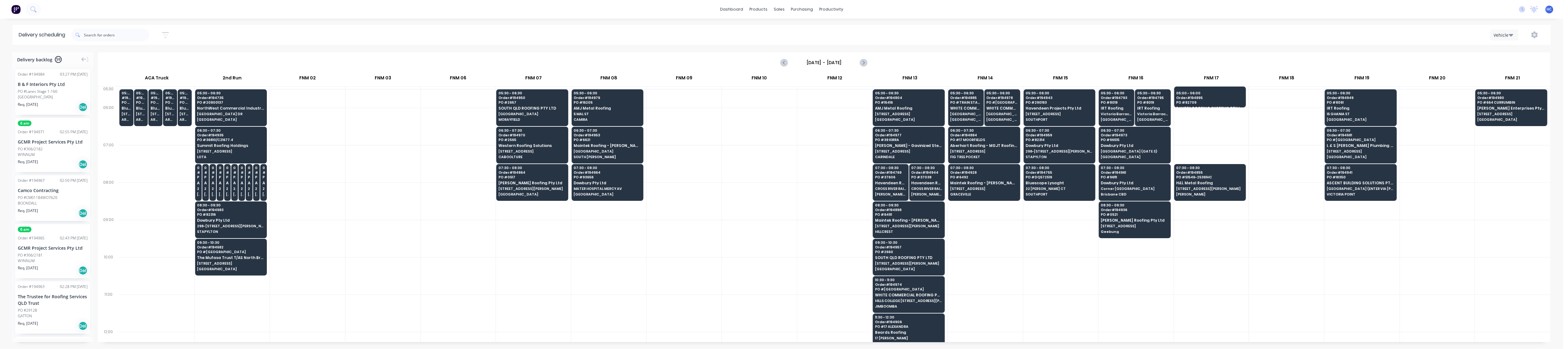
click at [165, 36] on icon "button" at bounding box center [165, 35] width 7 height 8
click at [141, 94] on div "Filter by labels" at bounding box center [133, 96] width 44 height 7
click at [123, 137] on div "button" at bounding box center [117, 142] width 12 height 12
click at [122, 131] on div "button" at bounding box center [117, 130] width 12 height 12
click at [143, 80] on span "Sort by Suburb" at bounding box center [131, 77] width 41 height 7
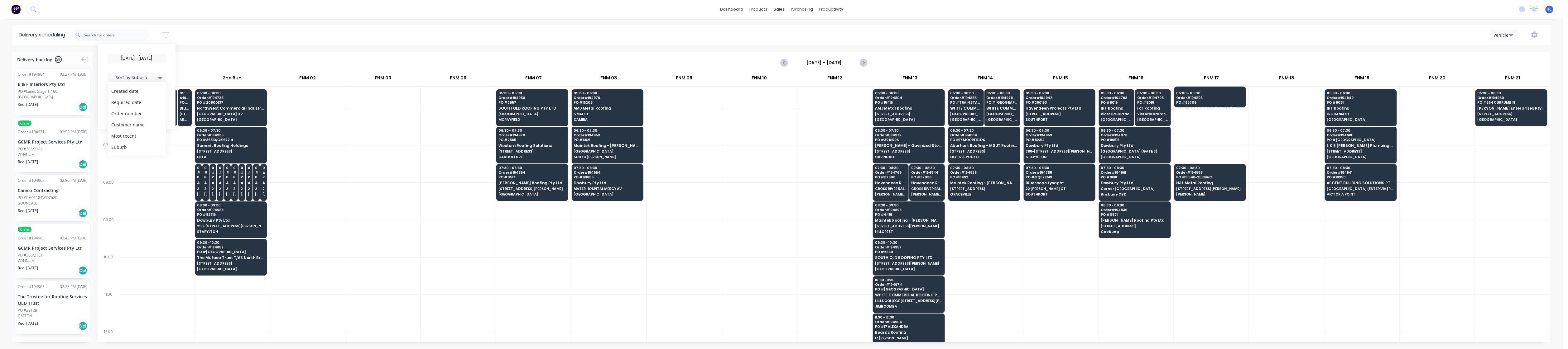
click at [135, 143] on div "Suburb" at bounding box center [137, 147] width 58 height 11
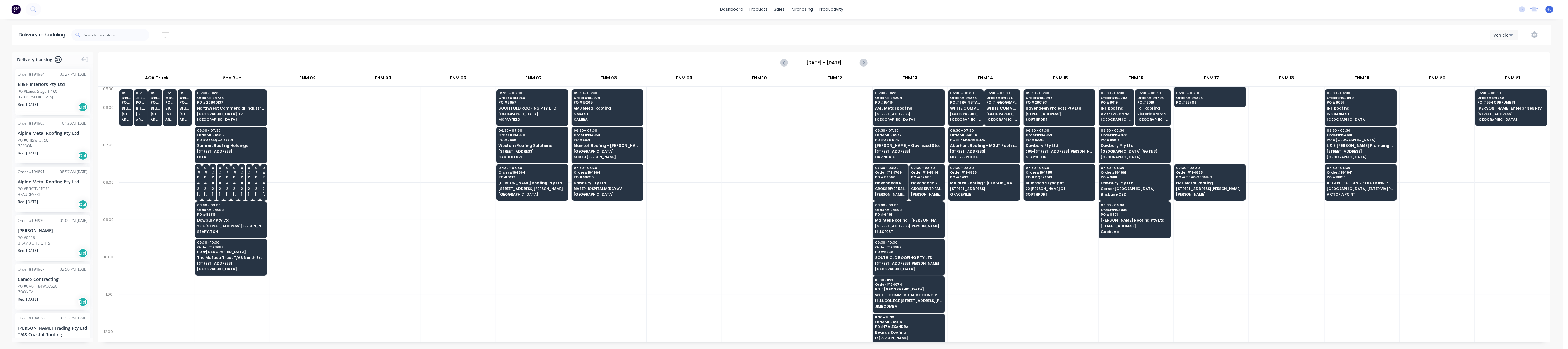
click at [372, 218] on div at bounding box center [382, 201] width 75 height 37
drag, startPoint x: 1242, startPoint y: 145, endPoint x: 1222, endPoint y: 147, distance: 20.1
click at [593, 145] on div at bounding box center [1211, 126] width 75 height 37
drag, startPoint x: 1201, startPoint y: 106, endPoint x: 1199, endPoint y: 118, distance: 12.2
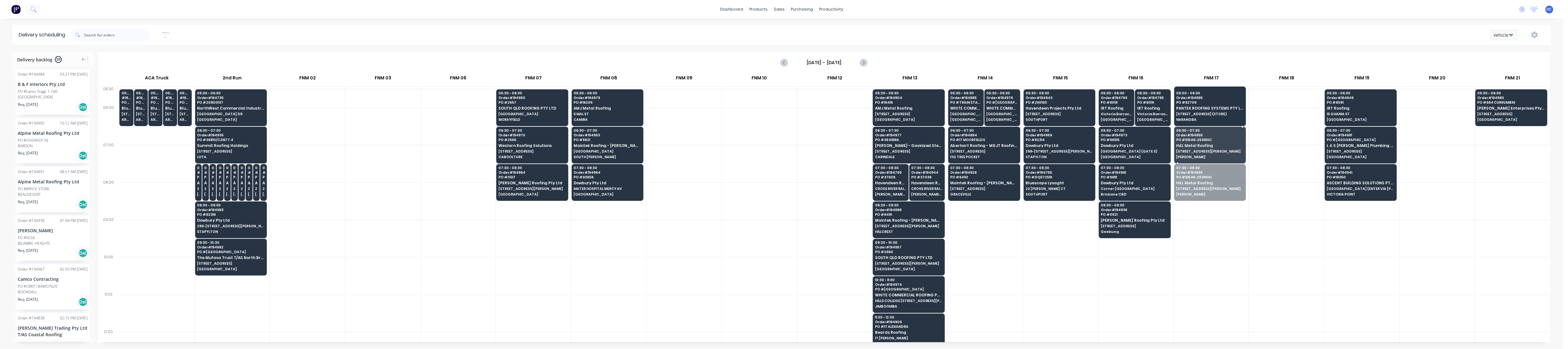
drag, startPoint x: 1199, startPoint y: 178, endPoint x: 1199, endPoint y: 174, distance: 4.0
click at [593, 135] on div at bounding box center [1286, 126] width 75 height 37
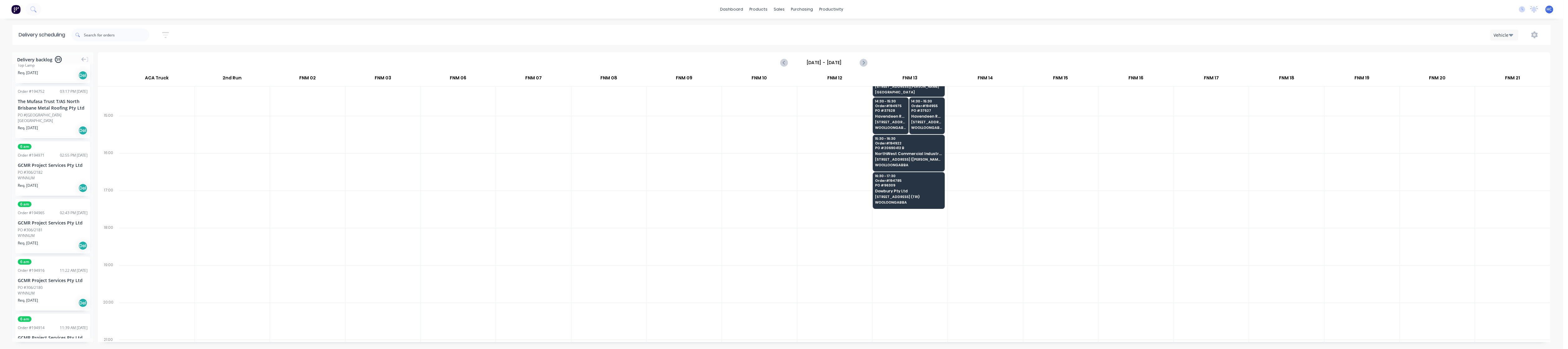
click at [593, 221] on div at bounding box center [1211, 209] width 75 height 37
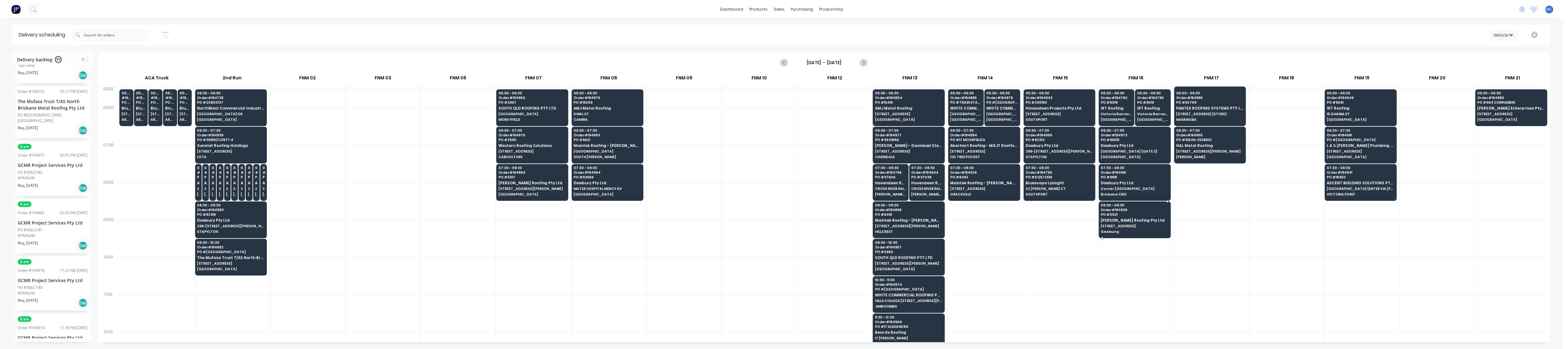
click at [593, 215] on span "PO # 0521" at bounding box center [1135, 215] width 67 height 4
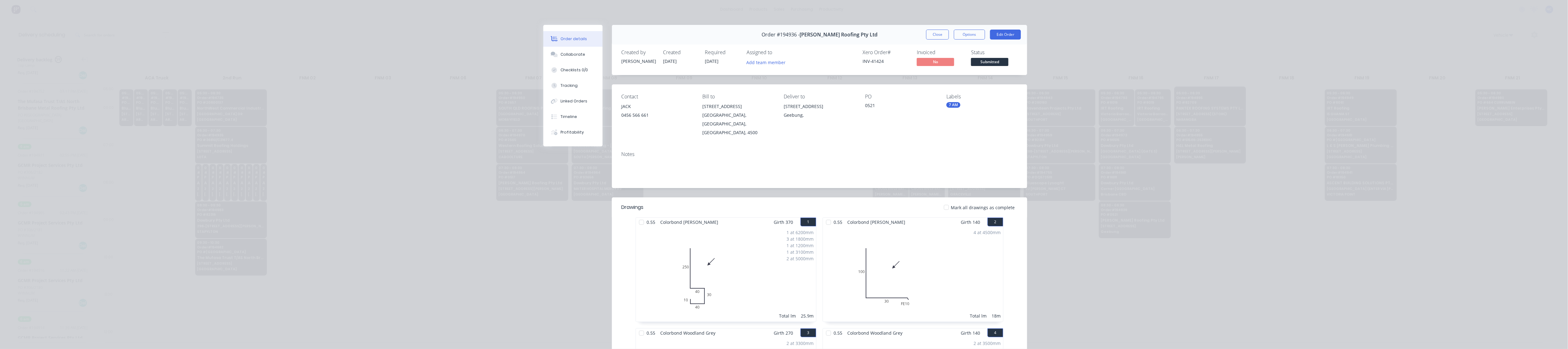
click at [593, 43] on div "Order #194936 - Simpson Roofing Pty Ltd Close Options Edit Order" at bounding box center [819, 35] width 415 height 19
click at [593, 30] on button "Close" at bounding box center [937, 35] width 23 height 10
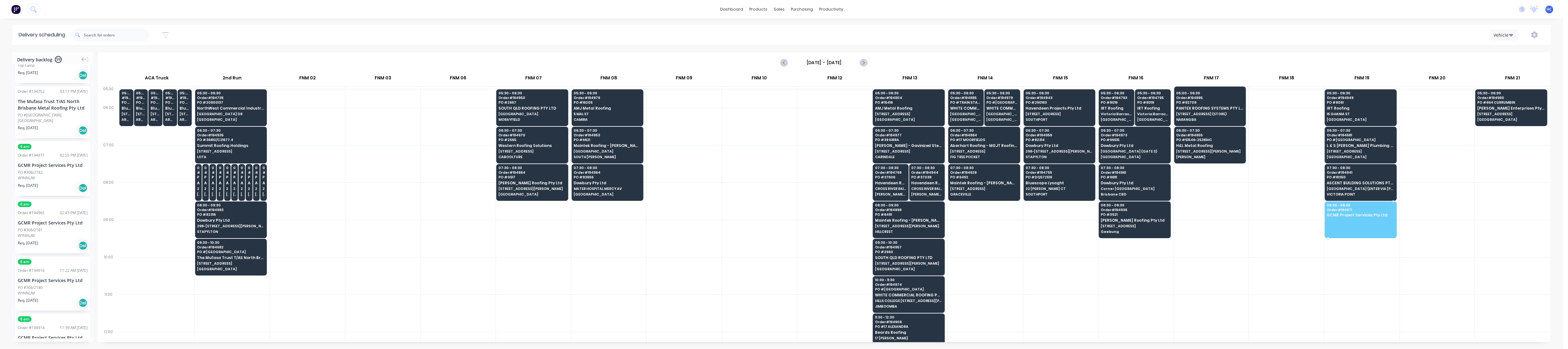
drag, startPoint x: 58, startPoint y: 168, endPoint x: 1342, endPoint y: 213, distance: 1284.8
drag, startPoint x: 45, startPoint y: 174, endPoint x: 1354, endPoint y: 219, distance: 1309.8
drag, startPoint x: 55, startPoint y: 168, endPoint x: 1343, endPoint y: 207, distance: 1288.6
drag, startPoint x: 57, startPoint y: 162, endPoint x: 1371, endPoint y: 219, distance: 1315.2
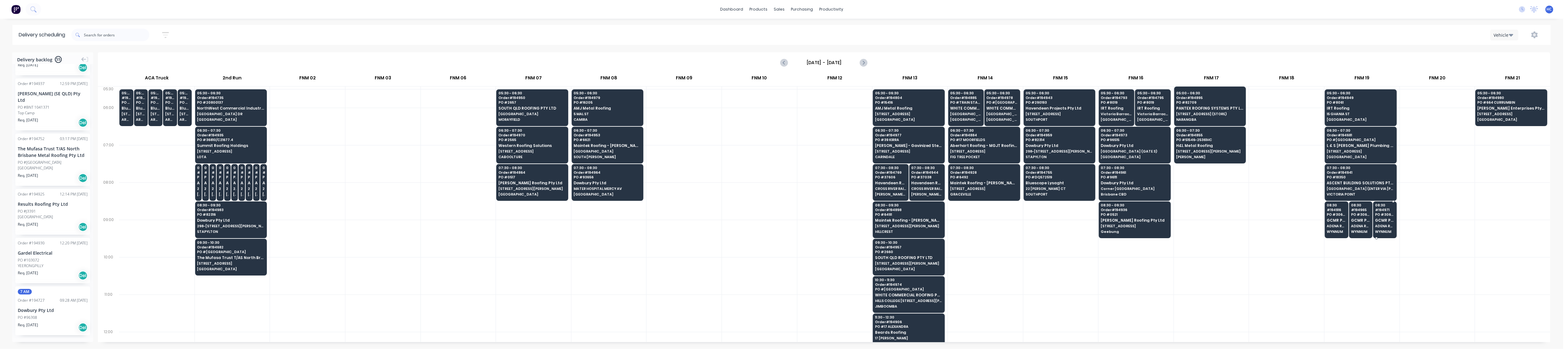
scroll to position [2410, 0]
click at [57, 283] on div "PO #96308" at bounding box center [52, 327] width 70 height 5
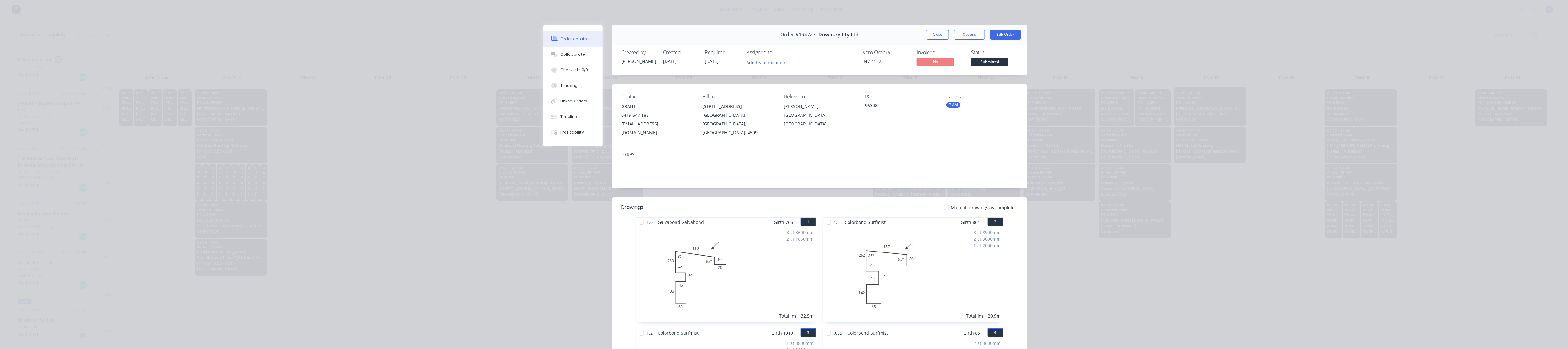
click at [593, 35] on div "Order #194727 - Dowbury Pty Ltd Close Options Edit Order" at bounding box center [819, 35] width 415 height 19
click at [593, 108] on div "Dutton Park Station Kent St" at bounding box center [819, 115] width 71 height 26
copy div "Dutton Park Station Kent St"
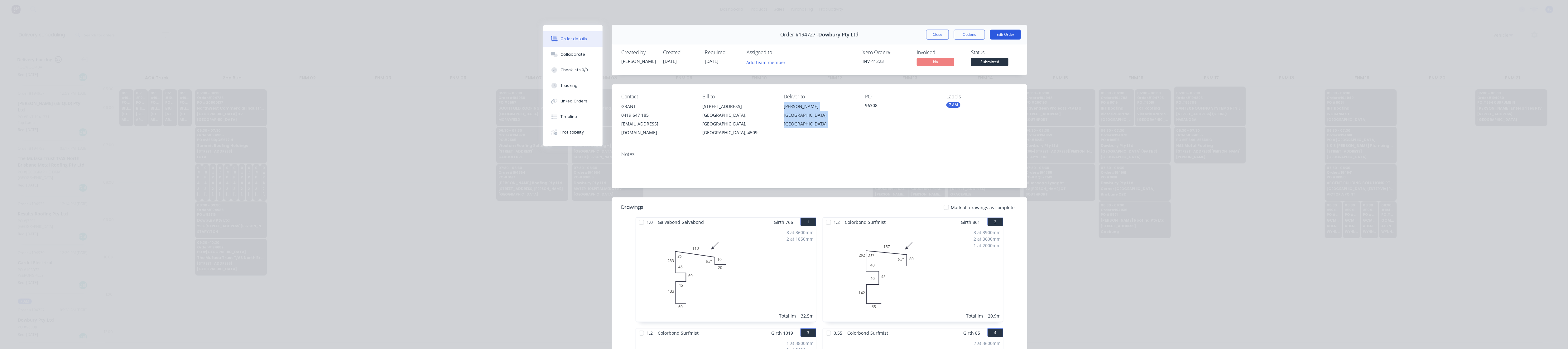
click at [593, 35] on button "Edit Order" at bounding box center [1006, 35] width 31 height 10
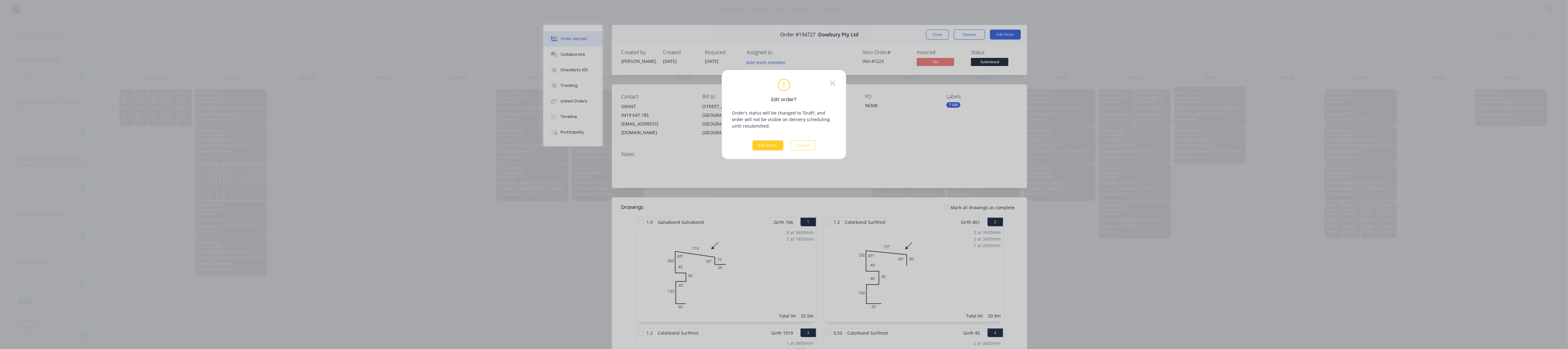
click at [593, 147] on button "Edit Order" at bounding box center [768, 145] width 31 height 10
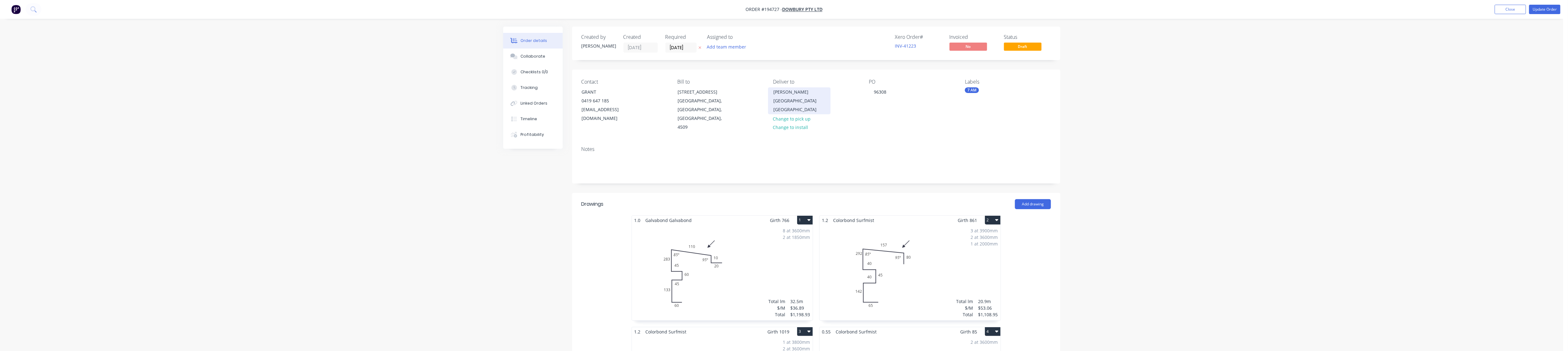
click at [596, 103] on div "Dutton Park Station Kent St" at bounding box center [799, 100] width 52 height 26
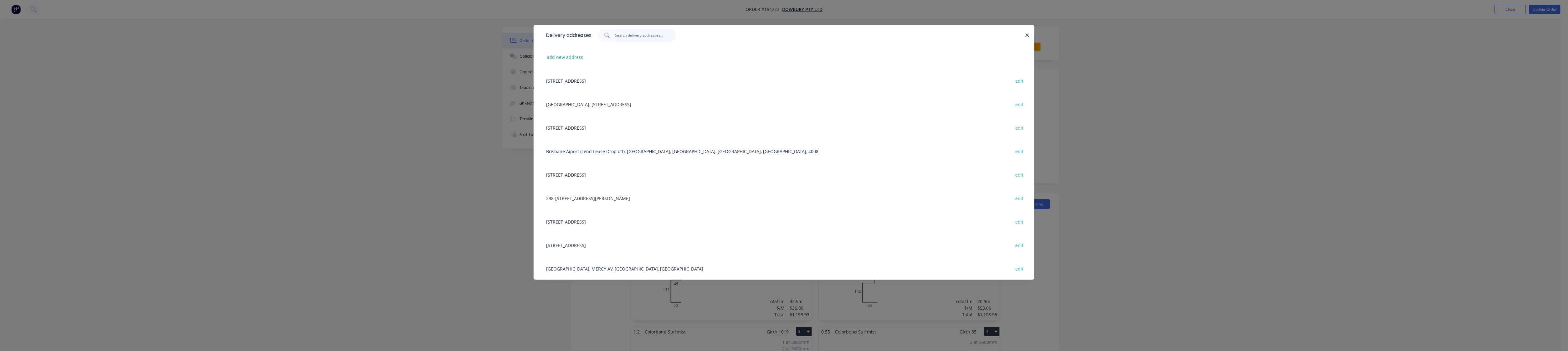
click at [596, 37] on input "text" at bounding box center [646, 35] width 61 height 12
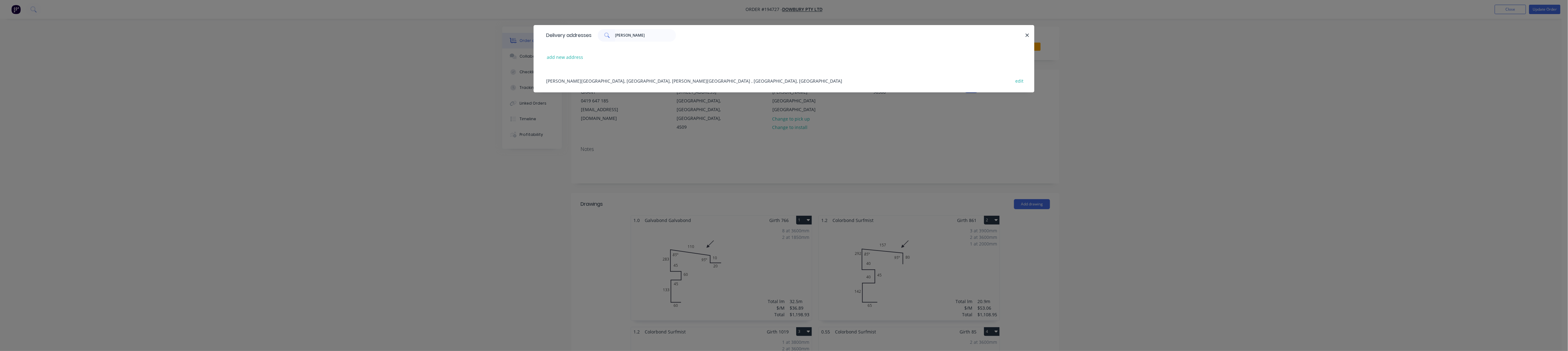
click at [596, 75] on div "DUTTON PARK STATION, COPE ST, DUTTON PARK , Queensland, Australia edit" at bounding box center [784, 81] width 482 height 23
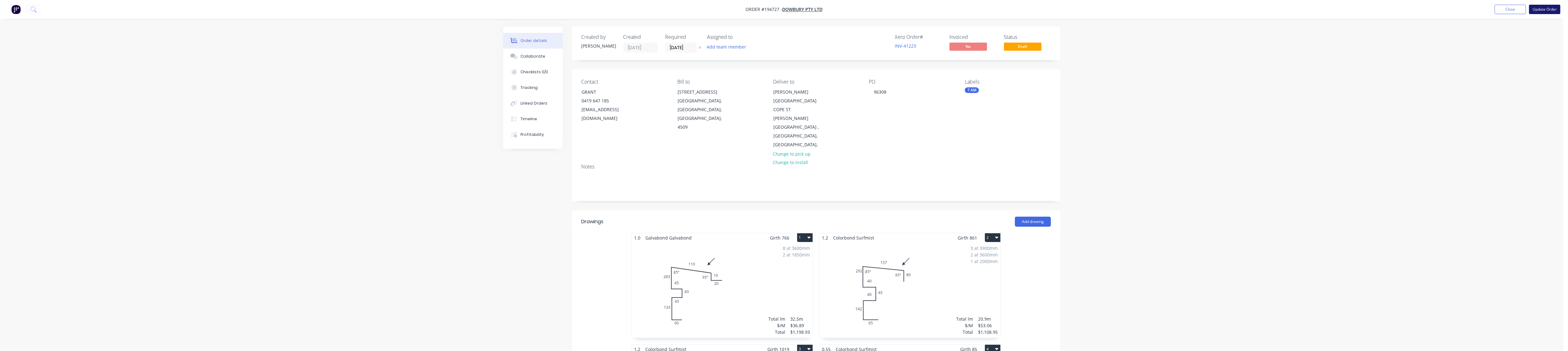
click at [596, 10] on button "Update Order" at bounding box center [1544, 9] width 31 height 9
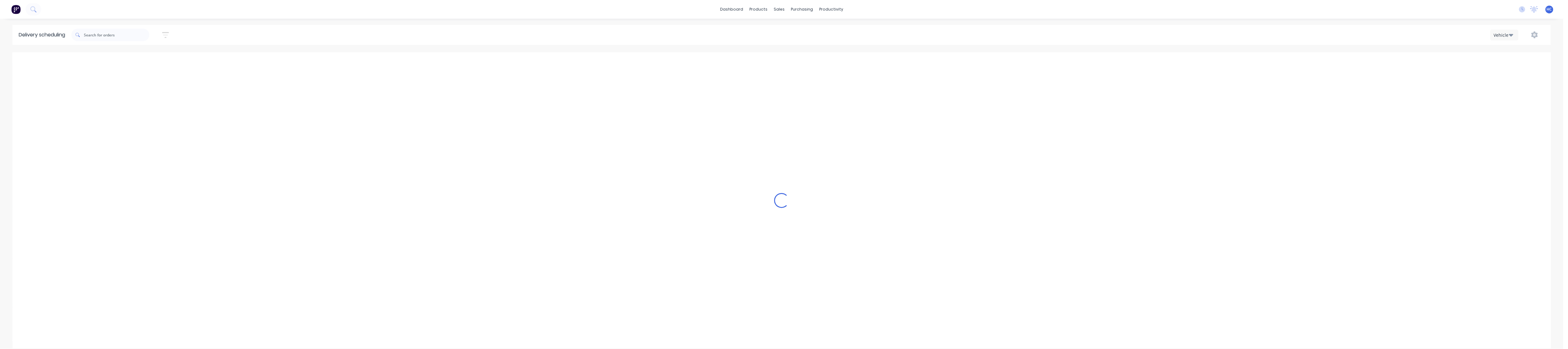
click at [386, 184] on div "Loading..." at bounding box center [781, 200] width 1538 height 296
click at [593, 176] on div "Loading..." at bounding box center [781, 200] width 1538 height 296
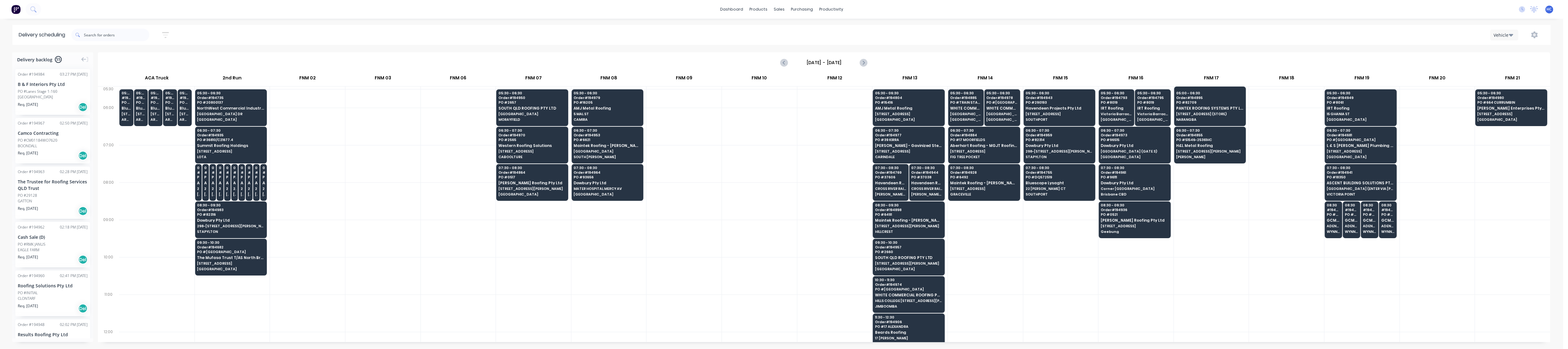
drag, startPoint x: 825, startPoint y: 142, endPoint x: 715, endPoint y: 123, distance: 111.6
click at [593, 142] on div at bounding box center [835, 126] width 75 height 37
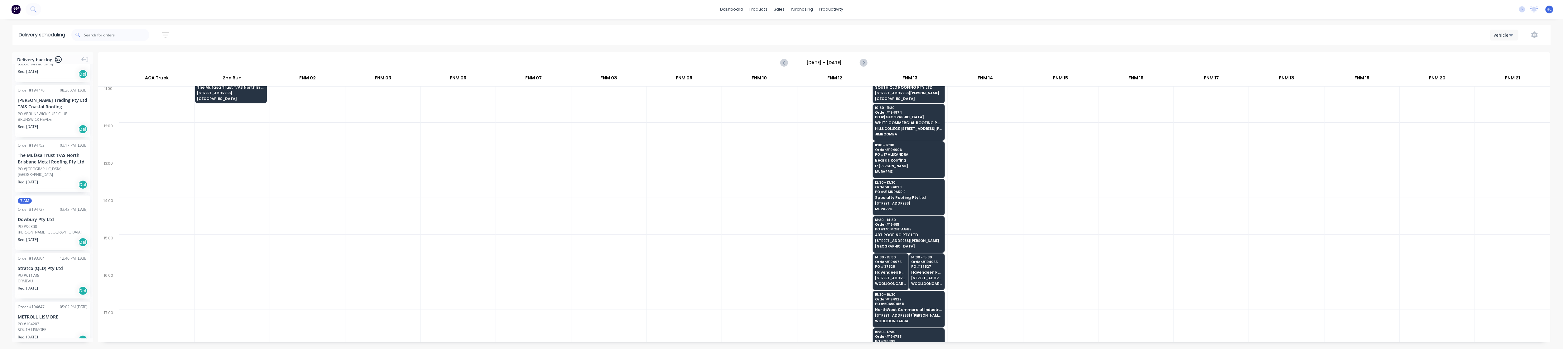
scroll to position [249, 0]
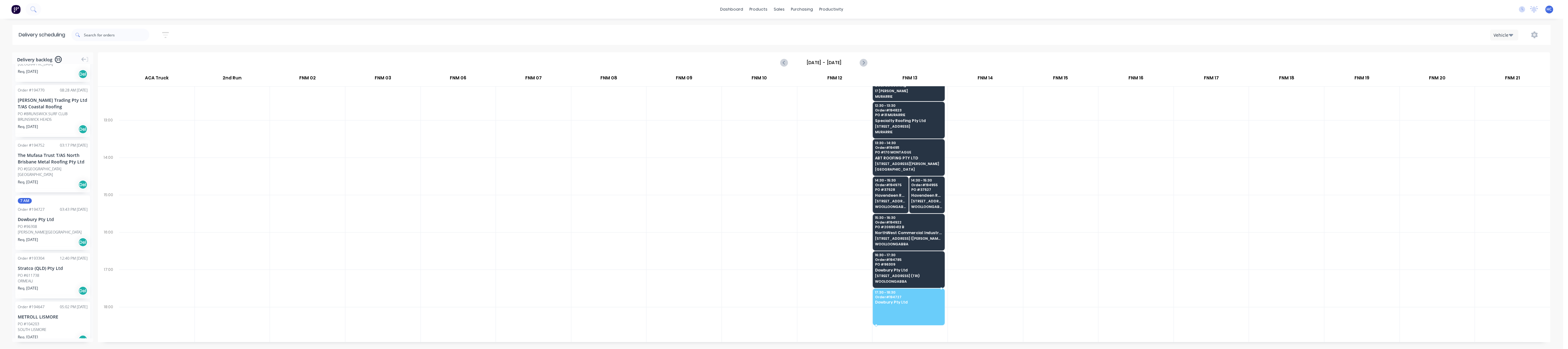
drag, startPoint x: 52, startPoint y: 227, endPoint x: 902, endPoint y: 298, distance: 853.0
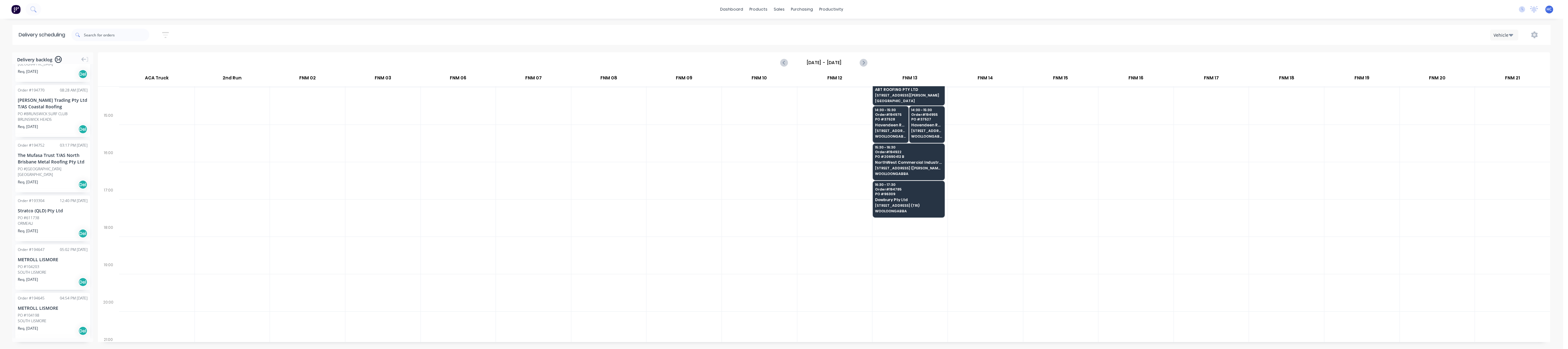
scroll to position [328, 0]
click at [593, 196] on span "[STREET_ADDRESS] (TRI)" at bounding box center [909, 197] width 67 height 4
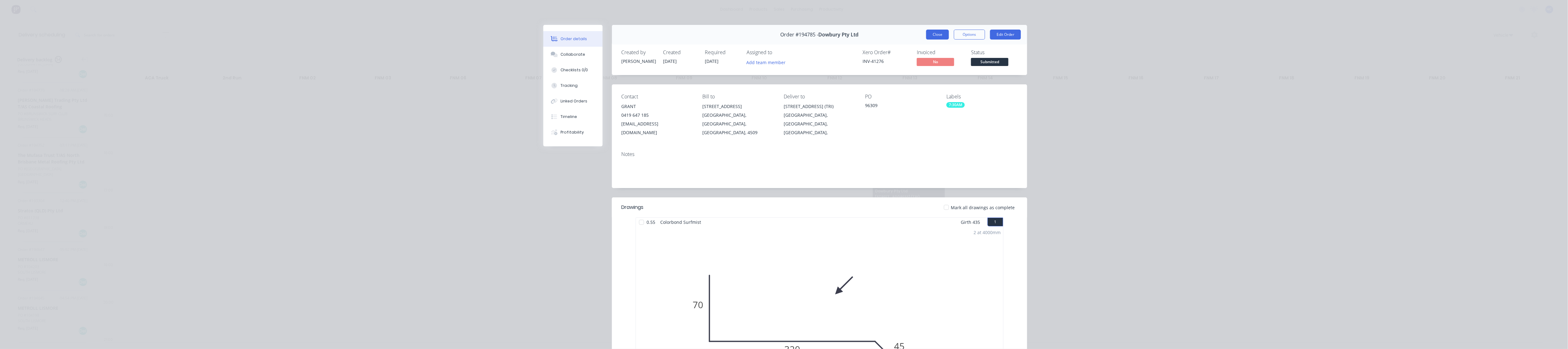
click at [593, 35] on button "Close" at bounding box center [937, 35] width 23 height 10
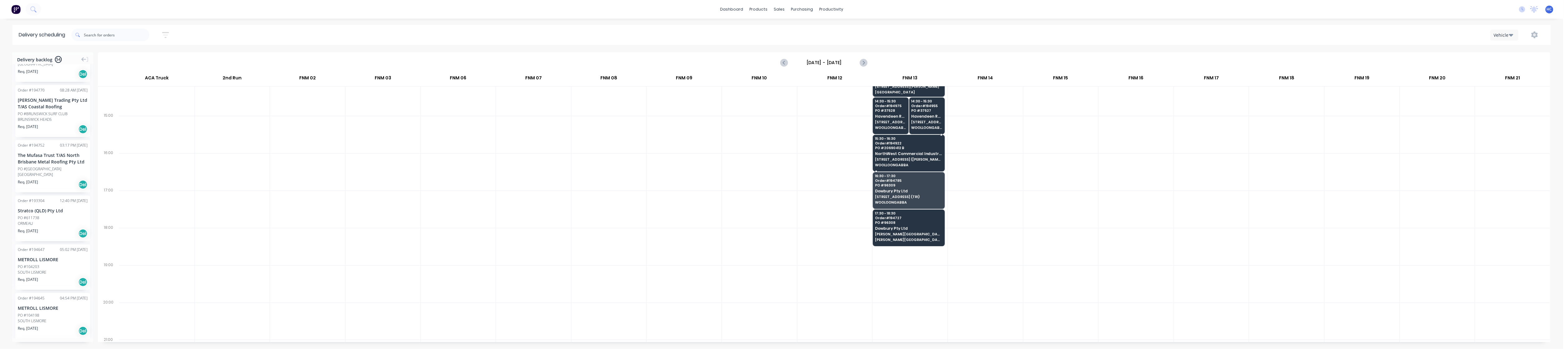
drag, startPoint x: 974, startPoint y: 165, endPoint x: 968, endPoint y: 173, distance: 10.0
click at [593, 165] on div at bounding box center [985, 171] width 75 height 37
click at [464, 252] on div at bounding box center [458, 246] width 75 height 37
click at [593, 218] on div at bounding box center [1060, 209] width 75 height 37
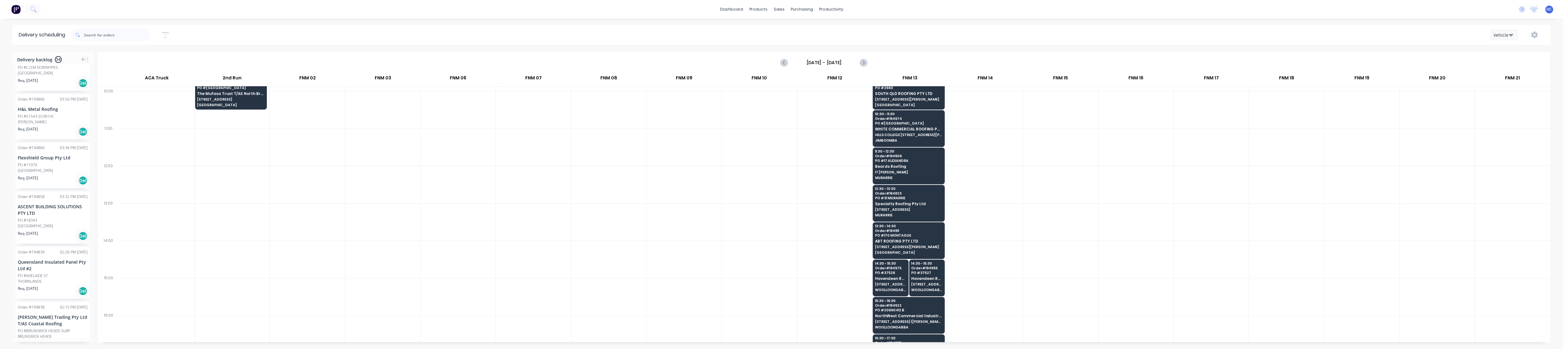
scroll to position [1470, 0]
drag, startPoint x: 91, startPoint y: 238, endPoint x: 97, endPoint y: 64, distance: 174.1
click at [97, 64] on div "Delivery backlog 54 Order # 194930 12:20 PM 08/10/25 Gardel Electrical PO #1030…" at bounding box center [782, 200] width 1563 height 296
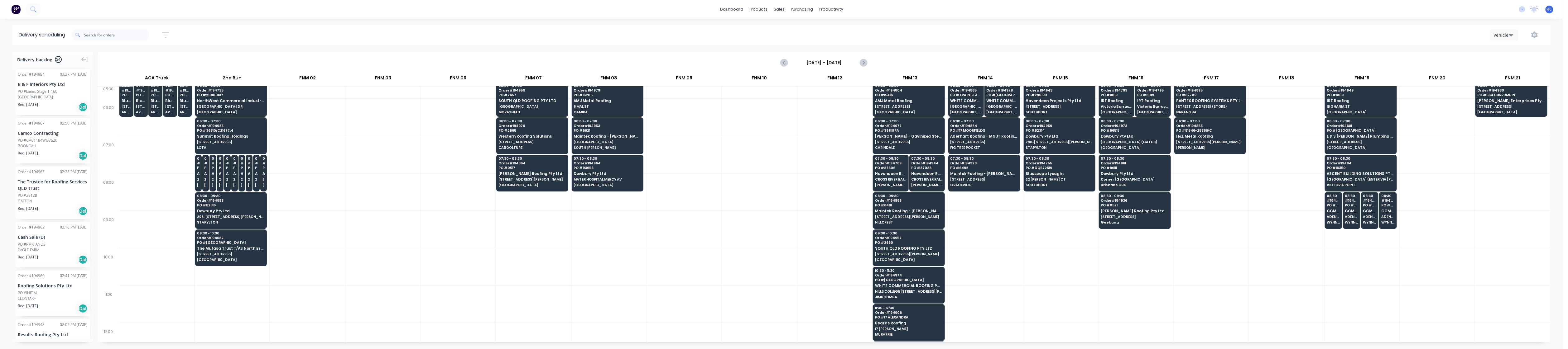
scroll to position [0, 0]
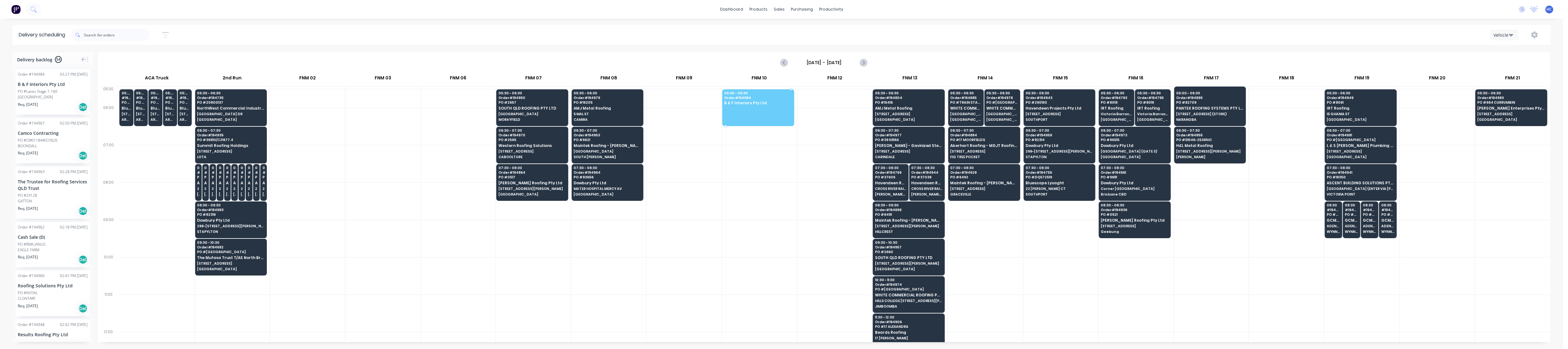
drag, startPoint x: 46, startPoint y: 89, endPoint x: 761, endPoint y: 95, distance: 715.0
click at [593, 237] on div at bounding box center [684, 238] width 75 height 37
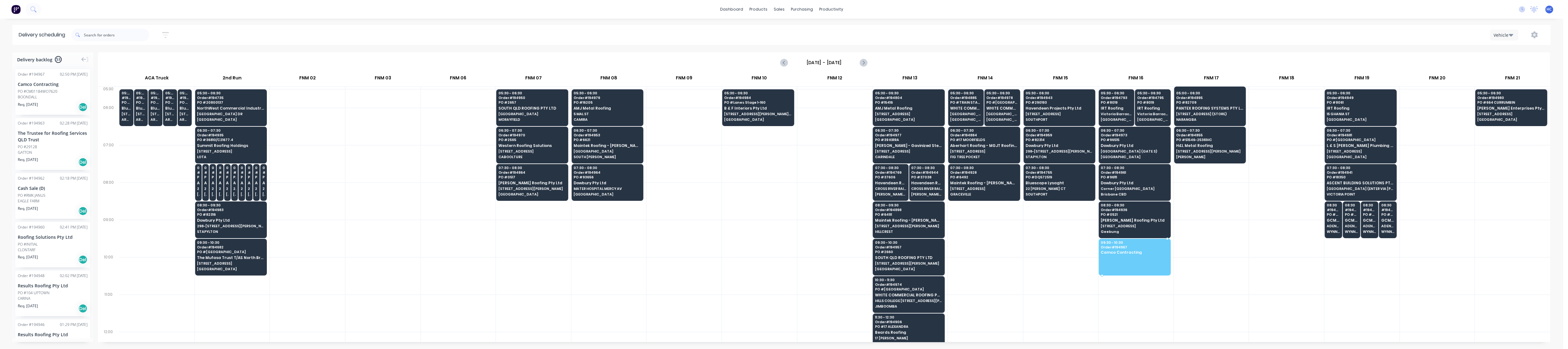
drag, startPoint x: 32, startPoint y: 95, endPoint x: 1102, endPoint y: 241, distance: 1079.9
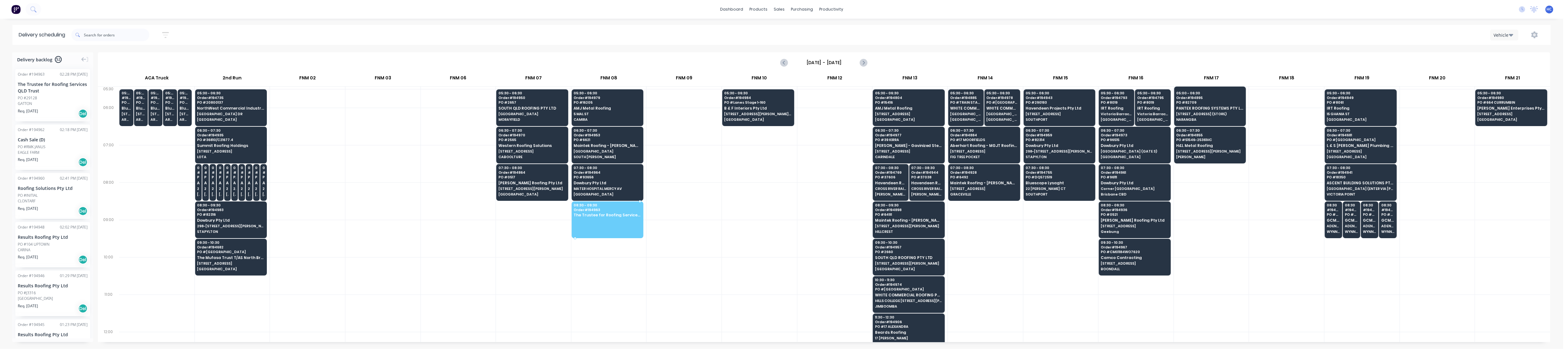
drag, startPoint x: 57, startPoint y: 91, endPoint x: 637, endPoint y: 215, distance: 593.1
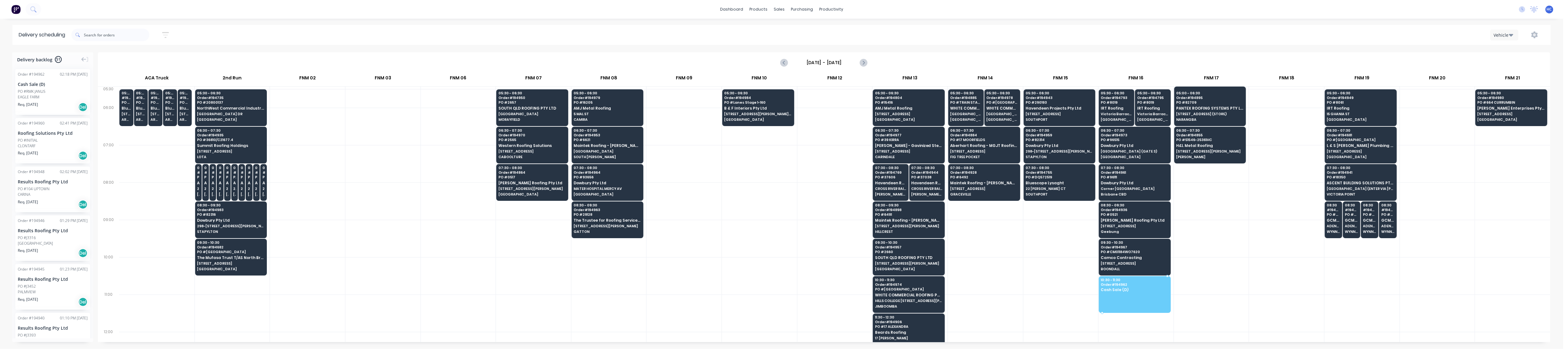
drag, startPoint x: 61, startPoint y: 93, endPoint x: 1108, endPoint y: 288, distance: 1065.0
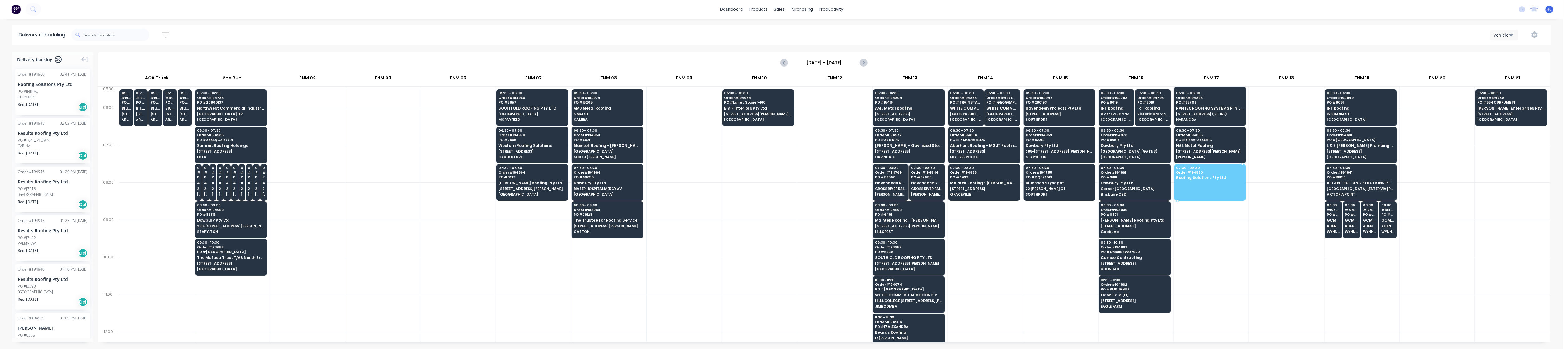
drag, startPoint x: 51, startPoint y: 89, endPoint x: 1207, endPoint y: 179, distance: 1159.5
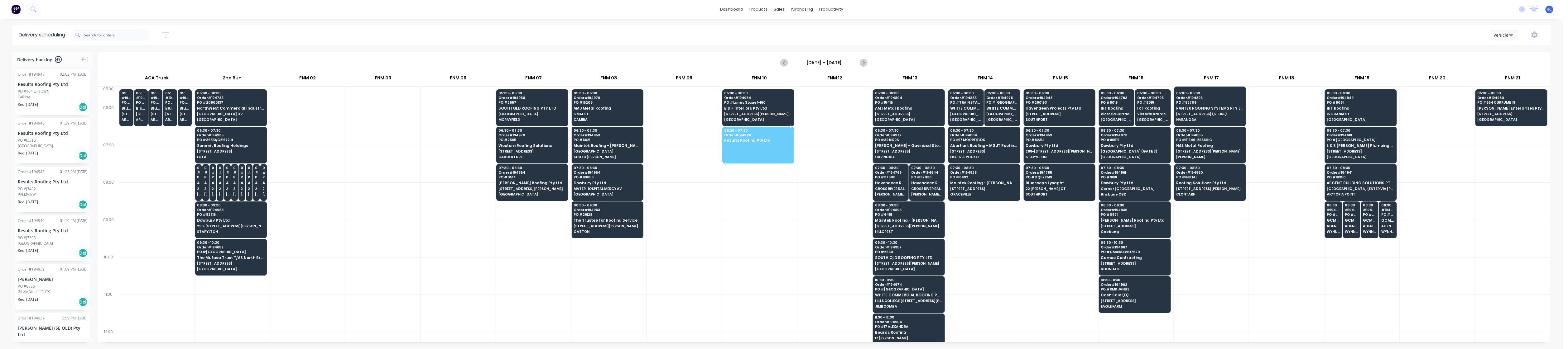
drag, startPoint x: 43, startPoint y: 85, endPoint x: 759, endPoint y: 140, distance: 718.1
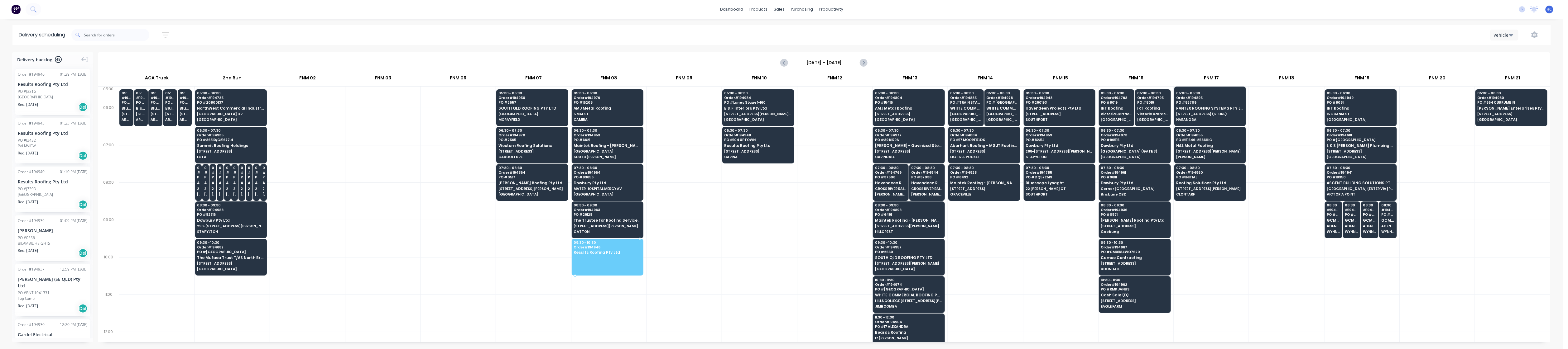
drag, startPoint x: 55, startPoint y: 91, endPoint x: 607, endPoint y: 252, distance: 575.0
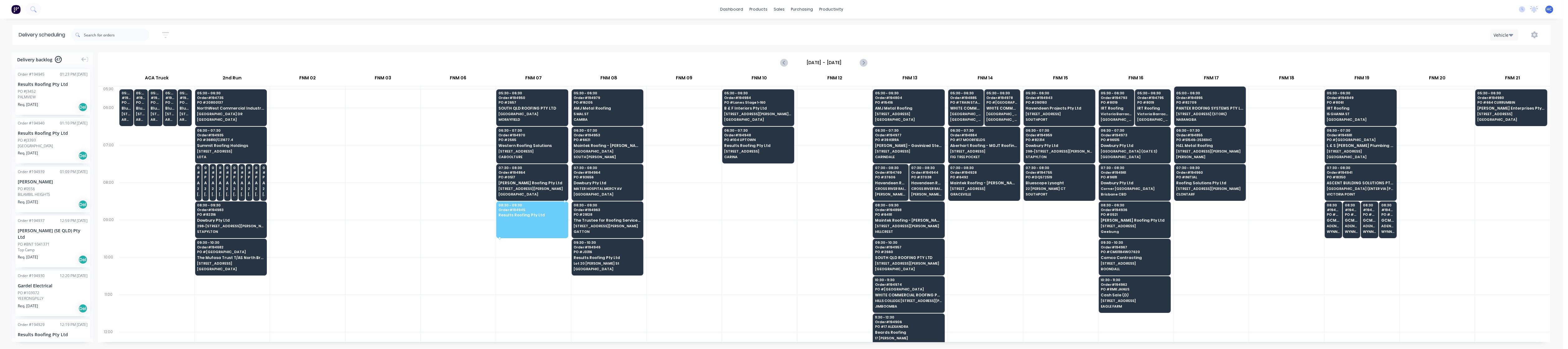
drag, startPoint x: 45, startPoint y: 98, endPoint x: 522, endPoint y: 217, distance: 491.6
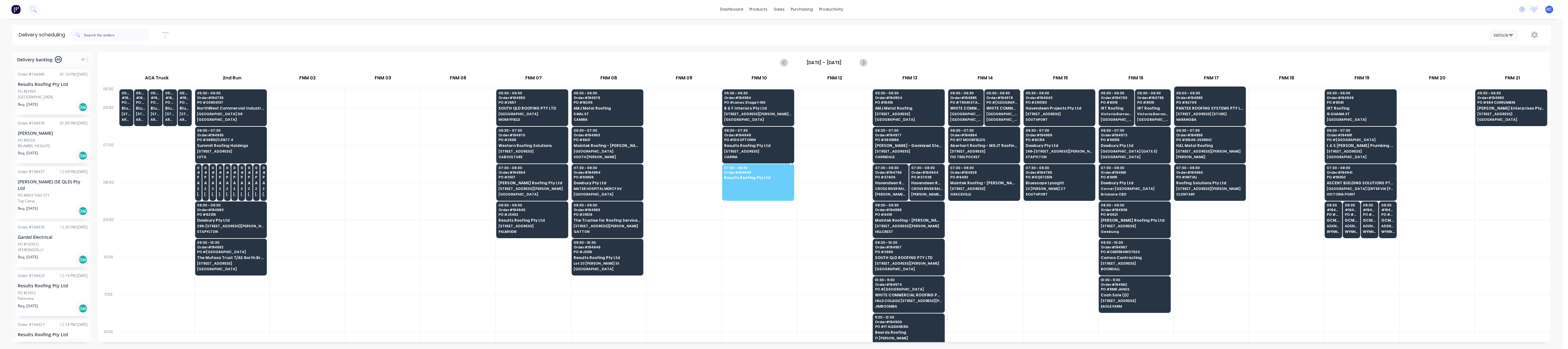
drag, startPoint x: 72, startPoint y: 98, endPoint x: 764, endPoint y: 173, distance: 696.1
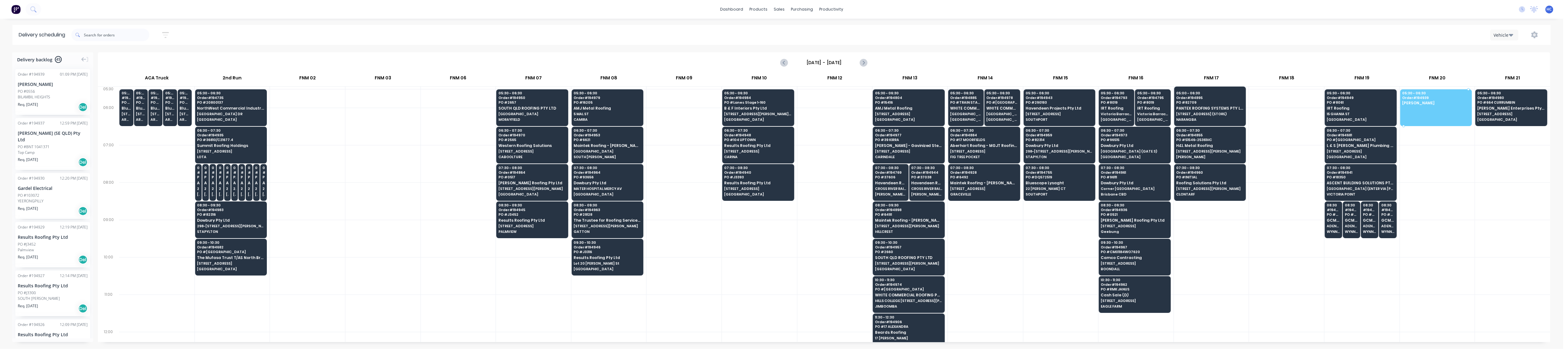
drag, startPoint x: 66, startPoint y: 99, endPoint x: 1436, endPoint y: 108, distance: 1370.0
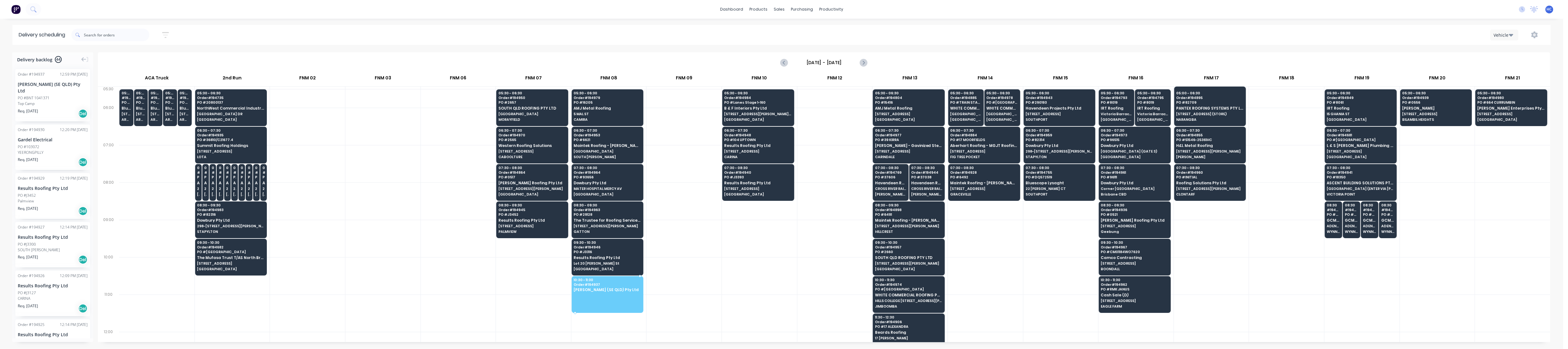
drag, startPoint x: 28, startPoint y: 99, endPoint x: 603, endPoint y: 288, distance: 605.3
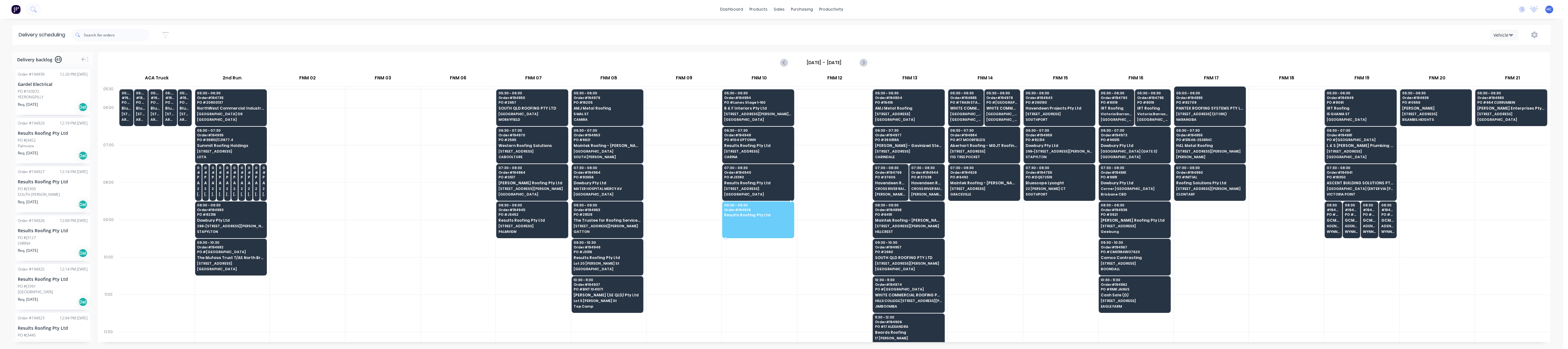
drag, startPoint x: 32, startPoint y: 144, endPoint x: 733, endPoint y: 219, distance: 705.0
drag, startPoint x: 746, startPoint y: 230, endPoint x: 548, endPoint y: 233, distance: 198.0
drag, startPoint x: 48, startPoint y: 94, endPoint x: 741, endPoint y: 207, distance: 702.2
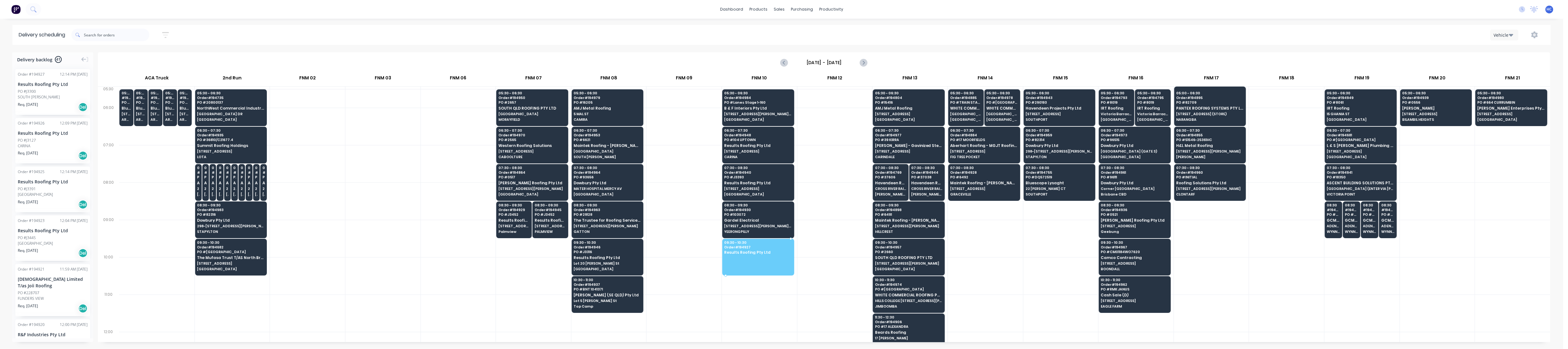
drag, startPoint x: 57, startPoint y: 100, endPoint x: 747, endPoint y: 251, distance: 706.3
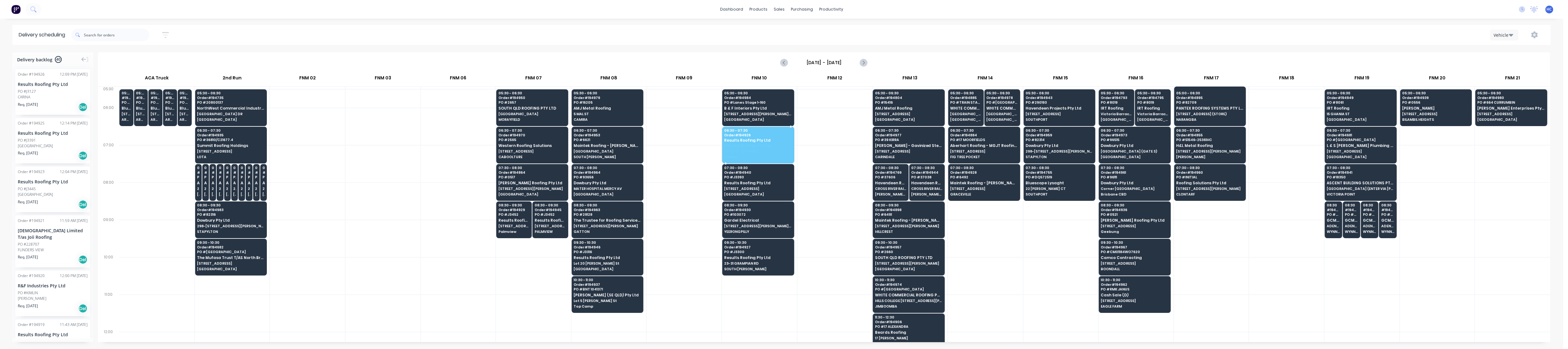
drag, startPoint x: 36, startPoint y: 94, endPoint x: 749, endPoint y: 139, distance: 714.4
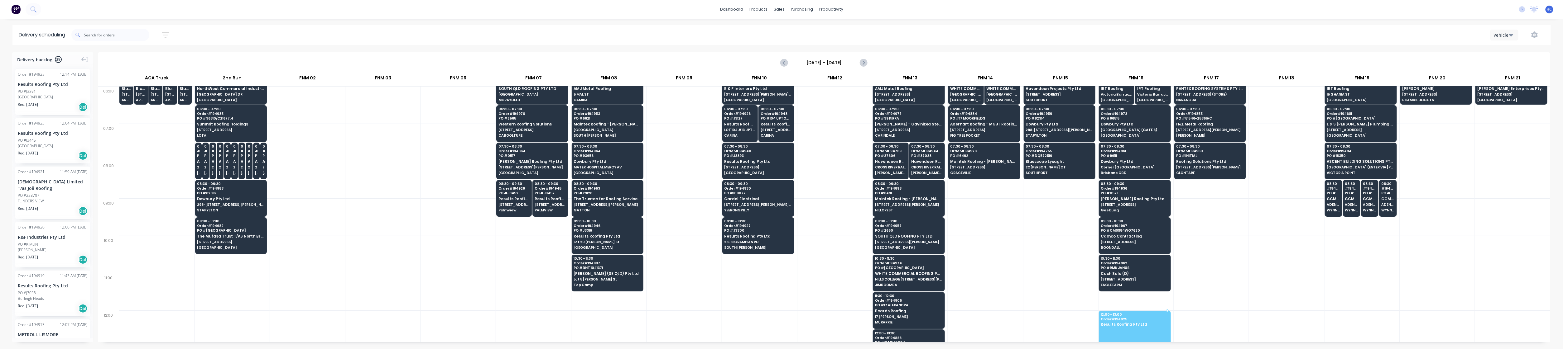
scroll to position [32, 0]
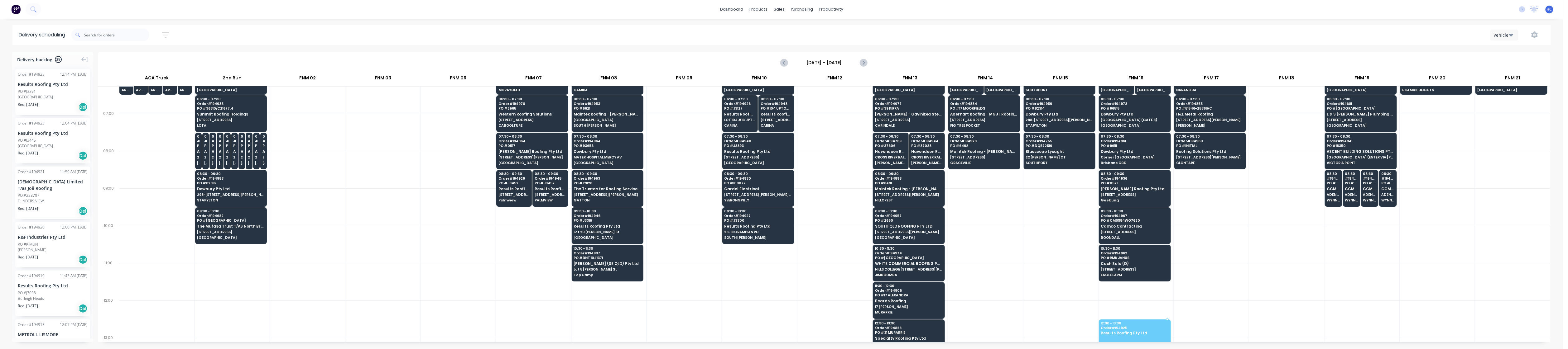
drag, startPoint x: 43, startPoint y: 101, endPoint x: 1146, endPoint y: 330, distance: 1126.5
drag, startPoint x: 1127, startPoint y: 331, endPoint x: 1126, endPoint y: 306, distance: 25.0
click at [1003, 249] on div at bounding box center [985, 244] width 75 height 37
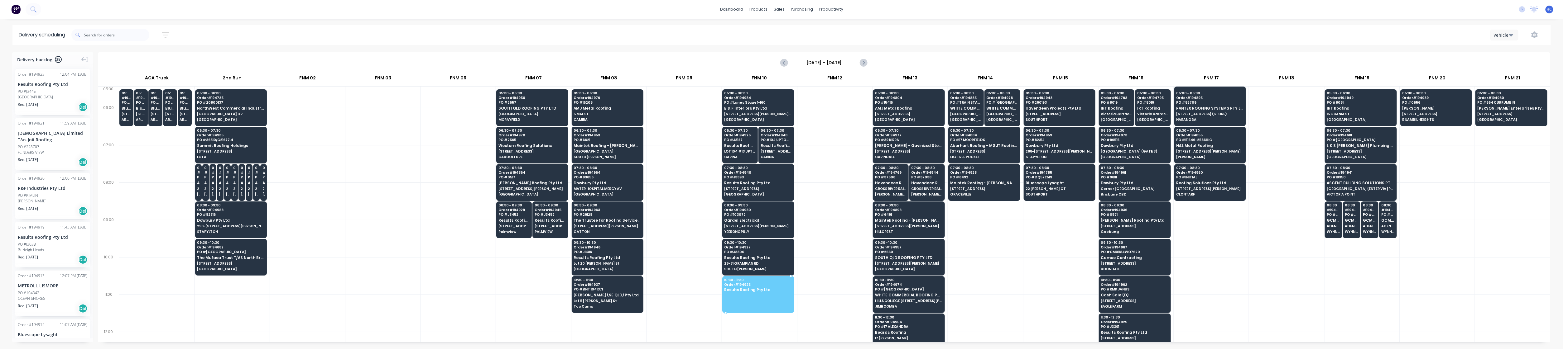
drag, startPoint x: 55, startPoint y: 98, endPoint x: 759, endPoint y: 287, distance: 728.9
click at [169, 32] on icon "button" at bounding box center [165, 35] width 7 height 6
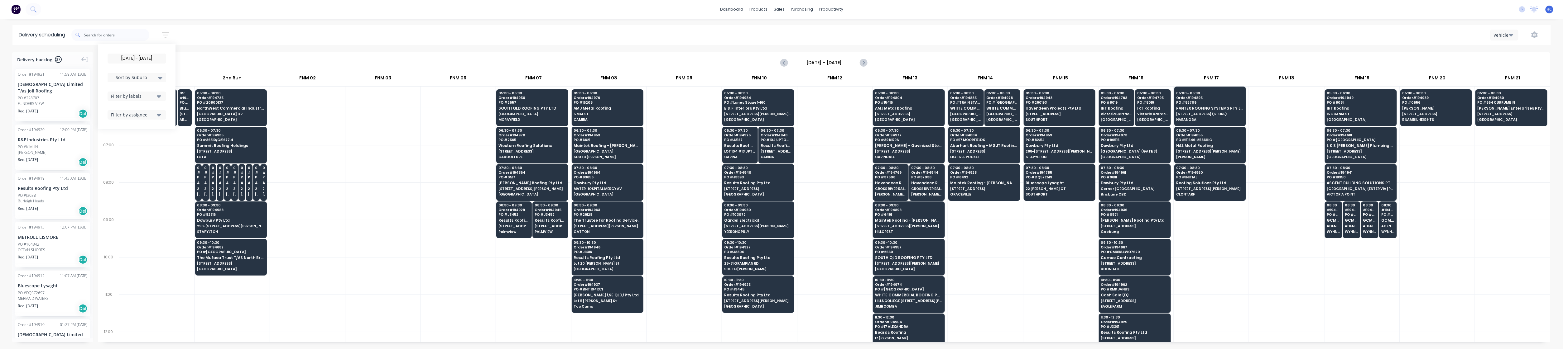
click at [138, 76] on span "Sort by Suburb" at bounding box center [131, 77] width 41 height 7
click at [129, 145] on div "Suburb" at bounding box center [137, 147] width 58 height 11
click at [429, 194] on div at bounding box center [458, 201] width 75 height 37
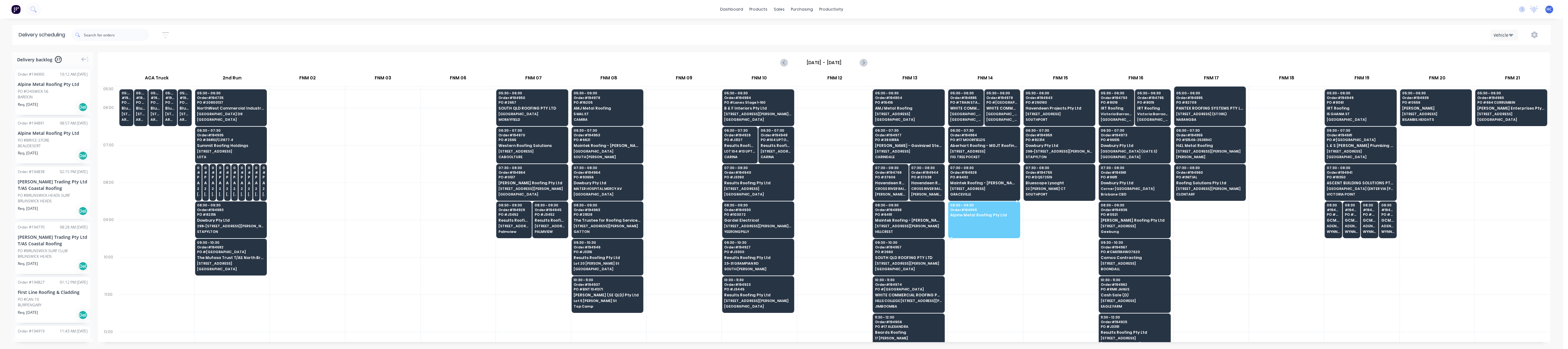
drag, startPoint x: 39, startPoint y: 97, endPoint x: 975, endPoint y: 202, distance: 941.9
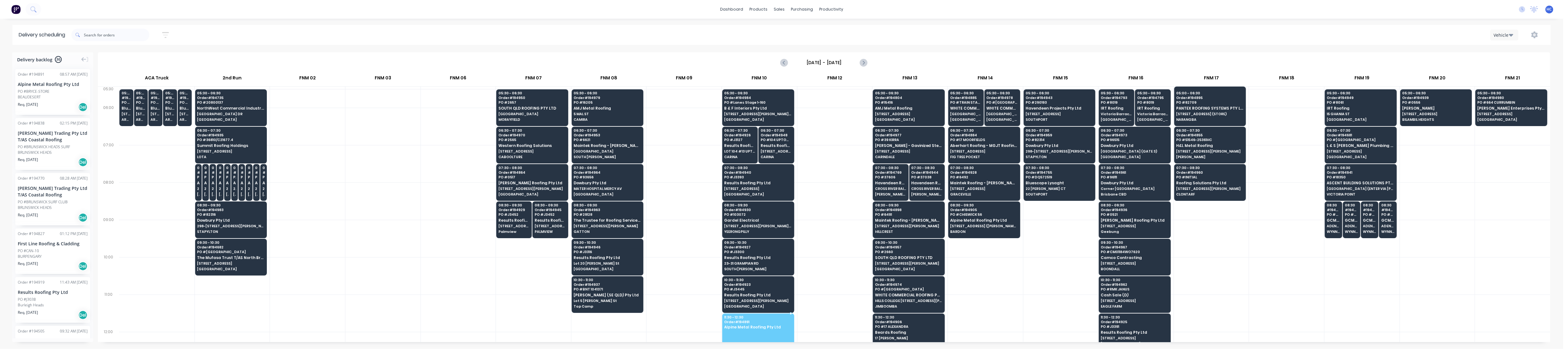
drag, startPoint x: 36, startPoint y: 86, endPoint x: 765, endPoint y: 319, distance: 765.3
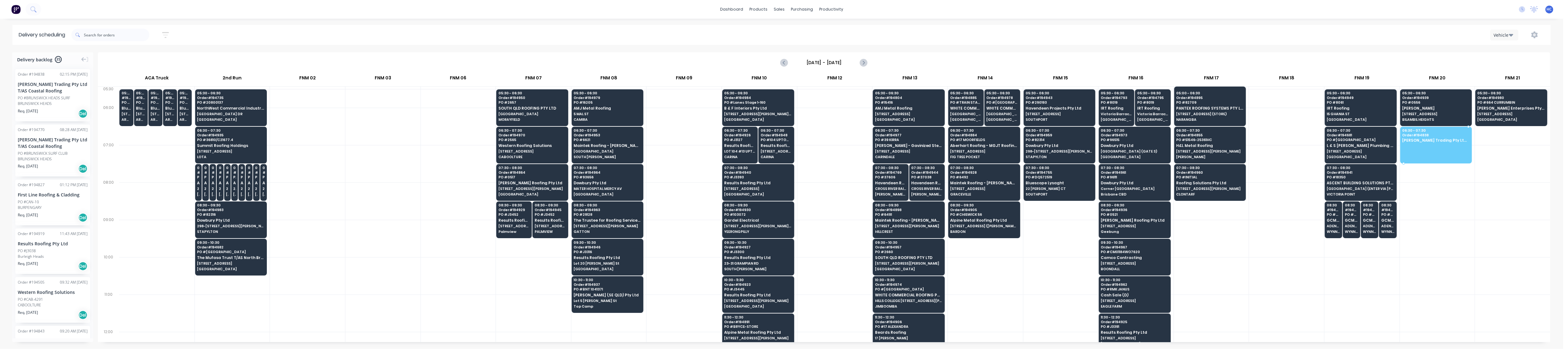
drag, startPoint x: 37, startPoint y: 97, endPoint x: 1435, endPoint y: 134, distance: 1398.5
drag, startPoint x: 43, startPoint y: 96, endPoint x: 1430, endPoint y: 139, distance: 1387.7
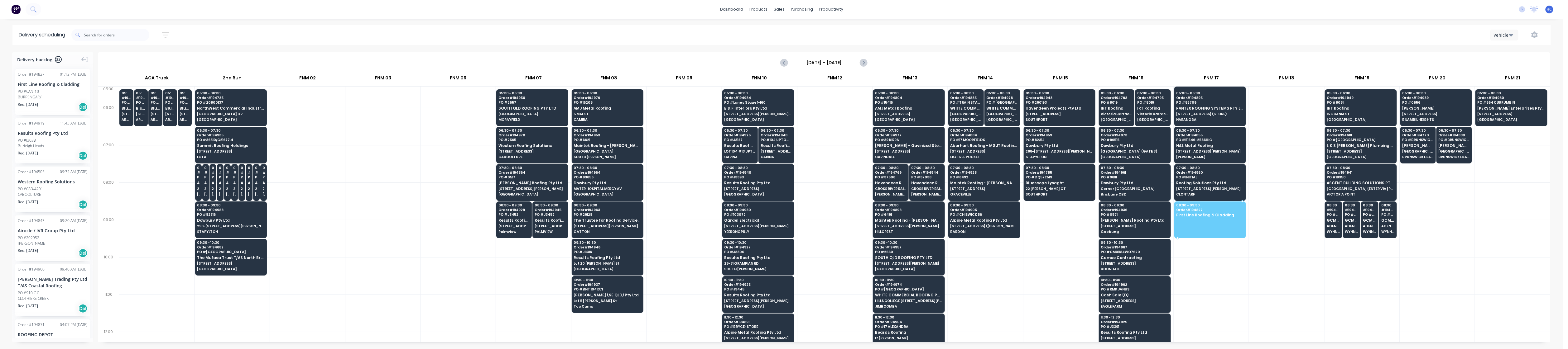
drag, startPoint x: 36, startPoint y: 94, endPoint x: 1196, endPoint y: 202, distance: 1165.0
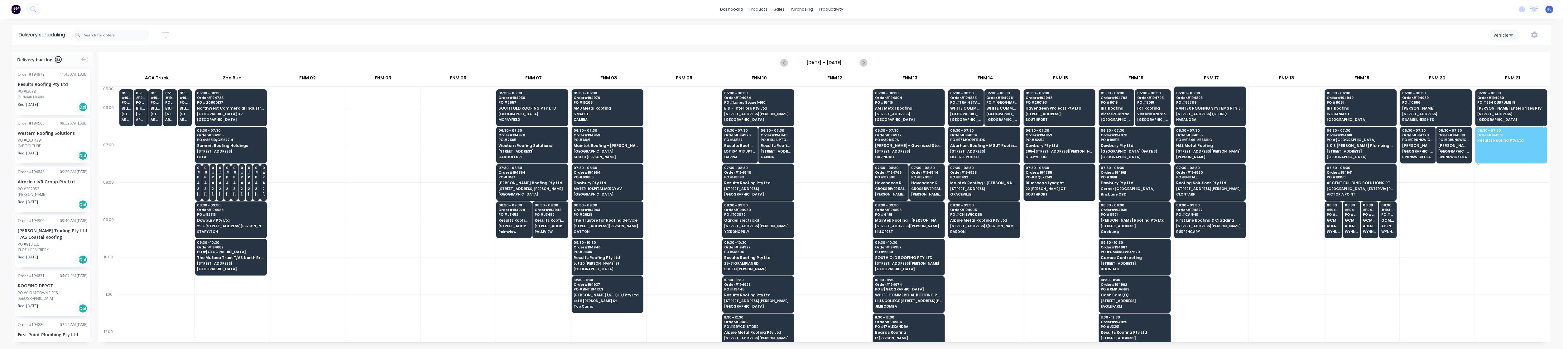
drag, startPoint x: 49, startPoint y: 95, endPoint x: 1511, endPoint y: 141, distance: 1462.7
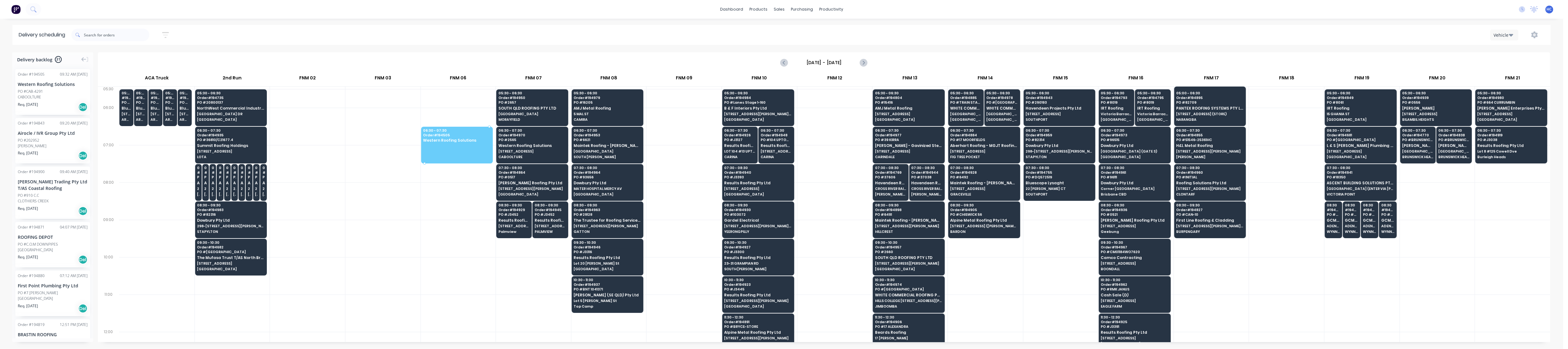
drag, startPoint x: 44, startPoint y: 98, endPoint x: 455, endPoint y: 153, distance: 414.7
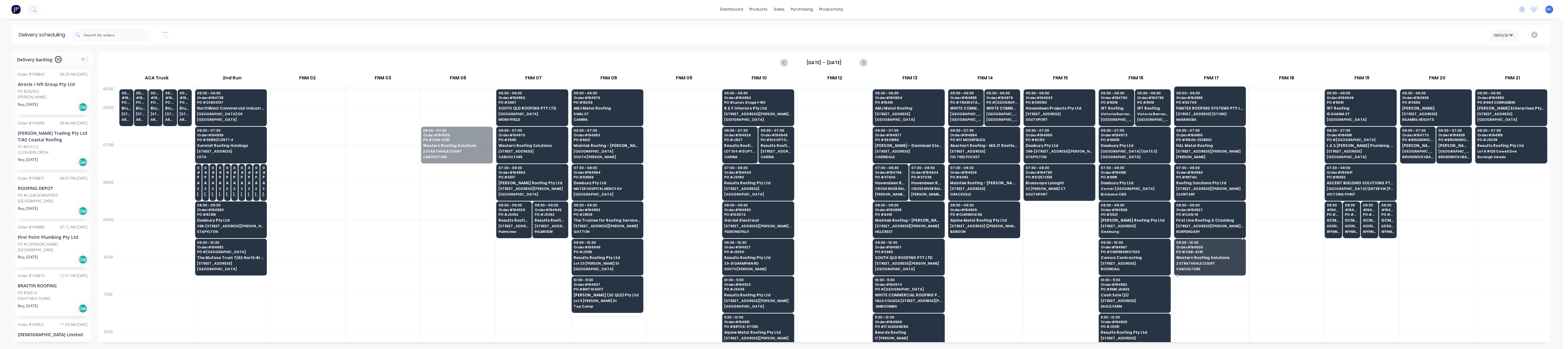
drag, startPoint x: 449, startPoint y: 150, endPoint x: 1217, endPoint y: 257, distance: 775.4
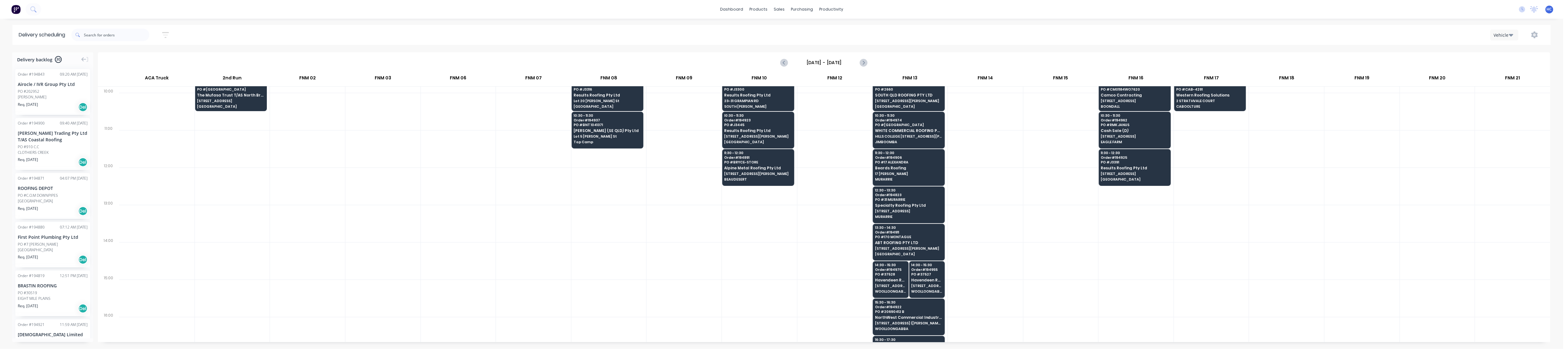
scroll to position [166, 0]
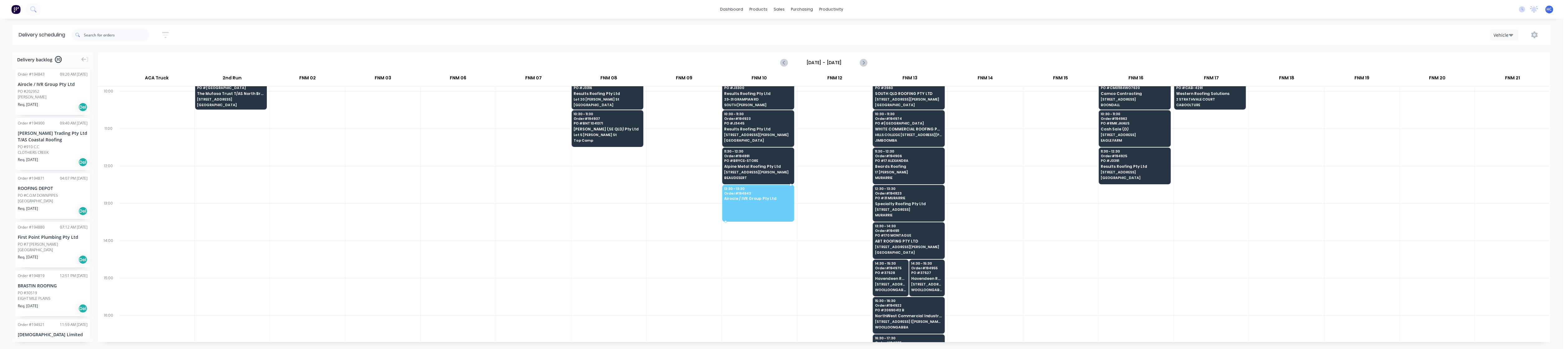
drag, startPoint x: 37, startPoint y: 96, endPoint x: 766, endPoint y: 192, distance: 735.3
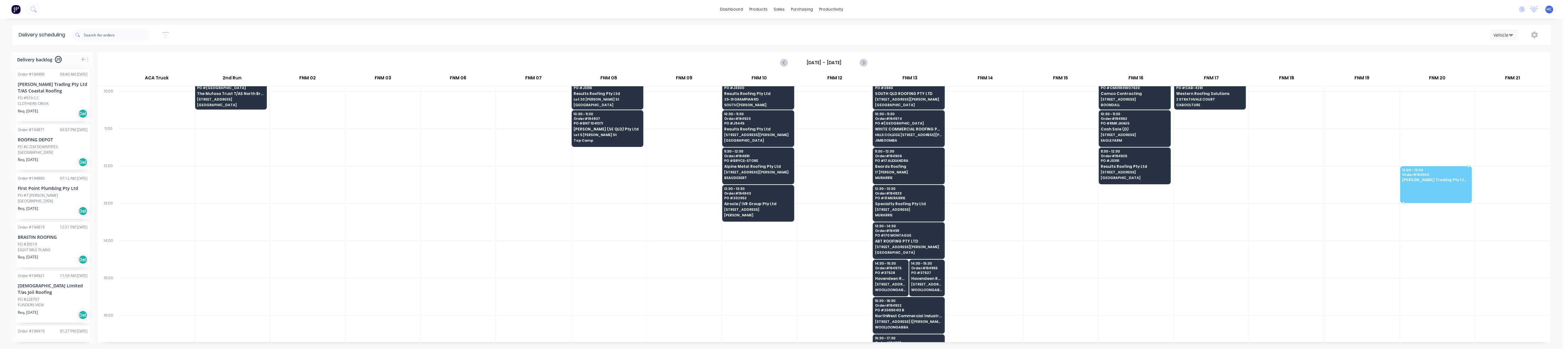
drag, startPoint x: 71, startPoint y: 104, endPoint x: 1443, endPoint y: 182, distance: 1374.2
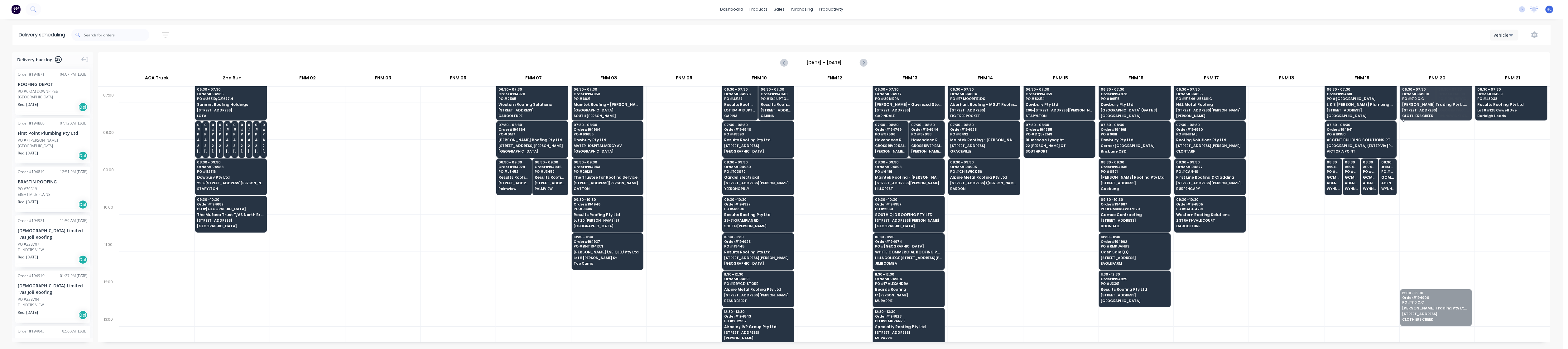
scroll to position [41, 0]
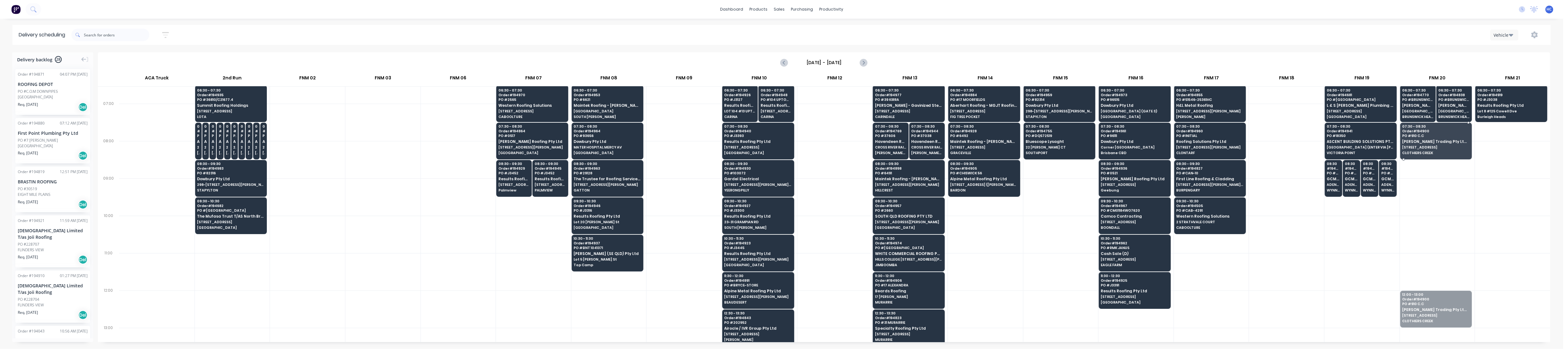
drag, startPoint x: 1422, startPoint y: 262, endPoint x: 1432, endPoint y: 132, distance: 130.4
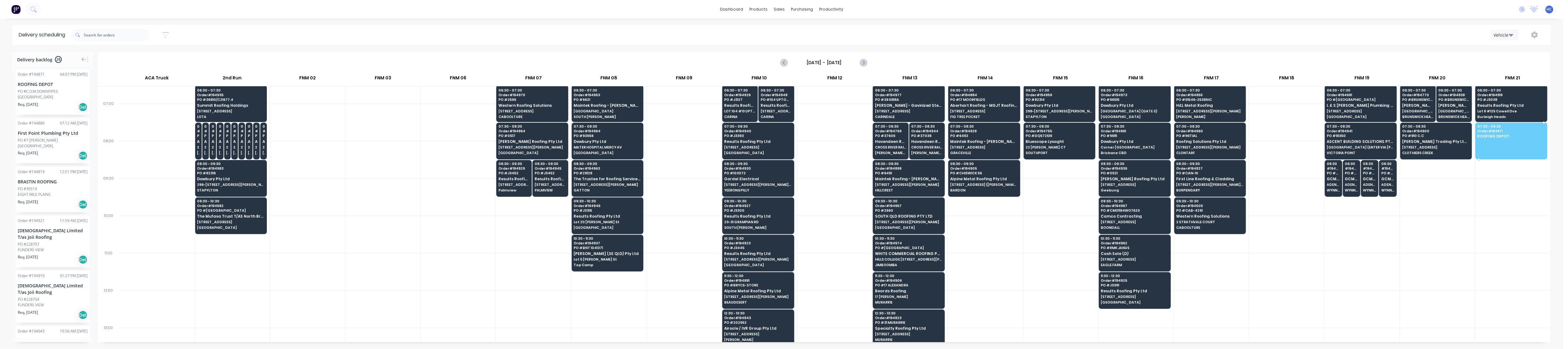
drag, startPoint x: 54, startPoint y: 98, endPoint x: 1490, endPoint y: 133, distance: 1436.4
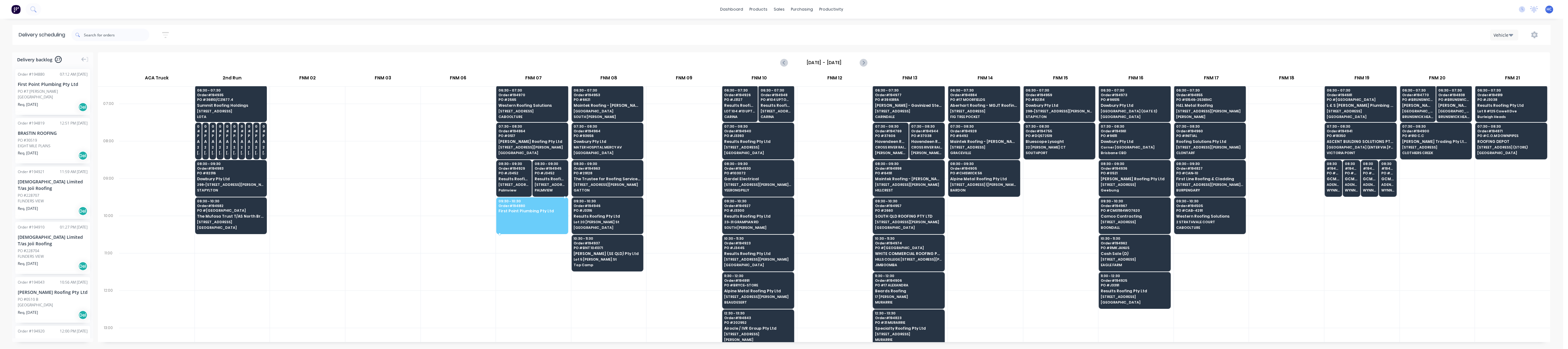
drag, startPoint x: 60, startPoint y: 98, endPoint x: 521, endPoint y: 209, distance: 474.2
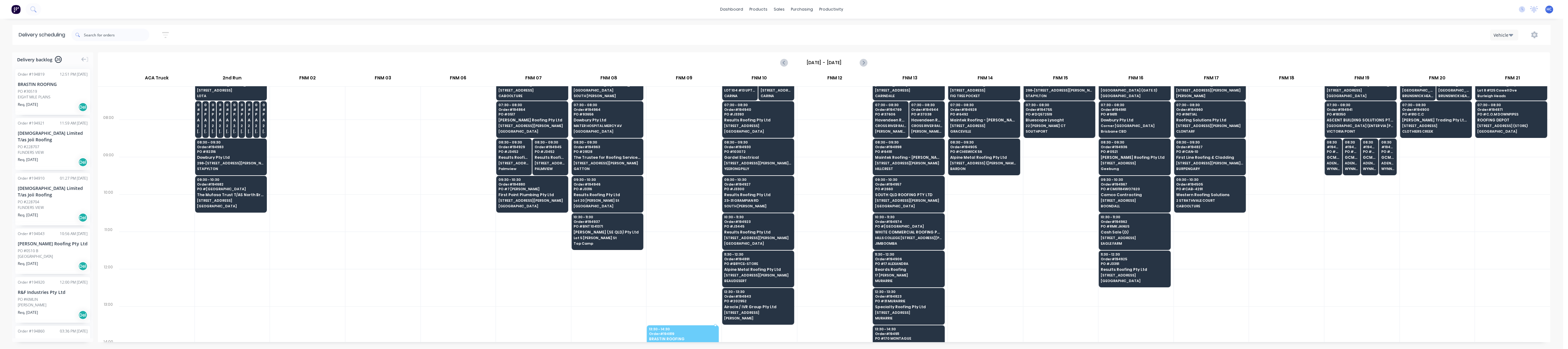
scroll to position [65, 0]
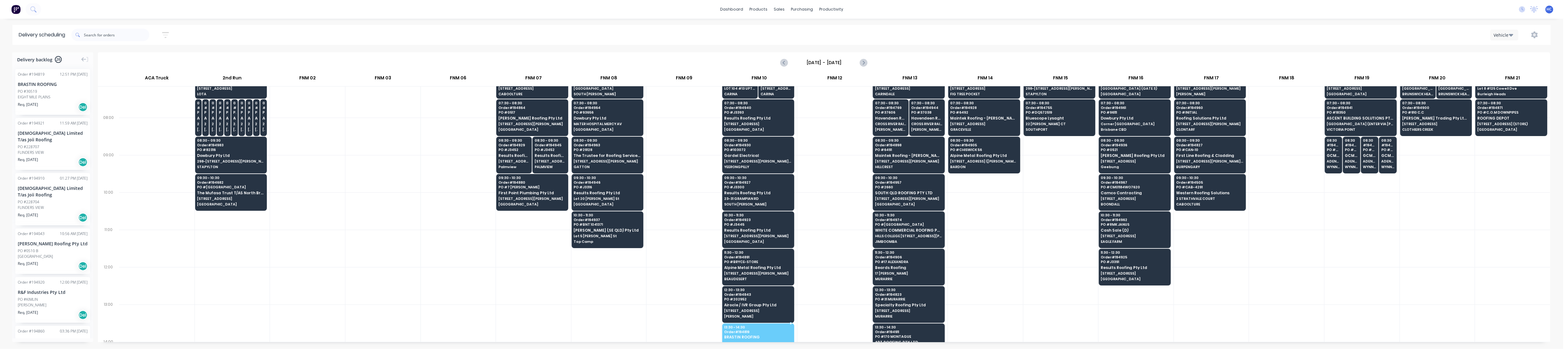
drag, startPoint x: 47, startPoint y: 98, endPoint x: 749, endPoint y: 329, distance: 739.0
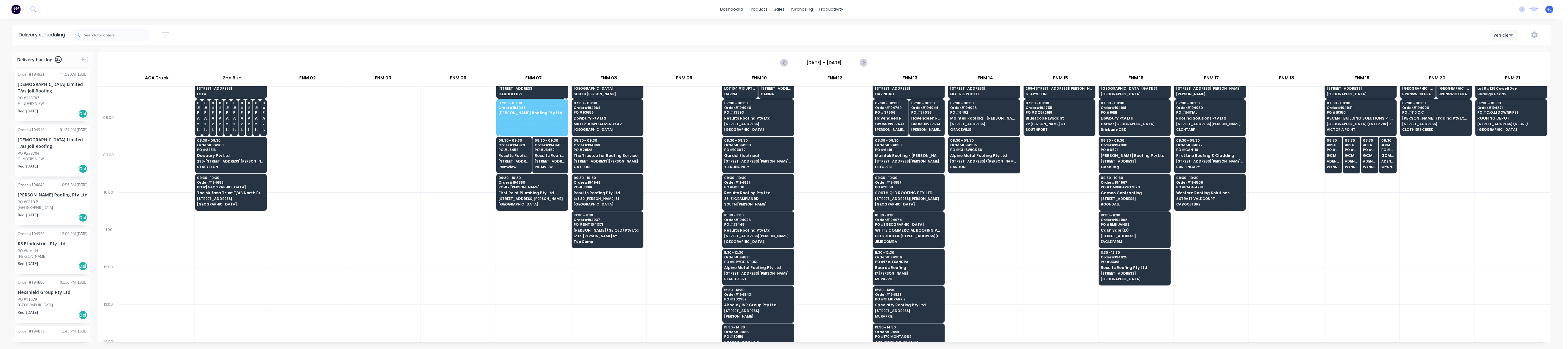
drag, startPoint x: 49, startPoint y: 196, endPoint x: 519, endPoint y: 117, distance: 476.6
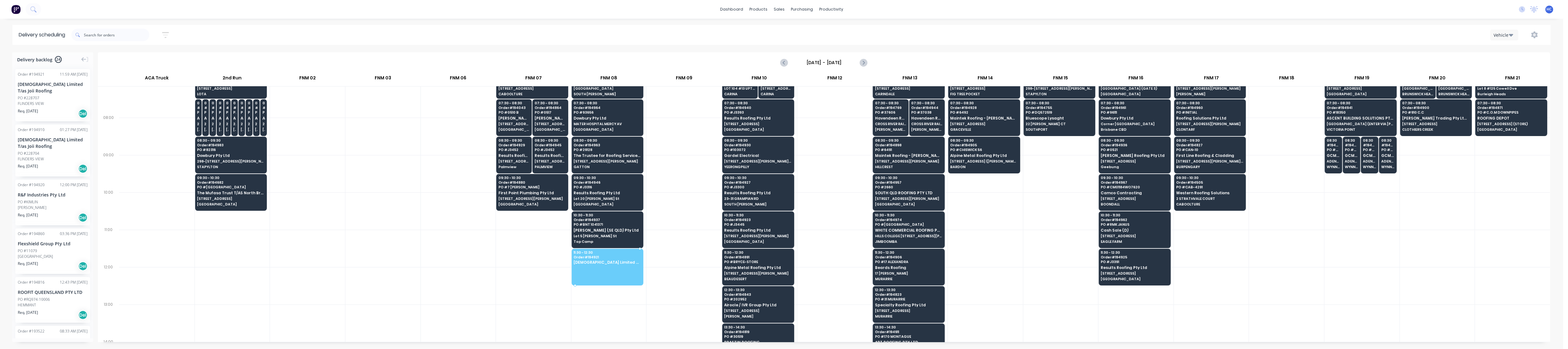
drag, startPoint x: 55, startPoint y: 102, endPoint x: 604, endPoint y: 253, distance: 569.4
drag, startPoint x: 55, startPoint y: 96, endPoint x: 608, endPoint y: 258, distance: 576.2
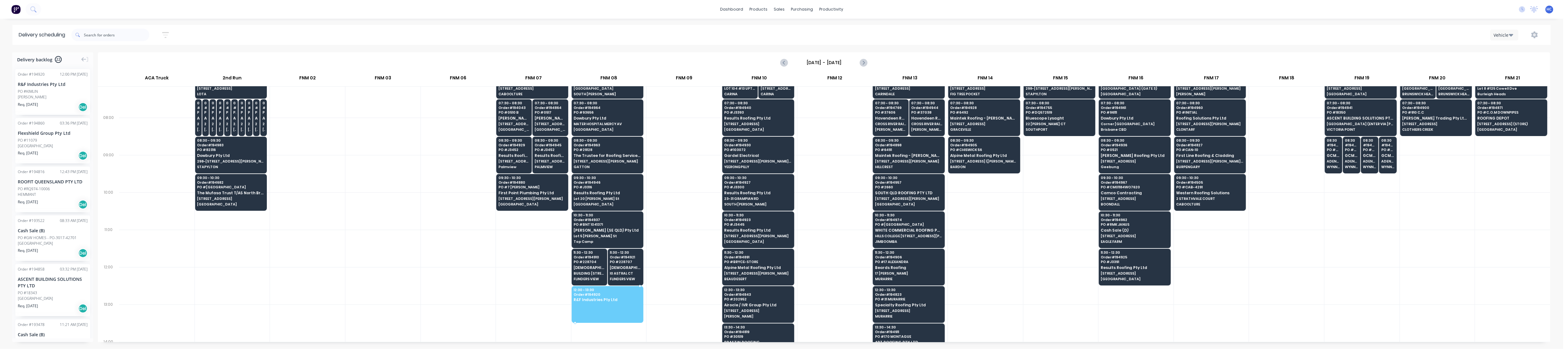
drag, startPoint x: 41, startPoint y: 96, endPoint x: 589, endPoint y: 302, distance: 585.4
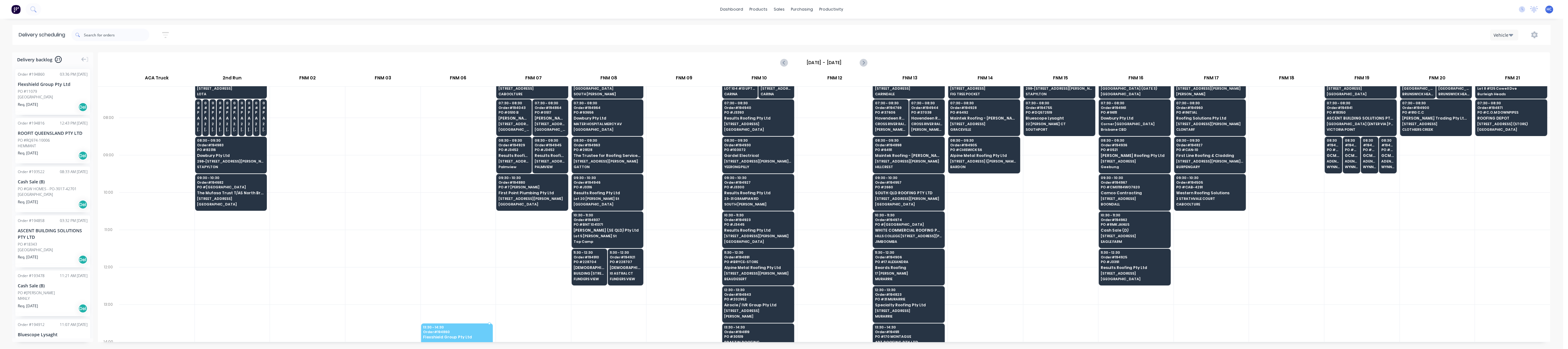
scroll to position [75, 0]
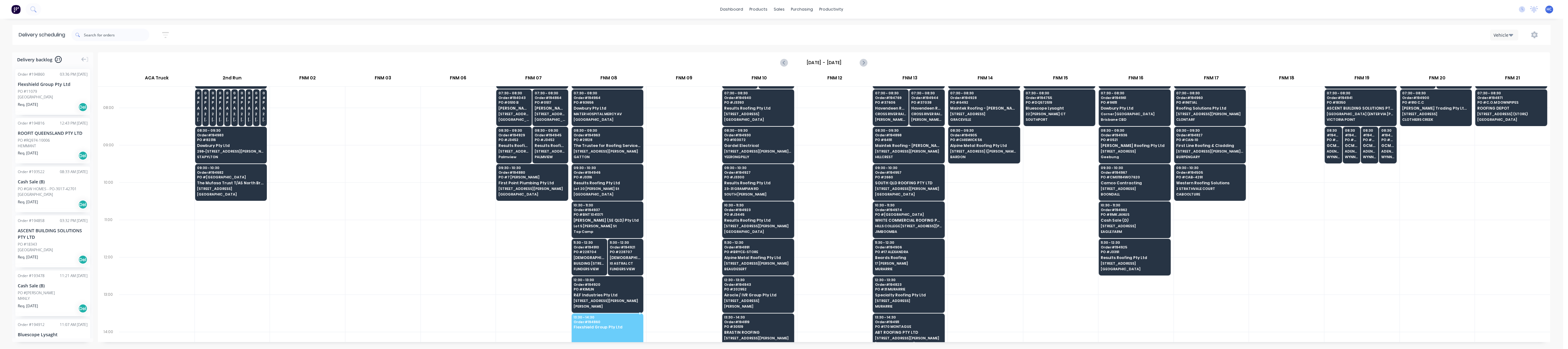
drag, startPoint x: 61, startPoint y: 98, endPoint x: 600, endPoint y: 319, distance: 582.5
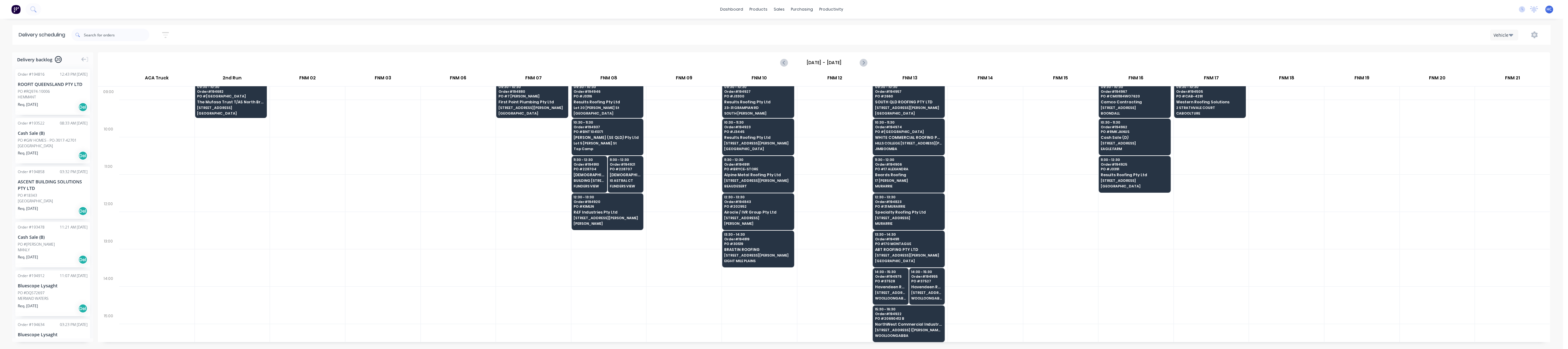
scroll to position [0, 0]
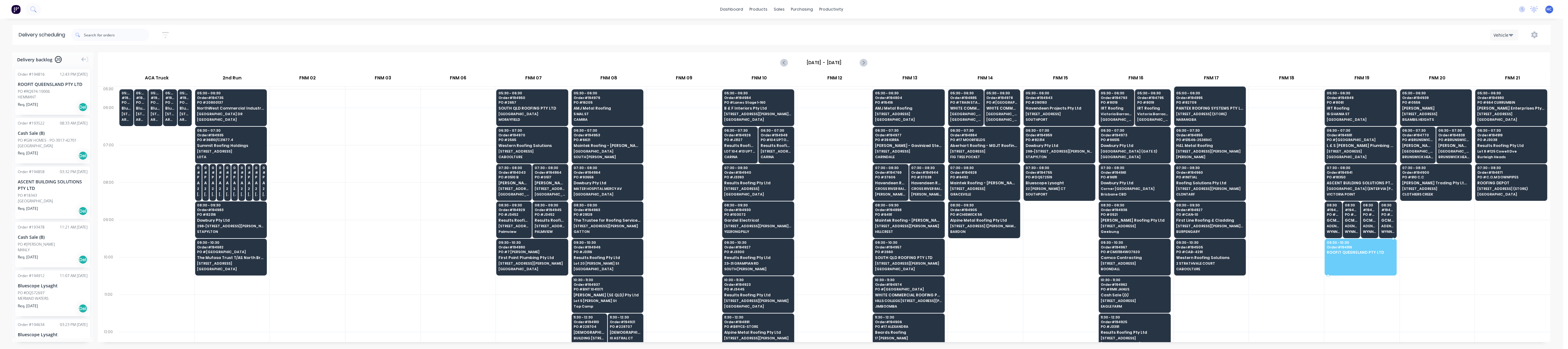
drag, startPoint x: 41, startPoint y: 93, endPoint x: 1344, endPoint y: 249, distance: 1312.3
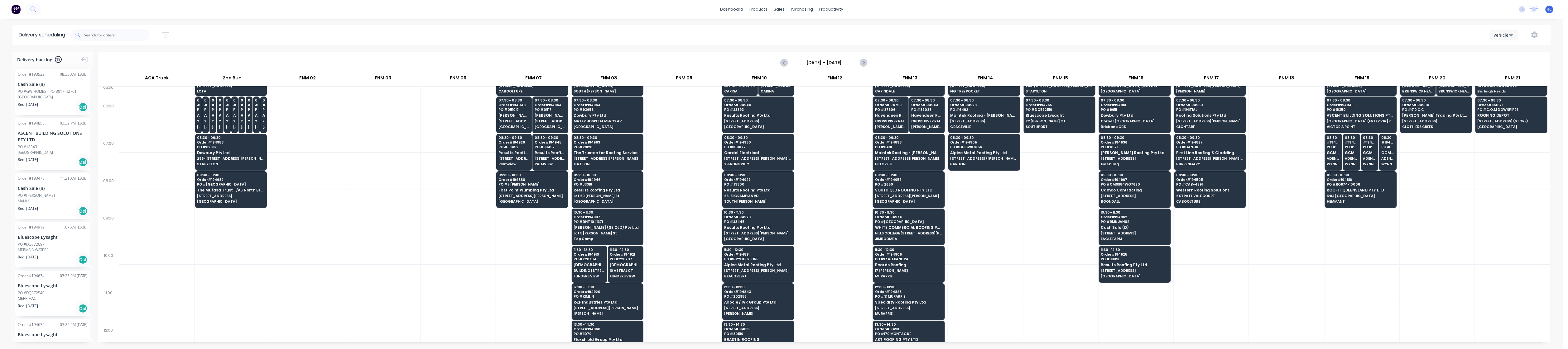
scroll to position [83, 0]
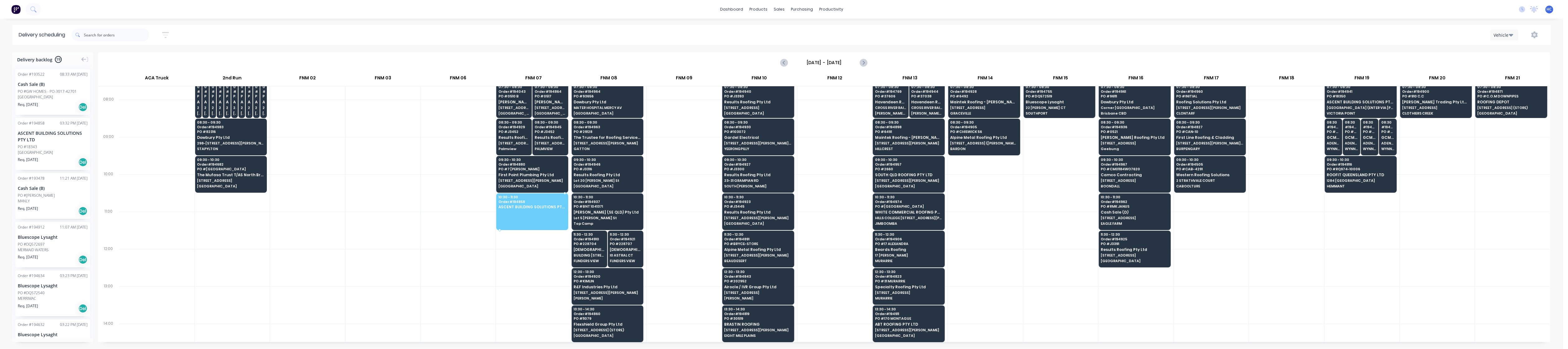
drag, startPoint x: 48, startPoint y: 147, endPoint x: 511, endPoint y: 209, distance: 467.1
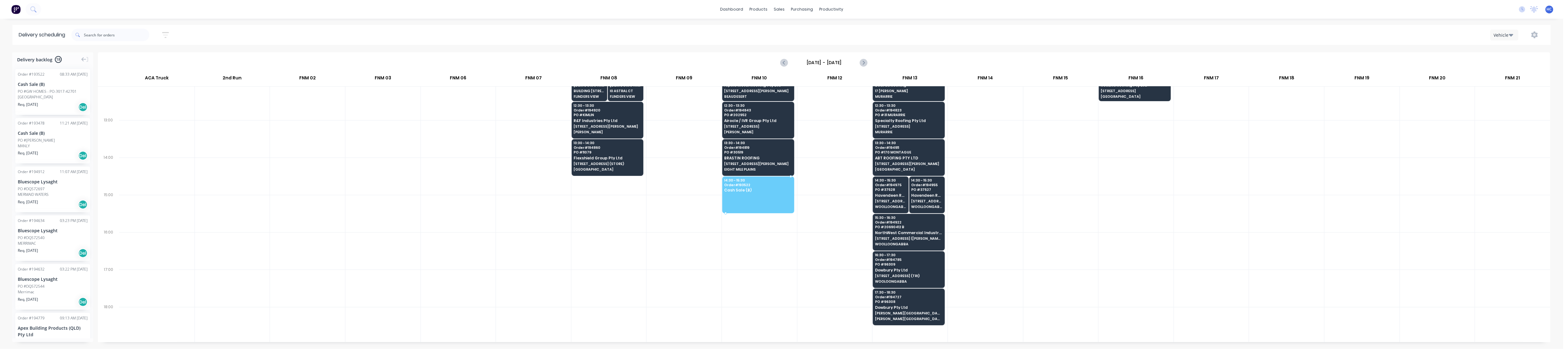
drag, startPoint x: 59, startPoint y: 92, endPoint x: 751, endPoint y: 192, distance: 699.2
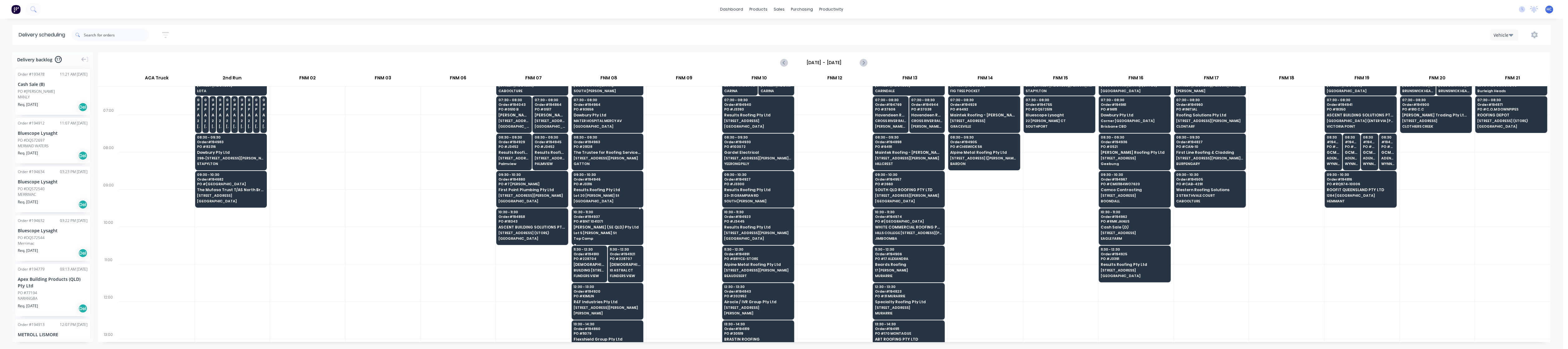
scroll to position [0, 0]
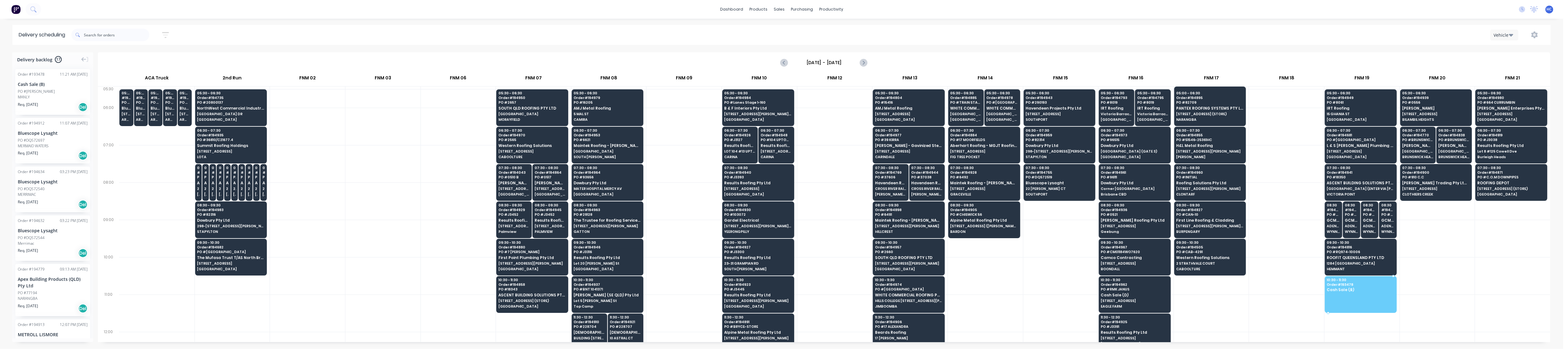
drag, startPoint x: 49, startPoint y: 95, endPoint x: 1328, endPoint y: 285, distance: 1293.0
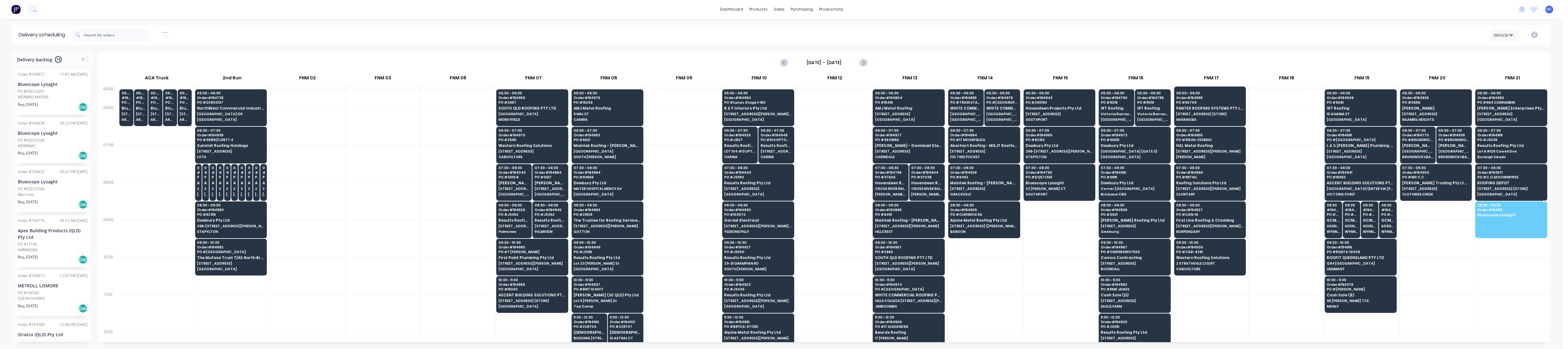
drag, startPoint x: 53, startPoint y: 95, endPoint x: 1513, endPoint y: 216, distance: 1465.0
drag, startPoint x: 48, startPoint y: 94, endPoint x: 1539, endPoint y: 255, distance: 1499.7
drag, startPoint x: 45, startPoint y: 94, endPoint x: 1511, endPoint y: 255, distance: 1474.8
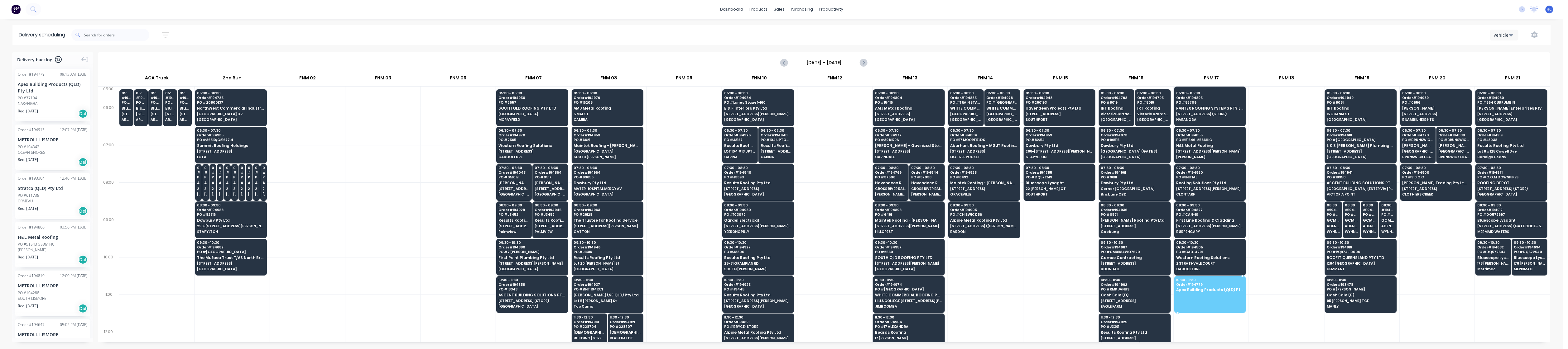
drag, startPoint x: 38, startPoint y: 100, endPoint x: 1208, endPoint y: 284, distance: 1184.4
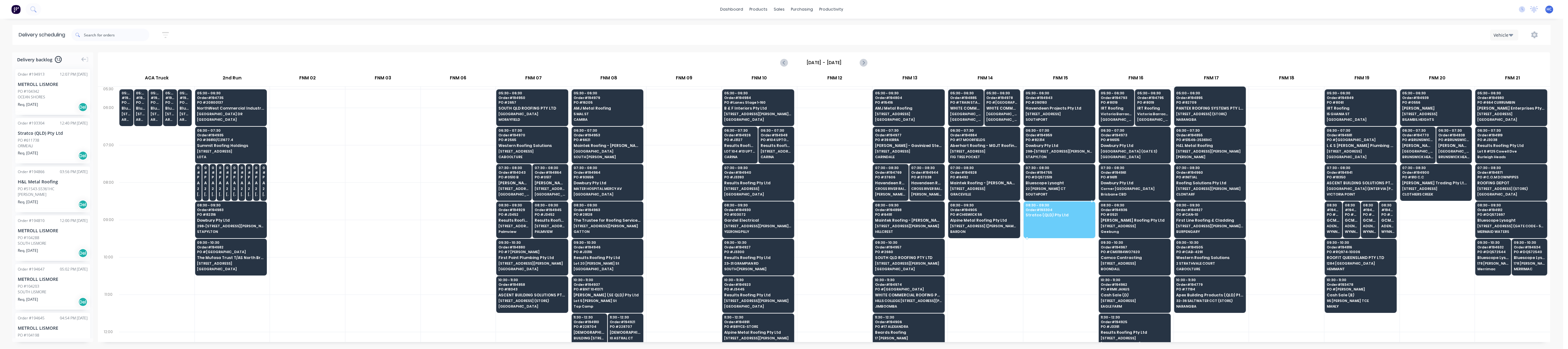
drag, startPoint x: 54, startPoint y: 143, endPoint x: 1071, endPoint y: 211, distance: 1019.3
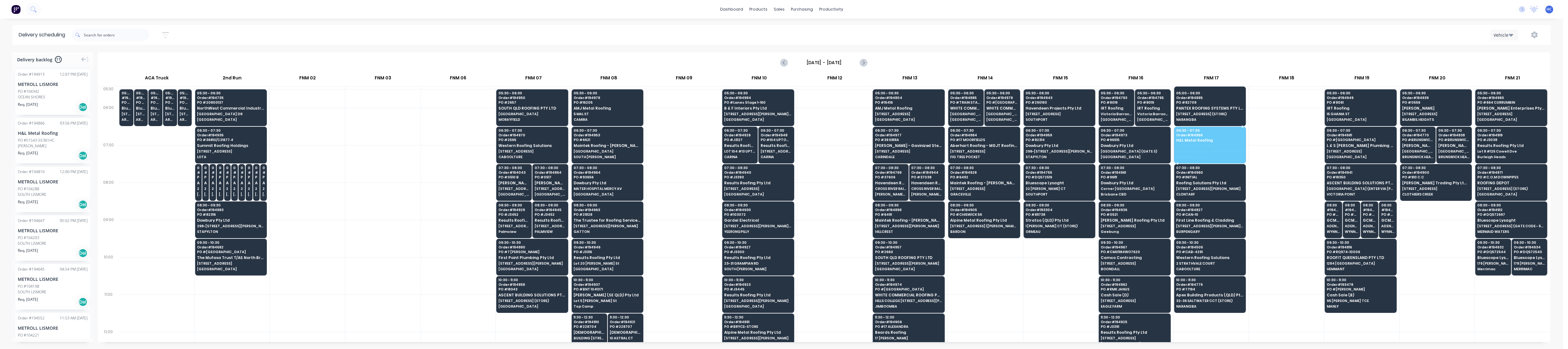
drag, startPoint x: 47, startPoint y: 150, endPoint x: 1203, endPoint y: 142, distance: 1156.0
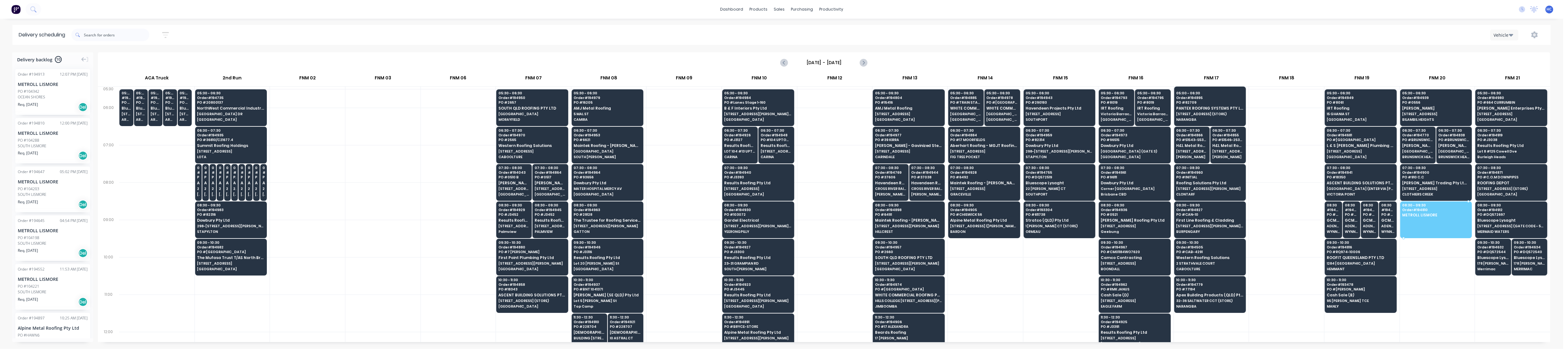
drag, startPoint x: 32, startPoint y: 145, endPoint x: 1423, endPoint y: 209, distance: 1392.5
drag, startPoint x: 41, startPoint y: 140, endPoint x: 1412, endPoint y: 213, distance: 1372.9
drag, startPoint x: 65, startPoint y: 148, endPoint x: 1402, endPoint y: 219, distance: 1338.9
drag, startPoint x: 40, startPoint y: 142, endPoint x: 1439, endPoint y: 214, distance: 1400.9
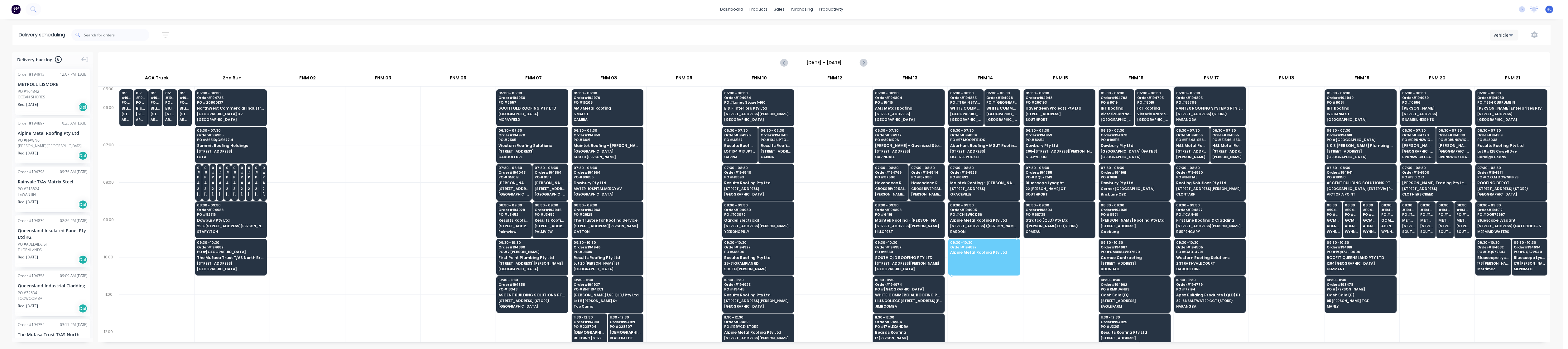
drag, startPoint x: 35, startPoint y: 145, endPoint x: 975, endPoint y: 254, distance: 946.3
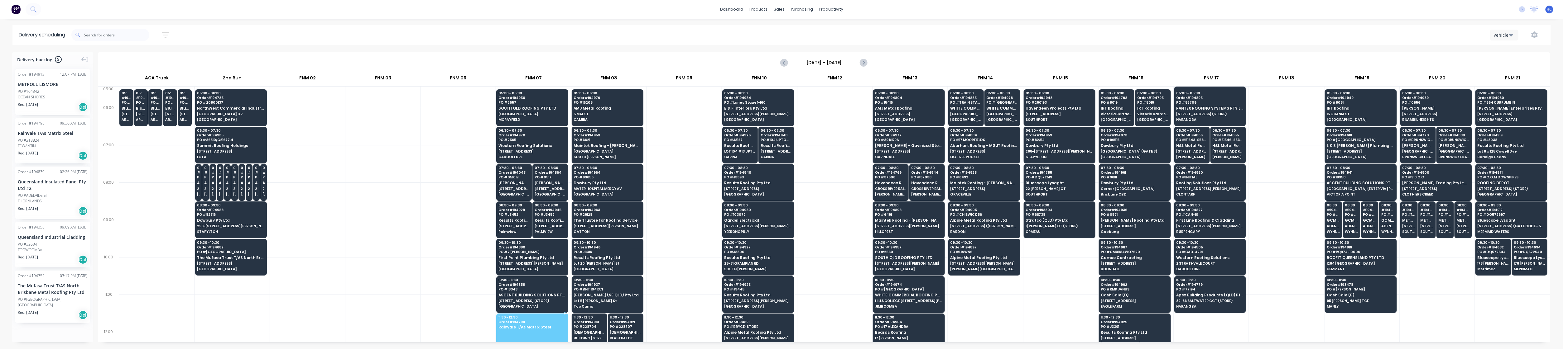
drag, startPoint x: 44, startPoint y: 143, endPoint x: 506, endPoint y: 319, distance: 494.4
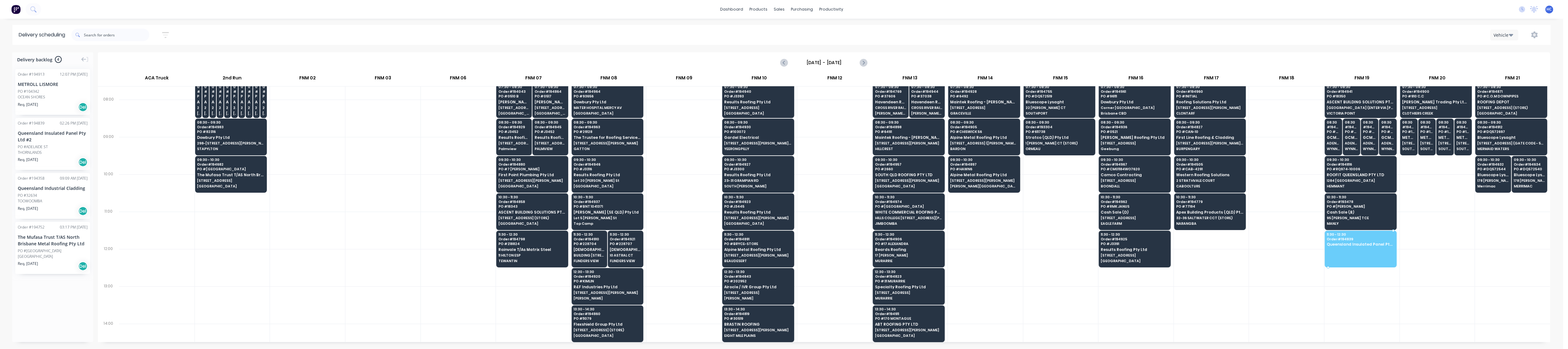
drag, startPoint x: 39, startPoint y: 153, endPoint x: 1322, endPoint y: 249, distance: 1286.6
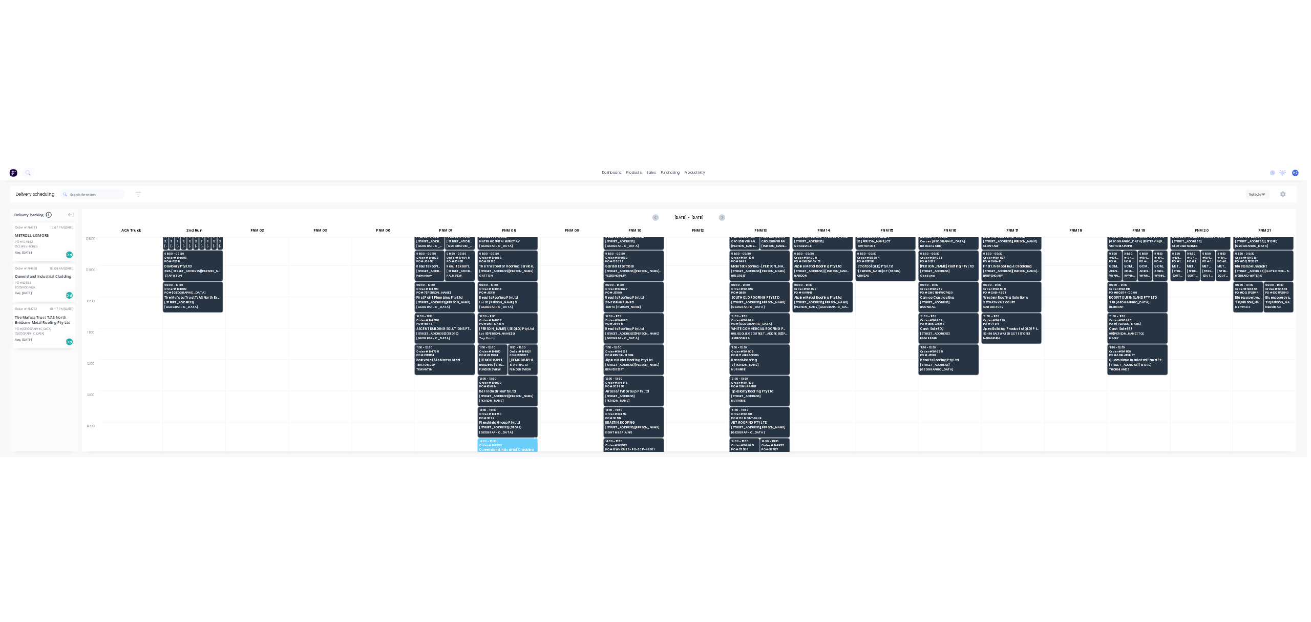
scroll to position [169, 0]
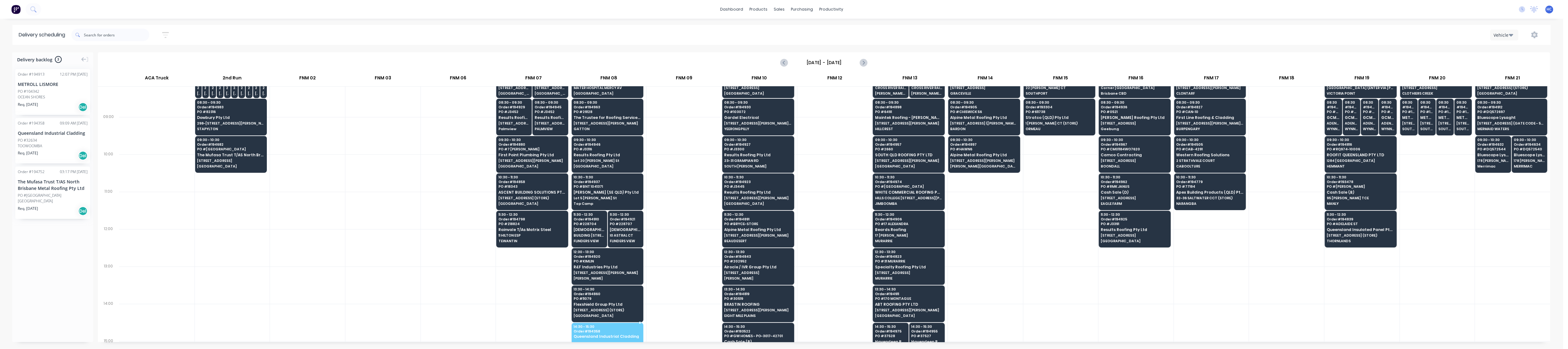
drag, startPoint x: 32, startPoint y: 145, endPoint x: 598, endPoint y: 331, distance: 595.8
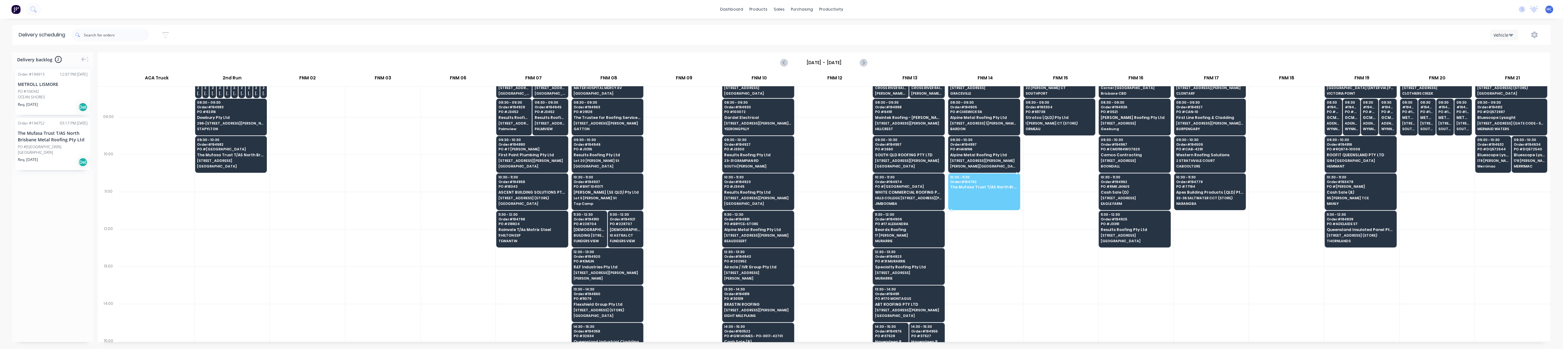
drag, startPoint x: 38, startPoint y: 142, endPoint x: 988, endPoint y: 179, distance: 950.7
click at [173, 32] on button "button" at bounding box center [166, 35] width 20 height 12
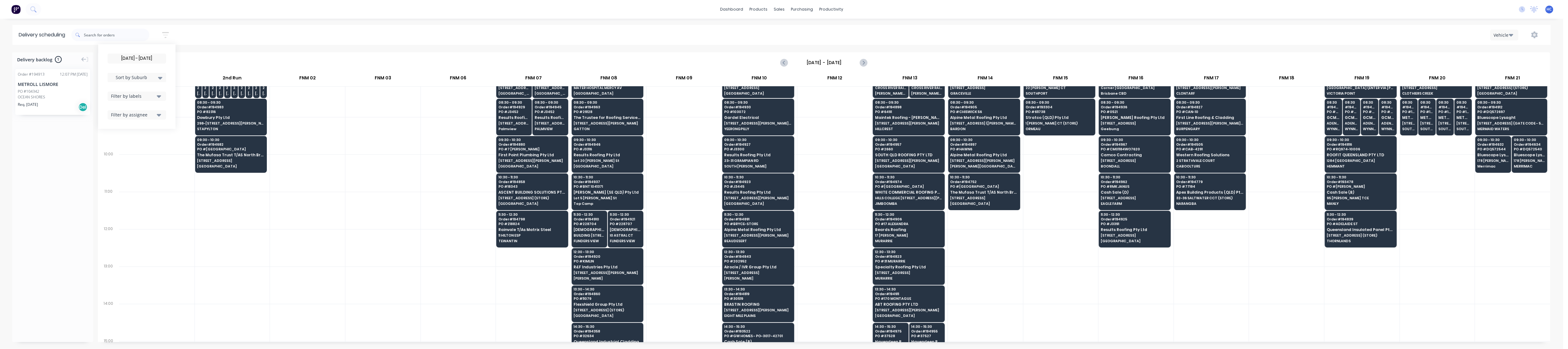
click at [136, 58] on input "[DATE] - [DATE]" at bounding box center [136, 58] width 58 height 9
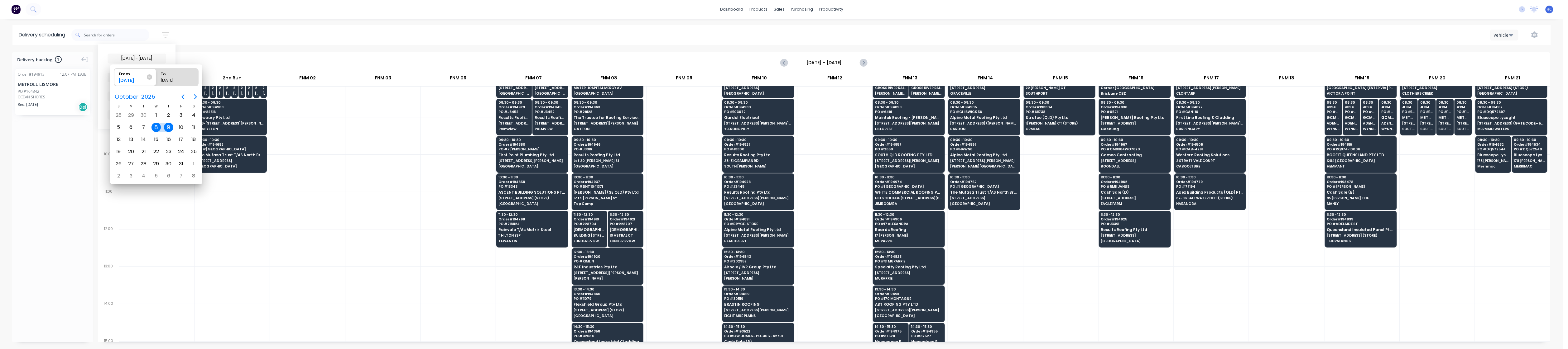
click at [169, 126] on div "9" at bounding box center [168, 127] width 9 height 9
radio input "false"
radio input "true"
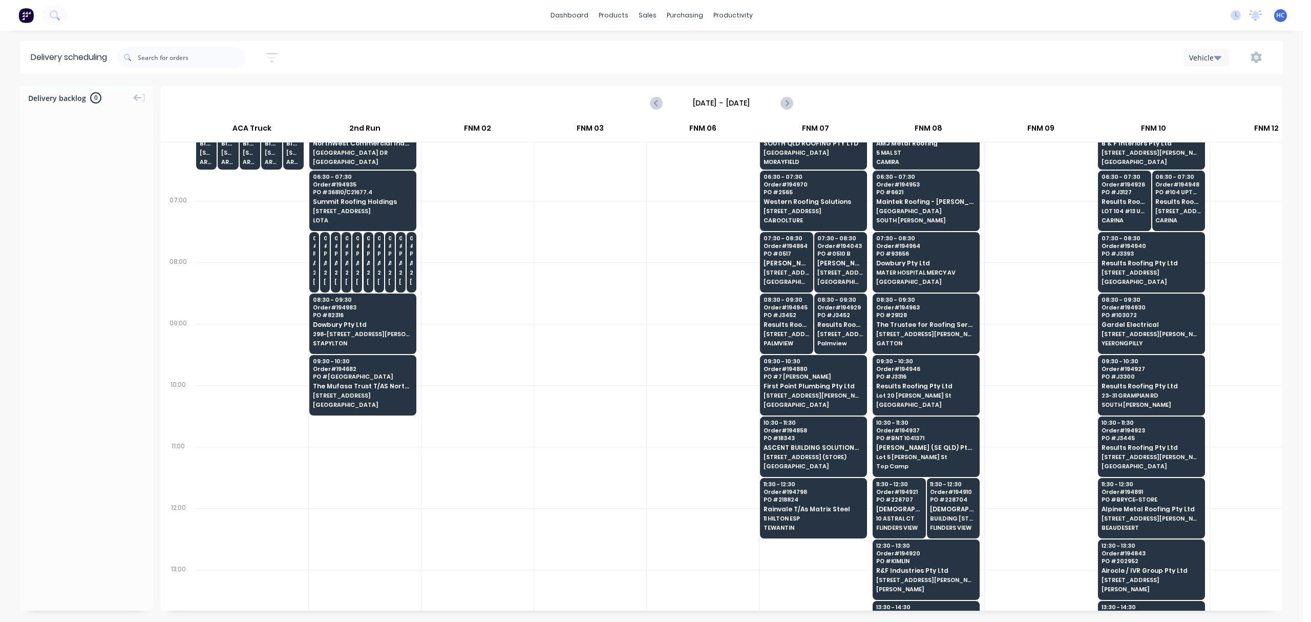
scroll to position [0, 0]
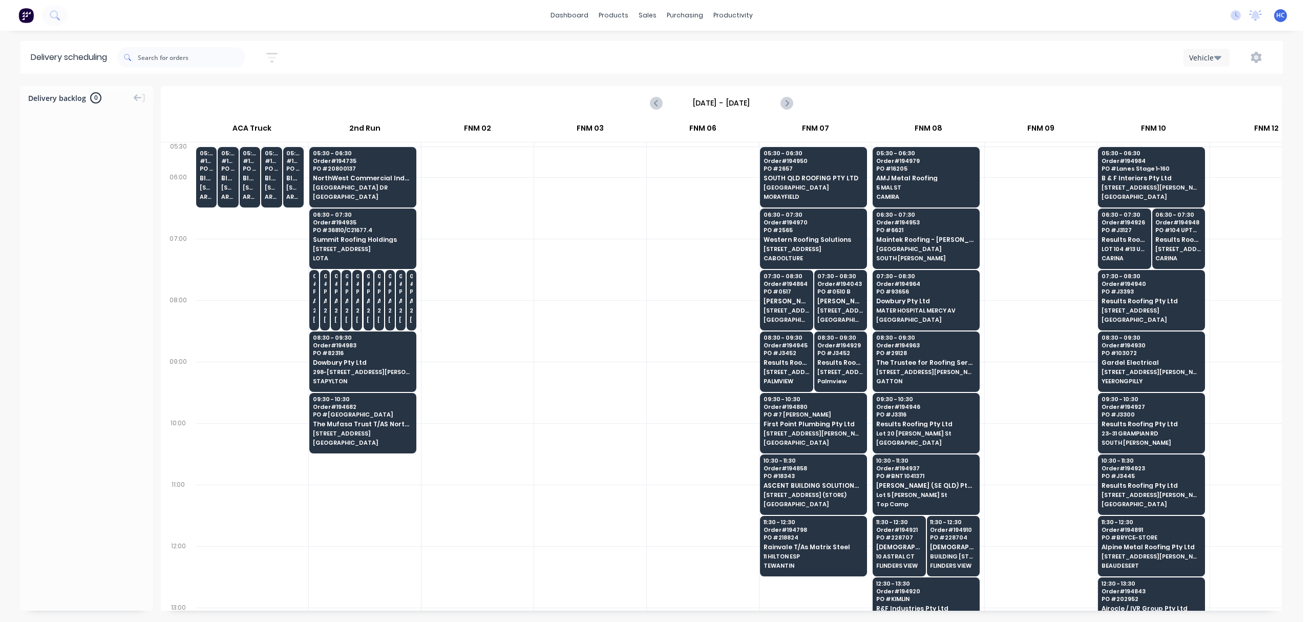
drag, startPoint x: 653, startPoint y: 599, endPoint x: 773, endPoint y: 596, distance: 119.4
click at [773, 574] on div "05:30 # 194697 PO # DQ572593 Bluescope Lysaght UNIT 4, [STREET_ADDRESS][PERSON_…" at bounding box center [1266, 622] width 2141 height 961
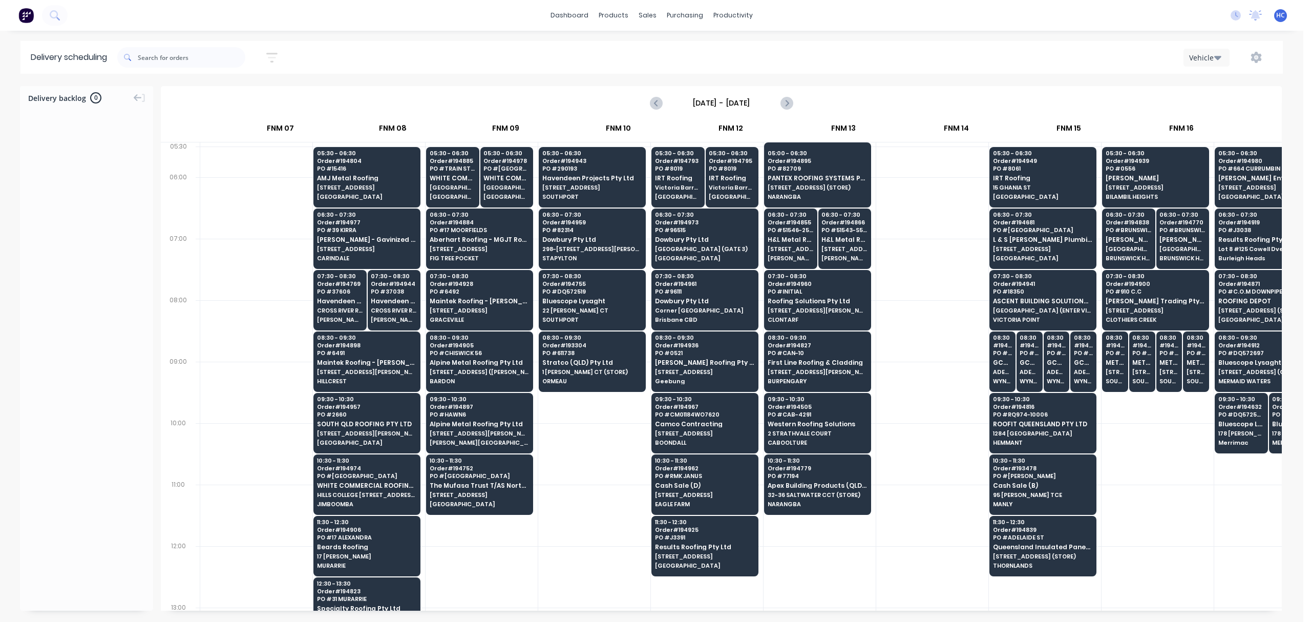
scroll to position [0, 1064]
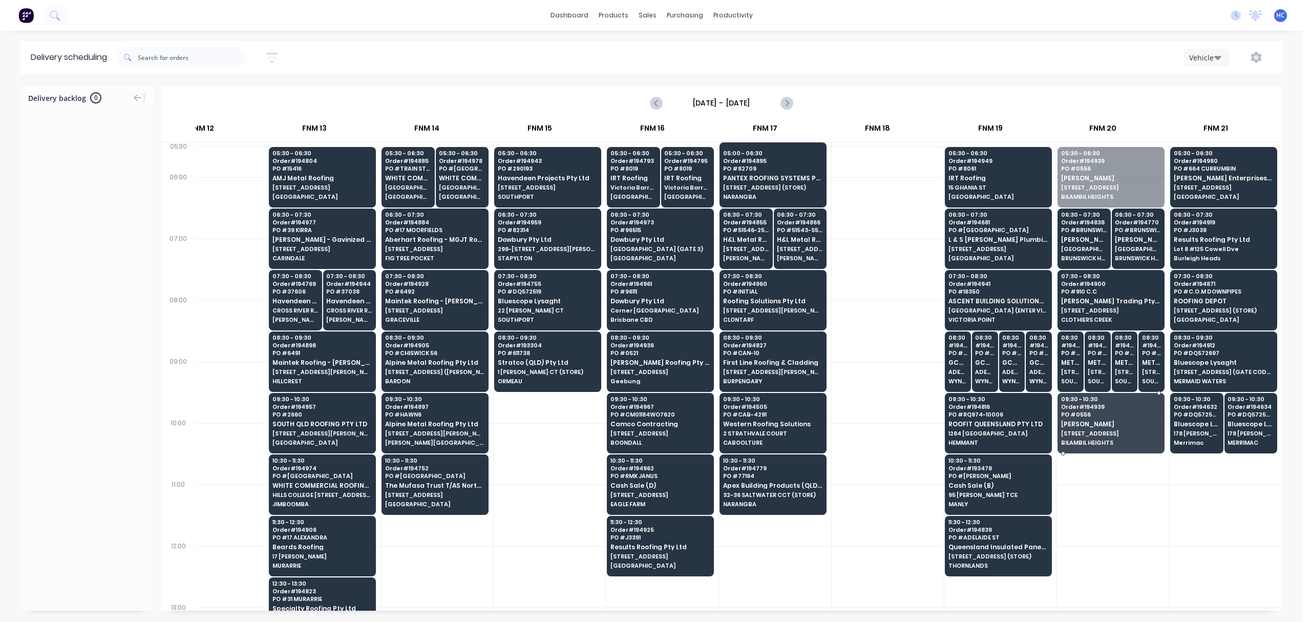
drag, startPoint x: 1124, startPoint y: 195, endPoint x: 1123, endPoint y: 433, distance: 237.6
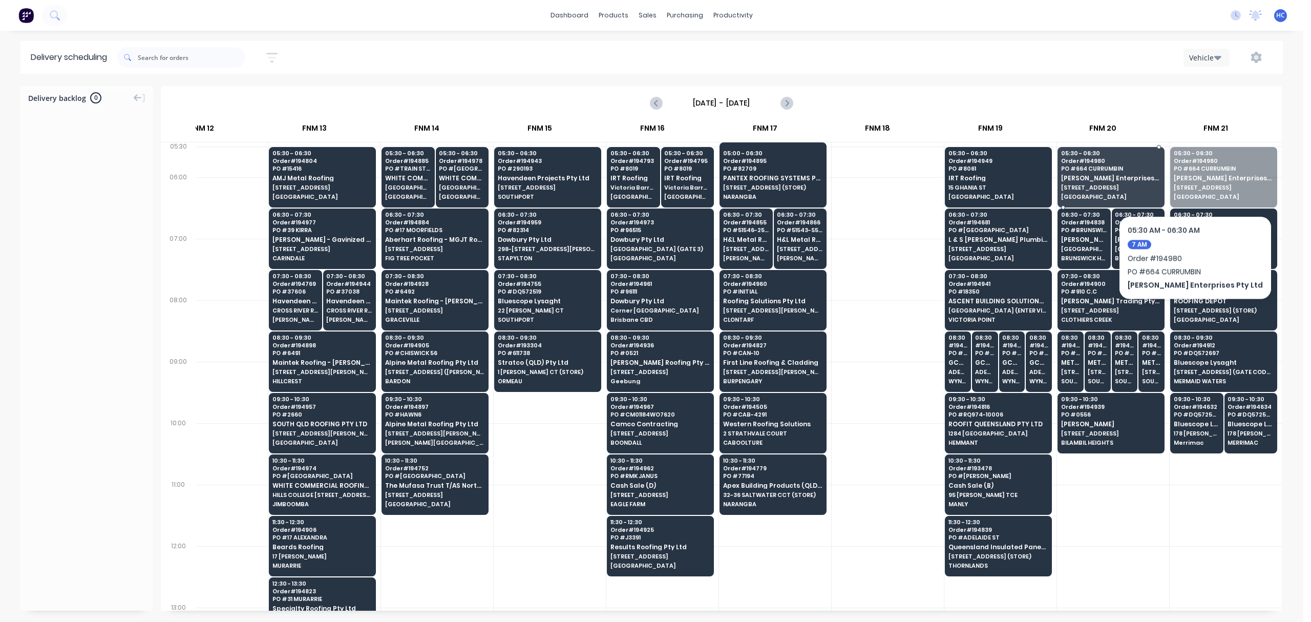
drag, startPoint x: 1206, startPoint y: 179, endPoint x: 1171, endPoint y: 184, distance: 35.2
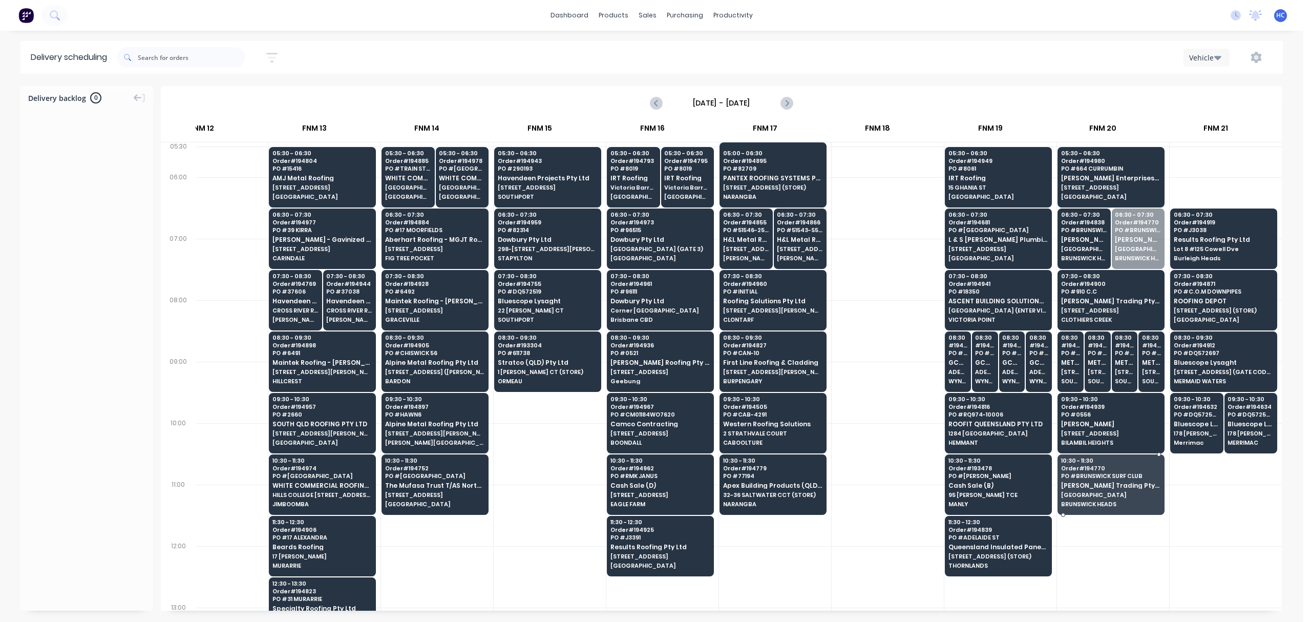
drag, startPoint x: 1130, startPoint y: 234, endPoint x: 1133, endPoint y: 492, distance: 257.6
drag, startPoint x: 1100, startPoint y: 229, endPoint x: 1110, endPoint y: 469, distance: 239.9
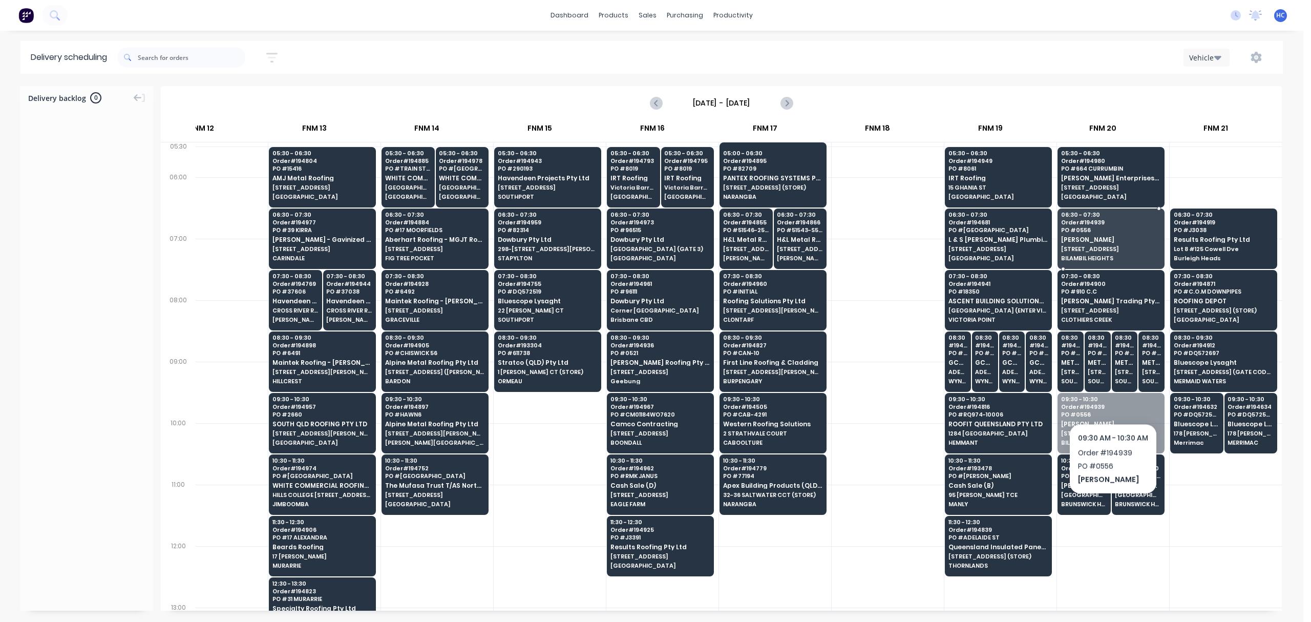
drag, startPoint x: 1113, startPoint y: 414, endPoint x: 1124, endPoint y: 242, distance: 172.4
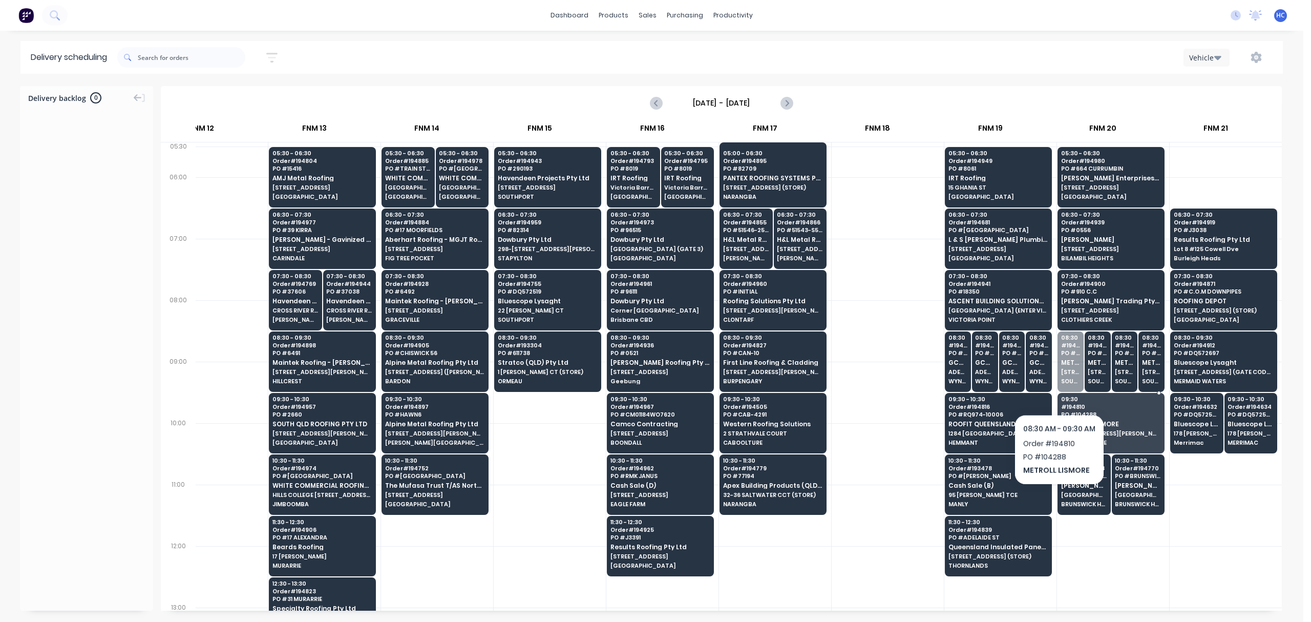
drag, startPoint x: 1060, startPoint y: 373, endPoint x: 1062, endPoint y: 422, distance: 48.7
drag, startPoint x: 1074, startPoint y: 358, endPoint x: 1072, endPoint y: 372, distance: 13.5
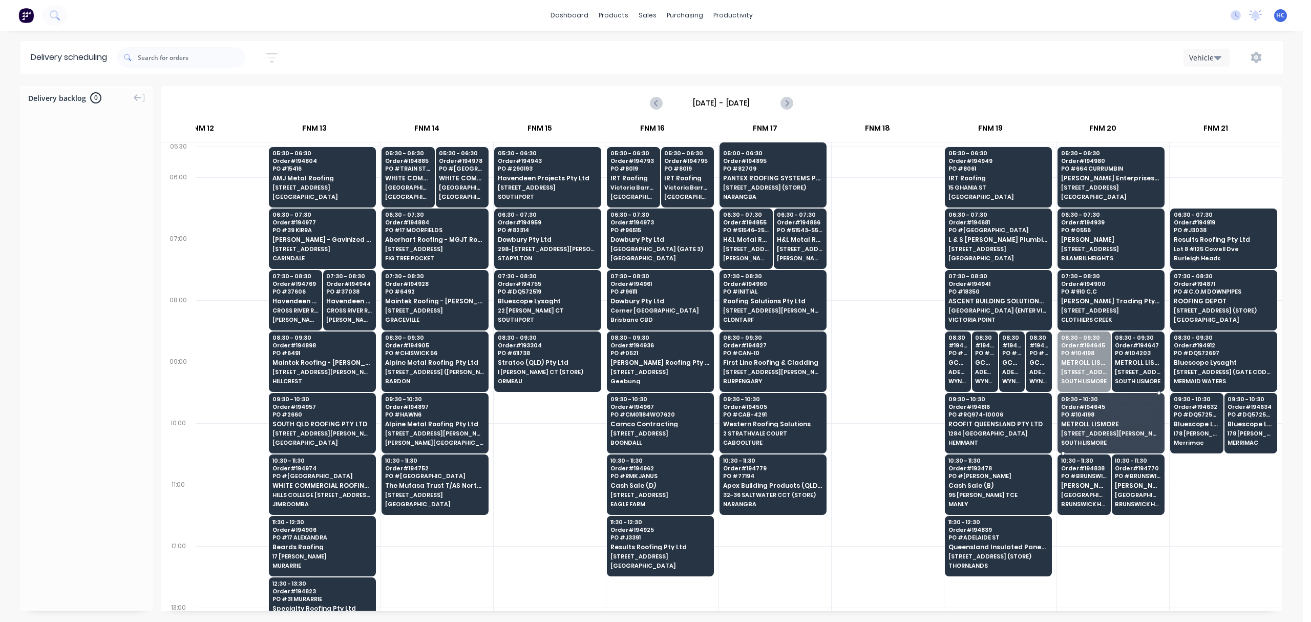
drag, startPoint x: 1080, startPoint y: 359, endPoint x: 1080, endPoint y: 375, distance: 15.9
drag, startPoint x: 1090, startPoint y: 361, endPoint x: 1101, endPoint y: 427, distance: 67.5
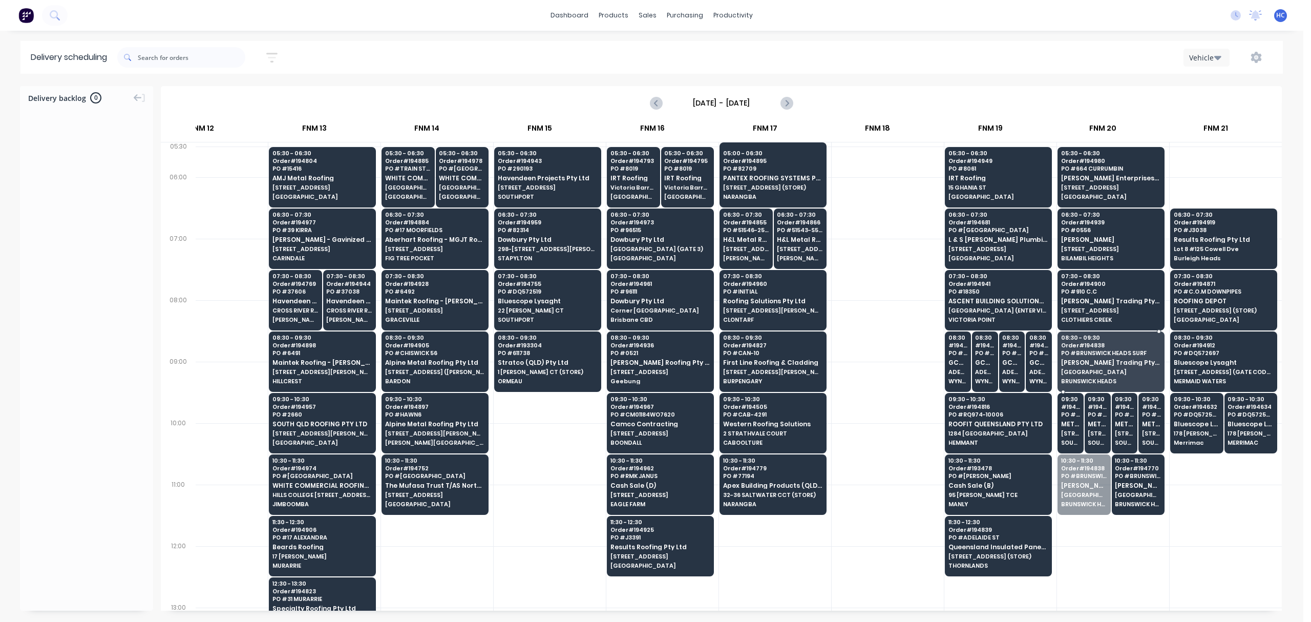
drag, startPoint x: 1080, startPoint y: 490, endPoint x: 1085, endPoint y: 372, distance: 118.4
drag, startPoint x: 1101, startPoint y: 485, endPoint x: 1107, endPoint y: 361, distance: 124.6
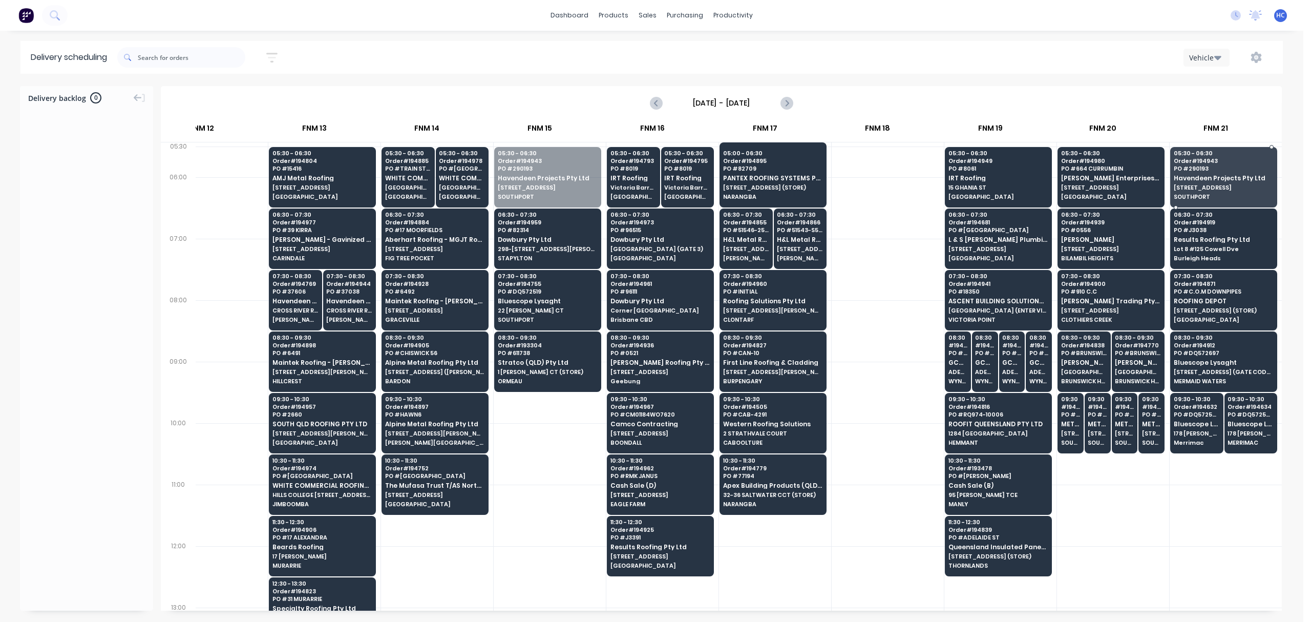
drag, startPoint x: 556, startPoint y: 186, endPoint x: 1056, endPoint y: 261, distance: 505.4
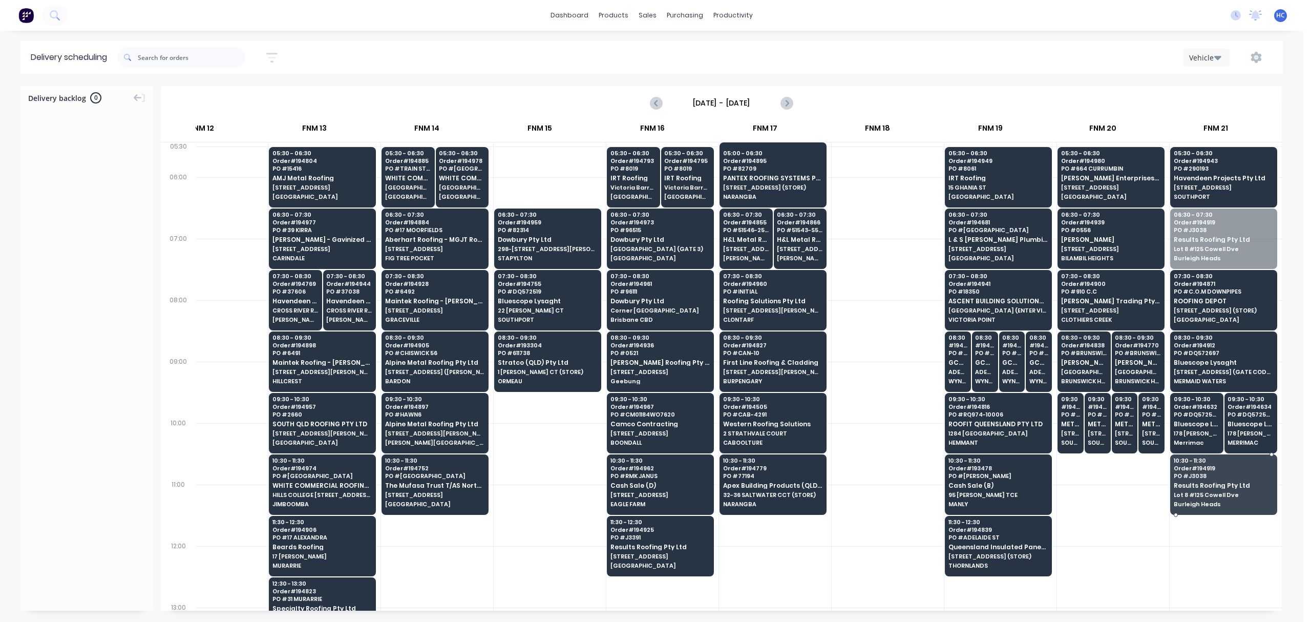
drag, startPoint x: 1202, startPoint y: 245, endPoint x: 1220, endPoint y: 484, distance: 239.8
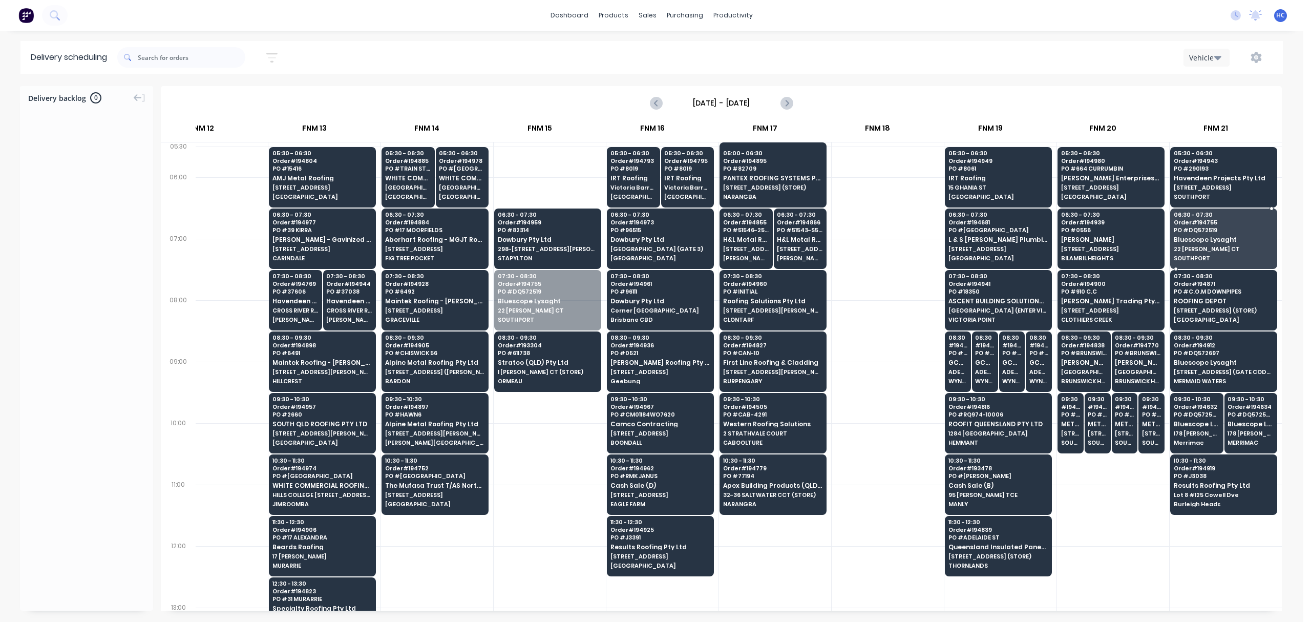
drag, startPoint x: 545, startPoint y: 309, endPoint x: 1287, endPoint y: 235, distance: 746.3
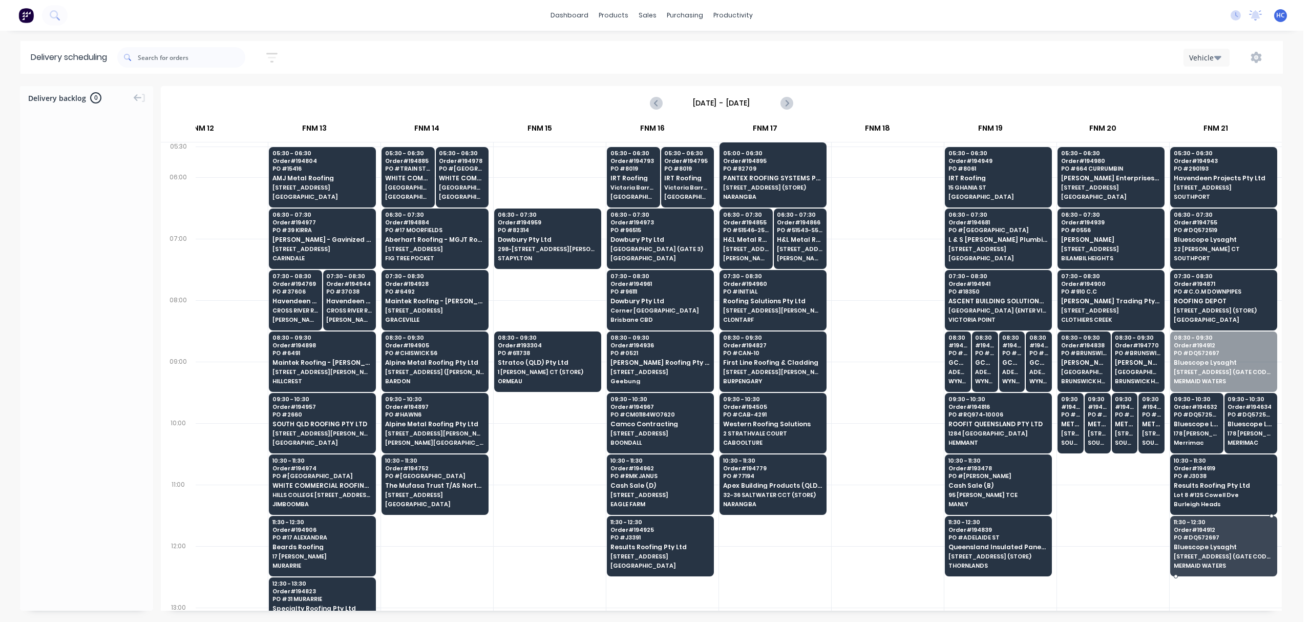
drag, startPoint x: 1242, startPoint y: 349, endPoint x: 1206, endPoint y: 547, distance: 201.0
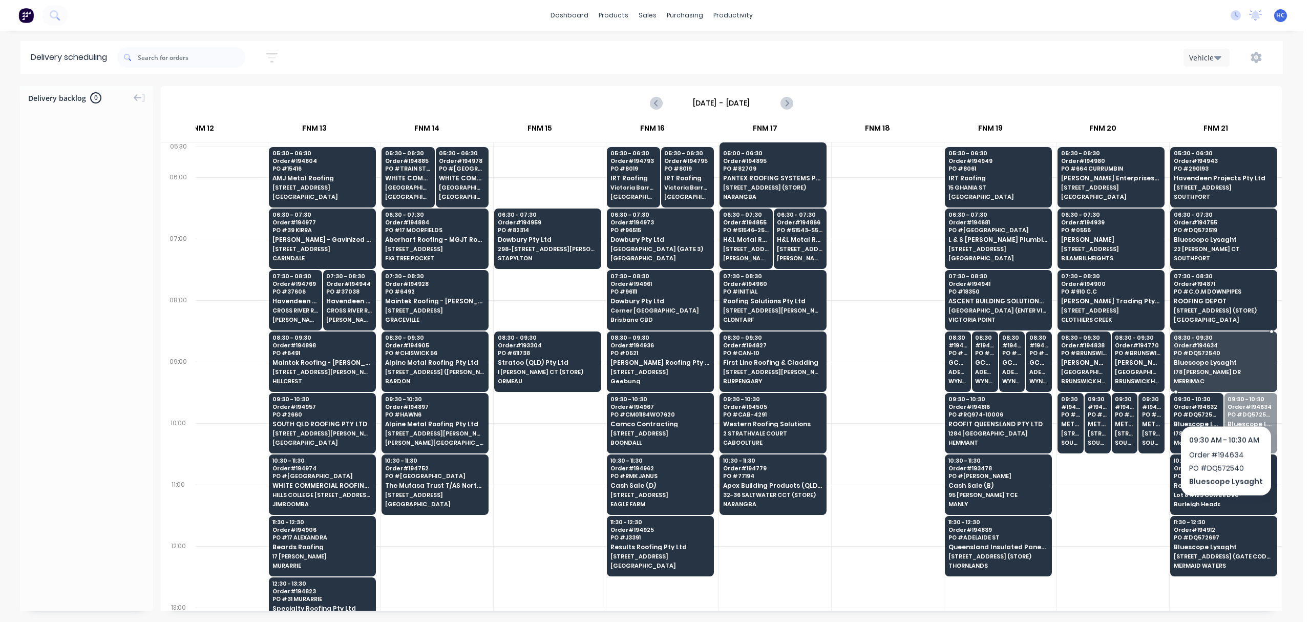
drag, startPoint x: 1227, startPoint y: 419, endPoint x: 1224, endPoint y: 377, distance: 41.6
drag, startPoint x: 1223, startPoint y: 422, endPoint x: 1230, endPoint y: 368, distance: 54.7
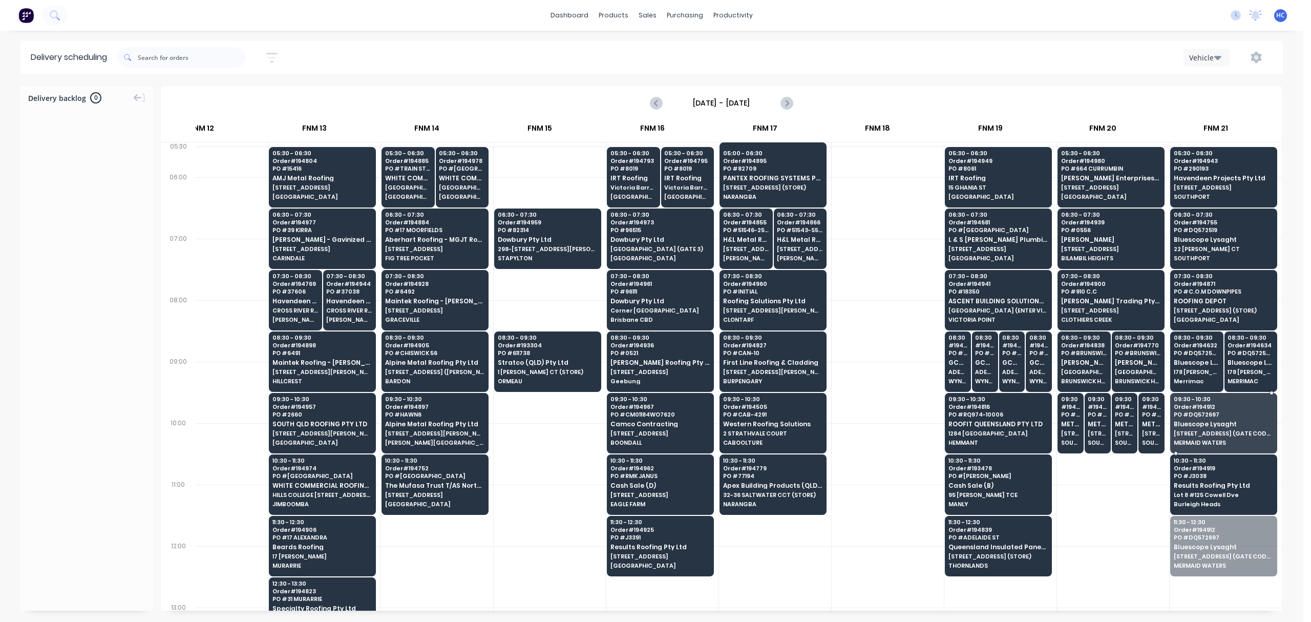
drag, startPoint x: 1212, startPoint y: 541, endPoint x: 1209, endPoint y: 419, distance: 122.4
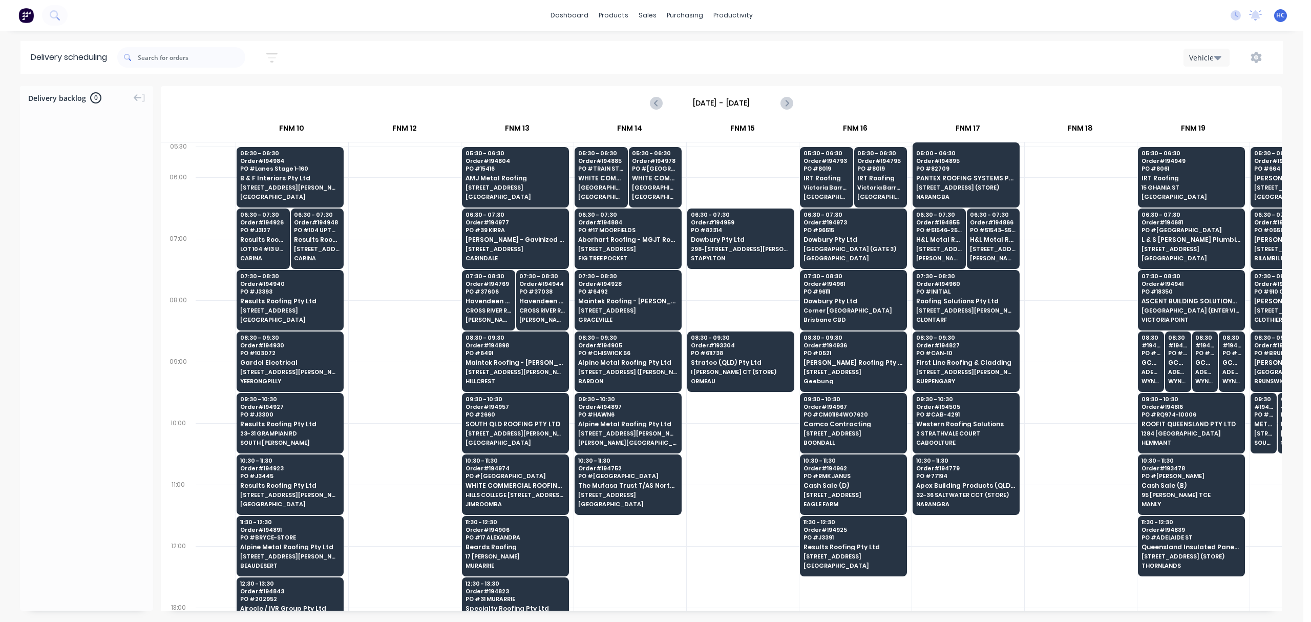
scroll to position [0, 777]
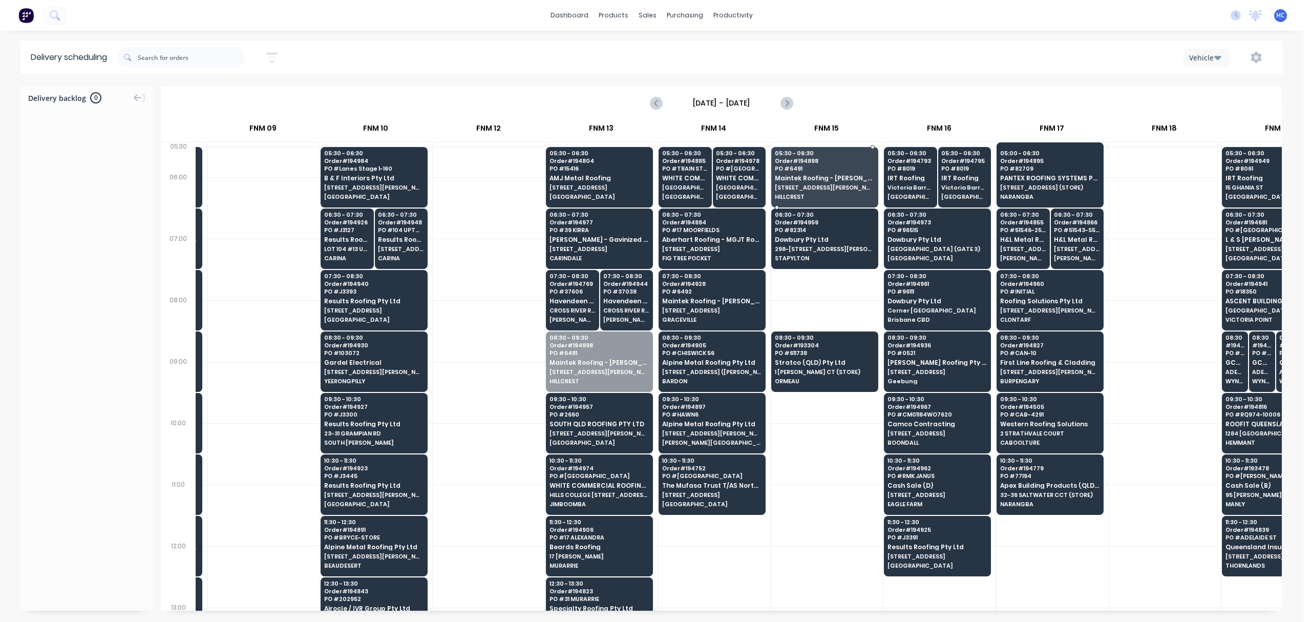
drag, startPoint x: 591, startPoint y: 365, endPoint x: 859, endPoint y: 183, distance: 324.4
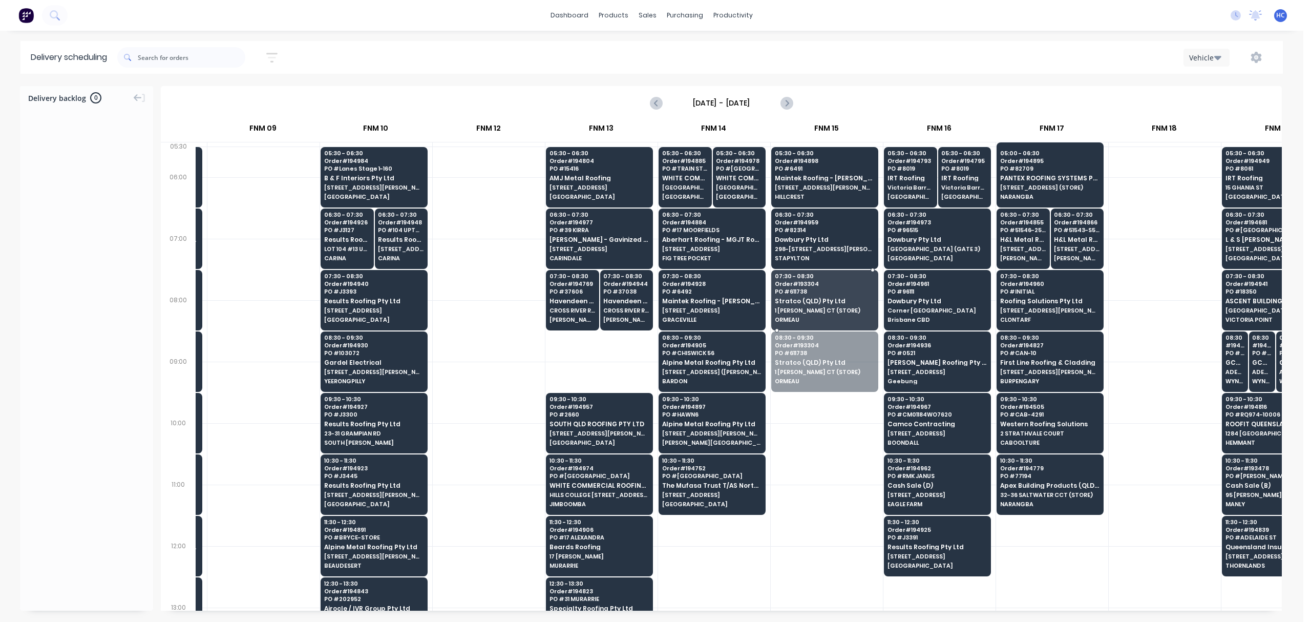
drag, startPoint x: 834, startPoint y: 357, endPoint x: 828, endPoint y: 291, distance: 66.8
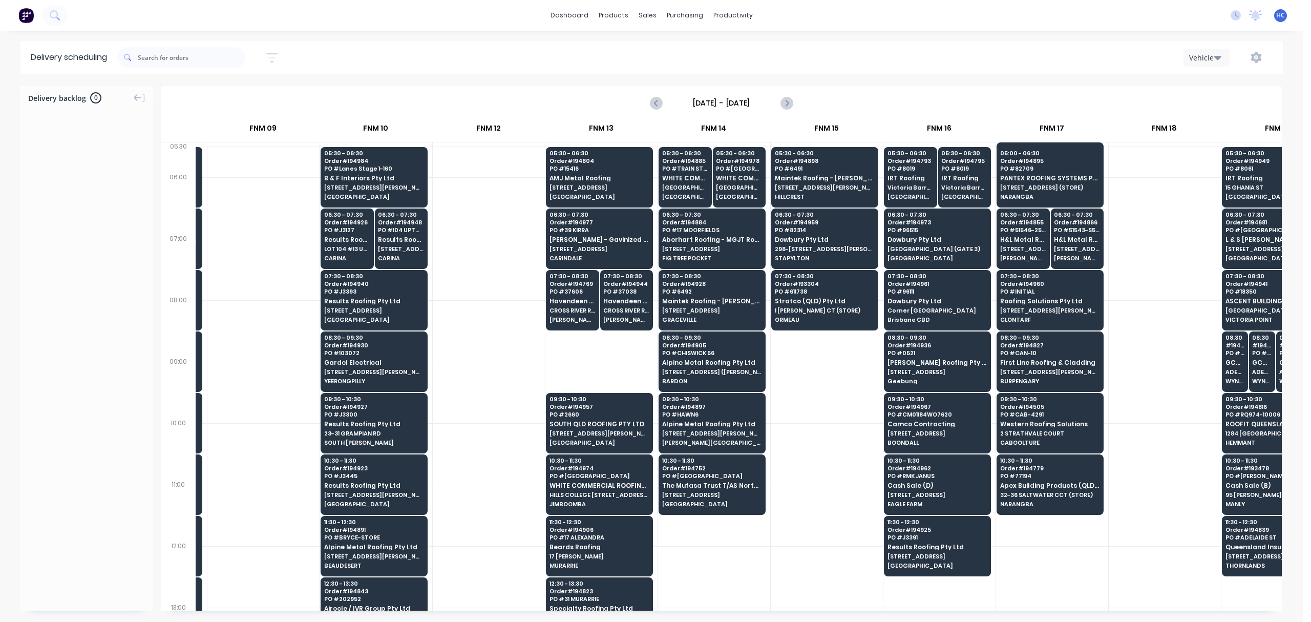
click at [822, 381] on div at bounding box center [827, 392] width 112 height 61
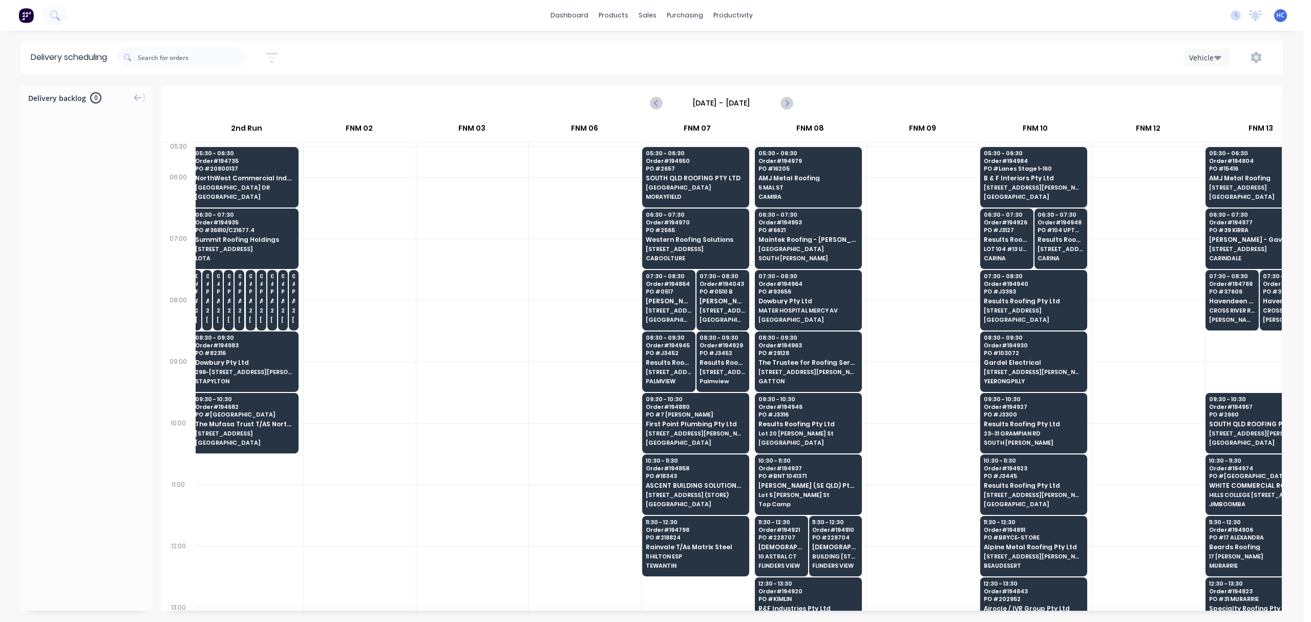
scroll to position [0, 119]
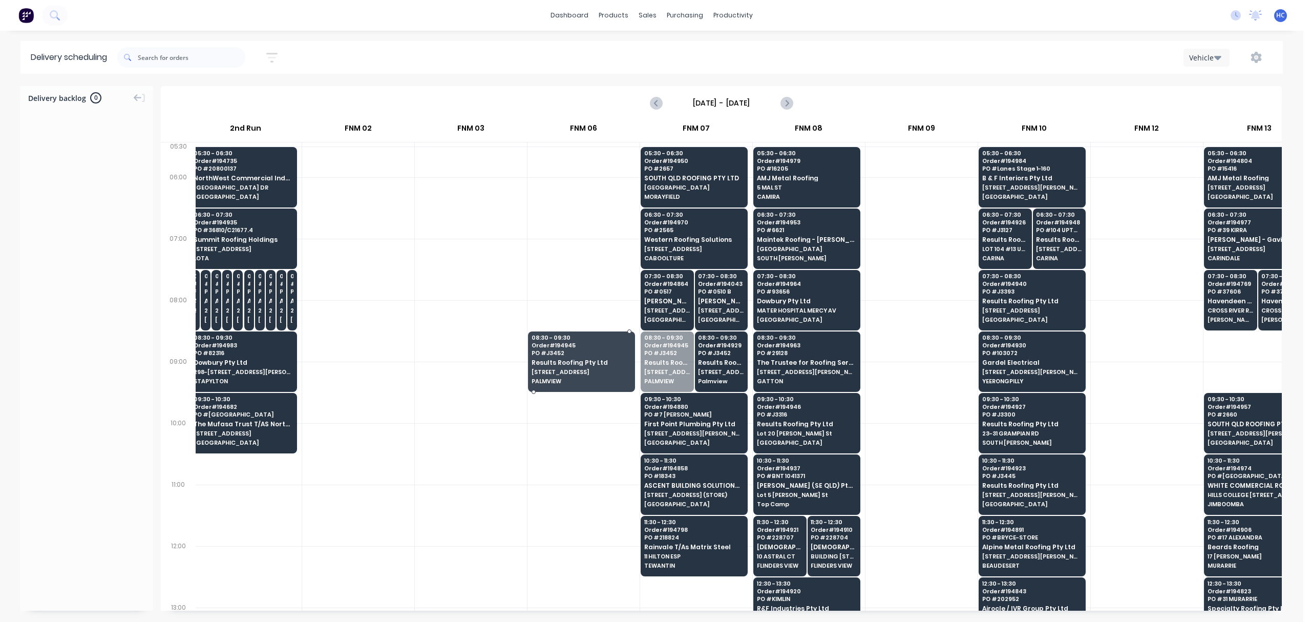
drag, startPoint x: 672, startPoint y: 364, endPoint x: 694, endPoint y: 363, distance: 22.5
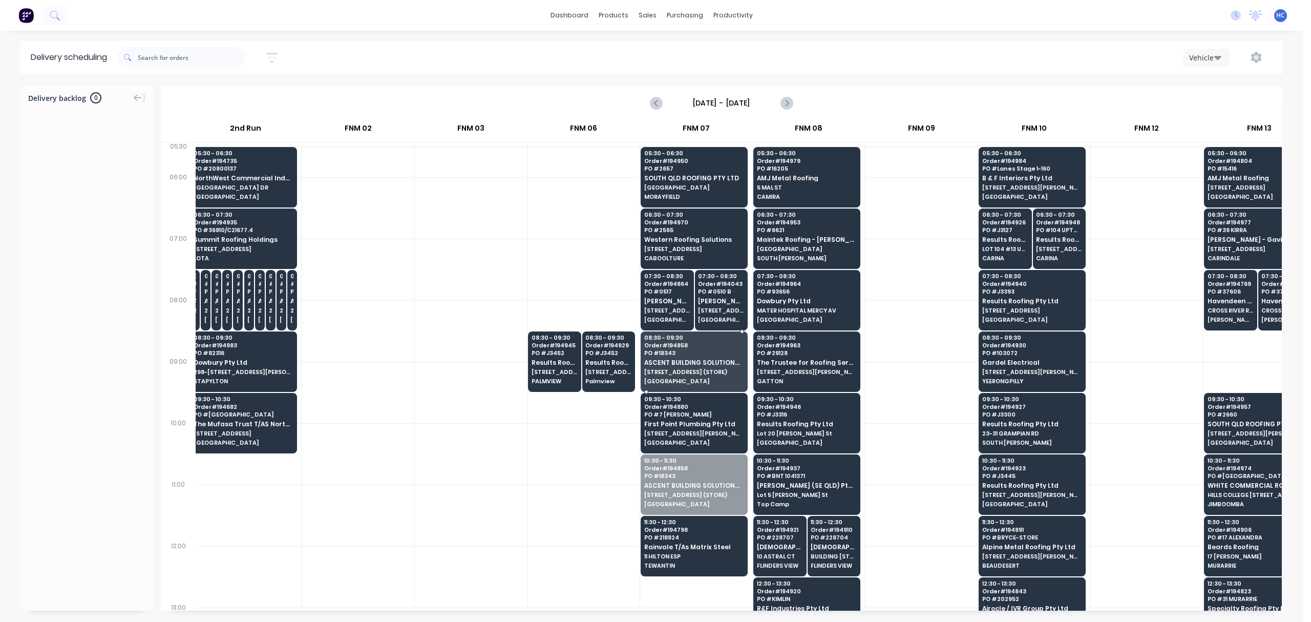
drag, startPoint x: 681, startPoint y: 500, endPoint x: 707, endPoint y: 383, distance: 120.2
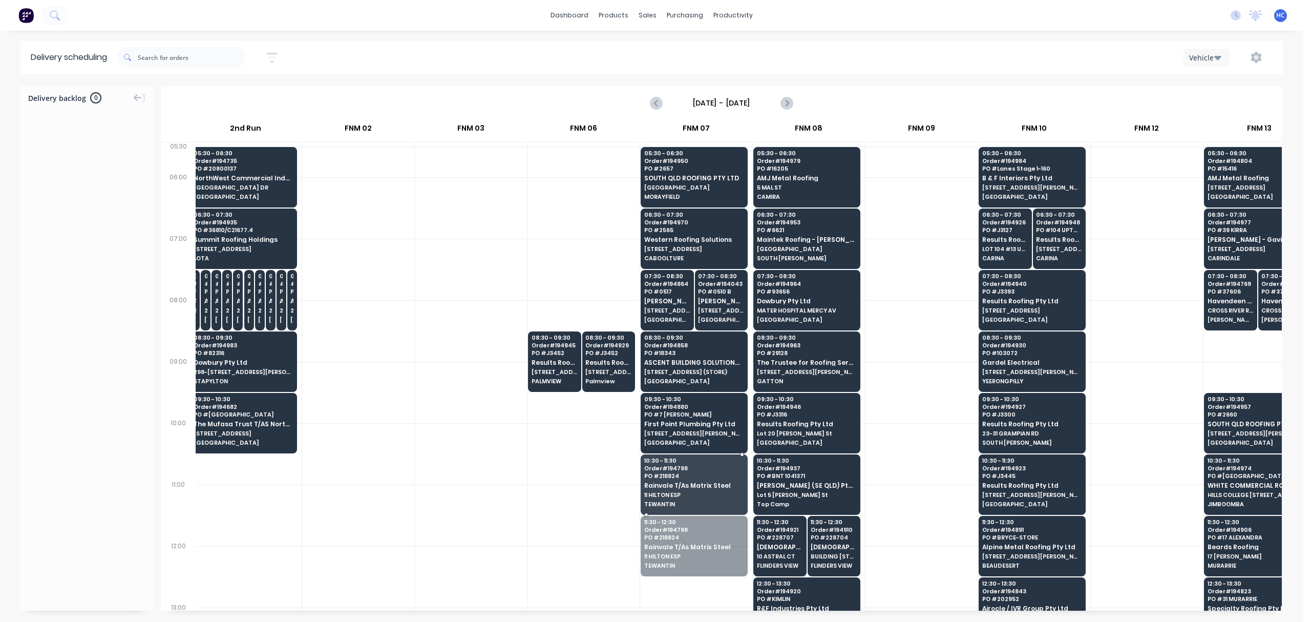
drag, startPoint x: 684, startPoint y: 547, endPoint x: 709, endPoint y: 501, distance: 52.7
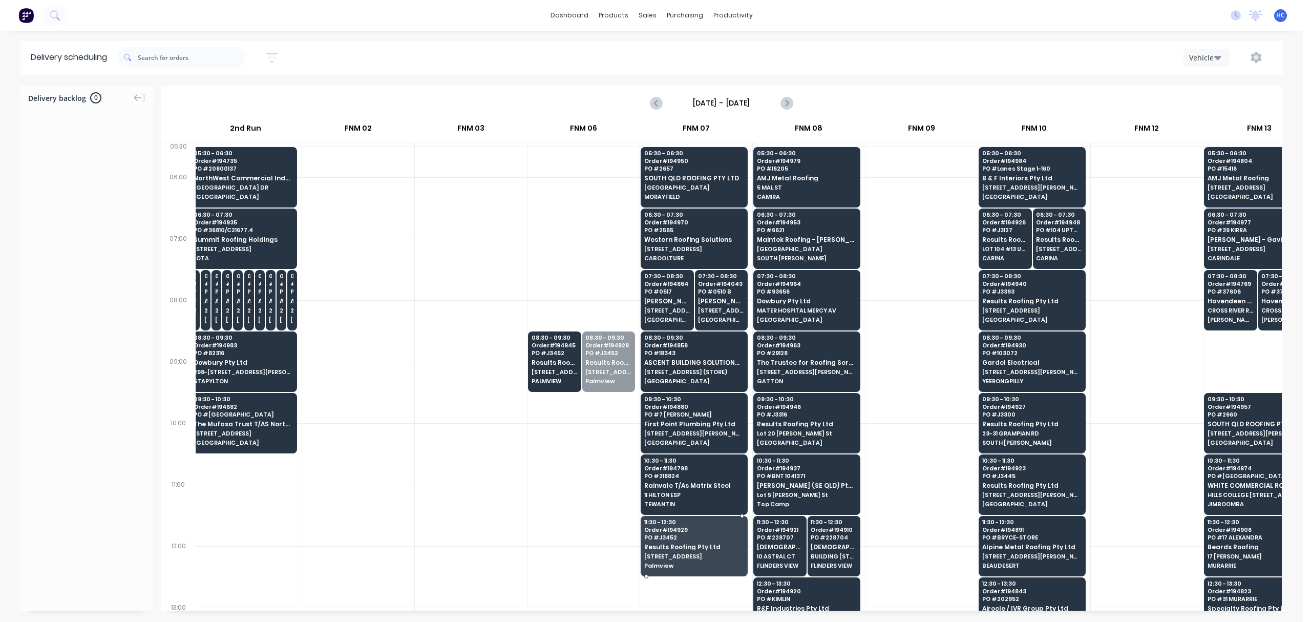
drag, startPoint x: 599, startPoint y: 360, endPoint x: 679, endPoint y: 545, distance: 201.7
drag, startPoint x: 596, startPoint y: 382, endPoint x: 667, endPoint y: 557, distance: 188.9
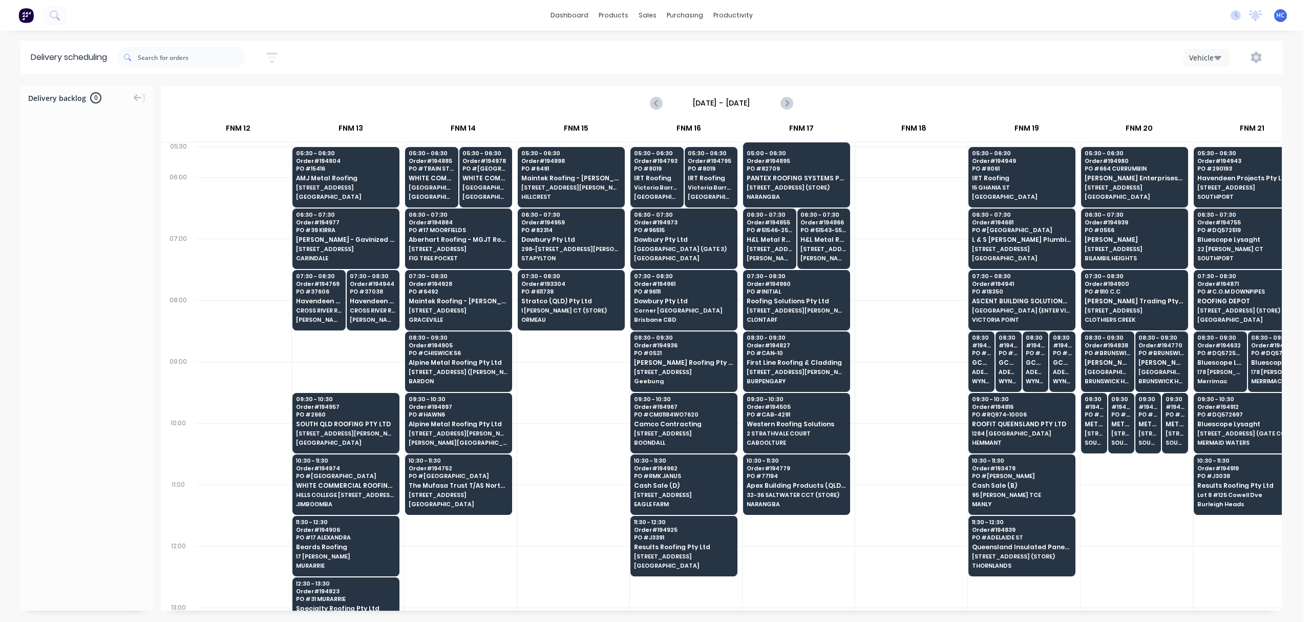
scroll to position [0, 924]
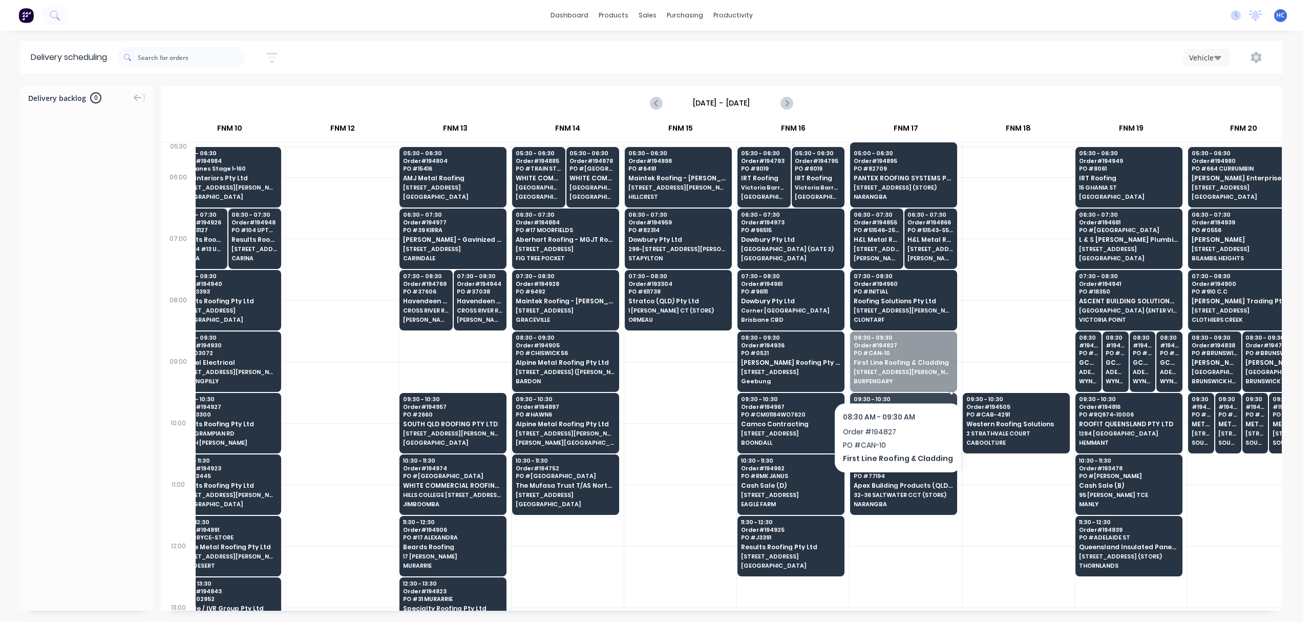
drag, startPoint x: 895, startPoint y: 351, endPoint x: 898, endPoint y: 409, distance: 58.0
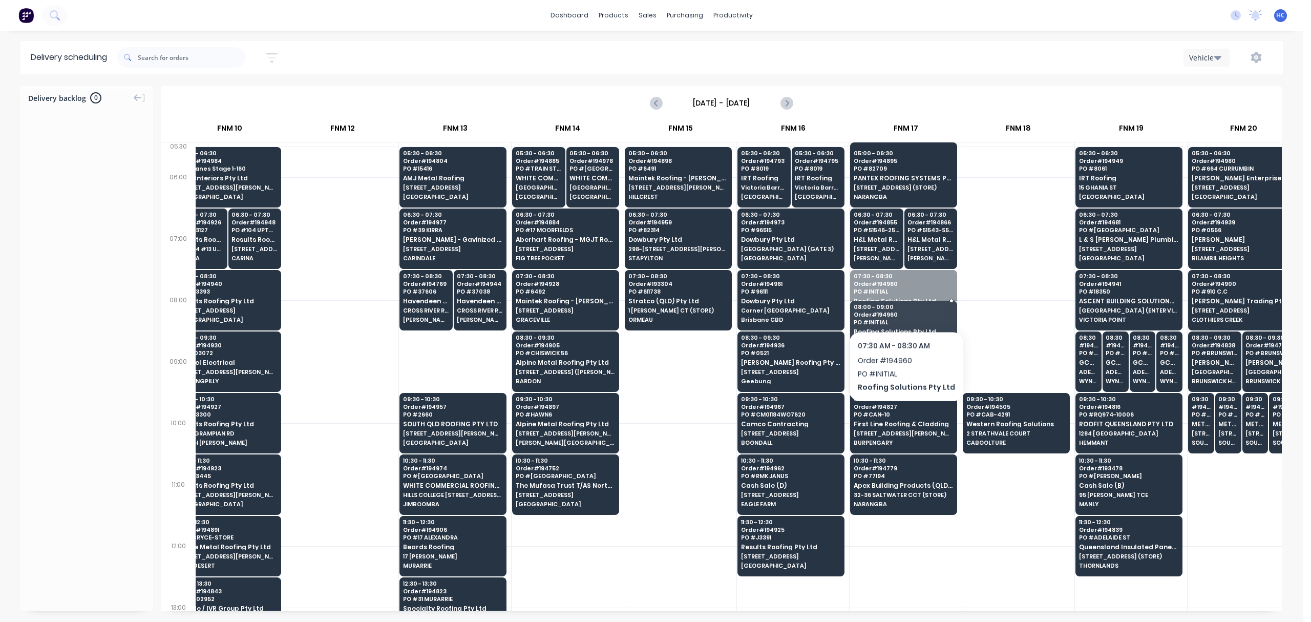
drag, startPoint x: 902, startPoint y: 292, endPoint x: 900, endPoint y: 334, distance: 42.6
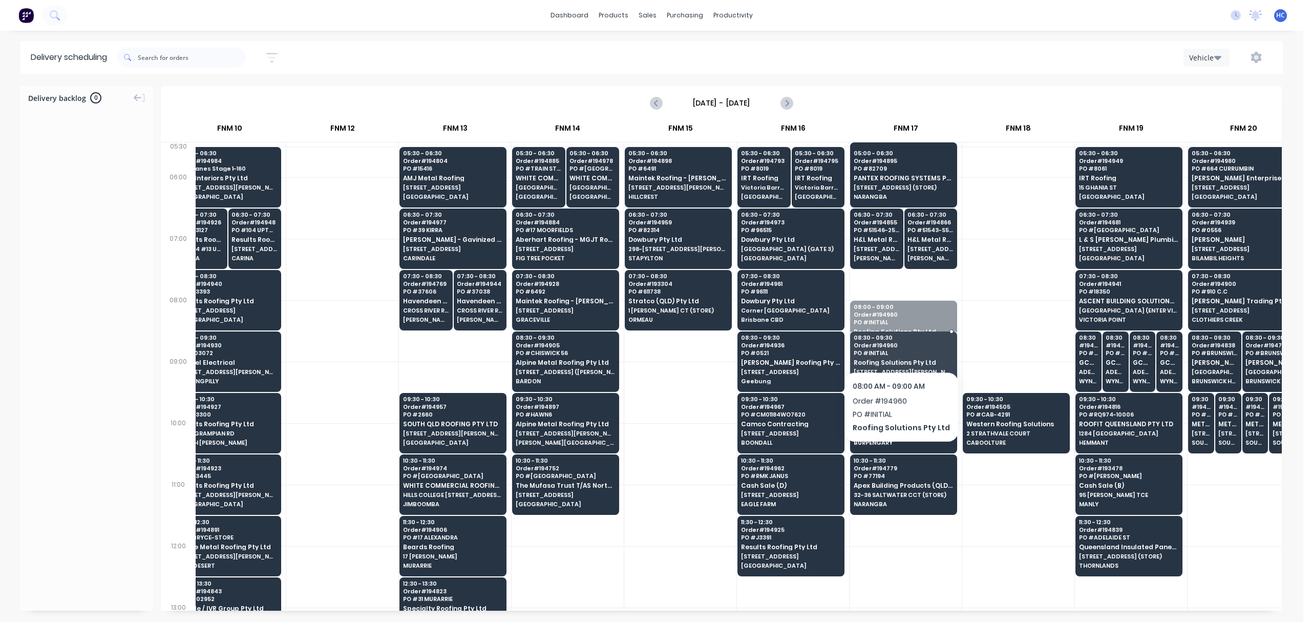
drag, startPoint x: 900, startPoint y: 334, endPoint x: 897, endPoint y: 345, distance: 11.2
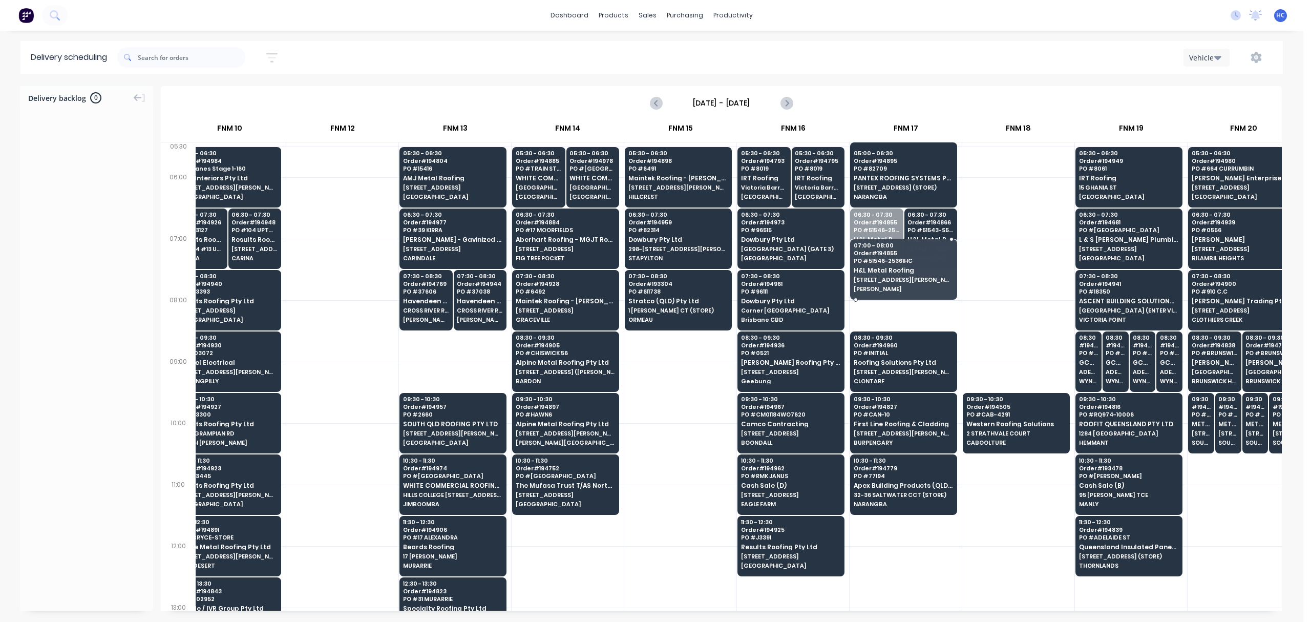
drag, startPoint x: 884, startPoint y: 263, endPoint x: 878, endPoint y: 316, distance: 53.6
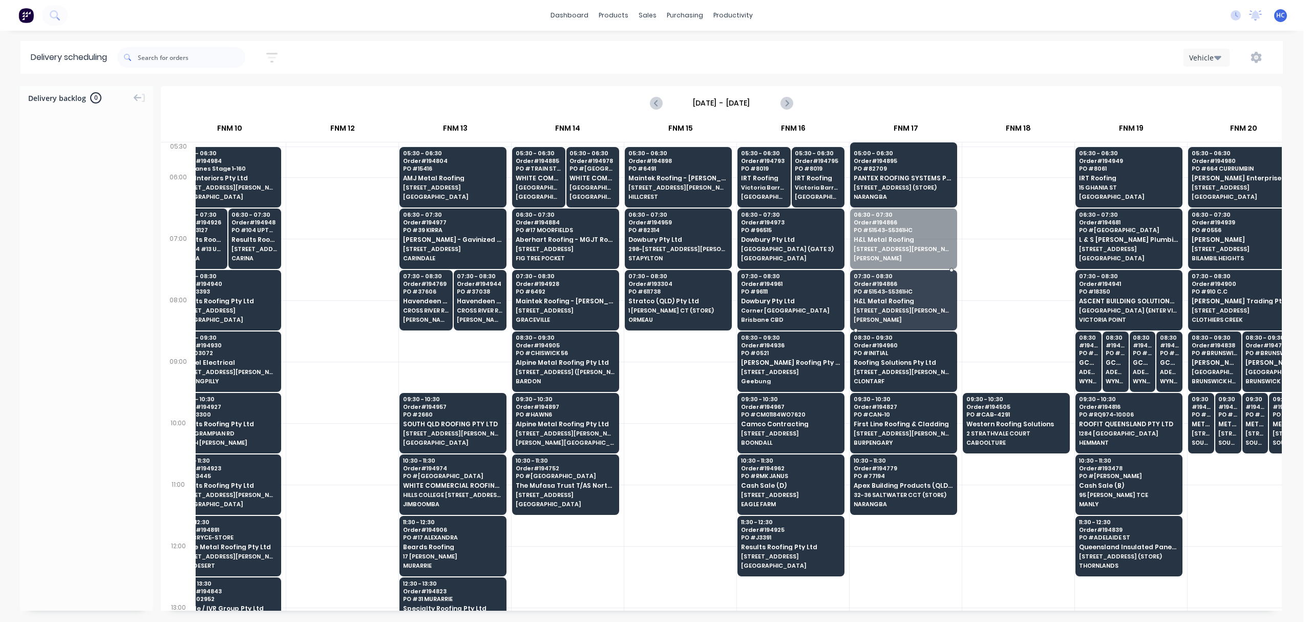
drag, startPoint x: 913, startPoint y: 252, endPoint x: 902, endPoint y: 300, distance: 48.7
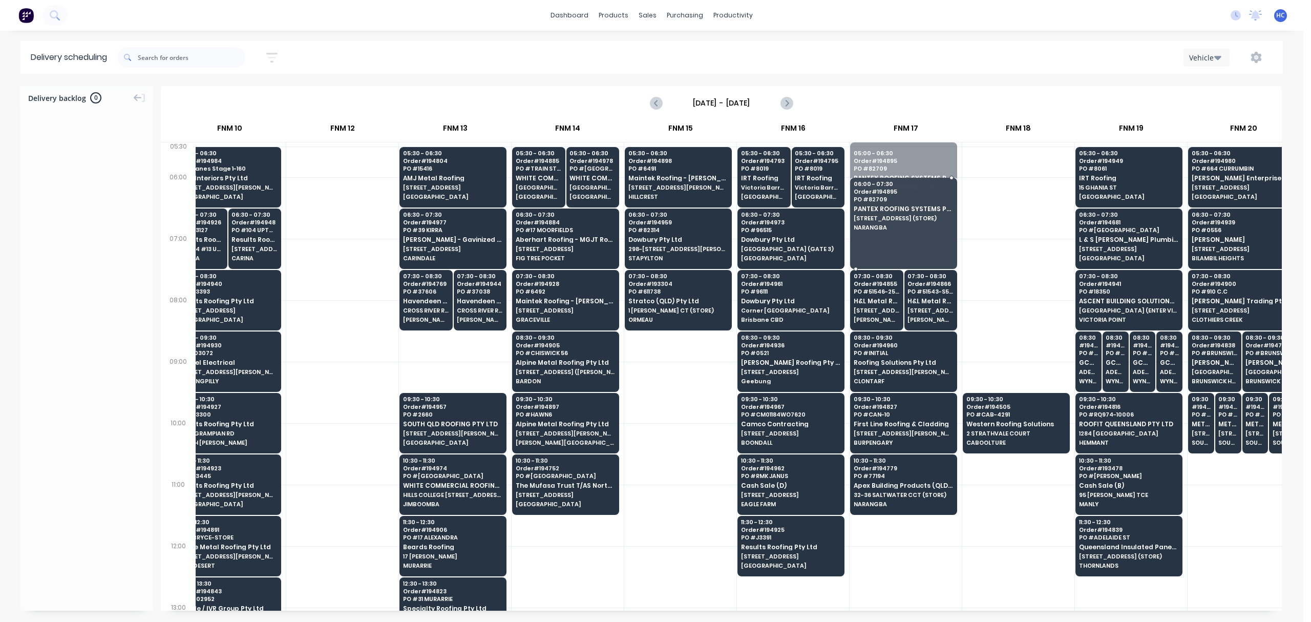
drag, startPoint x: 910, startPoint y: 174, endPoint x: 898, endPoint y: 222, distance: 49.4
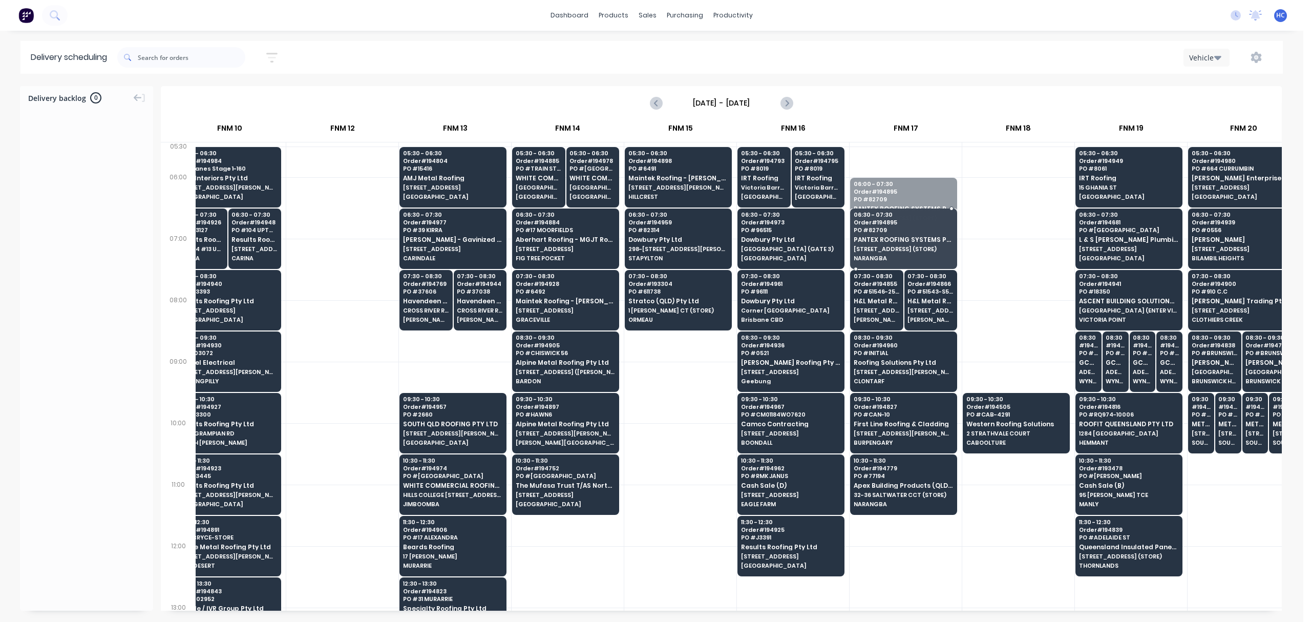
drag, startPoint x: 918, startPoint y: 179, endPoint x: 912, endPoint y: 197, distance: 18.8
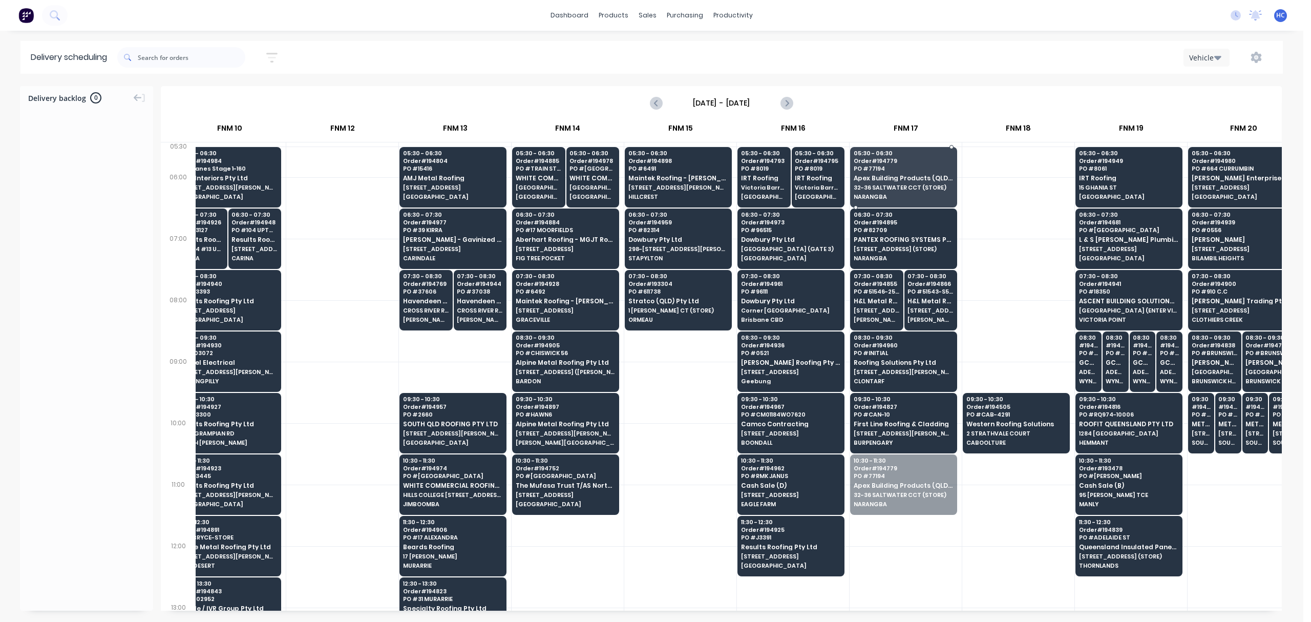
drag, startPoint x: 879, startPoint y: 457, endPoint x: 883, endPoint y: 183, distance: 274.0
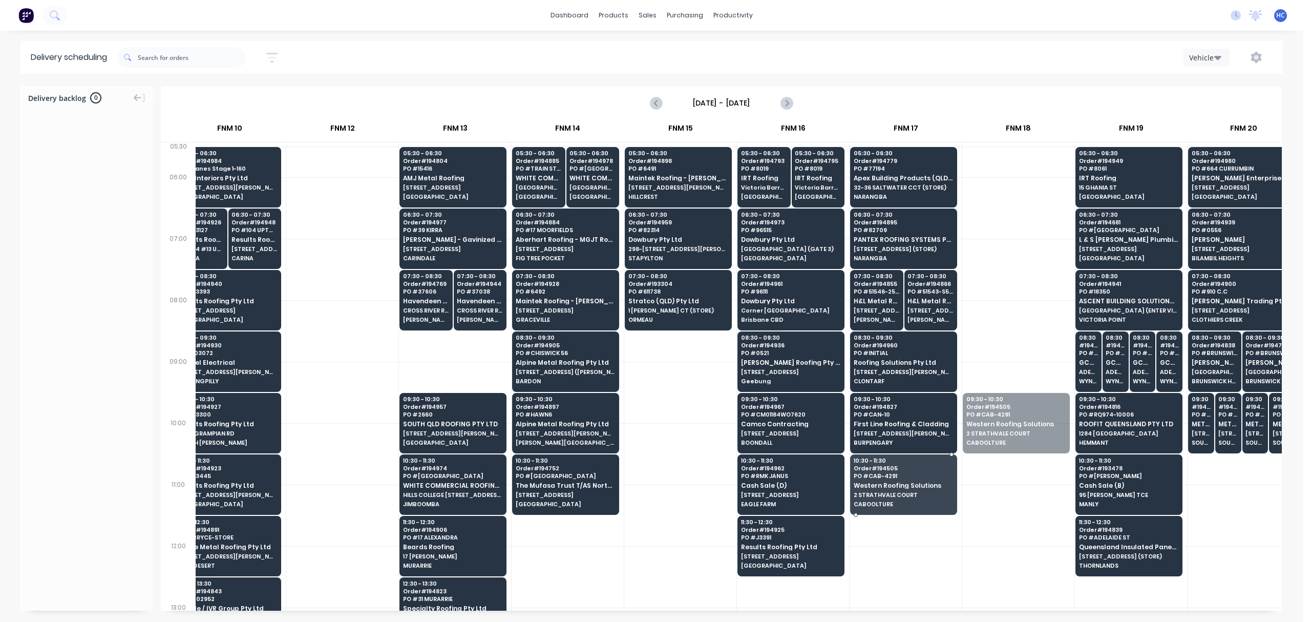
drag, startPoint x: 998, startPoint y: 445, endPoint x: 939, endPoint y: 511, distance: 88.2
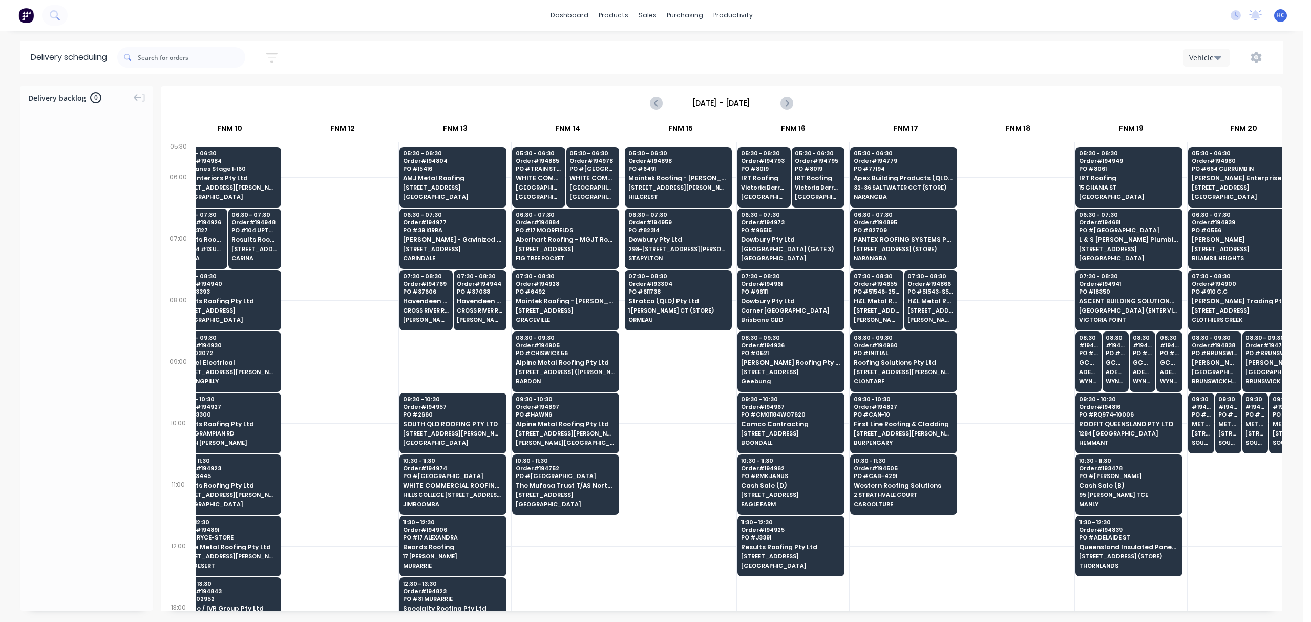
click at [1000, 383] on div at bounding box center [1018, 392] width 112 height 61
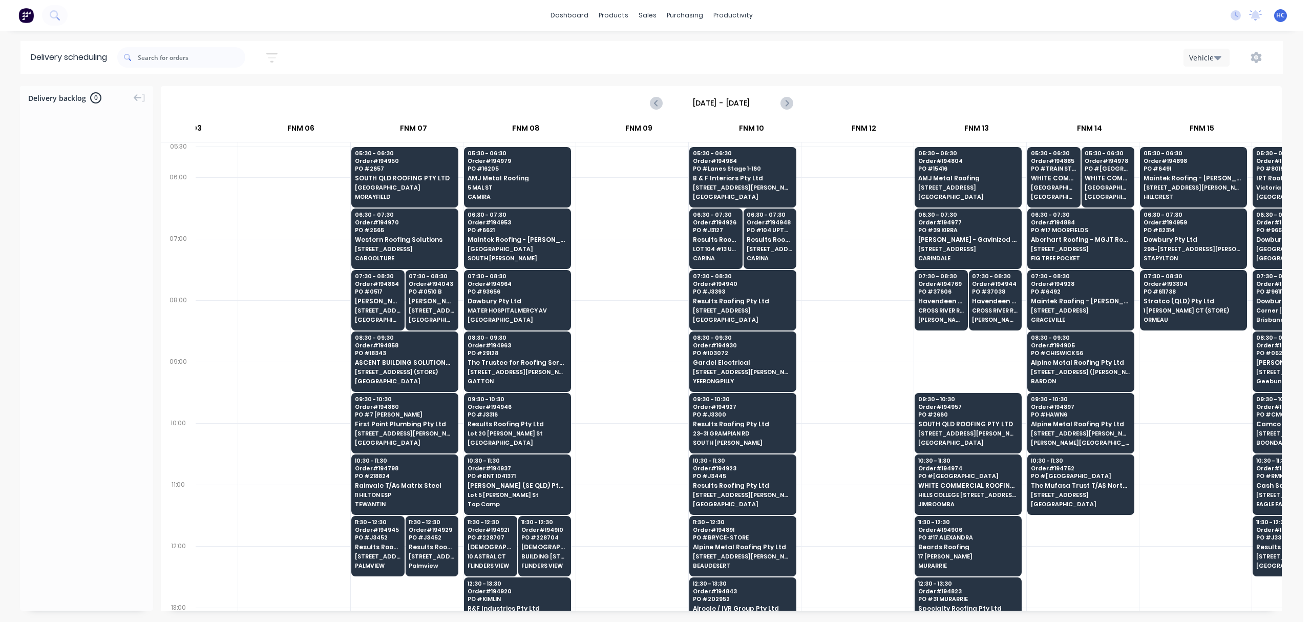
scroll to position [0, 381]
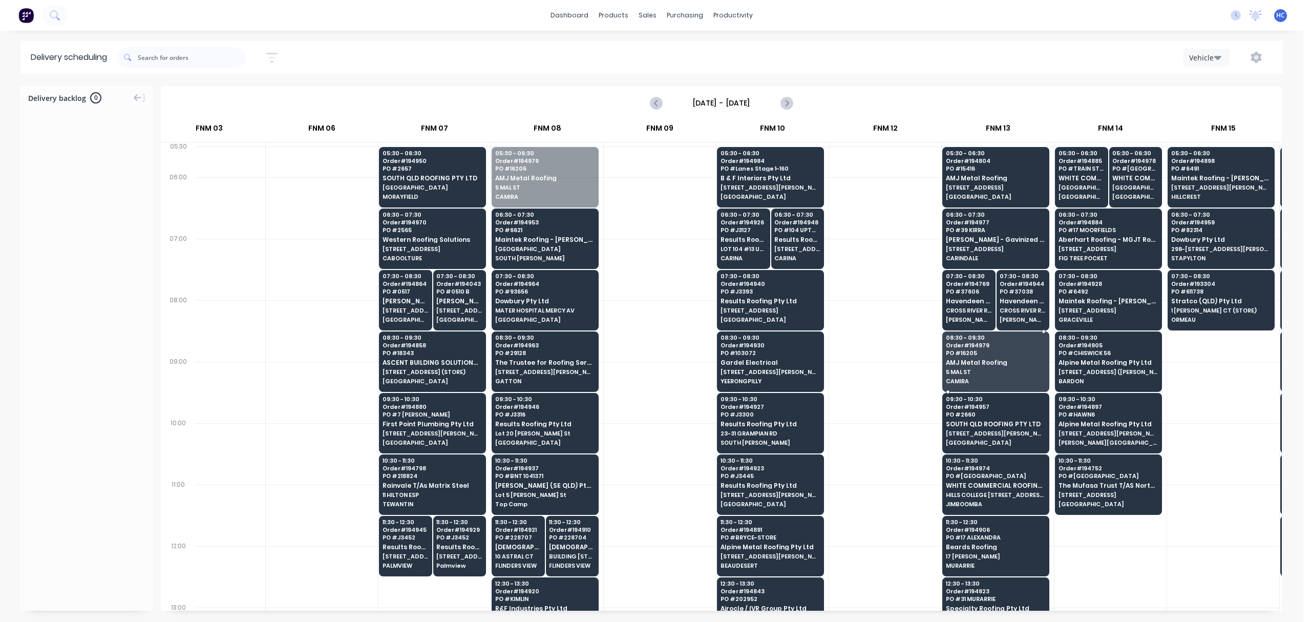
drag, startPoint x: 542, startPoint y: 183, endPoint x: 957, endPoint y: 371, distance: 455.6
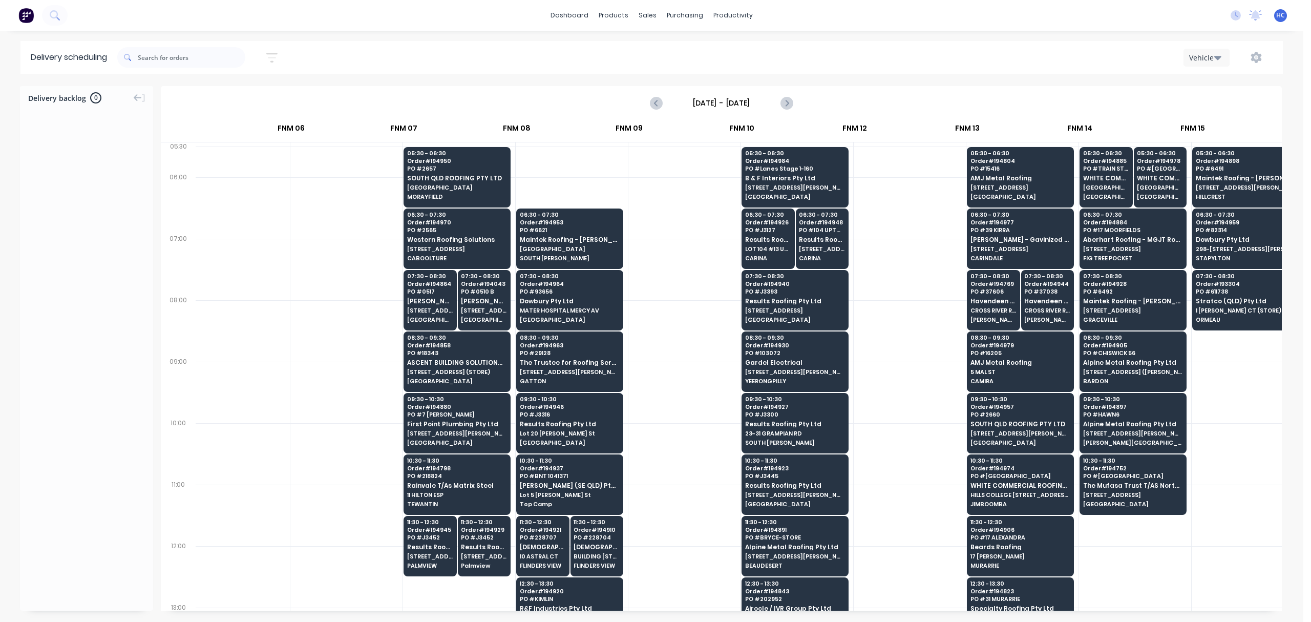
scroll to position [0, 495]
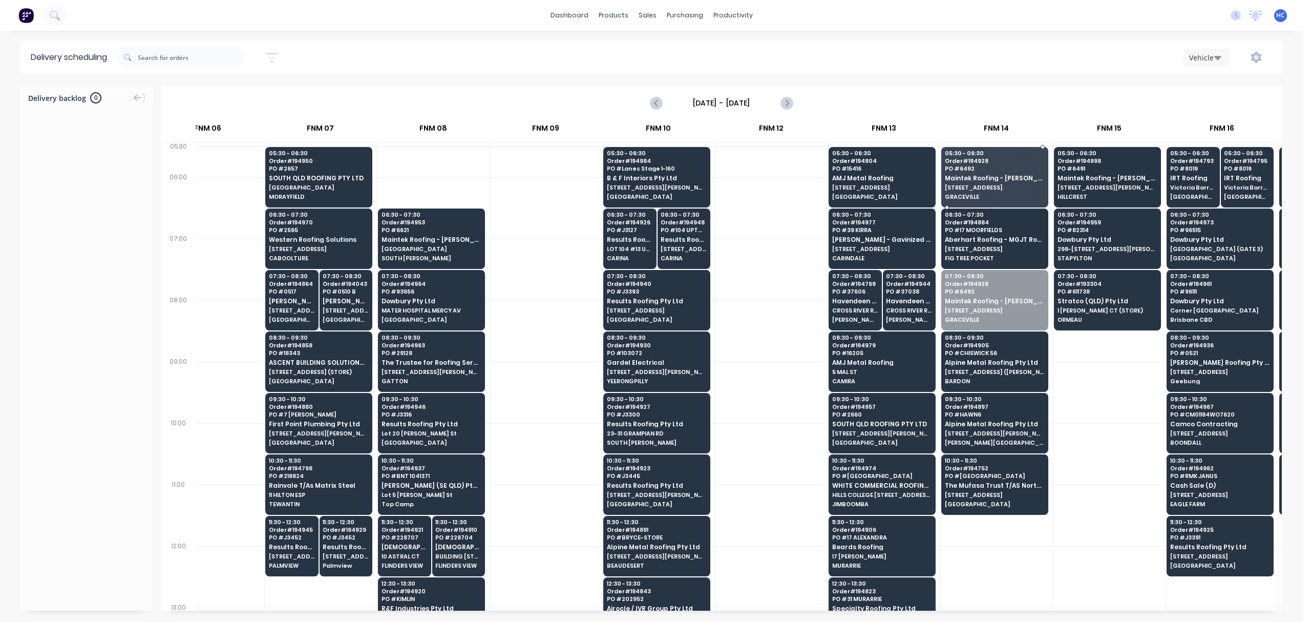
drag, startPoint x: 972, startPoint y: 312, endPoint x: 1004, endPoint y: 181, distance: 135.6
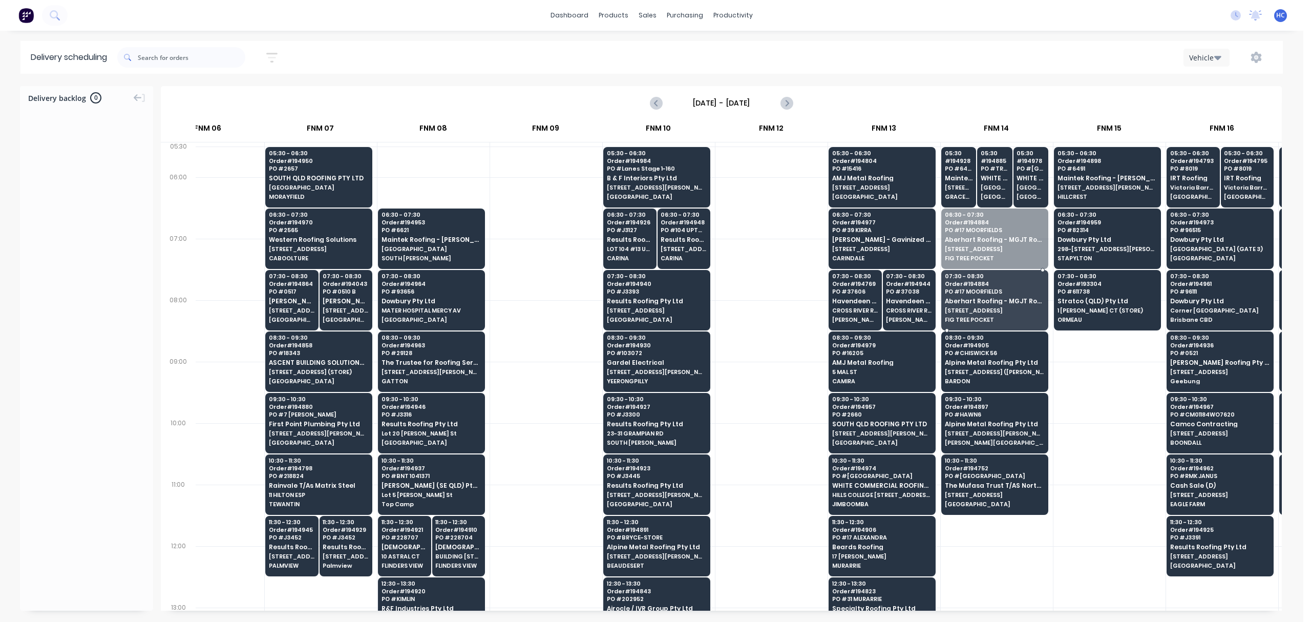
drag, startPoint x: 1000, startPoint y: 228, endPoint x: 998, endPoint y: 298, distance: 69.2
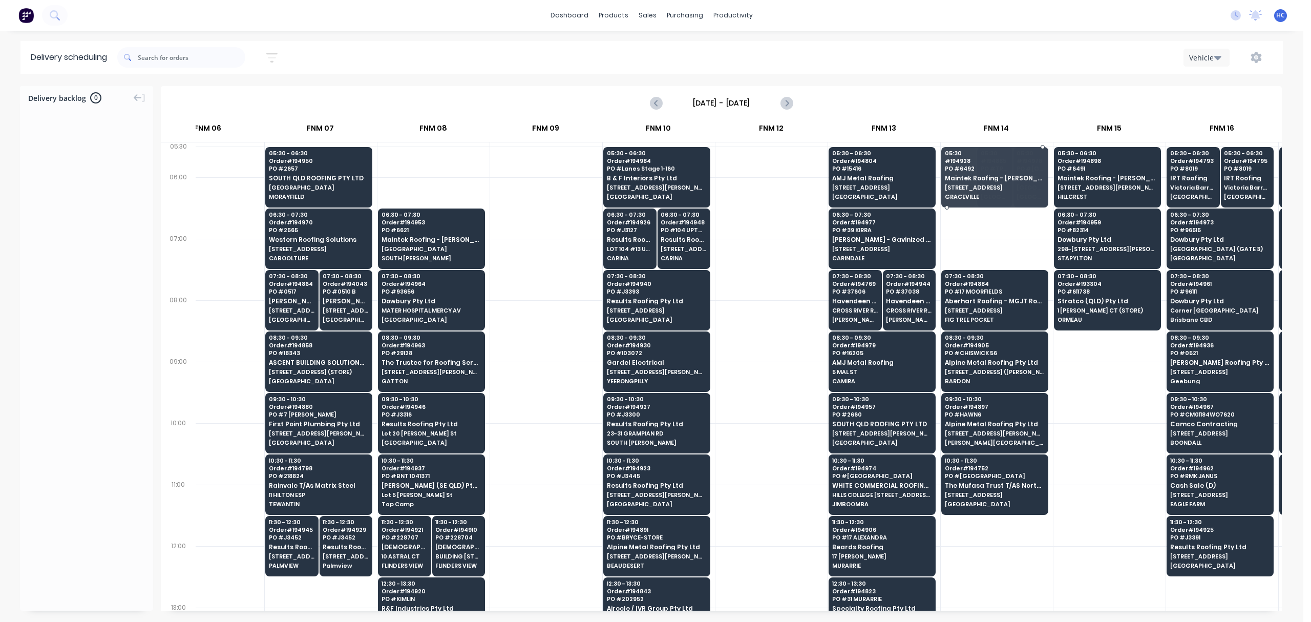
drag, startPoint x: 959, startPoint y: 207, endPoint x: 969, endPoint y: 178, distance: 30.3
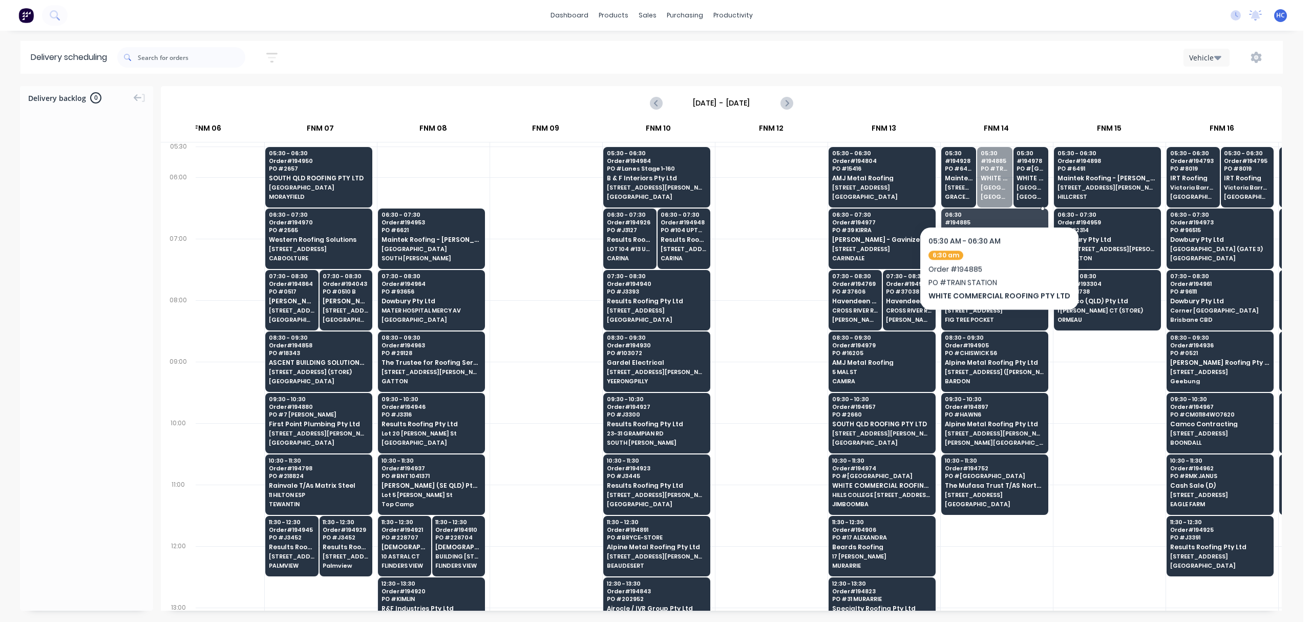
drag, startPoint x: 996, startPoint y: 195, endPoint x: 987, endPoint y: 257, distance: 62.5
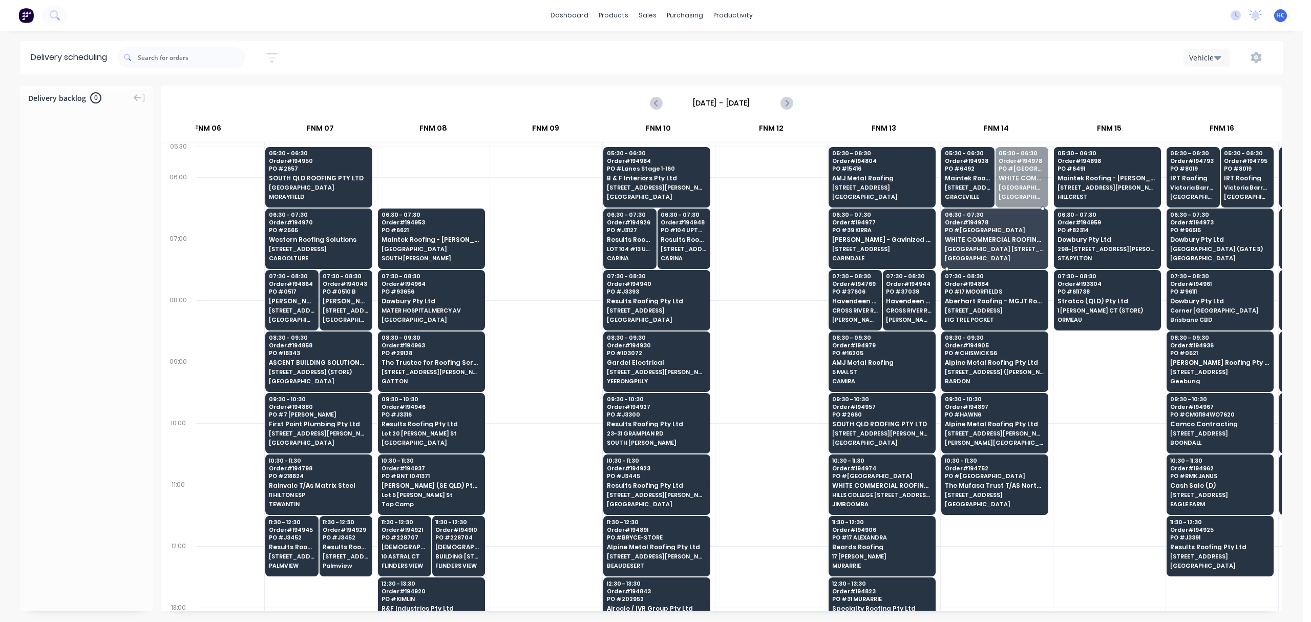
drag, startPoint x: 1005, startPoint y: 164, endPoint x: 996, endPoint y: 238, distance: 74.8
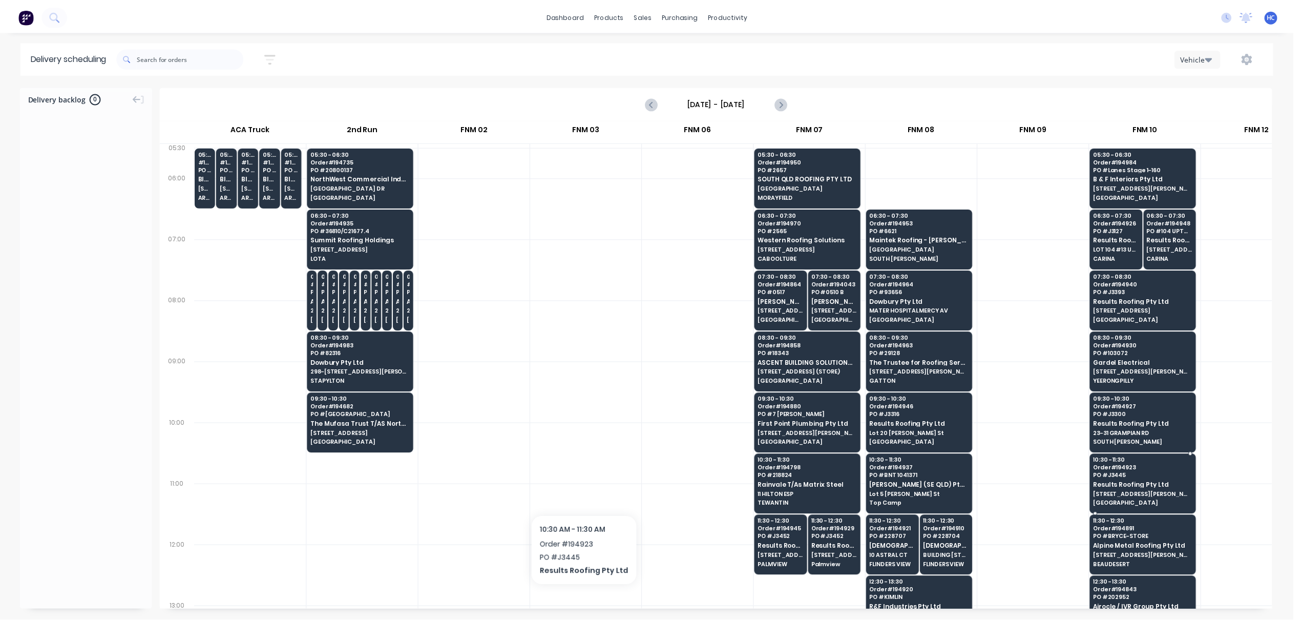
scroll to position [0, 1064]
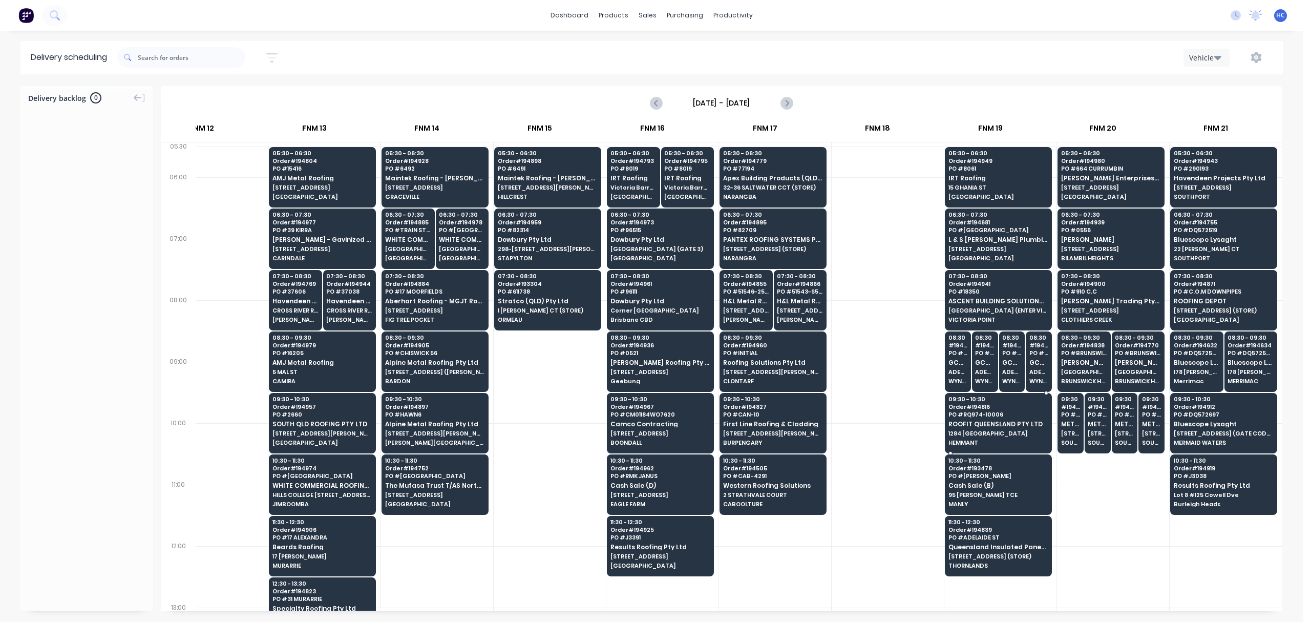
click at [988, 435] on span "1284 [GEOGRAPHIC_DATA]" at bounding box center [997, 433] width 99 height 6
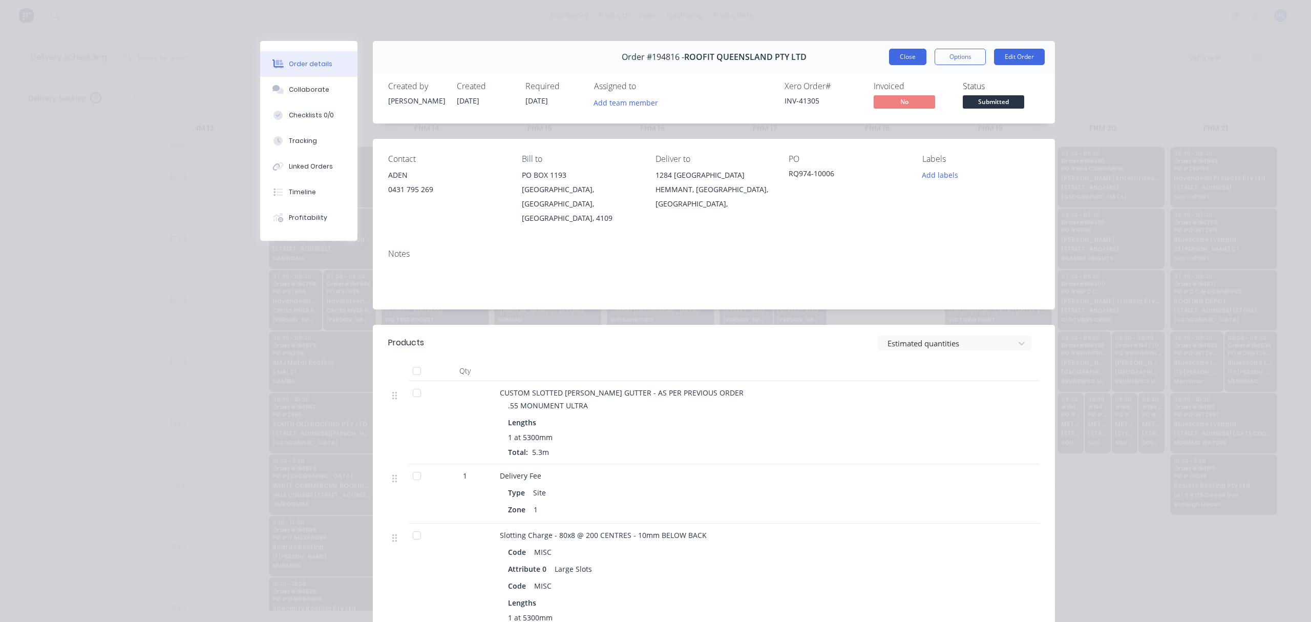
click at [901, 62] on button "Close" at bounding box center [907, 57] width 37 height 16
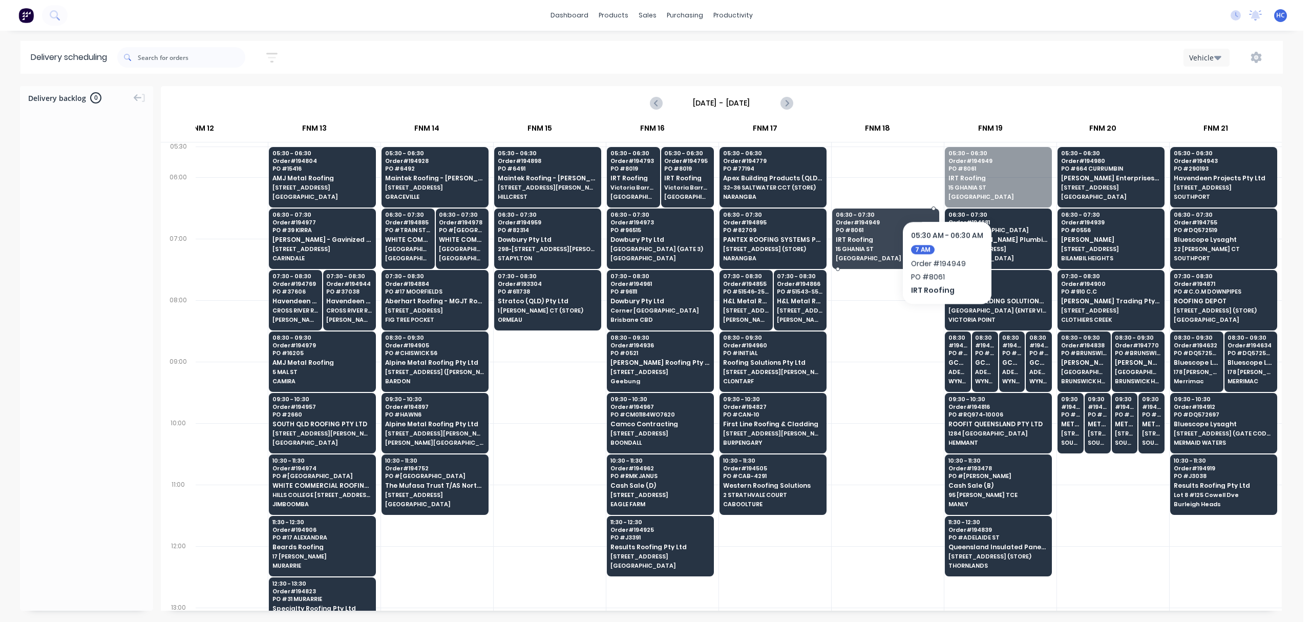
drag, startPoint x: 971, startPoint y: 180, endPoint x: 891, endPoint y: 243, distance: 101.4
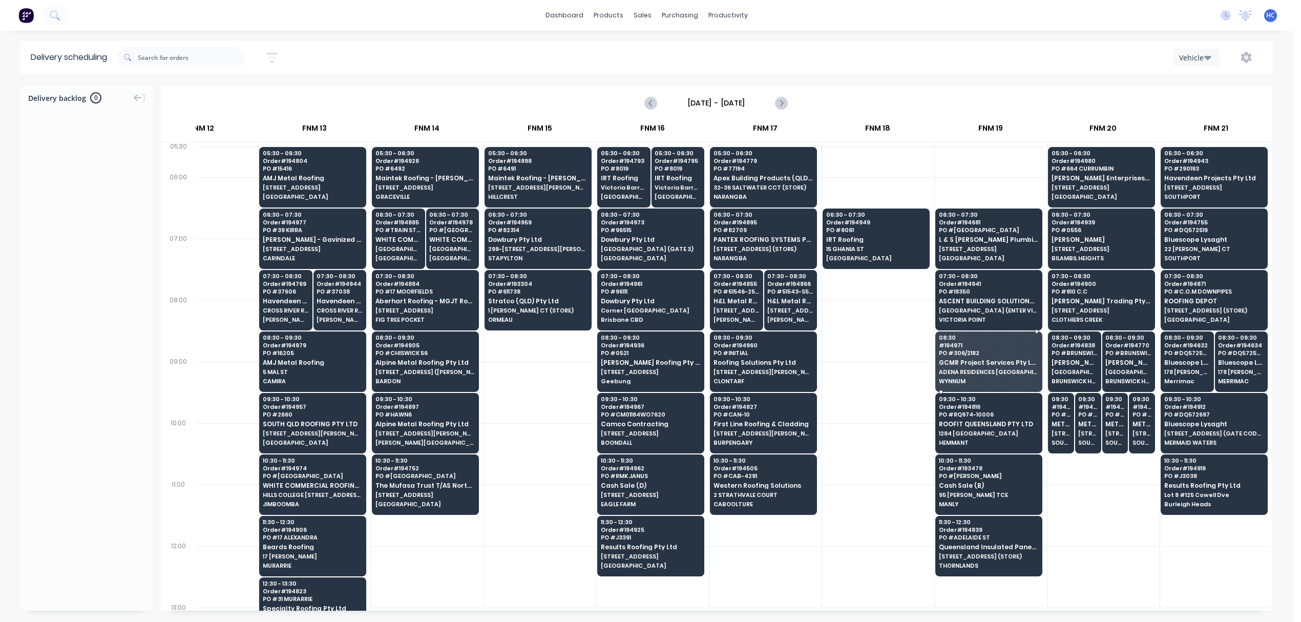
drag, startPoint x: 948, startPoint y: 371, endPoint x: 965, endPoint y: 394, distance: 28.2
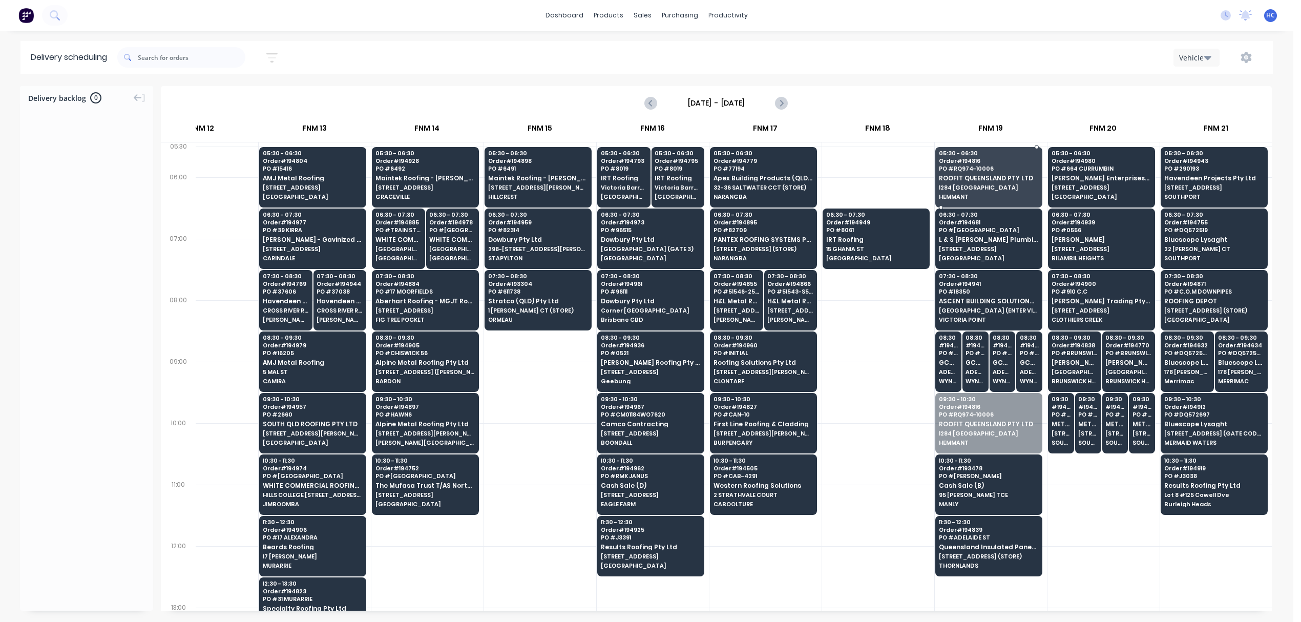
drag, startPoint x: 965, startPoint y: 424, endPoint x: 990, endPoint y: 170, distance: 255.2
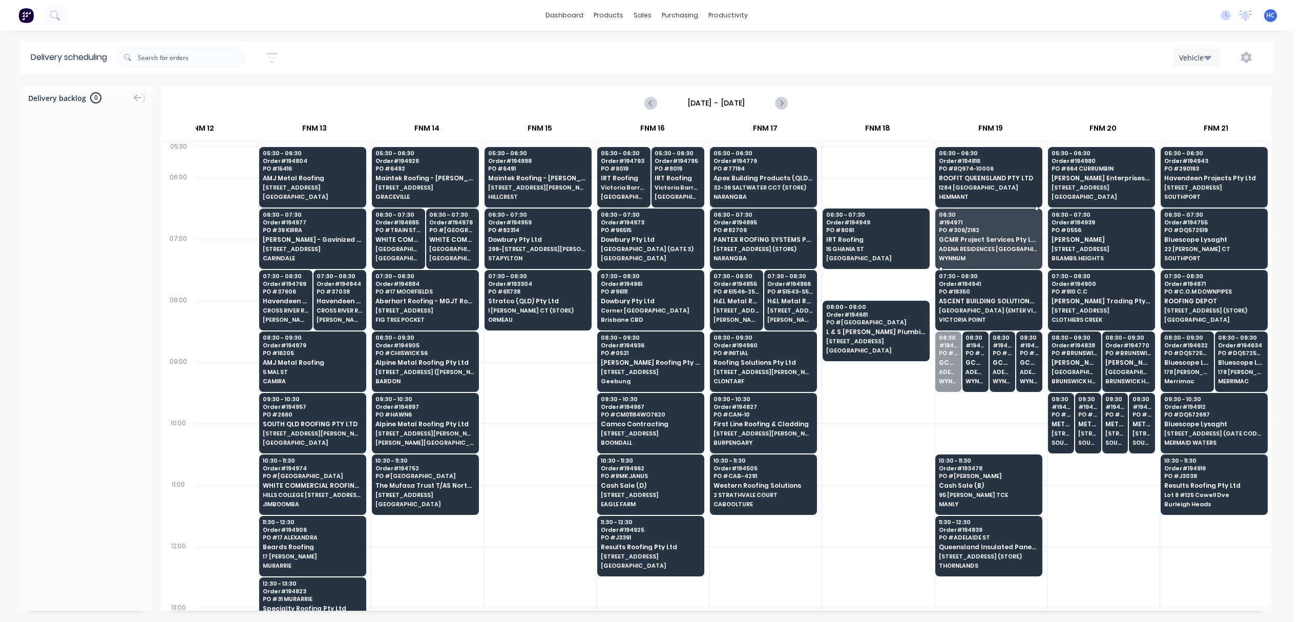
drag, startPoint x: 955, startPoint y: 363, endPoint x: 969, endPoint y: 238, distance: 125.2
drag, startPoint x: 947, startPoint y: 355, endPoint x: 965, endPoint y: 234, distance: 123.2
drag, startPoint x: 963, startPoint y: 351, endPoint x: 961, endPoint y: 332, distance: 18.6
drag, startPoint x: 980, startPoint y: 343, endPoint x: 994, endPoint y: 224, distance: 119.7
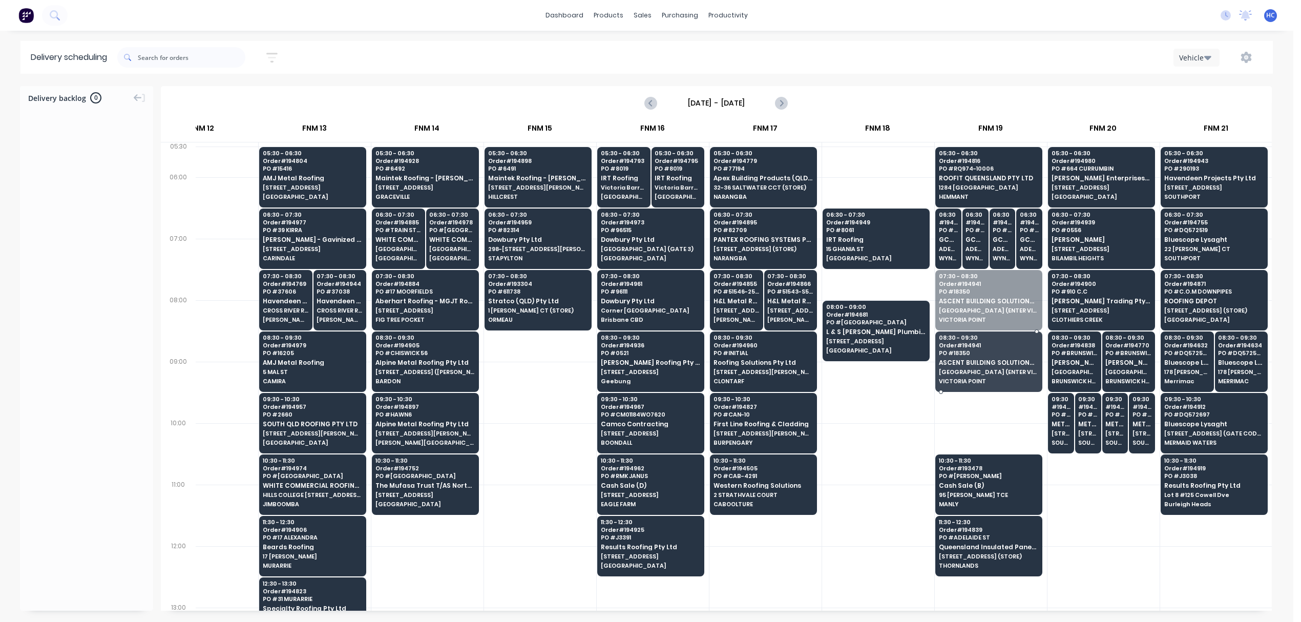
drag, startPoint x: 1002, startPoint y: 351, endPoint x: 935, endPoint y: 328, distance: 70.9
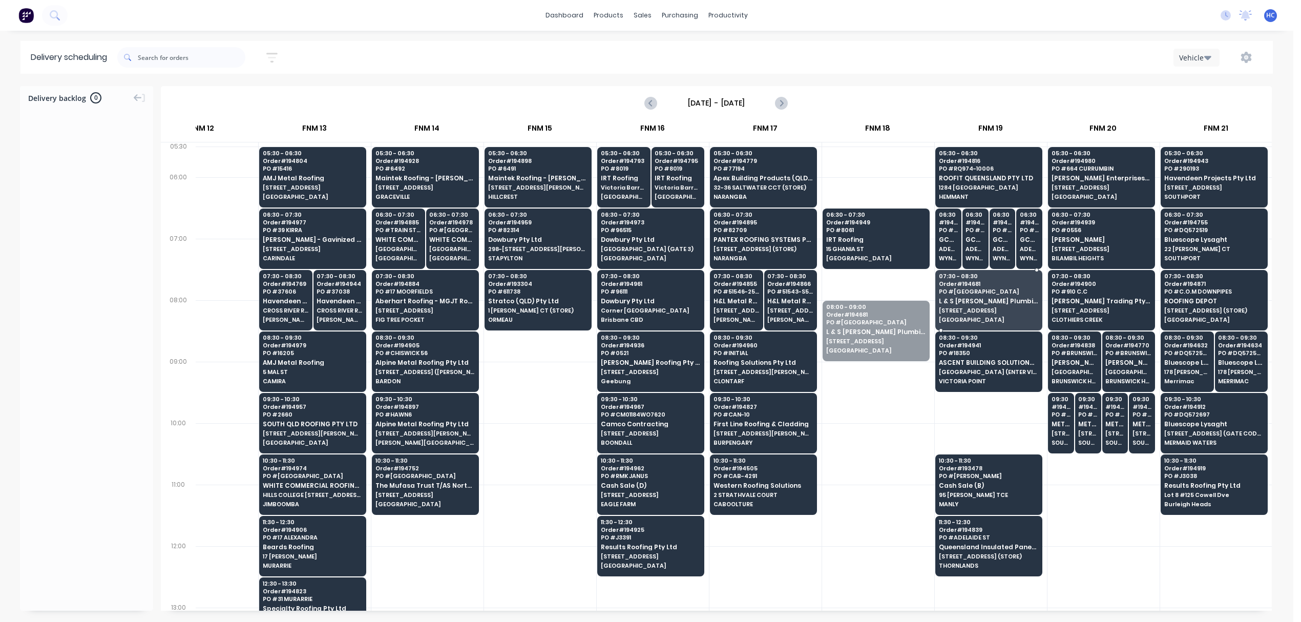
drag, startPoint x: 876, startPoint y: 335, endPoint x: 976, endPoint y: 314, distance: 102.4
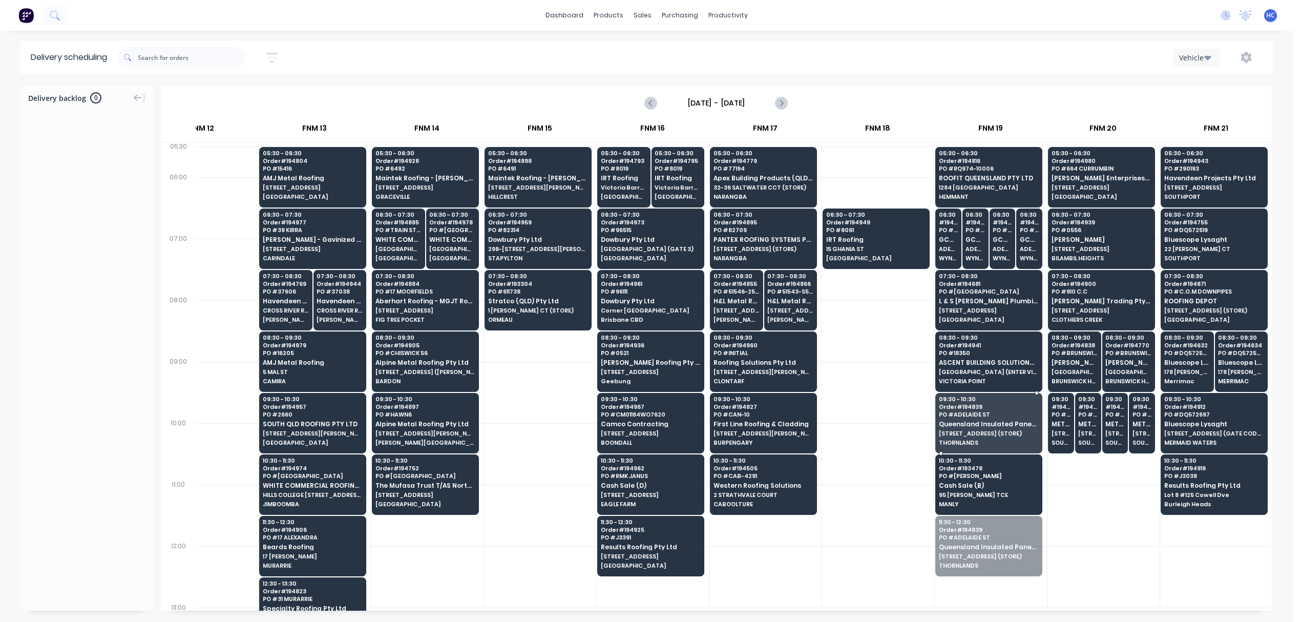
drag, startPoint x: 967, startPoint y: 535, endPoint x: 988, endPoint y: 418, distance: 118.2
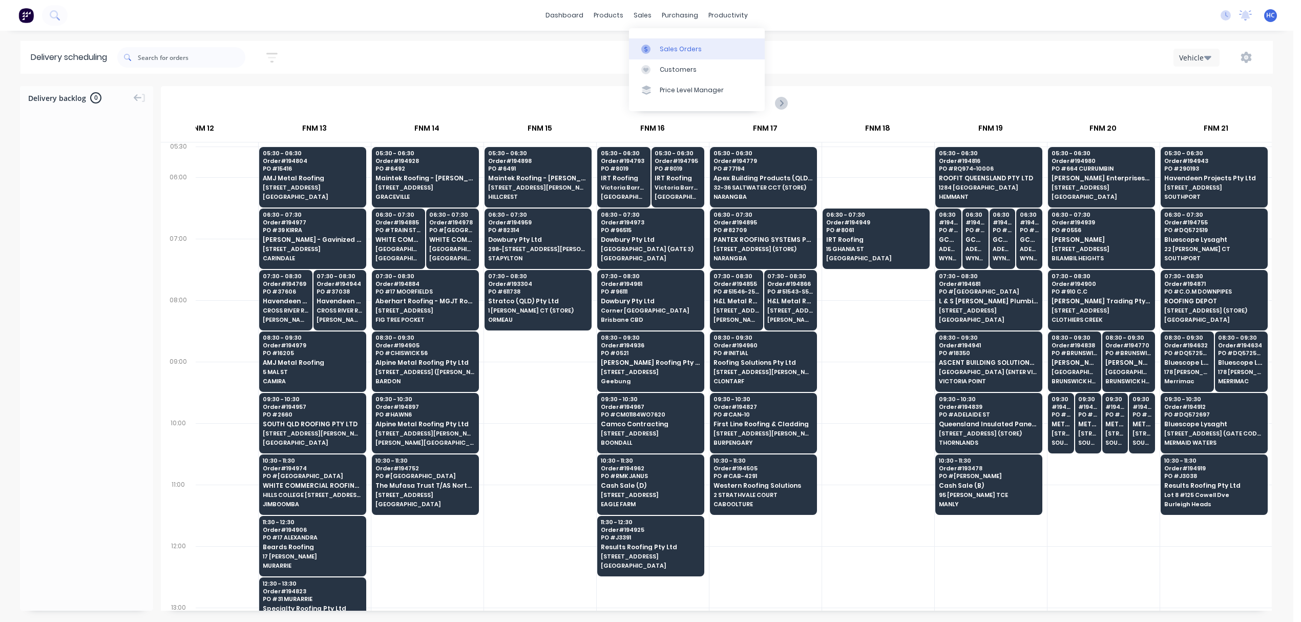
click at [671, 52] on div "Sales Orders" at bounding box center [681, 49] width 42 height 9
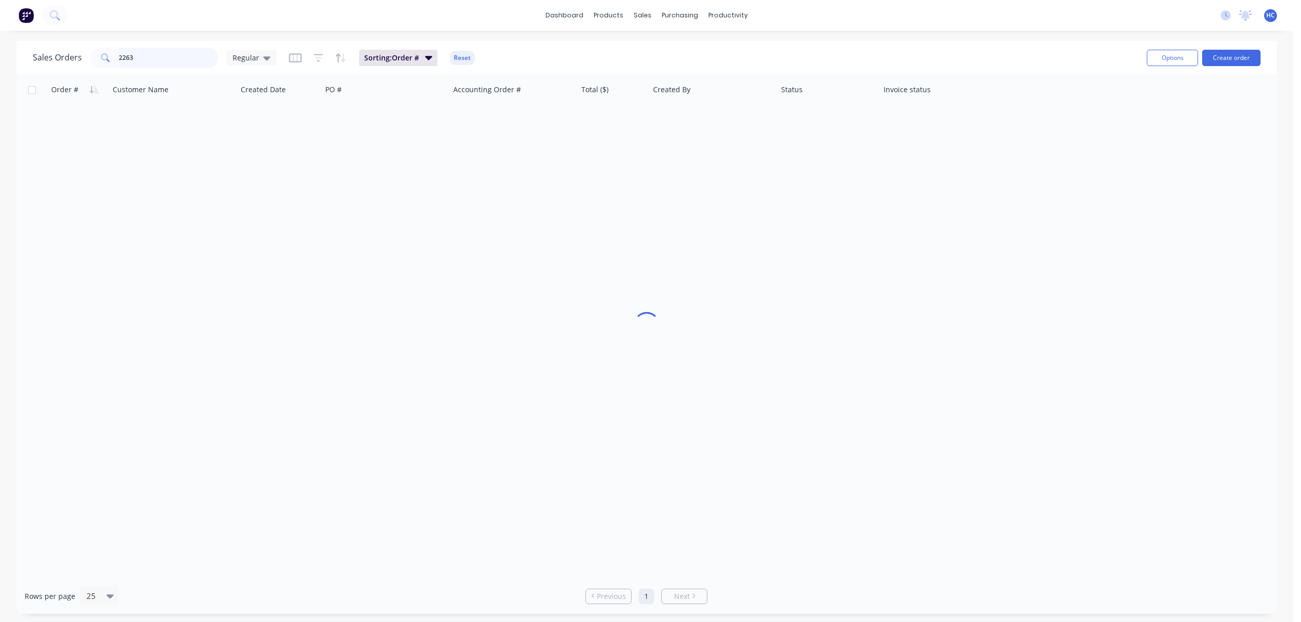
click at [184, 61] on input "2263" at bounding box center [169, 58] width 100 height 20
type input "4435"
click at [706, 74] on div "Suppliers" at bounding box center [701, 69] width 31 height 9
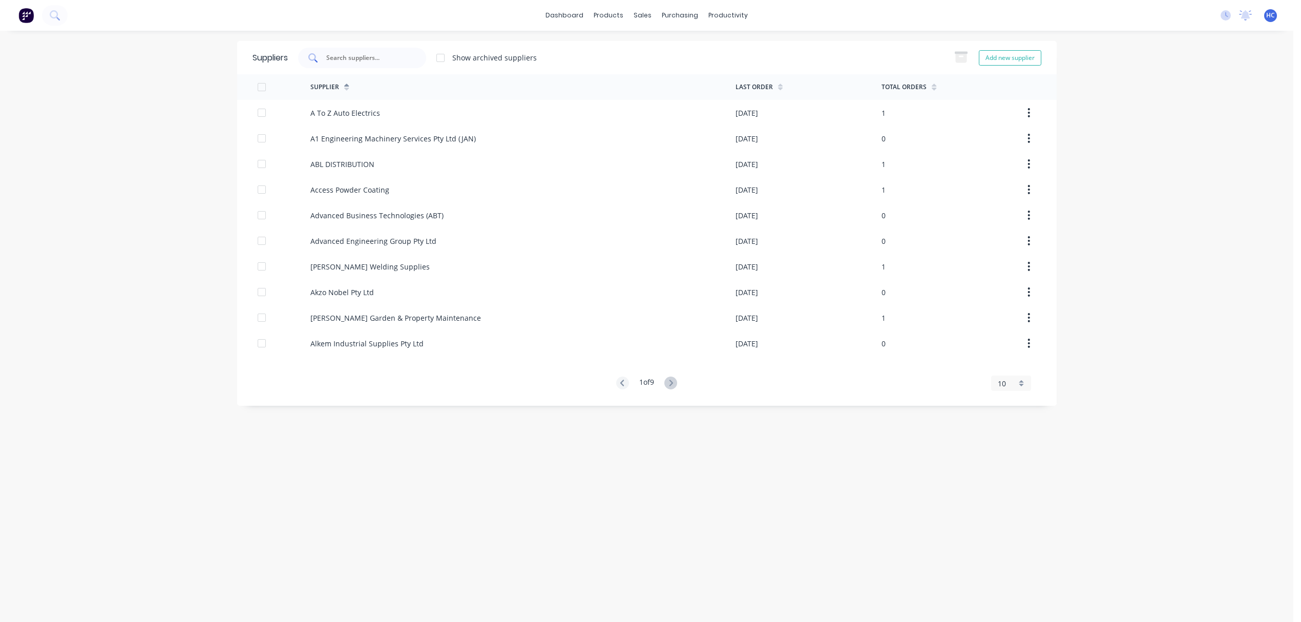
click at [365, 56] on input "text" at bounding box center [367, 58] width 85 height 10
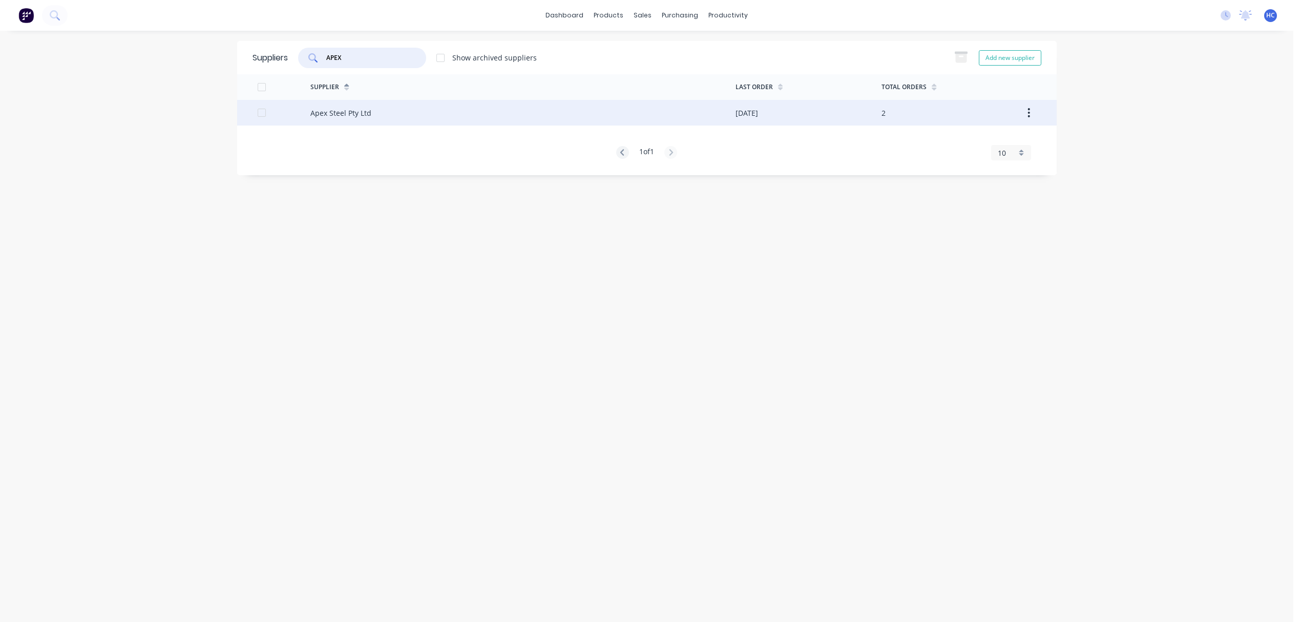
type input "APEX"
click at [369, 105] on div "Apex Steel Pty Ltd" at bounding box center [522, 113] width 425 height 26
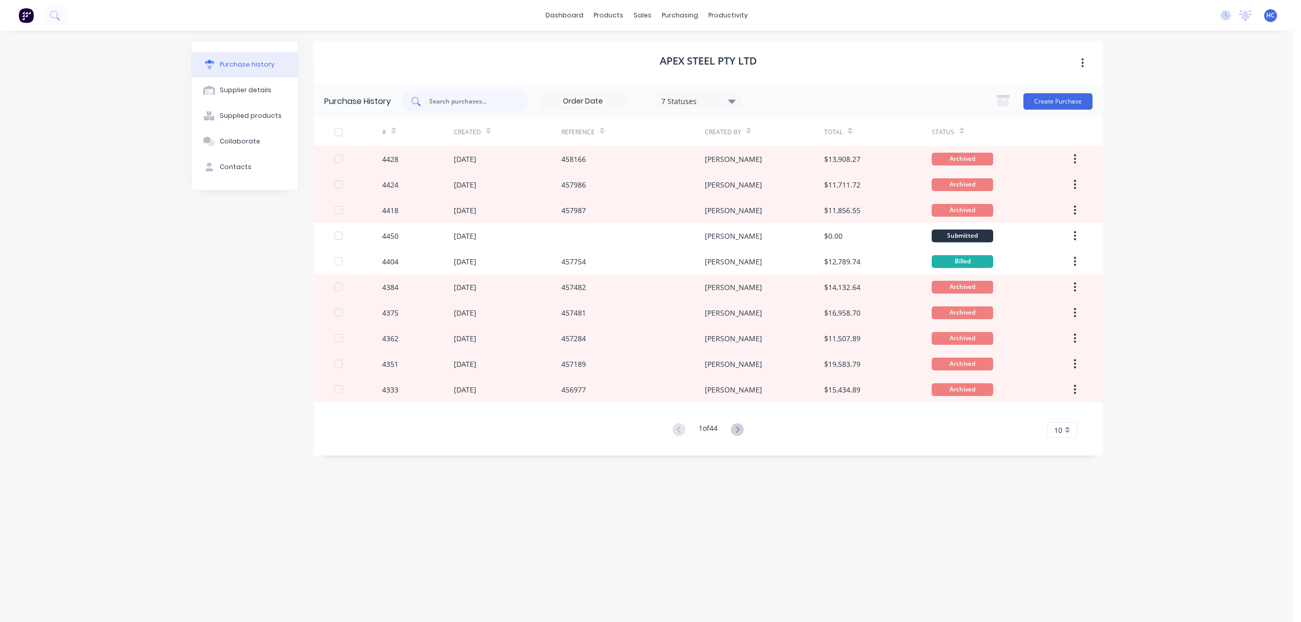
click at [457, 98] on input "text" at bounding box center [470, 101] width 85 height 10
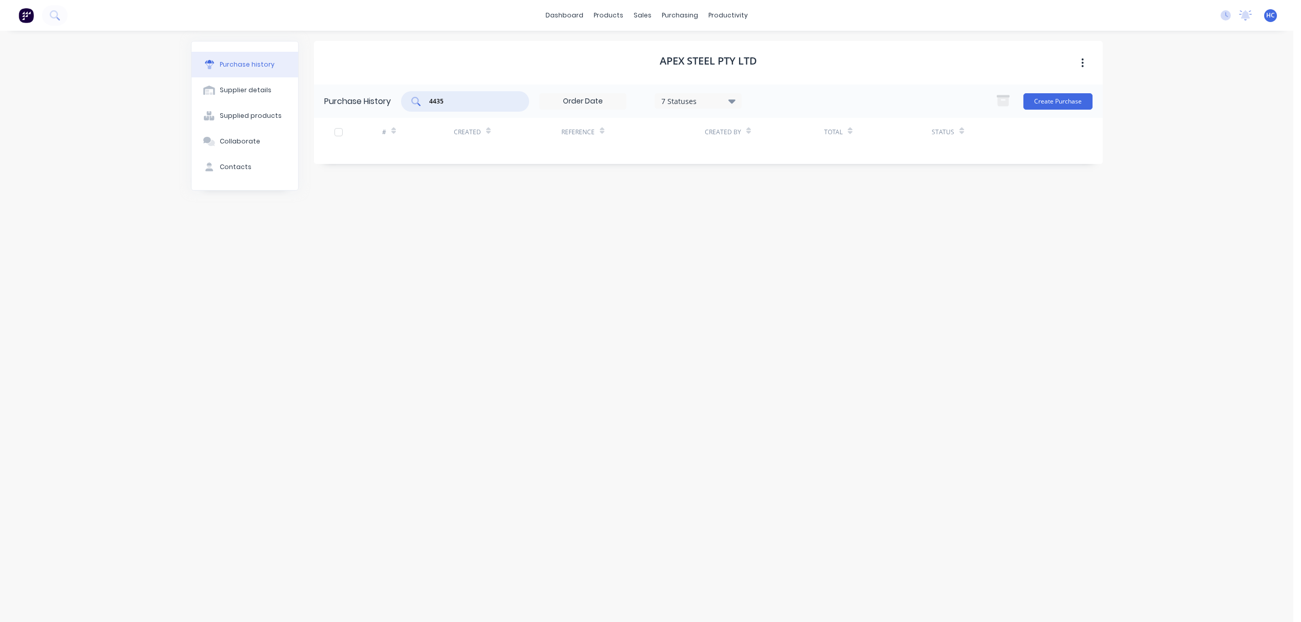
type input "4435"
click at [704, 103] on div "7 Statuses" at bounding box center [697, 100] width 73 height 11
click at [474, 94] on div "4435" at bounding box center [465, 101] width 128 height 20
click at [434, 96] on input "4435" at bounding box center [470, 101] width 85 height 10
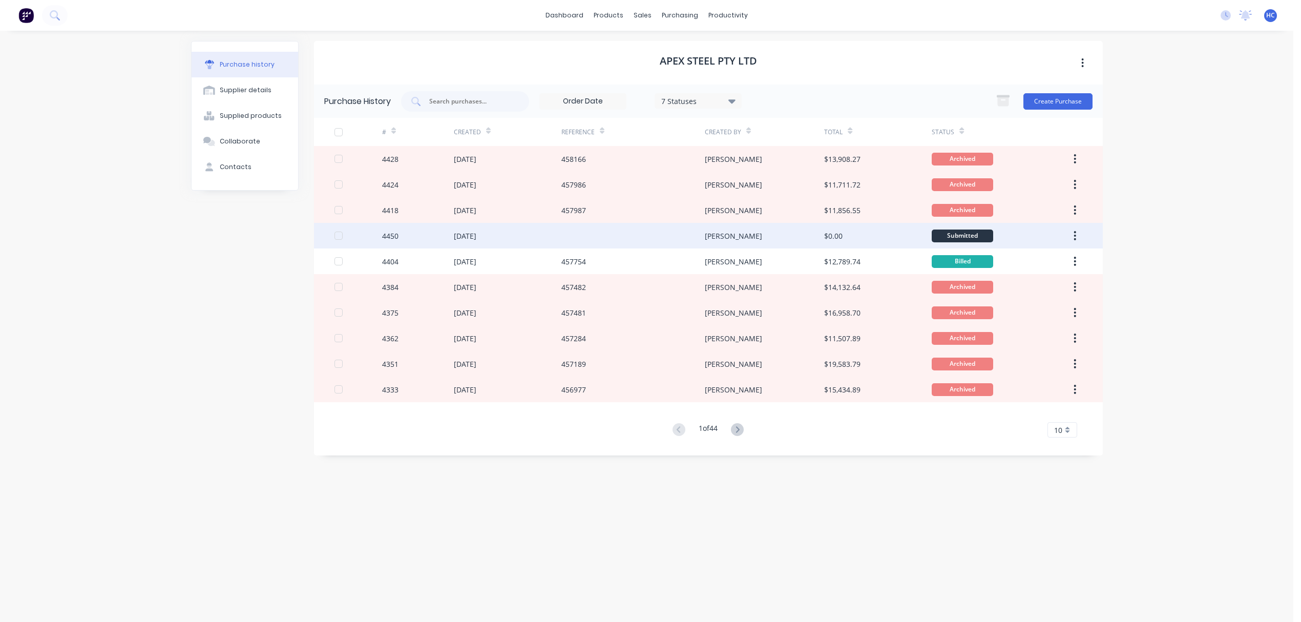
click at [570, 233] on div at bounding box center [632, 236] width 143 height 26
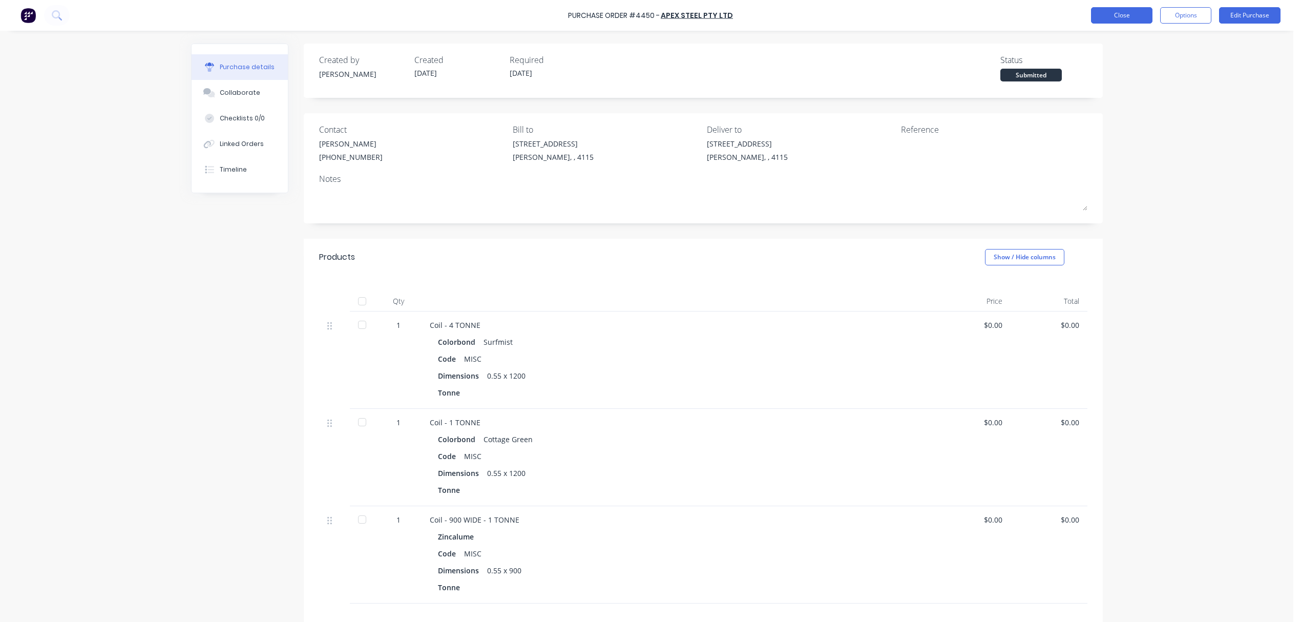
click at [1109, 9] on button "Close" at bounding box center [1121, 15] width 61 height 16
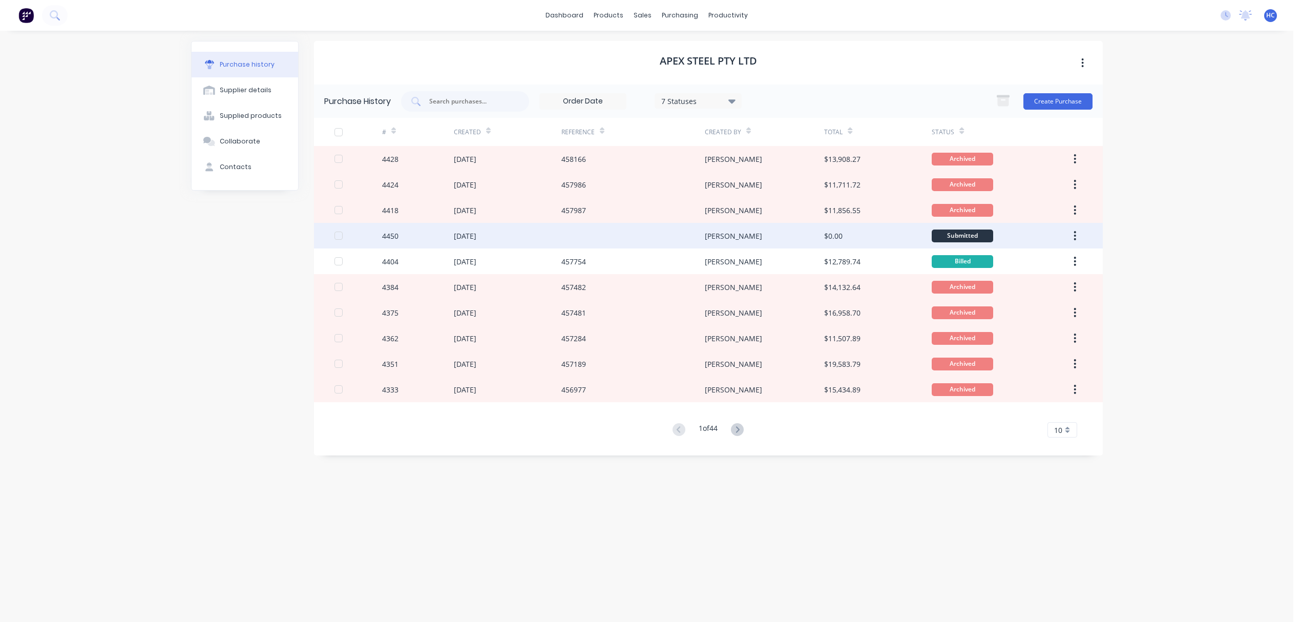
click at [718, 224] on div "[PERSON_NAME]" at bounding box center [764, 236] width 119 height 26
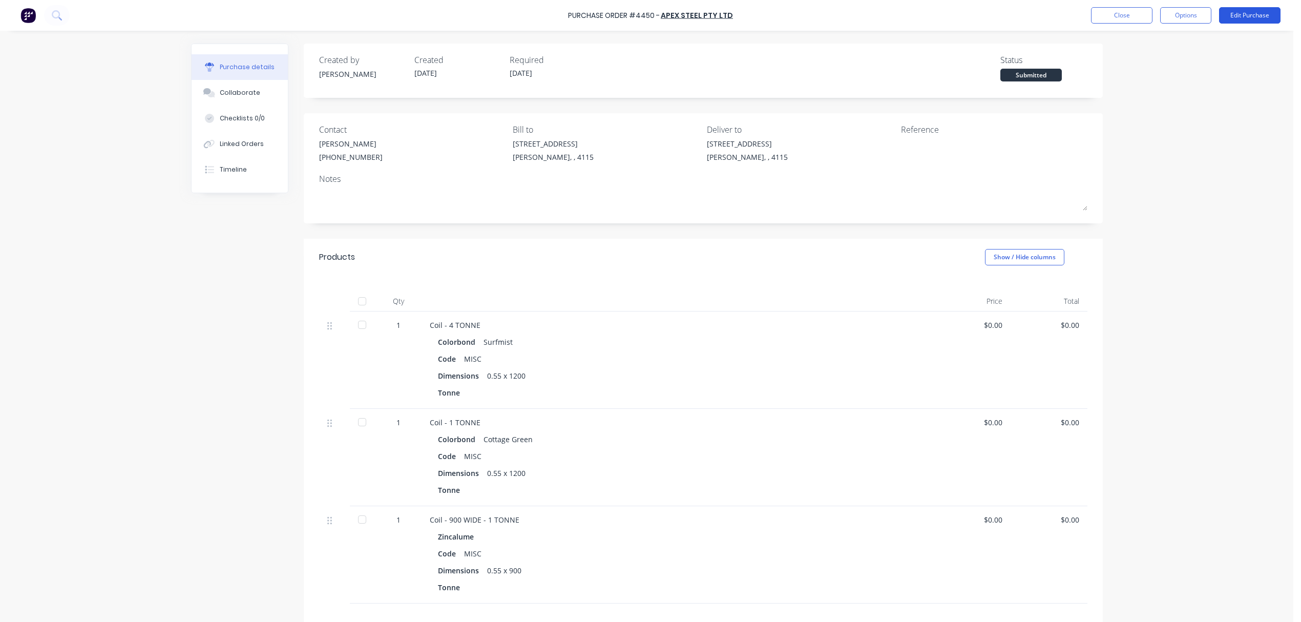
click at [1251, 14] on button "Edit Purchase" at bounding box center [1249, 15] width 61 height 16
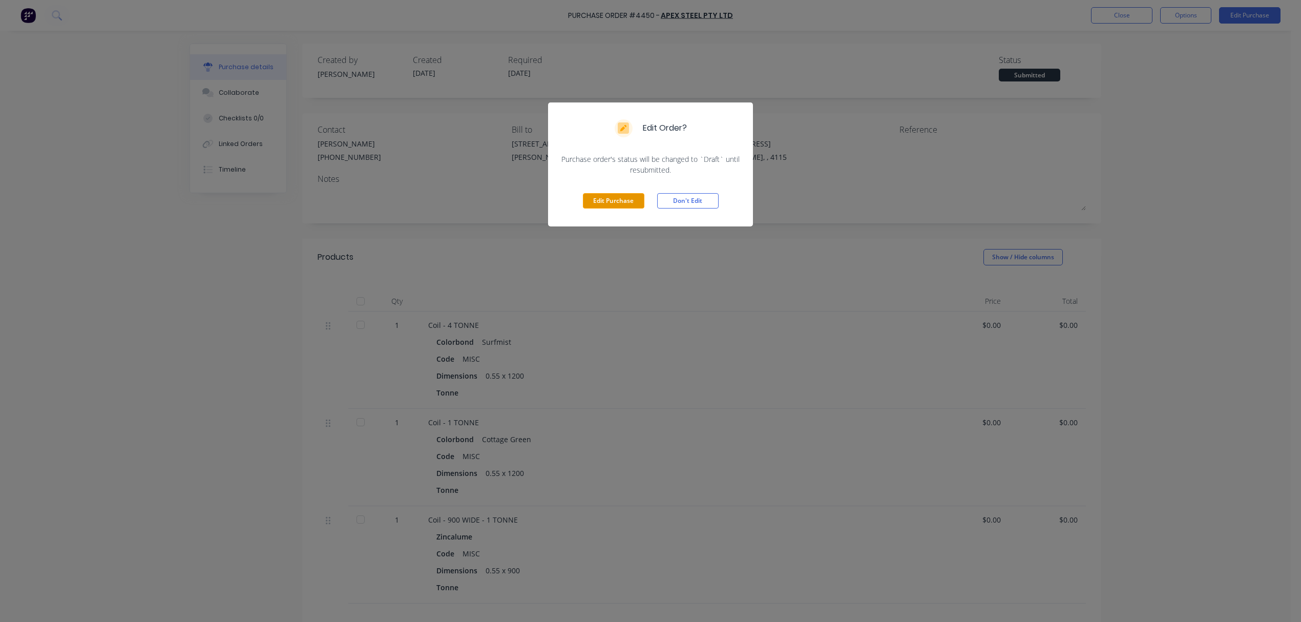
click at [627, 203] on button "Edit Purchase" at bounding box center [613, 200] width 61 height 15
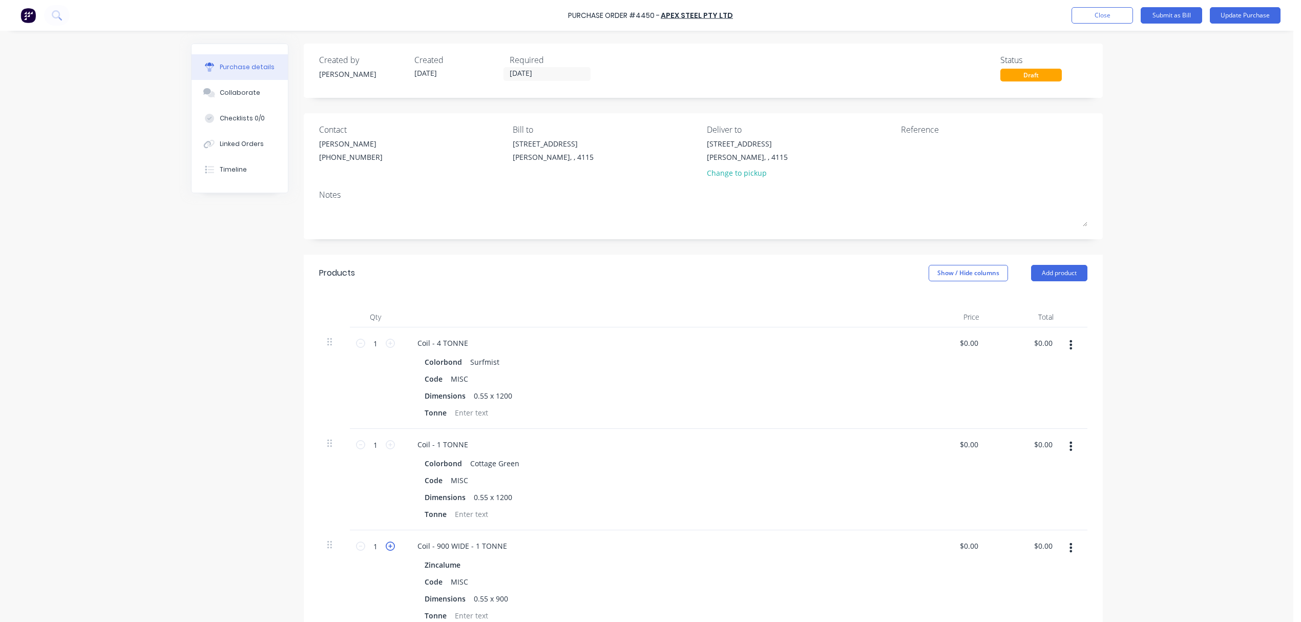
click at [386, 546] on icon at bounding box center [390, 545] width 9 height 9
type input "2"
click at [664, 256] on div "Products Show / Hide columns Add product" at bounding box center [703, 273] width 799 height 37
click at [1242, 15] on button "Update Purchase" at bounding box center [1245, 15] width 71 height 16
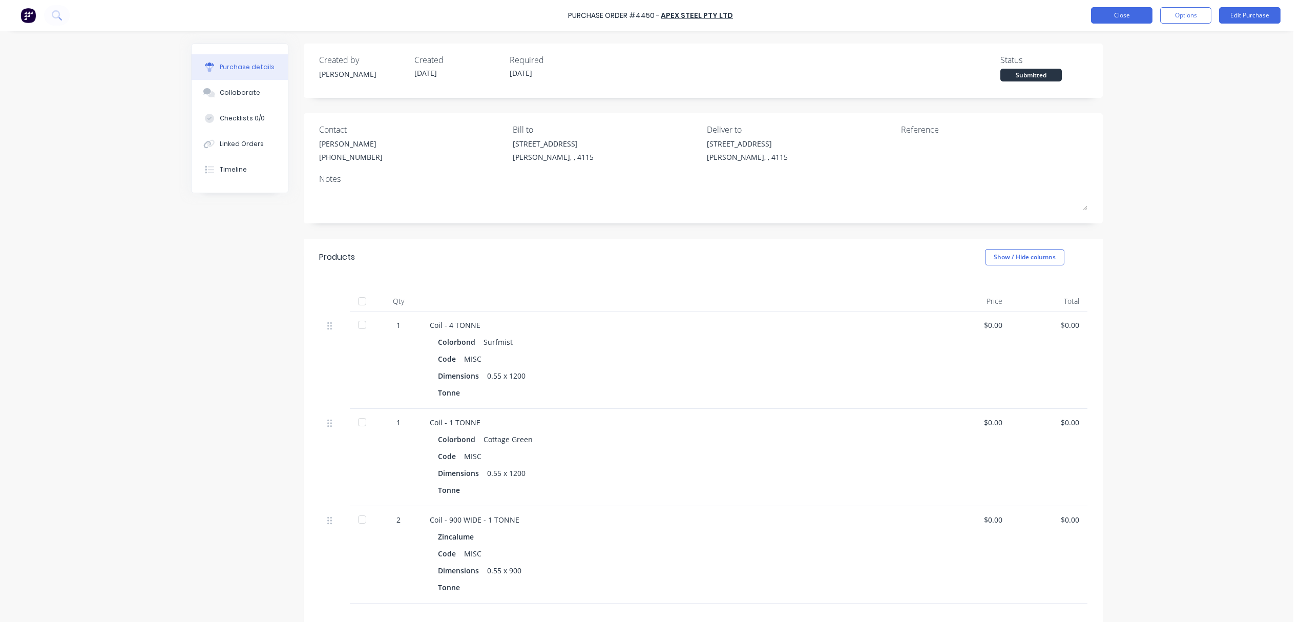
click at [1121, 8] on button "Close" at bounding box center [1121, 15] width 61 height 16
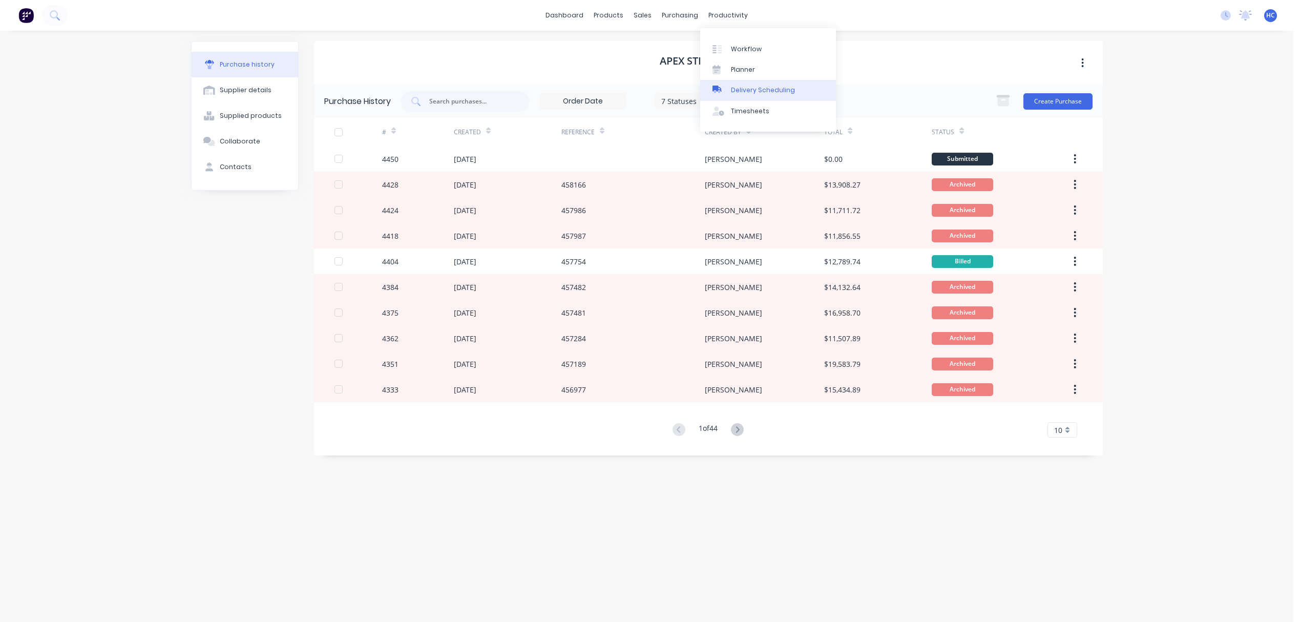
click at [768, 82] on link "Delivery Scheduling" at bounding box center [768, 90] width 136 height 20
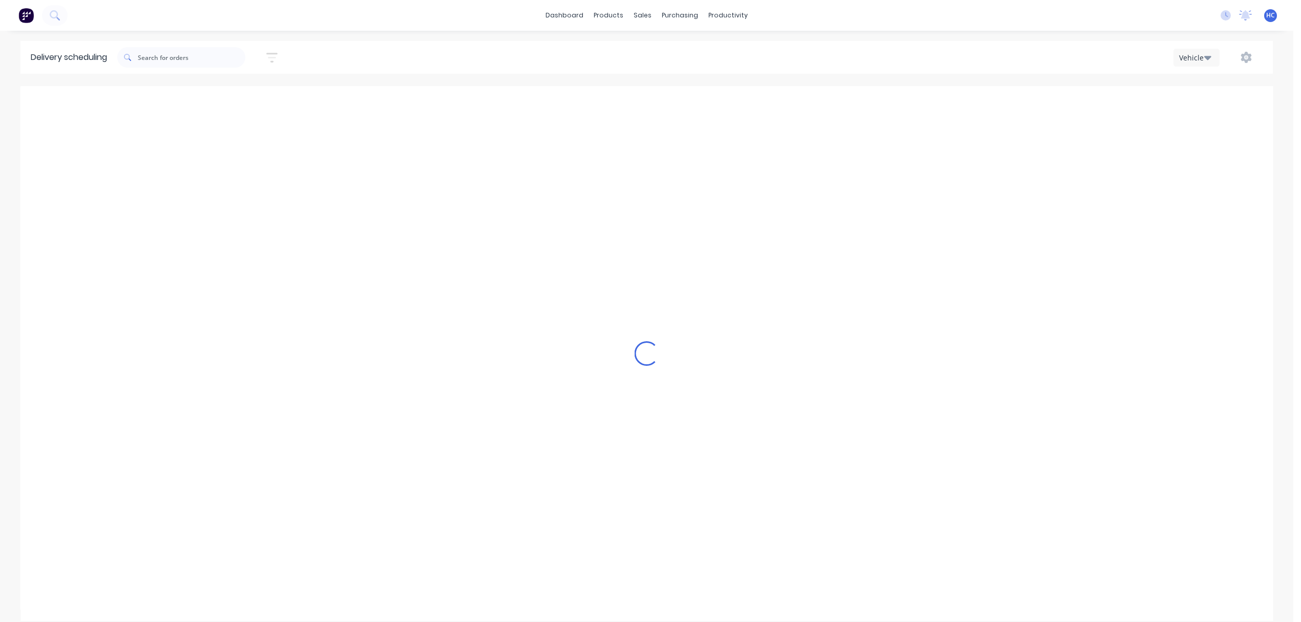
scroll to position [0, 1]
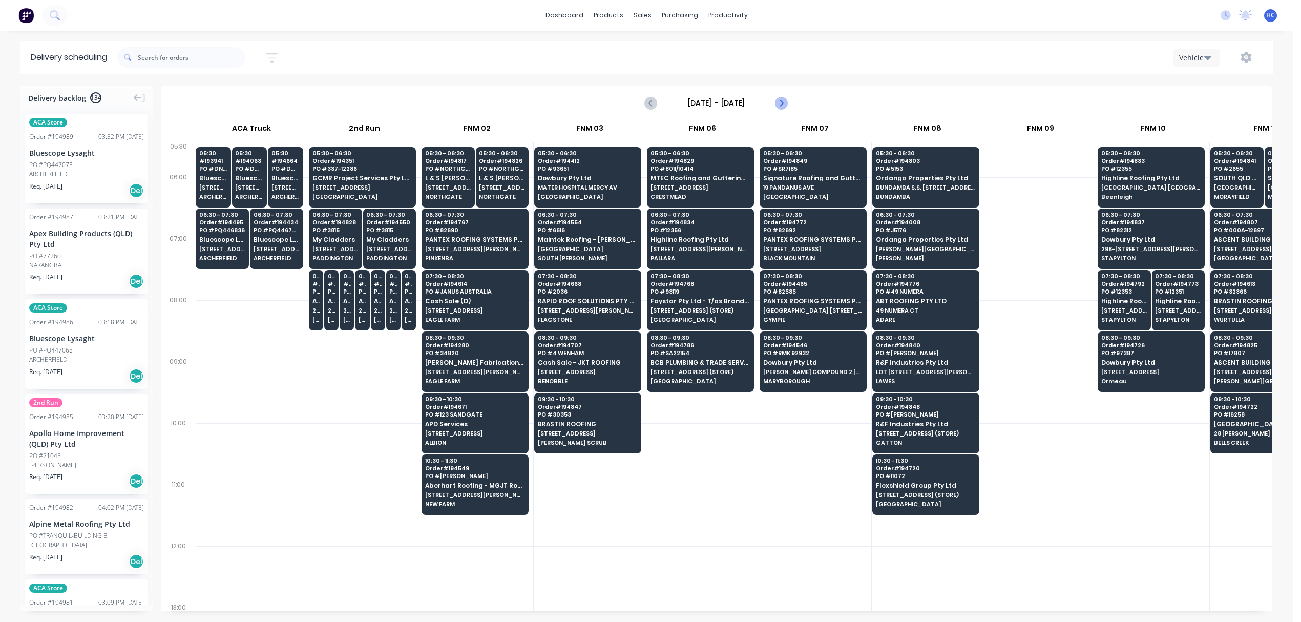
click at [775, 101] on icon "Next page" at bounding box center [781, 103] width 12 height 12
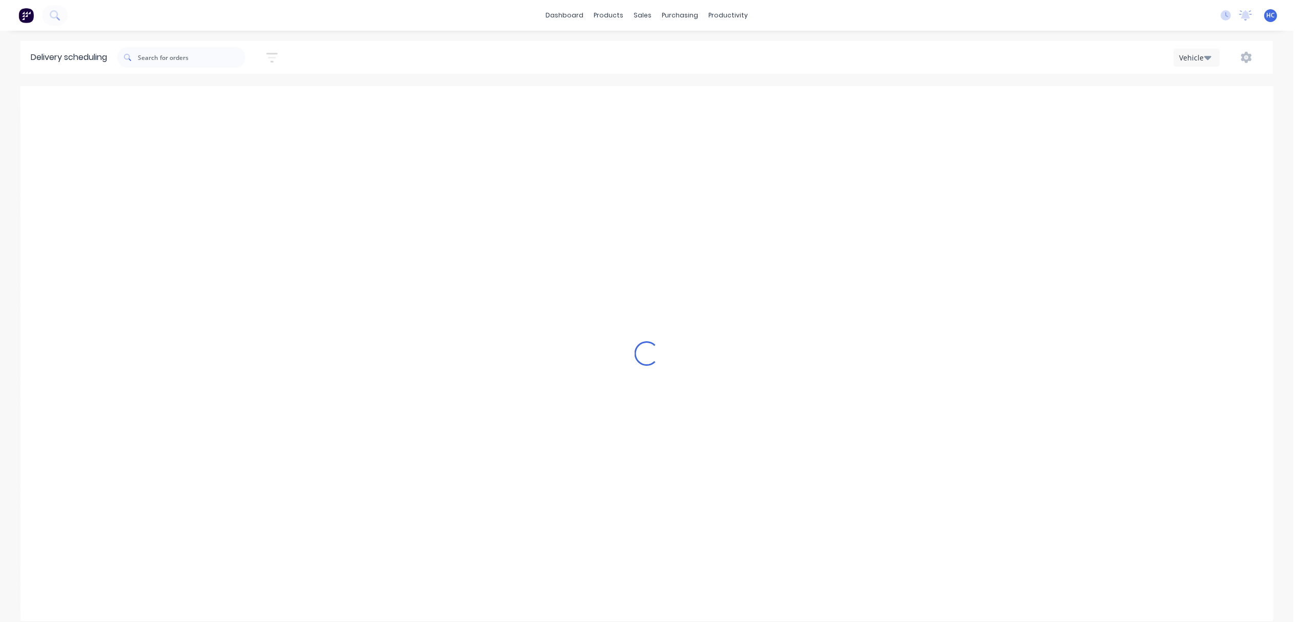
type input "[DATE] - [DATE]"
click at [264, 62] on button "button" at bounding box center [272, 58] width 33 height 20
click at [247, 88] on label at bounding box center [225, 96] width 96 height 16
click at [247, 89] on input at bounding box center [224, 96] width 95 height 15
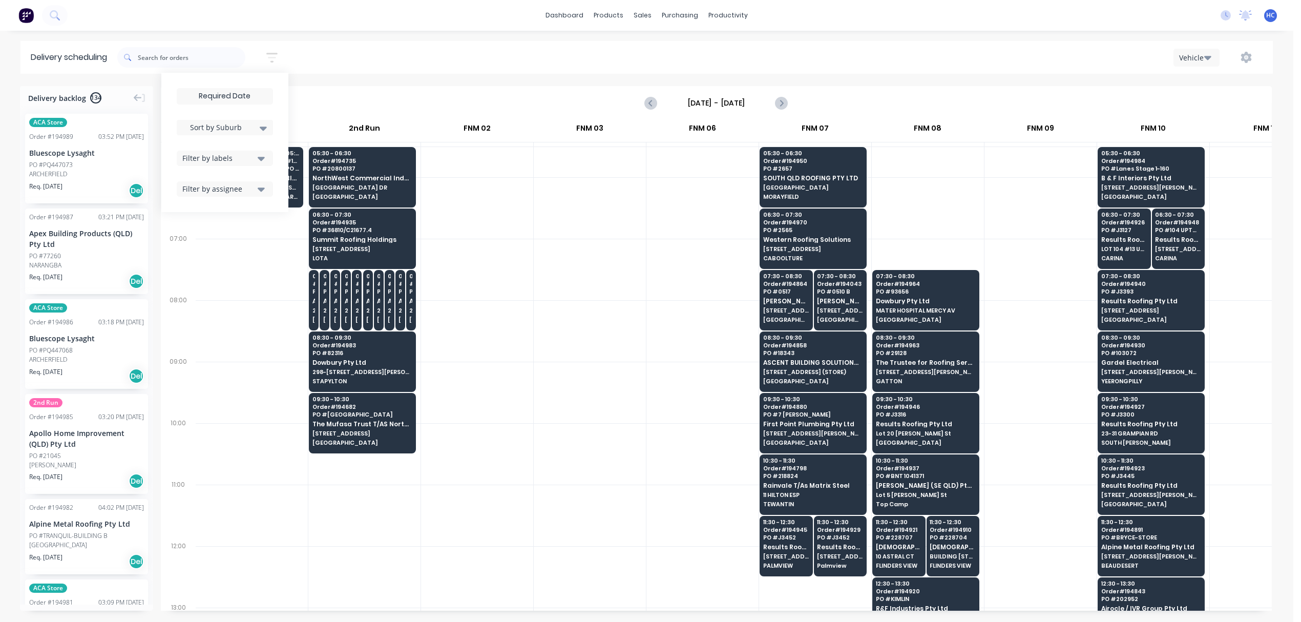
click at [242, 100] on input at bounding box center [224, 96] width 95 height 15
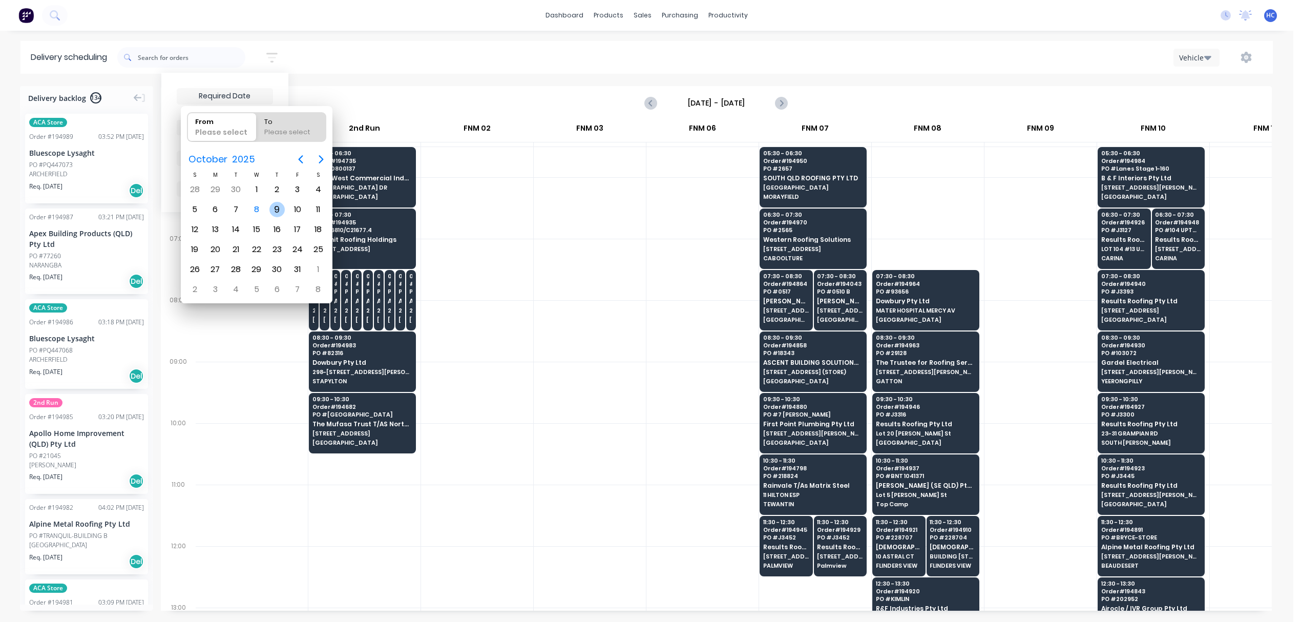
click at [279, 207] on div "9" at bounding box center [276, 209] width 15 height 15
type input "[DATE]"
radio input "false"
radio input "true"
click at [279, 207] on div "9" at bounding box center [276, 209] width 15 height 15
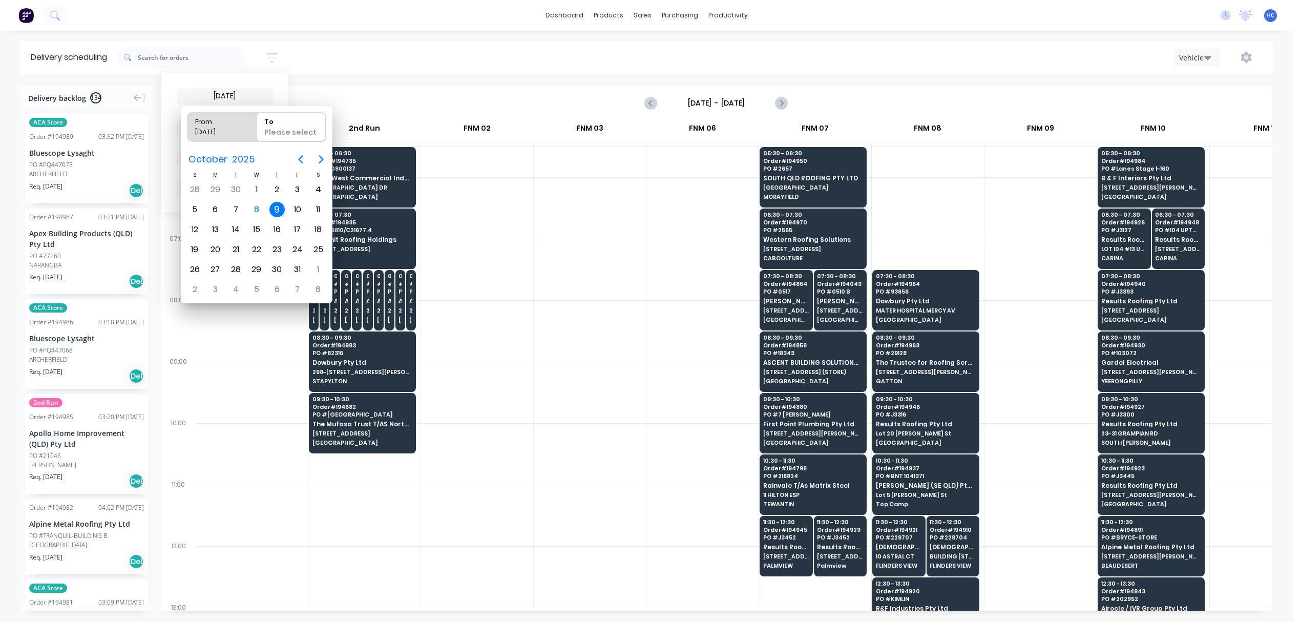
type input "[DATE] - [DATE]"
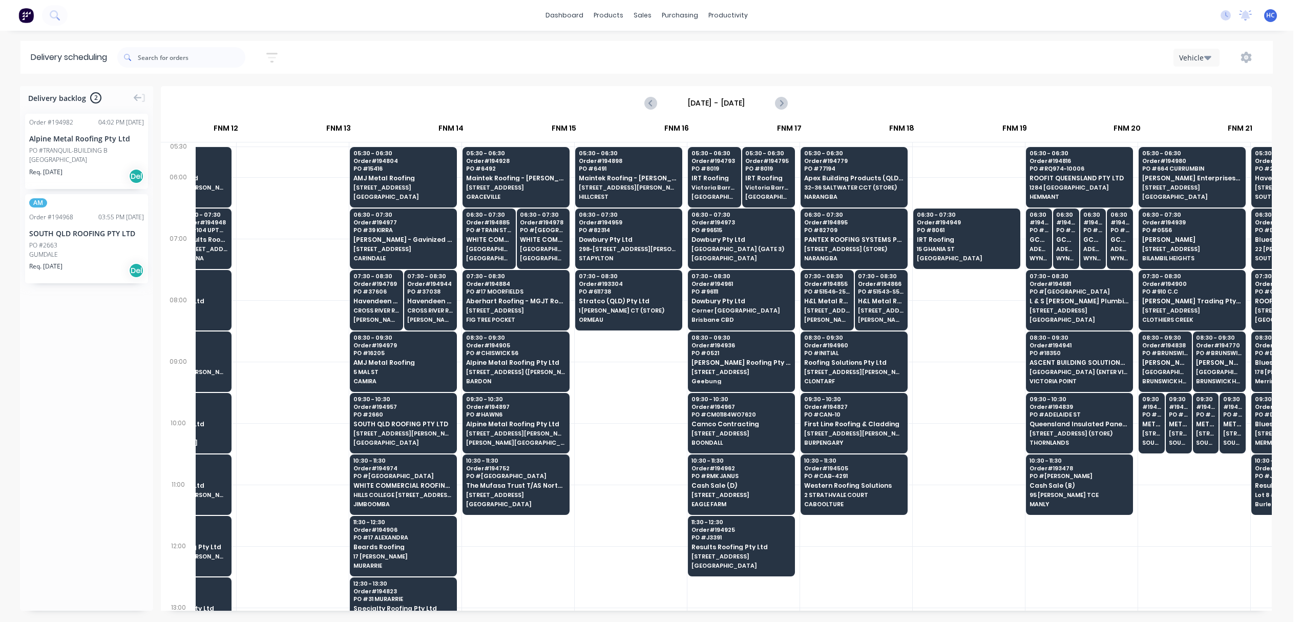
scroll to position [0, 1047]
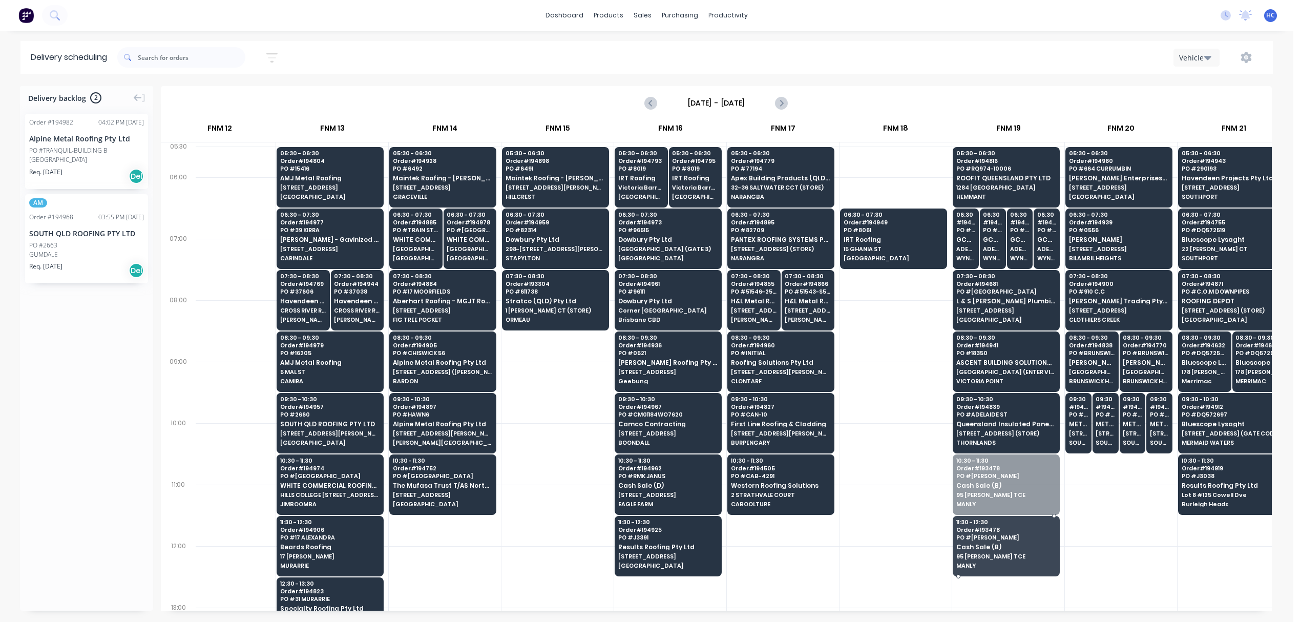
drag, startPoint x: 991, startPoint y: 488, endPoint x: 993, endPoint y: 547, distance: 59.9
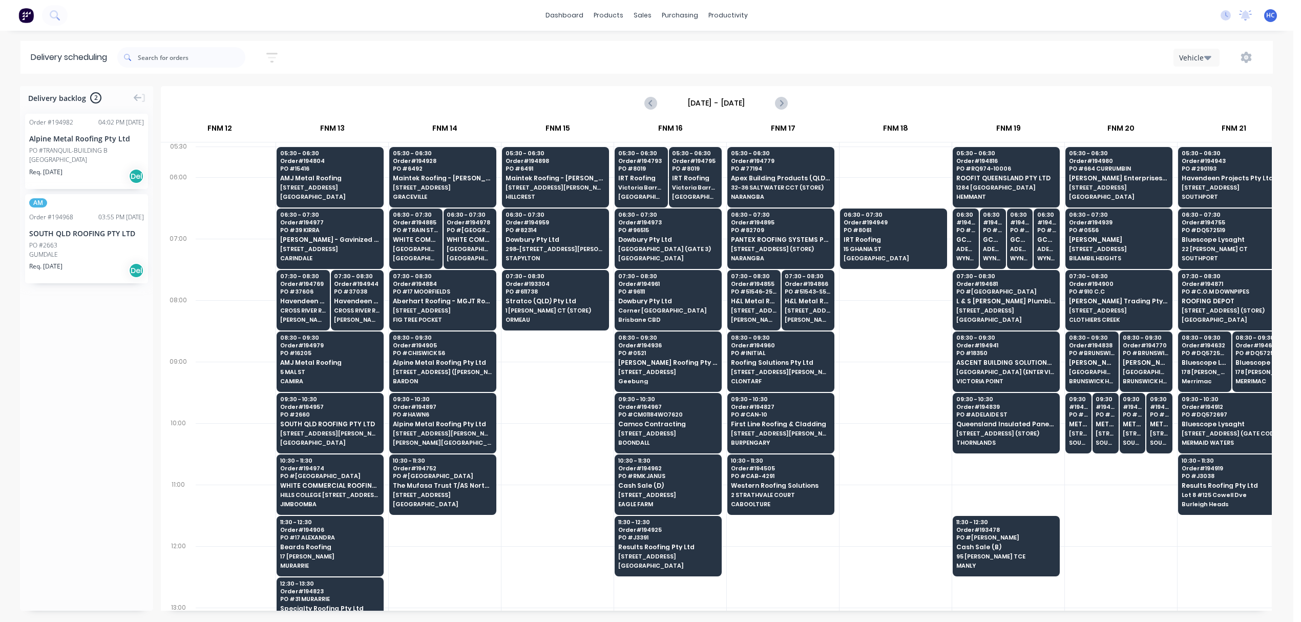
scroll to position [0, 1044]
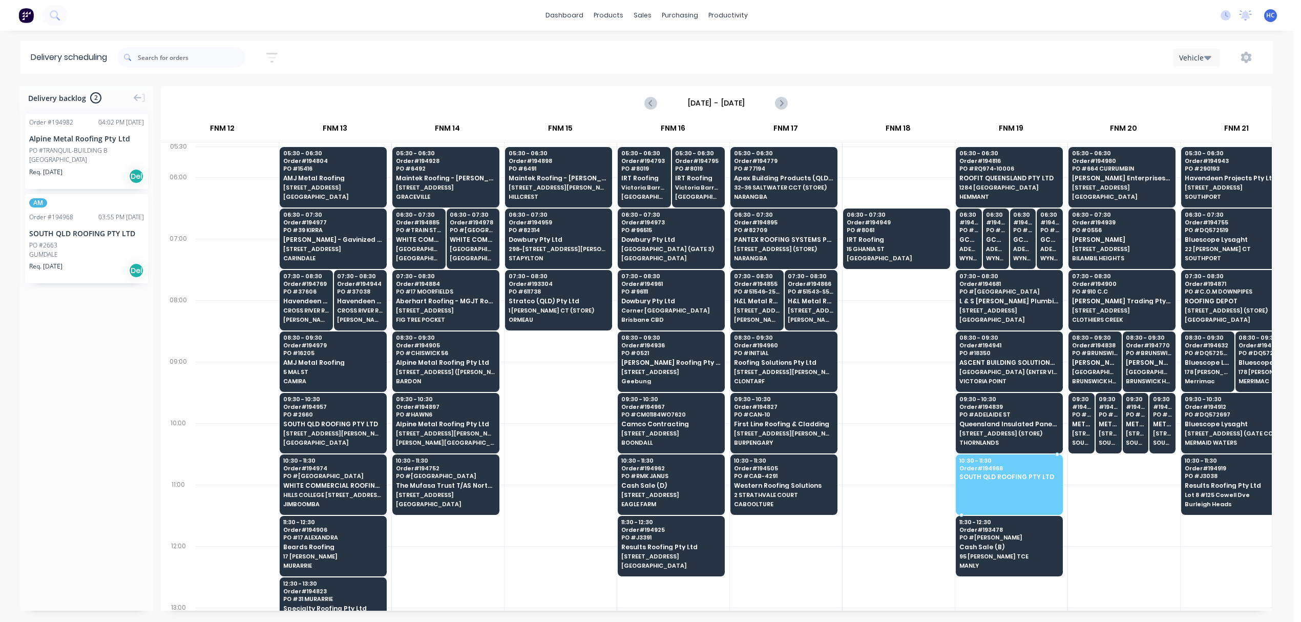
drag, startPoint x: 54, startPoint y: 221, endPoint x: 1003, endPoint y: 472, distance: 981.5
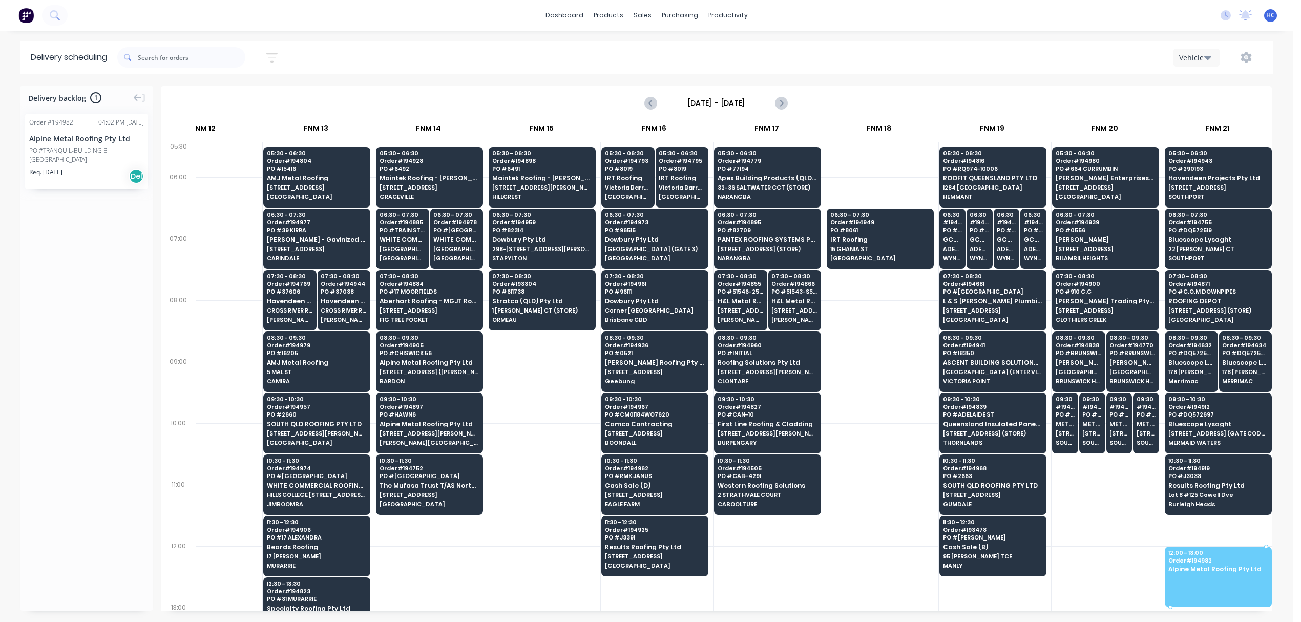
scroll to position [0, 1074]
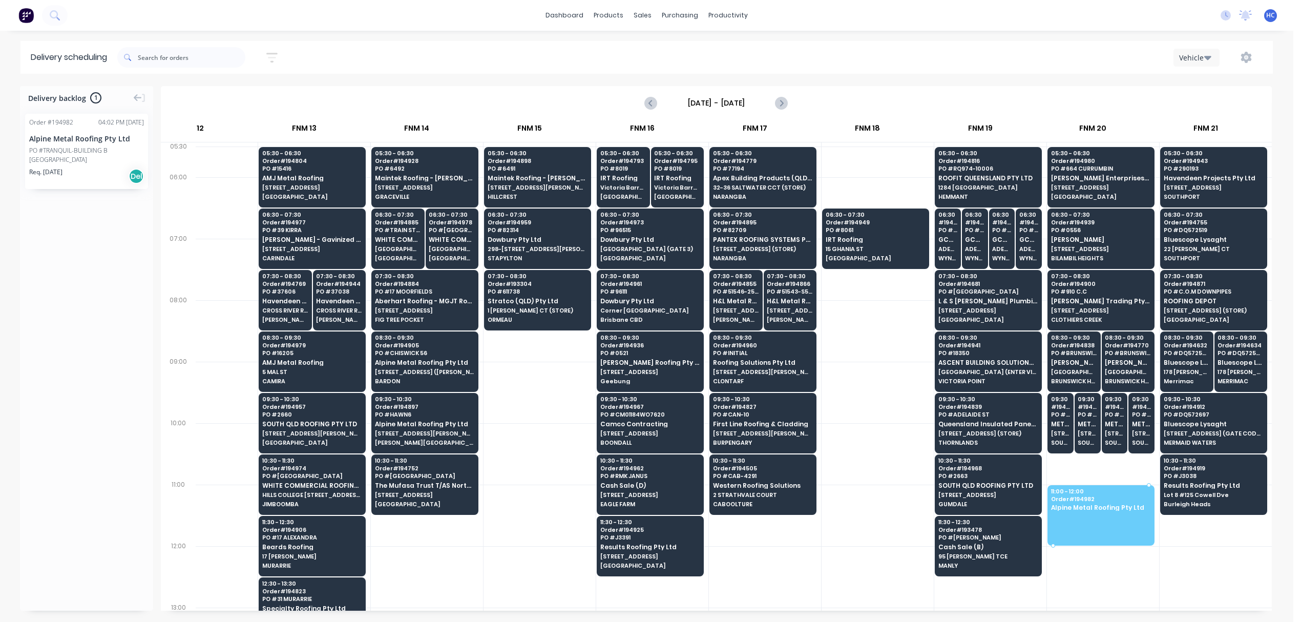
drag, startPoint x: 98, startPoint y: 154, endPoint x: 1064, endPoint y: 488, distance: 1021.3
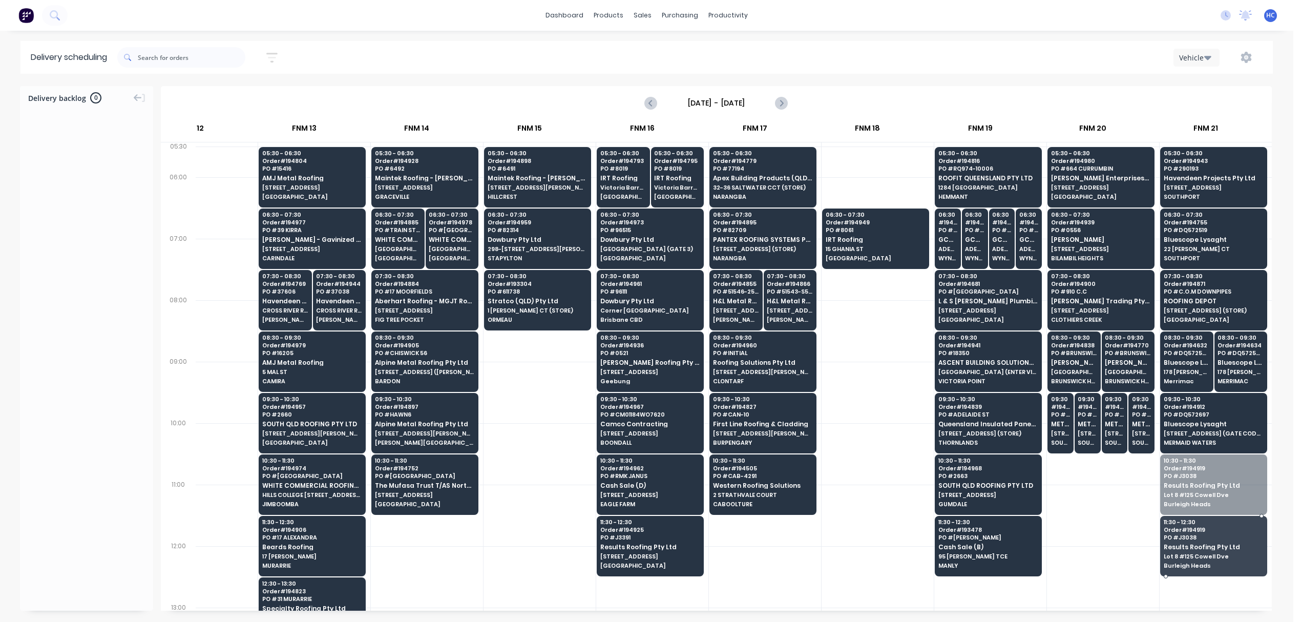
drag, startPoint x: 1195, startPoint y: 484, endPoint x: 1197, endPoint y: 509, distance: 24.7
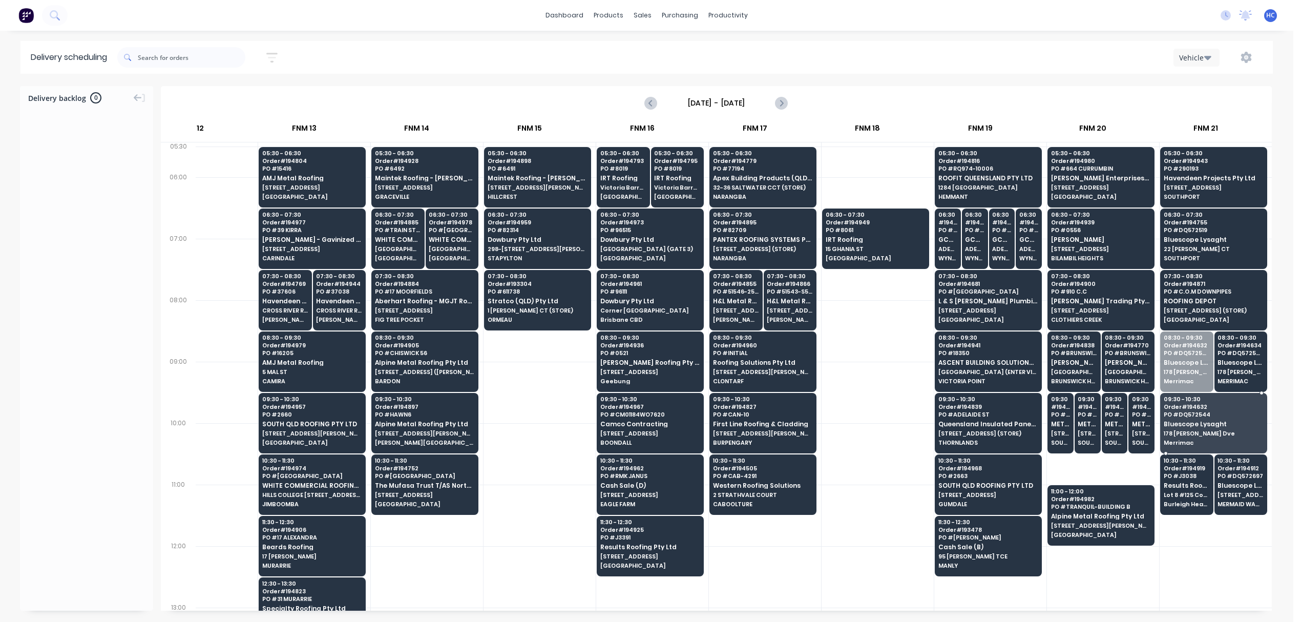
drag, startPoint x: 1174, startPoint y: 355, endPoint x: 1170, endPoint y: 375, distance: 20.0
drag, startPoint x: 1219, startPoint y: 361, endPoint x: 1217, endPoint y: 371, distance: 9.9
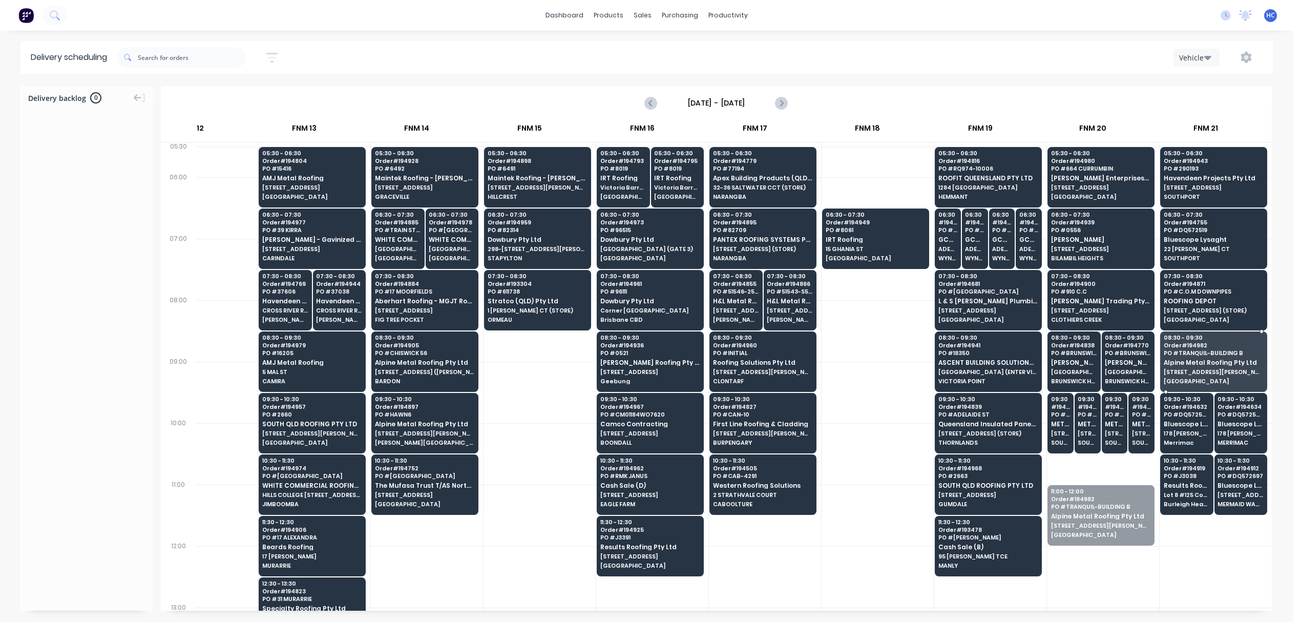
drag, startPoint x: 1107, startPoint y: 523, endPoint x: 1223, endPoint y: 379, distance: 185.0
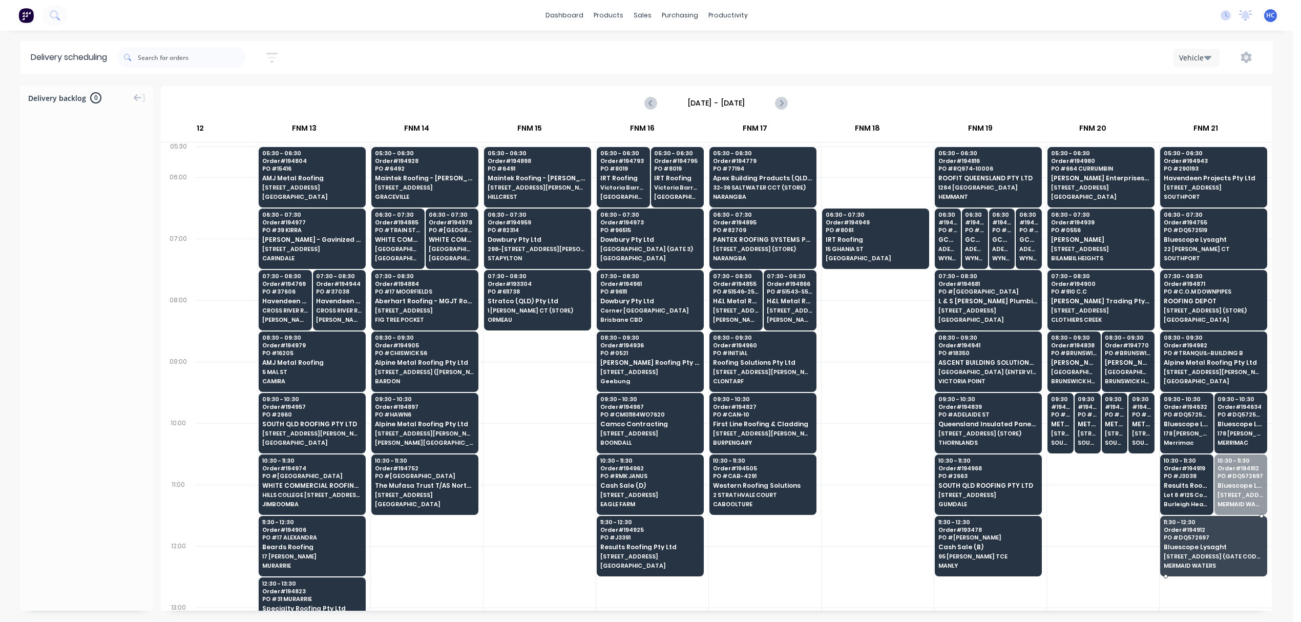
drag, startPoint x: 1234, startPoint y: 504, endPoint x: 1224, endPoint y: 552, distance: 48.7
drag, startPoint x: 1107, startPoint y: 531, endPoint x: 1093, endPoint y: 543, distance: 18.9
click at [1107, 533] on div at bounding box center [1103, 514] width 112 height 61
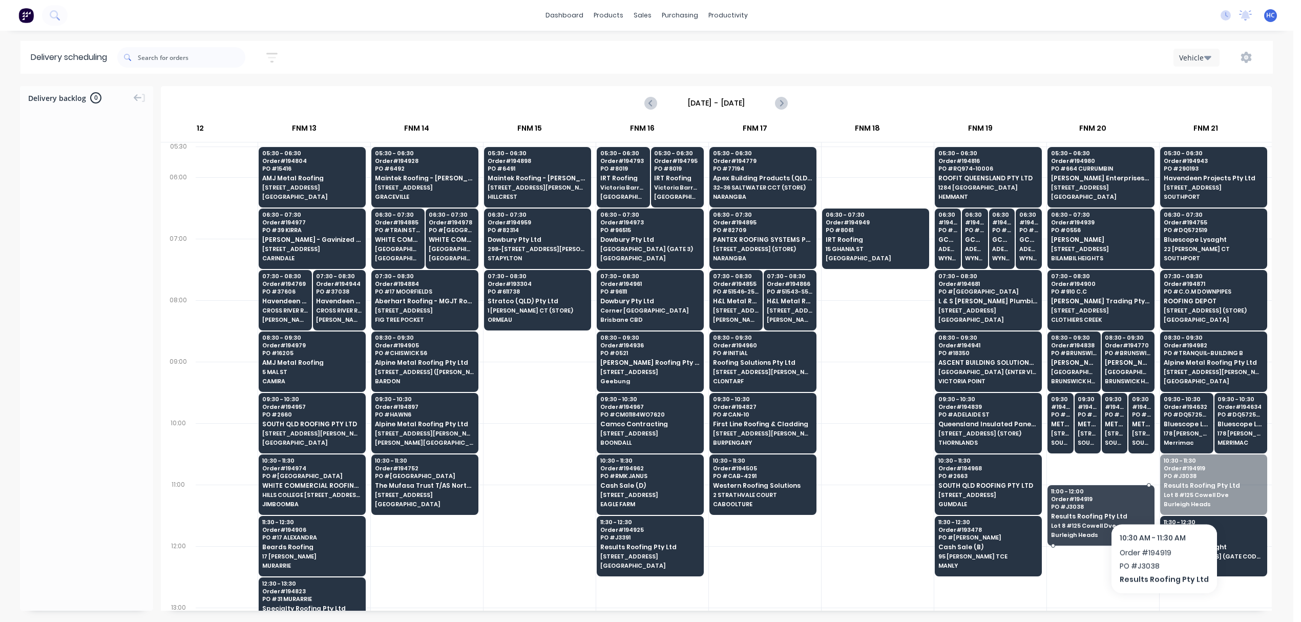
drag, startPoint x: 1168, startPoint y: 490, endPoint x: 1160, endPoint y: 496, distance: 10.6
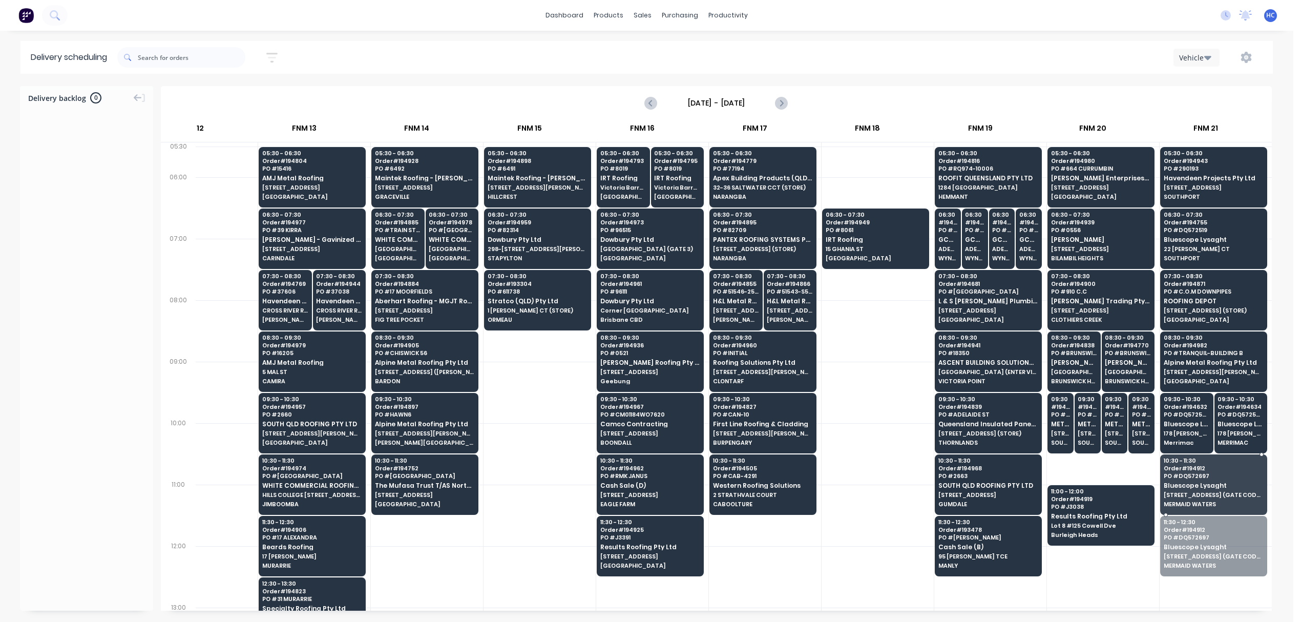
drag, startPoint x: 1183, startPoint y: 526, endPoint x: 1193, endPoint y: 478, distance: 49.3
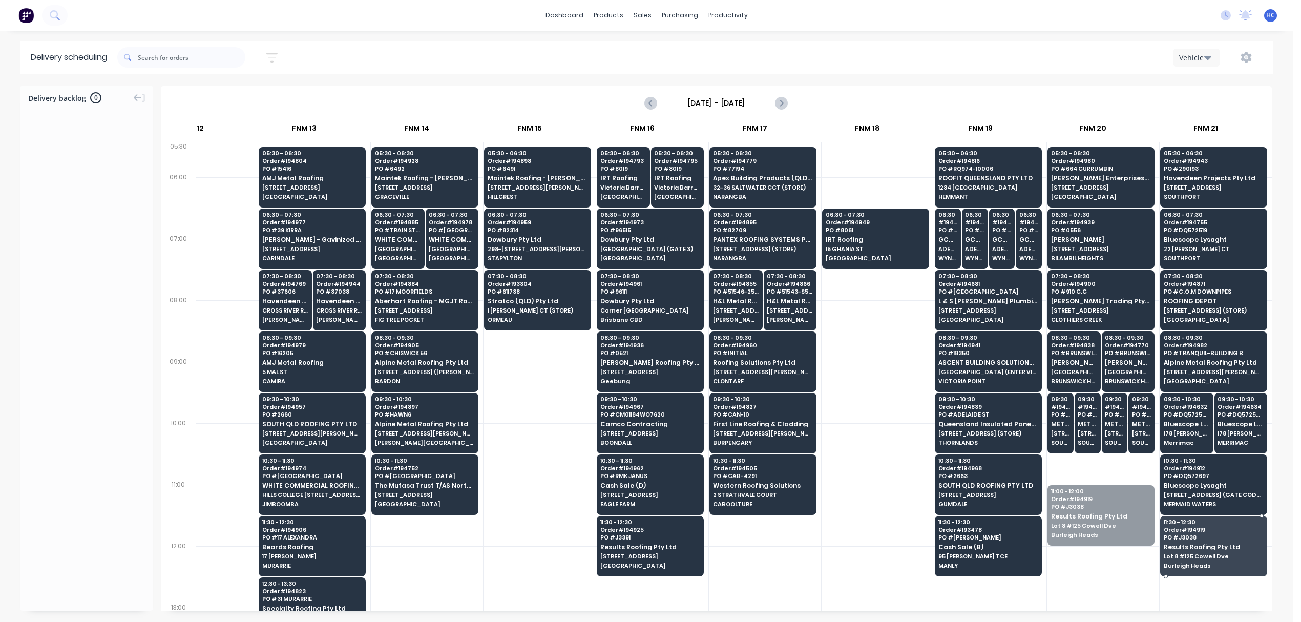
drag, startPoint x: 1115, startPoint y: 520, endPoint x: 1192, endPoint y: 560, distance: 86.3
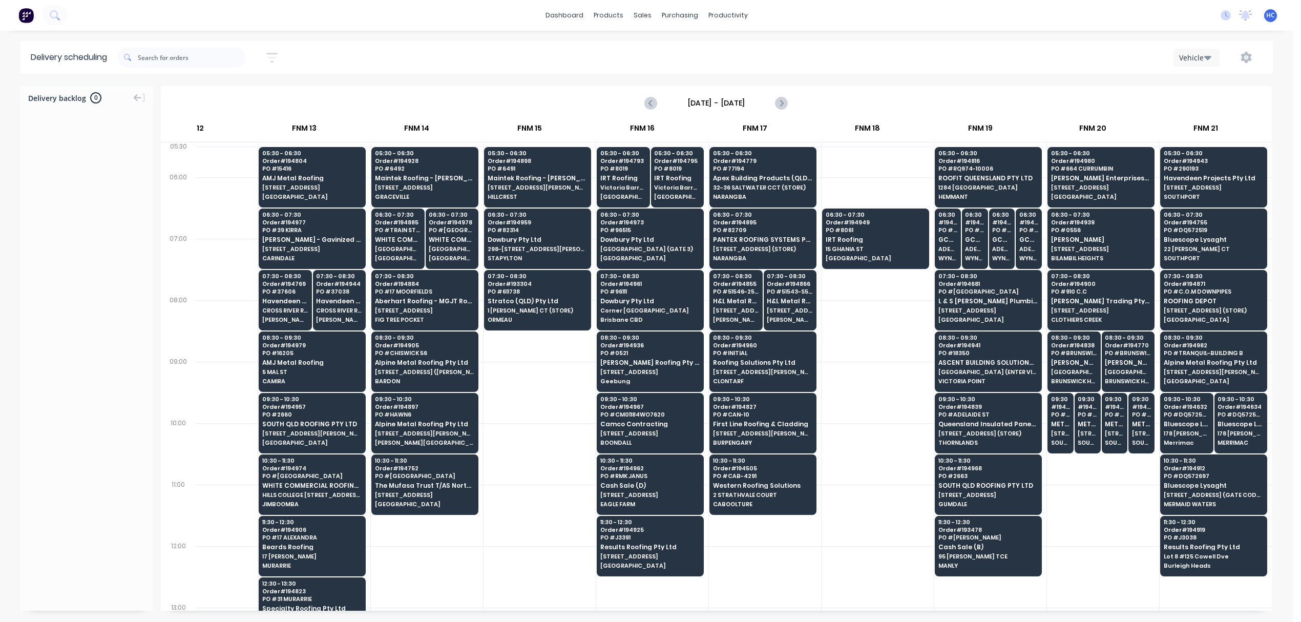
click at [1051, 520] on div at bounding box center [1103, 514] width 112 height 61
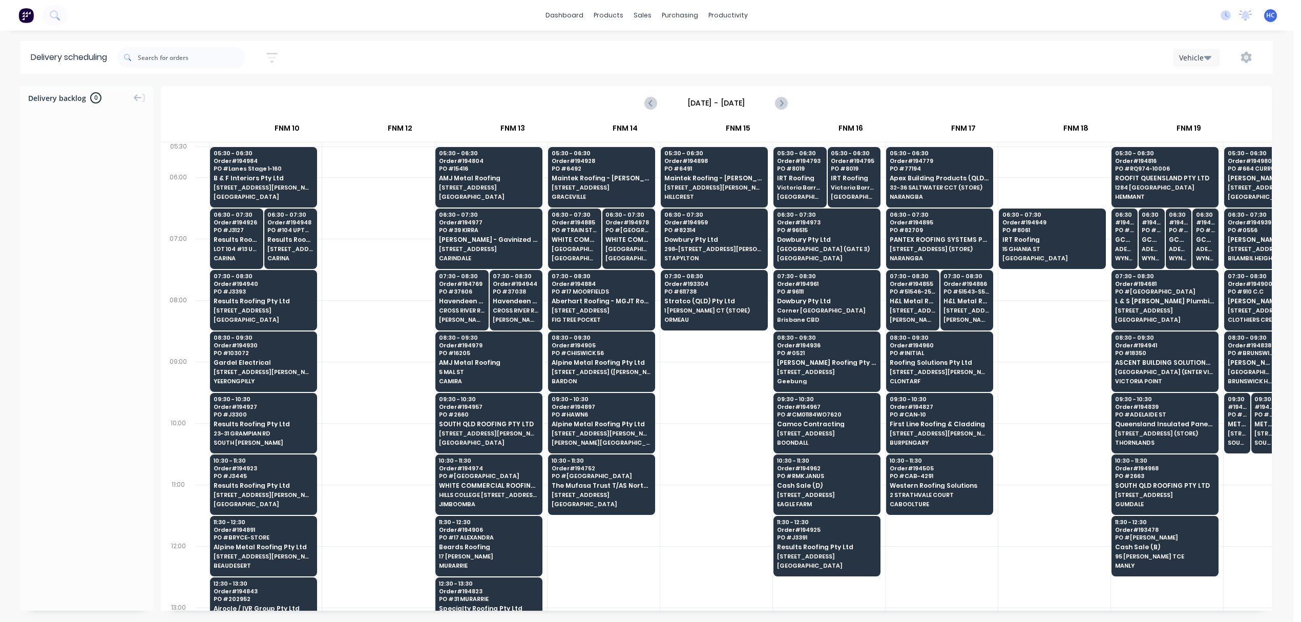
scroll to position [0, 867]
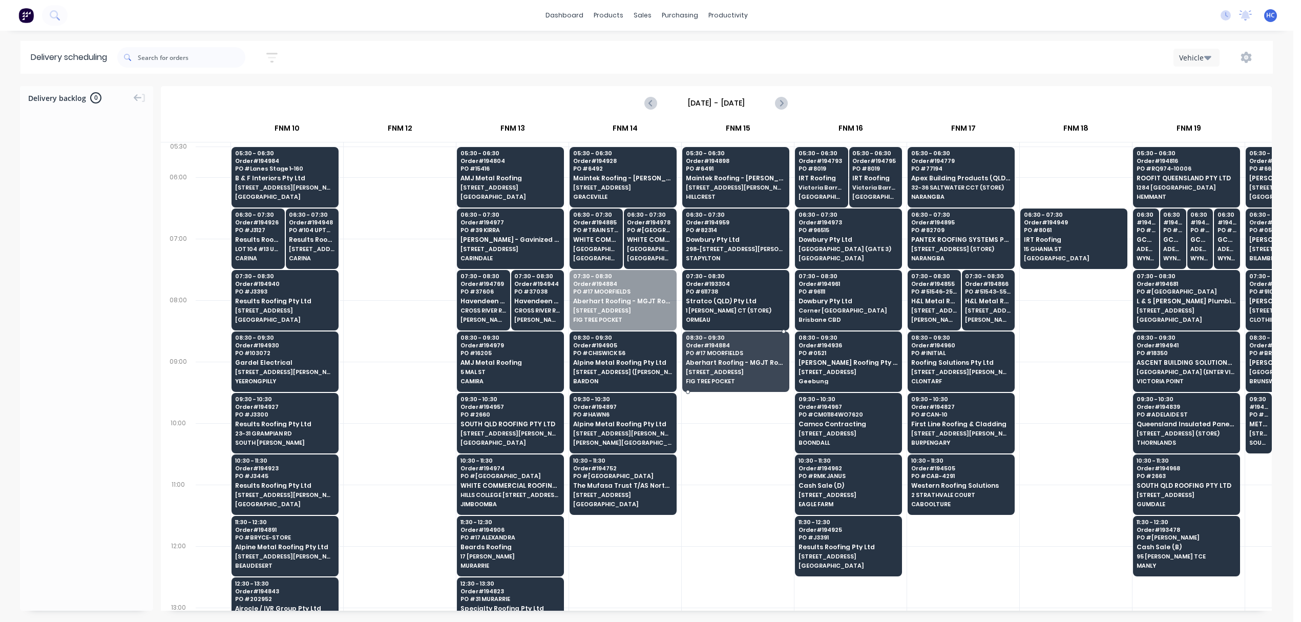
drag, startPoint x: 631, startPoint y: 298, endPoint x: 721, endPoint y: 363, distance: 111.2
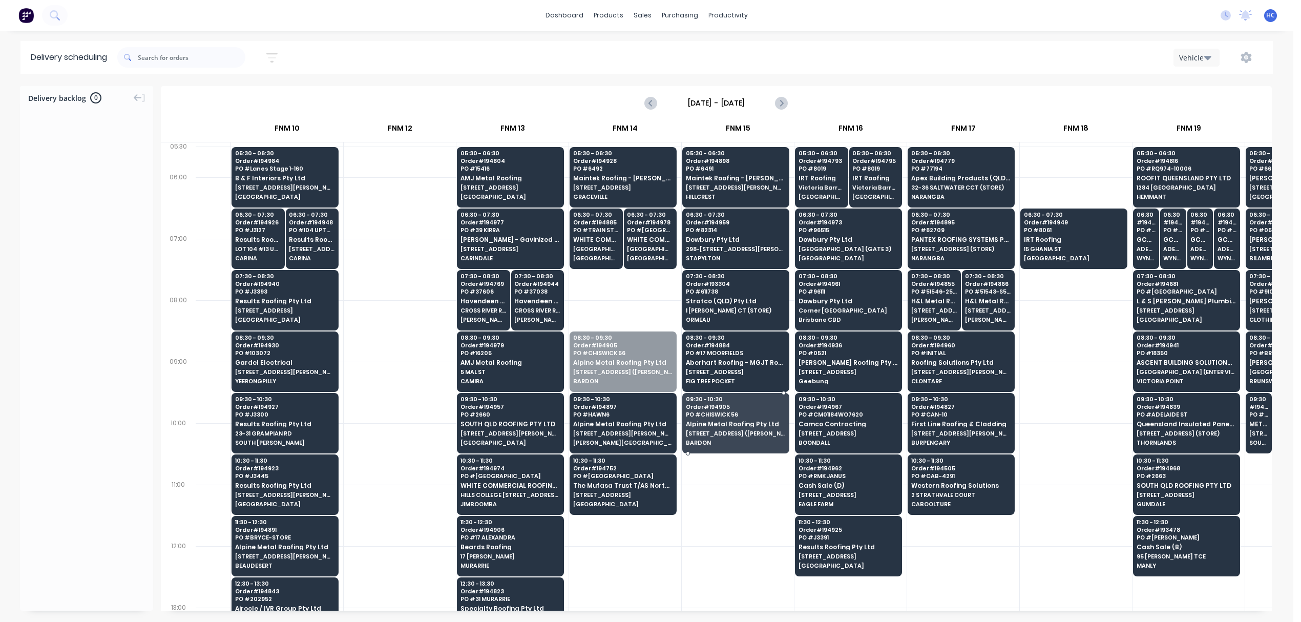
drag, startPoint x: 623, startPoint y: 351, endPoint x: 714, endPoint y: 404, distance: 104.9
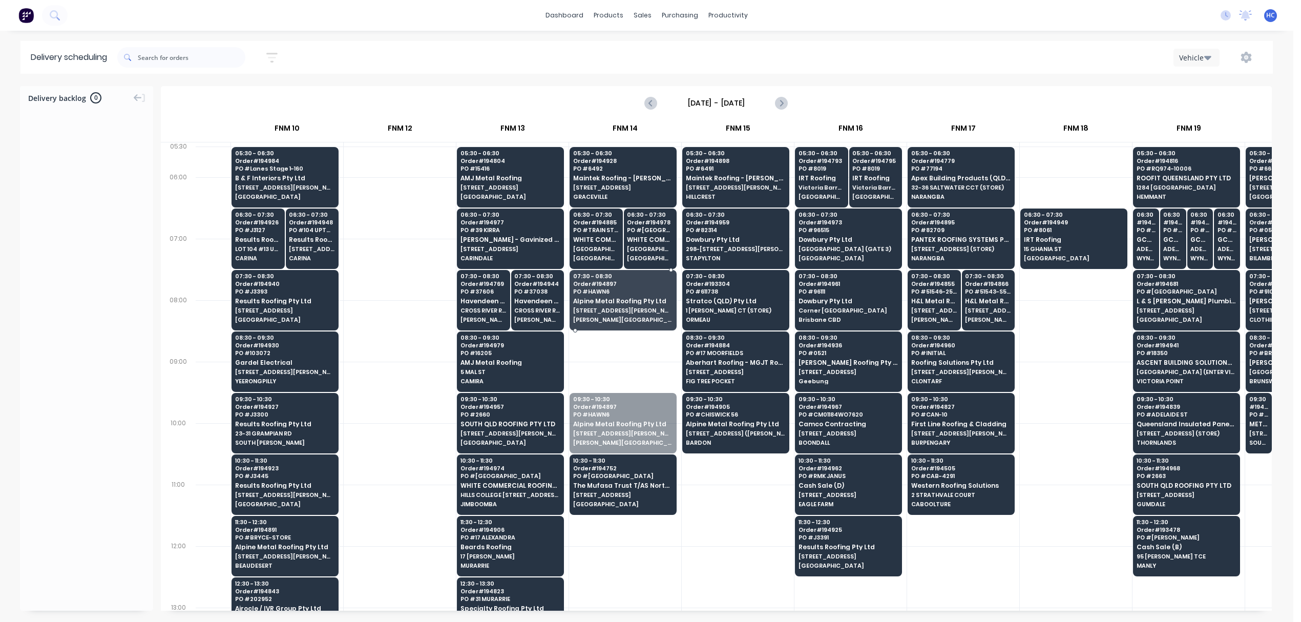
drag, startPoint x: 632, startPoint y: 436, endPoint x: 642, endPoint y: 399, distance: 38.3
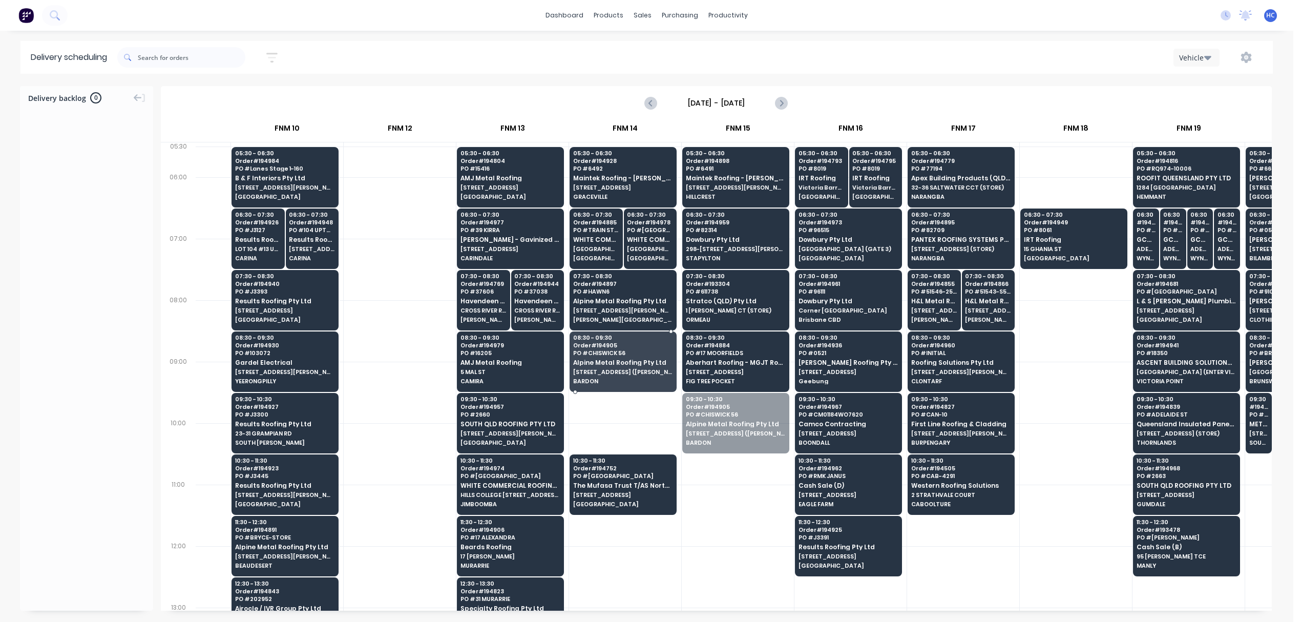
drag, startPoint x: 748, startPoint y: 432, endPoint x: 638, endPoint y: 373, distance: 124.7
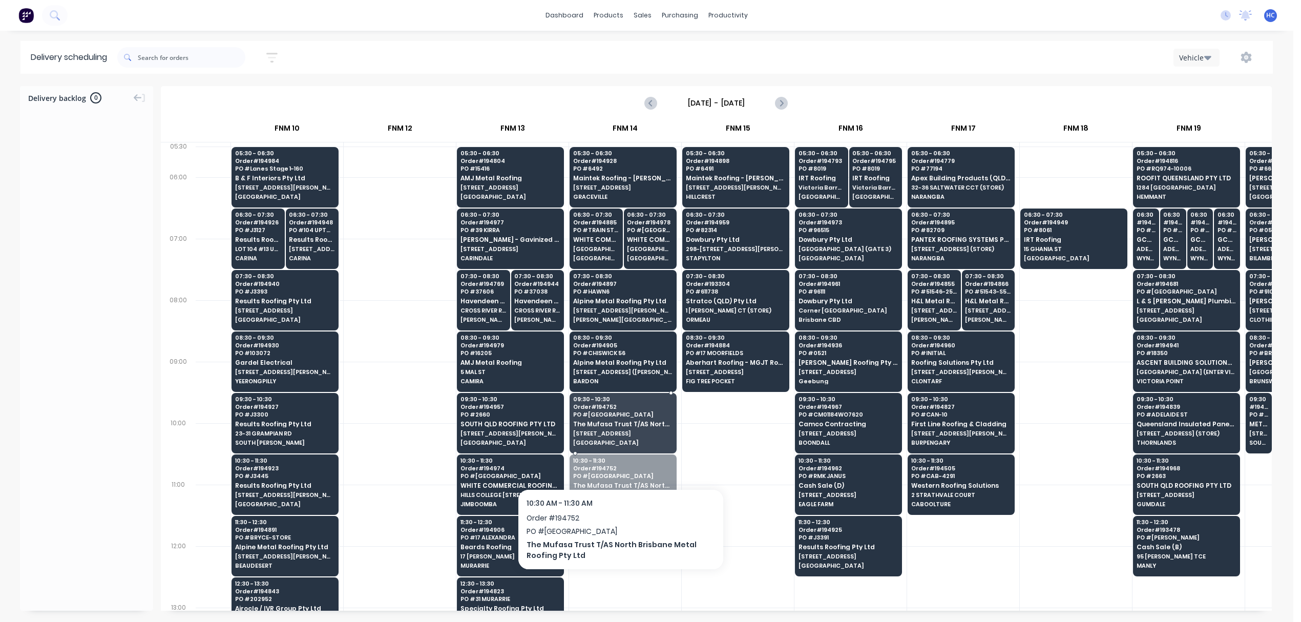
drag, startPoint x: 619, startPoint y: 488, endPoint x: 628, endPoint y: 434, distance: 54.0
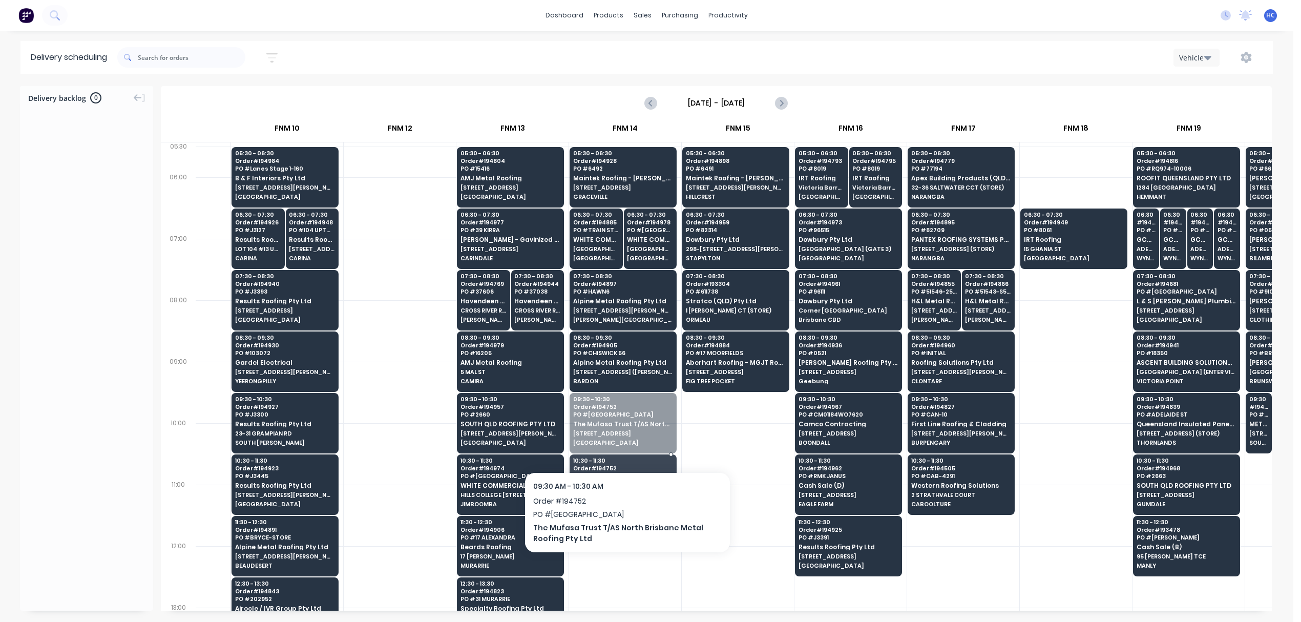
drag, startPoint x: 627, startPoint y: 416, endPoint x: 627, endPoint y: 441, distance: 25.1
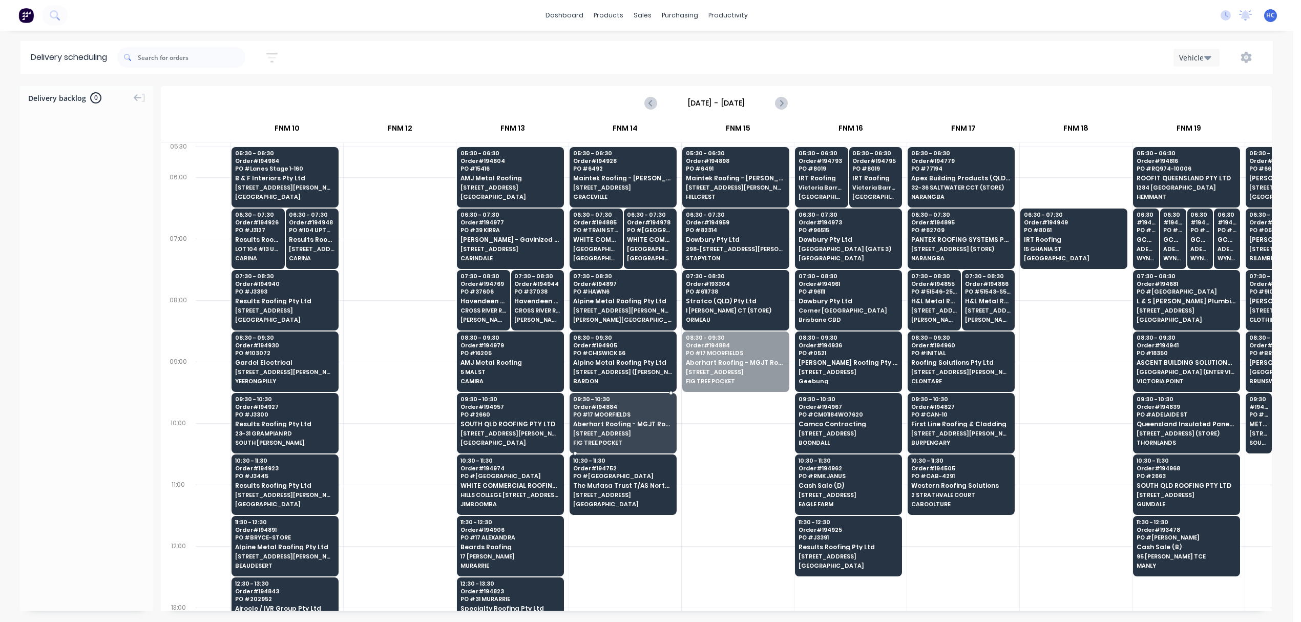
drag, startPoint x: 715, startPoint y: 371, endPoint x: 615, endPoint y: 428, distance: 115.4
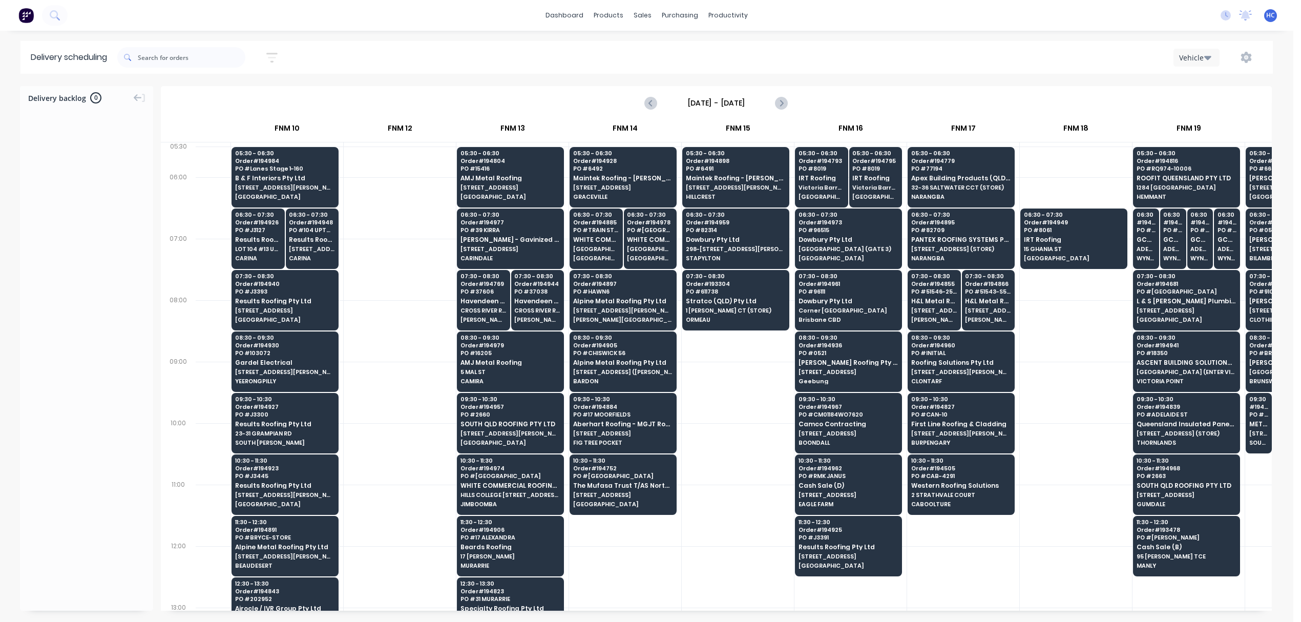
click at [683, 403] on div at bounding box center [738, 392] width 112 height 61
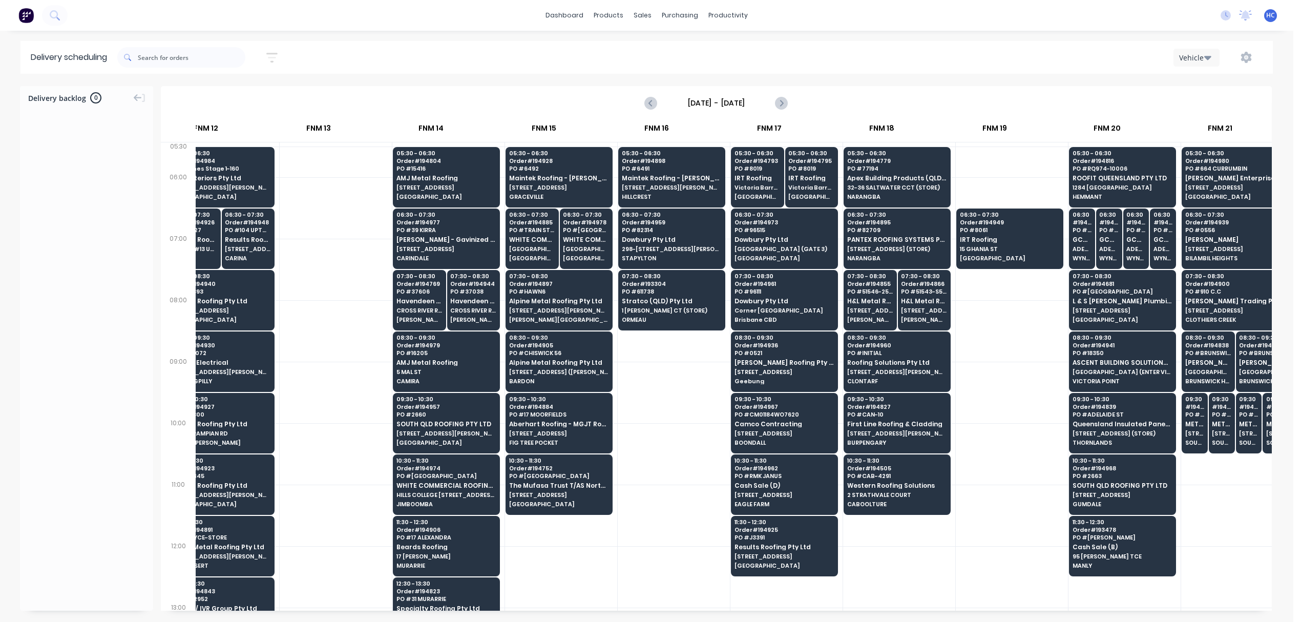
scroll to position [0, 1074]
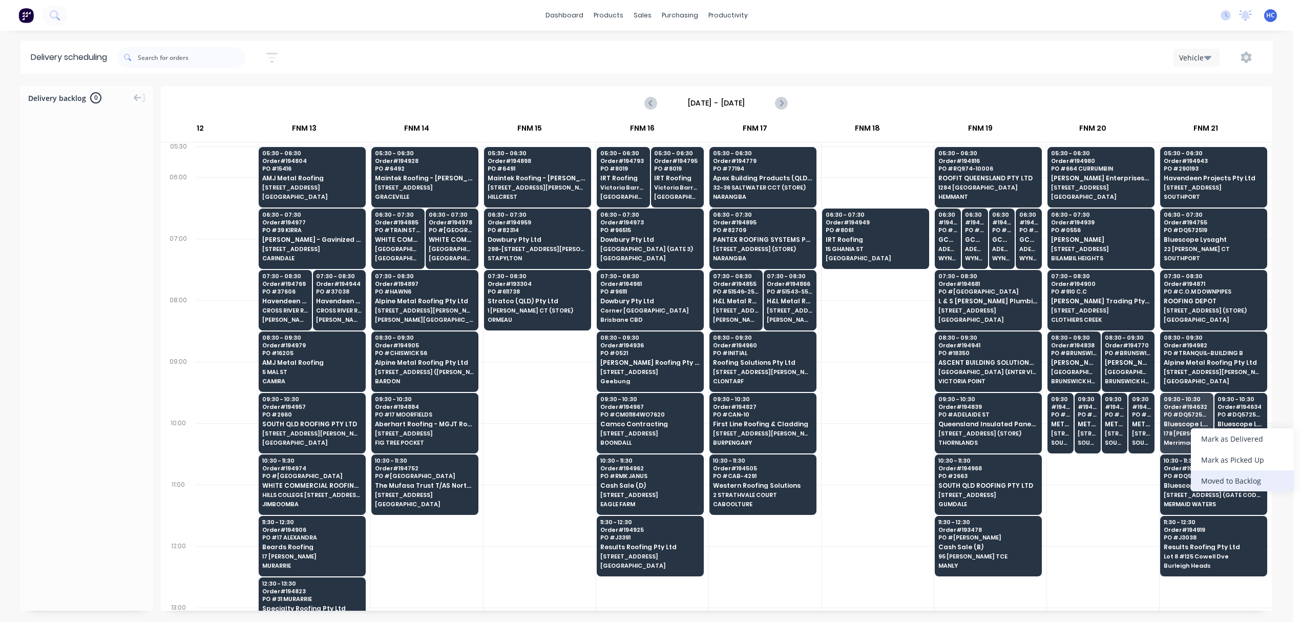
click at [1237, 480] on div "Moved to Backlog" at bounding box center [1242, 480] width 103 height 21
click at [1236, 482] on div "Moved to Backlog" at bounding box center [1259, 490] width 103 height 21
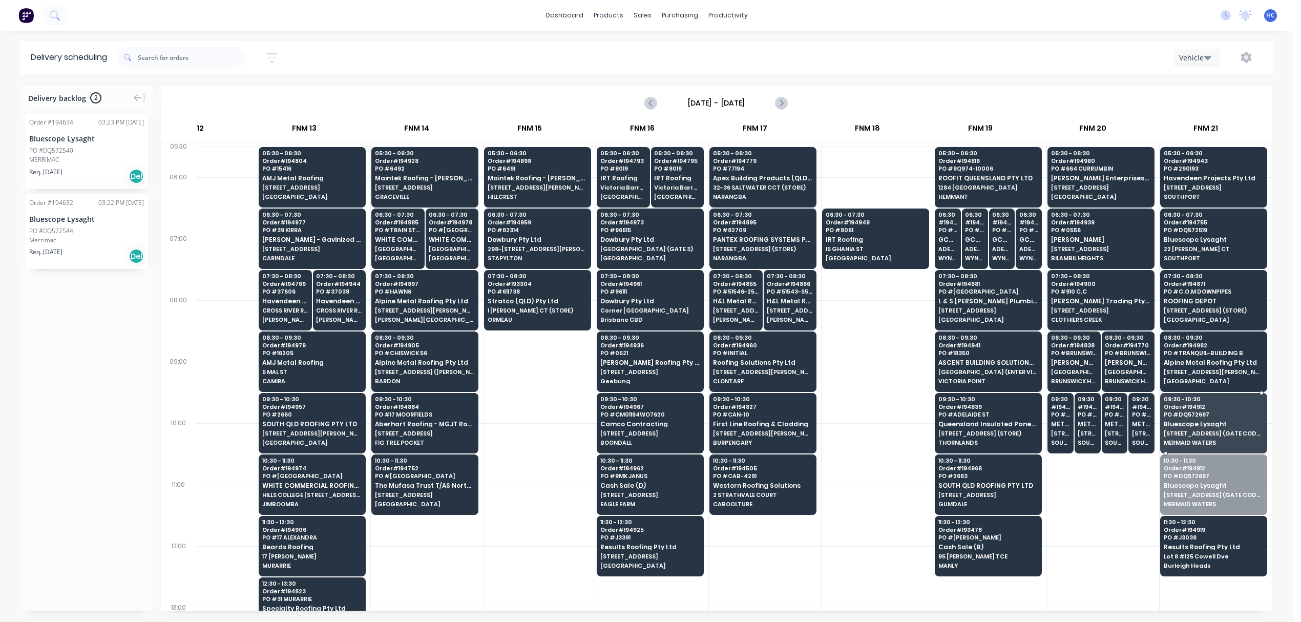
drag, startPoint x: 1234, startPoint y: 492, endPoint x: 1227, endPoint y: 431, distance: 61.3
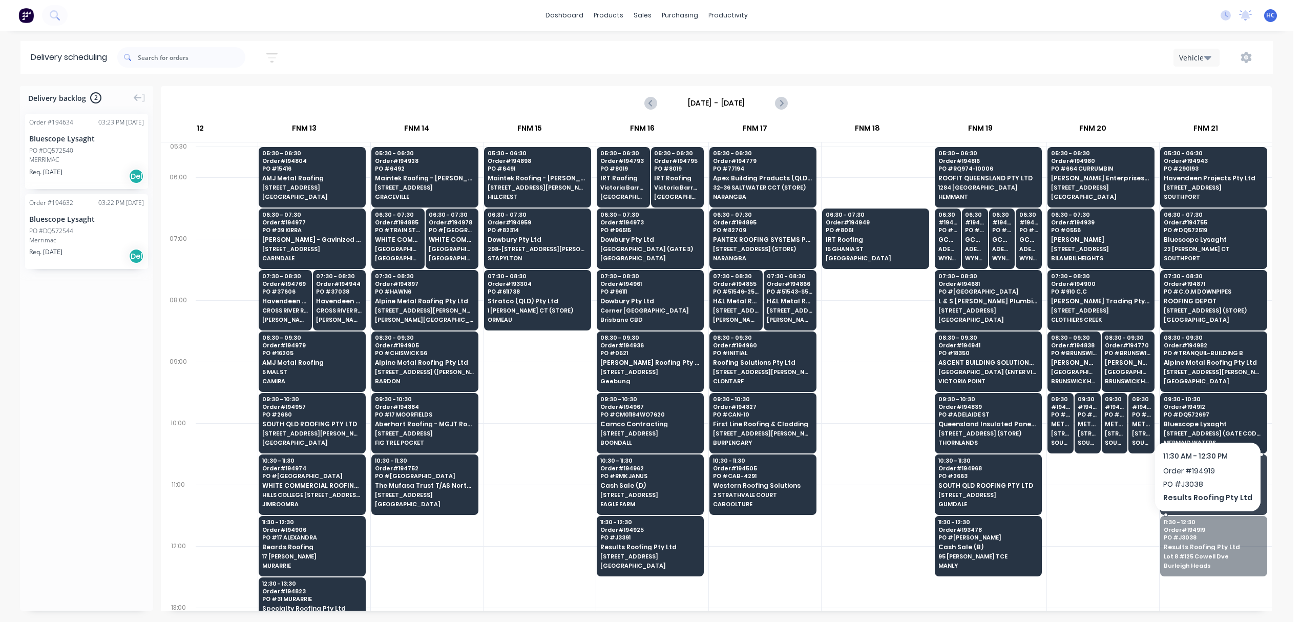
drag, startPoint x: 1195, startPoint y: 558, endPoint x: 1209, endPoint y: 481, distance: 77.5
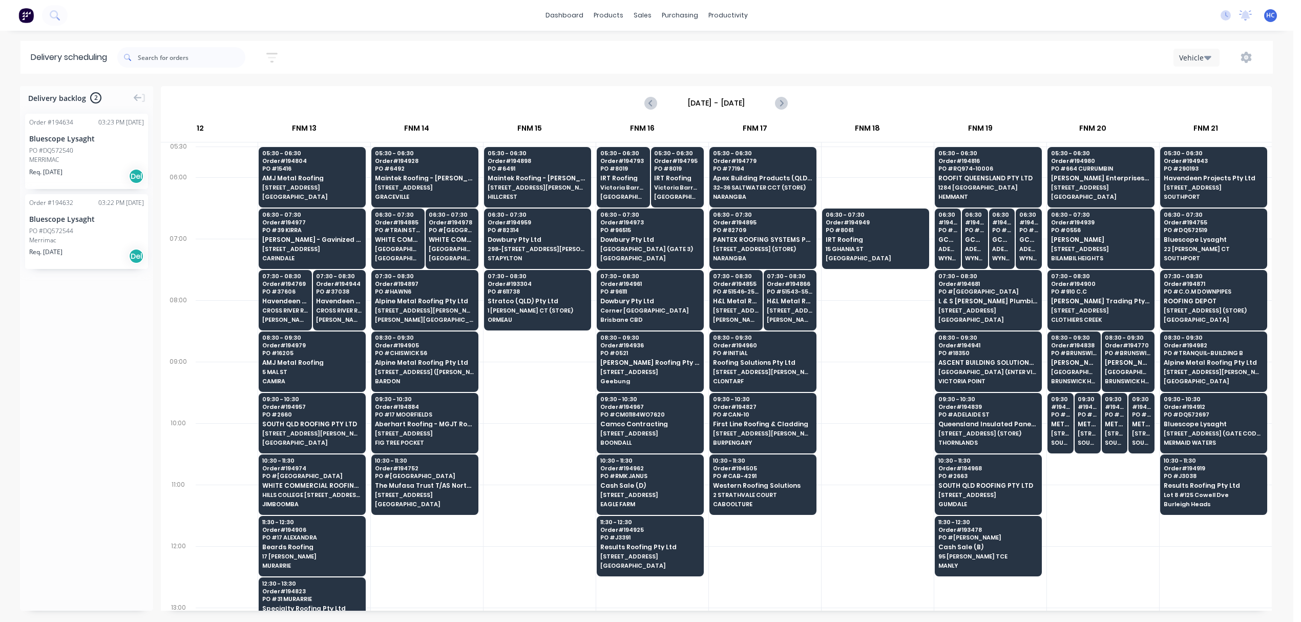
click at [1102, 506] on div at bounding box center [1103, 514] width 112 height 61
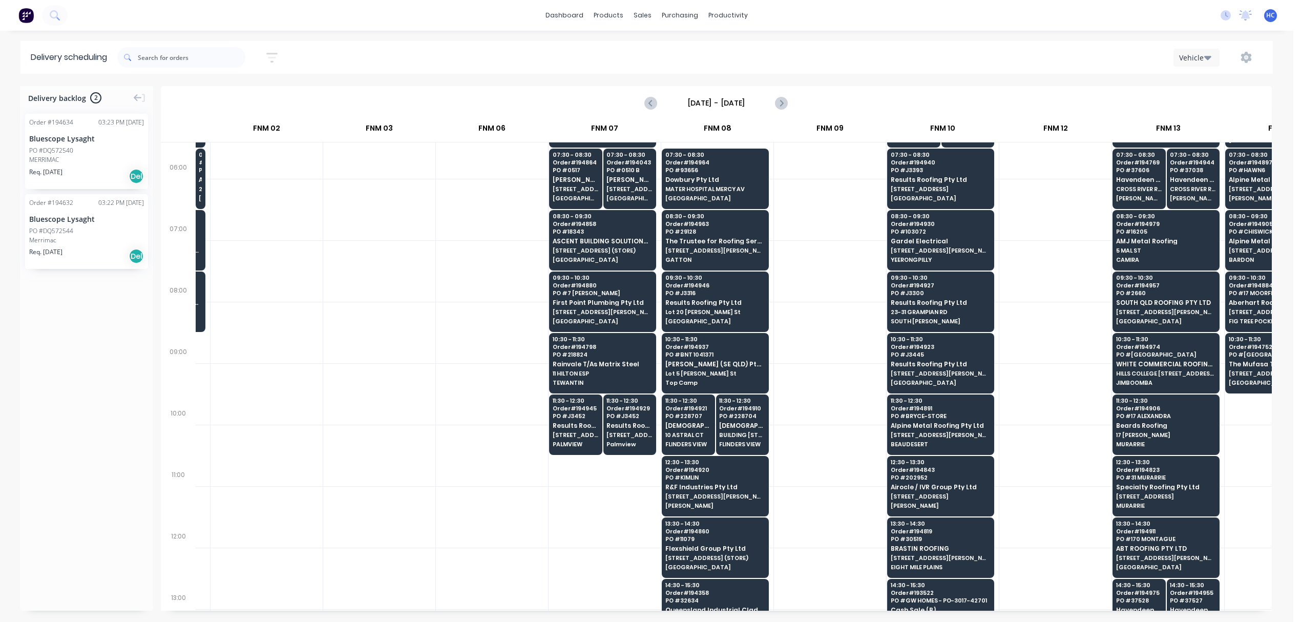
scroll to position [0, 211]
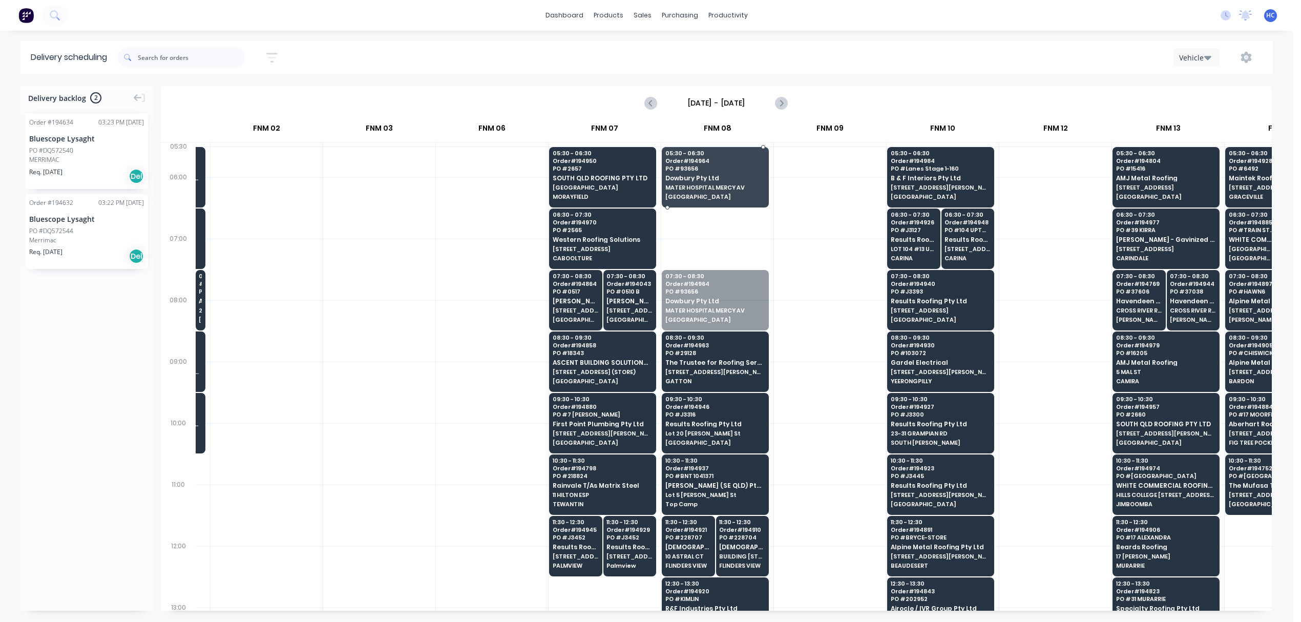
drag, startPoint x: 728, startPoint y: 309, endPoint x: 761, endPoint y: 173, distance: 140.1
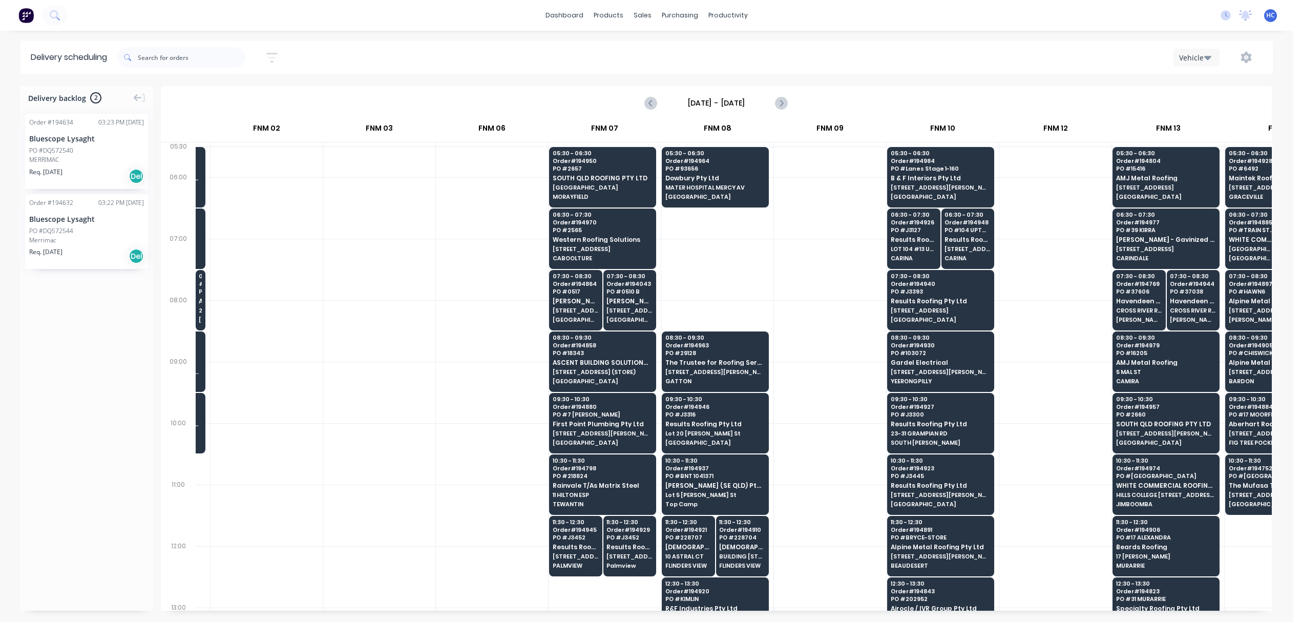
click at [834, 259] on div at bounding box center [830, 269] width 112 height 61
click at [833, 250] on div at bounding box center [830, 269] width 112 height 61
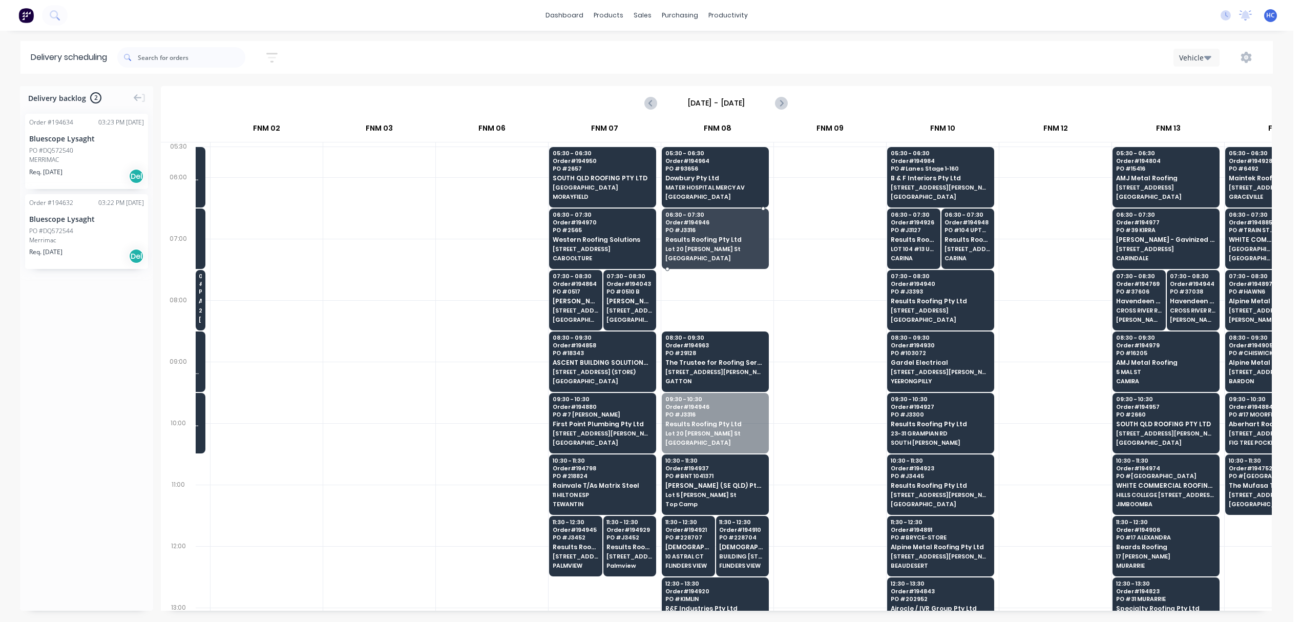
drag, startPoint x: 699, startPoint y: 430, endPoint x: 704, endPoint y: 396, distance: 34.1
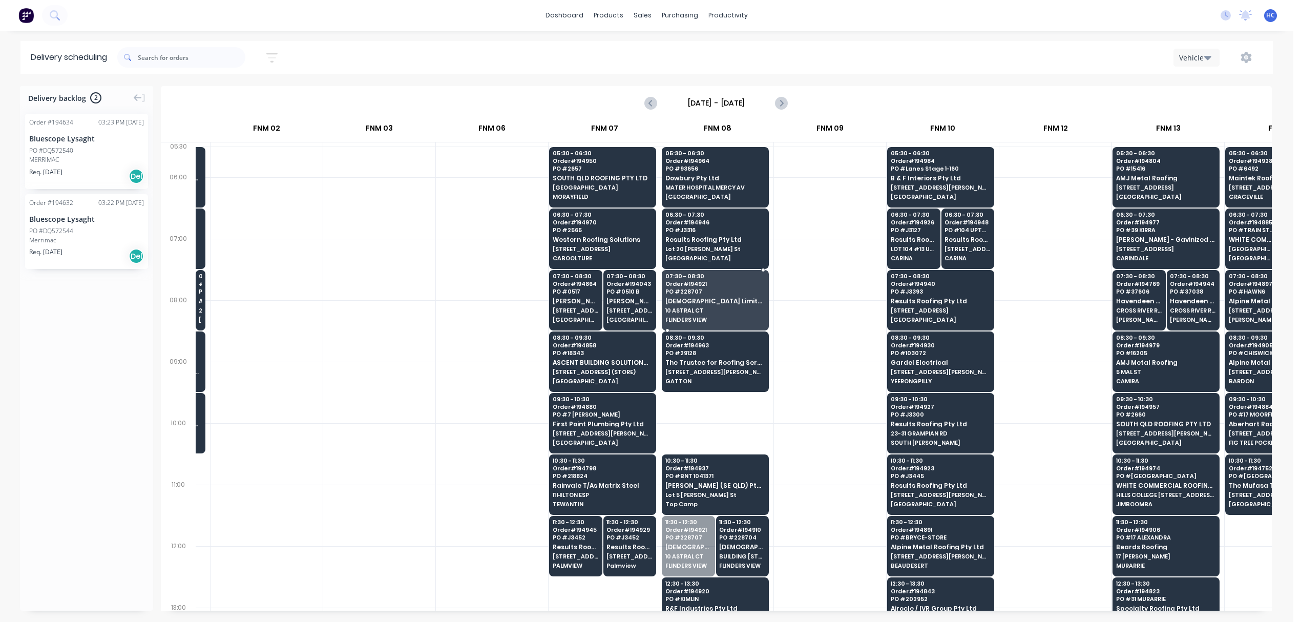
drag, startPoint x: 688, startPoint y: 549, endPoint x: 711, endPoint y: 305, distance: 244.9
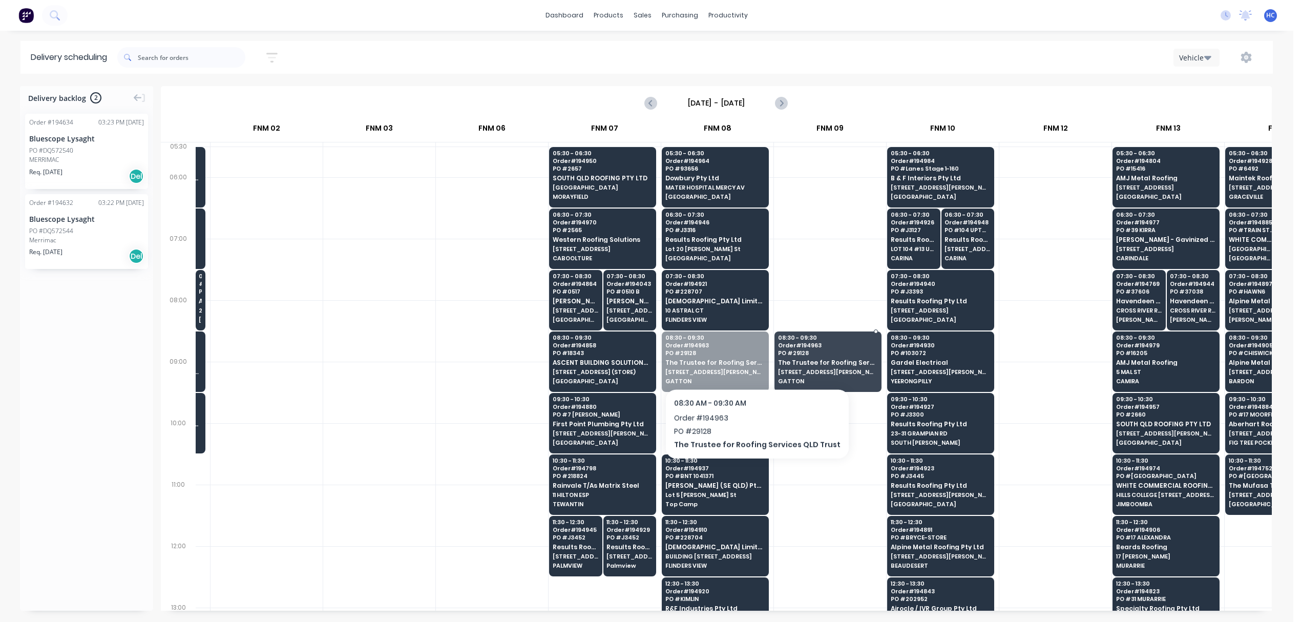
drag, startPoint x: 704, startPoint y: 360, endPoint x: 750, endPoint y: 362, distance: 46.1
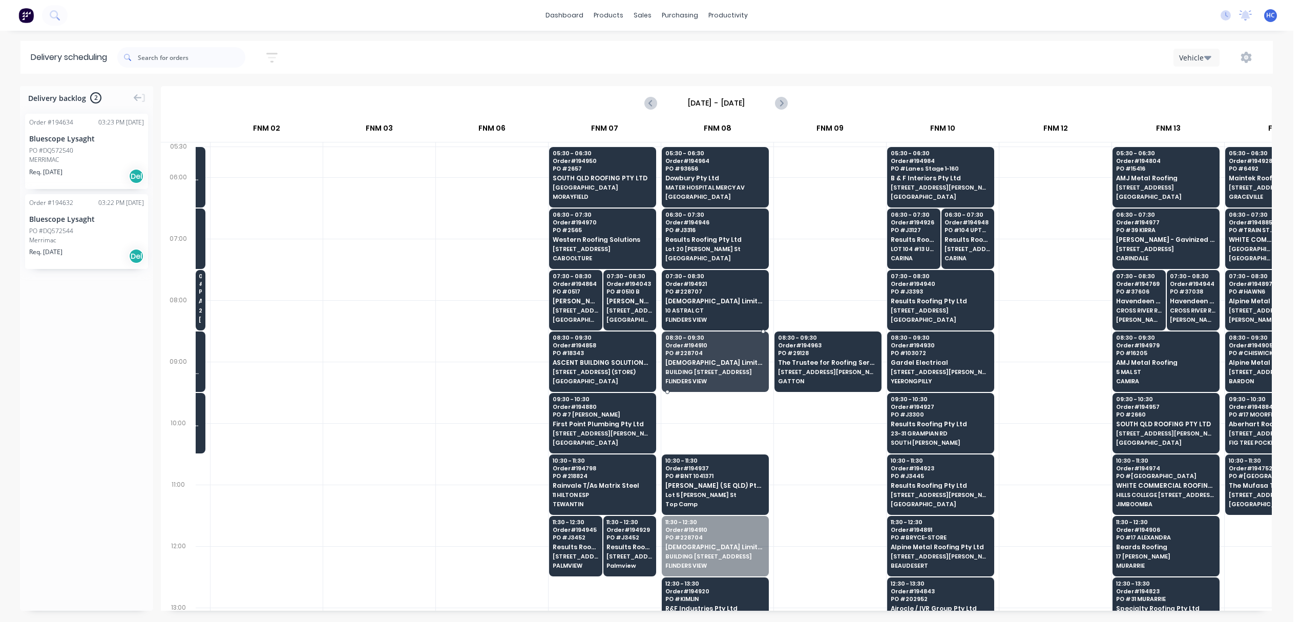
drag, startPoint x: 729, startPoint y: 550, endPoint x: 714, endPoint y: 370, distance: 180.4
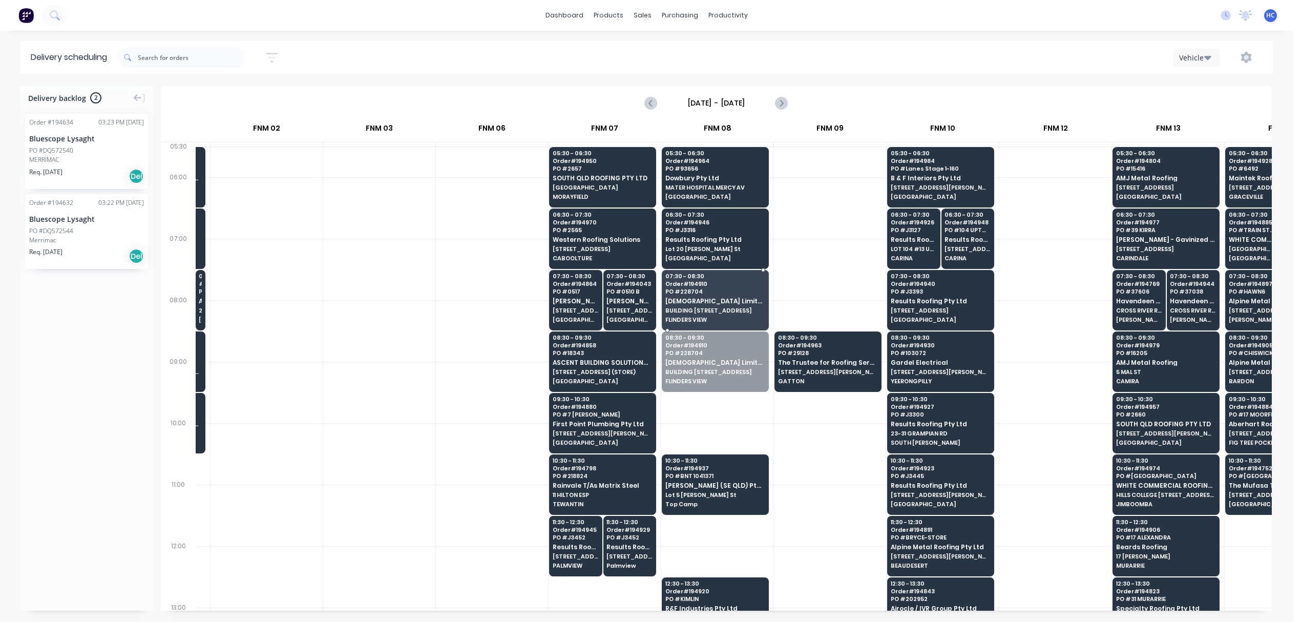
drag, startPoint x: 701, startPoint y: 348, endPoint x: 703, endPoint y: 330, distance: 18.0
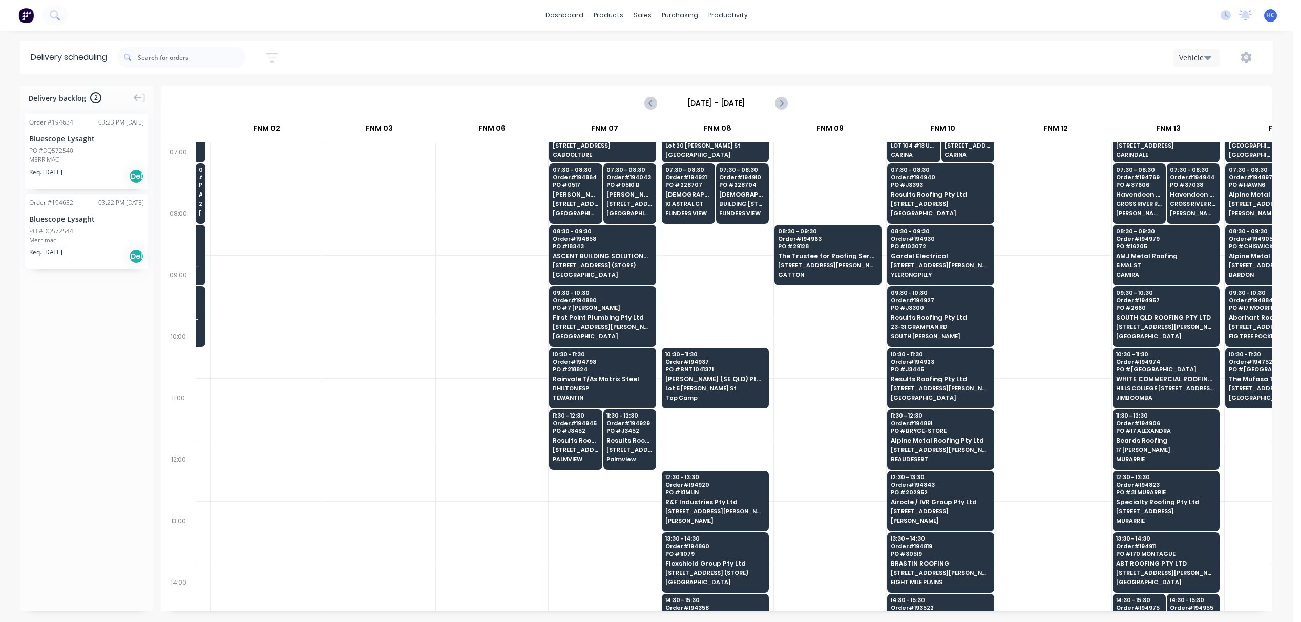
scroll to position [136, 211]
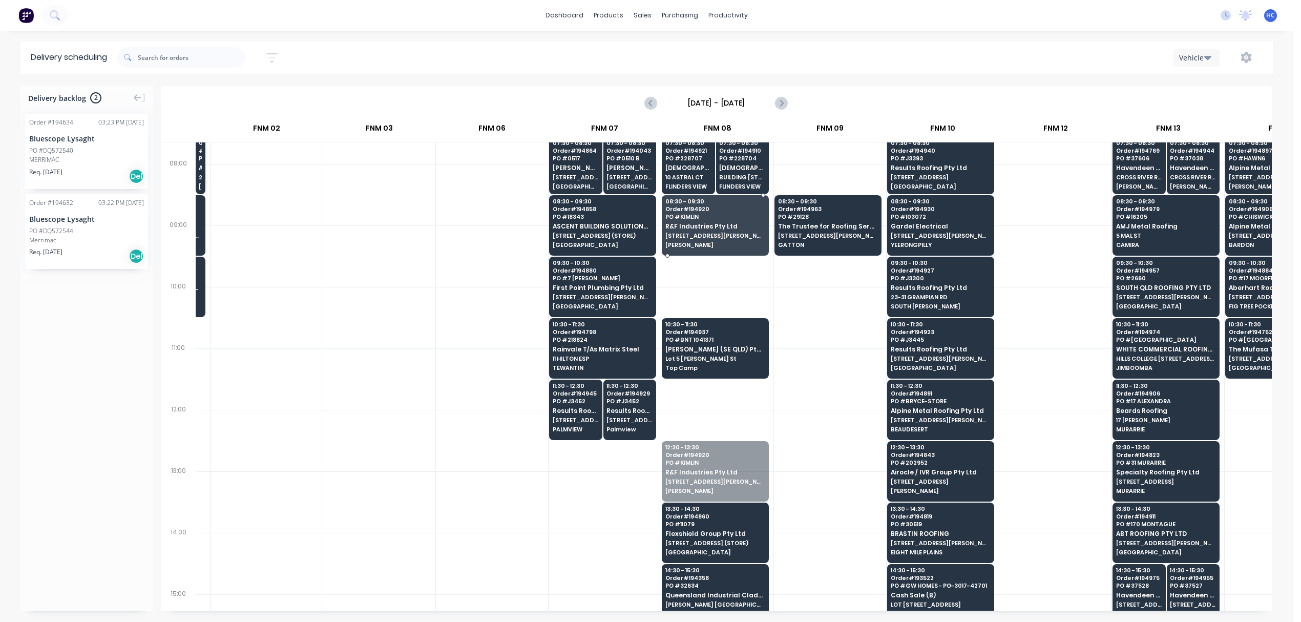
drag, startPoint x: 748, startPoint y: 471, endPoint x: 737, endPoint y: 239, distance: 232.7
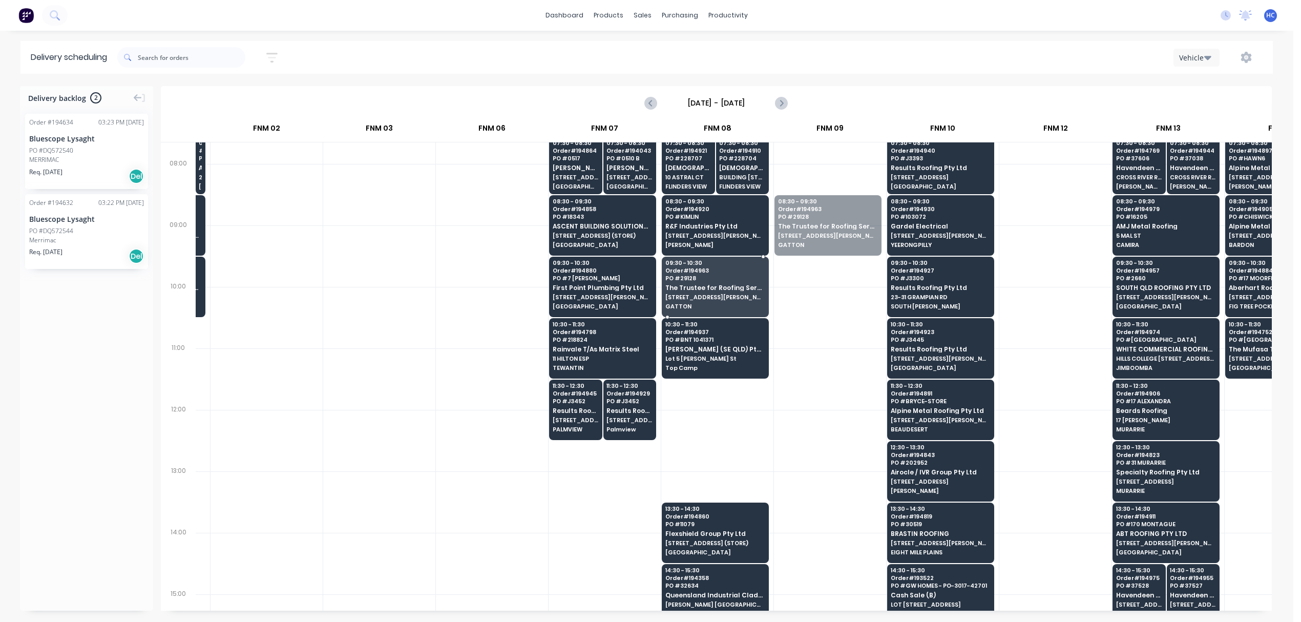
drag, startPoint x: 787, startPoint y: 261, endPoint x: 708, endPoint y: 308, distance: 91.9
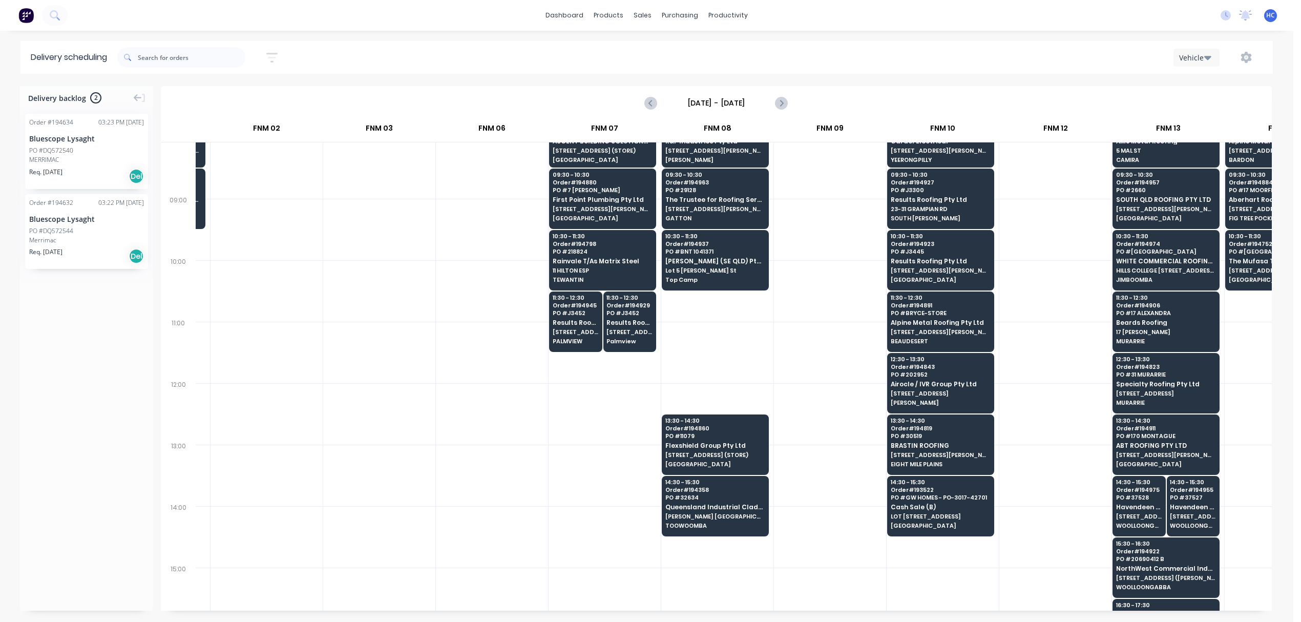
scroll to position [273, 211]
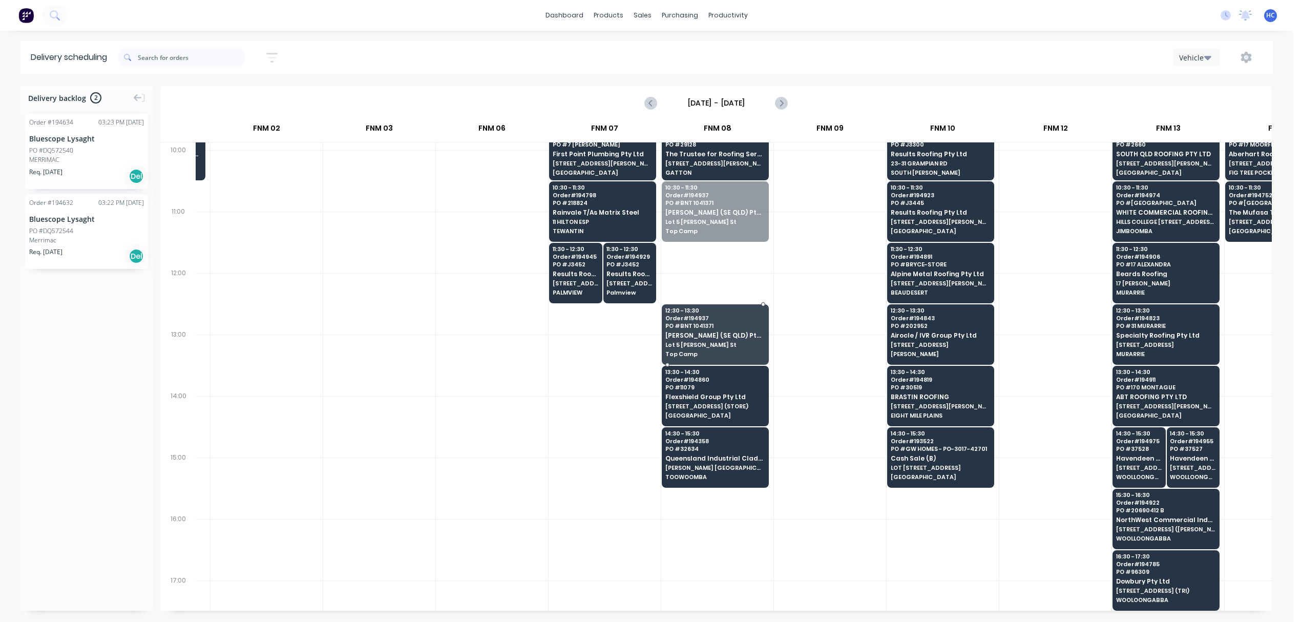
drag, startPoint x: 720, startPoint y: 230, endPoint x: 720, endPoint y: 339, distance: 108.6
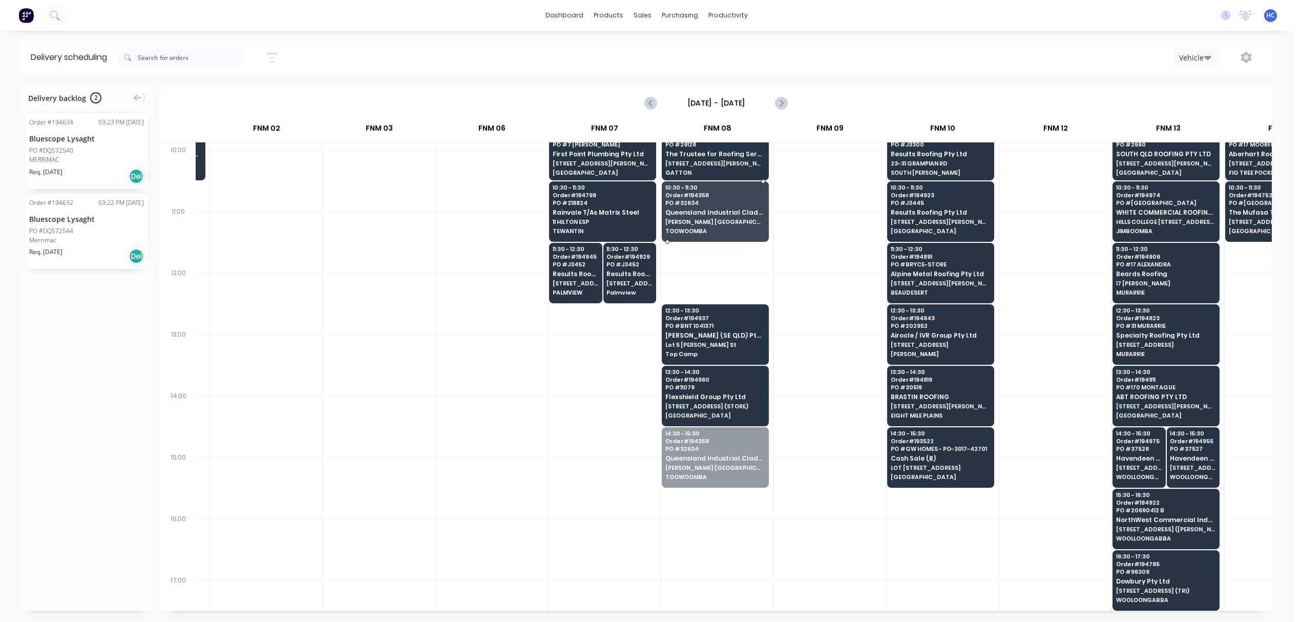
drag, startPoint x: 730, startPoint y: 463, endPoint x: 757, endPoint y: 209, distance: 255.4
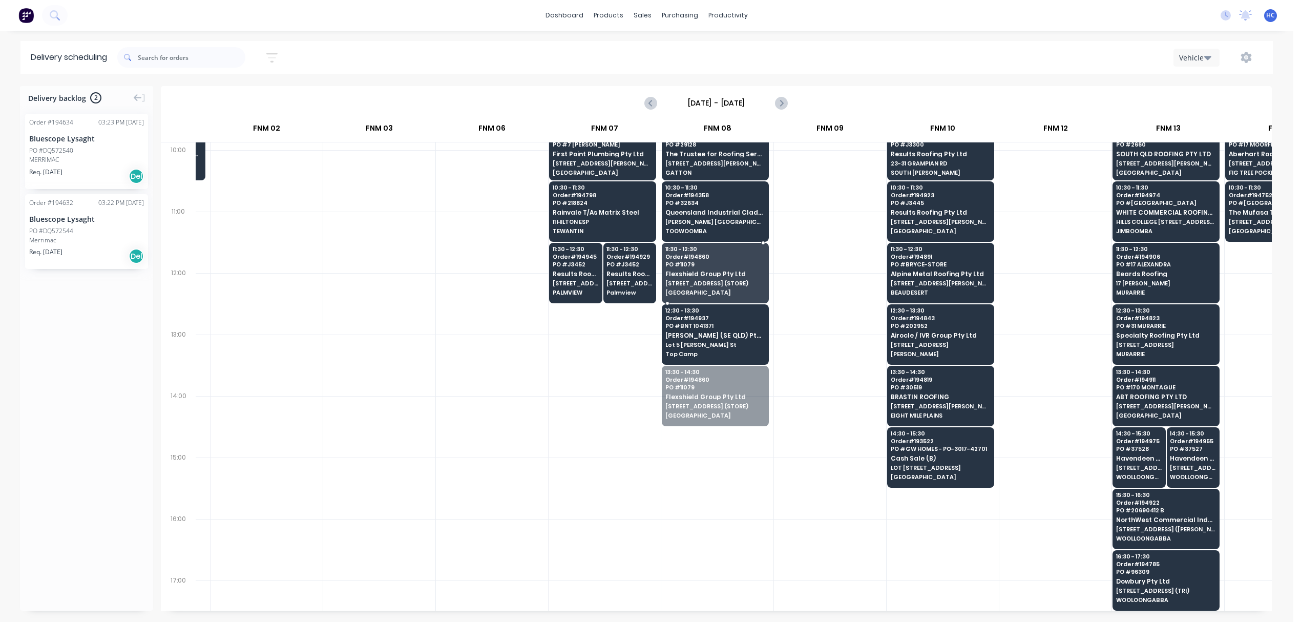
drag, startPoint x: 720, startPoint y: 415, endPoint x: 729, endPoint y: 298, distance: 117.2
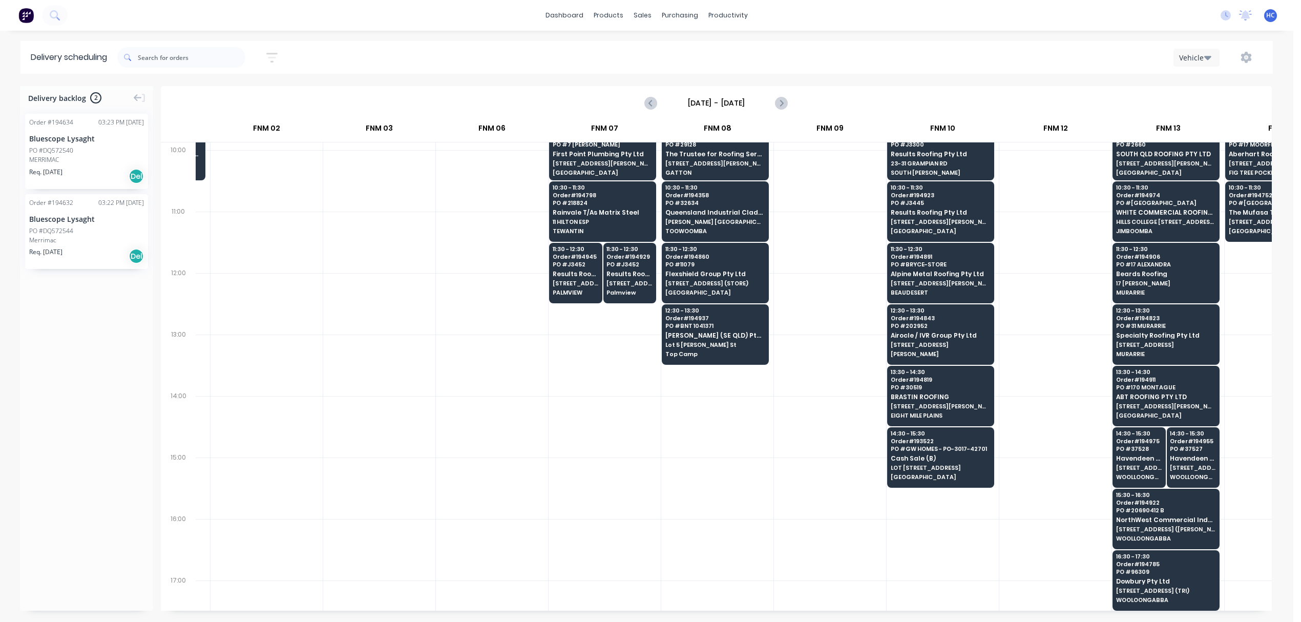
click at [849, 286] on div at bounding box center [830, 303] width 112 height 61
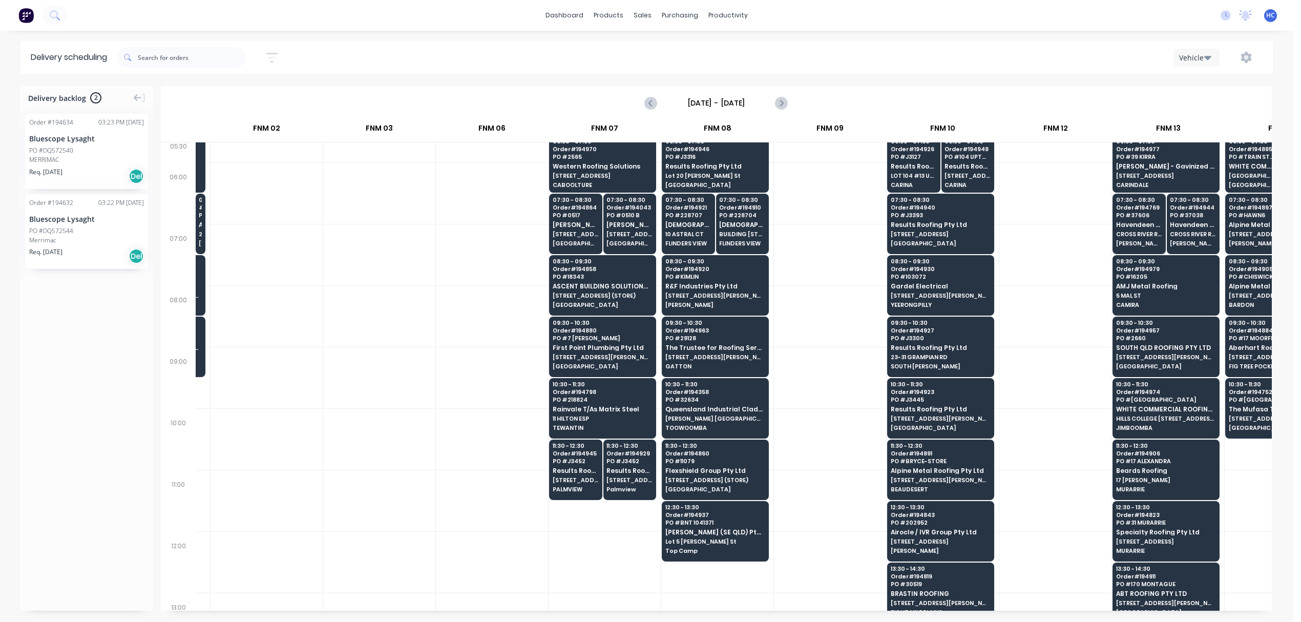
scroll to position [0, 211]
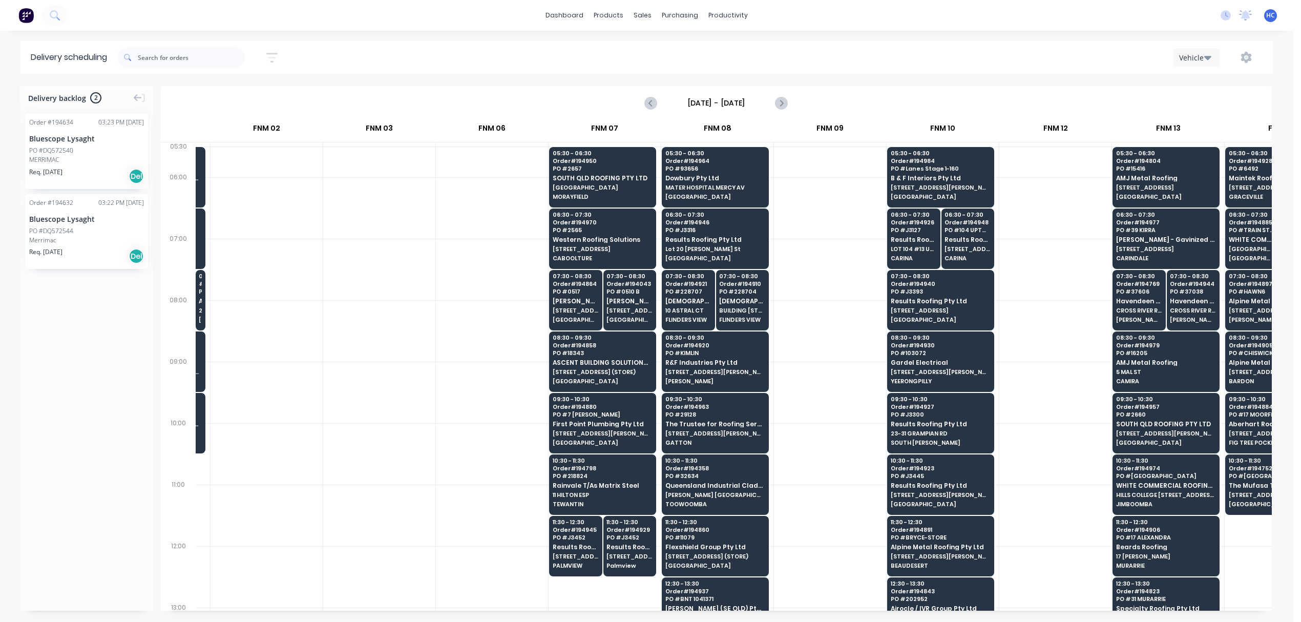
drag, startPoint x: 629, startPoint y: 610, endPoint x: 595, endPoint y: 604, distance: 34.9
click at [595, 574] on div "05:30 # 194697 PO # DQ572593 Bluescope Lysaght UNIT 4, [STREET_ADDRESS][PERSON_…" at bounding box center [734, 376] width 1076 height 468
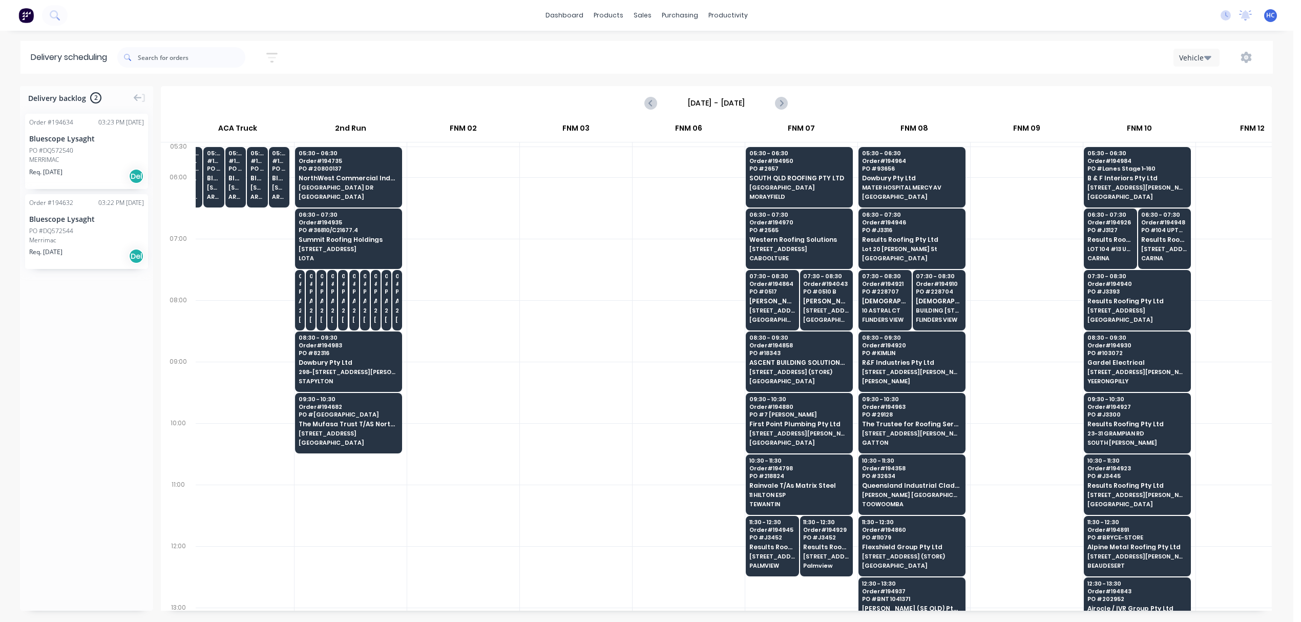
scroll to position [0, 0]
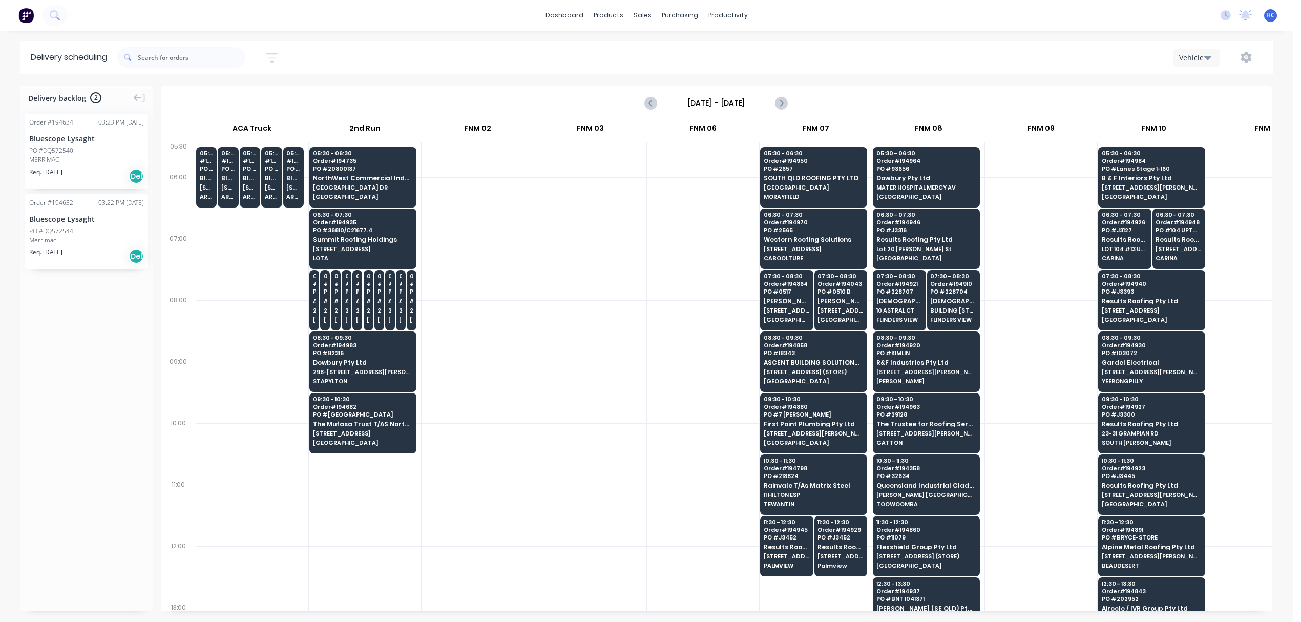
click at [689, 324] on div at bounding box center [703, 330] width 112 height 61
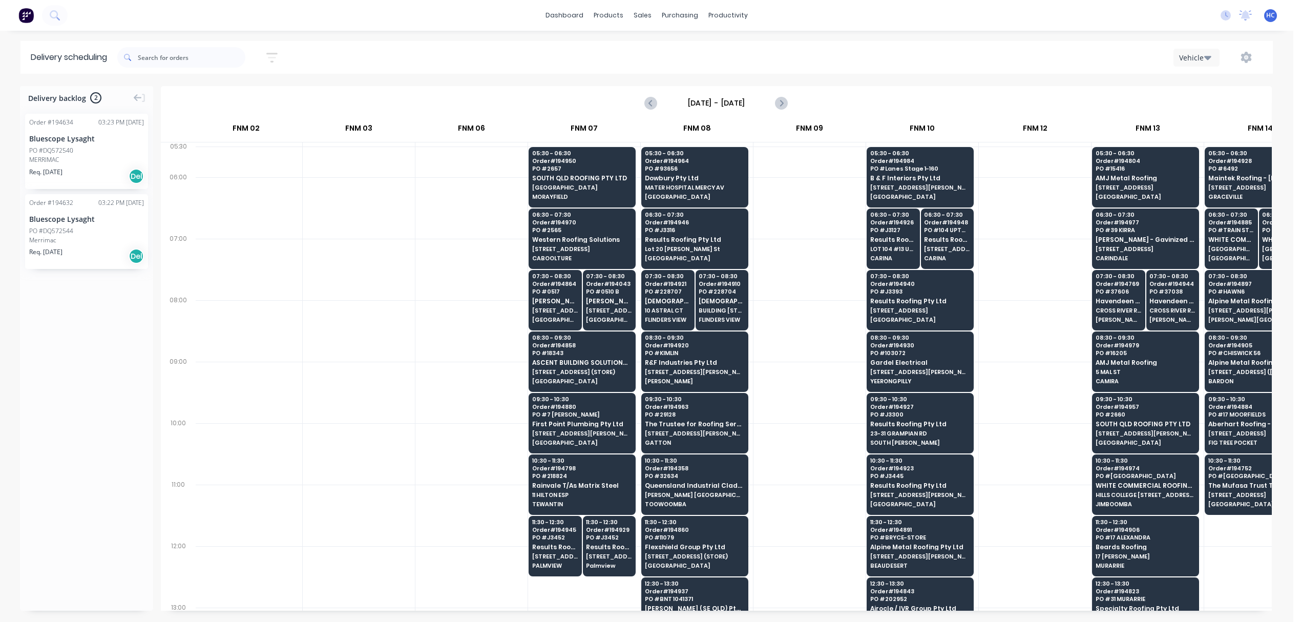
scroll to position [0, 236]
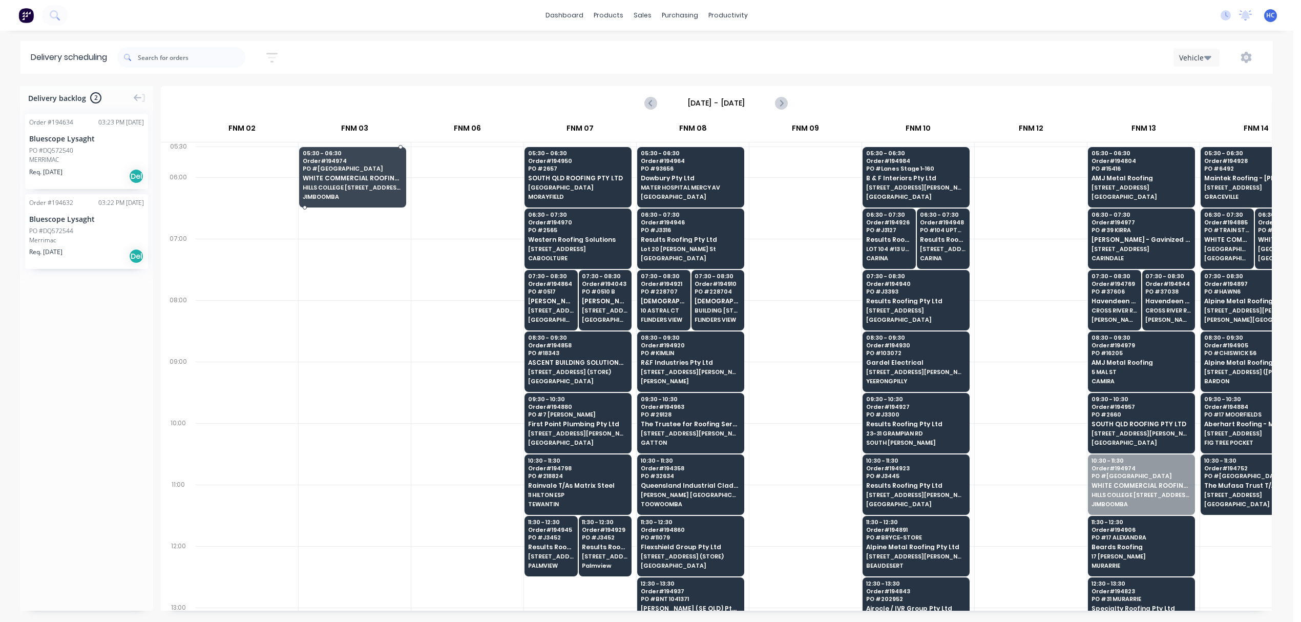
drag, startPoint x: 1153, startPoint y: 492, endPoint x: 375, endPoint y: 185, distance: 836.0
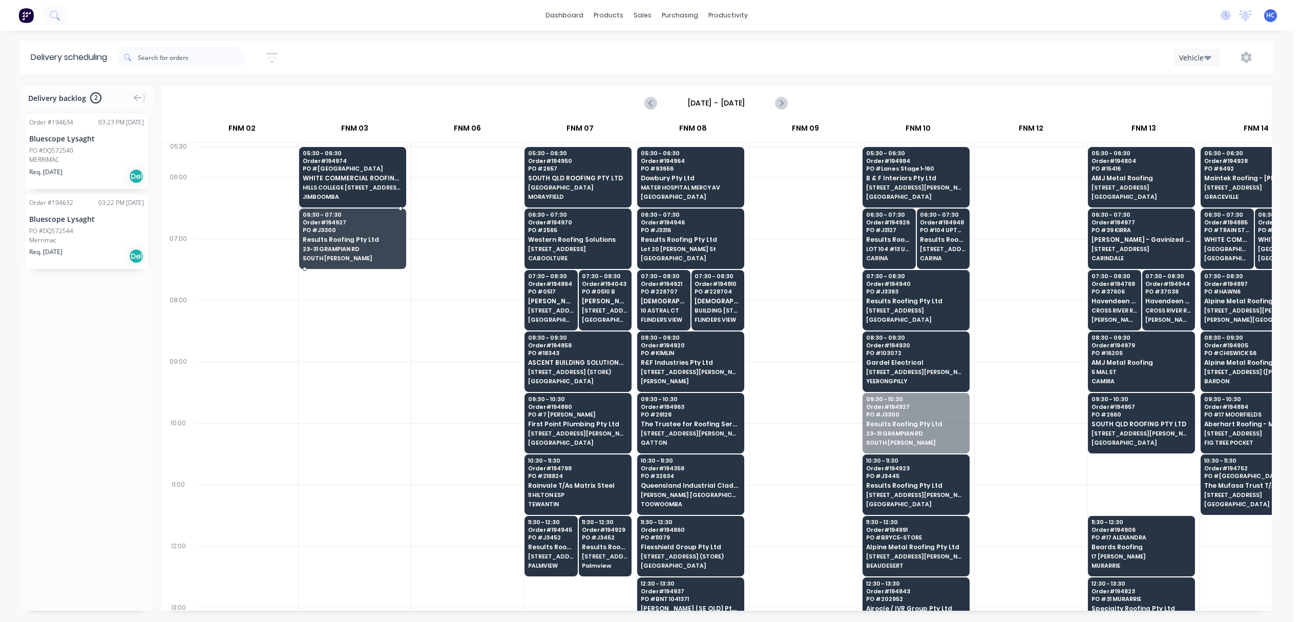
drag, startPoint x: 924, startPoint y: 428, endPoint x: 355, endPoint y: 251, distance: 595.9
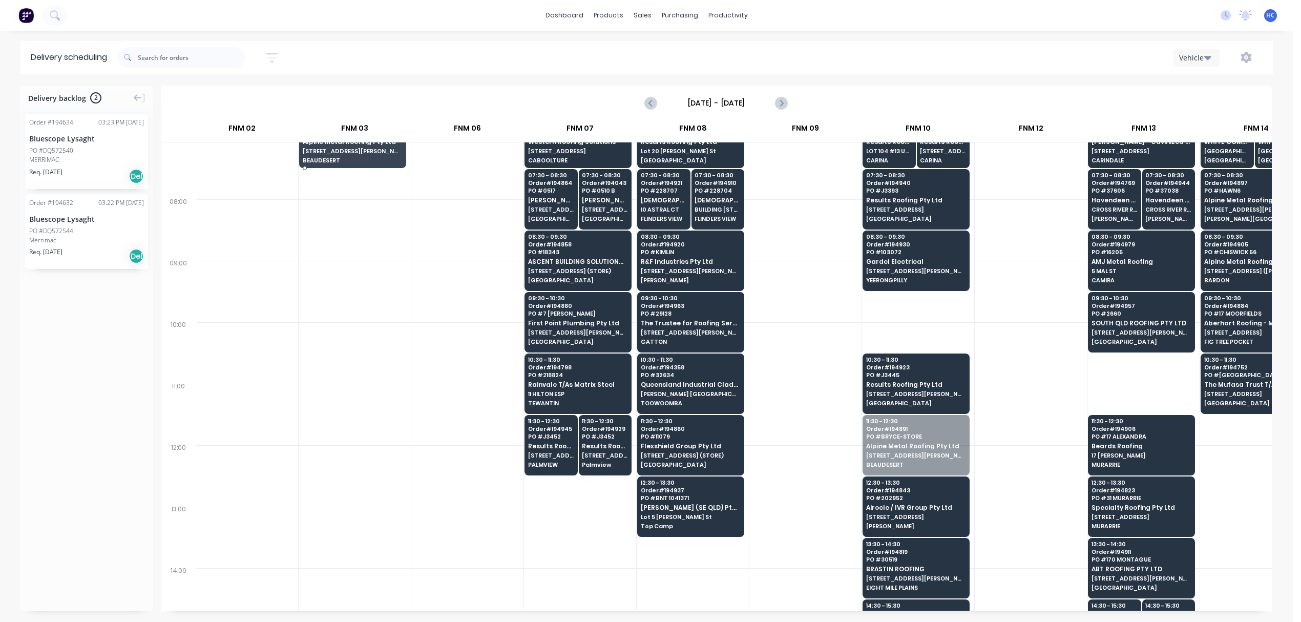
scroll to position [82, 236]
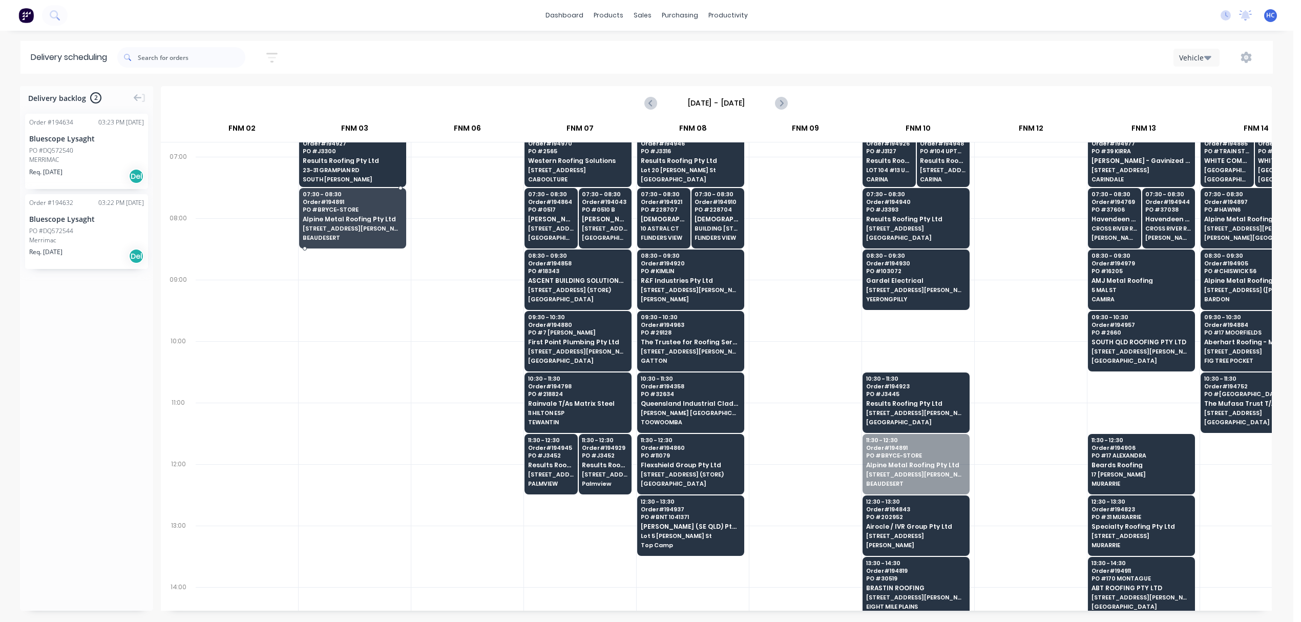
drag, startPoint x: 884, startPoint y: 410, endPoint x: 357, endPoint y: 207, distance: 564.7
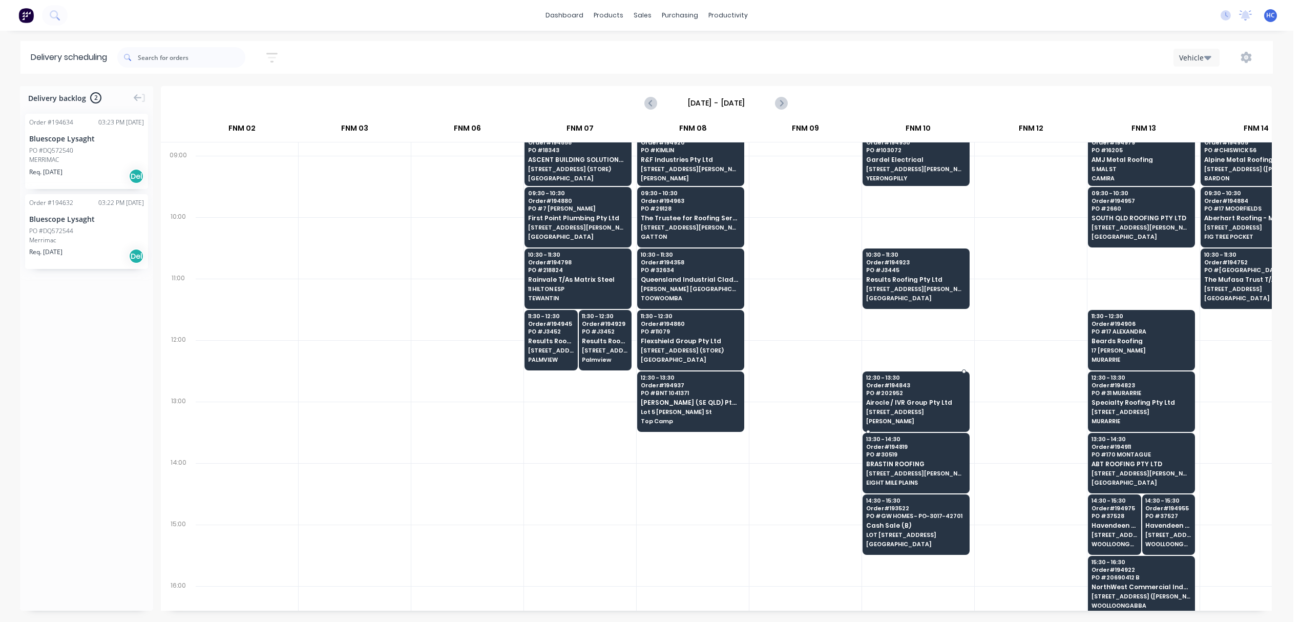
scroll to position [218, 236]
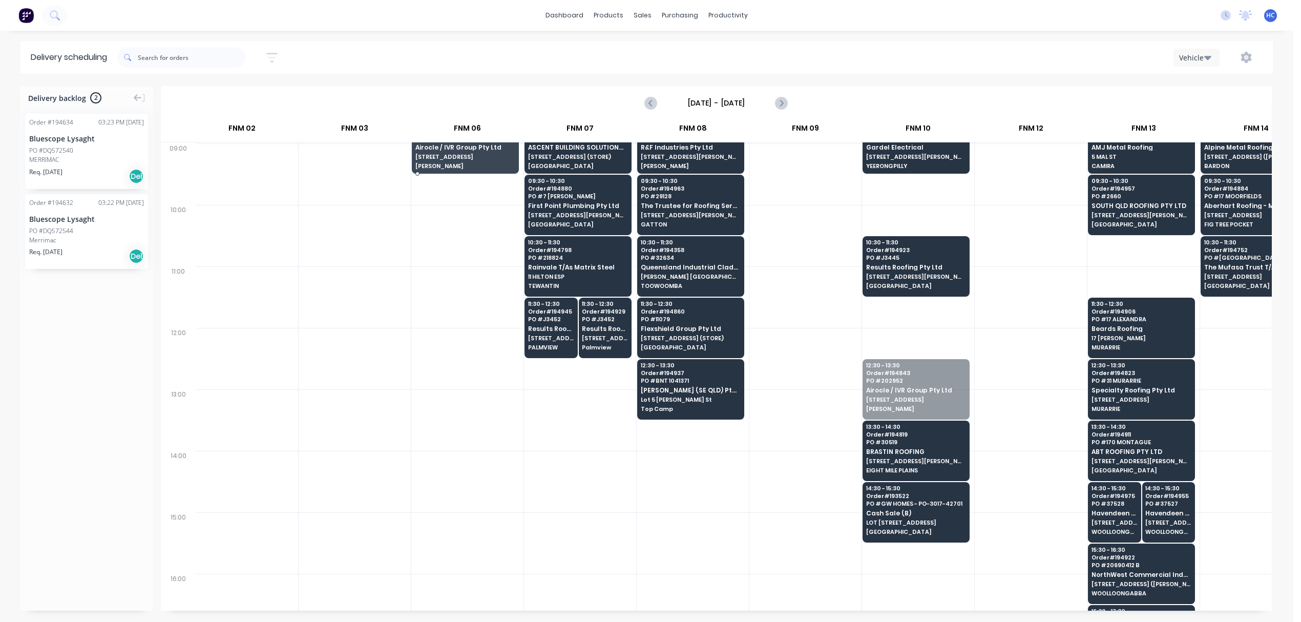
drag, startPoint x: 904, startPoint y: 393, endPoint x: 459, endPoint y: 157, distance: 503.6
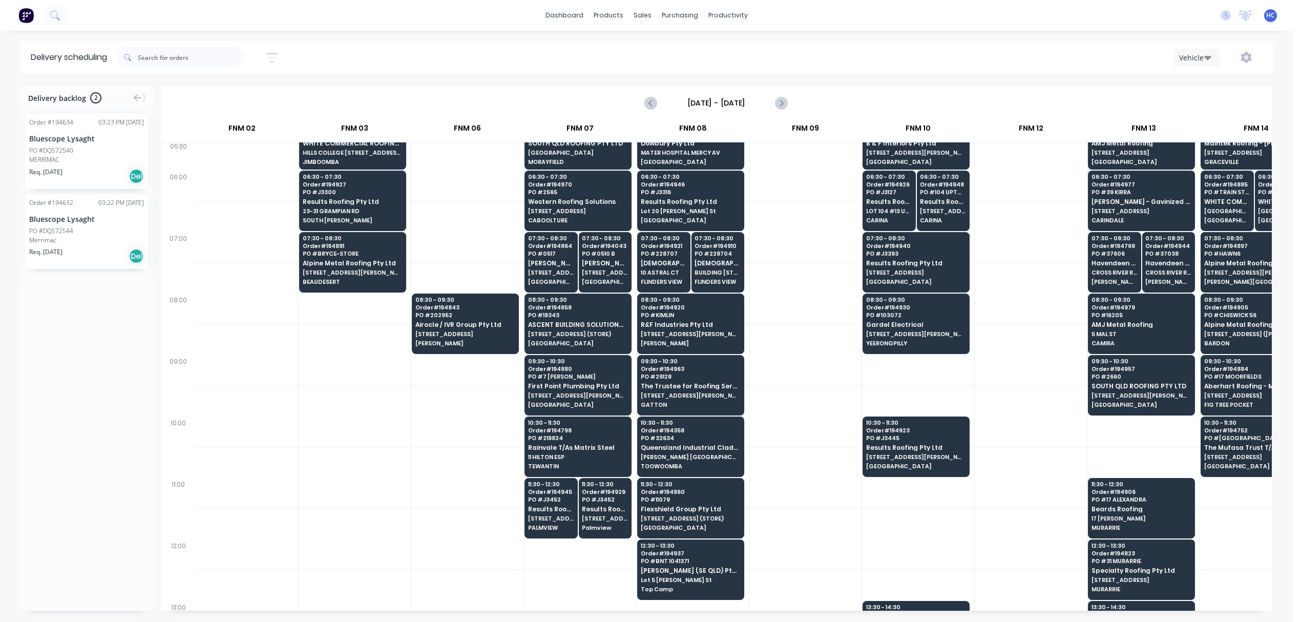
scroll to position [0, 236]
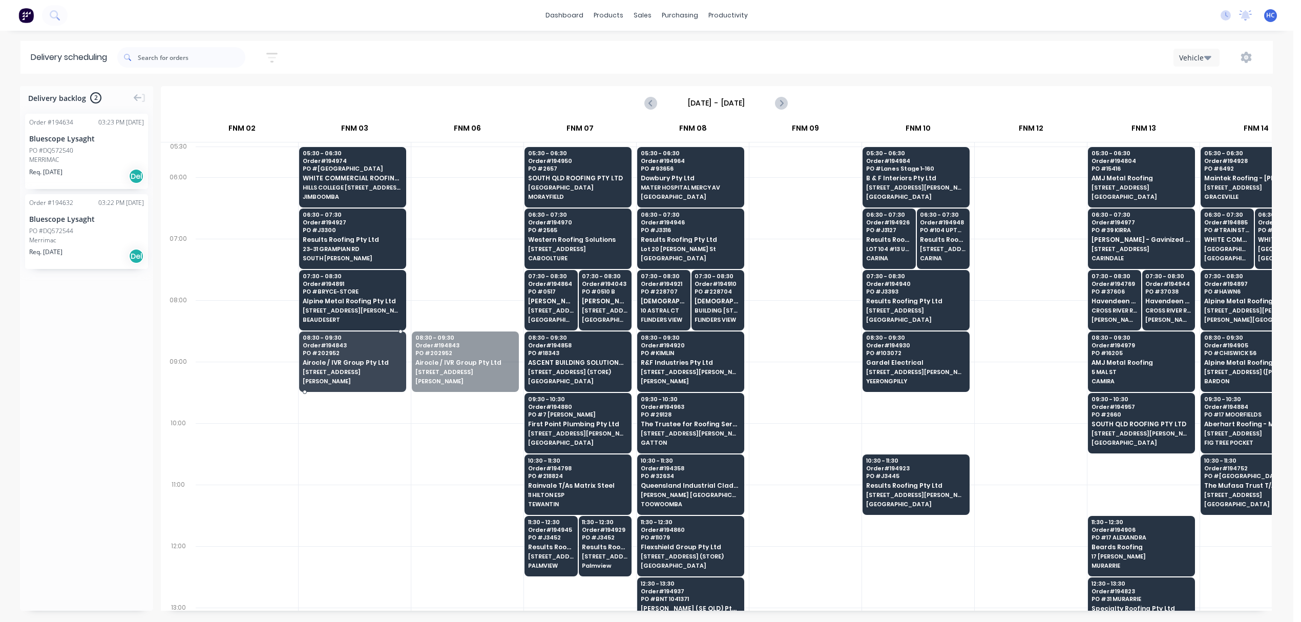
drag, startPoint x: 445, startPoint y: 367, endPoint x: 336, endPoint y: 372, distance: 108.7
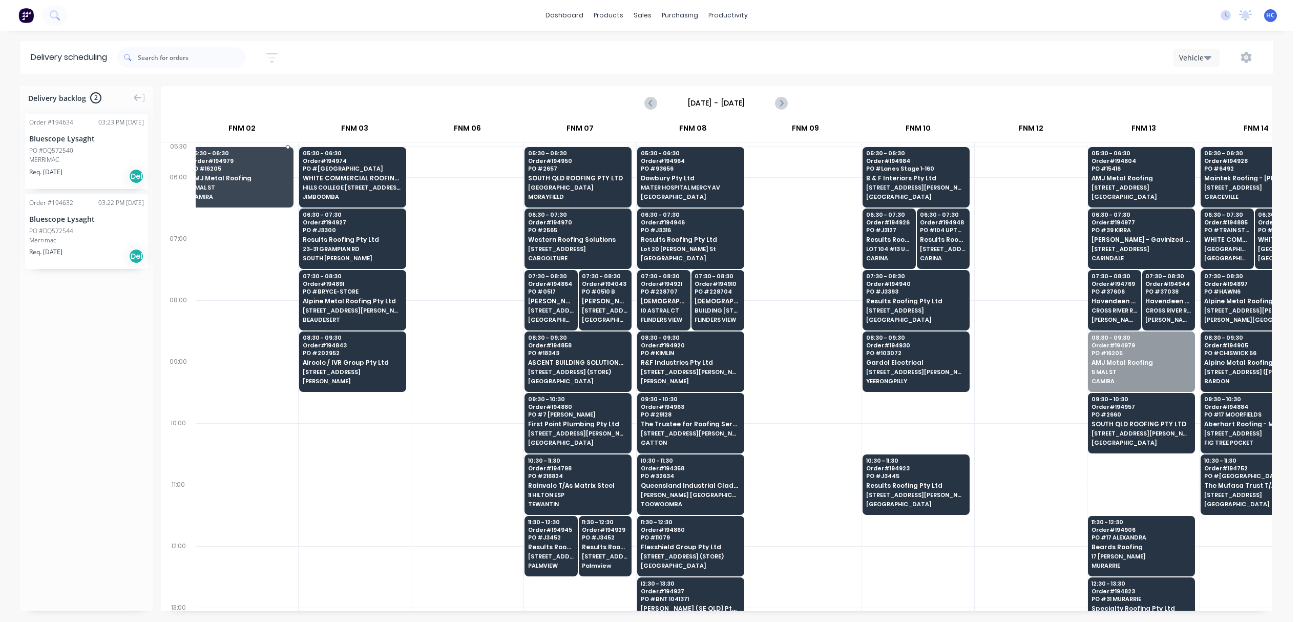
drag, startPoint x: 1125, startPoint y: 367, endPoint x: 283, endPoint y: 187, distance: 861.0
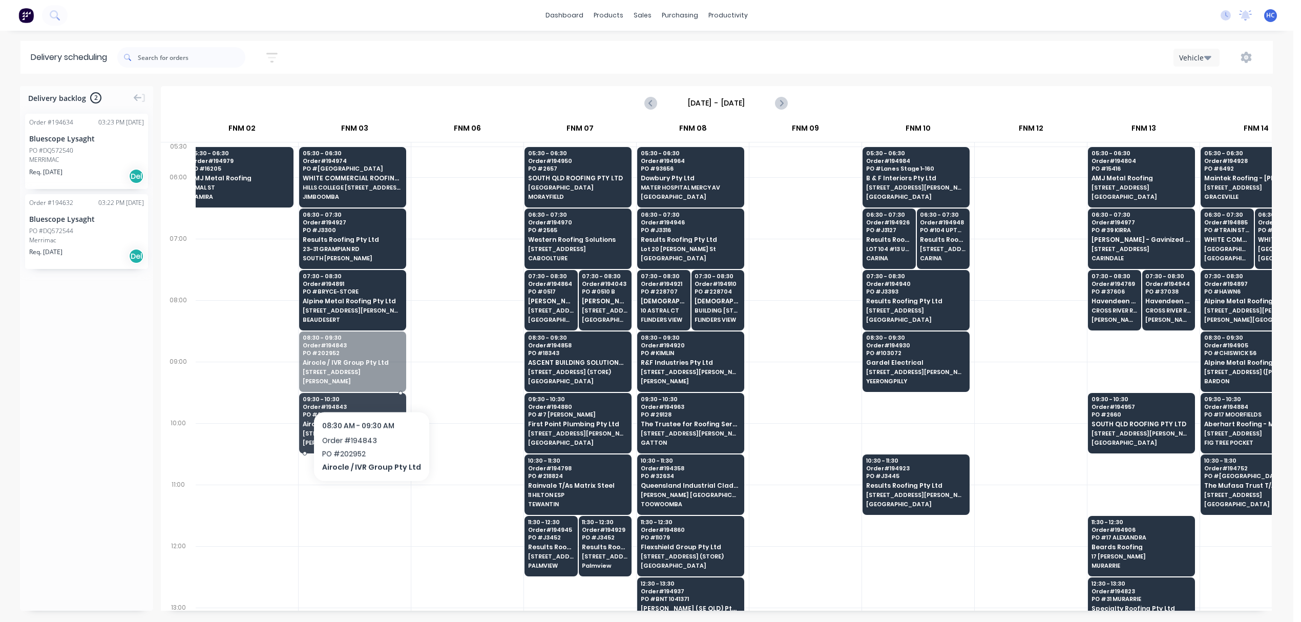
drag, startPoint x: 370, startPoint y: 369, endPoint x: 369, endPoint y: 384, distance: 15.4
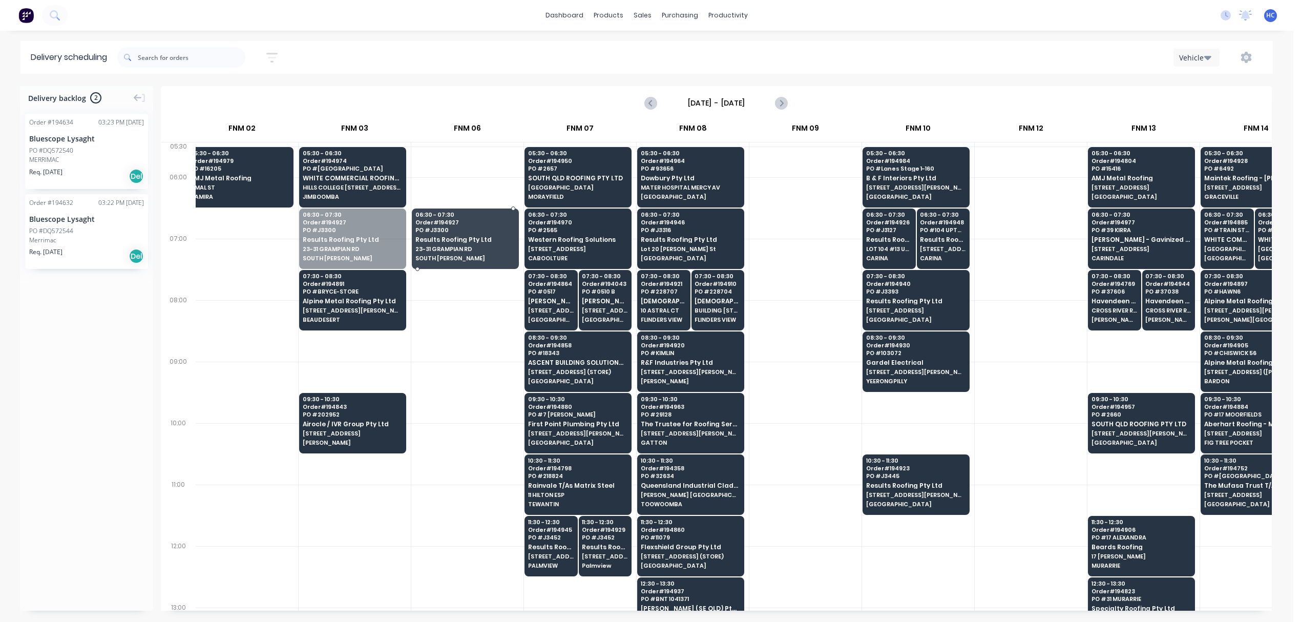
drag, startPoint x: 341, startPoint y: 242, endPoint x: 365, endPoint y: 300, distance: 63.0
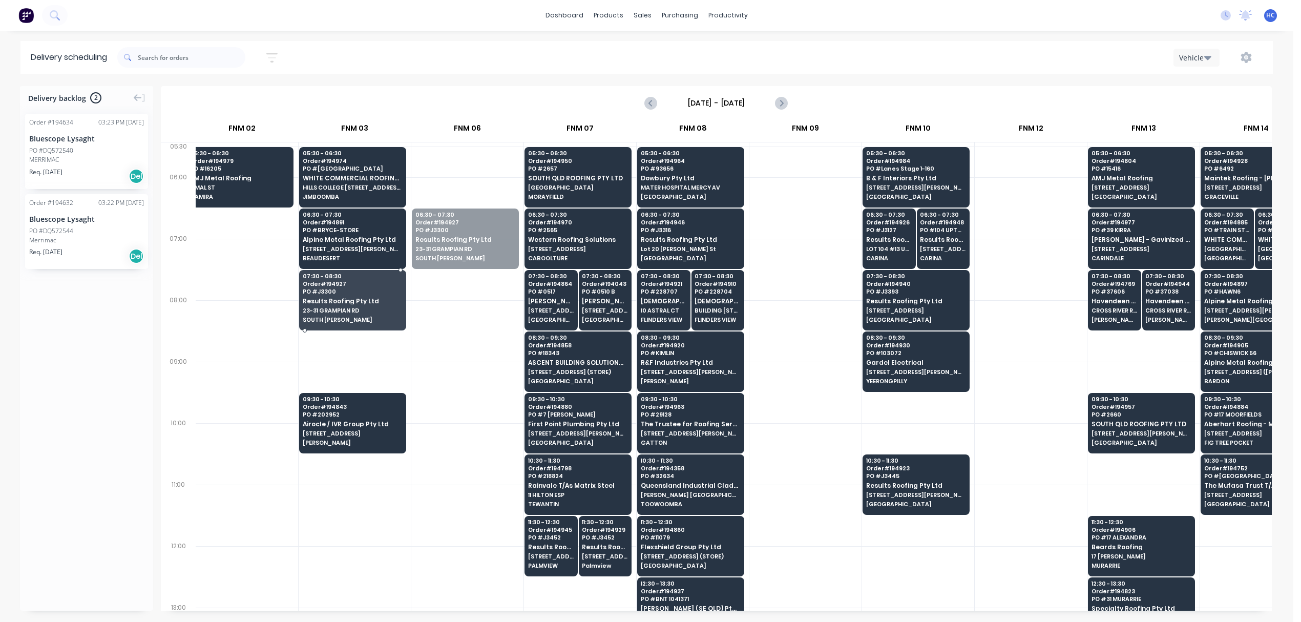
drag, startPoint x: 435, startPoint y: 248, endPoint x: 427, endPoint y: 268, distance: 21.6
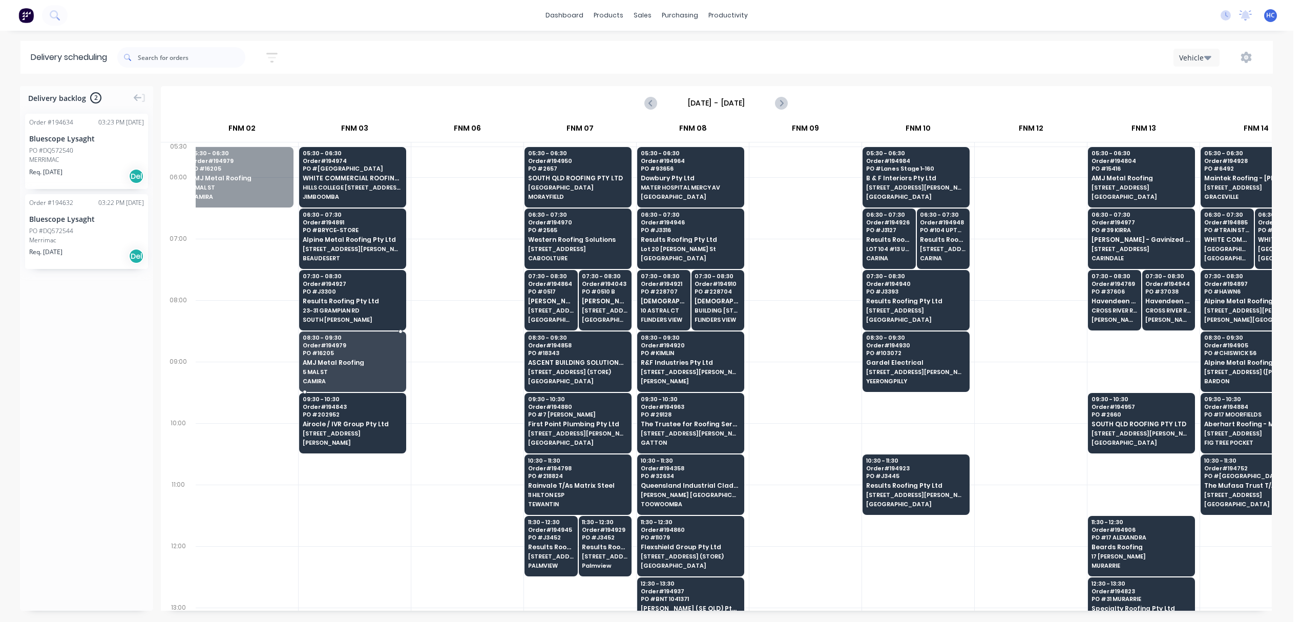
drag, startPoint x: 226, startPoint y: 184, endPoint x: 344, endPoint y: 365, distance: 215.3
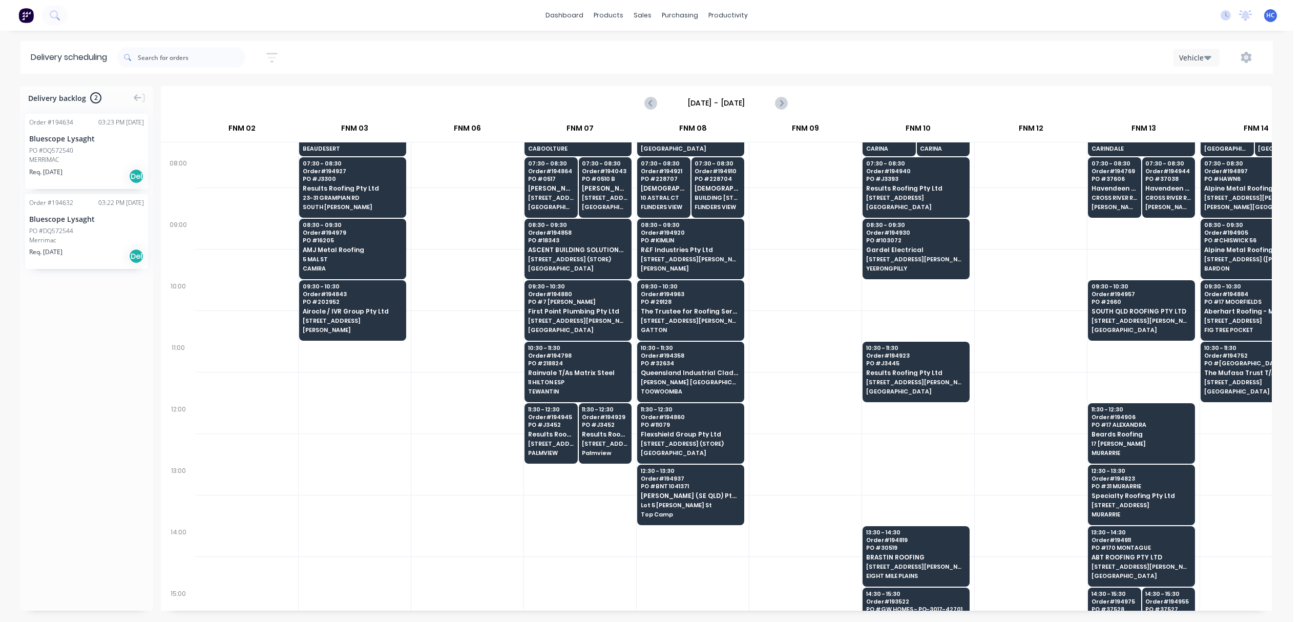
scroll to position [136, 236]
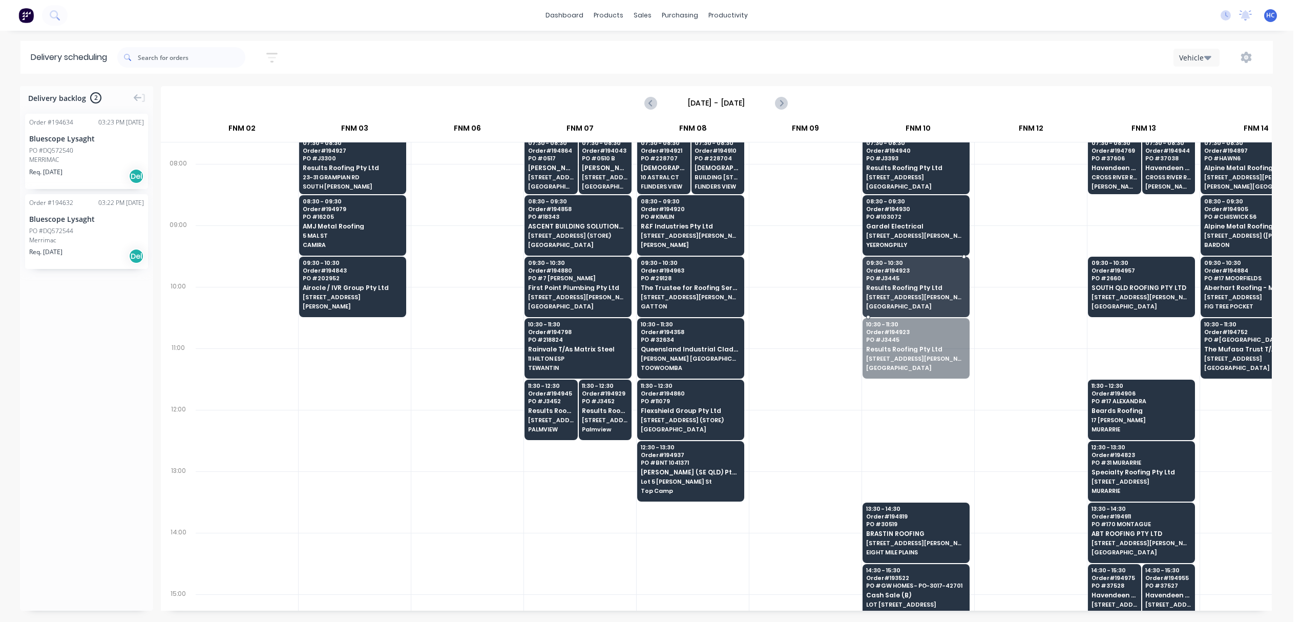
drag, startPoint x: 906, startPoint y: 351, endPoint x: 910, endPoint y: 320, distance: 31.4
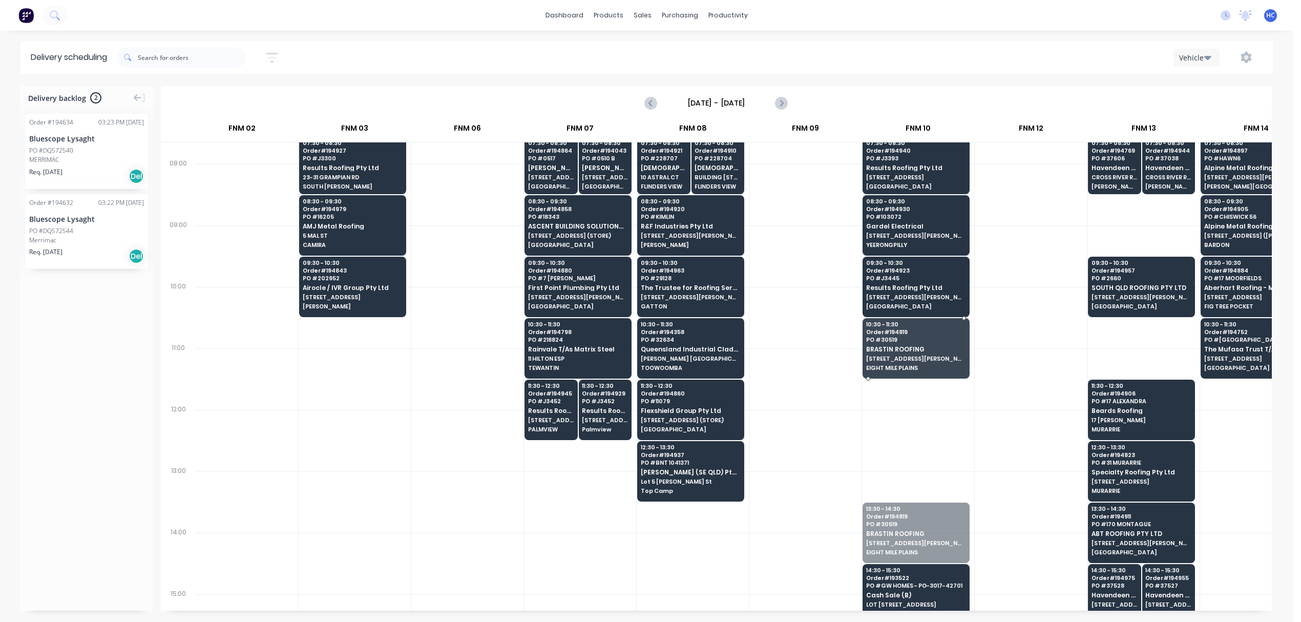
drag, startPoint x: 902, startPoint y: 529, endPoint x: 931, endPoint y: 355, distance: 176.0
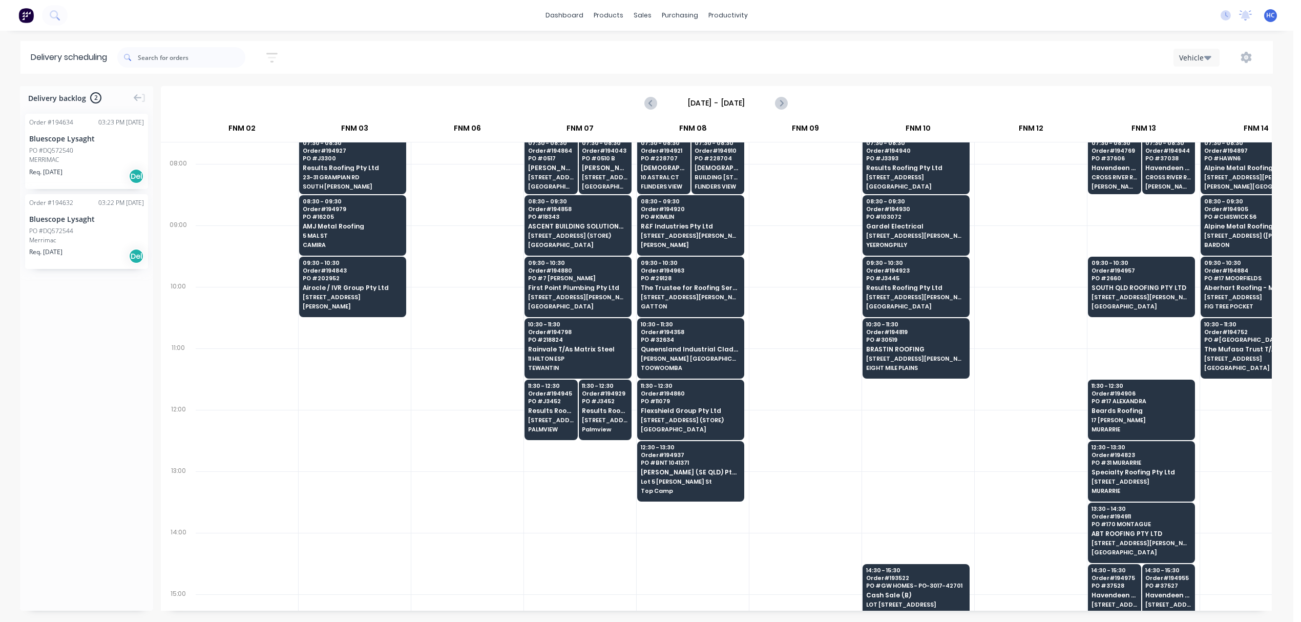
scroll to position [273, 236]
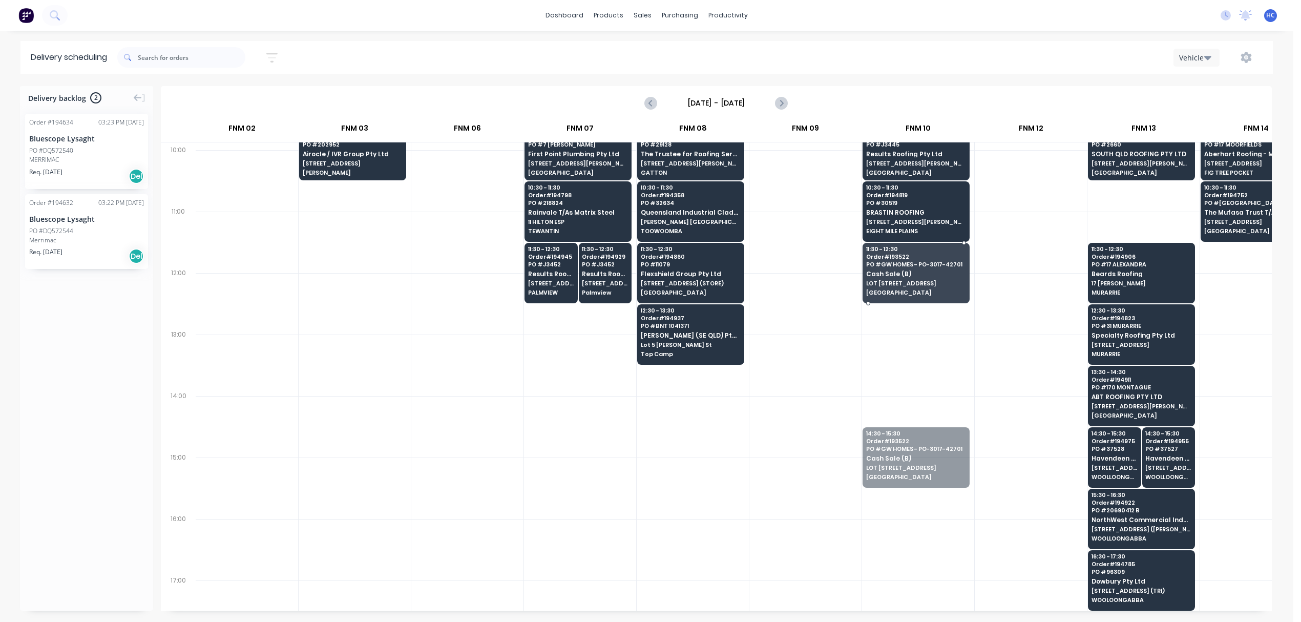
drag, startPoint x: 909, startPoint y: 451, endPoint x: 914, endPoint y: 265, distance: 186.0
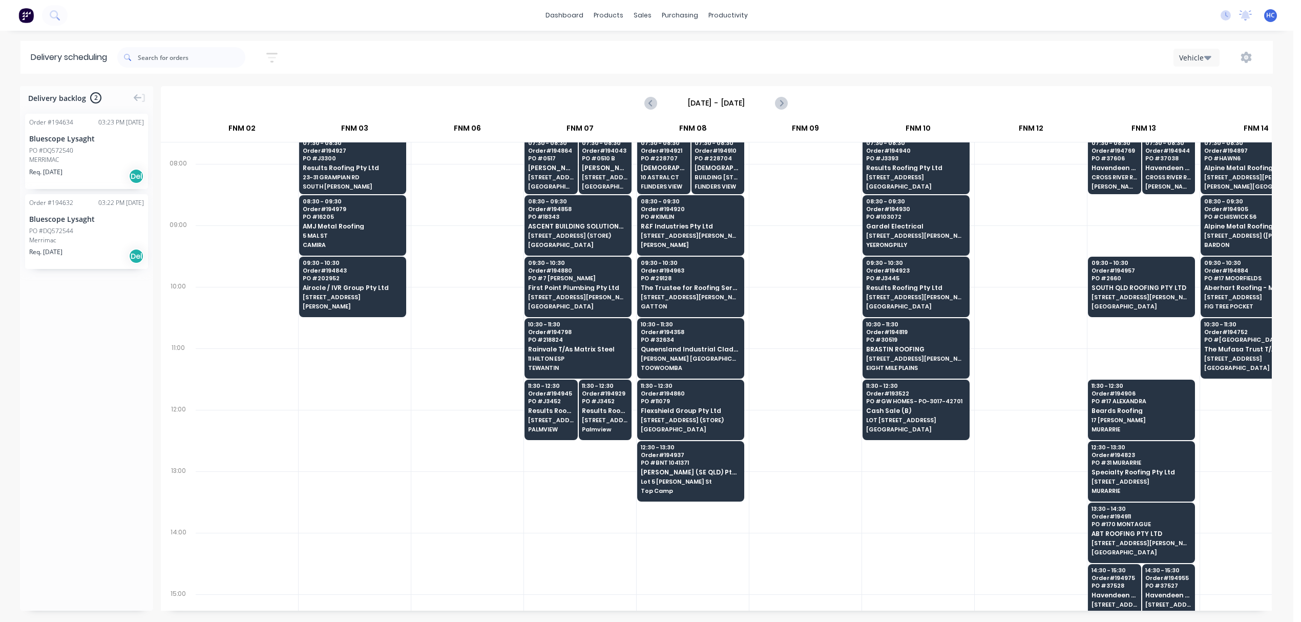
scroll to position [0, 236]
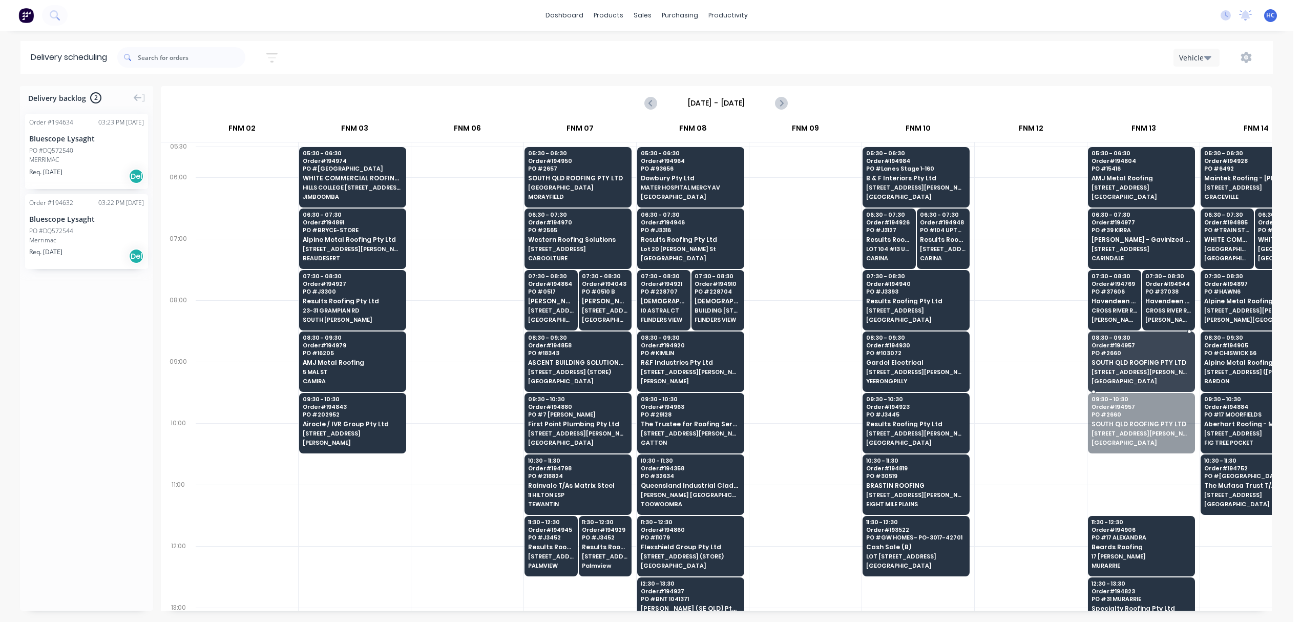
drag, startPoint x: 1130, startPoint y: 419, endPoint x: 1141, endPoint y: 375, distance: 45.5
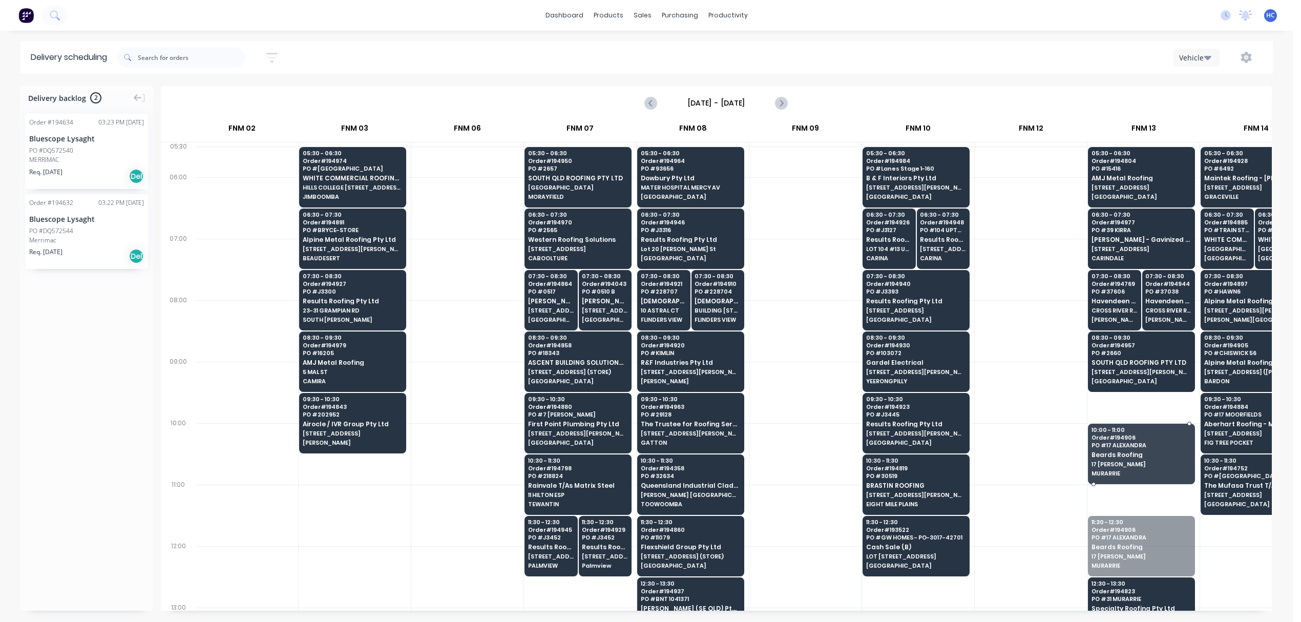
drag, startPoint x: 1133, startPoint y: 529, endPoint x: 1149, endPoint y: 416, distance: 114.4
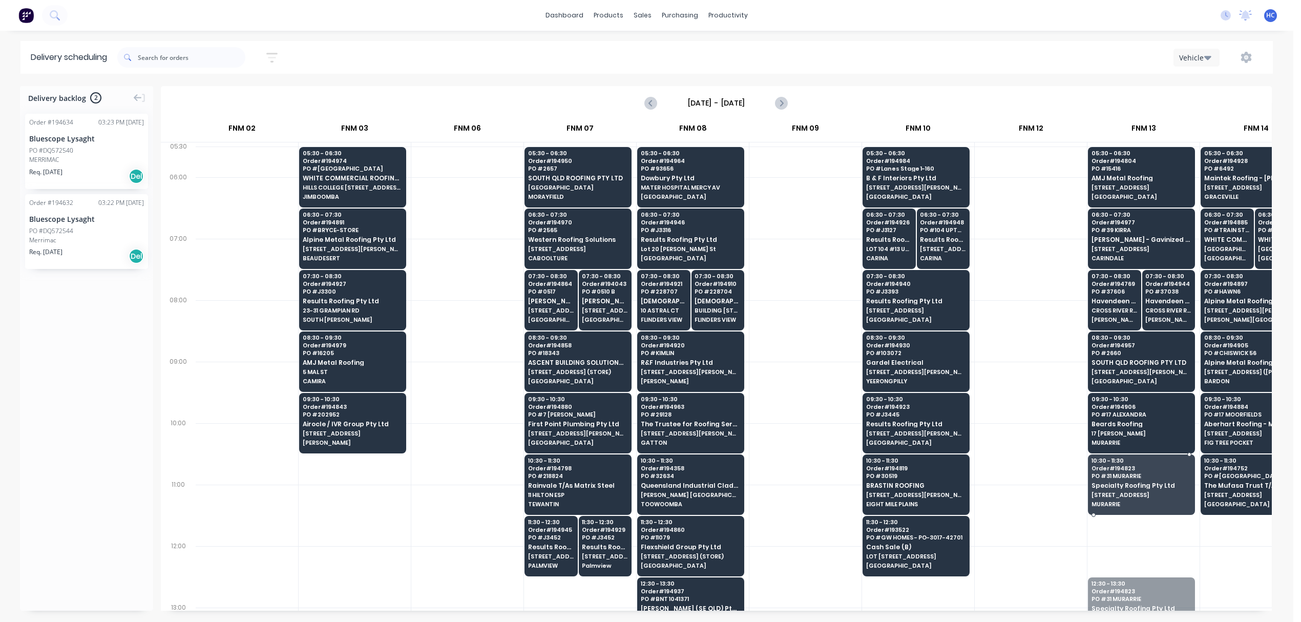
drag, startPoint x: 1120, startPoint y: 590, endPoint x: 1120, endPoint y: 556, distance: 34.3
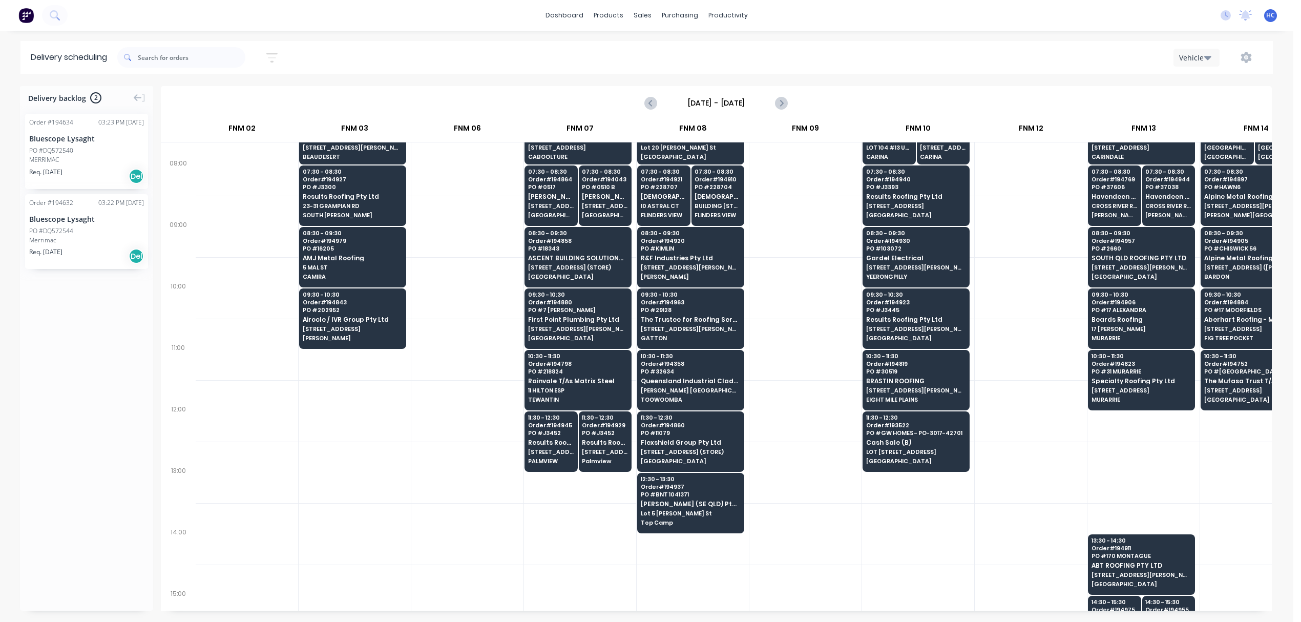
scroll to position [136, 236]
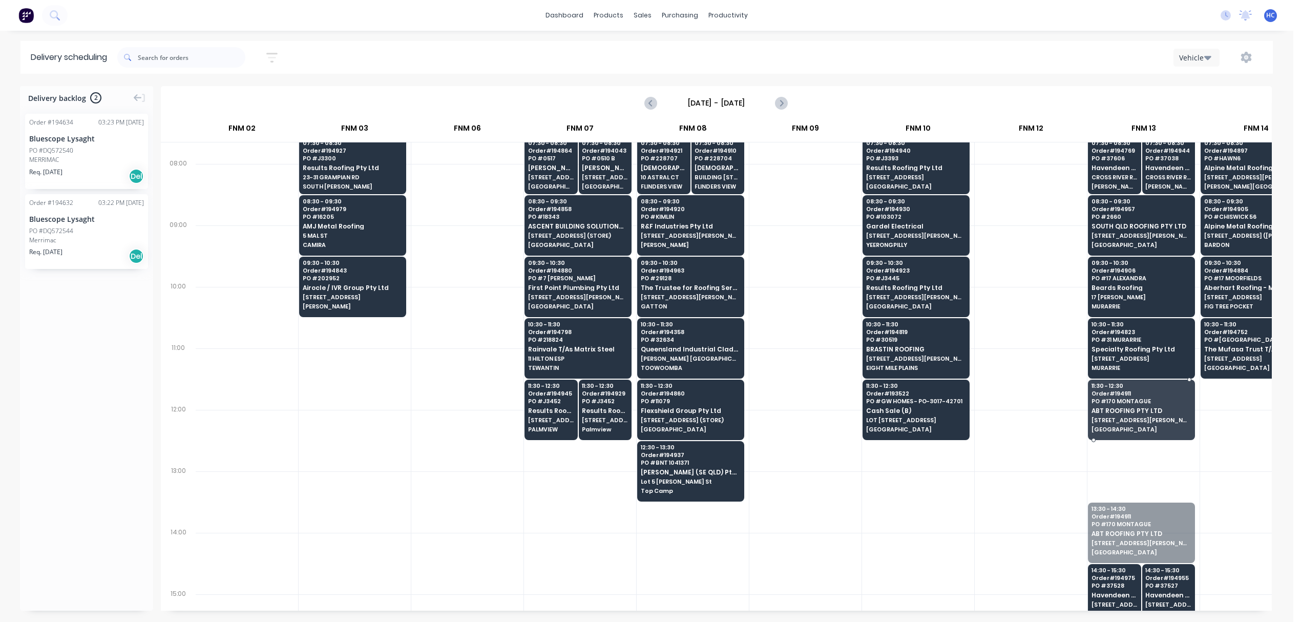
drag, startPoint x: 1118, startPoint y: 522, endPoint x: 1117, endPoint y: 471, distance: 51.2
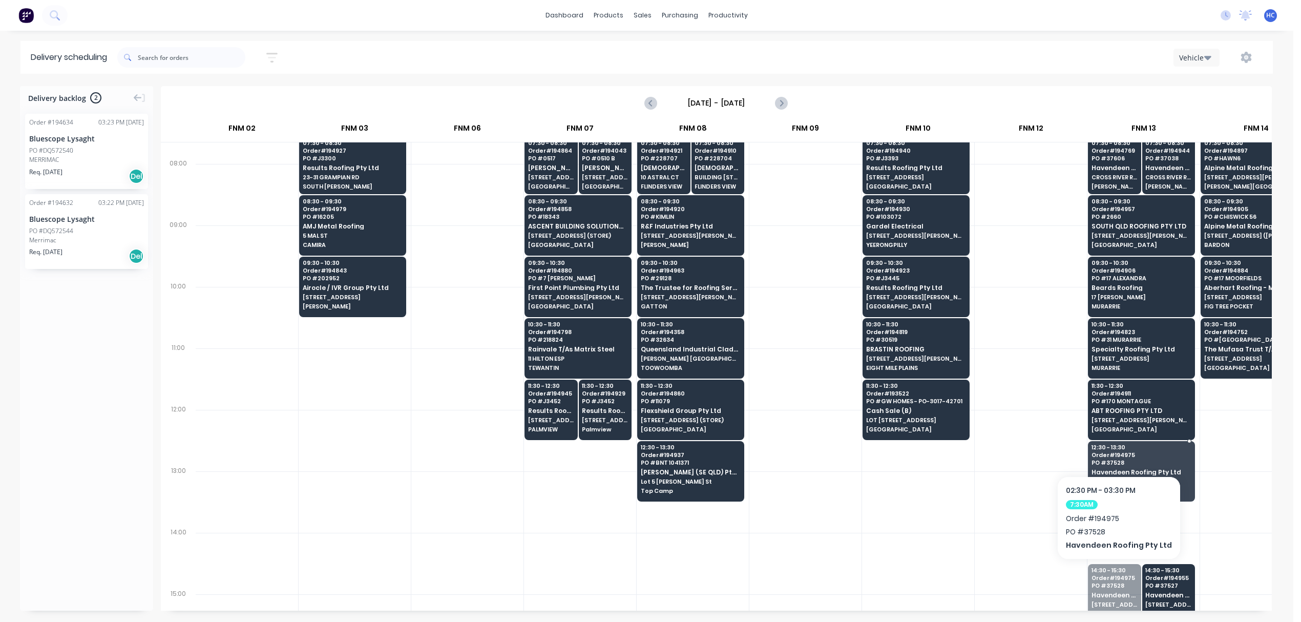
drag, startPoint x: 1109, startPoint y: 531, endPoint x: 1135, endPoint y: 518, distance: 28.4
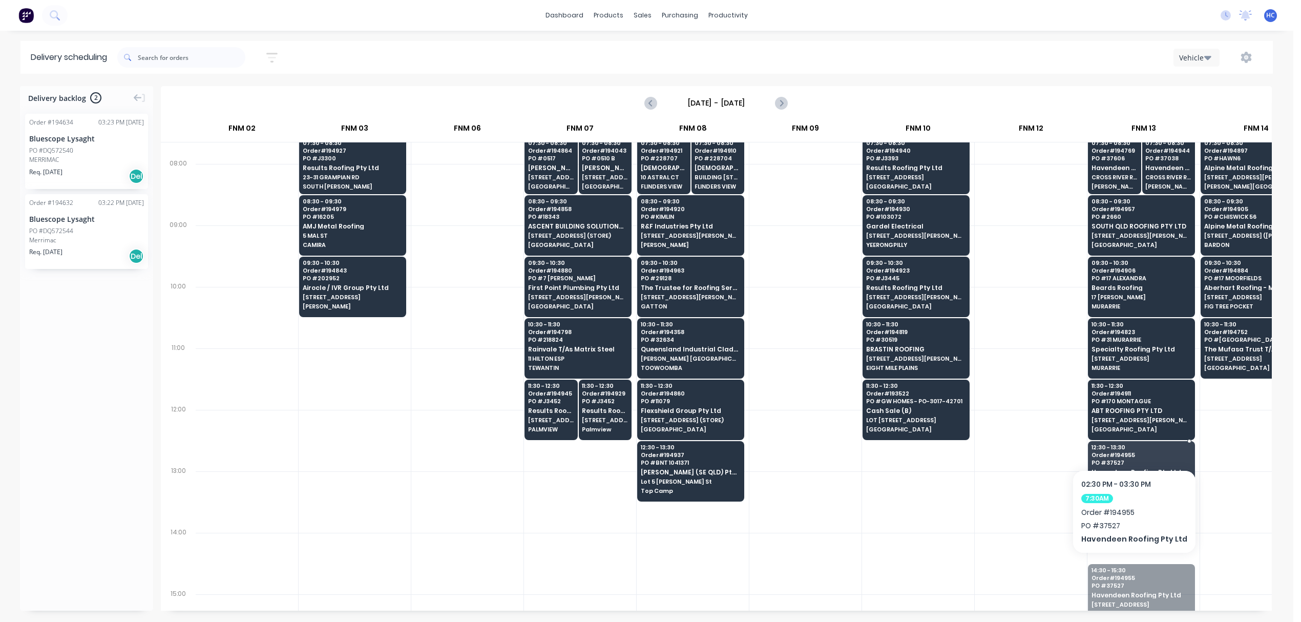
drag, startPoint x: 1130, startPoint y: 583, endPoint x: 1130, endPoint y: 550, distance: 33.3
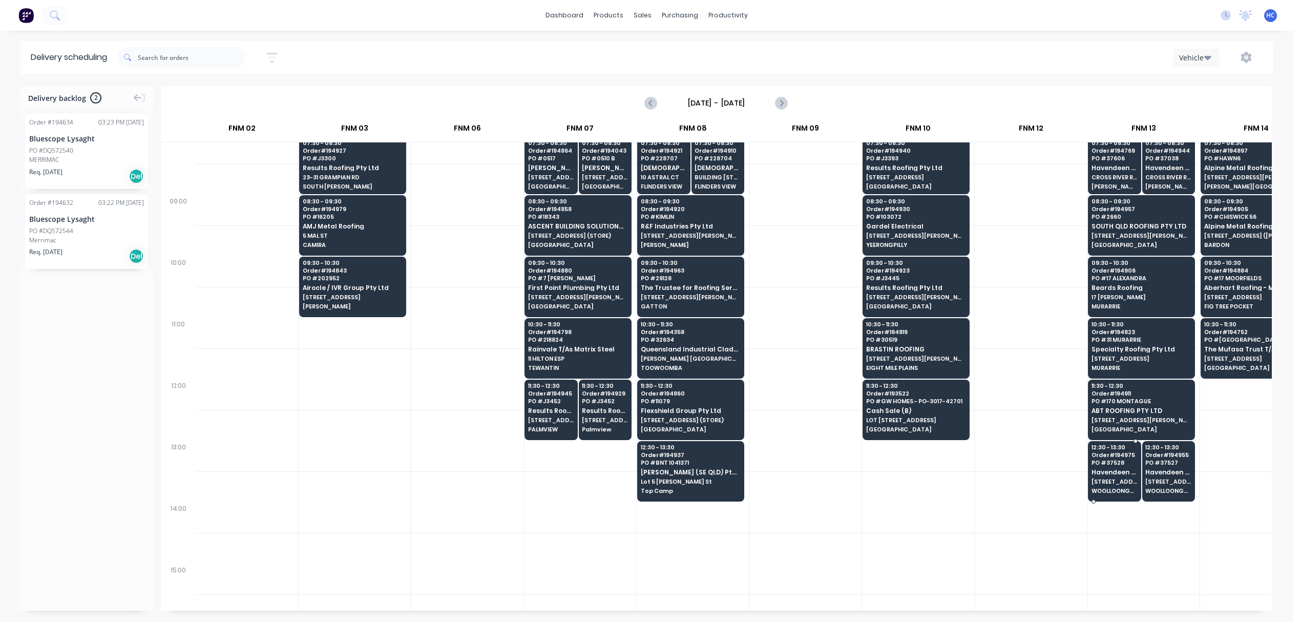
scroll to position [273, 236]
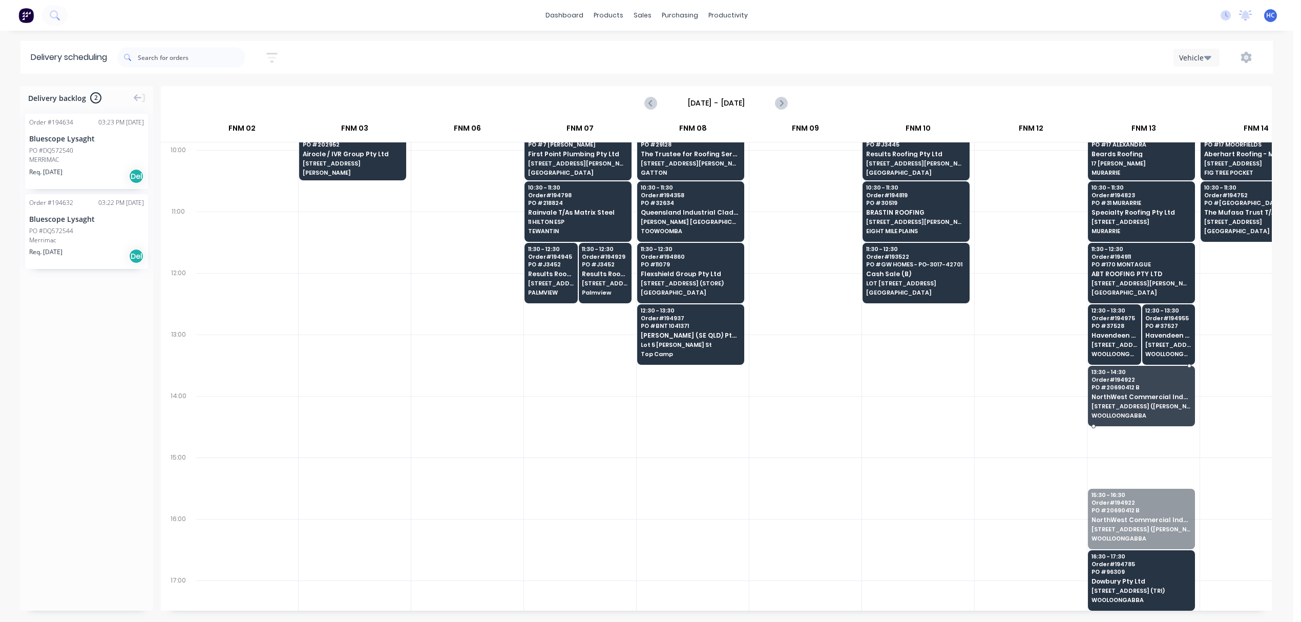
drag, startPoint x: 1135, startPoint y: 511, endPoint x: 1148, endPoint y: 399, distance: 111.9
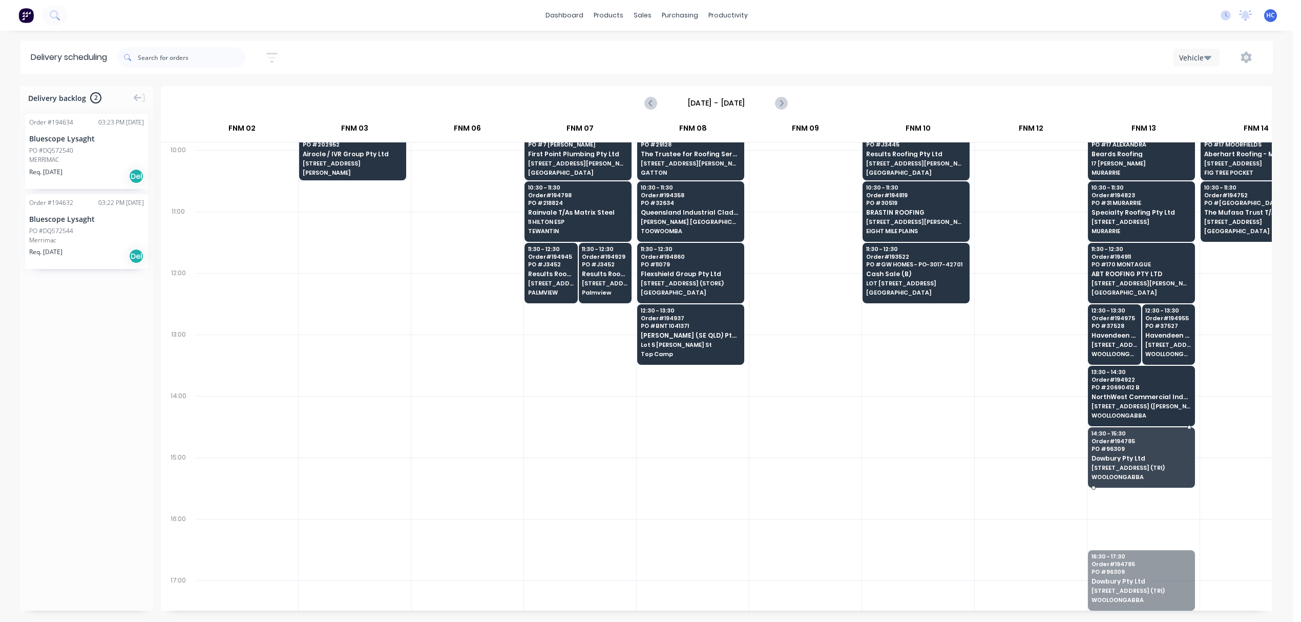
drag, startPoint x: 1147, startPoint y: 573, endPoint x: 1158, endPoint y: 445, distance: 128.5
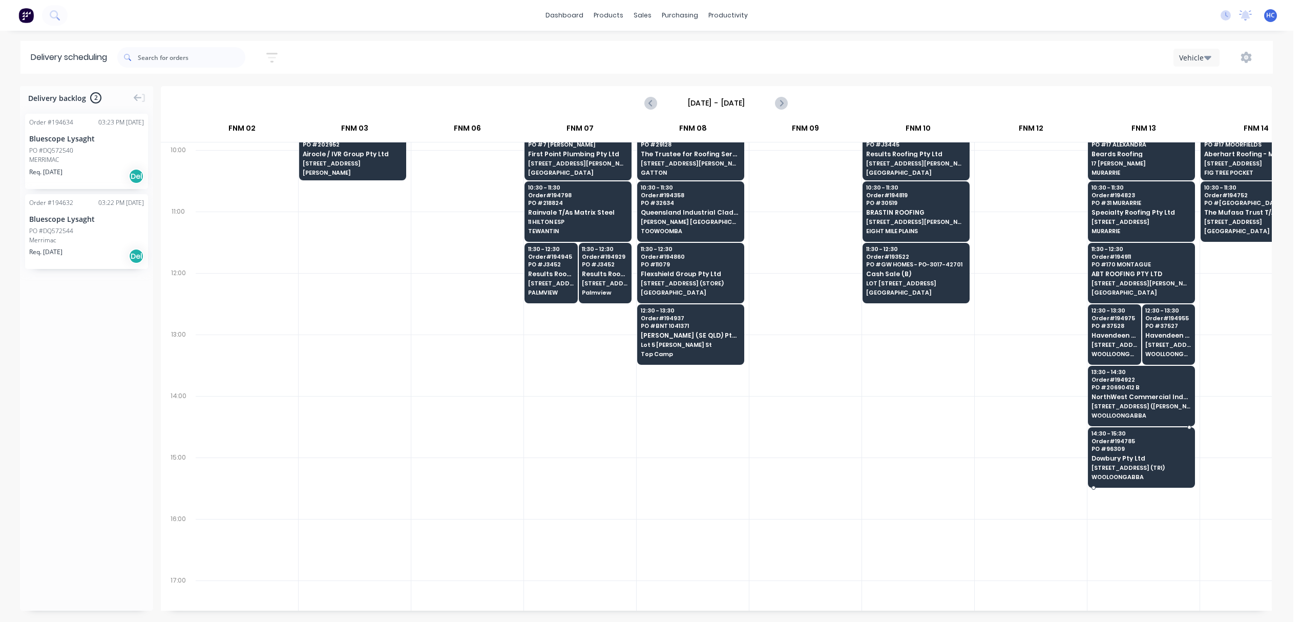
scroll to position [502, 236]
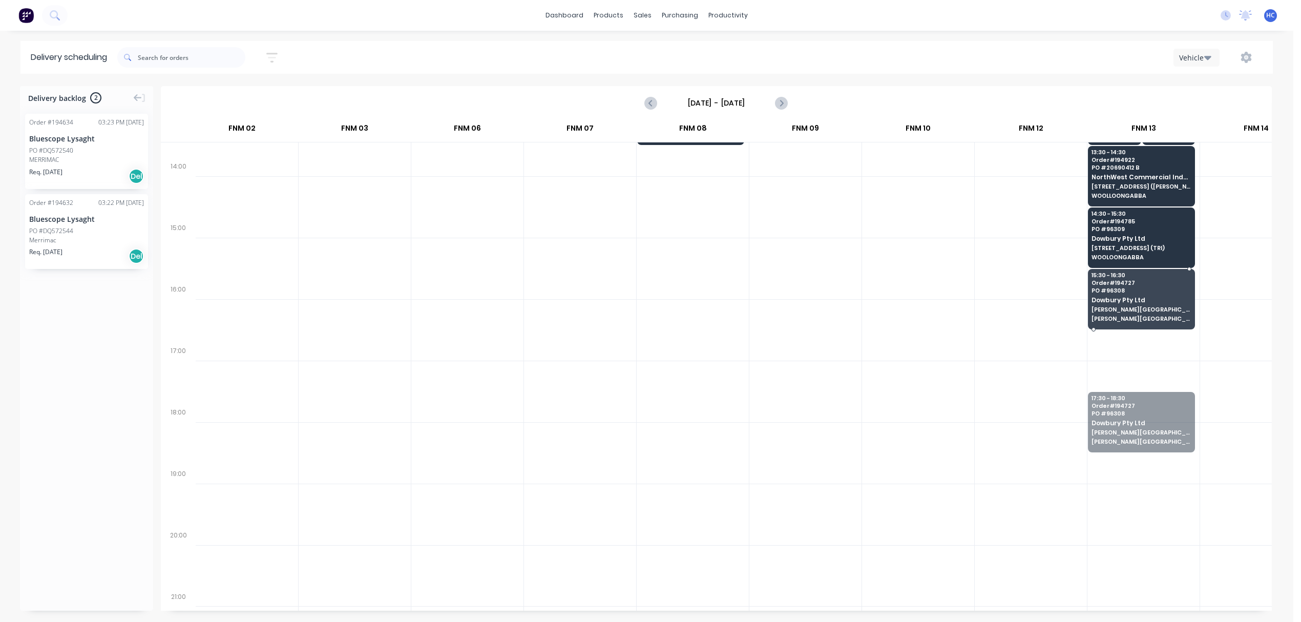
drag, startPoint x: 1144, startPoint y: 431, endPoint x: 1164, endPoint y: 297, distance: 135.1
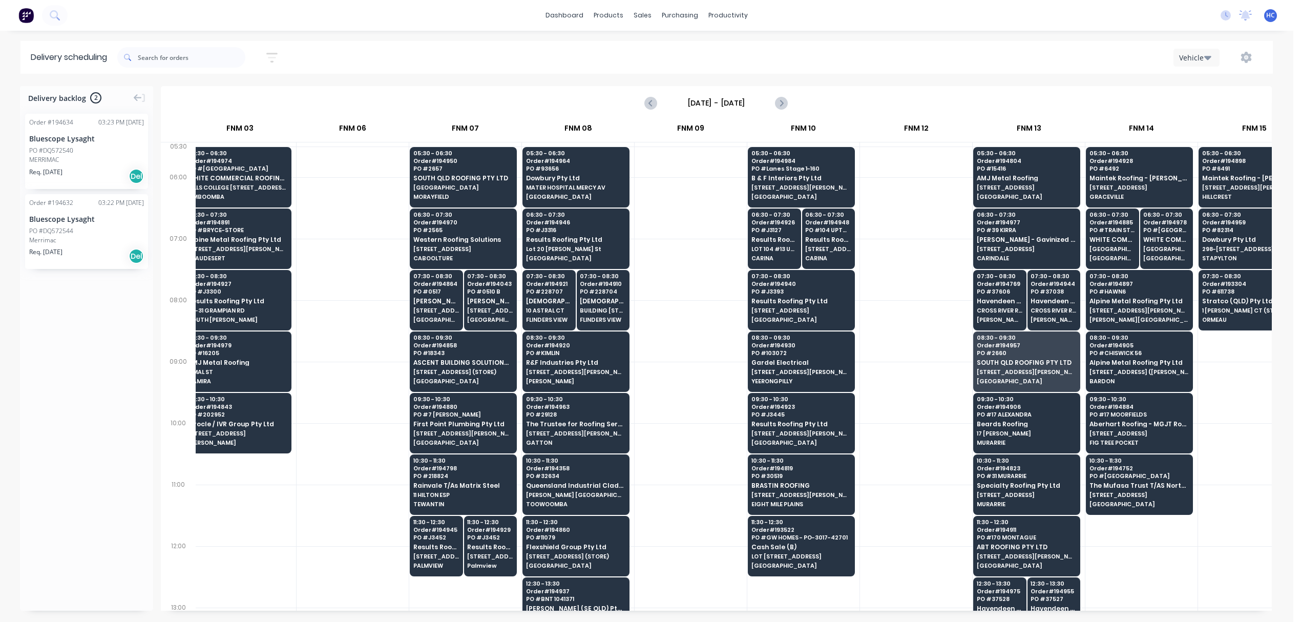
scroll to position [0, 390]
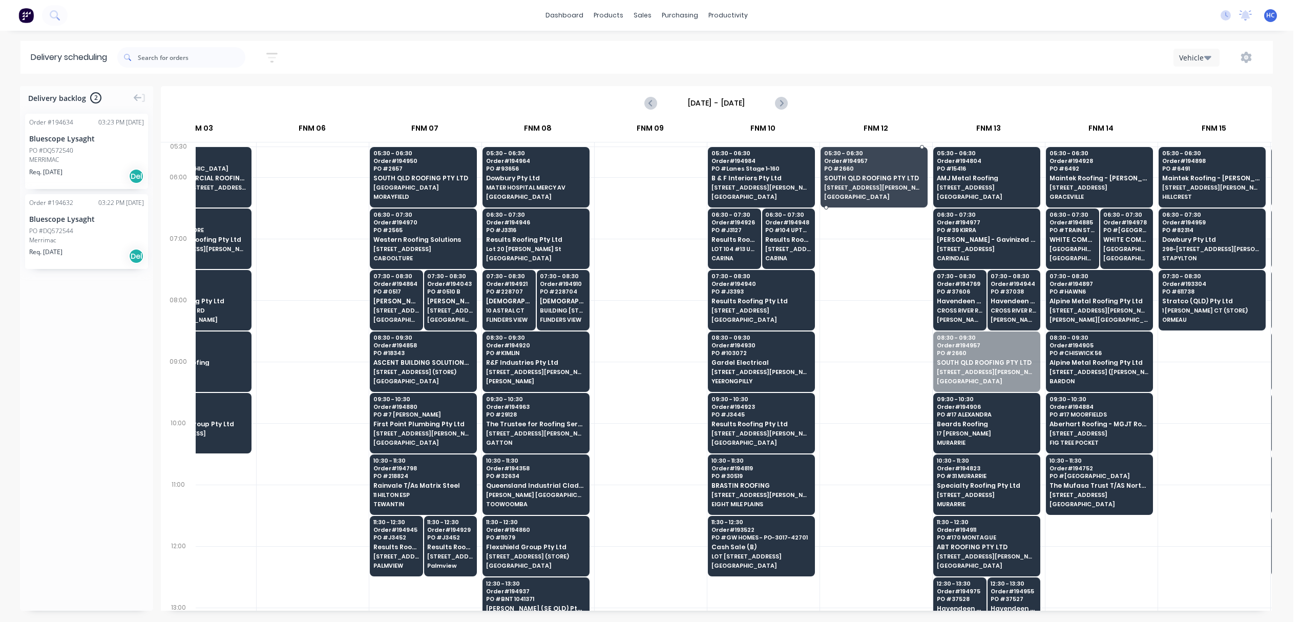
drag, startPoint x: 980, startPoint y: 379, endPoint x: 877, endPoint y: 206, distance: 201.7
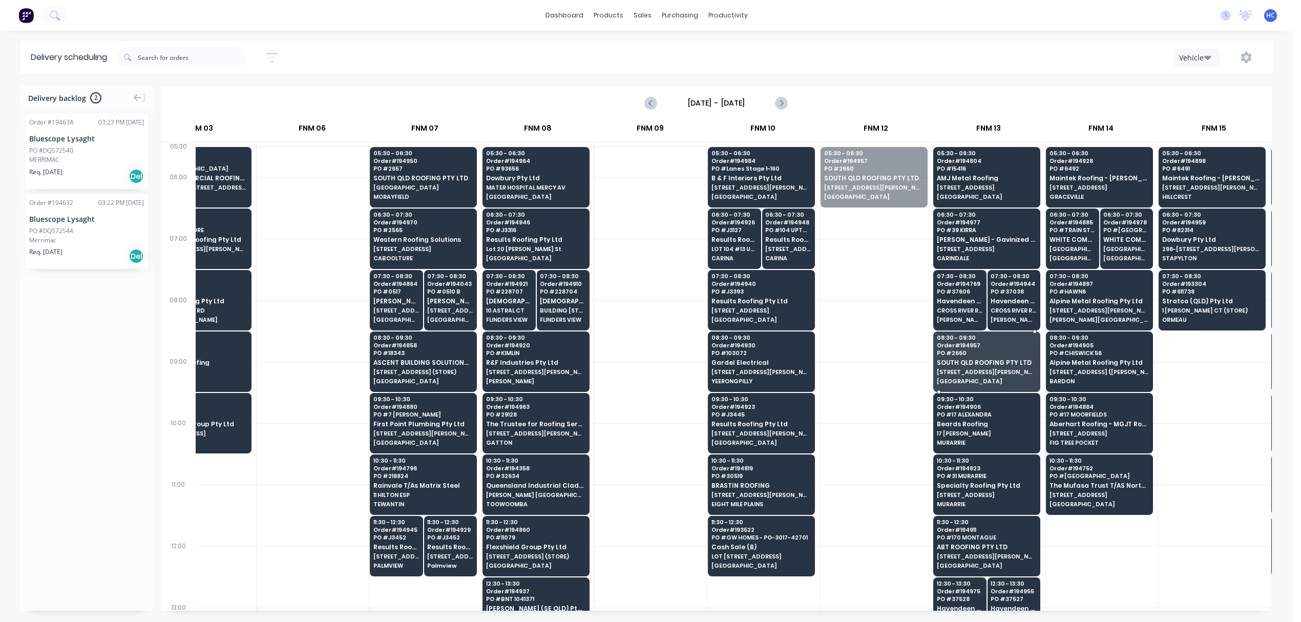
drag, startPoint x: 881, startPoint y: 236, endPoint x: 969, endPoint y: 373, distance: 163.5
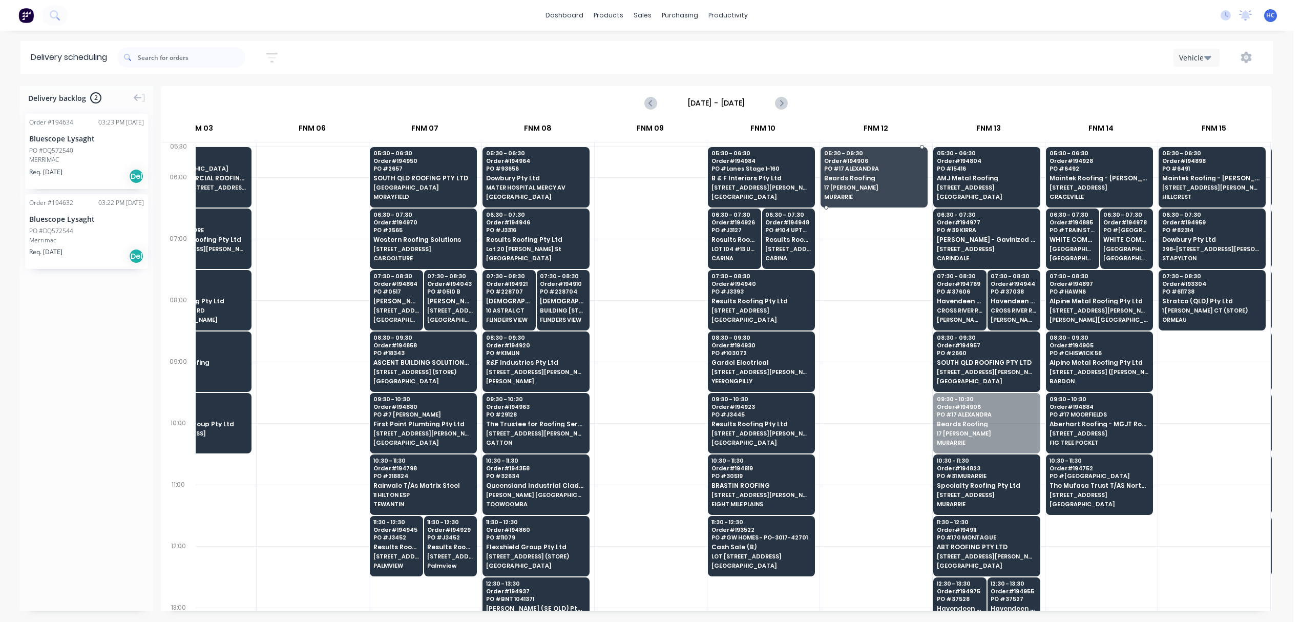
drag, startPoint x: 961, startPoint y: 432, endPoint x: 895, endPoint y: 189, distance: 252.1
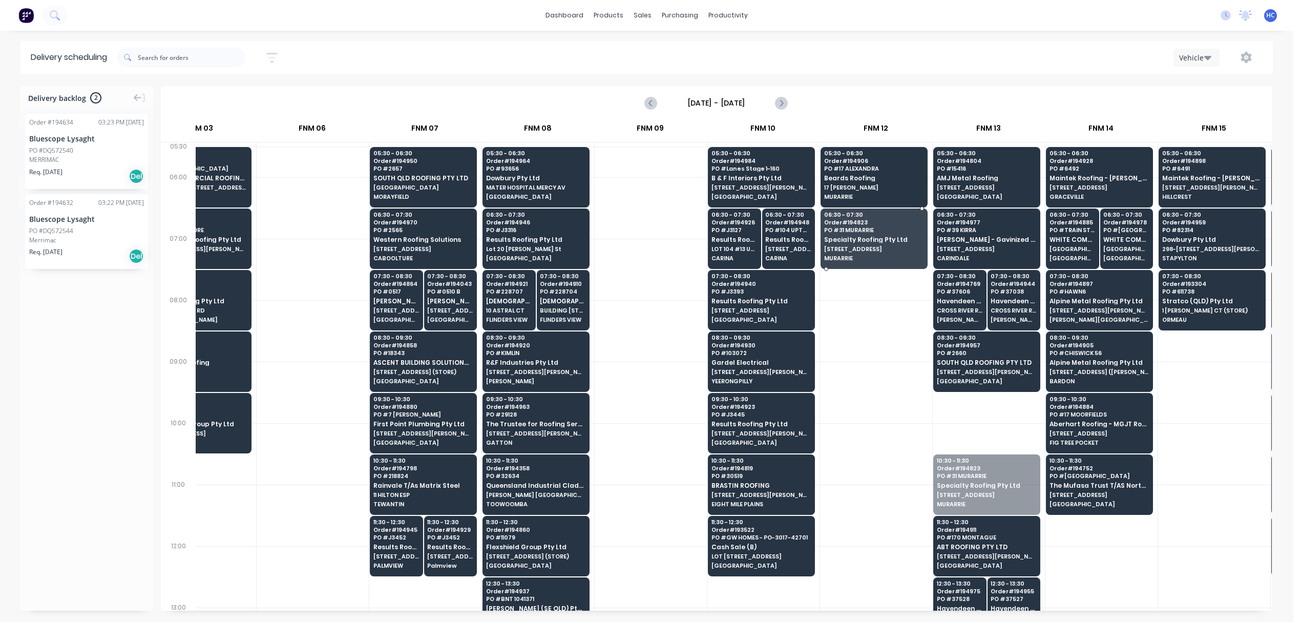
drag, startPoint x: 980, startPoint y: 490, endPoint x: 851, endPoint y: 235, distance: 286.1
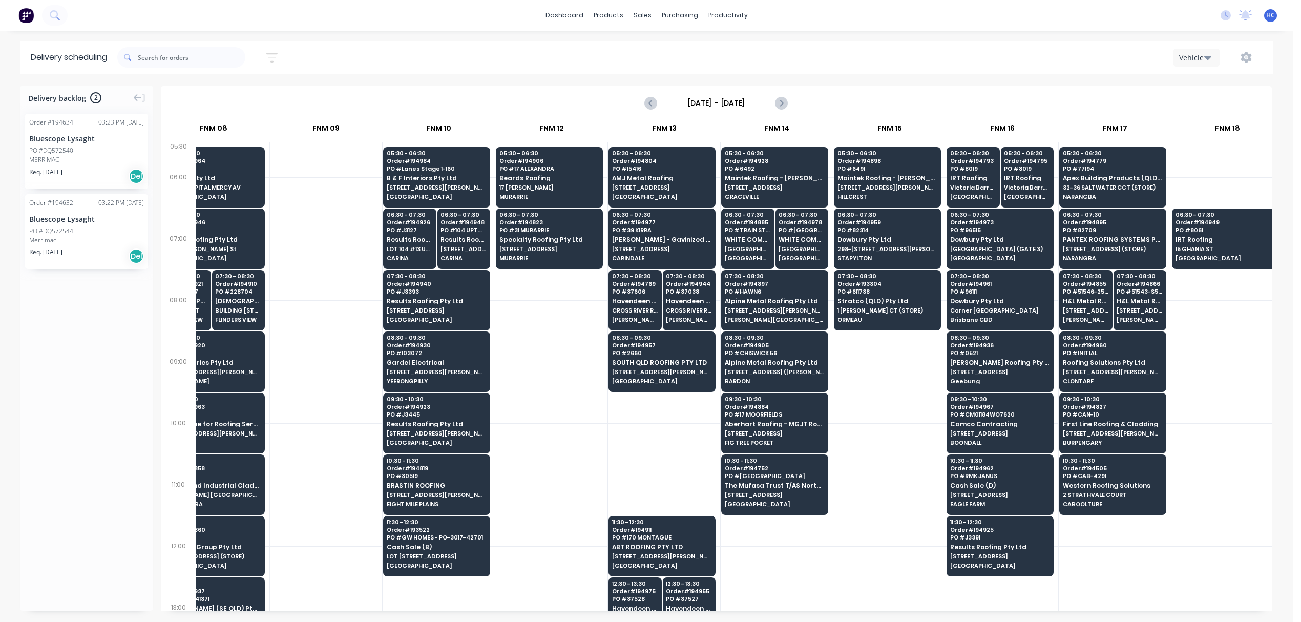
scroll to position [0, 717]
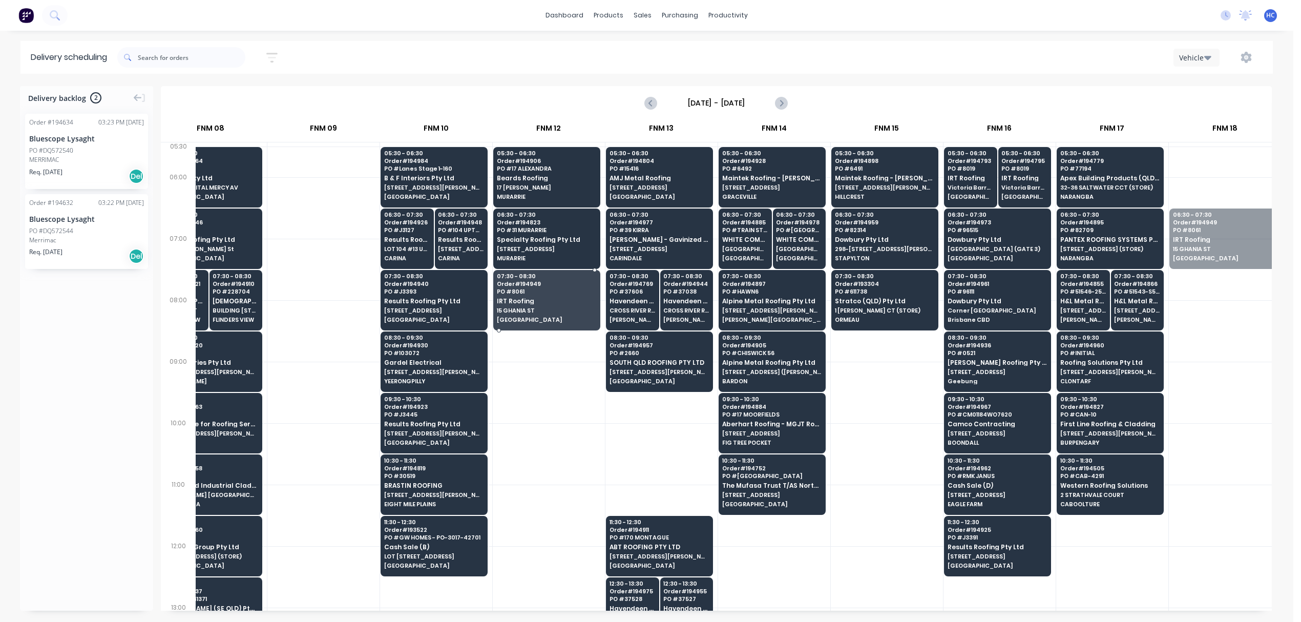
drag, startPoint x: 1217, startPoint y: 254, endPoint x: 521, endPoint y: 305, distance: 697.9
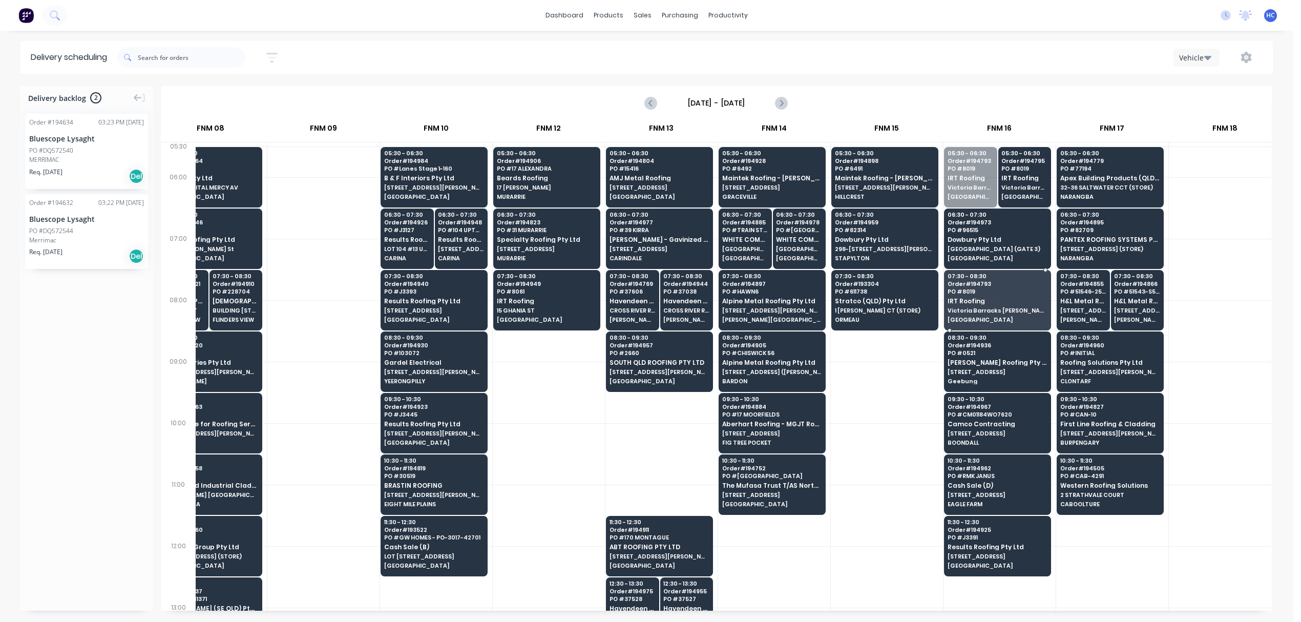
drag, startPoint x: 979, startPoint y: 256, endPoint x: 987, endPoint y: 310, distance: 54.9
drag, startPoint x: 1017, startPoint y: 164, endPoint x: 1012, endPoint y: 192, distance: 28.1
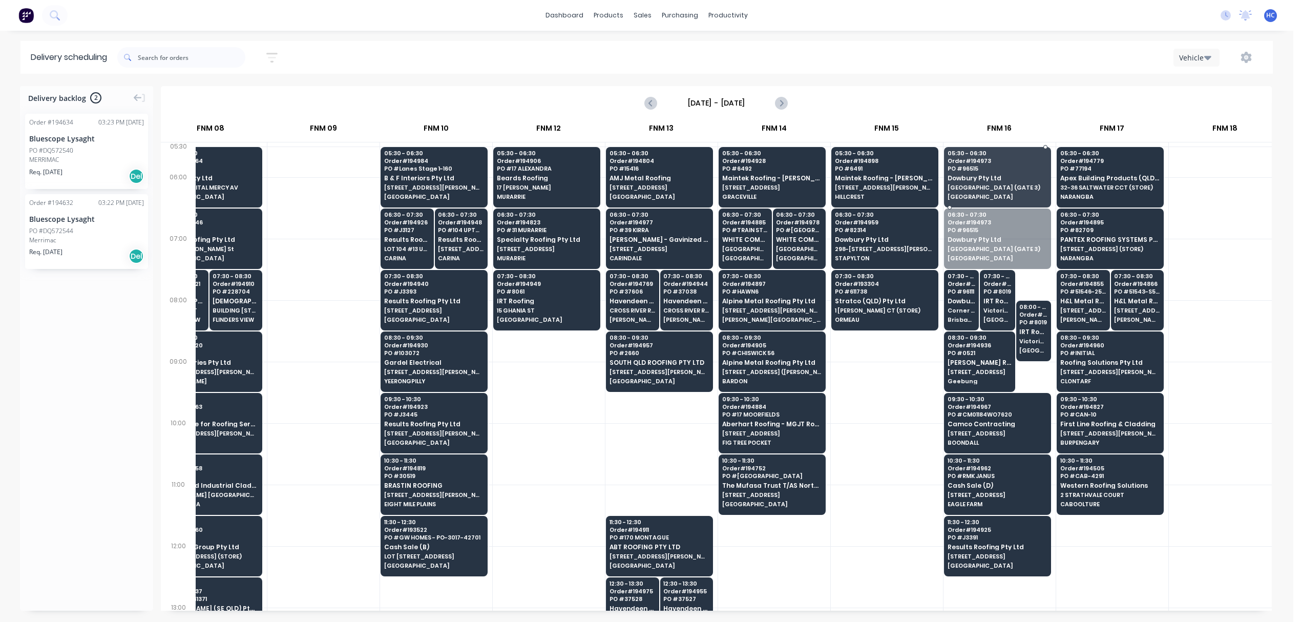
drag, startPoint x: 986, startPoint y: 253, endPoint x: 987, endPoint y: 243, distance: 10.3
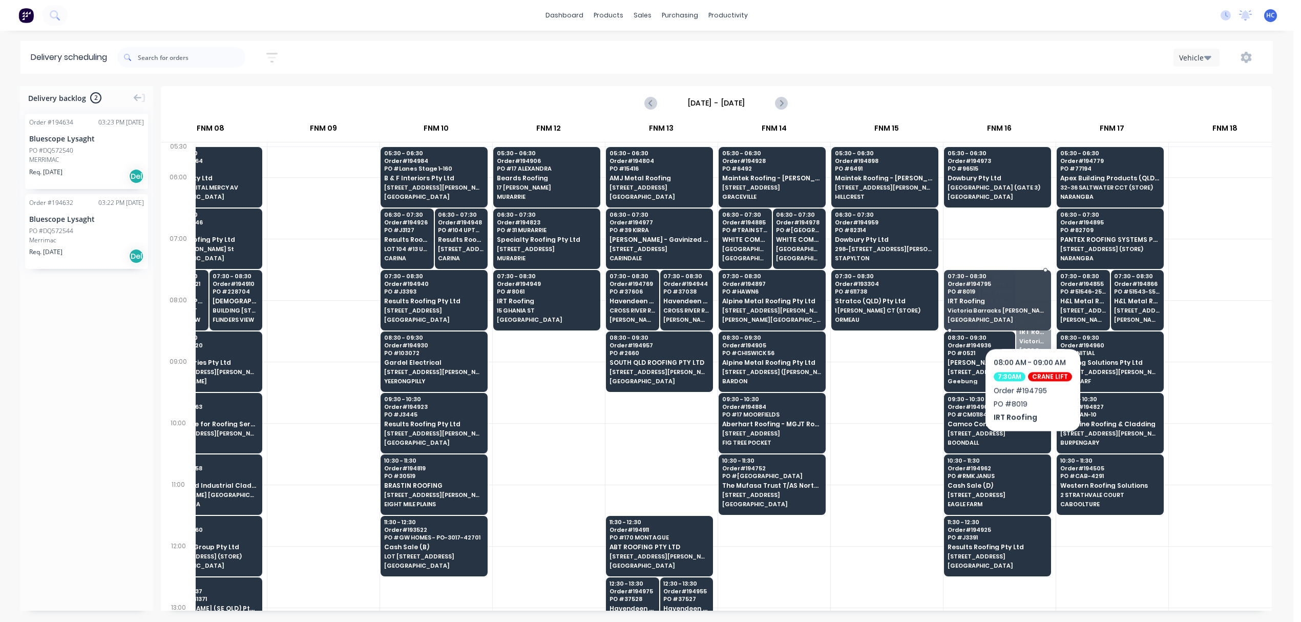
drag, startPoint x: 1028, startPoint y: 333, endPoint x: 952, endPoint y: 302, distance: 82.9
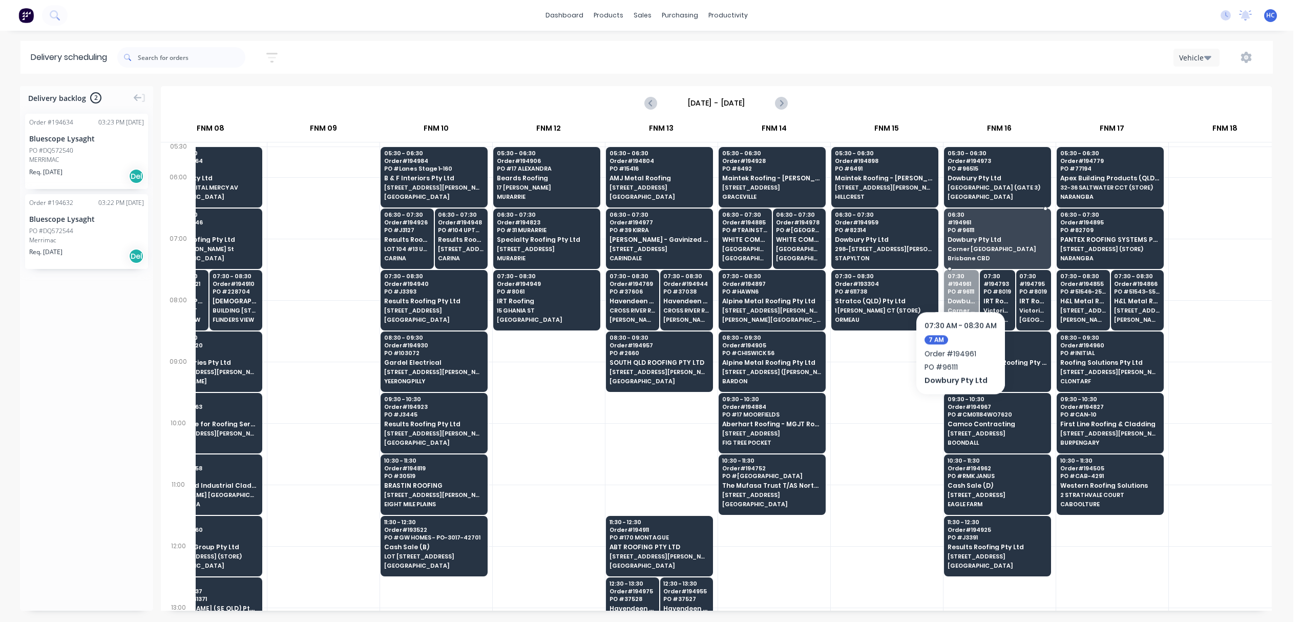
drag, startPoint x: 957, startPoint y: 304, endPoint x: 960, endPoint y: 280, distance: 24.3
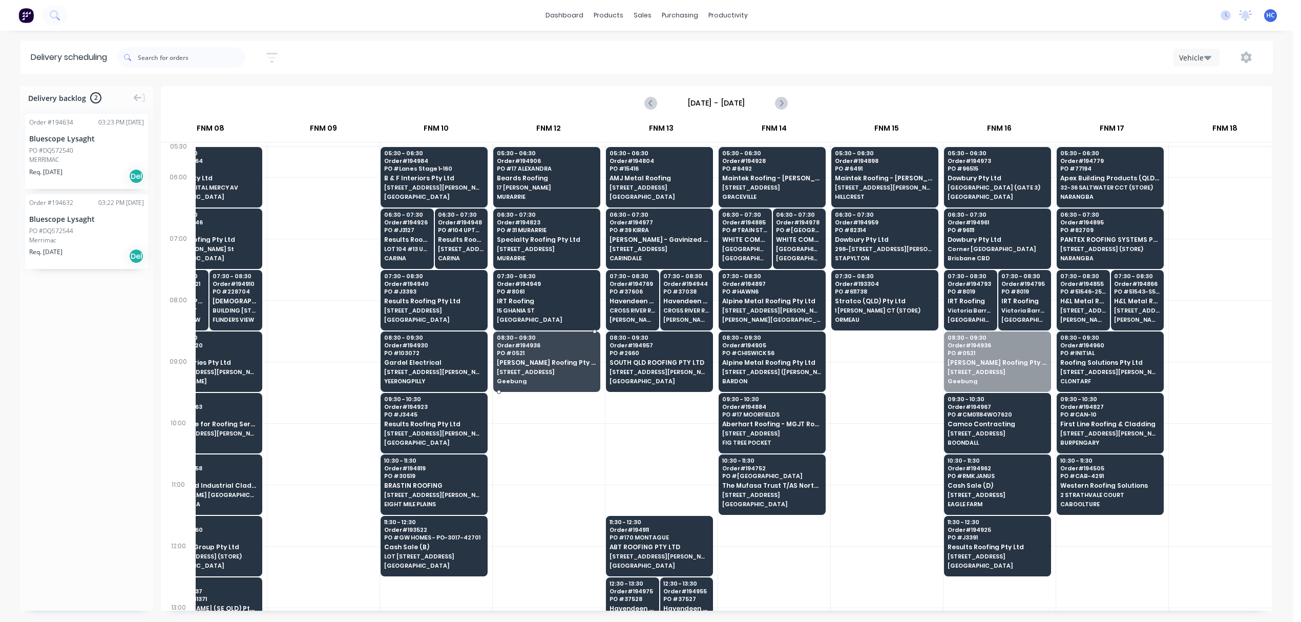
drag, startPoint x: 1005, startPoint y: 377, endPoint x: 564, endPoint y: 385, distance: 441.0
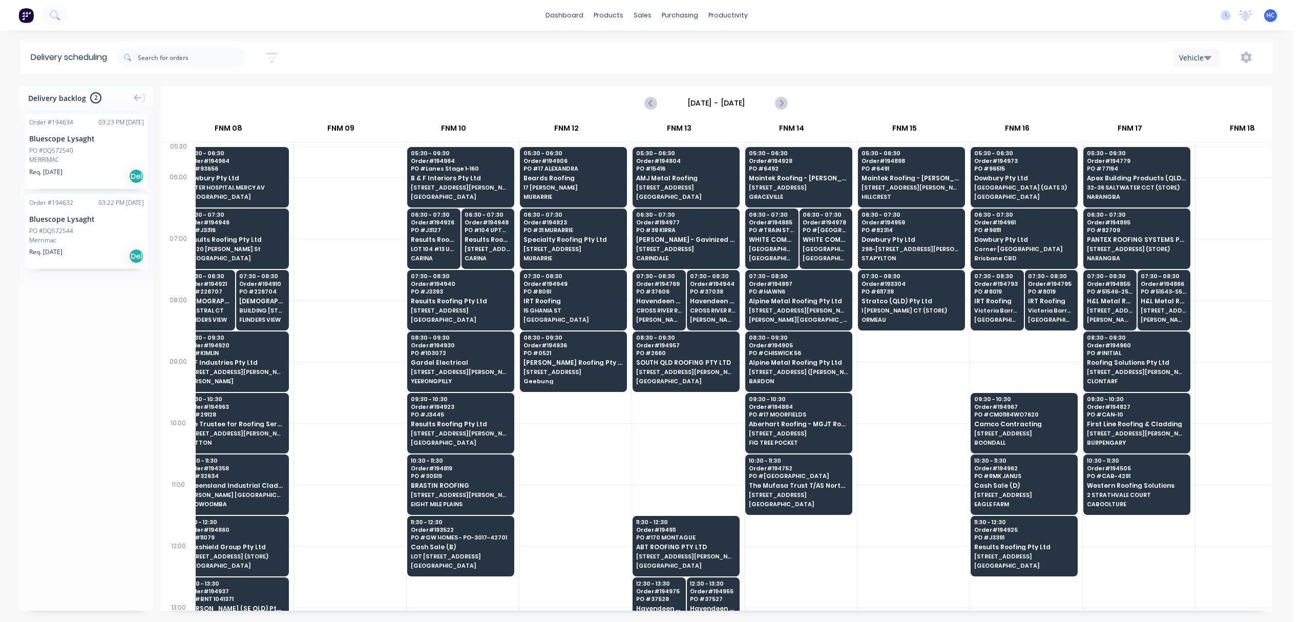
scroll to position [0, 700]
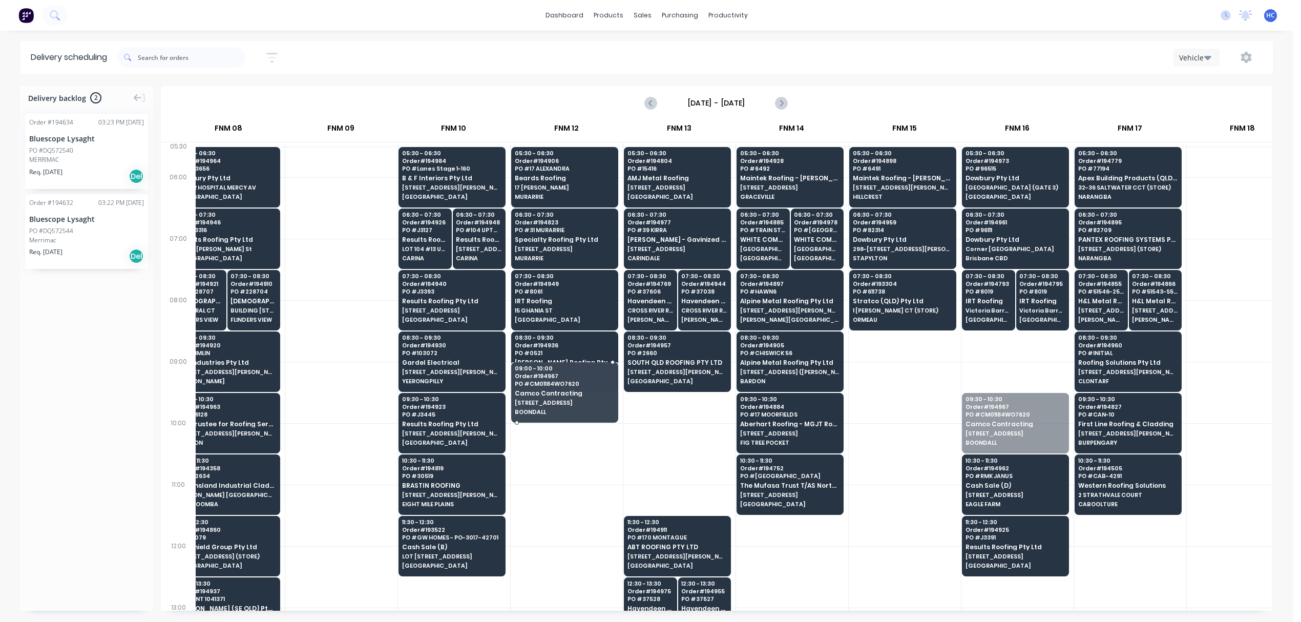
drag, startPoint x: 1007, startPoint y: 425, endPoint x: 542, endPoint y: 409, distance: 465.3
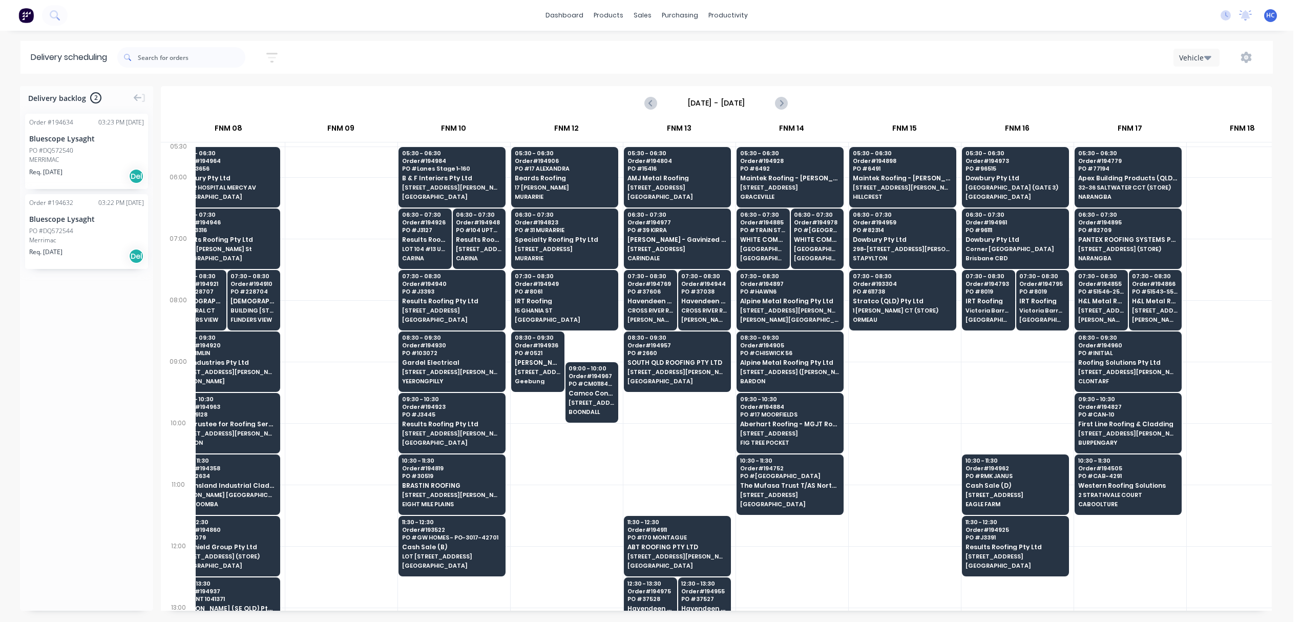
drag, startPoint x: 546, startPoint y: 409, endPoint x: 588, endPoint y: 430, distance: 47.6
click at [588, 434] on div "05:30 - 06:30 Order # 194906 PO # 17 [PERSON_NAME] Roofing 17 ALEXANDRA PL MURA…" at bounding box center [567, 622] width 112 height 953
drag, startPoint x: 590, startPoint y: 418, endPoint x: 578, endPoint y: 445, distance: 29.1
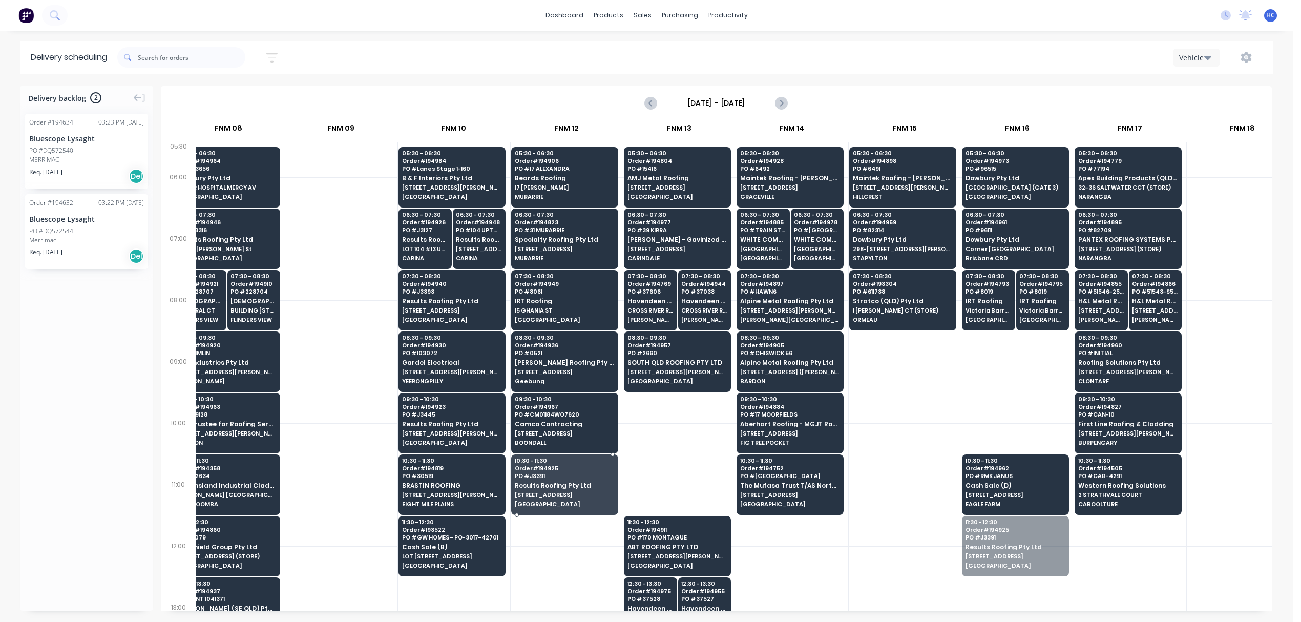
drag, startPoint x: 1022, startPoint y: 553, endPoint x: 572, endPoint y: 492, distance: 454.3
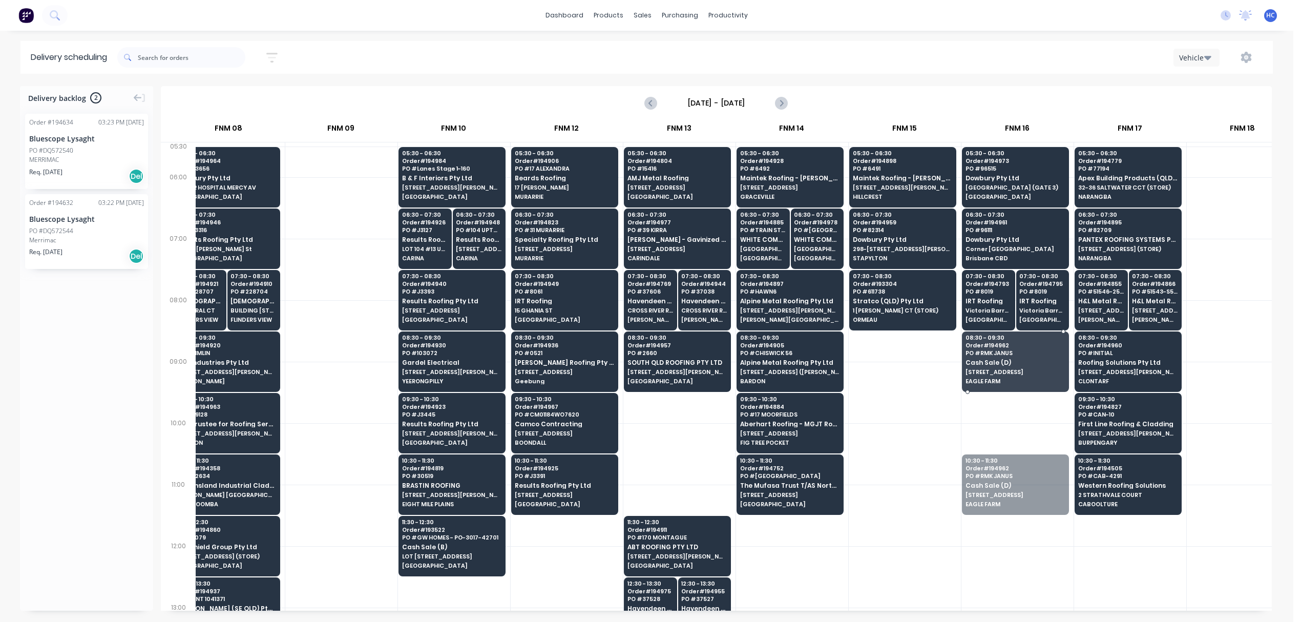
drag, startPoint x: 998, startPoint y: 505, endPoint x: 1000, endPoint y: 484, distance: 20.6
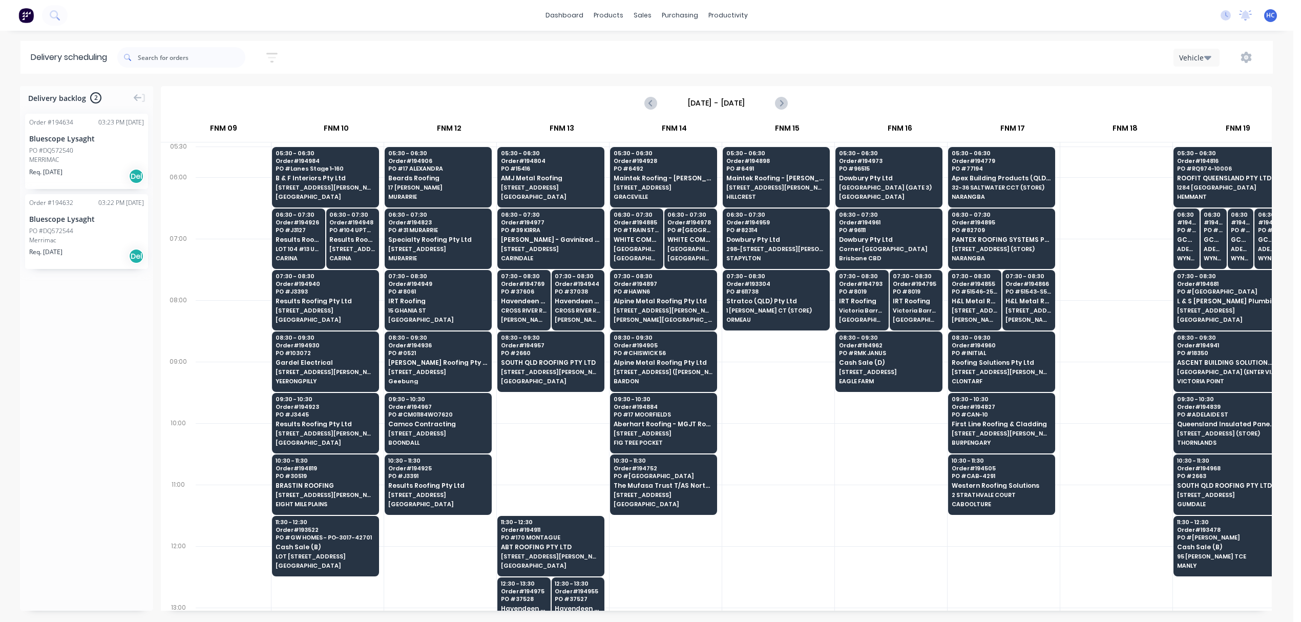
scroll to position [0, 757]
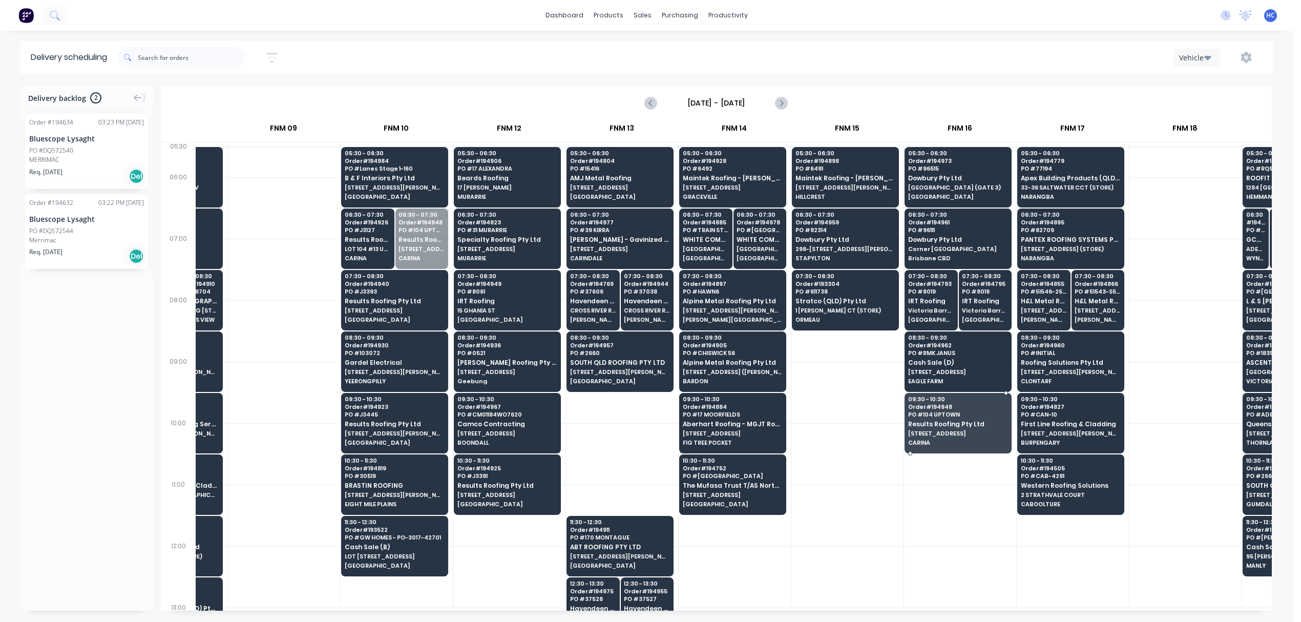
drag, startPoint x: 432, startPoint y: 243, endPoint x: 914, endPoint y: 423, distance: 514.0
drag, startPoint x: 387, startPoint y: 234, endPoint x: 963, endPoint y: 430, distance: 608.8
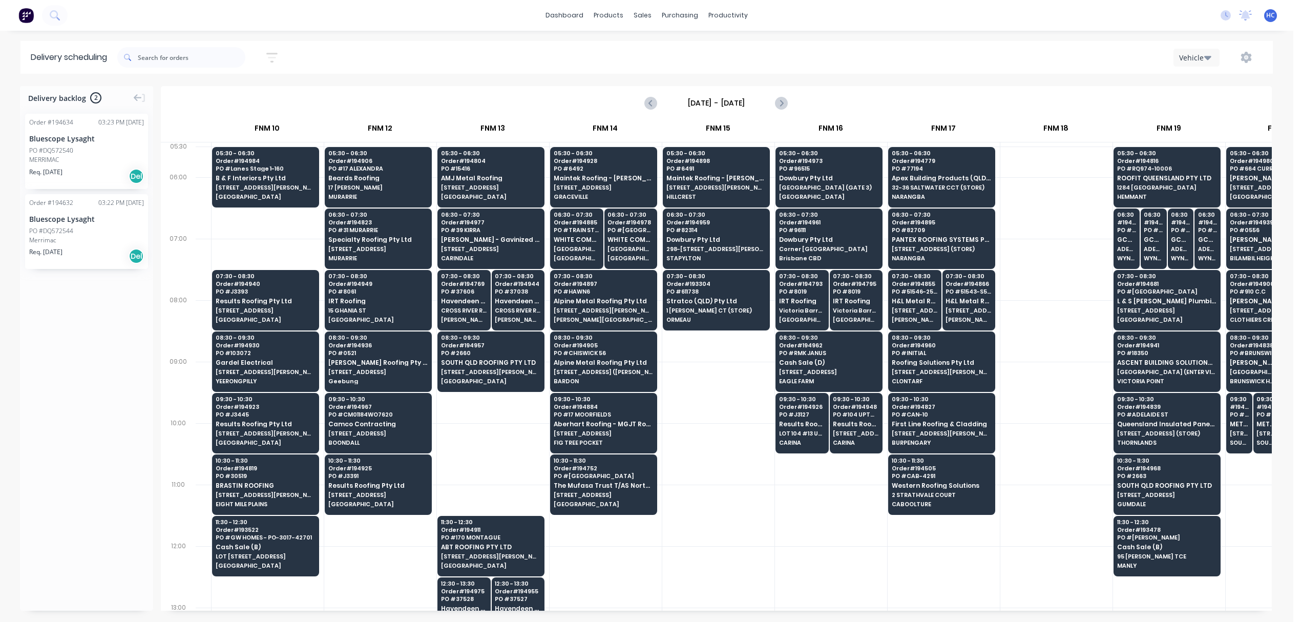
scroll to position [0, 881]
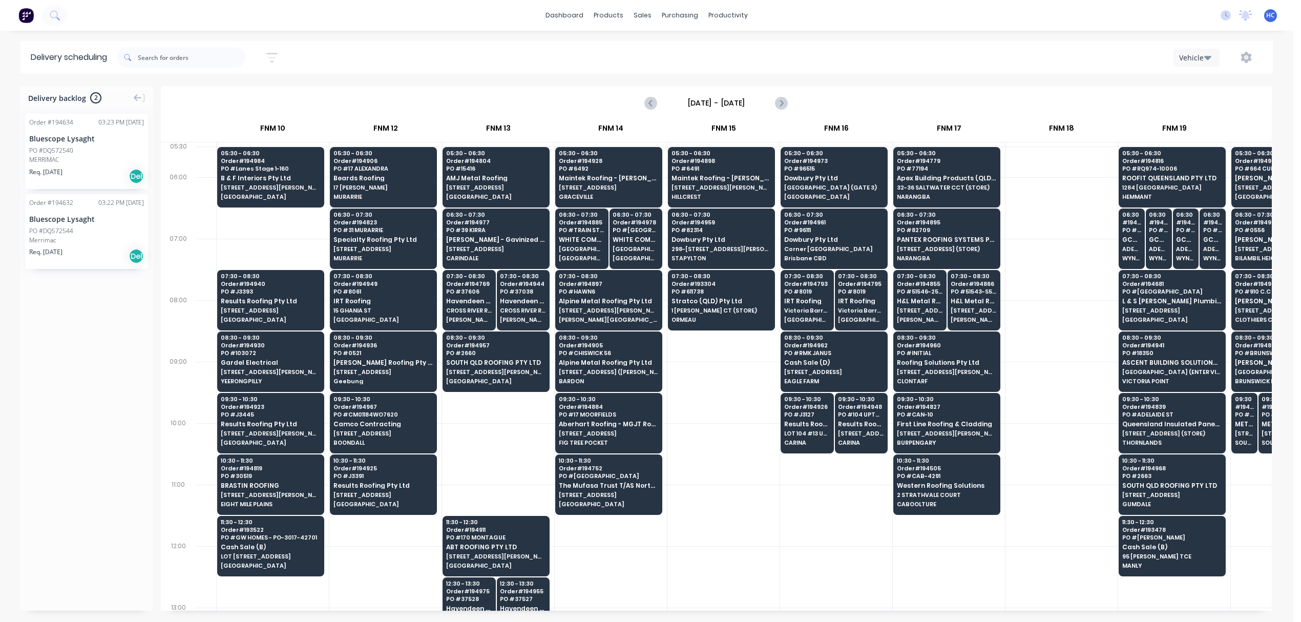
click at [1050, 531] on div at bounding box center [1061, 514] width 112 height 61
click at [1047, 533] on div at bounding box center [1061, 514] width 112 height 61
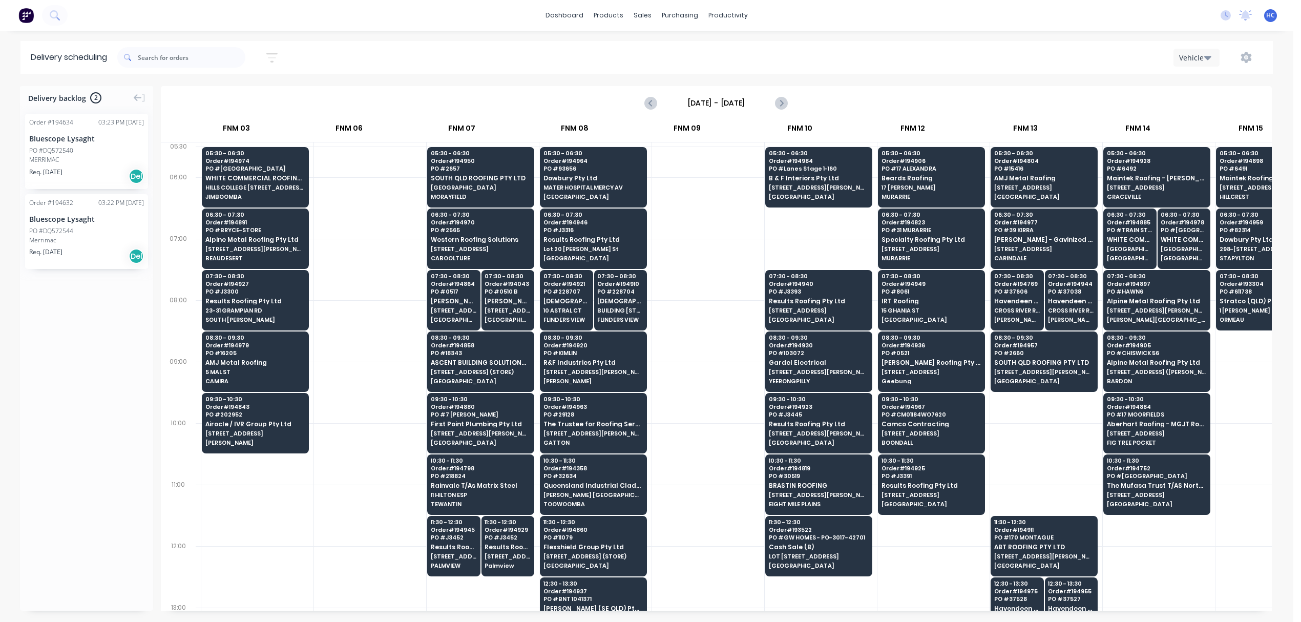
scroll to position [0, 373]
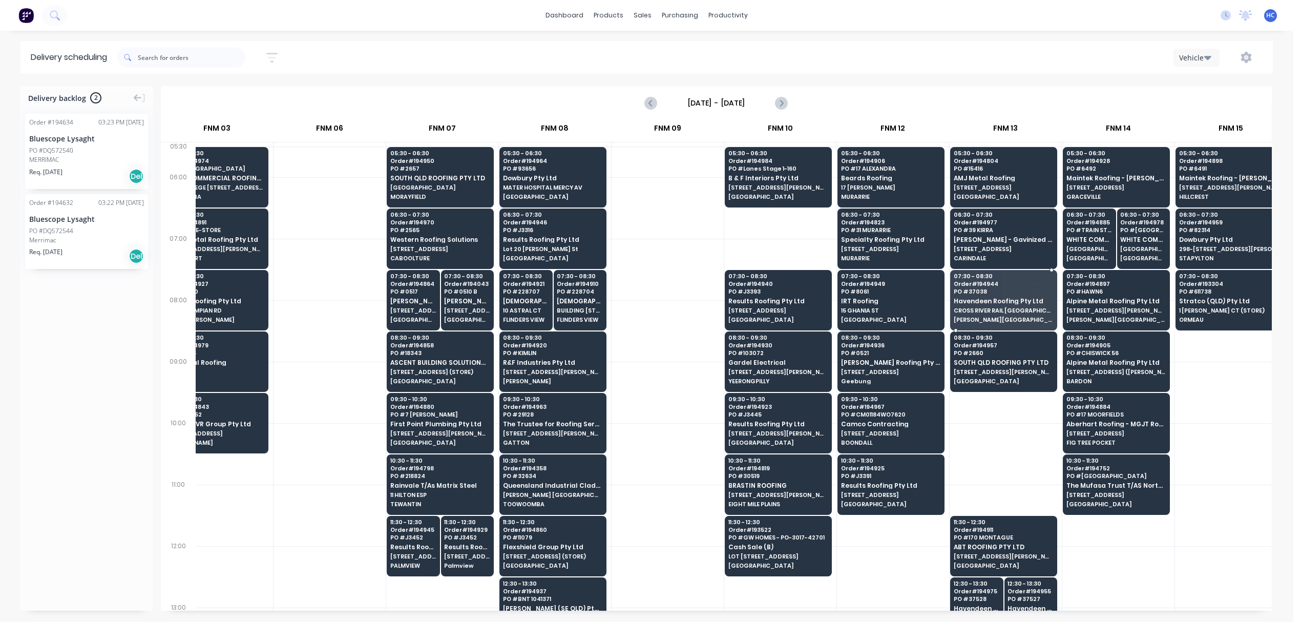
drag, startPoint x: 1010, startPoint y: 308, endPoint x: 1023, endPoint y: 300, distance: 15.9
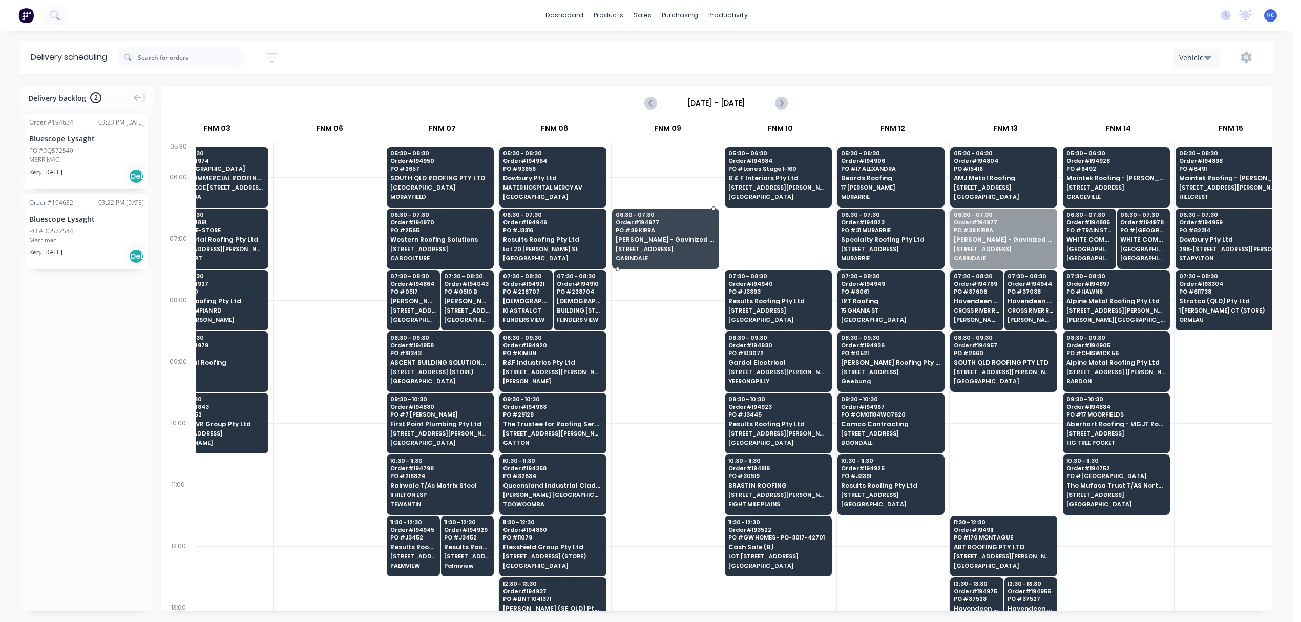
drag, startPoint x: 990, startPoint y: 234, endPoint x: 659, endPoint y: 246, distance: 332.1
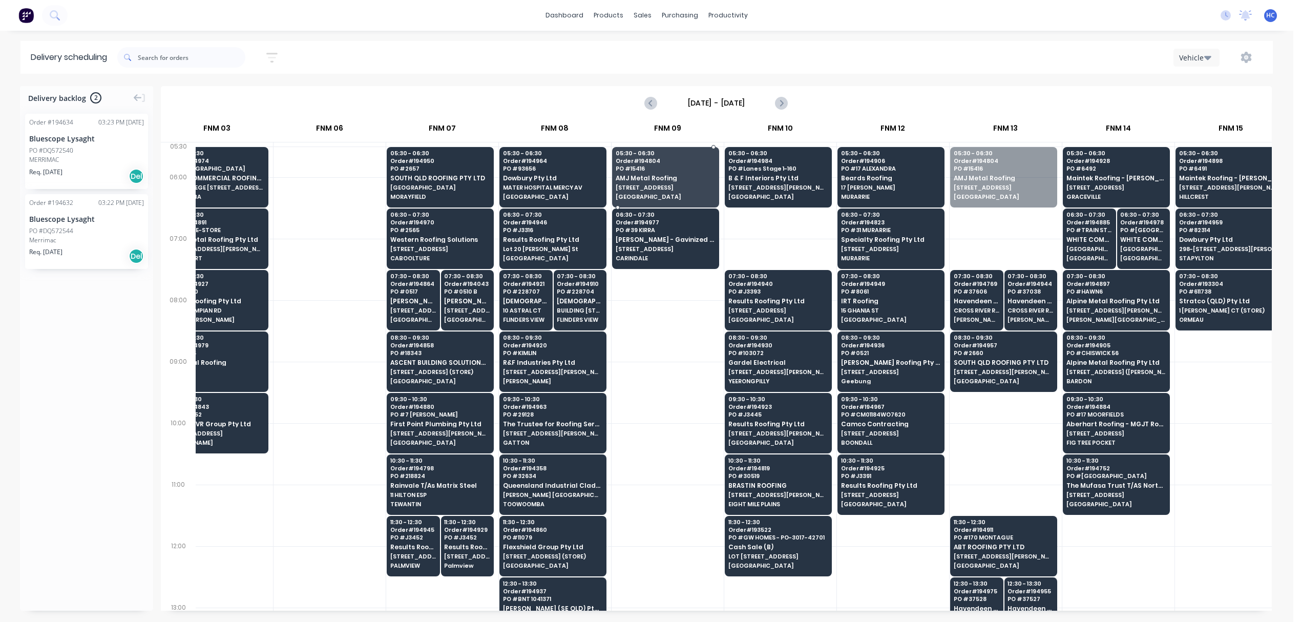
drag, startPoint x: 1004, startPoint y: 166, endPoint x: 666, endPoint y: 172, distance: 338.1
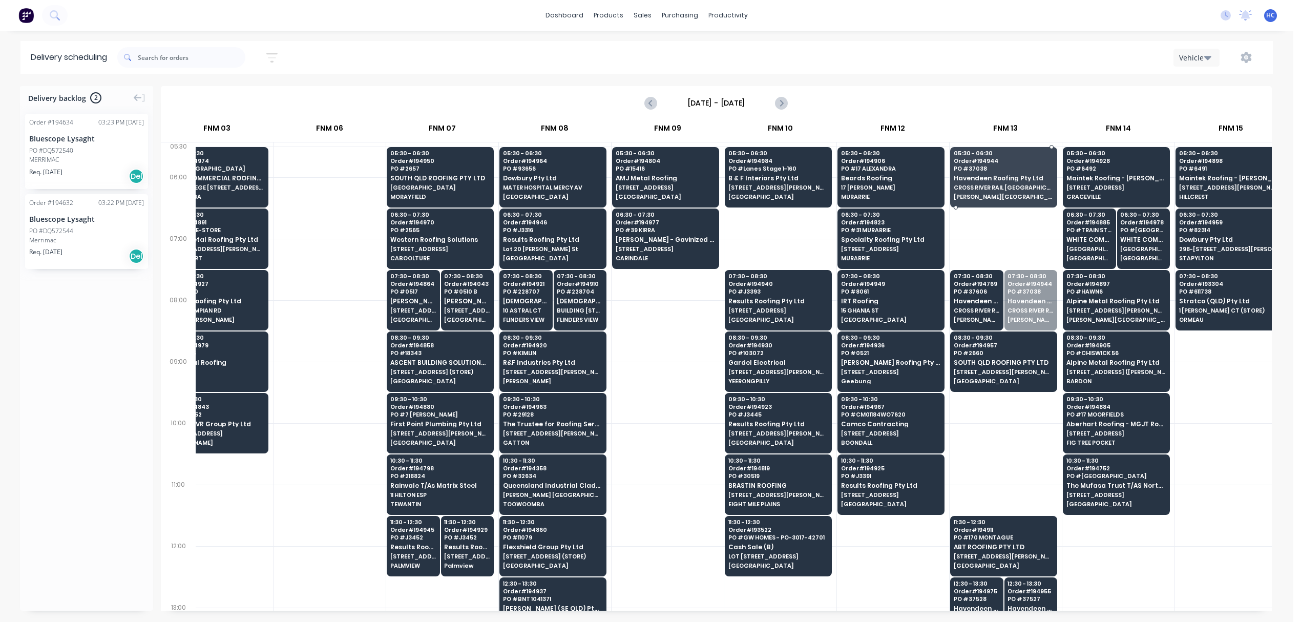
drag, startPoint x: 1019, startPoint y: 300, endPoint x: 1053, endPoint y: 183, distance: 121.8
drag, startPoint x: 1007, startPoint y: 273, endPoint x: 1028, endPoint y: 187, distance: 88.7
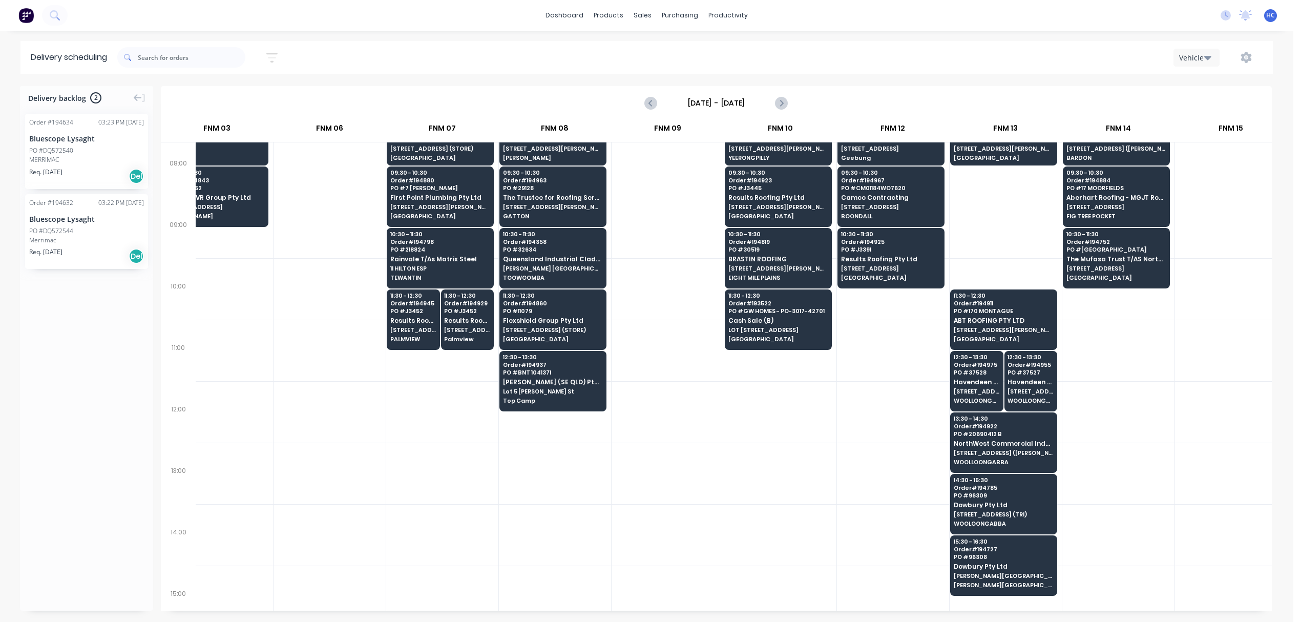
scroll to position [273, 373]
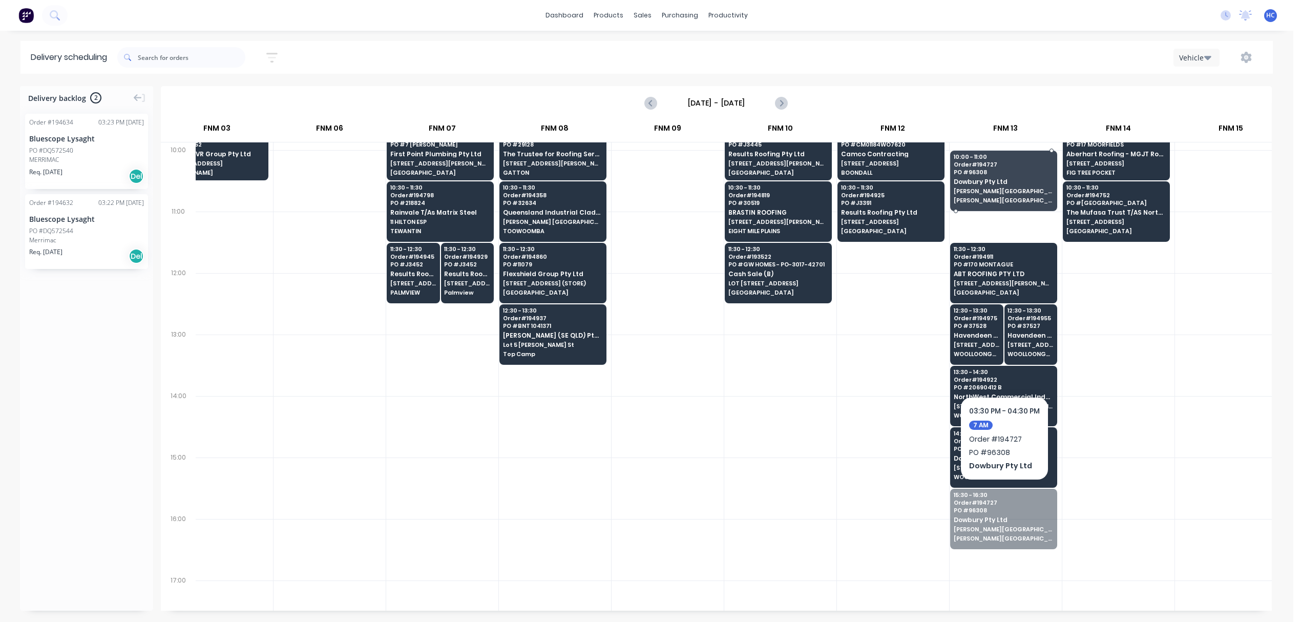
drag, startPoint x: 1004, startPoint y: 495, endPoint x: 1047, endPoint y: 195, distance: 302.7
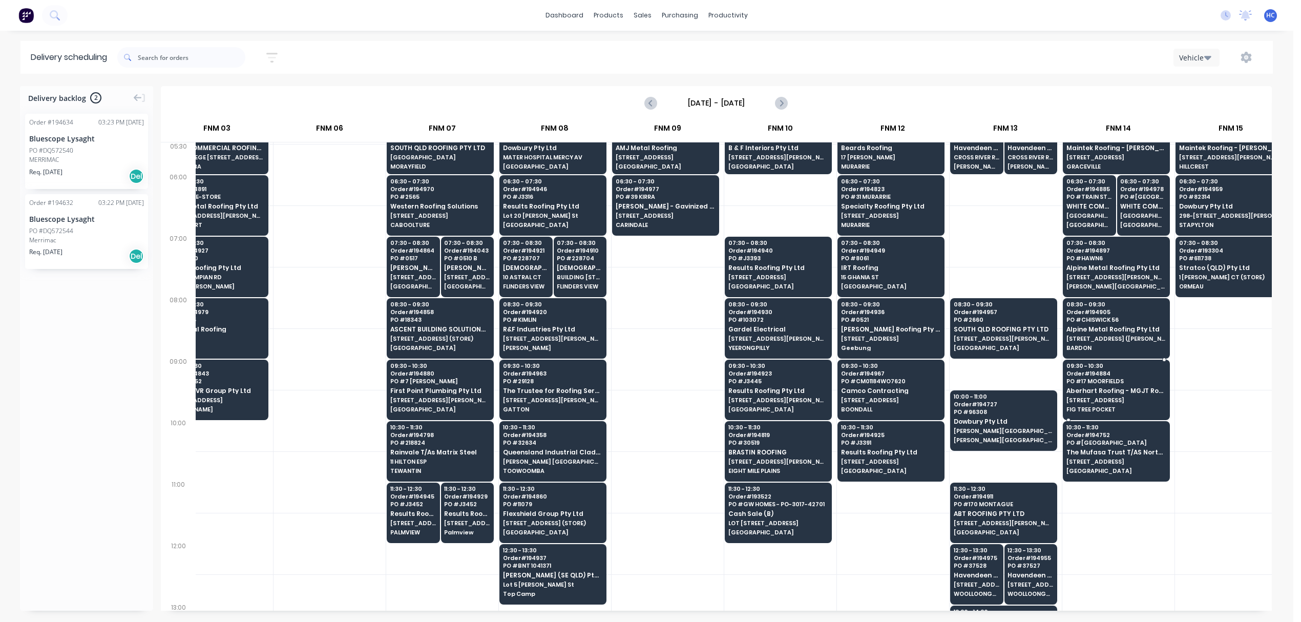
scroll to position [0, 373]
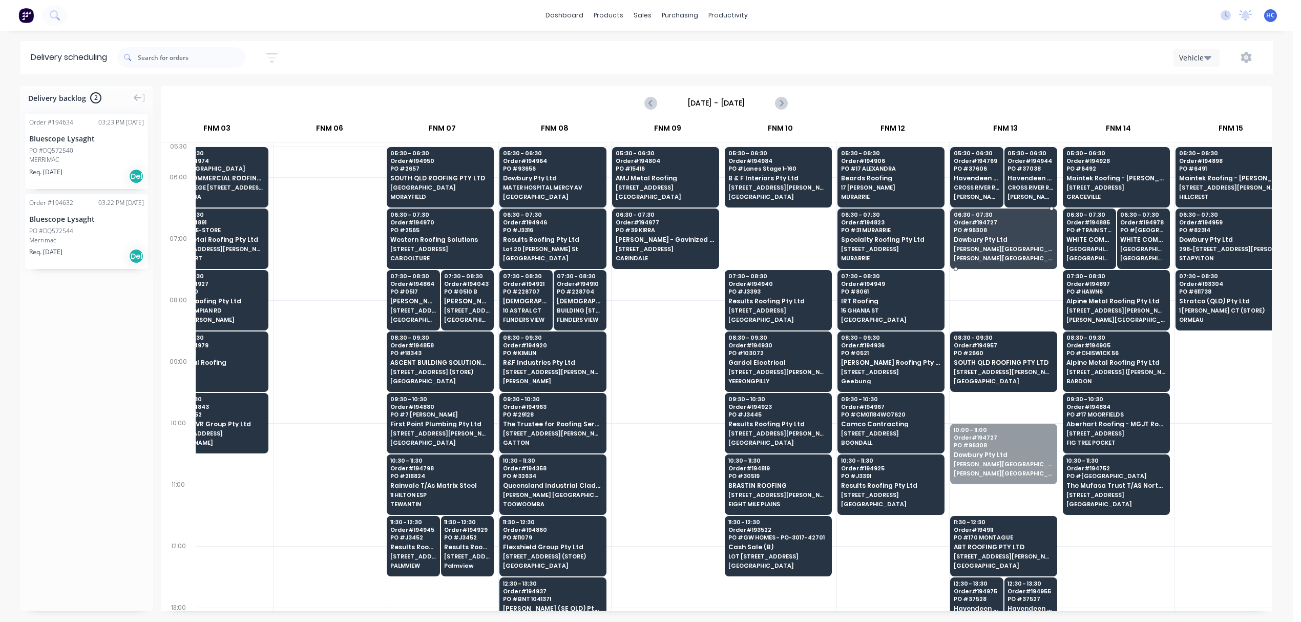
drag, startPoint x: 974, startPoint y: 461, endPoint x: 1004, endPoint y: 249, distance: 214.7
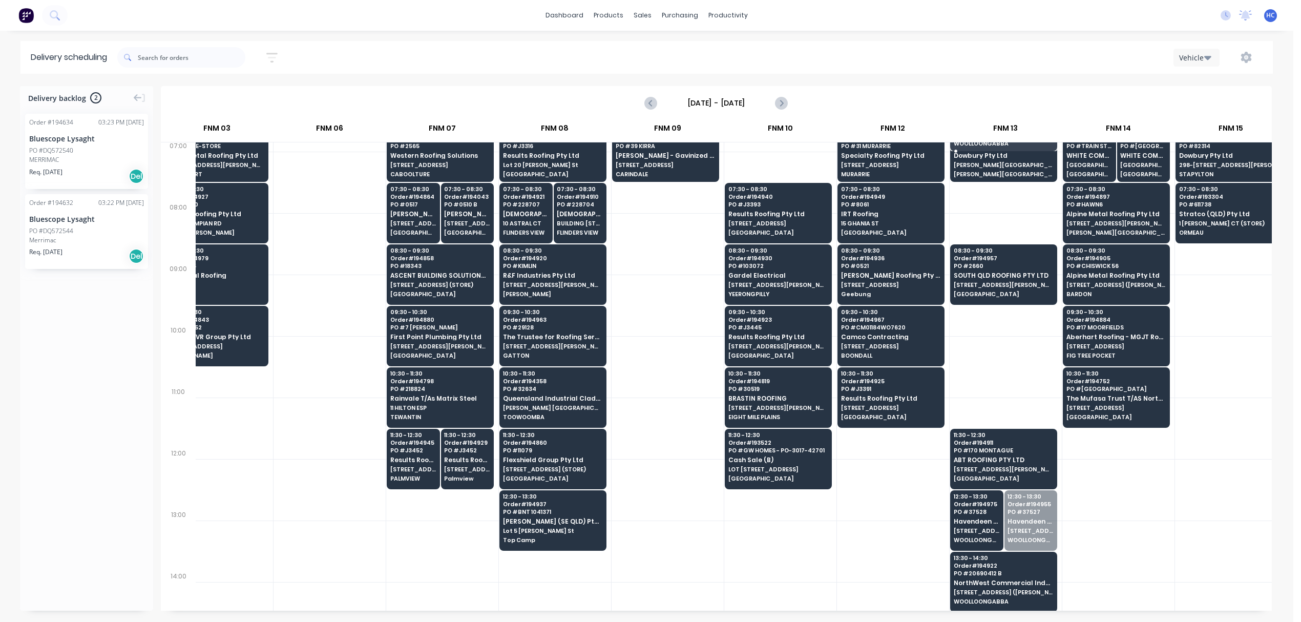
scroll to position [85, 373]
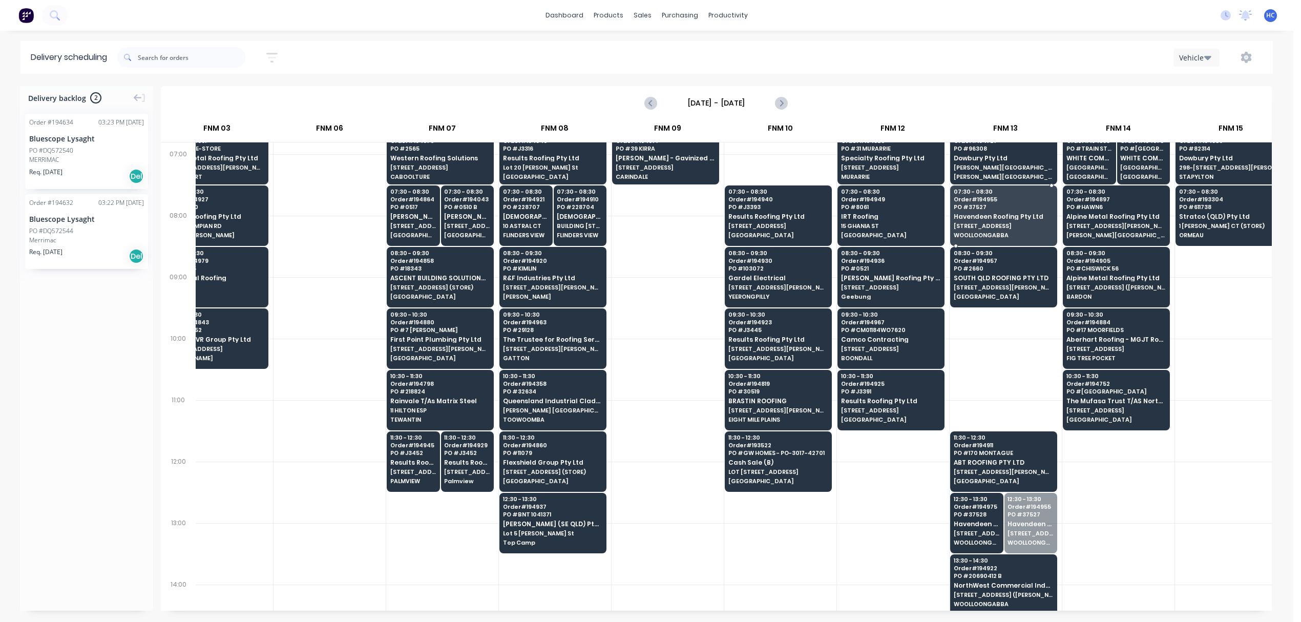
drag, startPoint x: 1019, startPoint y: 487, endPoint x: 989, endPoint y: 226, distance: 262.4
drag, startPoint x: 1001, startPoint y: 524, endPoint x: 1000, endPoint y: 223, distance: 301.1
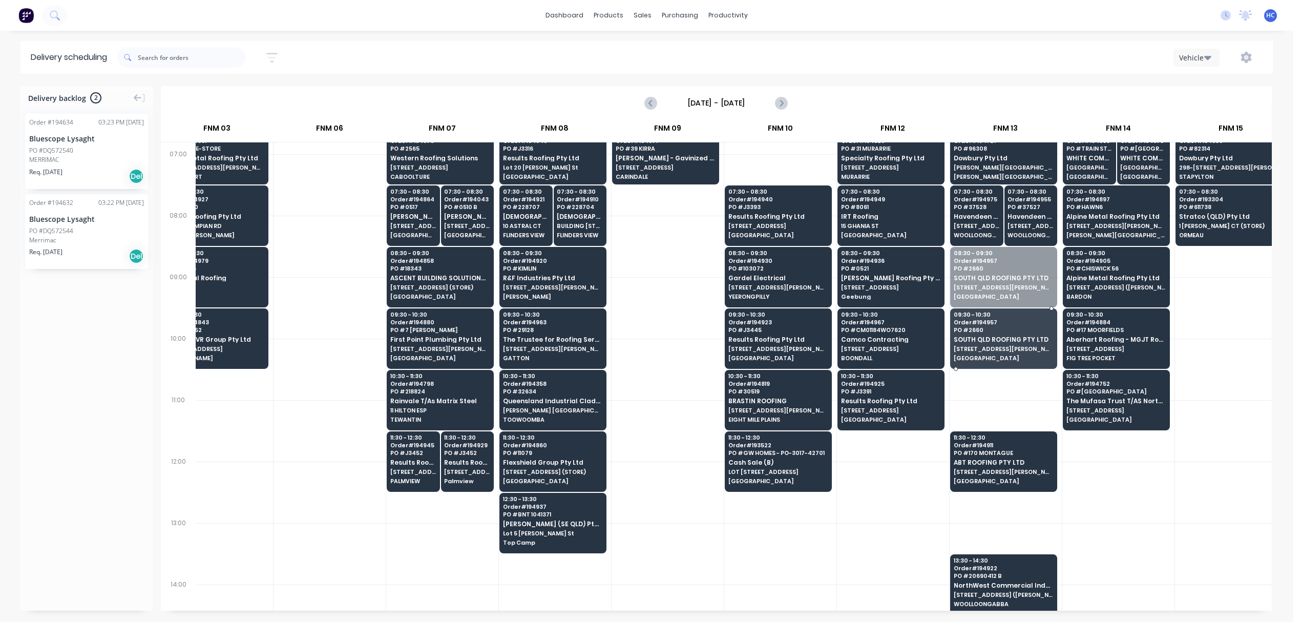
drag, startPoint x: 988, startPoint y: 292, endPoint x: 1006, endPoint y: 357, distance: 67.8
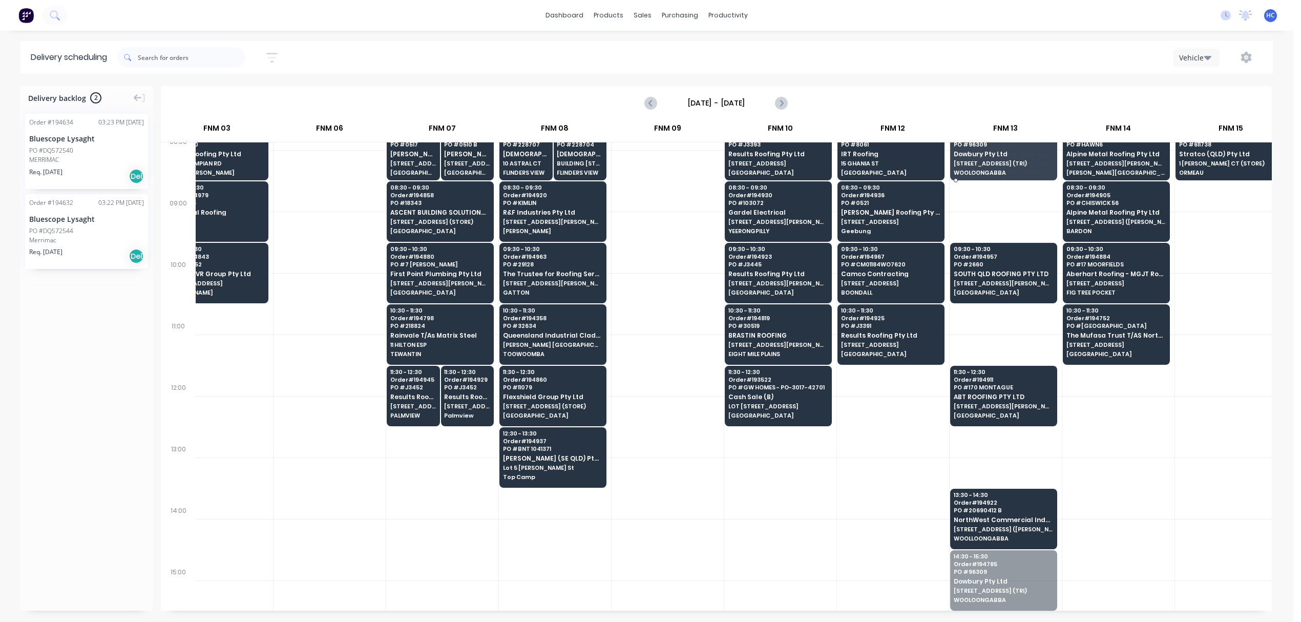
scroll to position [144, 373]
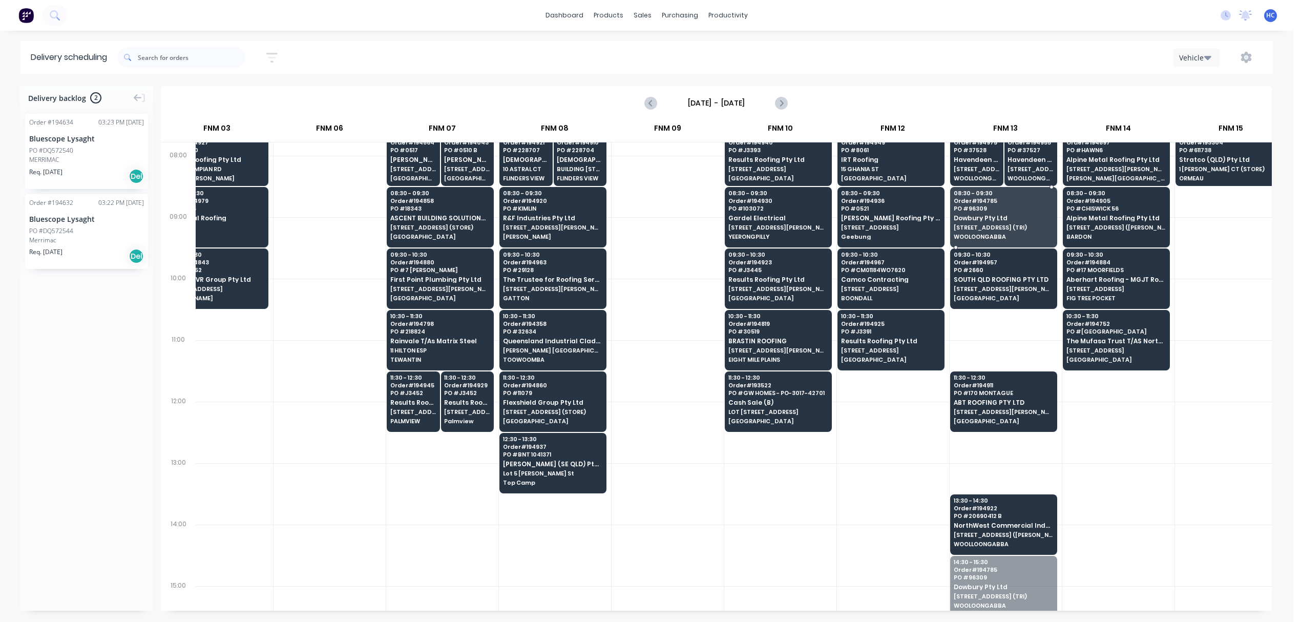
drag, startPoint x: 1019, startPoint y: 517, endPoint x: 1025, endPoint y: 214, distance: 303.8
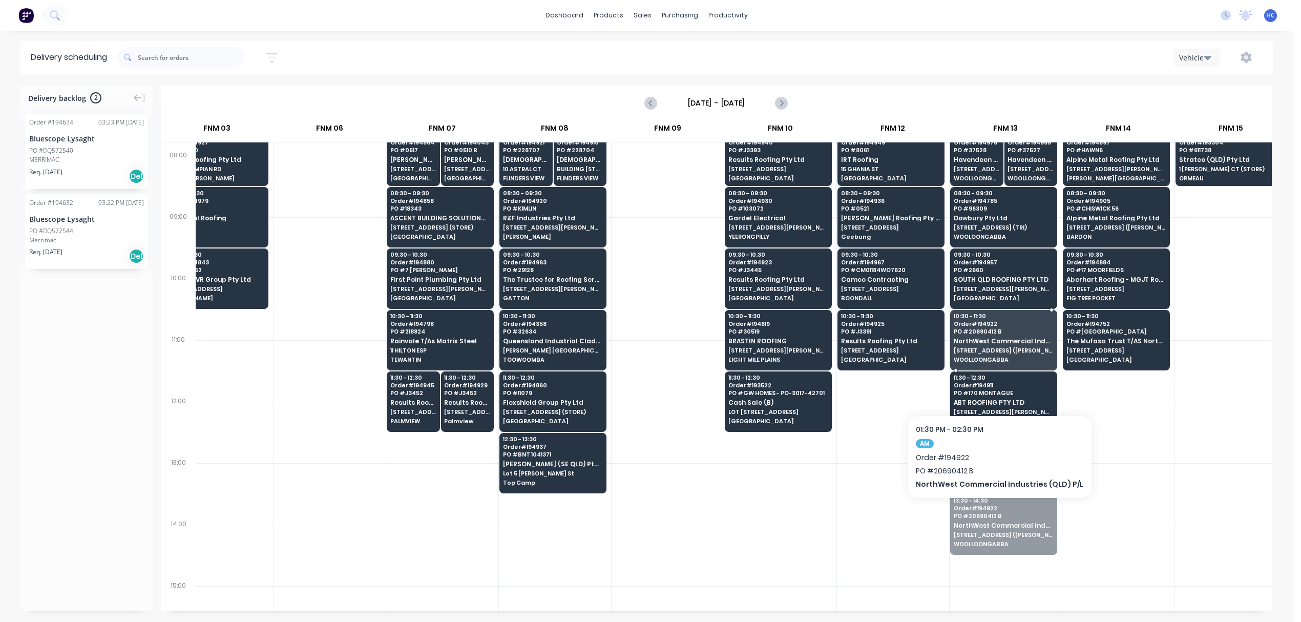
drag, startPoint x: 995, startPoint y: 513, endPoint x: 992, endPoint y: 330, distance: 182.8
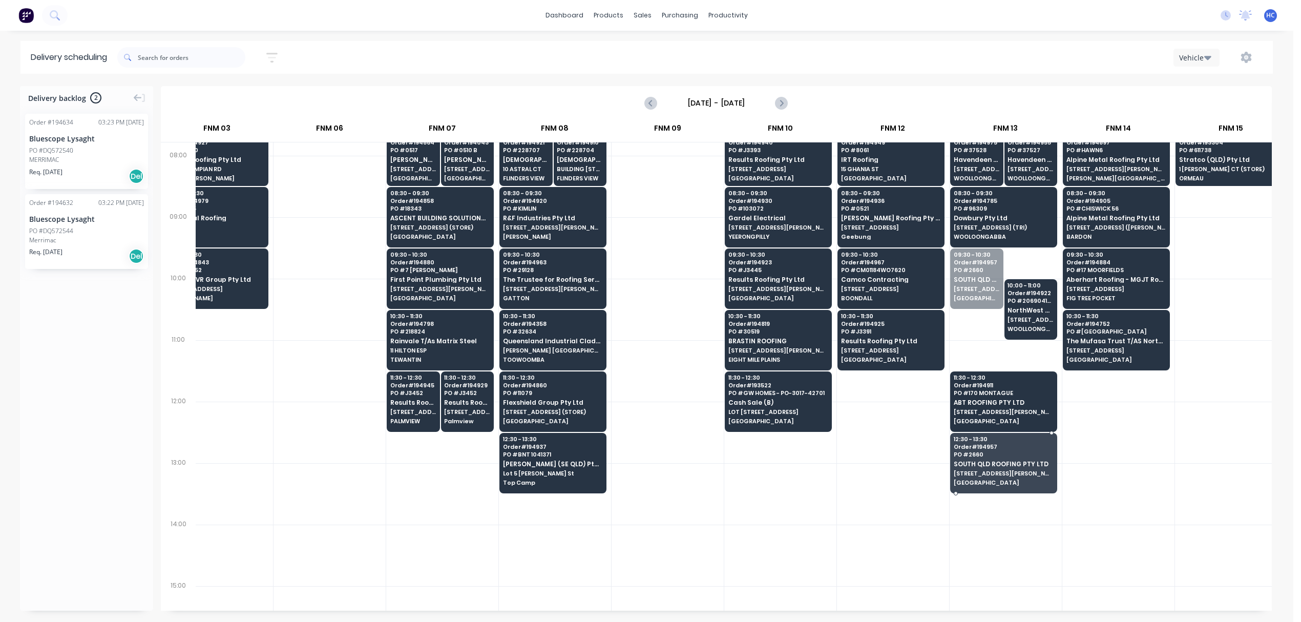
drag, startPoint x: 974, startPoint y: 287, endPoint x: 1004, endPoint y: 473, distance: 188.9
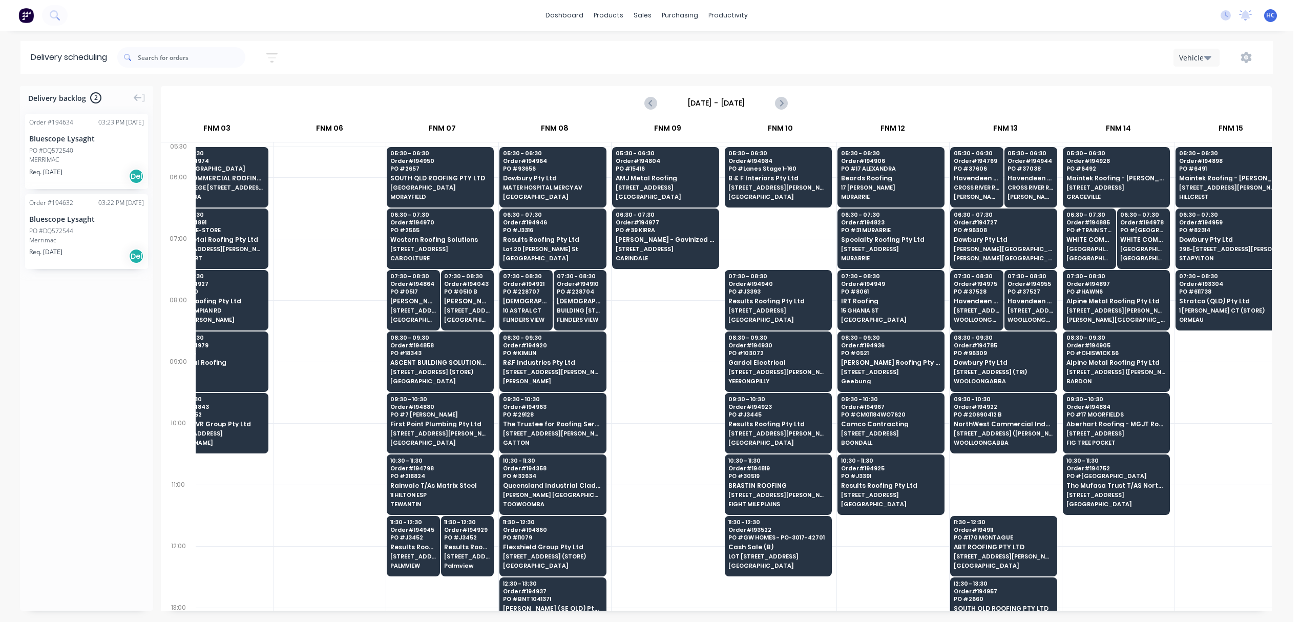
scroll to position [0, 330]
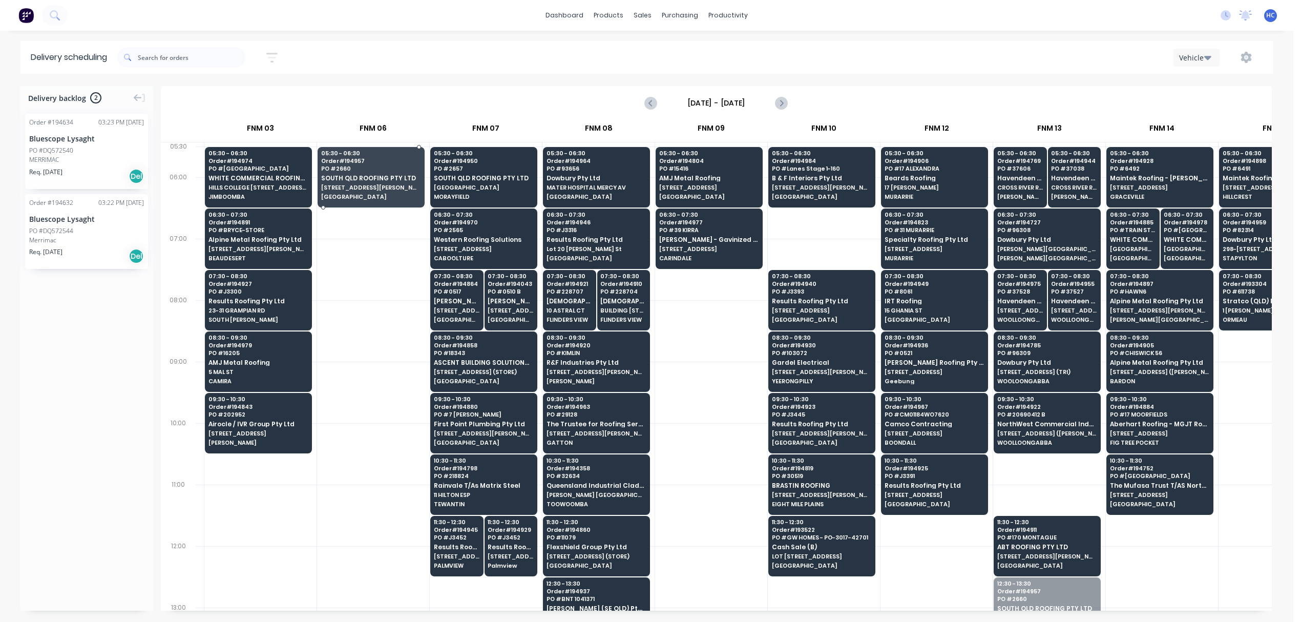
drag, startPoint x: 1034, startPoint y: 597, endPoint x: 363, endPoint y: 164, distance: 798.8
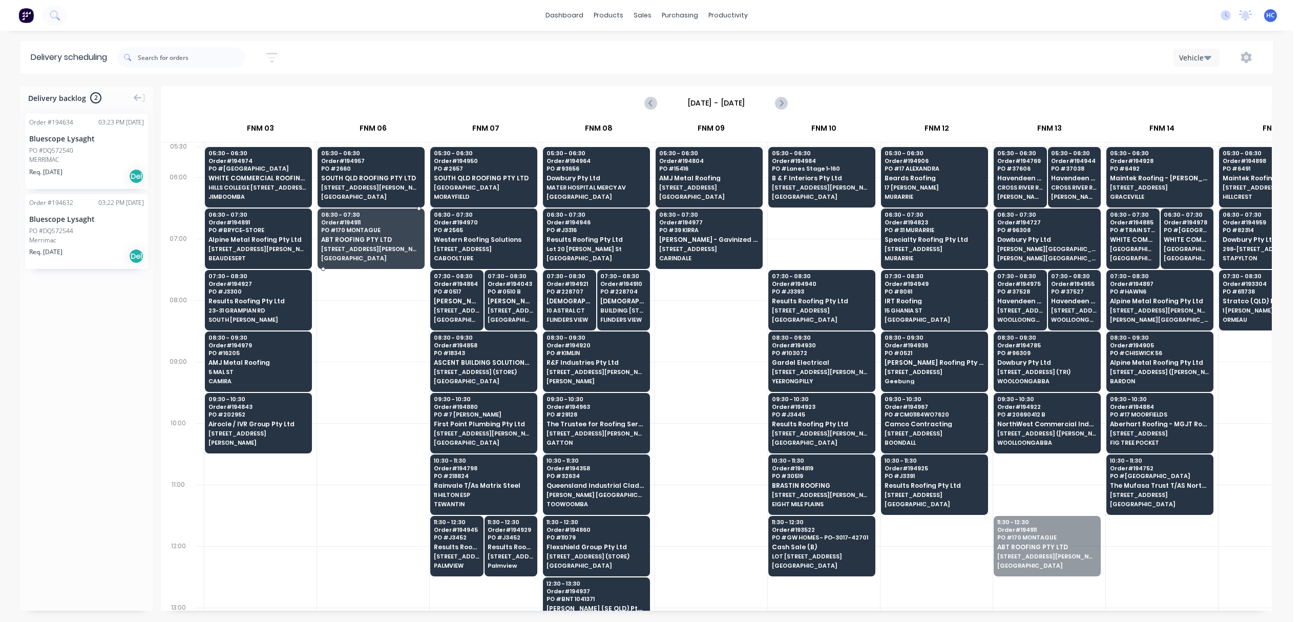
drag, startPoint x: 1046, startPoint y: 548, endPoint x: 339, endPoint y: 226, distance: 776.9
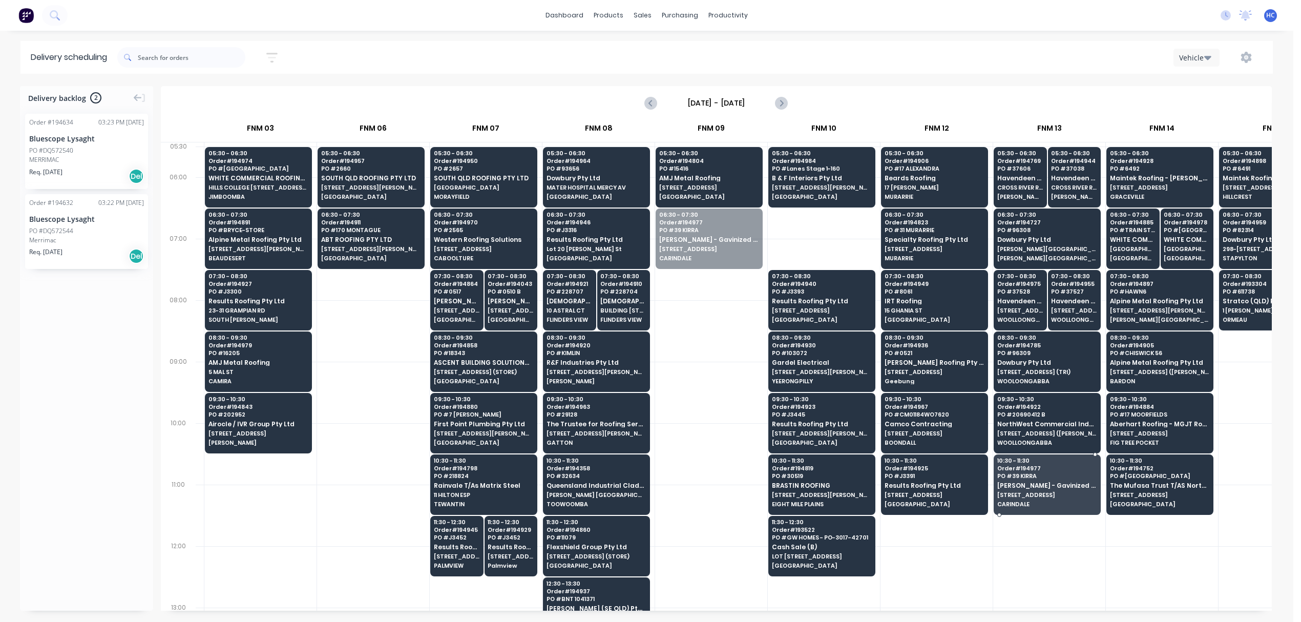
drag, startPoint x: 714, startPoint y: 244, endPoint x: 1043, endPoint y: 492, distance: 412.2
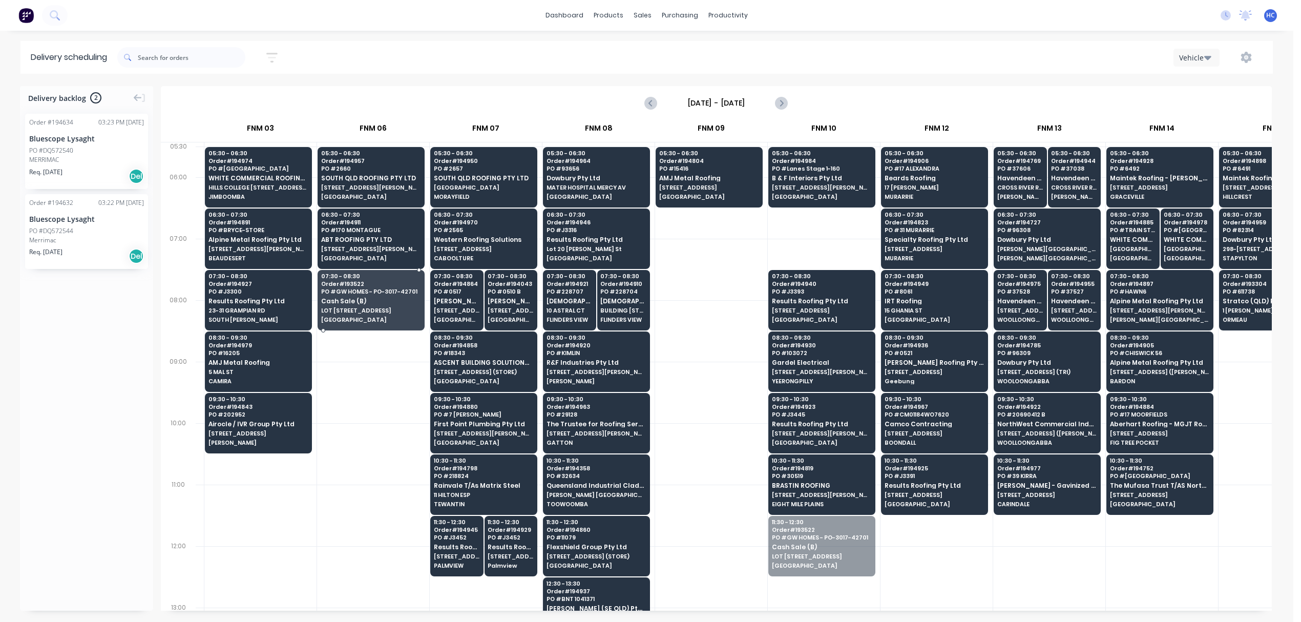
drag, startPoint x: 824, startPoint y: 551, endPoint x: 366, endPoint y: 308, distance: 518.5
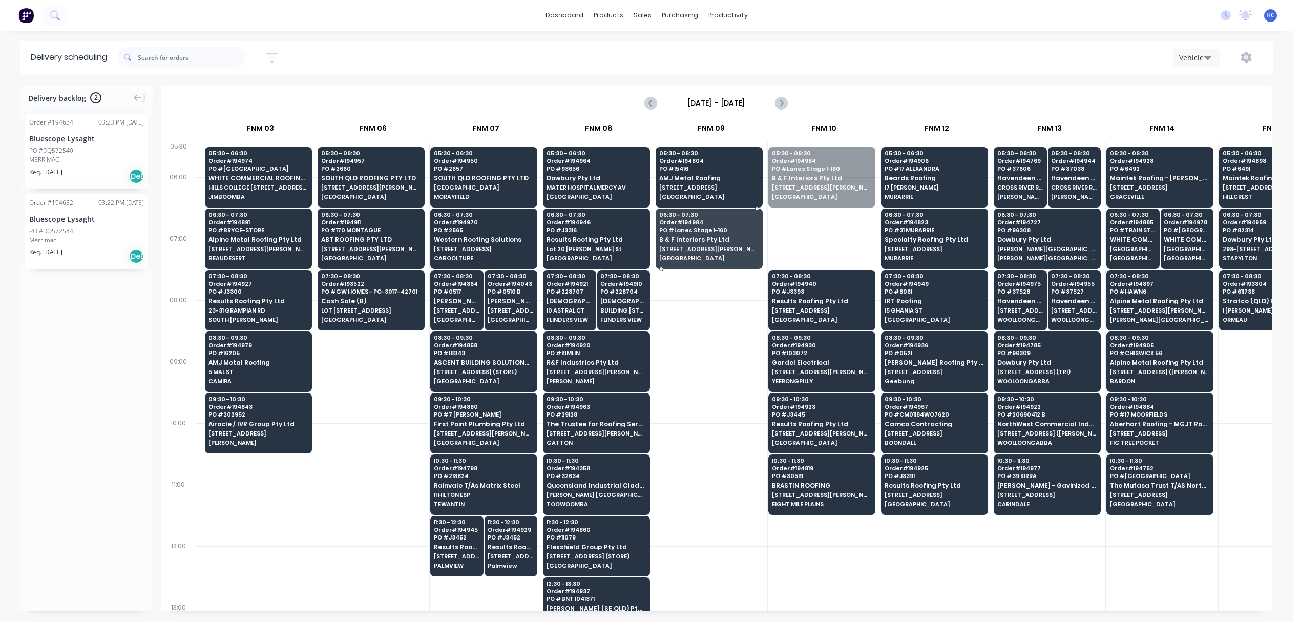
drag, startPoint x: 827, startPoint y: 176, endPoint x: 733, endPoint y: 230, distance: 107.9
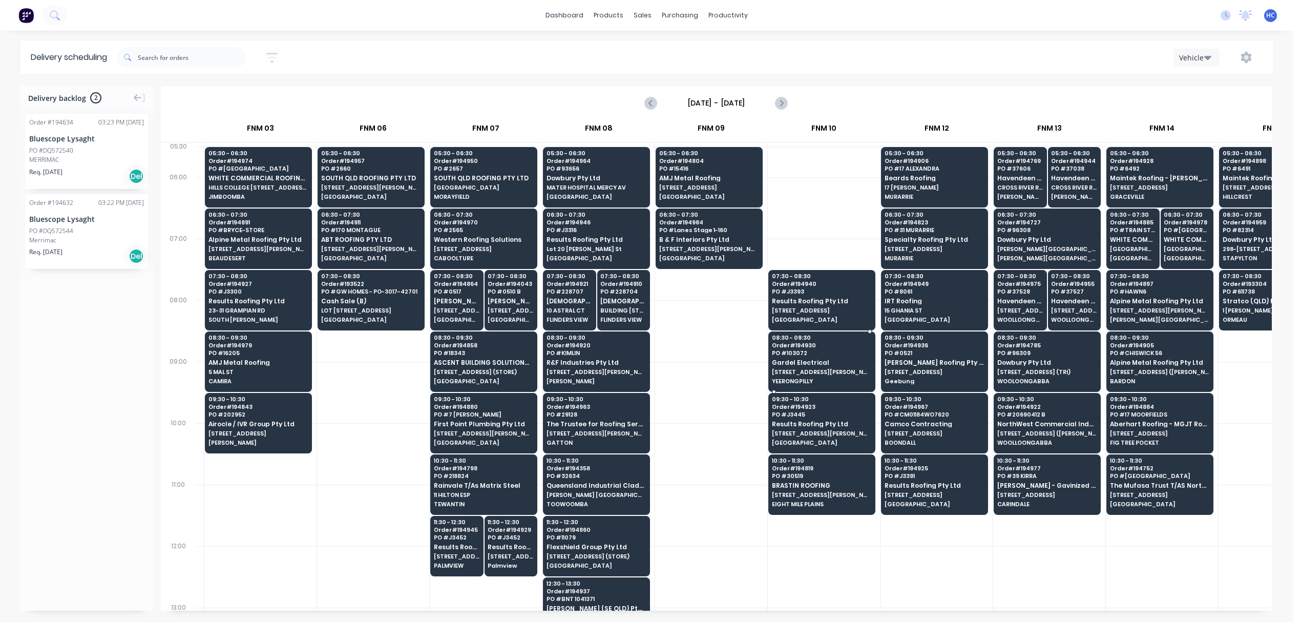
click at [826, 386] on div "08:30 - 09:30 Order # 194930 PO # 103072 Gardel Electrical [STREET_ADDRESS][PER…" at bounding box center [822, 359] width 106 height 57
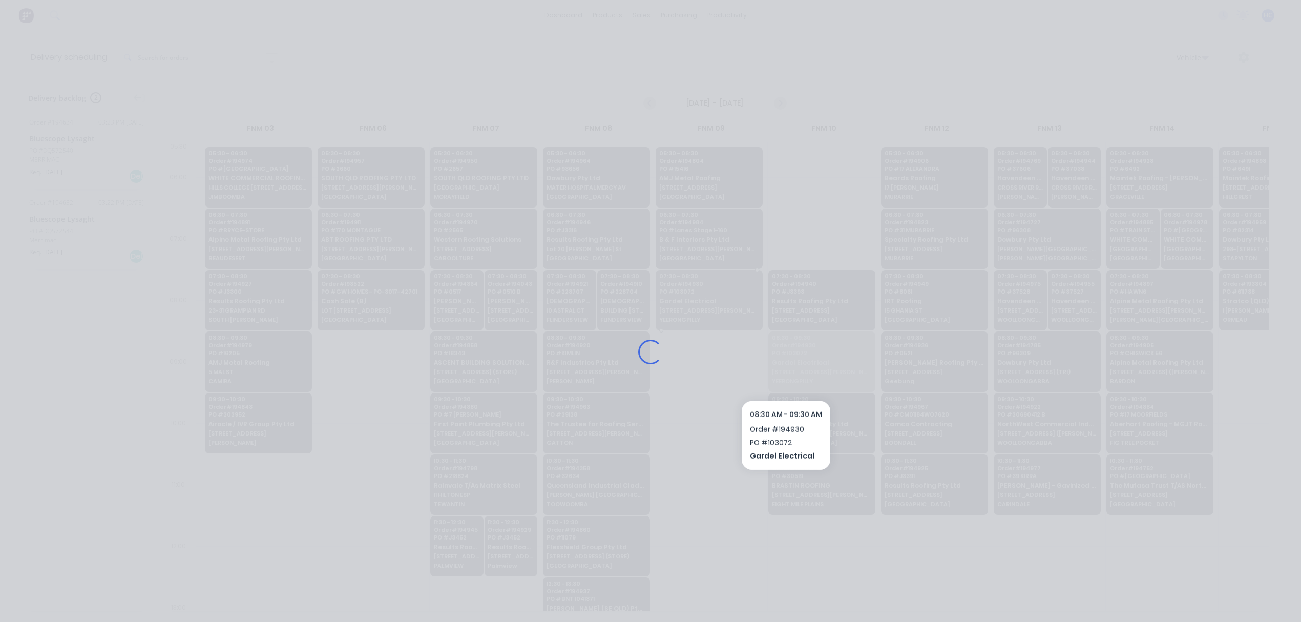
drag, startPoint x: 786, startPoint y: 373, endPoint x: 818, endPoint y: 254, distance: 123.1
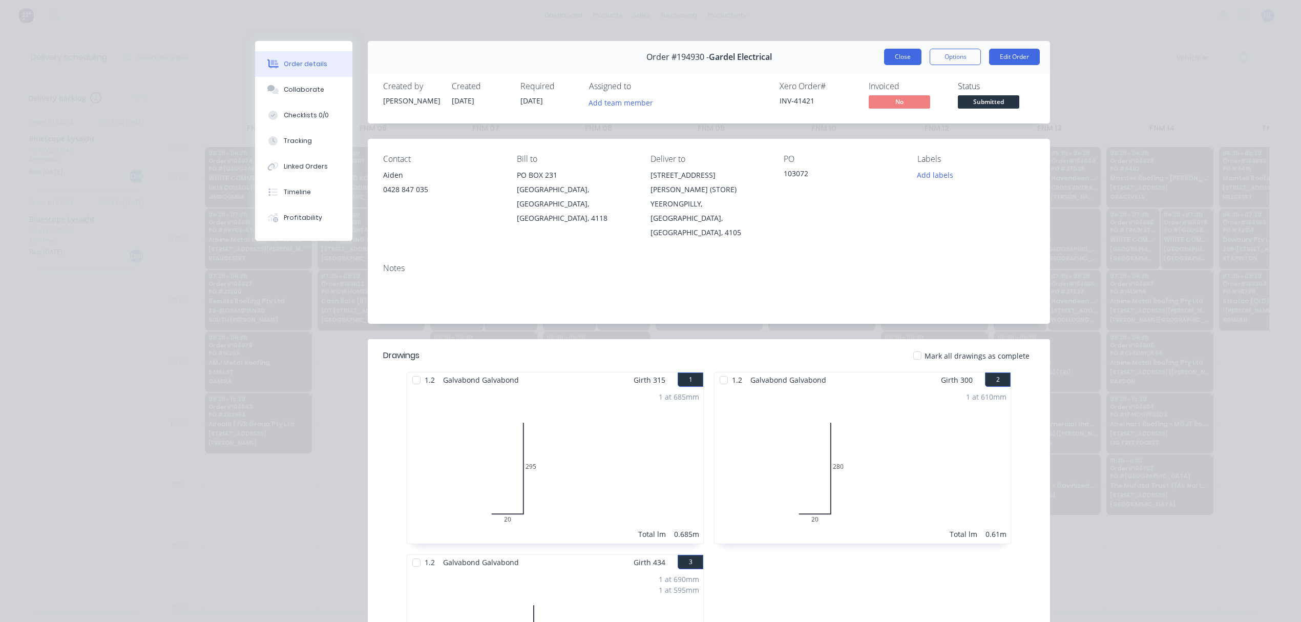
click at [895, 64] on button "Close" at bounding box center [902, 57] width 37 height 16
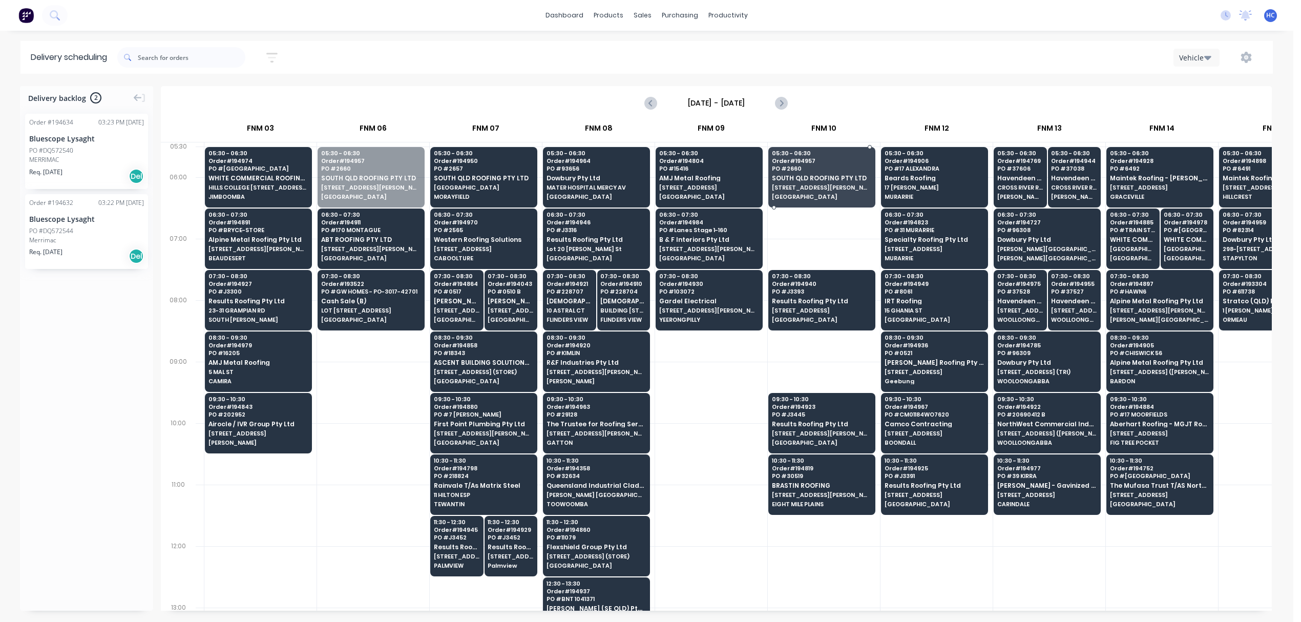
drag, startPoint x: 359, startPoint y: 181, endPoint x: 806, endPoint y: 191, distance: 446.7
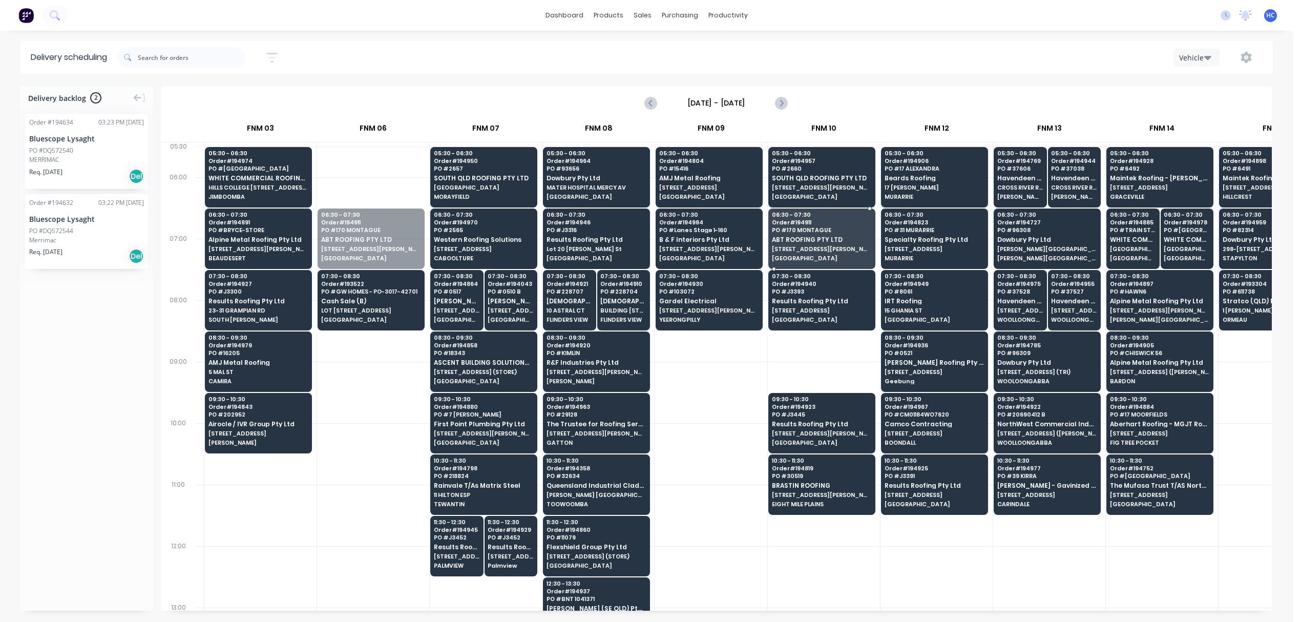
drag, startPoint x: 360, startPoint y: 243, endPoint x: 816, endPoint y: 295, distance: 459.3
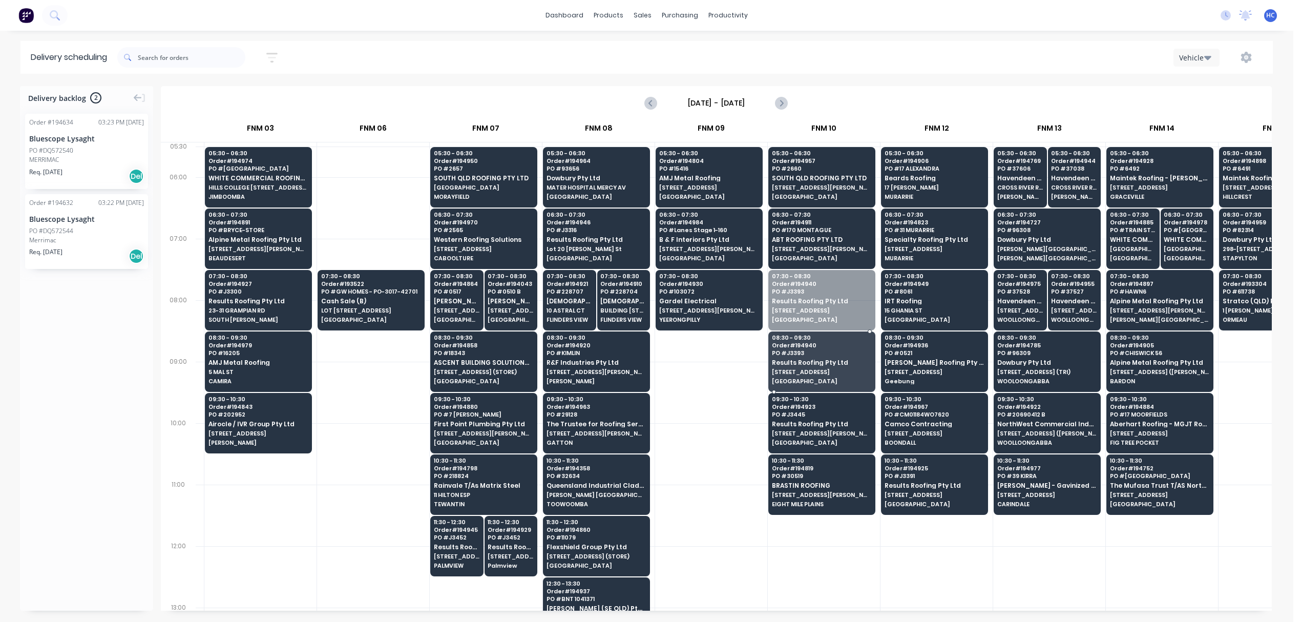
drag, startPoint x: 815, startPoint y: 296, endPoint x: 818, endPoint y: 353, distance: 57.4
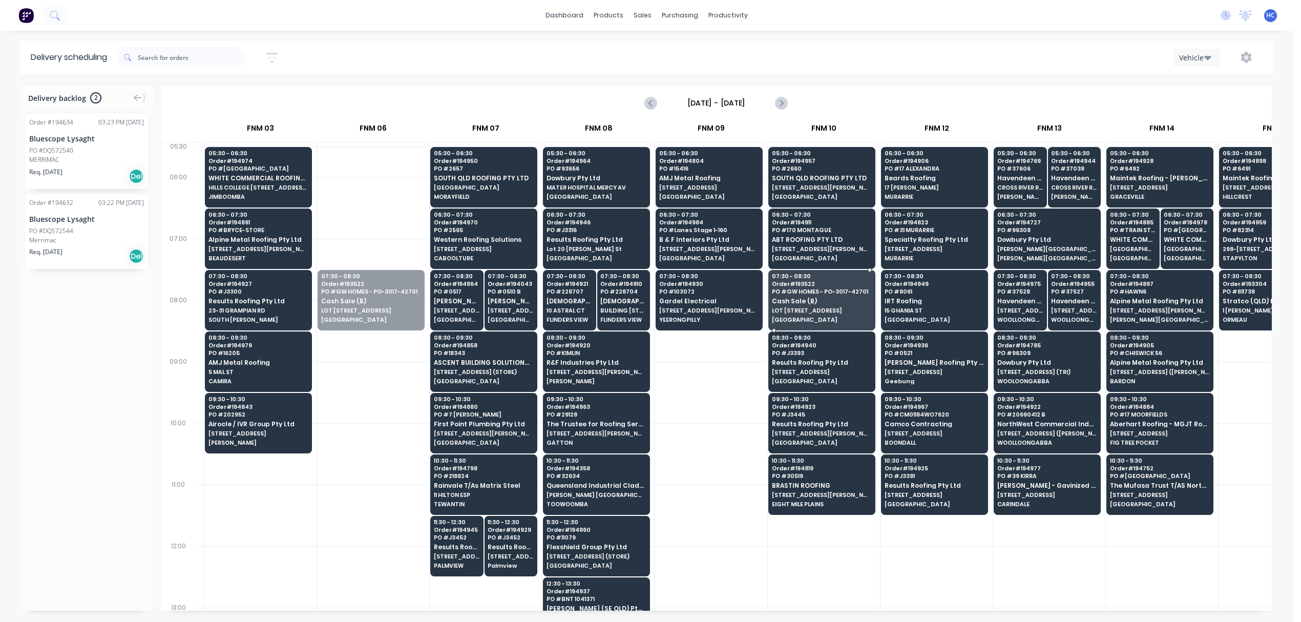
drag, startPoint x: 394, startPoint y: 315, endPoint x: 816, endPoint y: 323, distance: 422.1
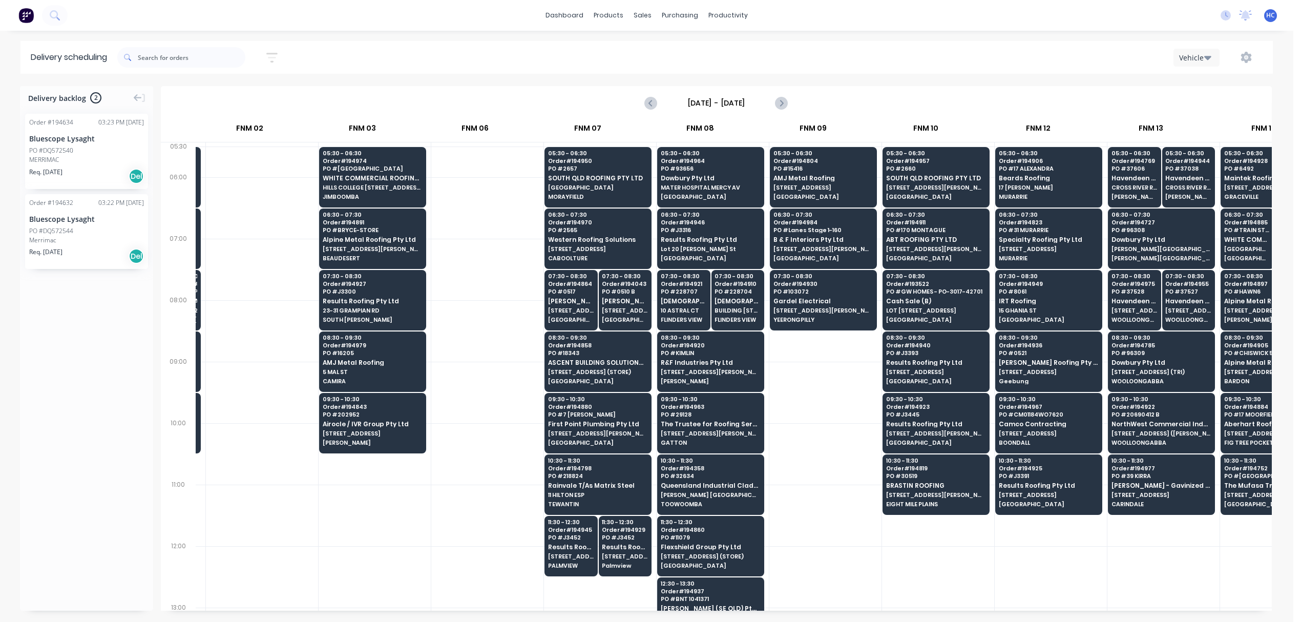
scroll to position [0, 211]
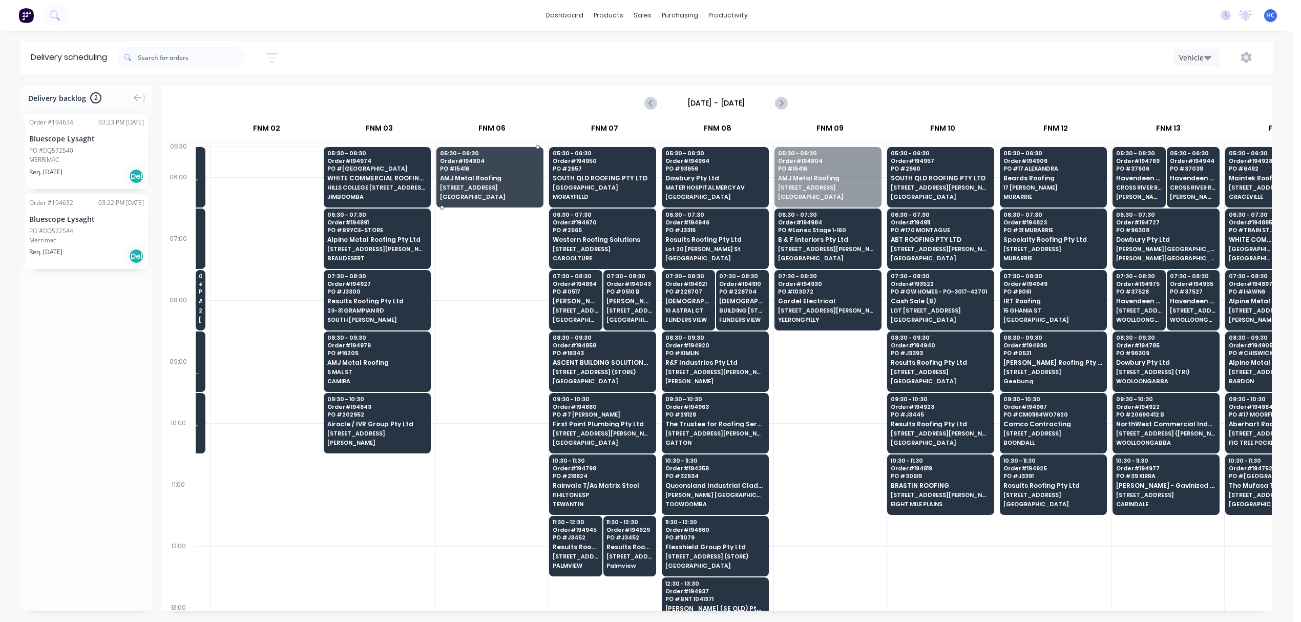
drag, startPoint x: 783, startPoint y: 175, endPoint x: 484, endPoint y: 171, distance: 298.6
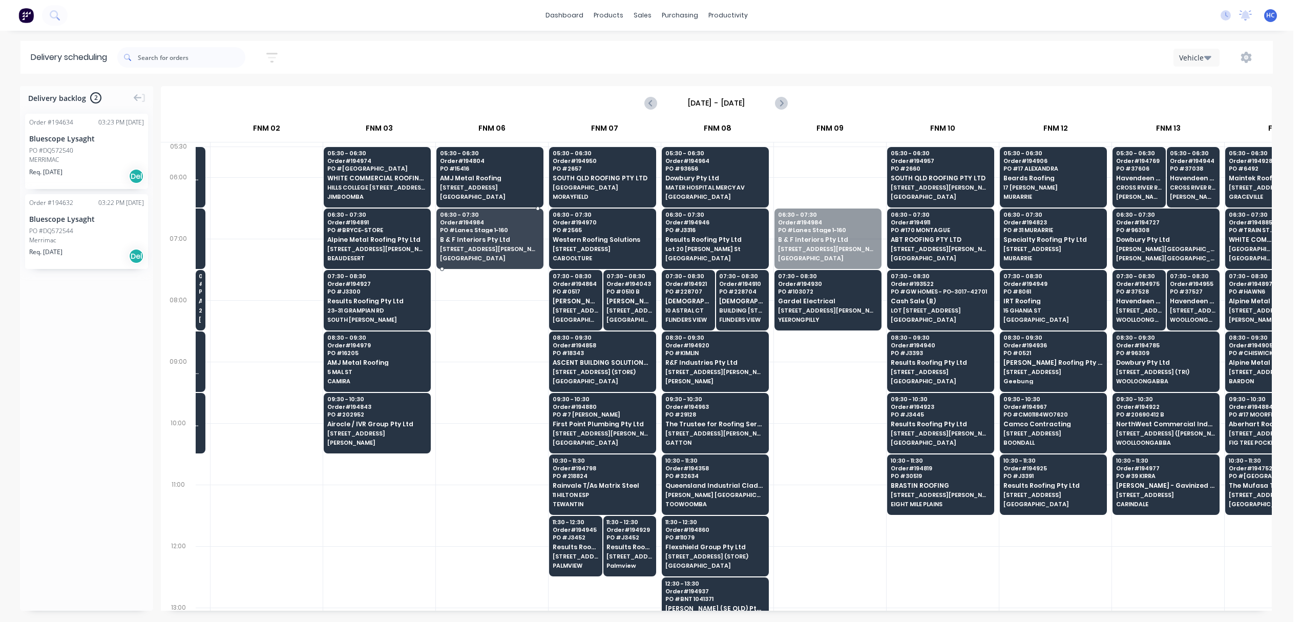
drag, startPoint x: 825, startPoint y: 249, endPoint x: 490, endPoint y: 235, distance: 335.2
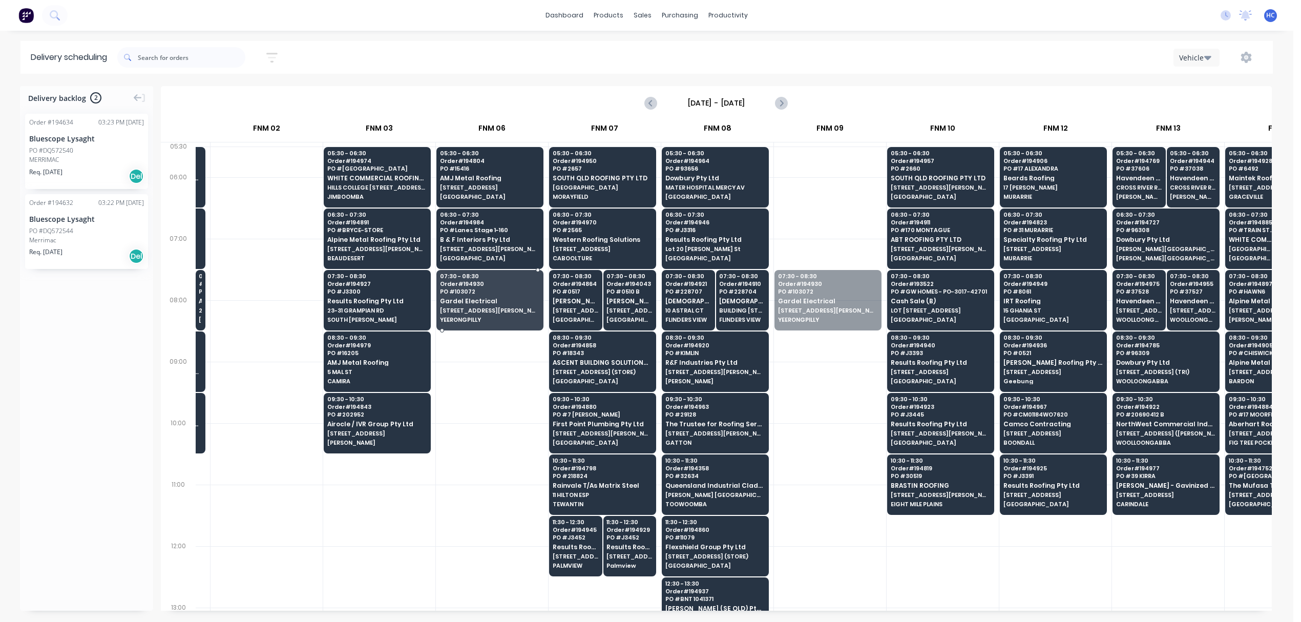
drag, startPoint x: 799, startPoint y: 302, endPoint x: 507, endPoint y: 301, distance: 292.4
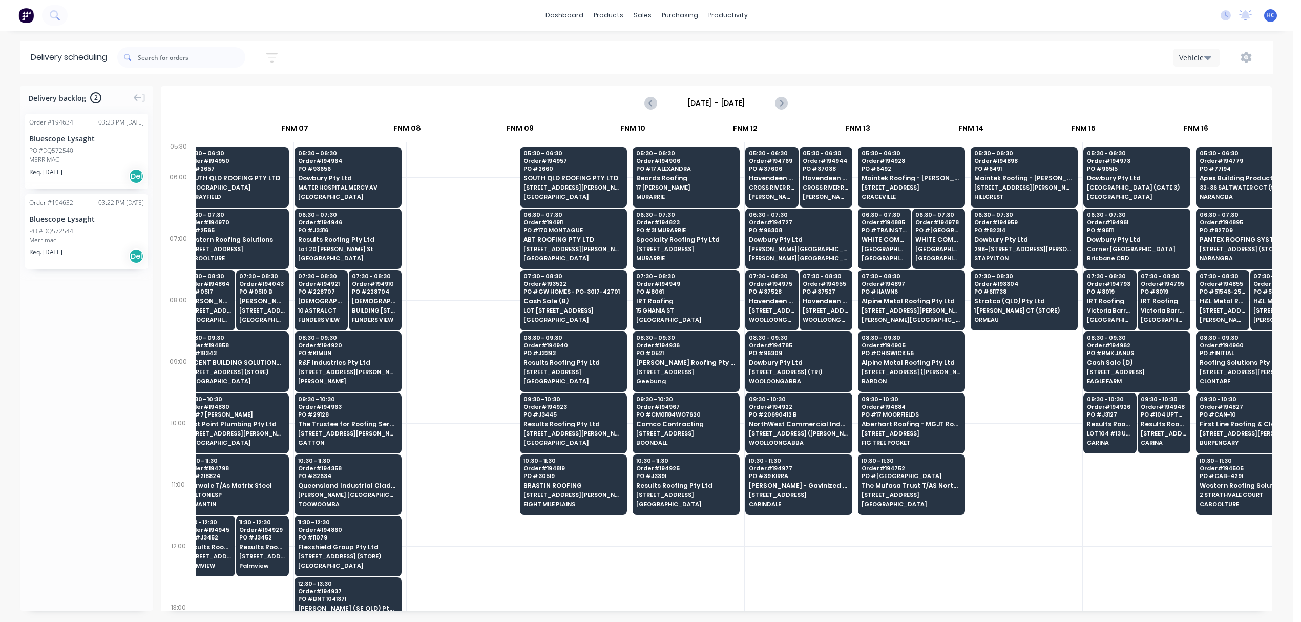
scroll to position [0, 521]
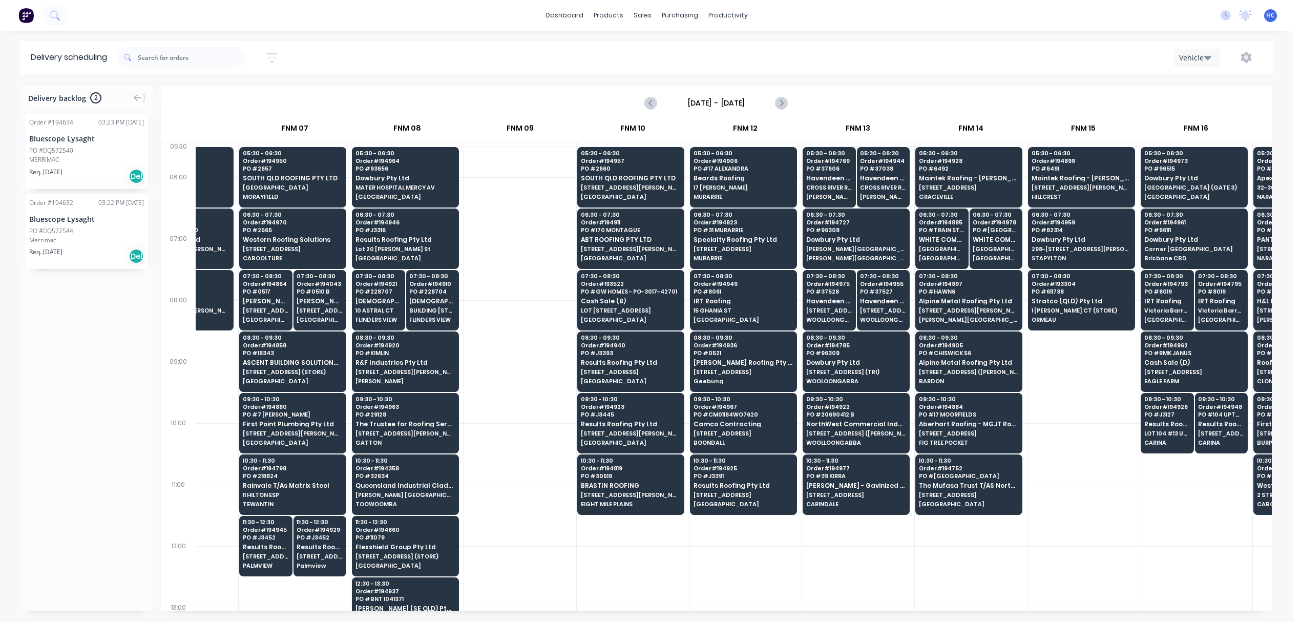
click at [270, 52] on icon "button" at bounding box center [271, 57] width 11 height 13
drag, startPoint x: 208, startPoint y: 95, endPoint x: 229, endPoint y: 113, distance: 28.0
click at [209, 95] on input "[DATE] - [DATE]" at bounding box center [224, 96] width 95 height 15
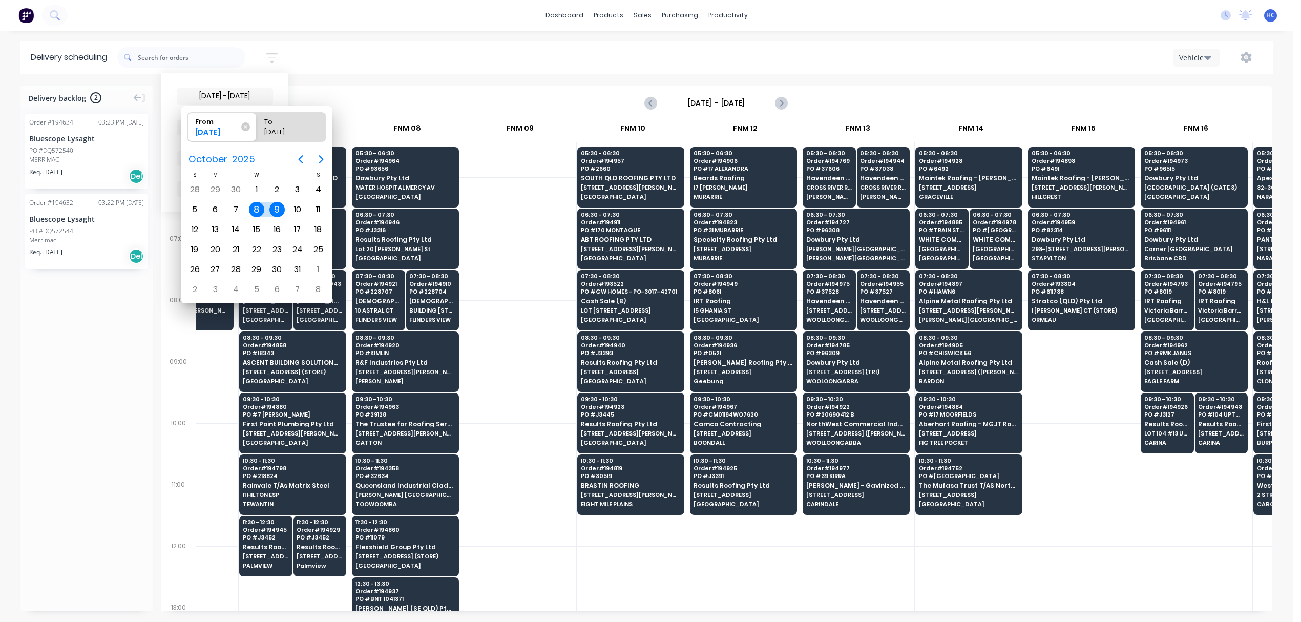
click at [277, 203] on div "9" at bounding box center [276, 209] width 15 height 15
radio input "false"
radio input "true"
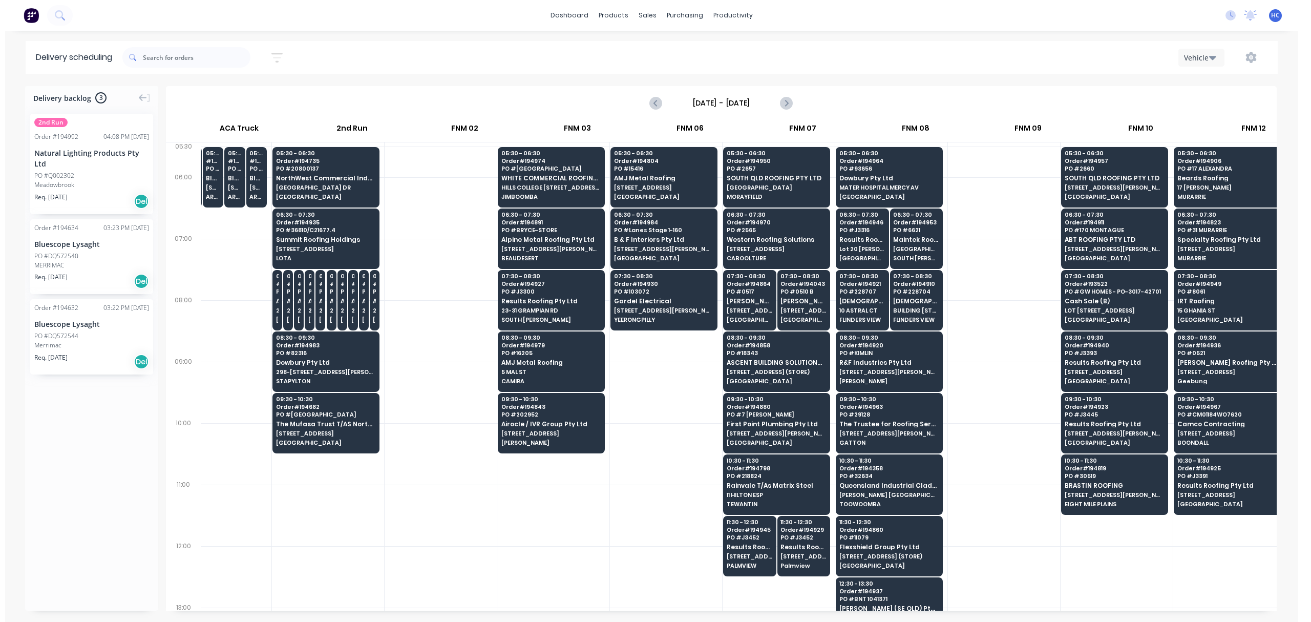
scroll to position [0, 0]
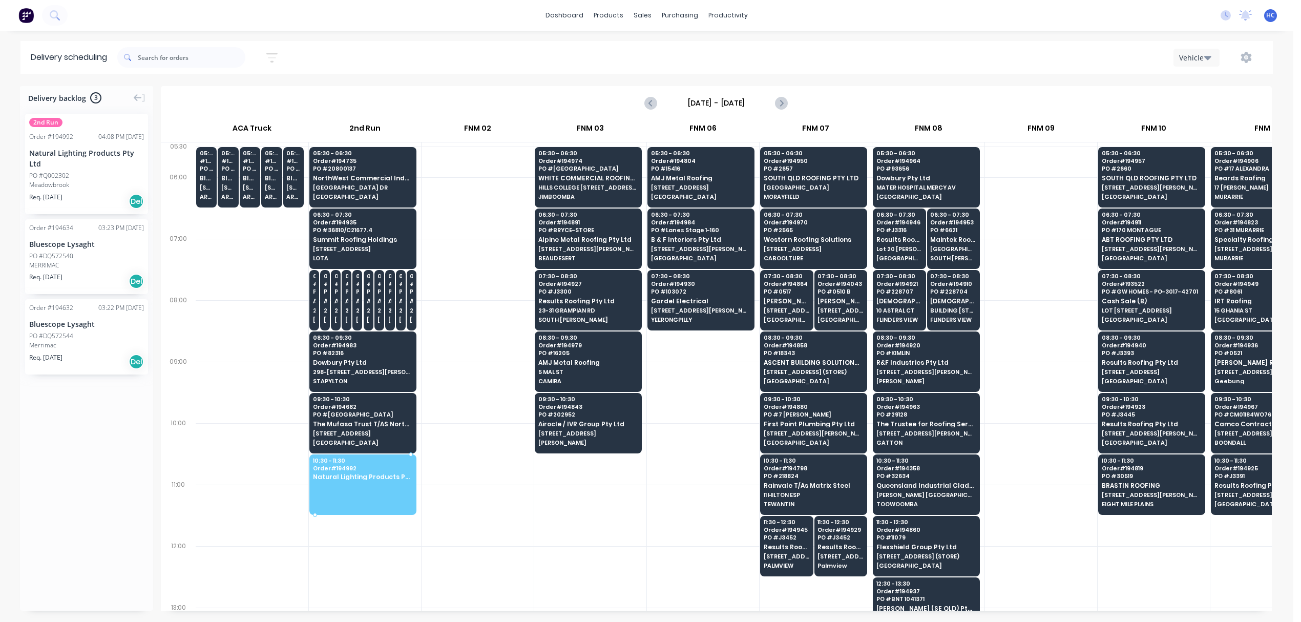
drag, startPoint x: 81, startPoint y: 148, endPoint x: 361, endPoint y: 478, distance: 432.8
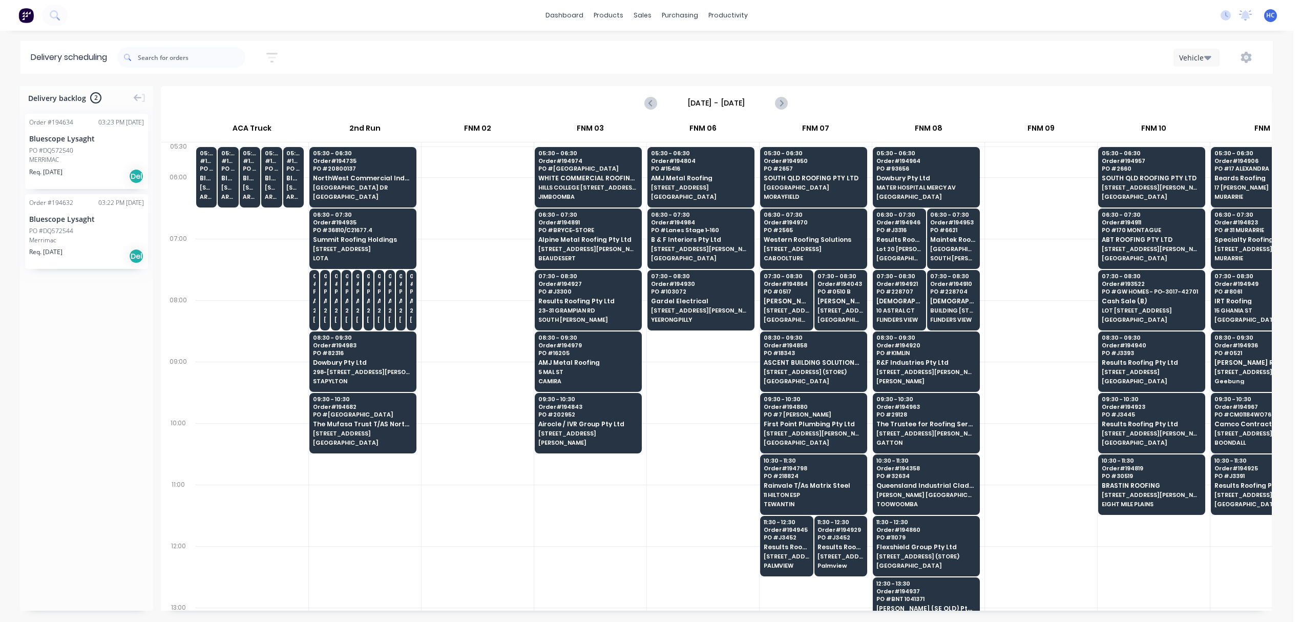
click at [1253, 57] on button "button" at bounding box center [1246, 57] width 33 height 18
click at [1174, 89] on div "Run Sheet" at bounding box center [1213, 84] width 79 height 15
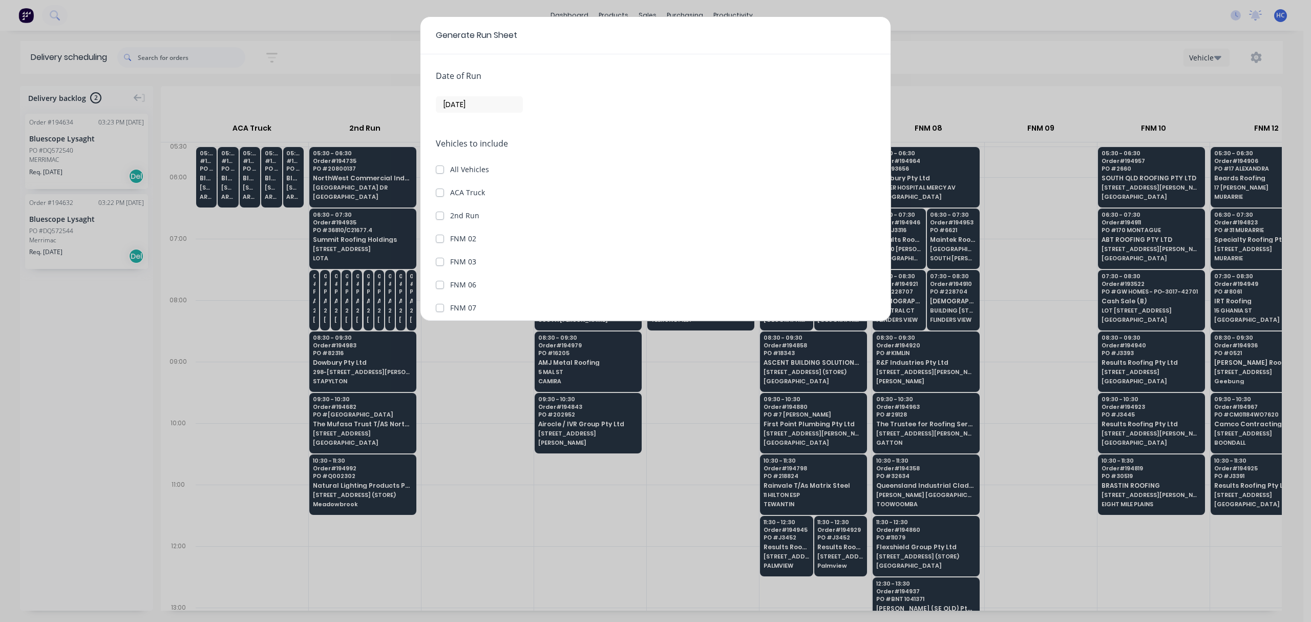
click at [474, 97] on label "[DATE]" at bounding box center [479, 104] width 87 height 16
click at [474, 97] on input "[DATE]" at bounding box center [479, 104] width 86 height 15
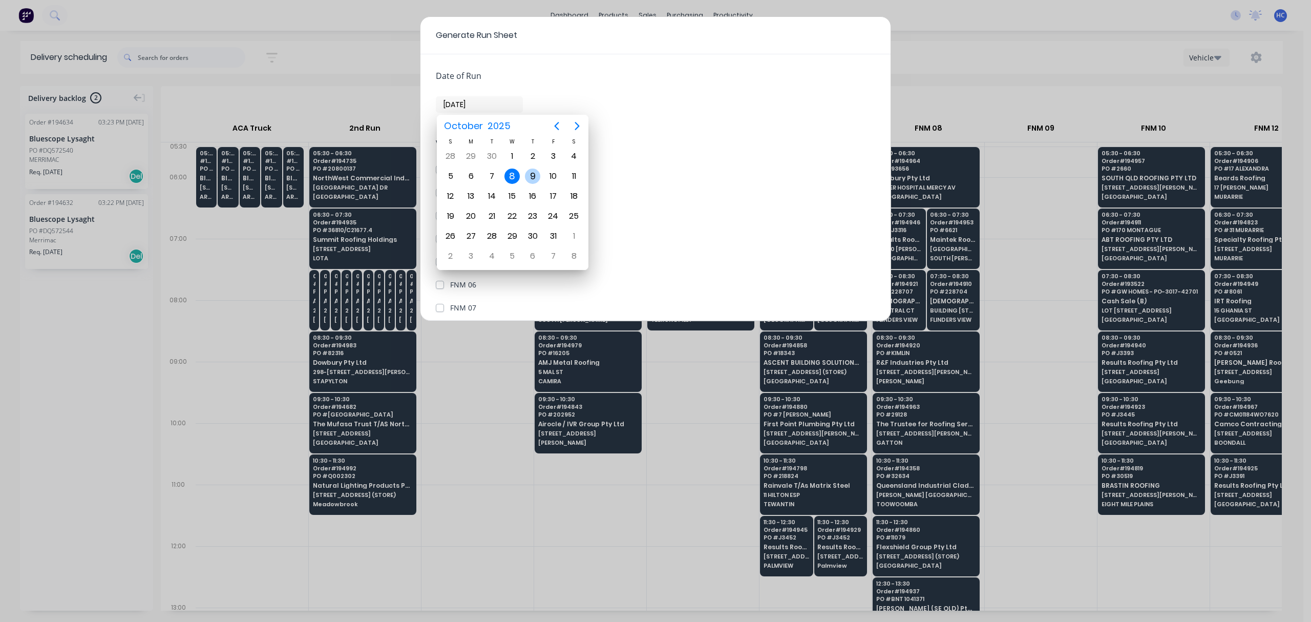
click at [533, 178] on div "9" at bounding box center [532, 175] width 15 height 15
type input "[DATE]"
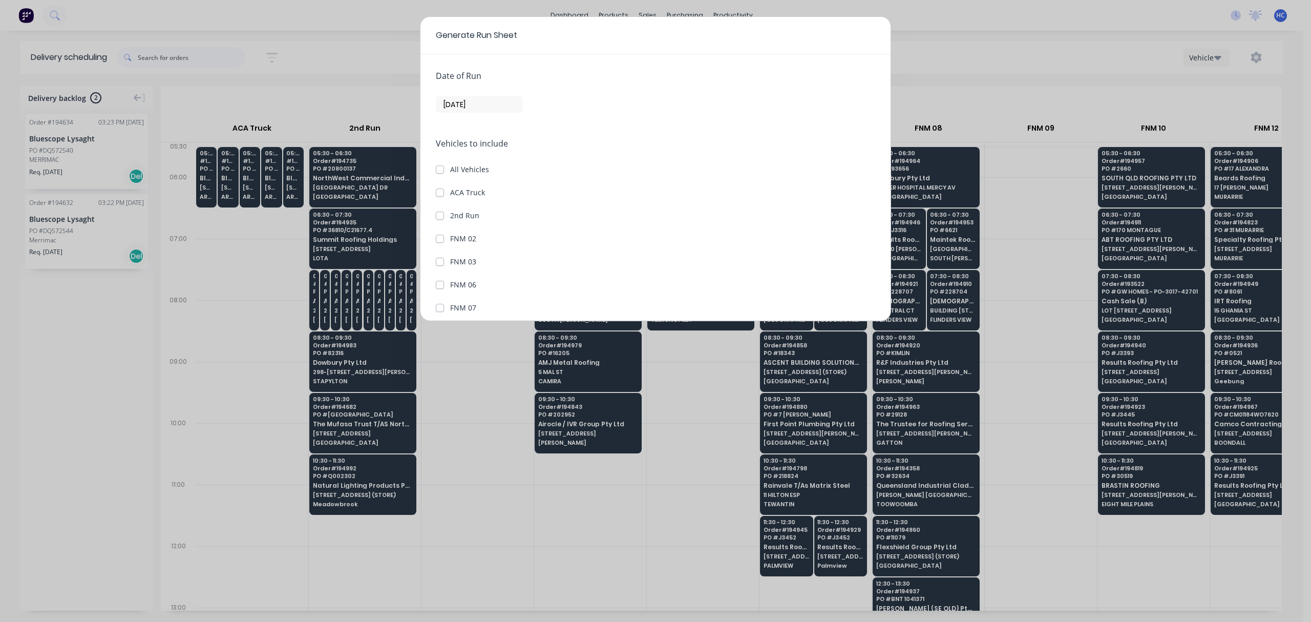
click at [450, 169] on label "All Vehicles" at bounding box center [469, 169] width 39 height 11
click at [438, 169] on input "All Vehicles" at bounding box center [440, 169] width 8 height 10
checkbox input "true"
checkbox Truck "true"
checkbox Run "true"
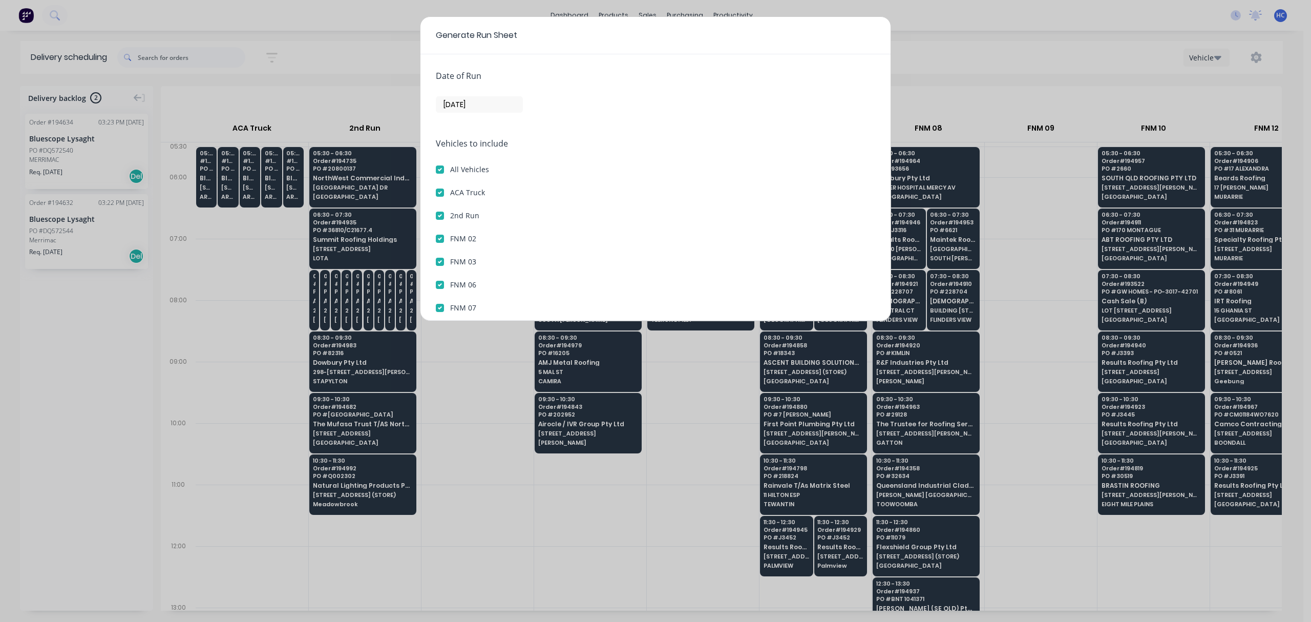
checkbox 02 "true"
checkbox 03 "true"
checkbox 06 "true"
checkbox 07 "true"
checkbox 08 "true"
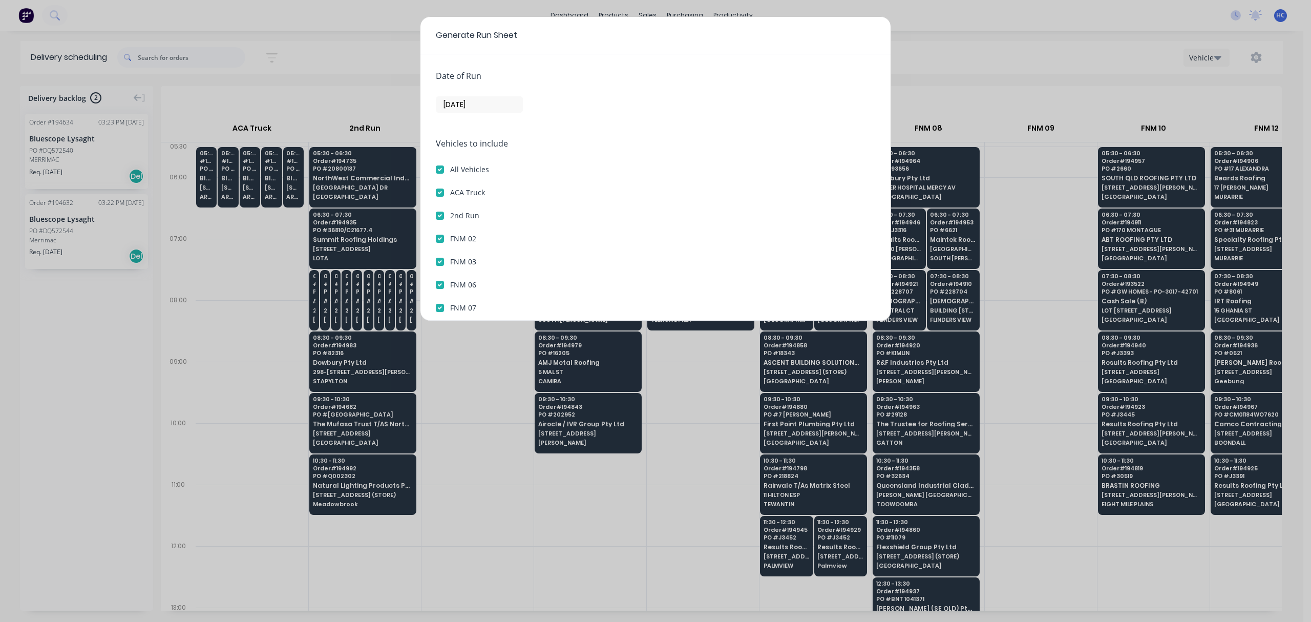
checkbox 09 "true"
checkbox 10 "true"
checkbox 12 "true"
checkbox 13 "true"
checkbox 14 "true"
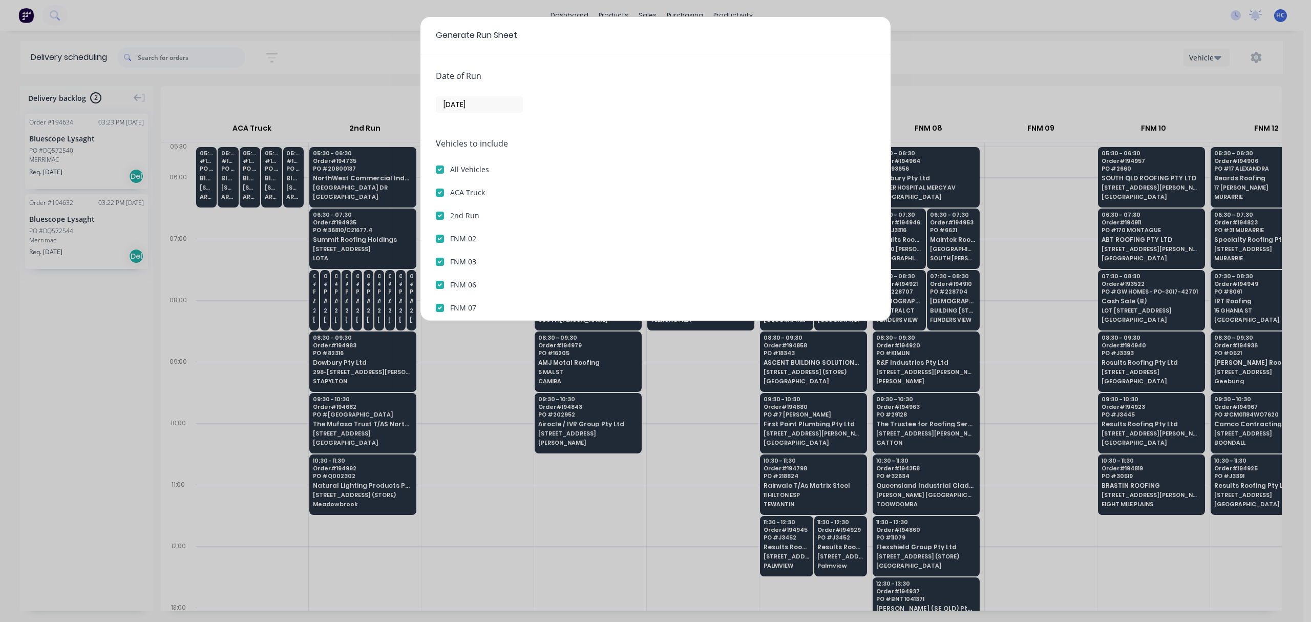
checkbox 15 "true"
checkbox 16 "true"
checkbox 17 "true"
checkbox 18 "true"
checkbox 19 "true"
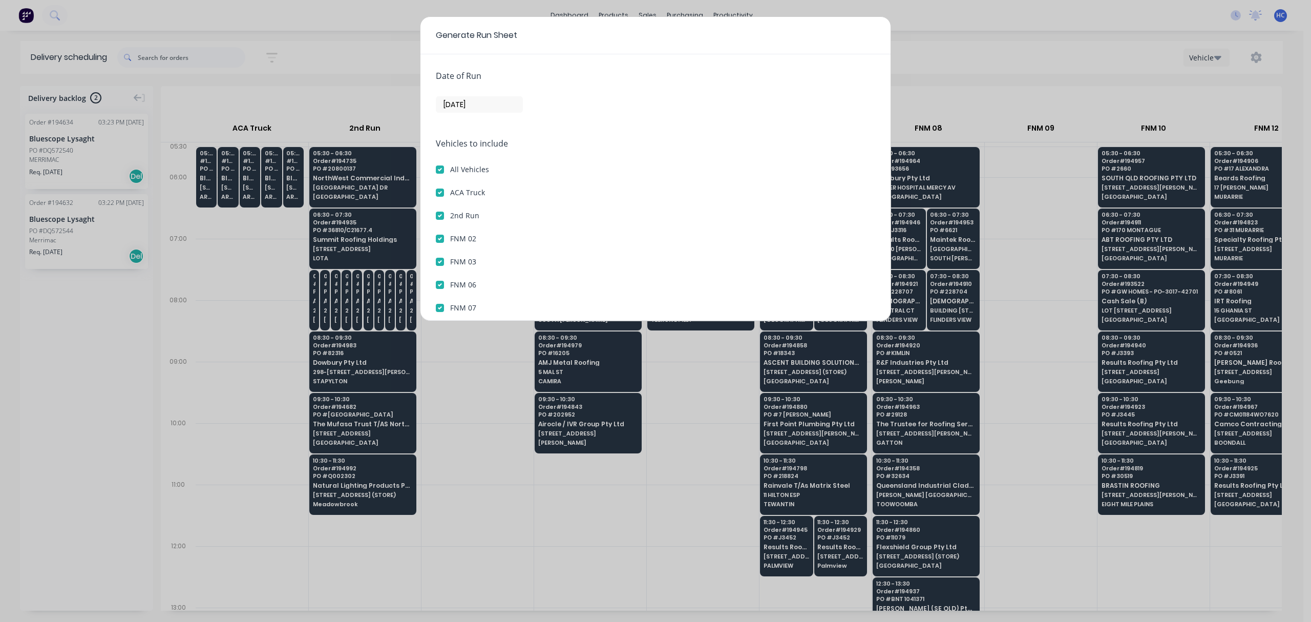
checkbox 20 "true"
checkbox 21 "true"
click at [450, 195] on label "ACA Truck" at bounding box center [467, 192] width 35 height 11
click at [441, 195] on Truck "ACA Truck" at bounding box center [440, 192] width 8 height 10
checkbox Truck "false"
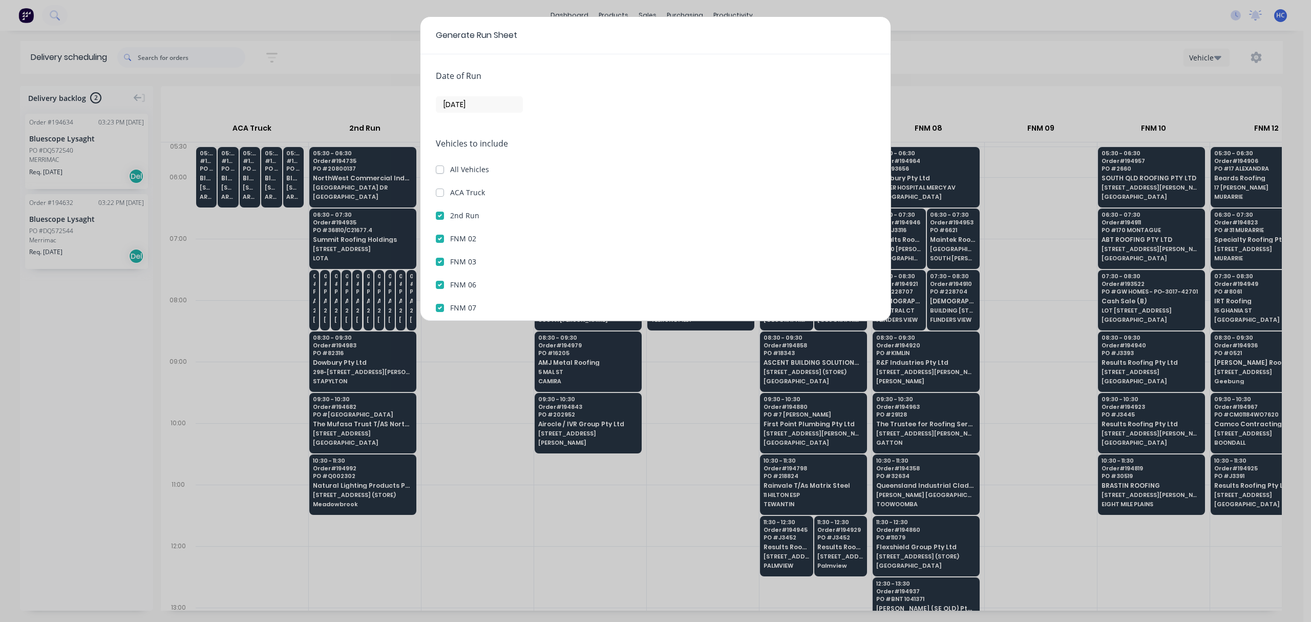
checkbox input "false"
click at [439, 209] on div "Vehicles to include All Vehicles ACA Truck 2nd Run FNM 02 FNM 03 FNM 06 FNM 07 …" at bounding box center [655, 374] width 439 height 475
click at [445, 215] on div "2nd Run" at bounding box center [655, 215] width 439 height 11
click at [450, 215] on label "2nd Run" at bounding box center [464, 215] width 29 height 11
click at [444, 215] on Run "2nd Run" at bounding box center [440, 215] width 8 height 10
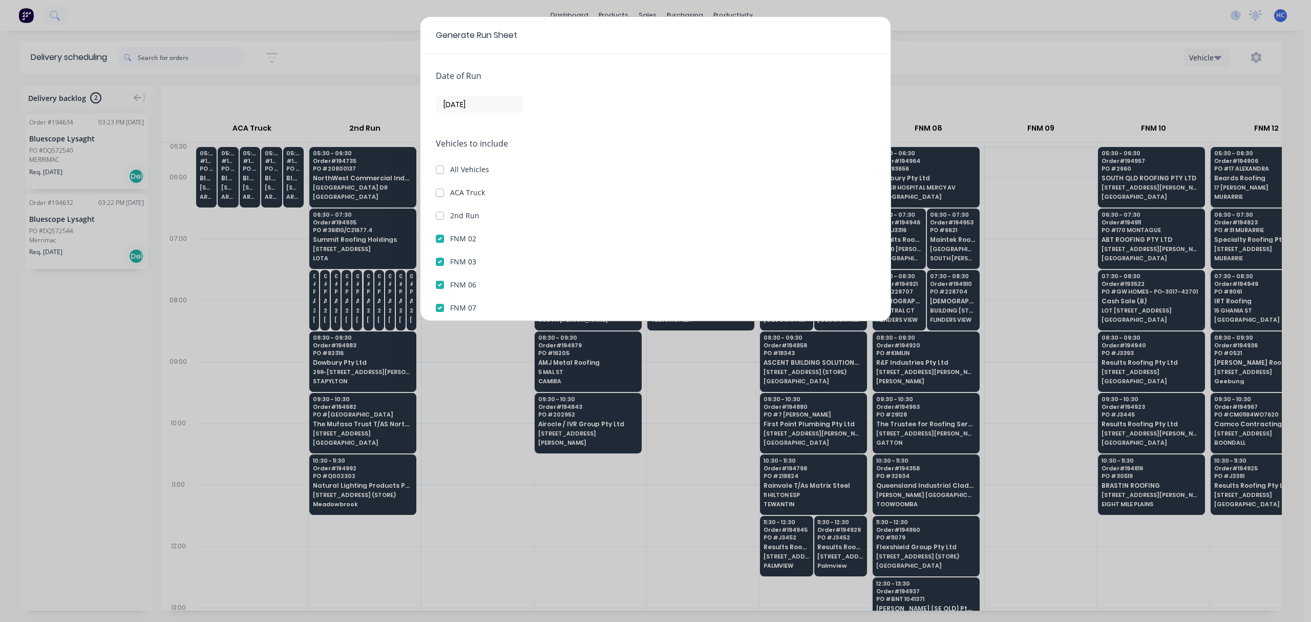
checkbox Run "false"
click at [482, 297] on button "Generate run sheet" at bounding box center [474, 297] width 77 height 16
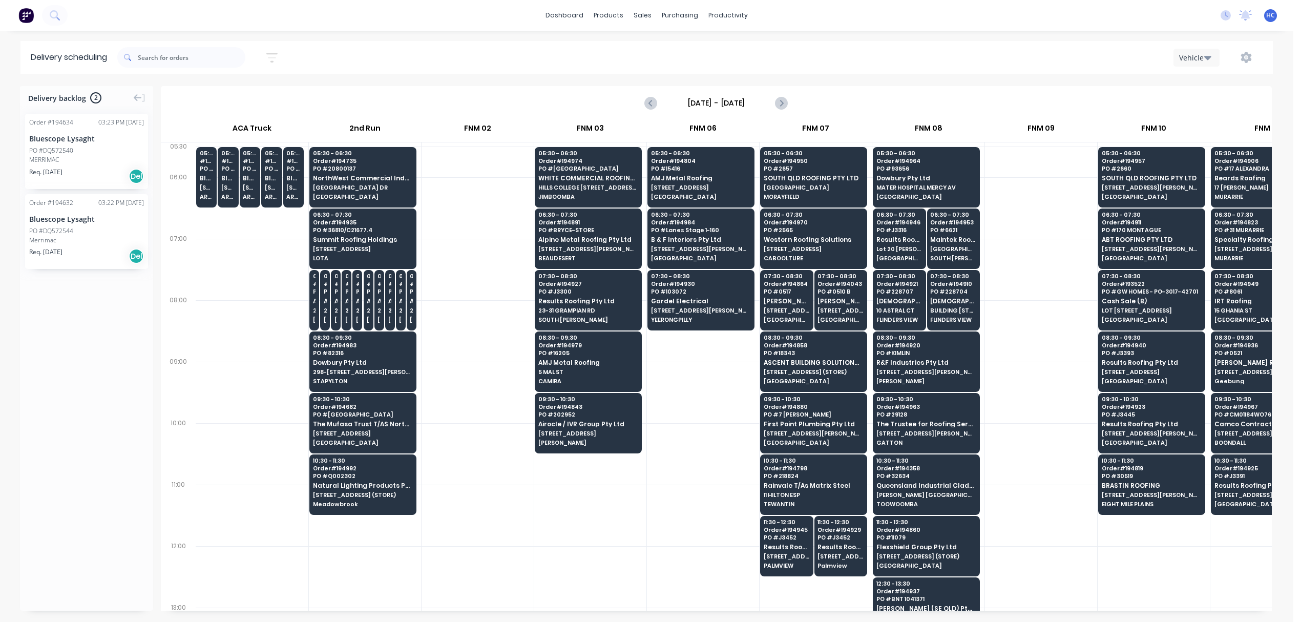
click at [697, 400] on div at bounding box center [703, 392] width 112 height 61
click at [481, 313] on div at bounding box center [477, 330] width 112 height 61
click at [1244, 58] on icon "button" at bounding box center [1245, 57] width 3 height 3
click at [1194, 85] on div "Run Sheet" at bounding box center [1213, 84] width 79 height 15
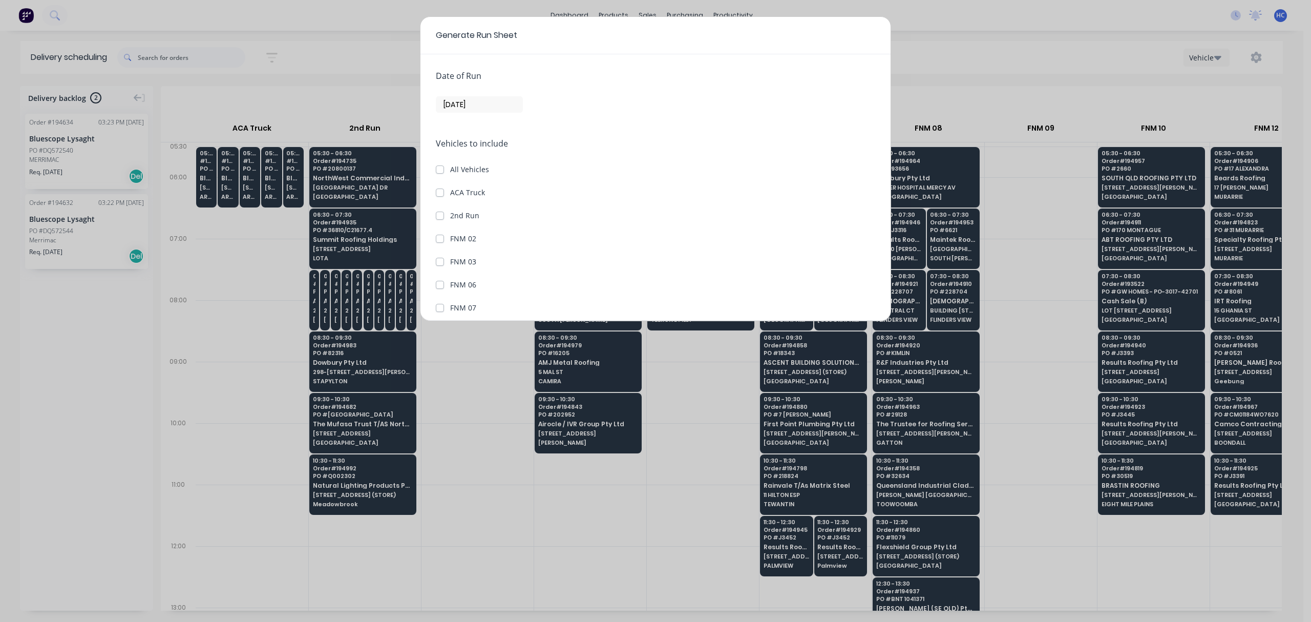
click at [470, 108] on input "[DATE]" at bounding box center [479, 104] width 86 height 15
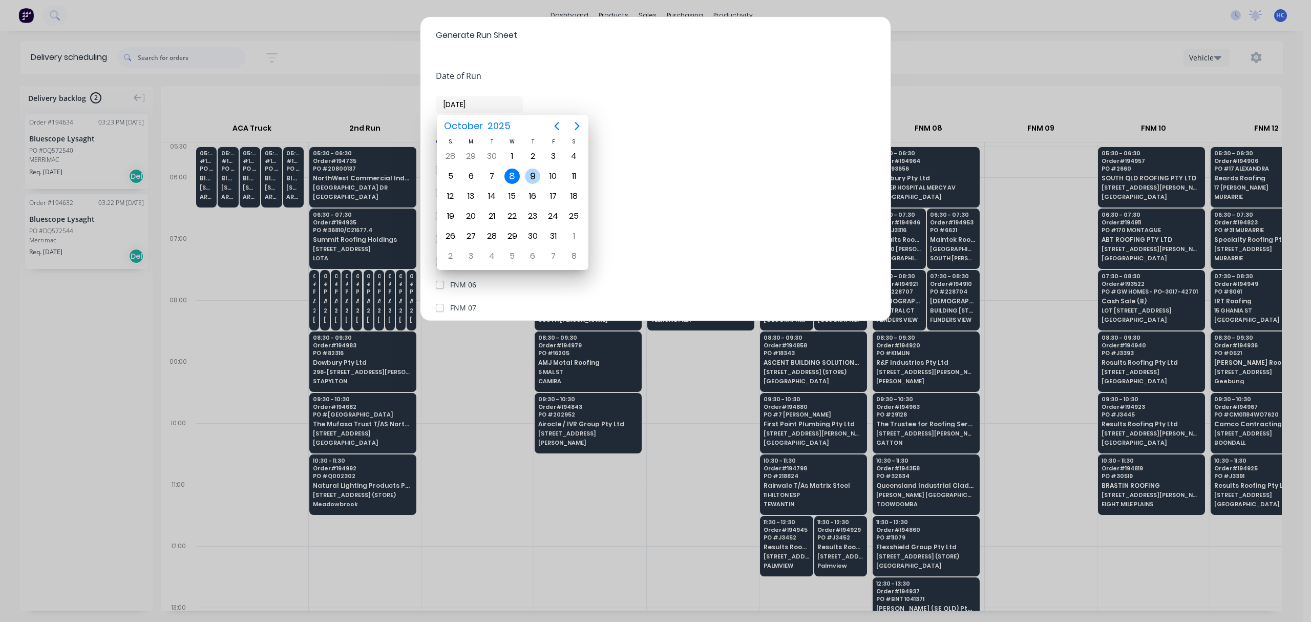
click at [533, 181] on div "9" at bounding box center [532, 175] width 15 height 15
type input "[DATE]"
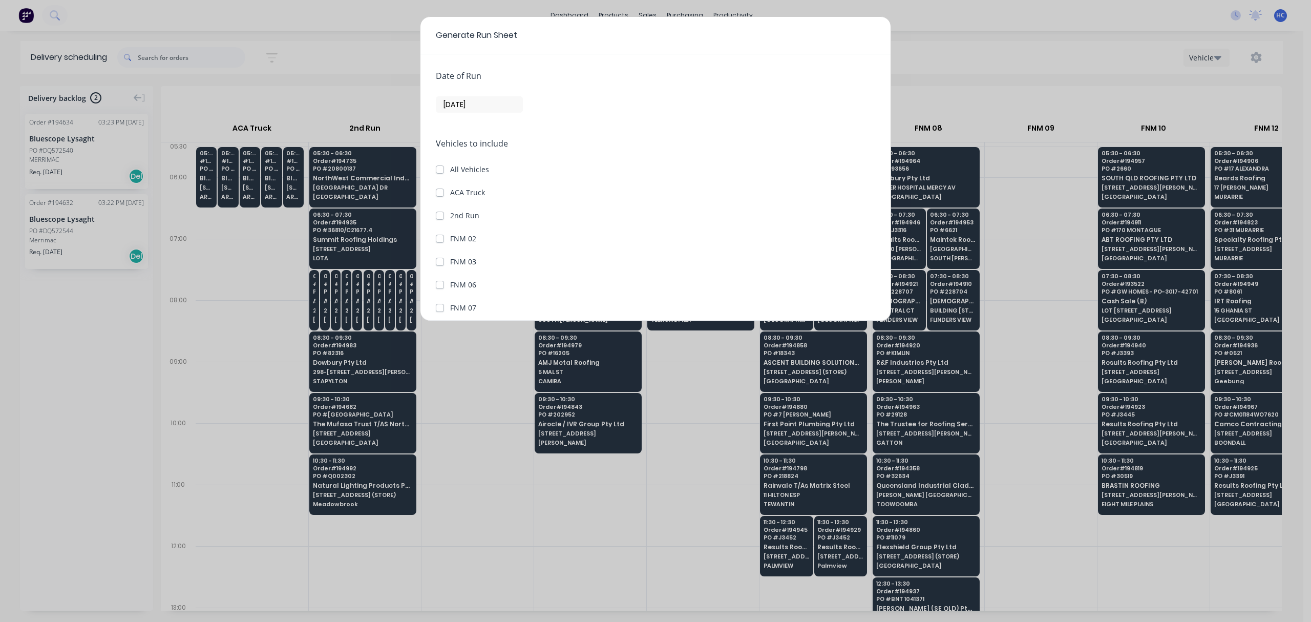
drag, startPoint x: 439, startPoint y: 189, endPoint x: 443, endPoint y: 213, distance: 23.8
click at [450, 191] on label "ACA Truck" at bounding box center [467, 192] width 35 height 11
click at [439, 191] on Truck "ACA Truck" at bounding box center [440, 192] width 8 height 10
checkbox Truck "true"
click at [450, 212] on label "2nd Run" at bounding box center [464, 215] width 29 height 11
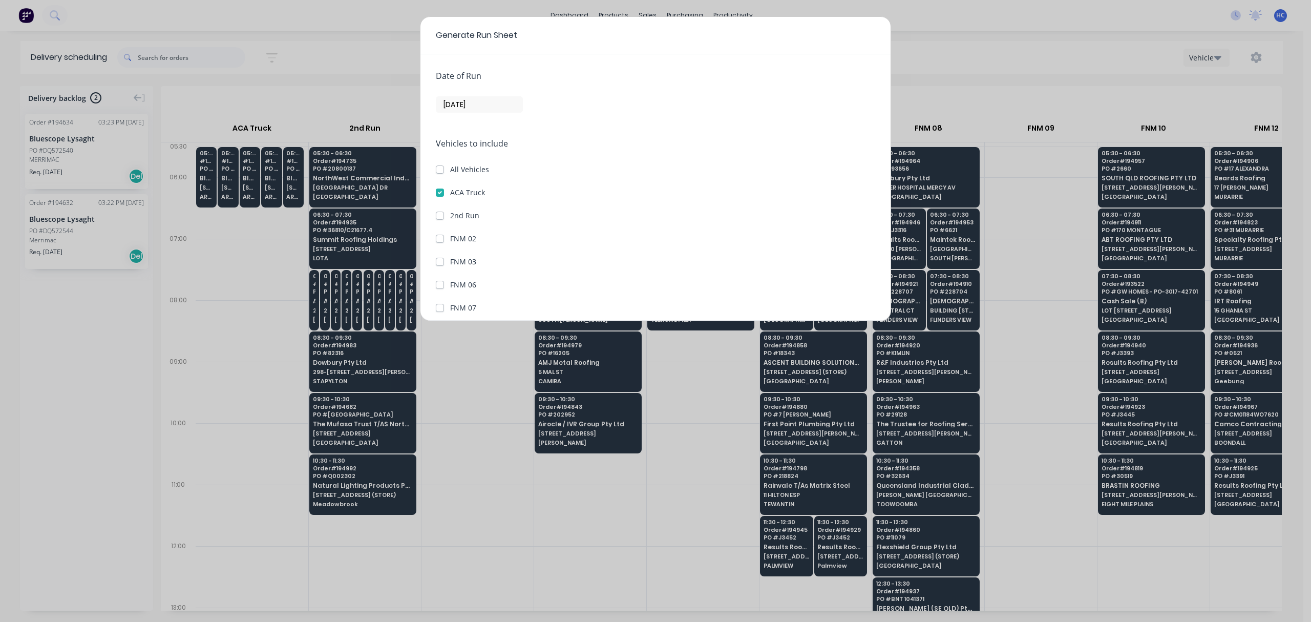
click at [443, 212] on Run "2nd Run" at bounding box center [440, 215] width 8 height 10
checkbox Run "true"
click at [484, 297] on button "Generate run sheet" at bounding box center [474, 297] width 77 height 16
